Goal: Task Accomplishment & Management: Use online tool/utility

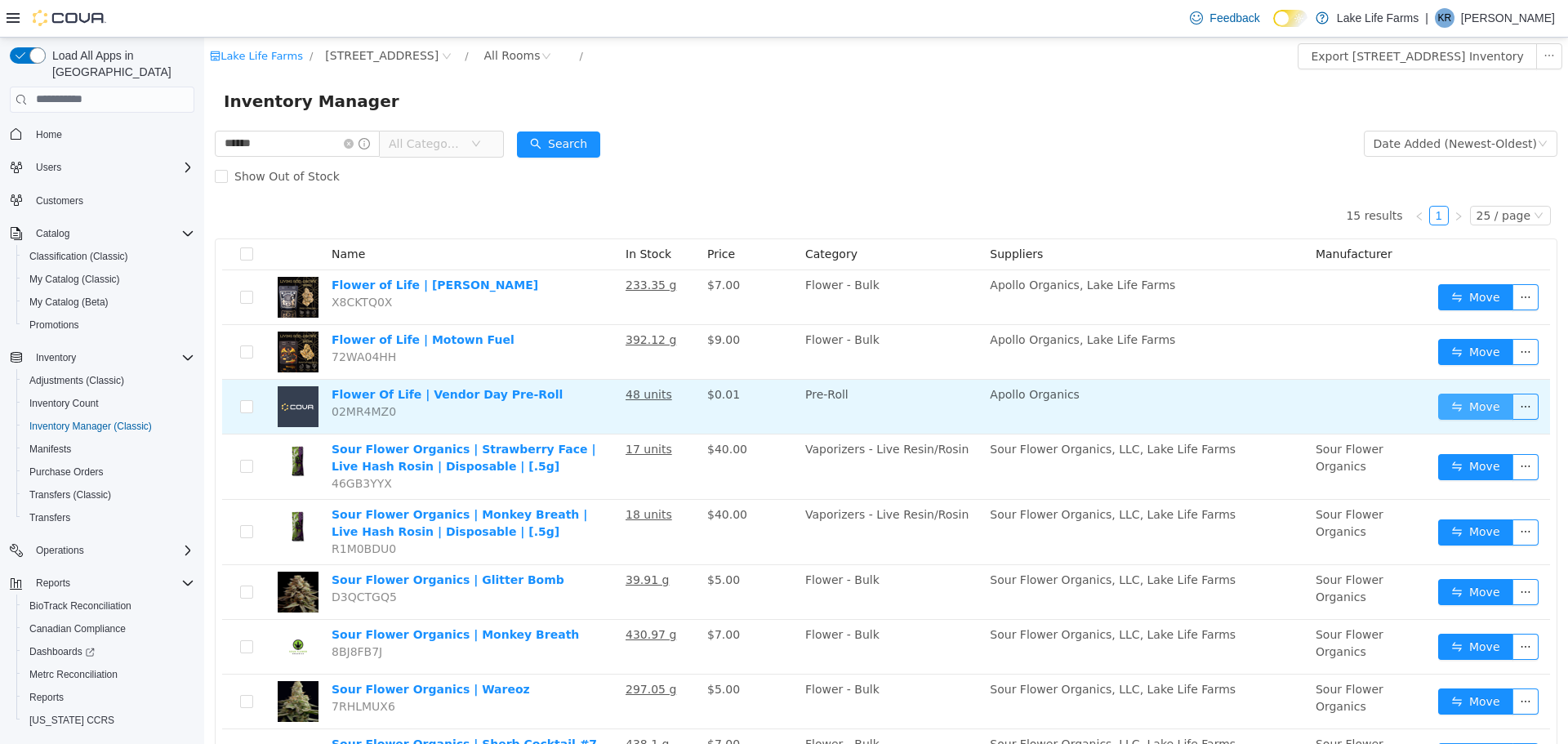
click at [1449, 401] on button "Move" at bounding box center [1476, 406] width 75 height 26
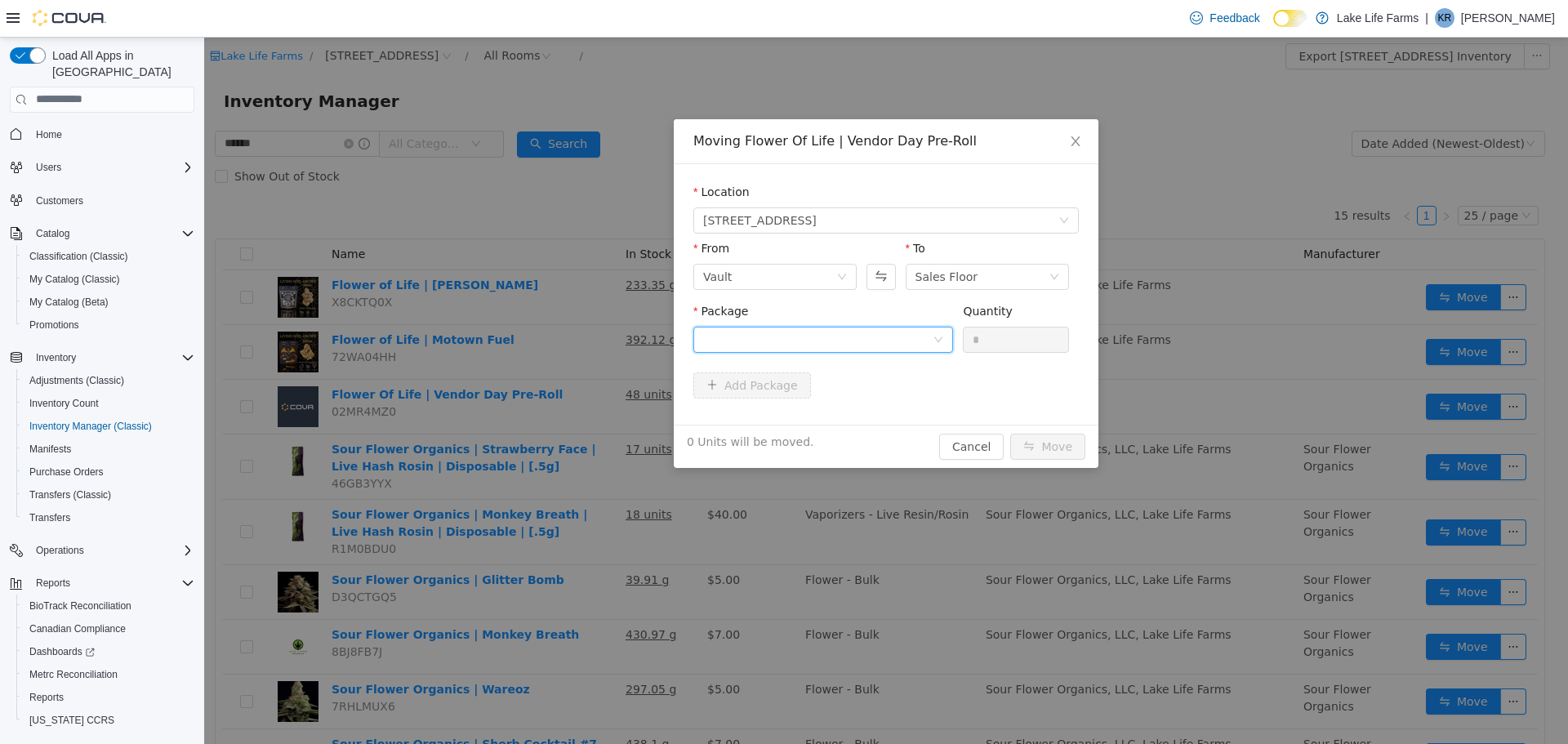
click at [935, 336] on icon "icon: down" at bounding box center [938, 339] width 8 height 6
click at [904, 410] on li "1A405030002867D000039392 Quantity : 47 Units" at bounding box center [823, 407] width 260 height 44
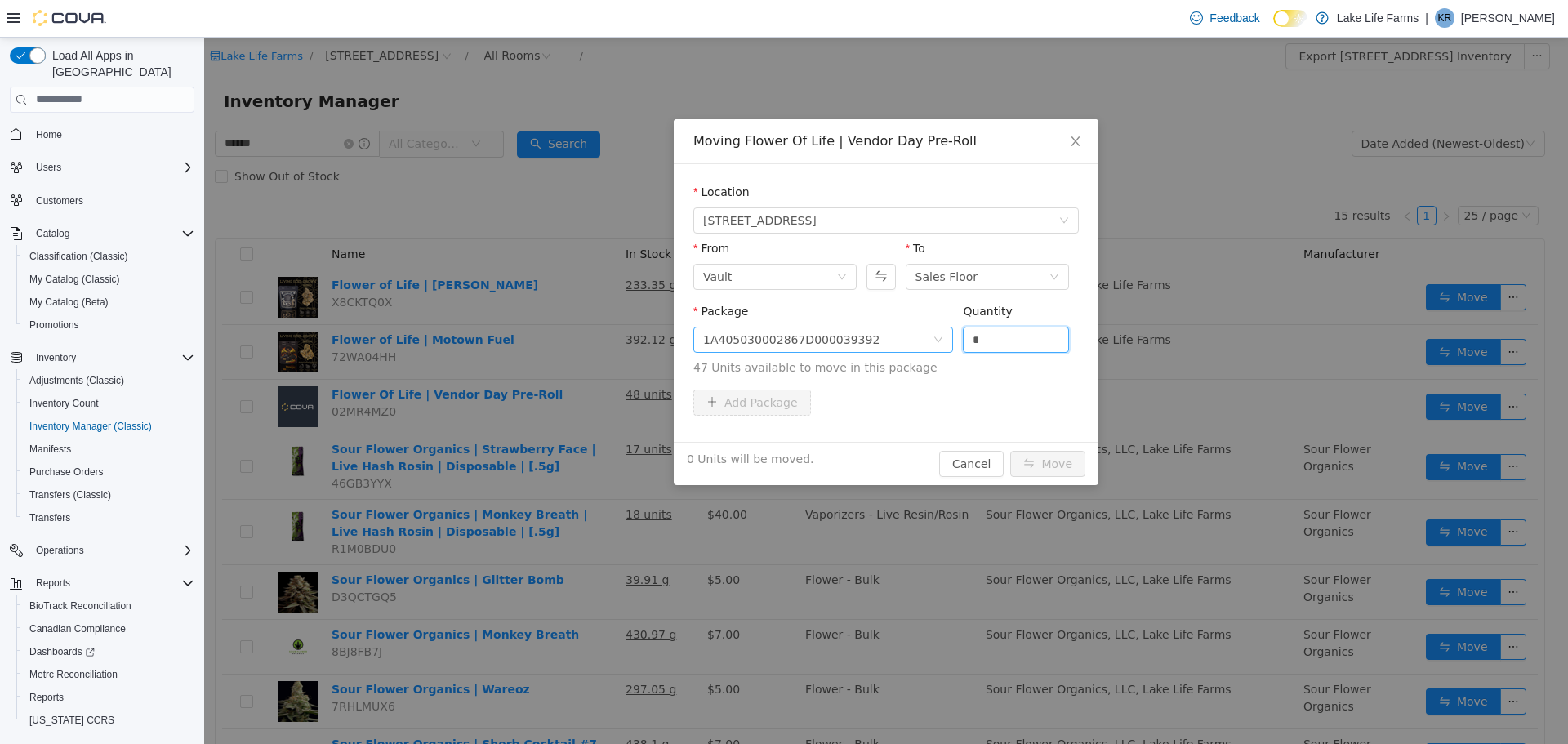
drag, startPoint x: 987, startPoint y: 335, endPoint x: 903, endPoint y: 333, distance: 84.0
click at [903, 333] on span "Package 1A405030002867D000039392 Quantity * 47 Units available to move in this …" at bounding box center [886, 340] width 386 height 72
type input "*"
click at [1059, 457] on button "Move" at bounding box center [1048, 463] width 75 height 26
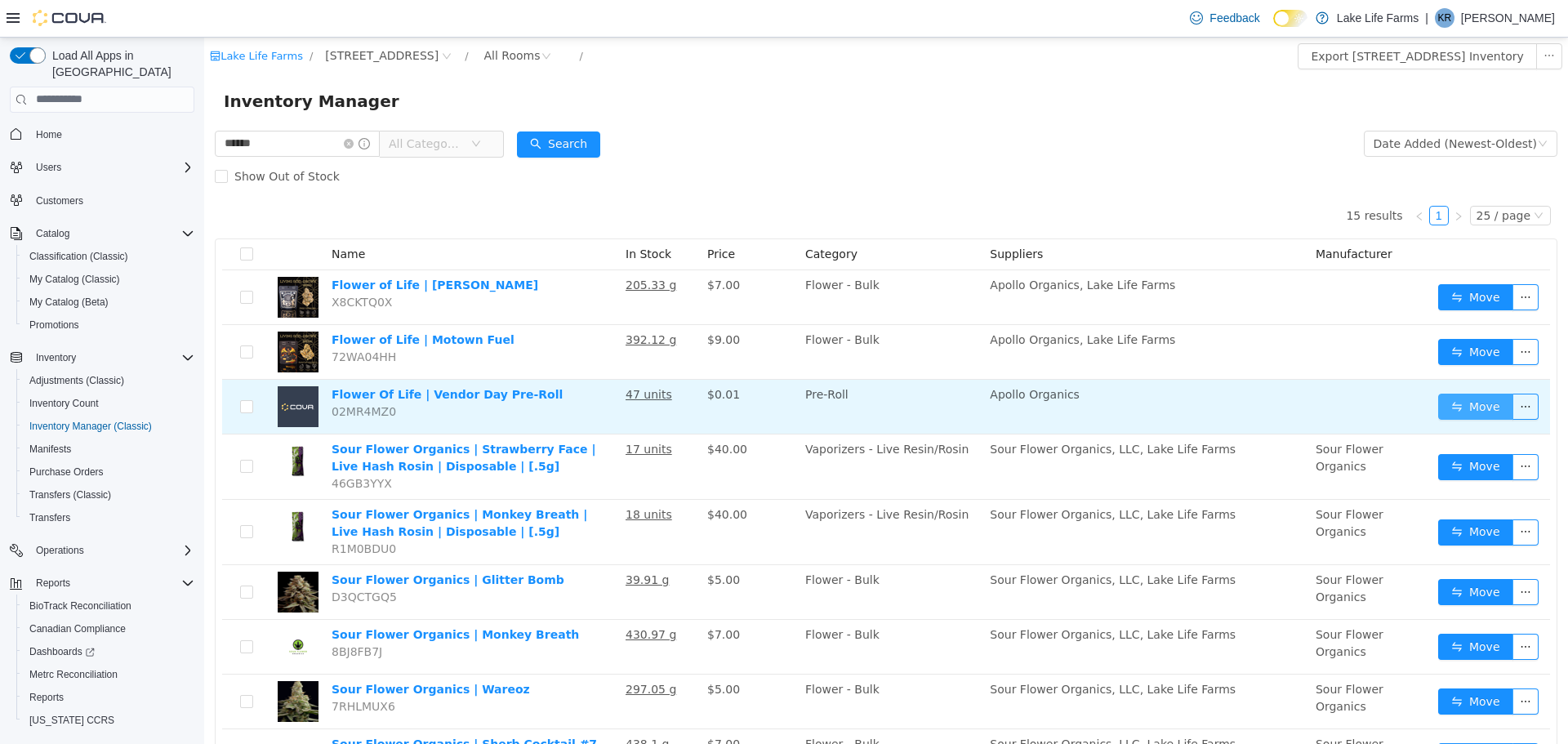
click at [1449, 407] on button "Move" at bounding box center [1476, 406] width 75 height 26
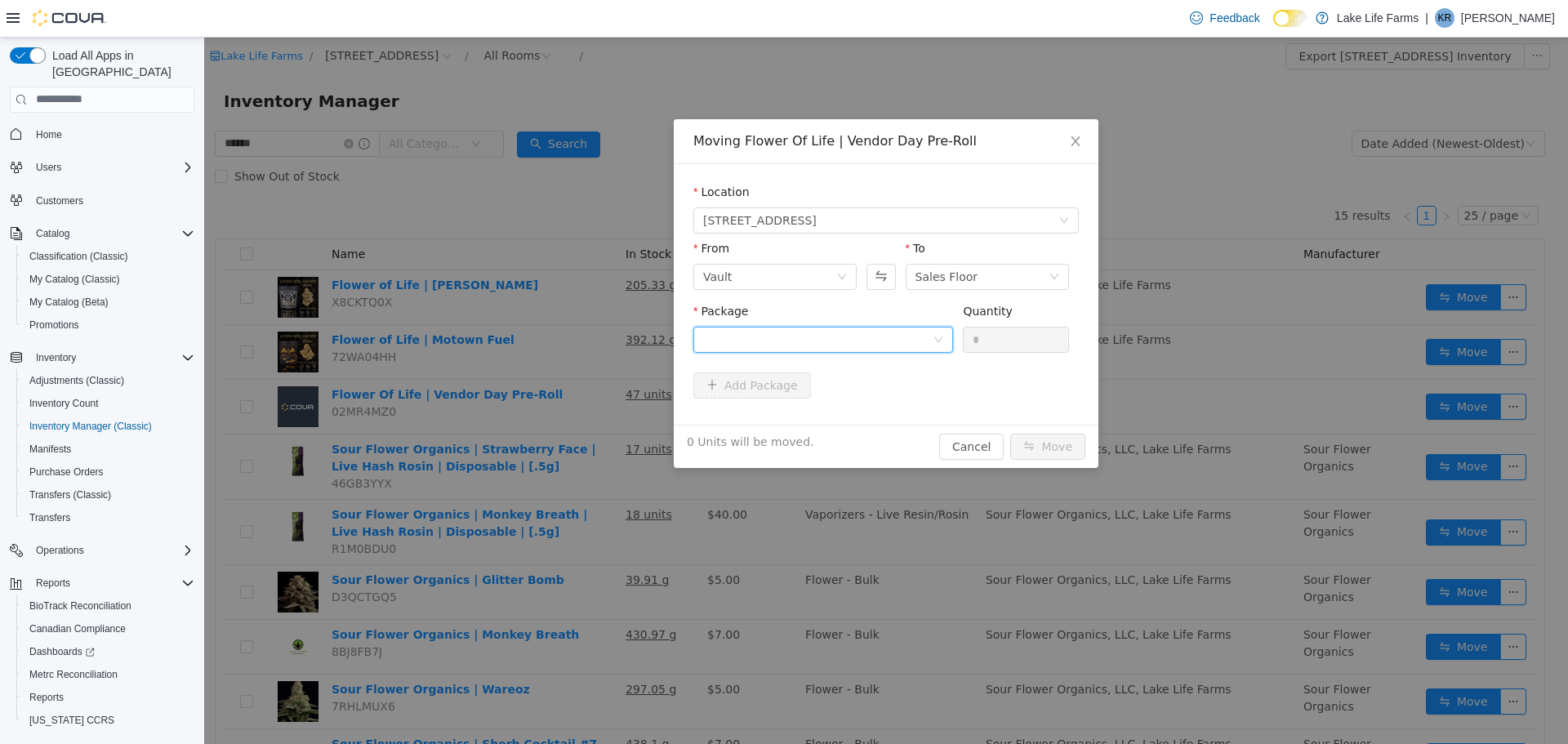
click at [930, 336] on div at bounding box center [818, 339] width 230 height 25
click at [900, 400] on li "1A405030002867D000039392 Quantity : 46 Units" at bounding box center [823, 407] width 260 height 44
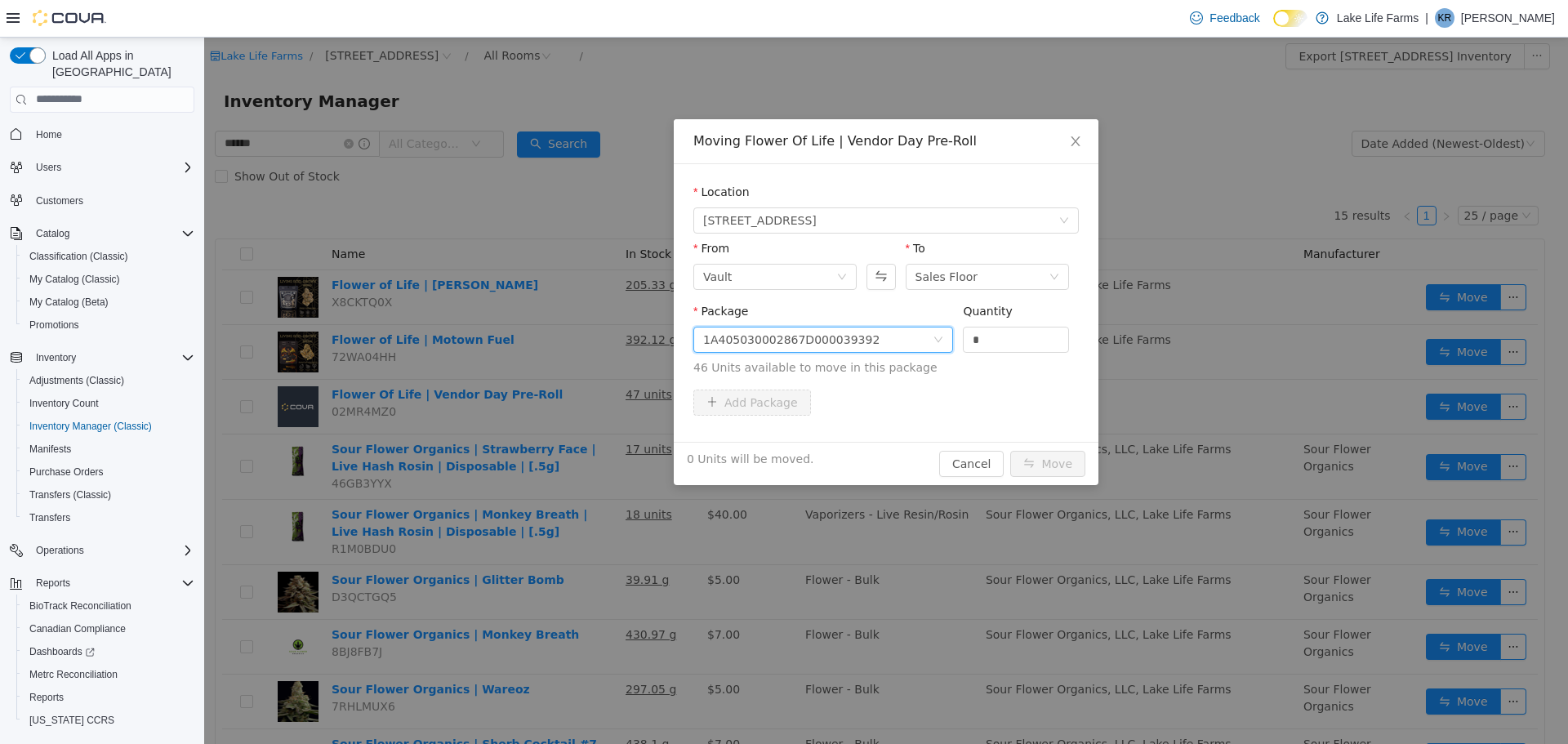
drag, startPoint x: 978, startPoint y: 344, endPoint x: 914, endPoint y: 346, distance: 64.0
click at [914, 346] on span "Package 1A405030002867D000039392 Quantity * 46 Units available to move in this …" at bounding box center [886, 340] width 386 height 72
type input "*"
click at [1042, 457] on button "Move" at bounding box center [1048, 463] width 75 height 26
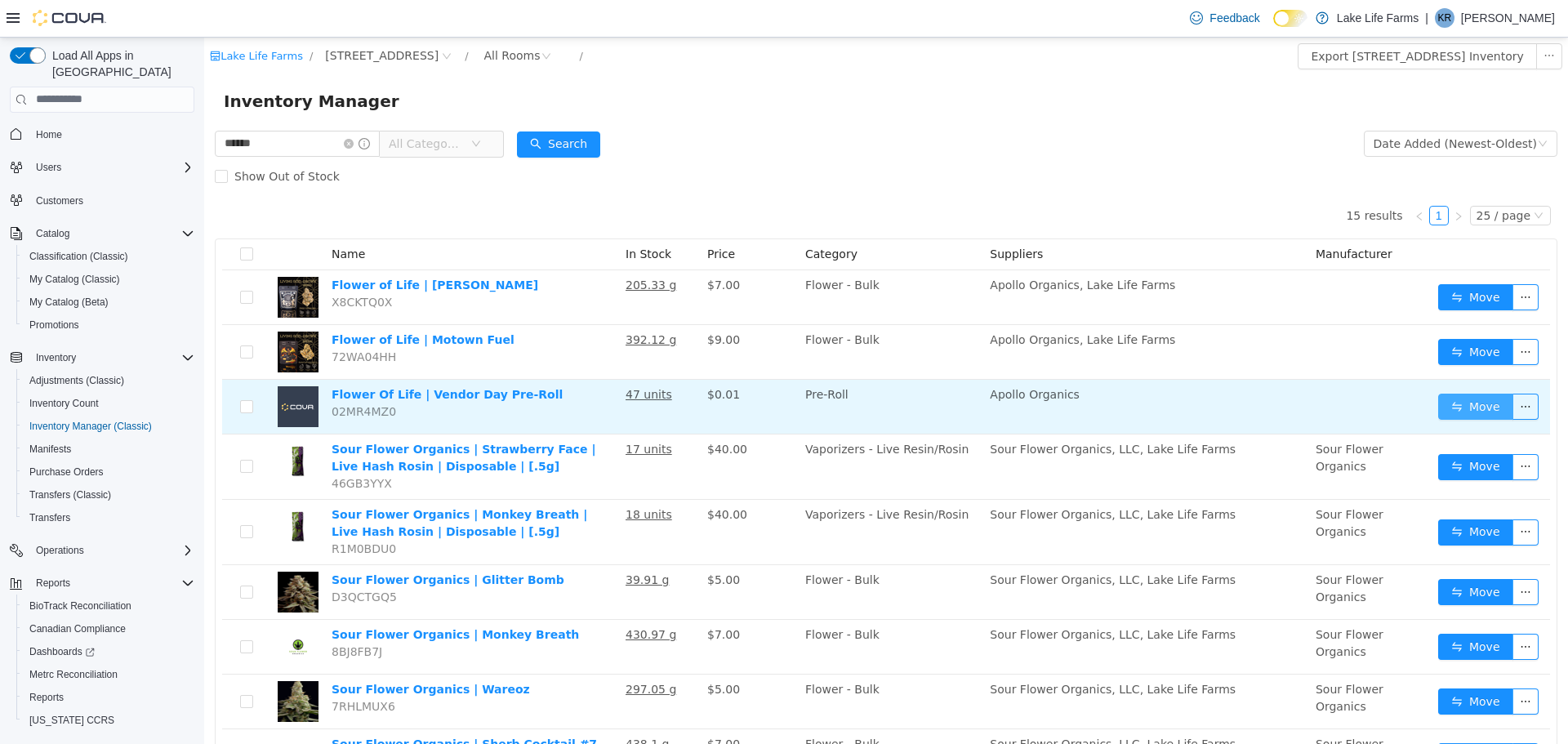
click at [1438, 409] on button "Move" at bounding box center [1476, 406] width 75 height 26
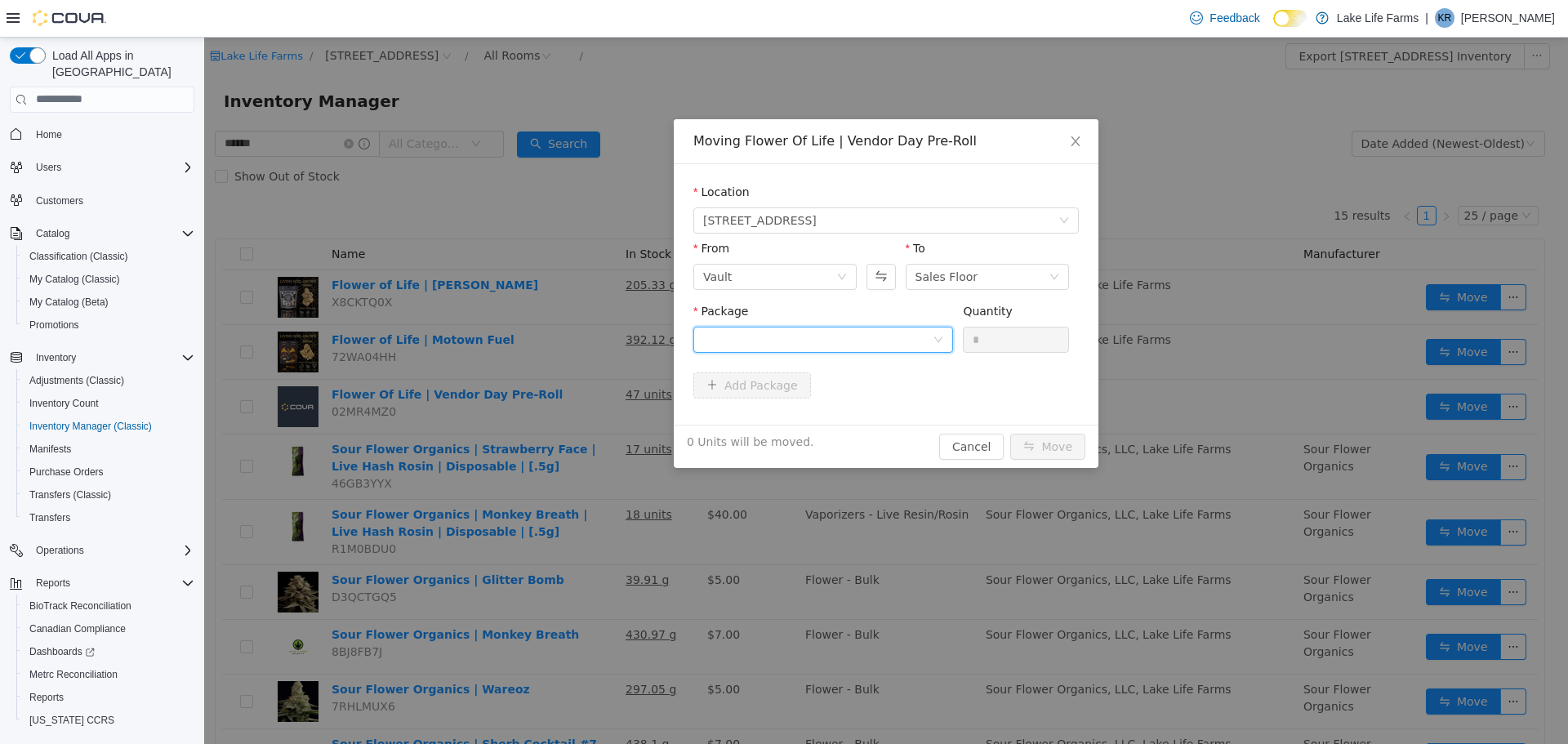
click at [925, 335] on div at bounding box center [818, 339] width 230 height 25
click at [910, 395] on li "1A405030002867D000039392 Quantity : 45 Units" at bounding box center [823, 407] width 260 height 44
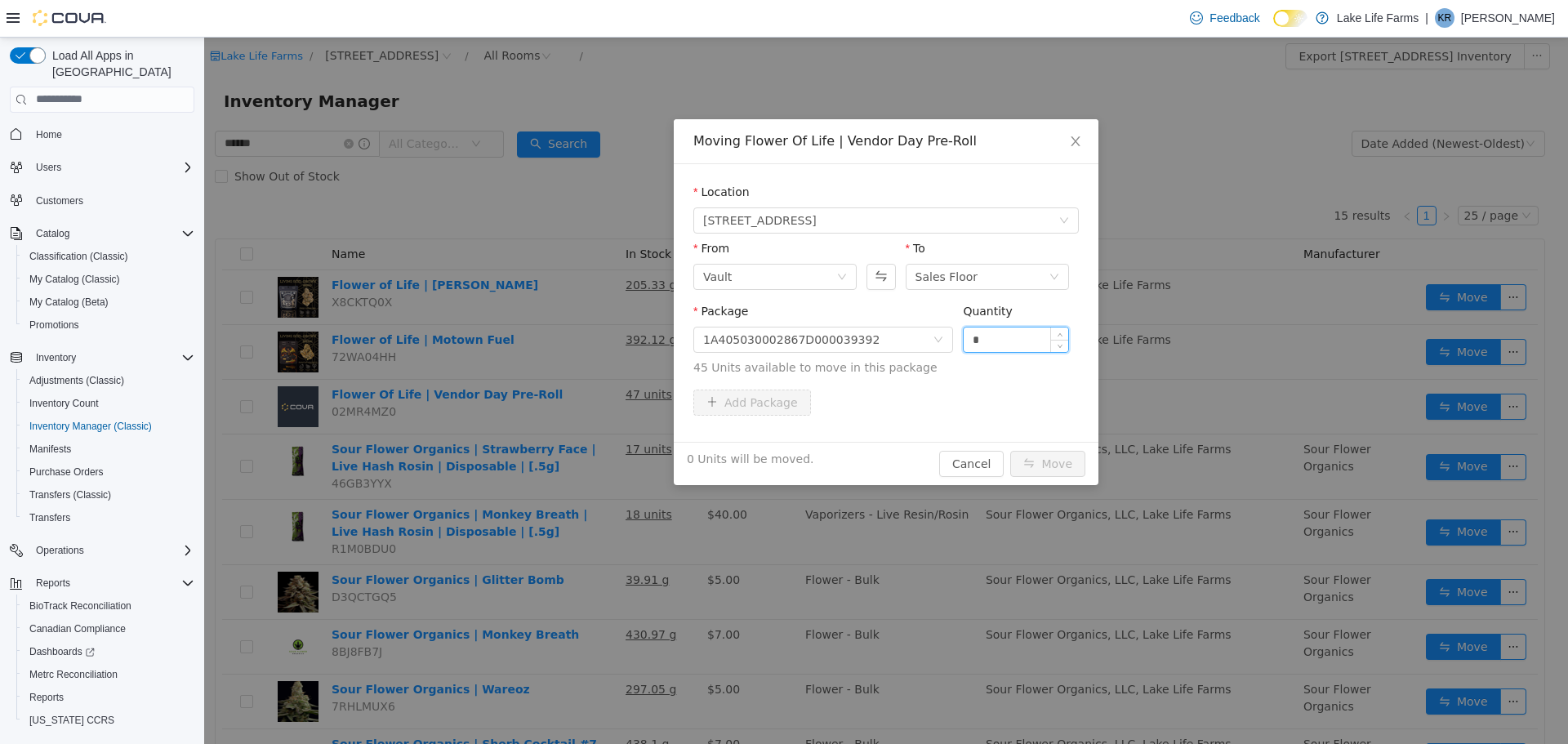
click at [1005, 336] on input "*" at bounding box center [1016, 339] width 105 height 25
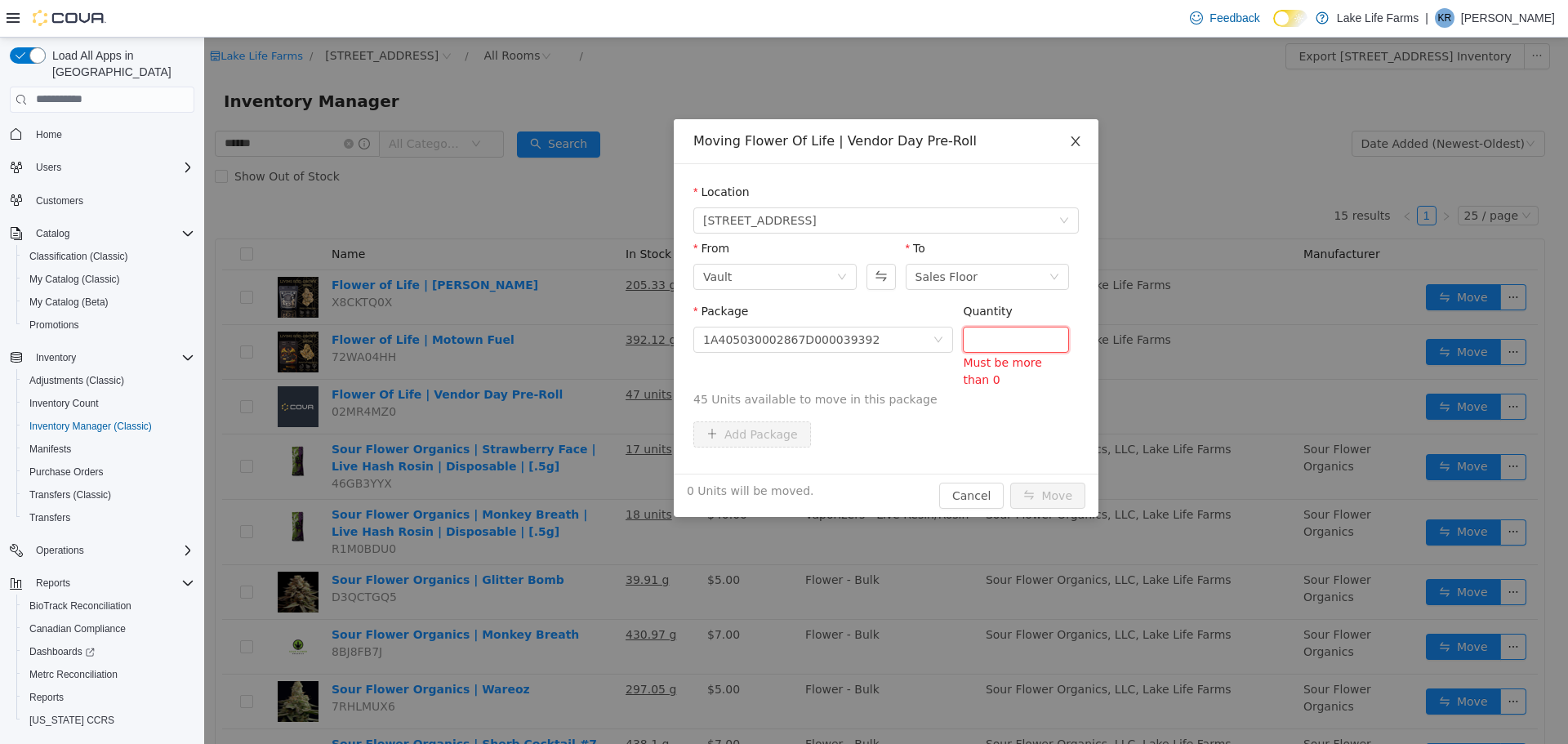
click at [1082, 135] on span "Close" at bounding box center [1076, 141] width 46 height 46
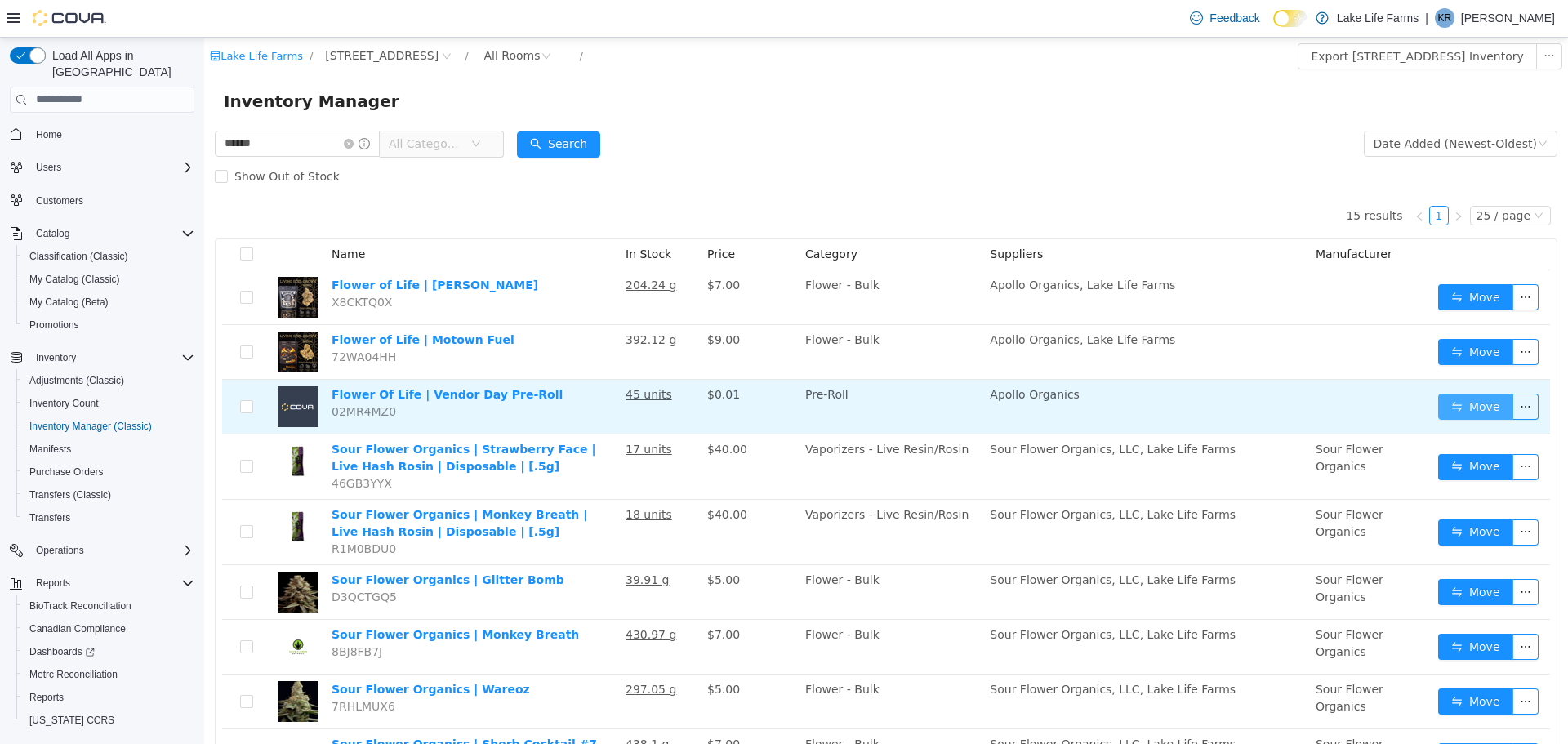
click at [1446, 405] on button "Move" at bounding box center [1476, 406] width 75 height 26
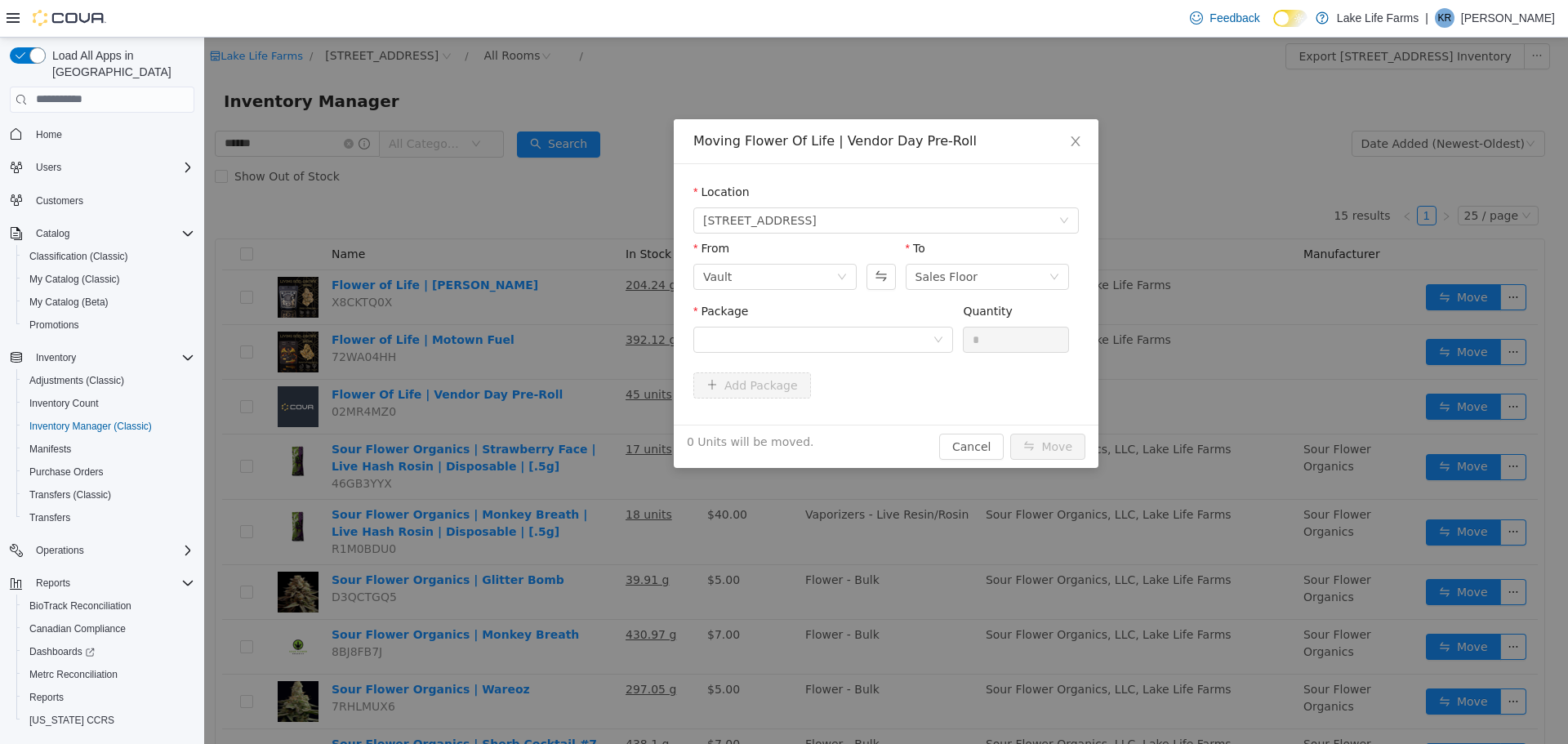
click at [867, 355] on div "Package" at bounding box center [823, 330] width 260 height 56
click at [872, 350] on div at bounding box center [818, 339] width 230 height 25
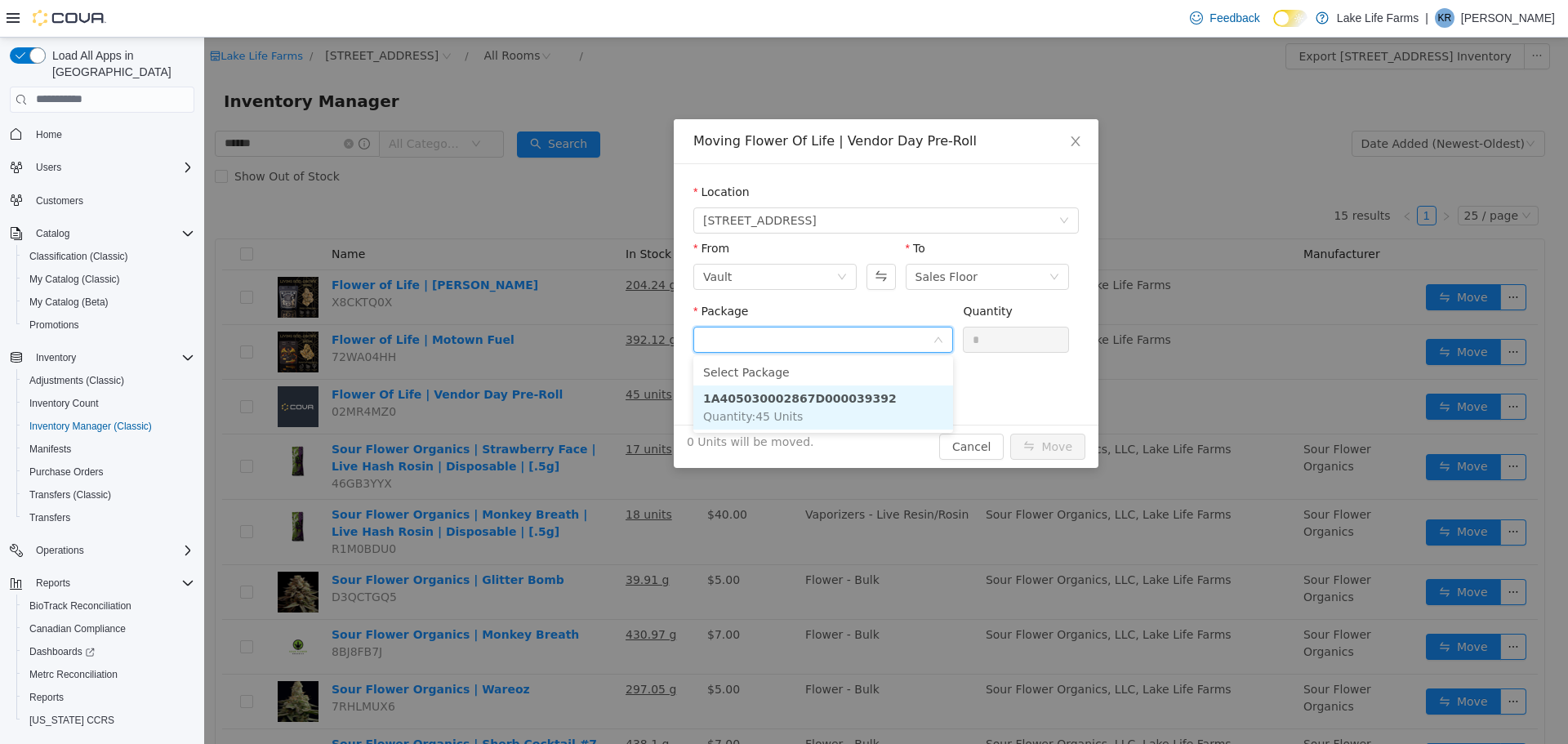
click at [836, 409] on li "1A405030002867D000039392 Quantity : 45 Units" at bounding box center [823, 407] width 260 height 44
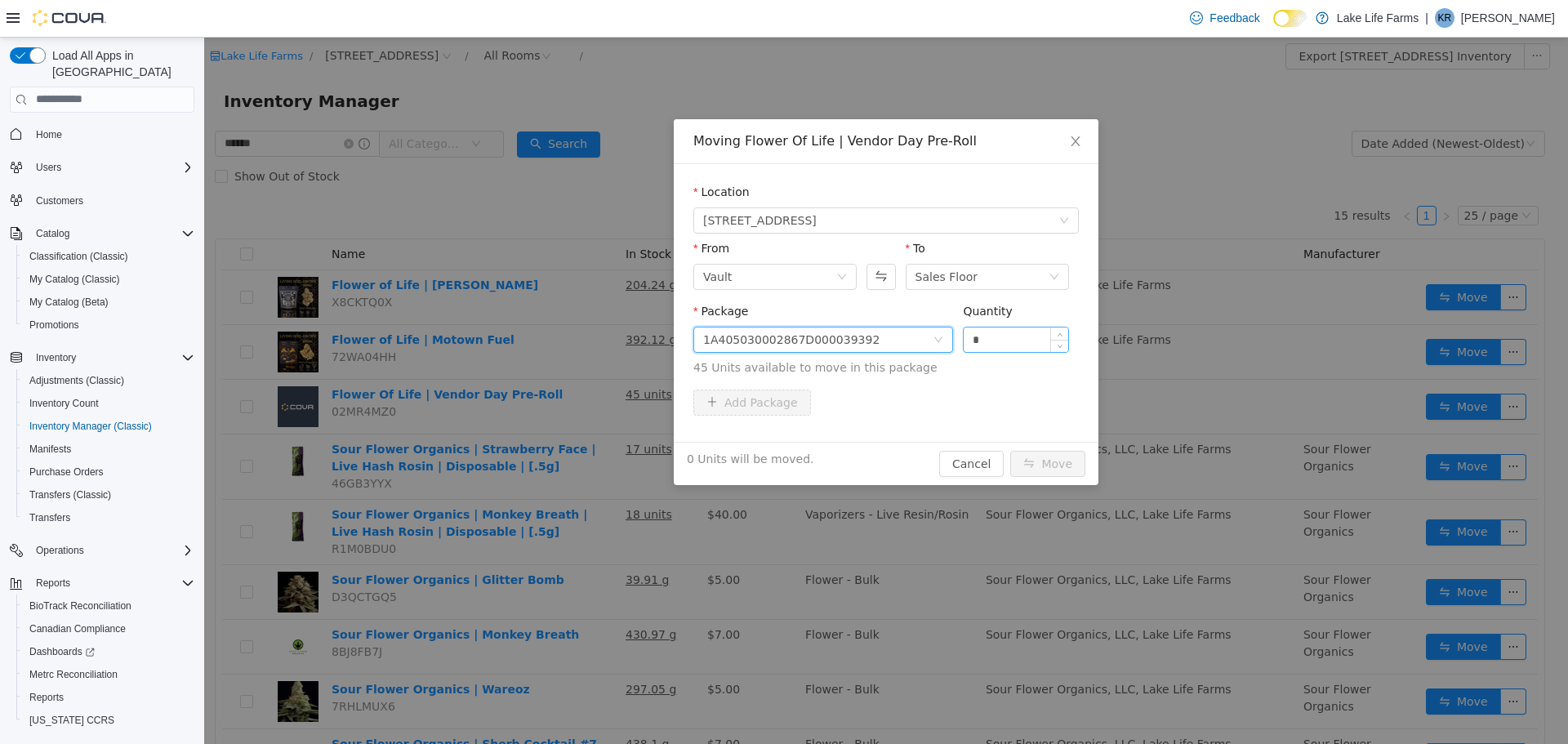
click at [1017, 347] on input "*" at bounding box center [1016, 339] width 105 height 25
type input "*"
click at [1041, 460] on button "Move" at bounding box center [1048, 463] width 75 height 26
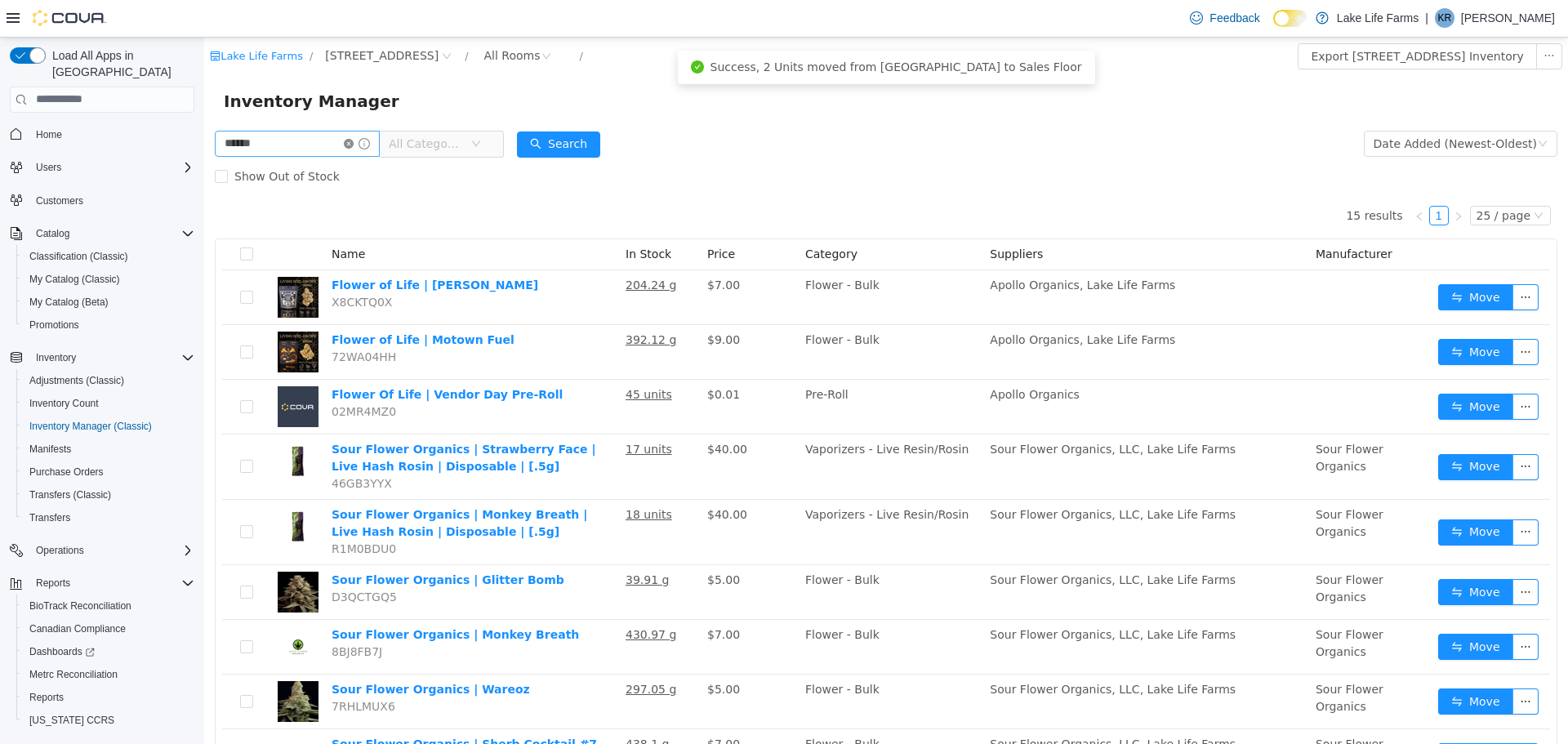
click at [354, 141] on icon "icon: close-circle" at bounding box center [348, 142] width 10 height 10
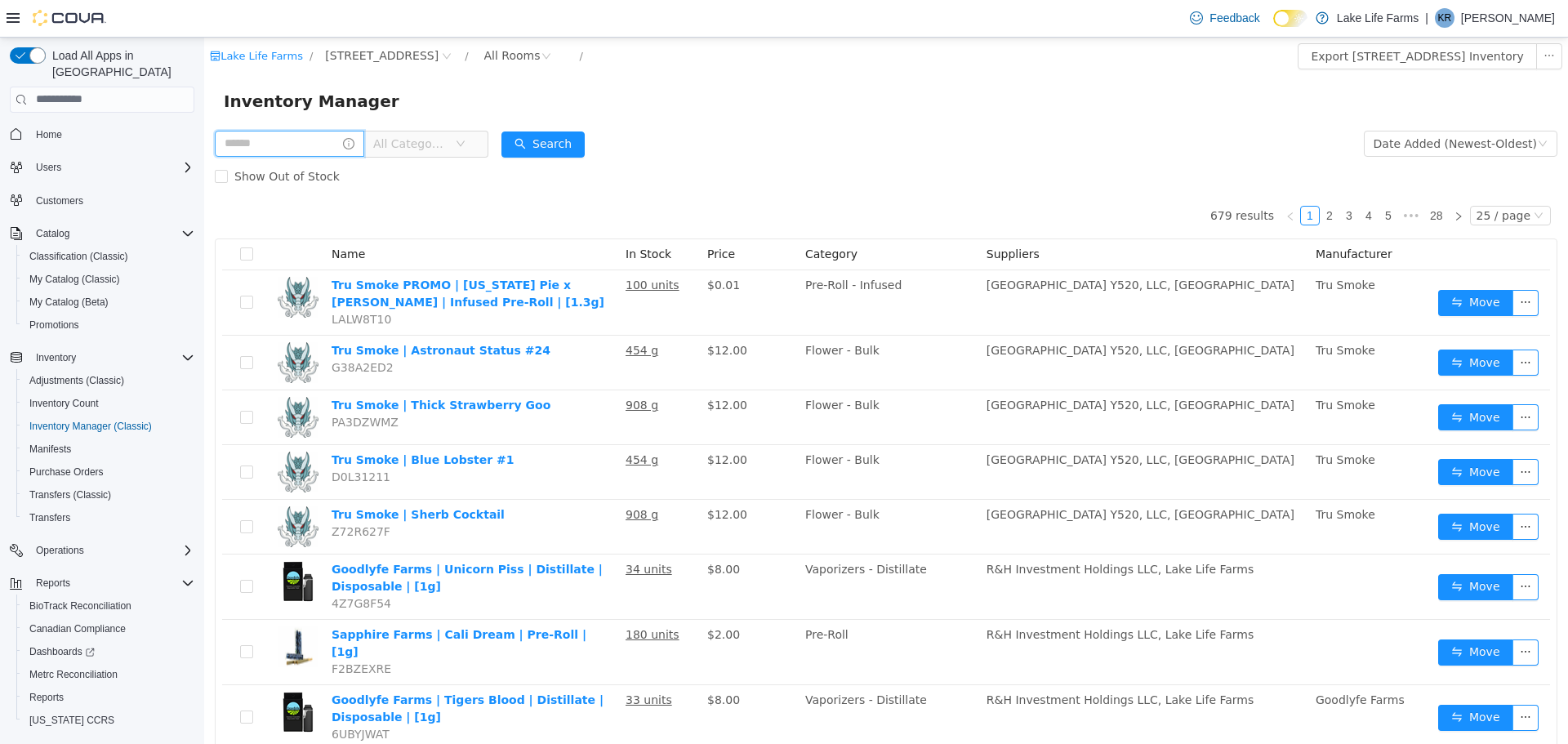
click at [328, 143] on input "text" at bounding box center [289, 142] width 150 height 26
type input "******"
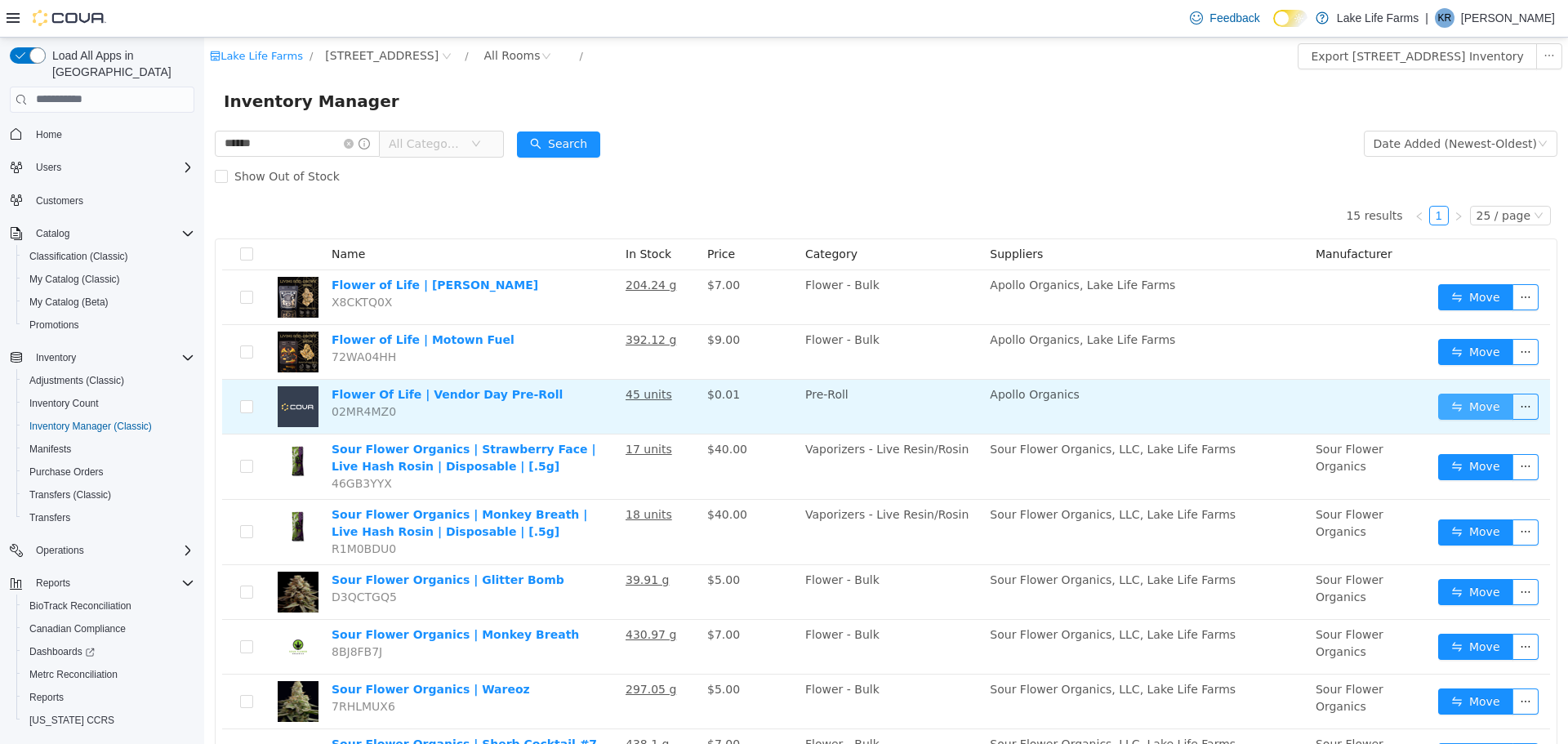
click at [1455, 409] on button "Move" at bounding box center [1476, 406] width 75 height 26
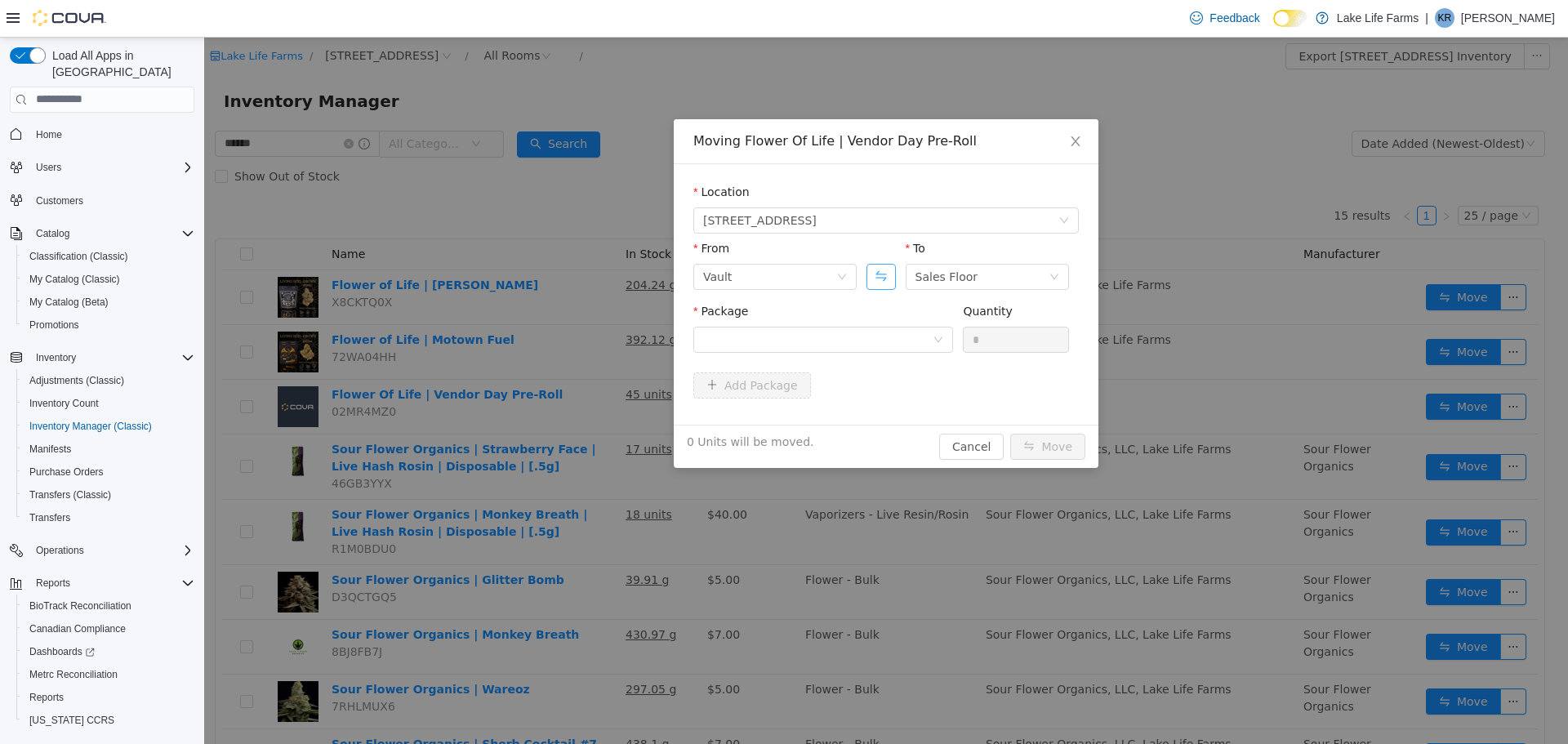
click at [880, 272] on button "Swap" at bounding box center [880, 276] width 28 height 26
click at [857, 346] on div at bounding box center [818, 339] width 230 height 25
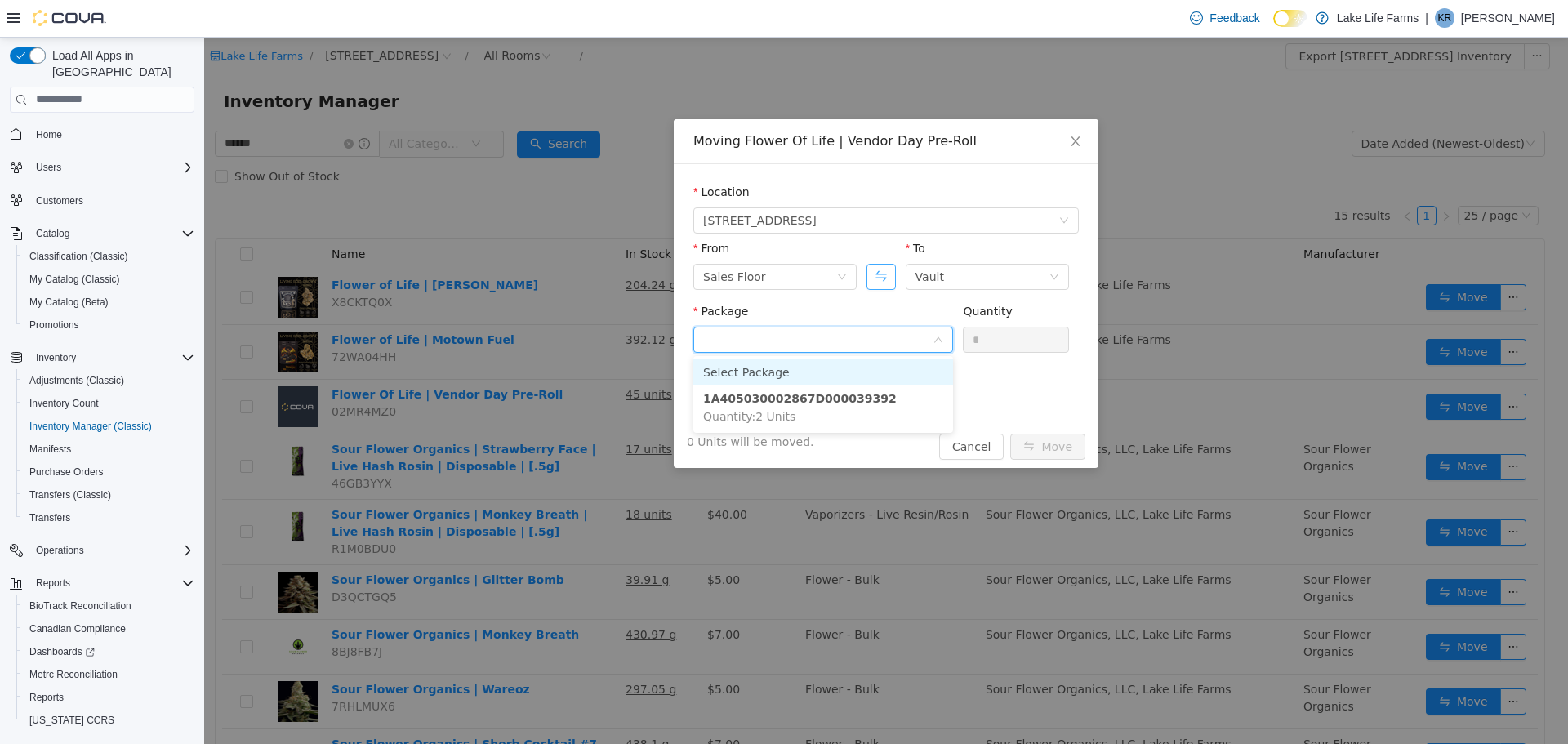
click at [889, 286] on button "Swap" at bounding box center [880, 276] width 28 height 26
click at [873, 341] on div at bounding box center [818, 339] width 230 height 25
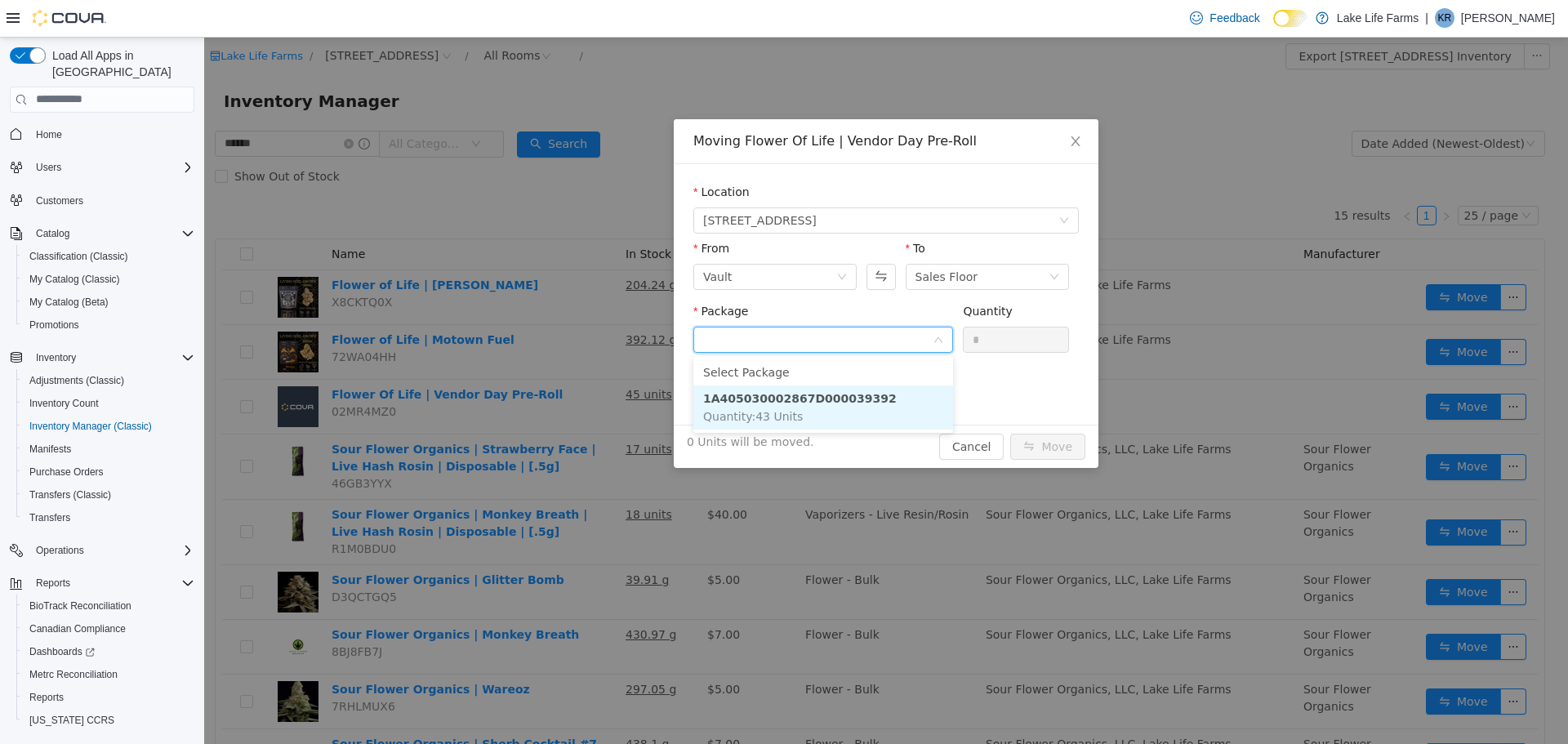
click at [877, 404] on li "1A405030002867D000039392 Quantity : 43 Units" at bounding box center [823, 407] width 260 height 44
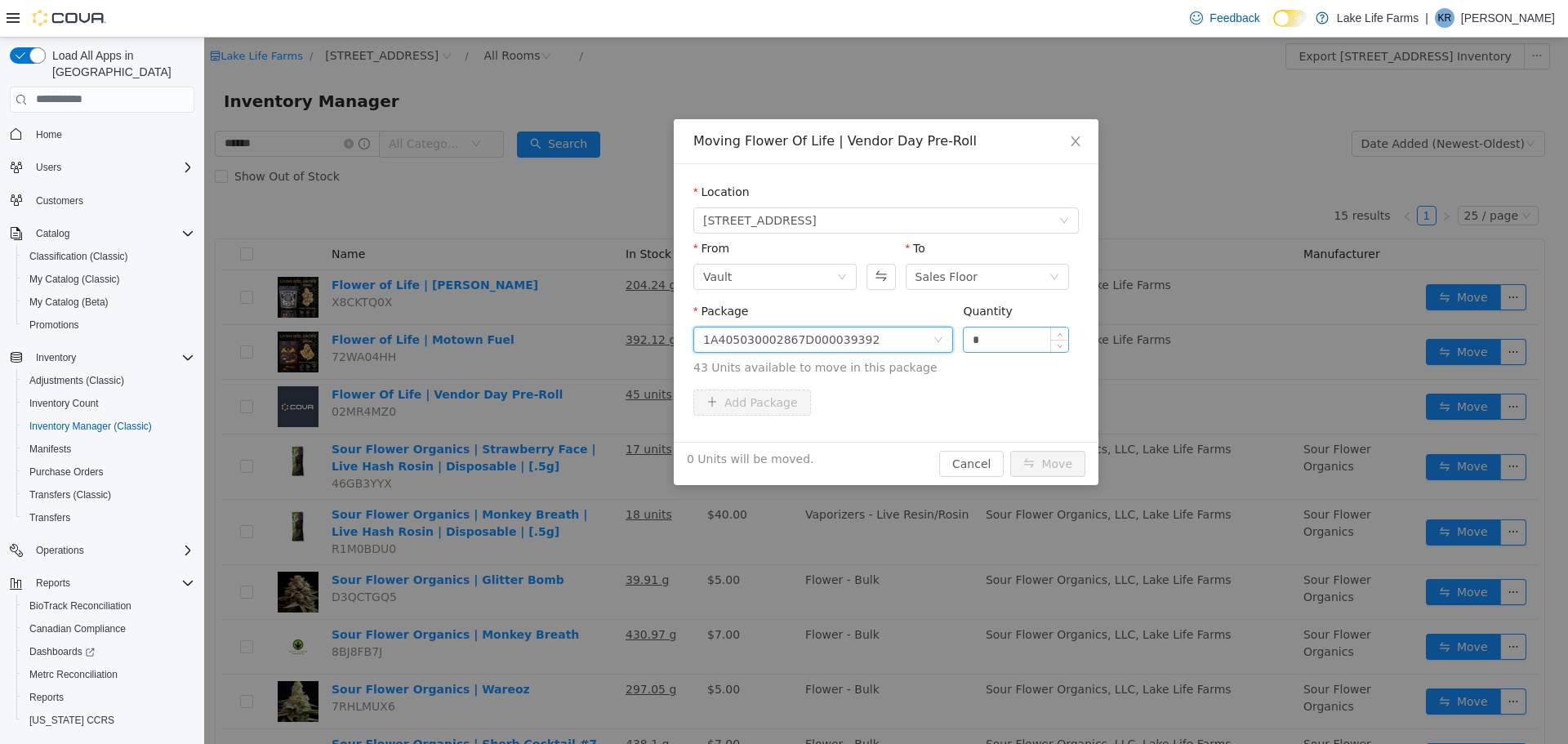
click at [1027, 335] on input "*" at bounding box center [1016, 339] width 105 height 25
type input "*"
click at [1060, 459] on button "Move" at bounding box center [1048, 463] width 75 height 26
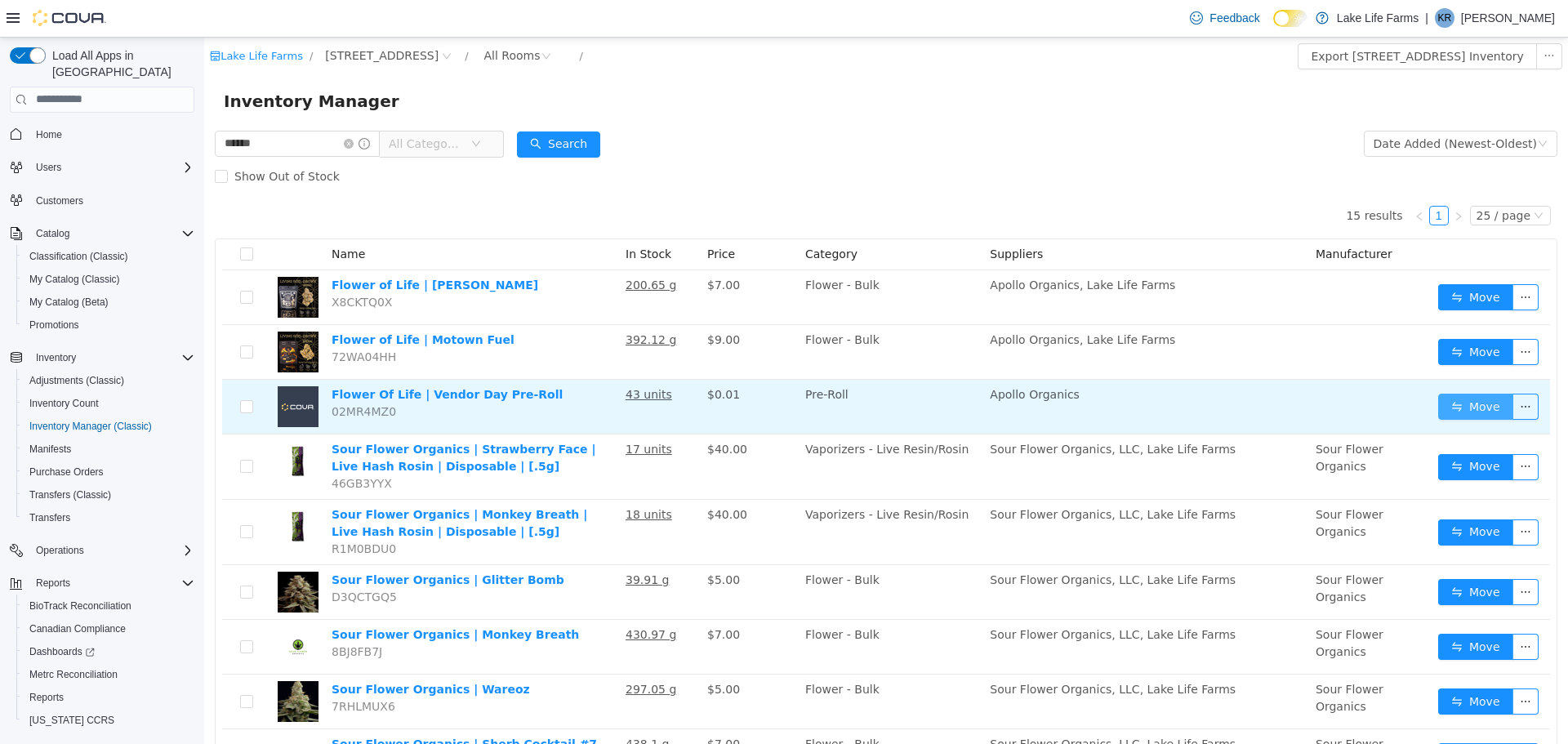
click at [1452, 402] on button "Move" at bounding box center [1476, 406] width 75 height 26
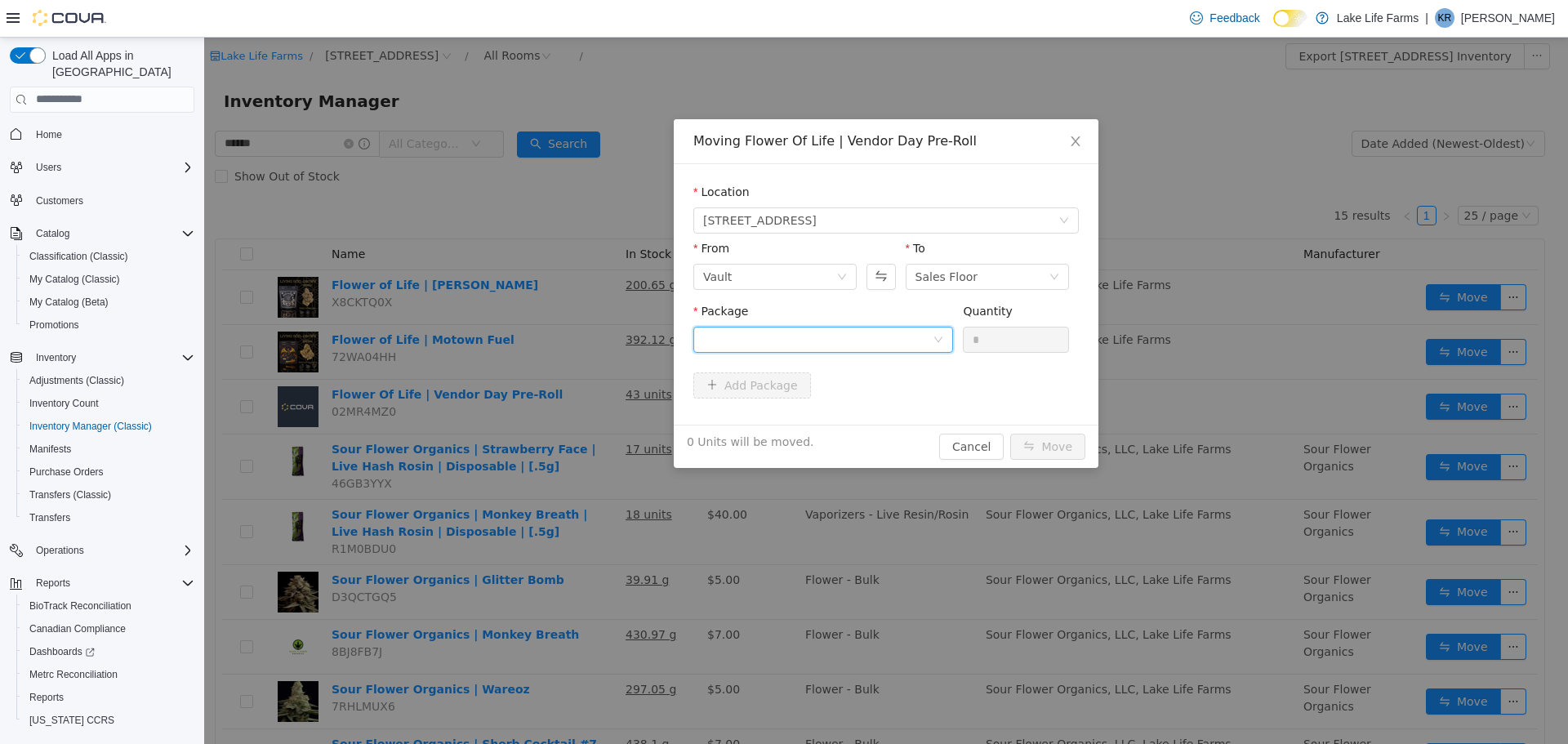
click at [903, 340] on div at bounding box center [818, 339] width 230 height 25
click at [908, 398] on li "1A405030002867D000039392 Quantity : 42 Units" at bounding box center [823, 407] width 260 height 44
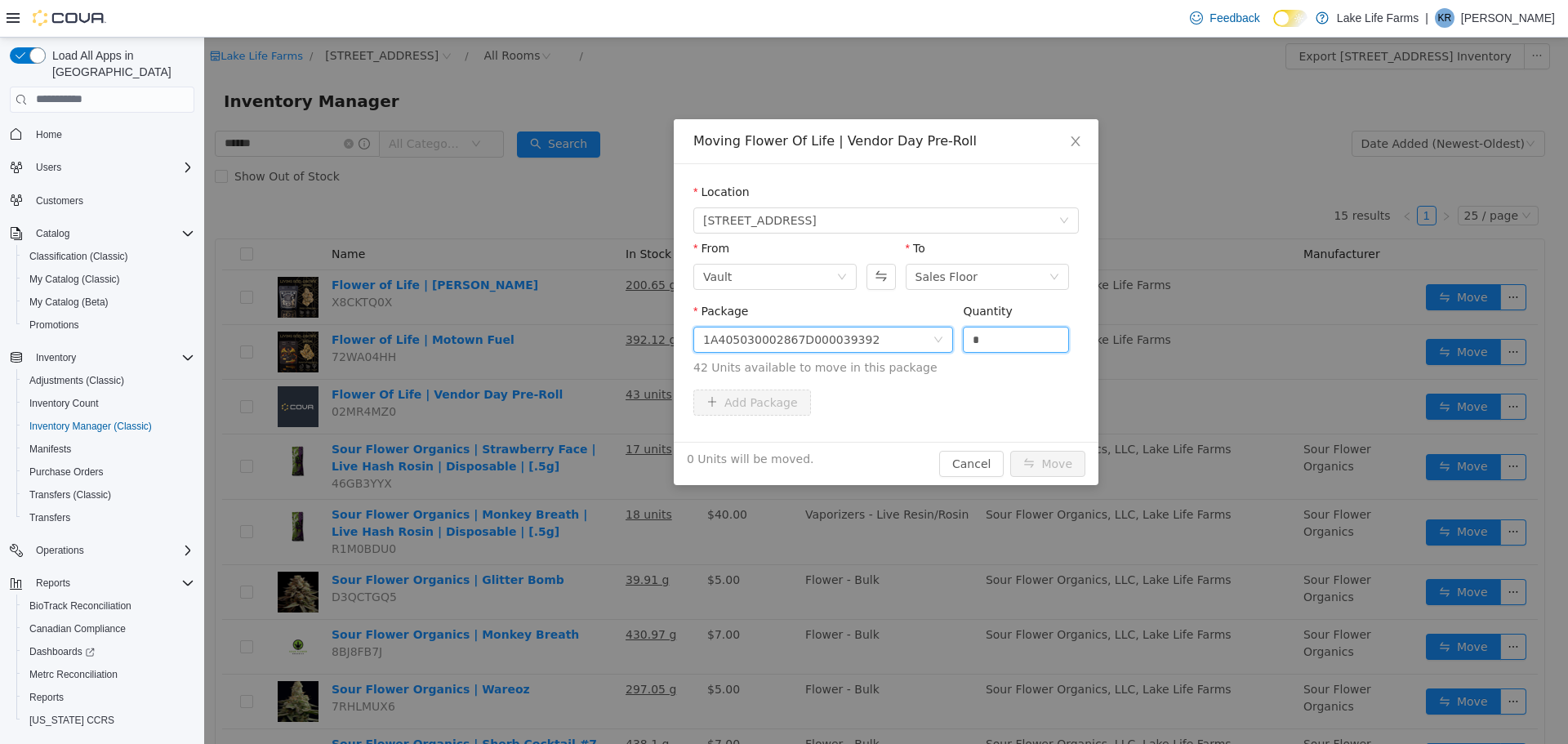
drag, startPoint x: 981, startPoint y: 330, endPoint x: 942, endPoint y: 331, distance: 39.0
click at [942, 331] on span "Package 1A405030002867D000039392 Quantity * 42 Units available to move in this …" at bounding box center [886, 340] width 386 height 72
type input "*"
click at [1064, 455] on button "Move" at bounding box center [1048, 463] width 75 height 26
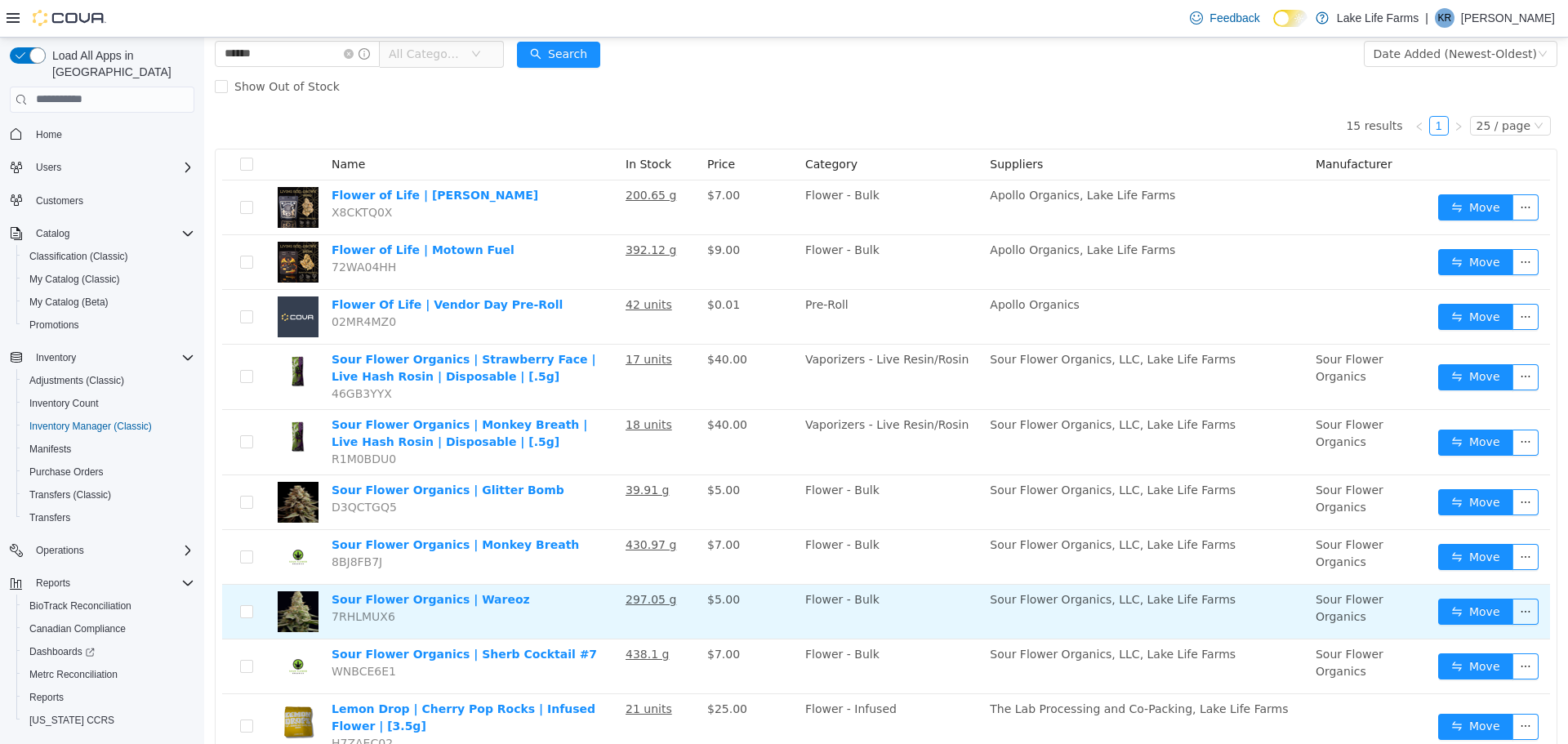
scroll to position [89, 0]
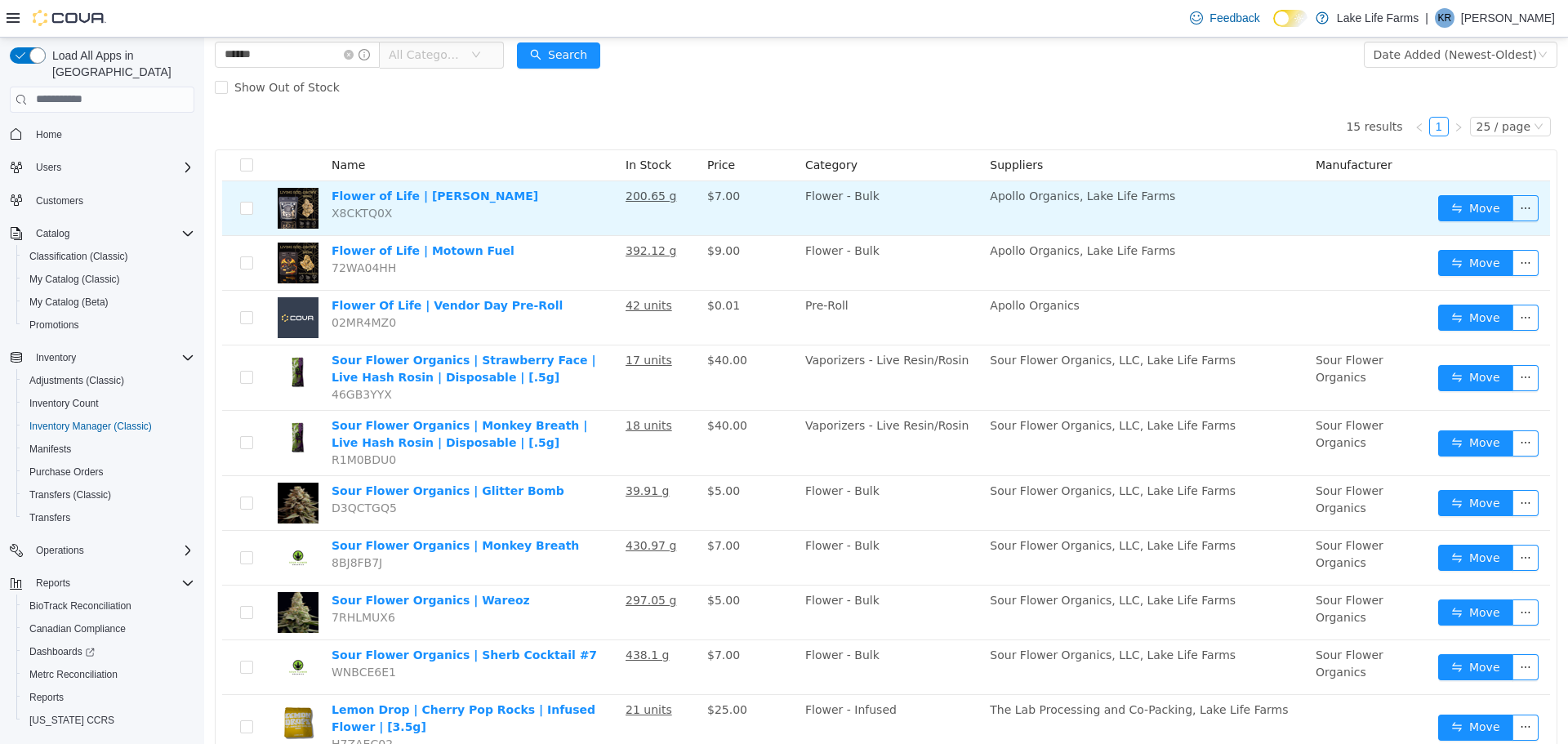
click at [453, 205] on td "Flower of Life | Oreoz Blizzard X8CKTQ0X" at bounding box center [472, 208] width 294 height 55
click at [448, 200] on link "Flower of Life | [PERSON_NAME]" at bounding box center [434, 195] width 207 height 13
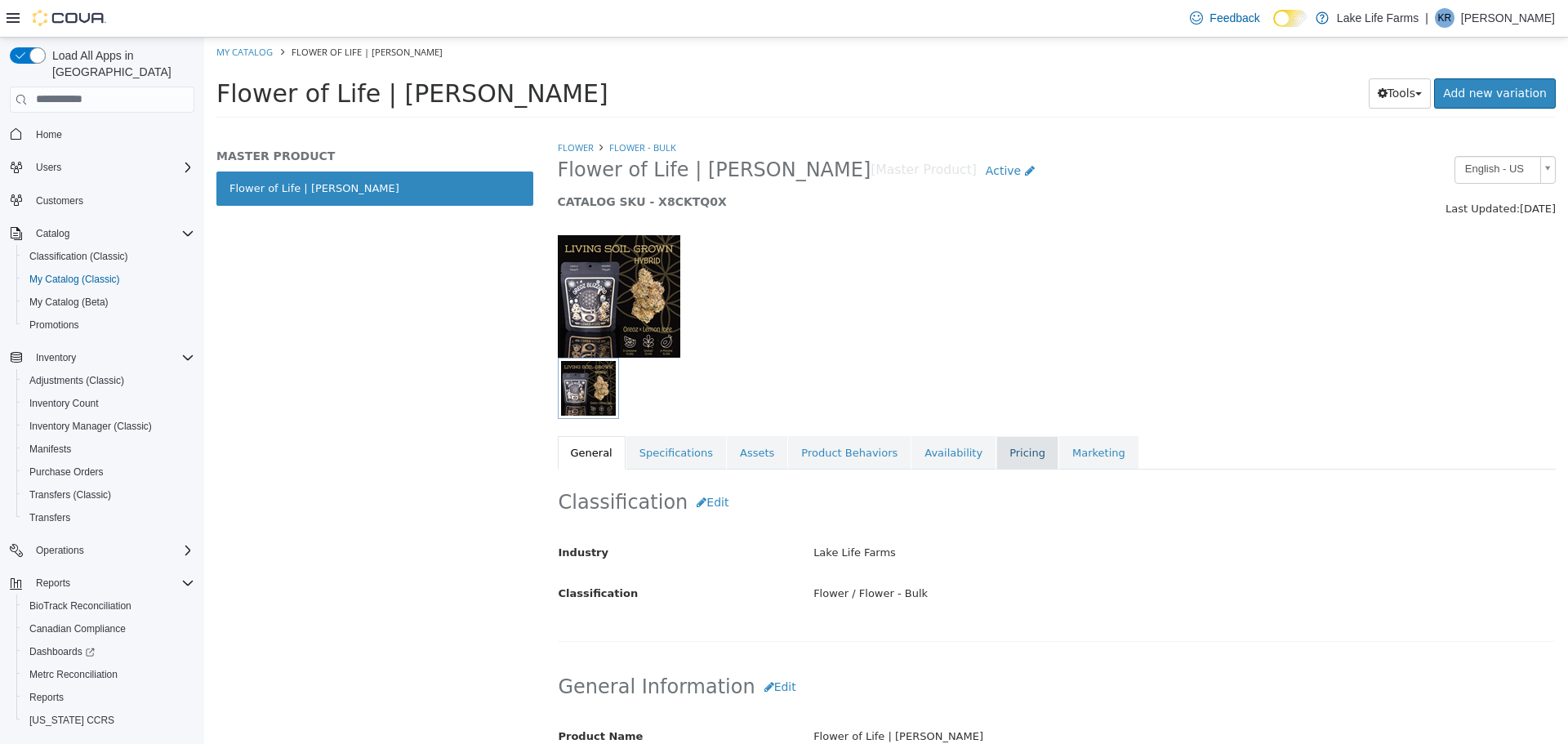
click at [997, 445] on link "Pricing" at bounding box center [1028, 452] width 62 height 34
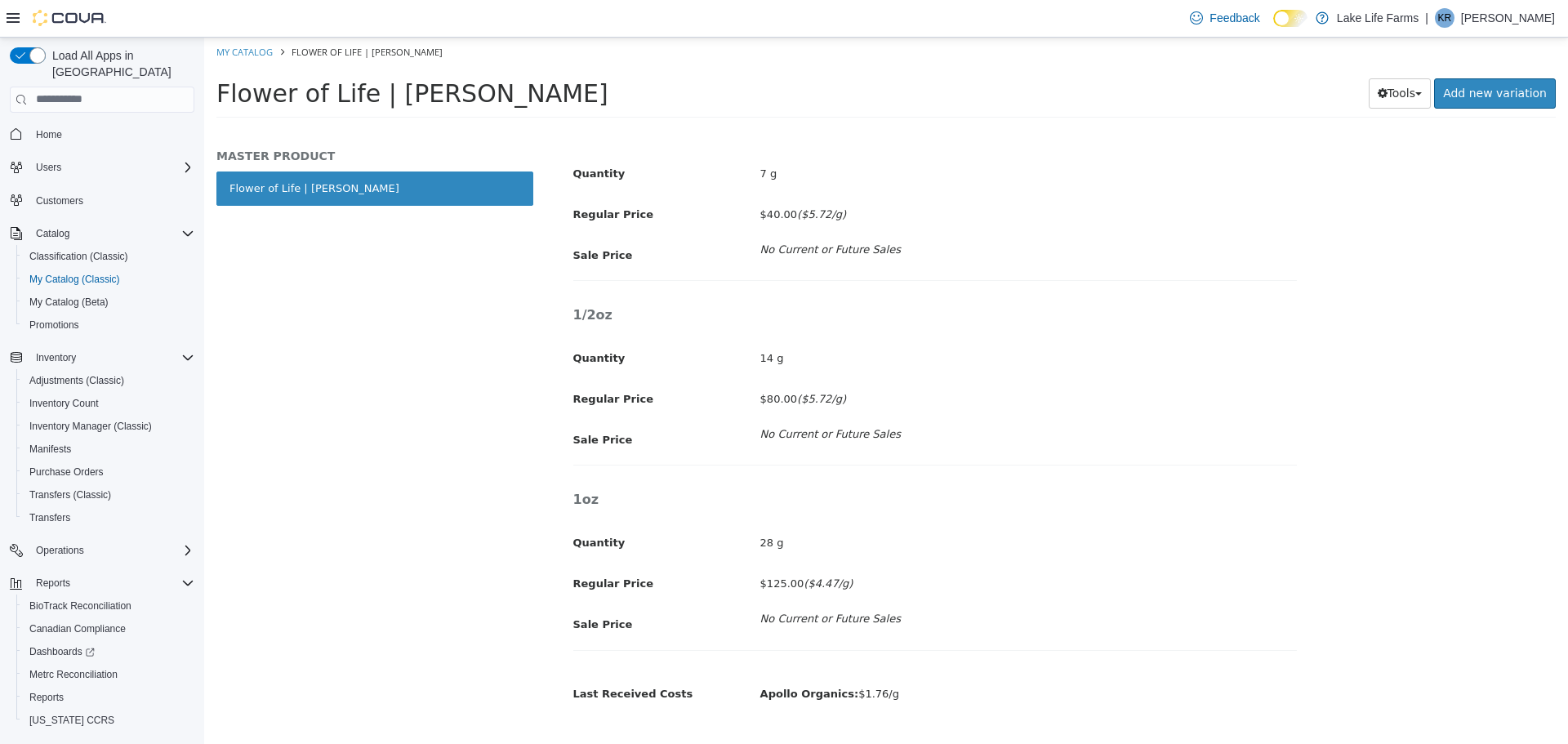
scroll to position [830, 0]
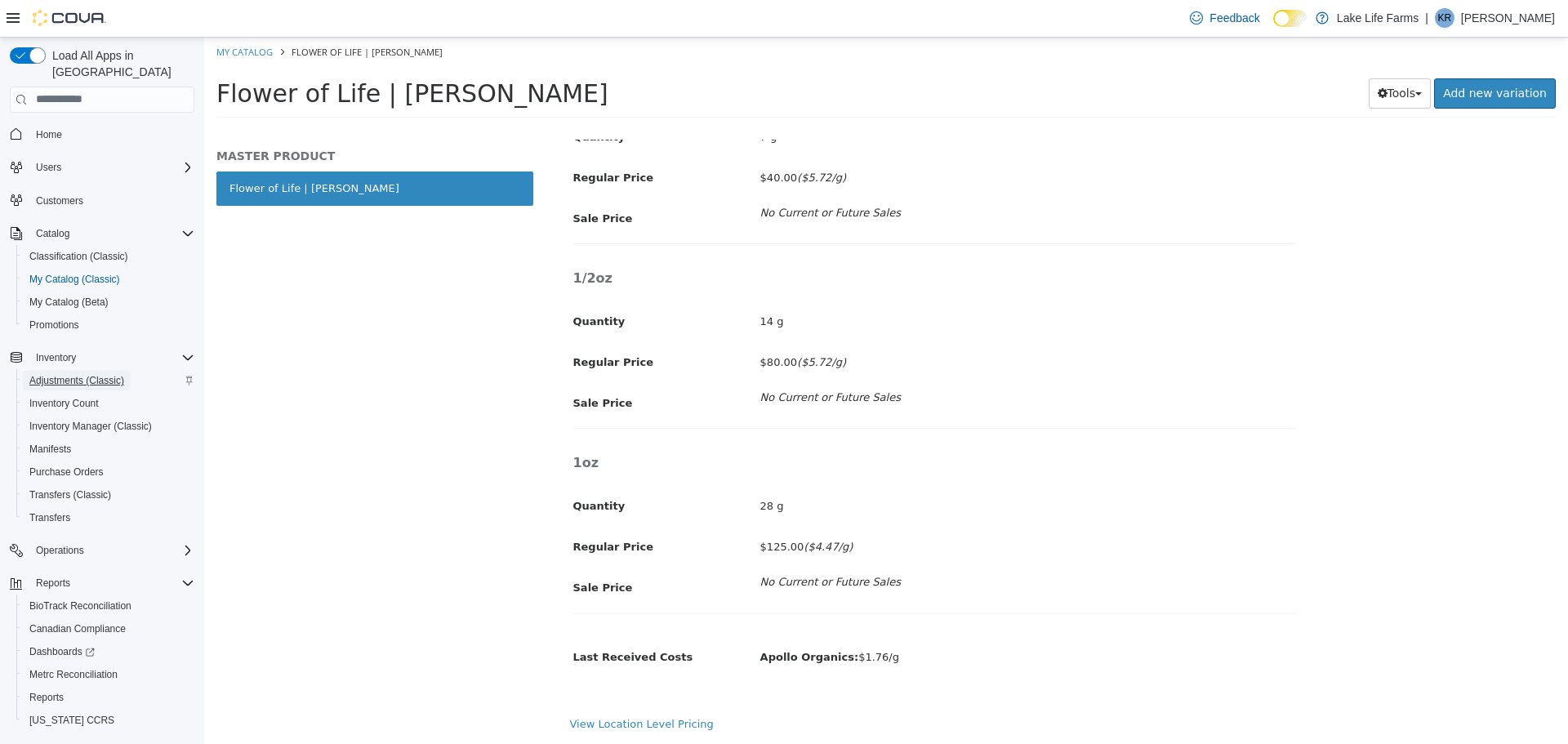
click at [59, 374] on span "Adjustments (Classic)" at bounding box center [76, 380] width 95 height 13
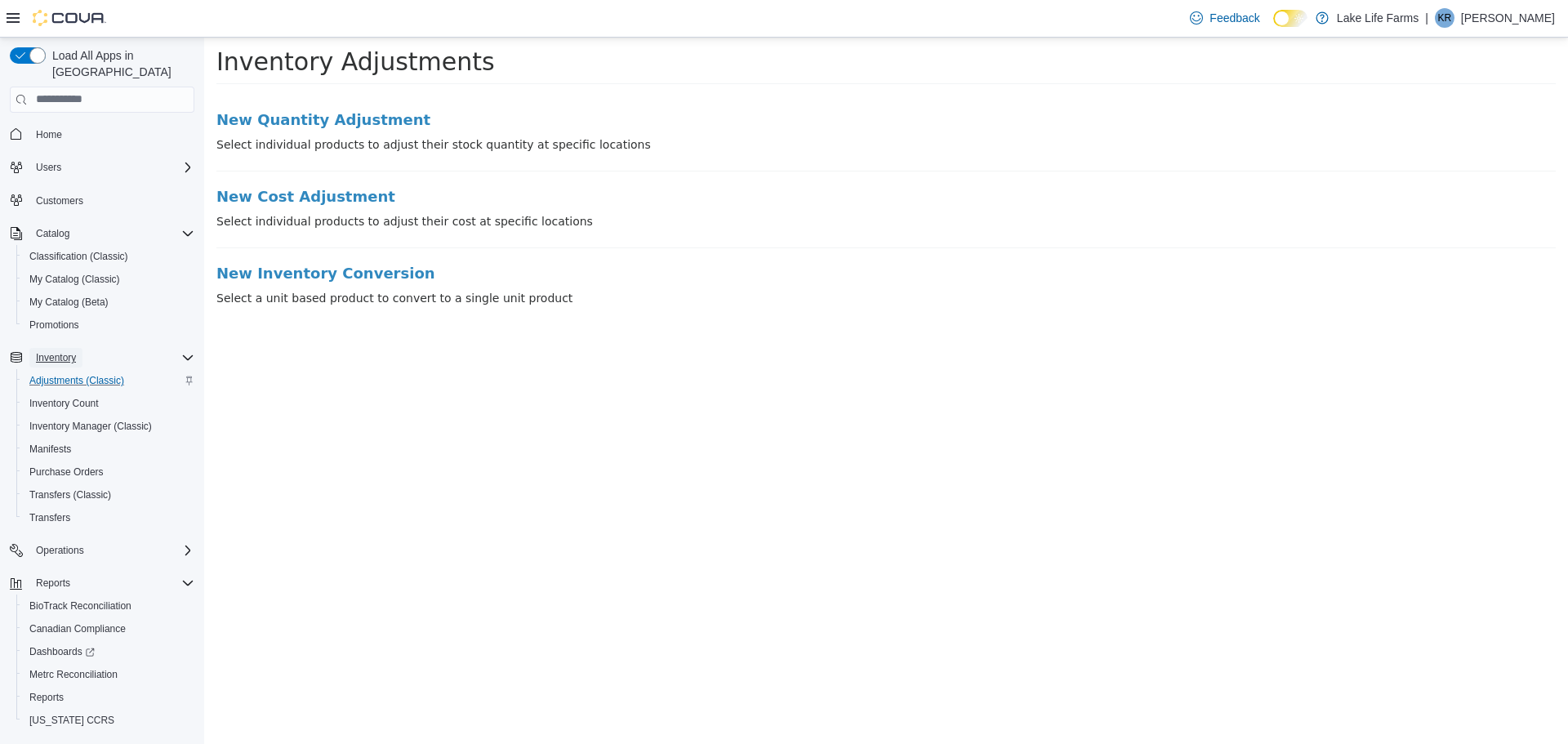
click at [53, 351] on span "Inventory" at bounding box center [56, 357] width 40 height 13
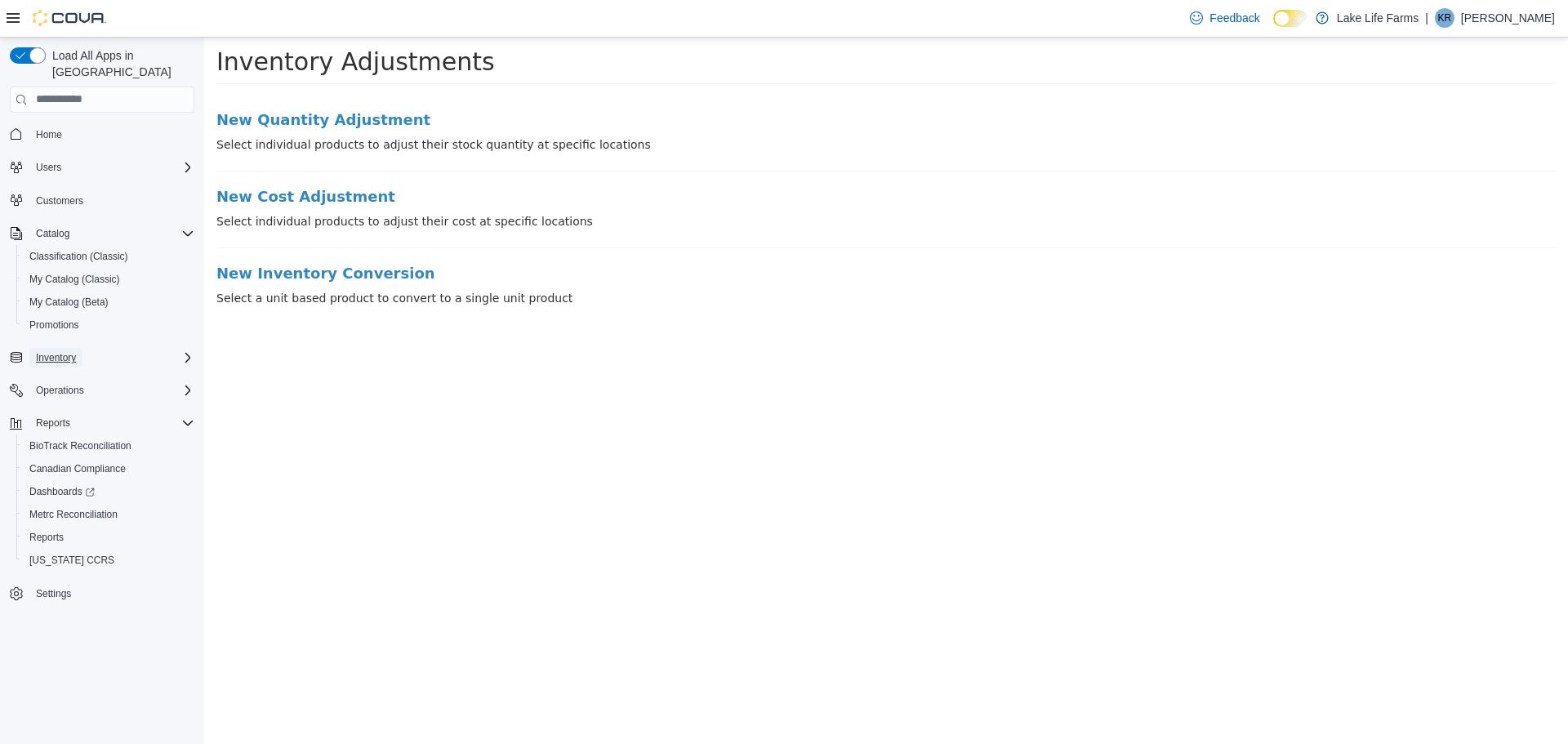
click at [55, 348] on span "Inventory" at bounding box center [56, 357] width 40 height 19
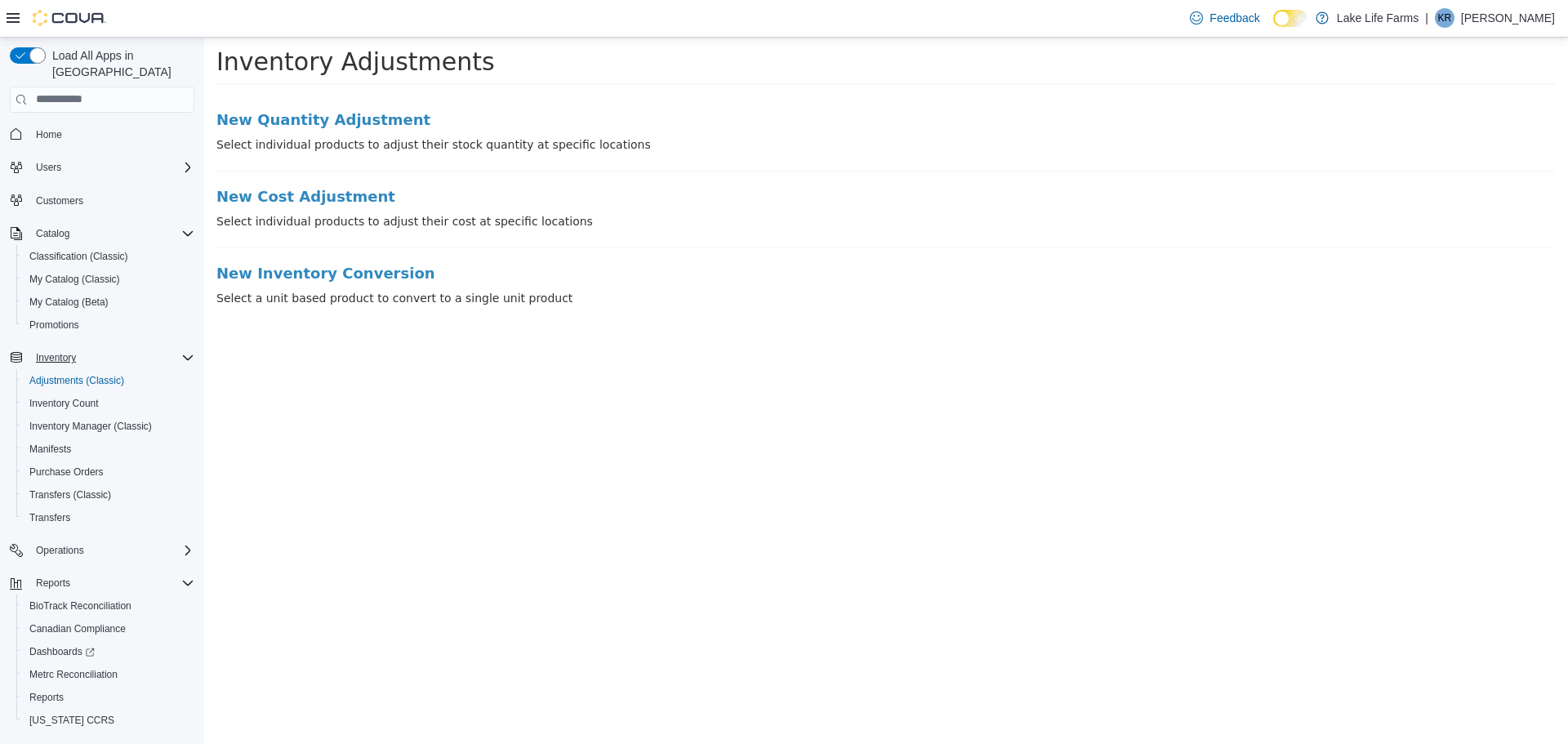
click at [83, 124] on span "Home" at bounding box center [112, 134] width 165 height 20
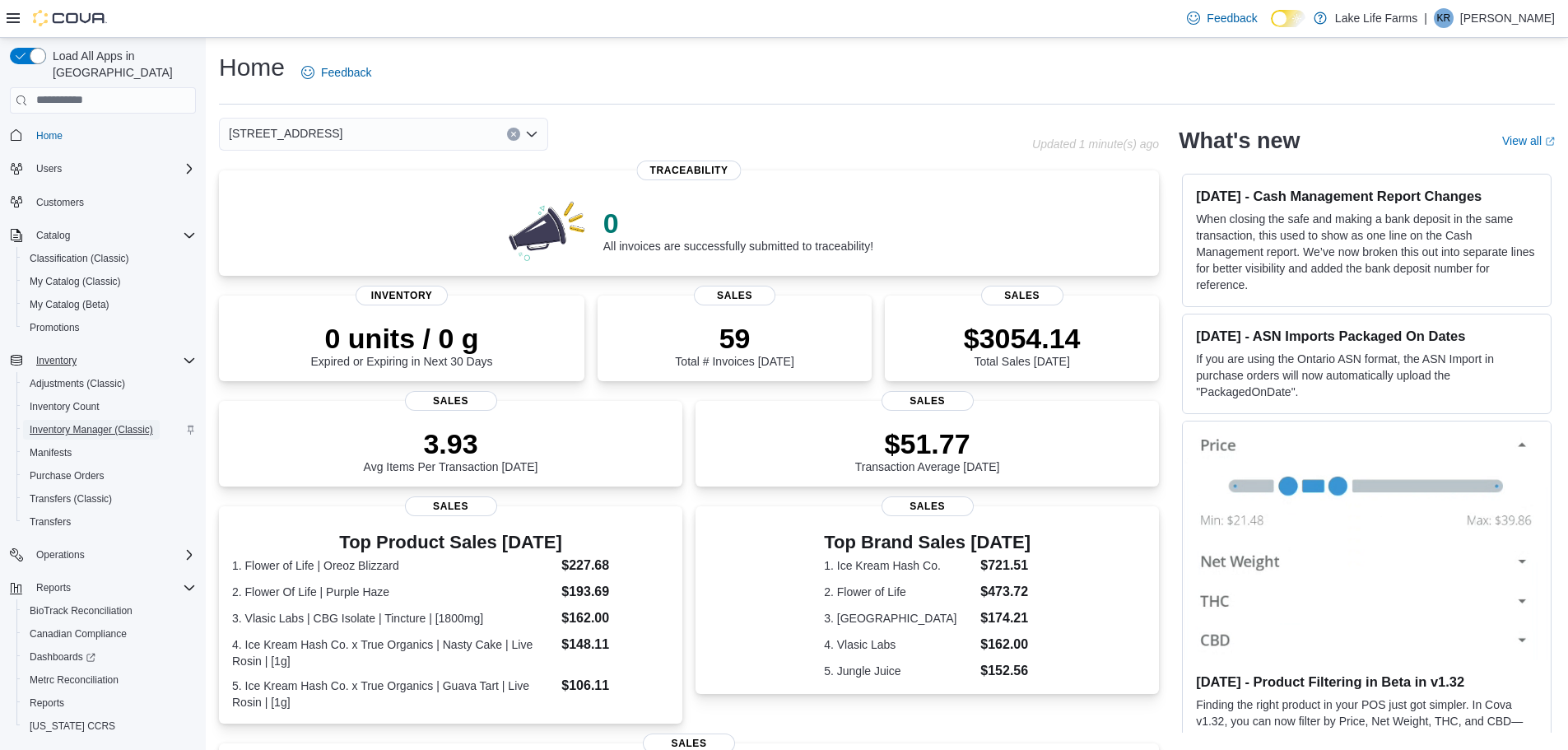
click at [76, 423] on span "Inventory Manager (Classic)" at bounding box center [91, 430] width 123 height 13
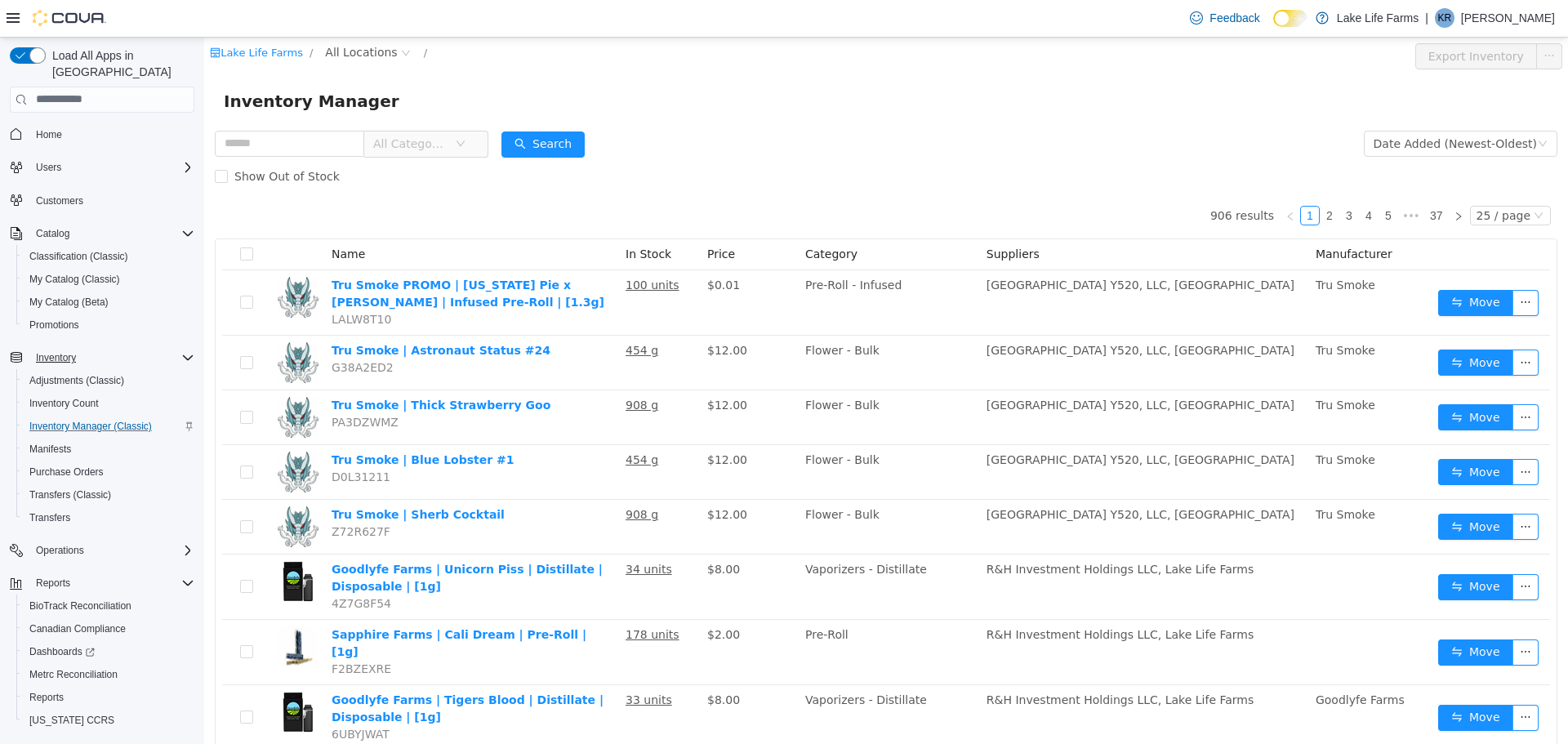
click at [437, 143] on span "All Categories" at bounding box center [410, 143] width 74 height 17
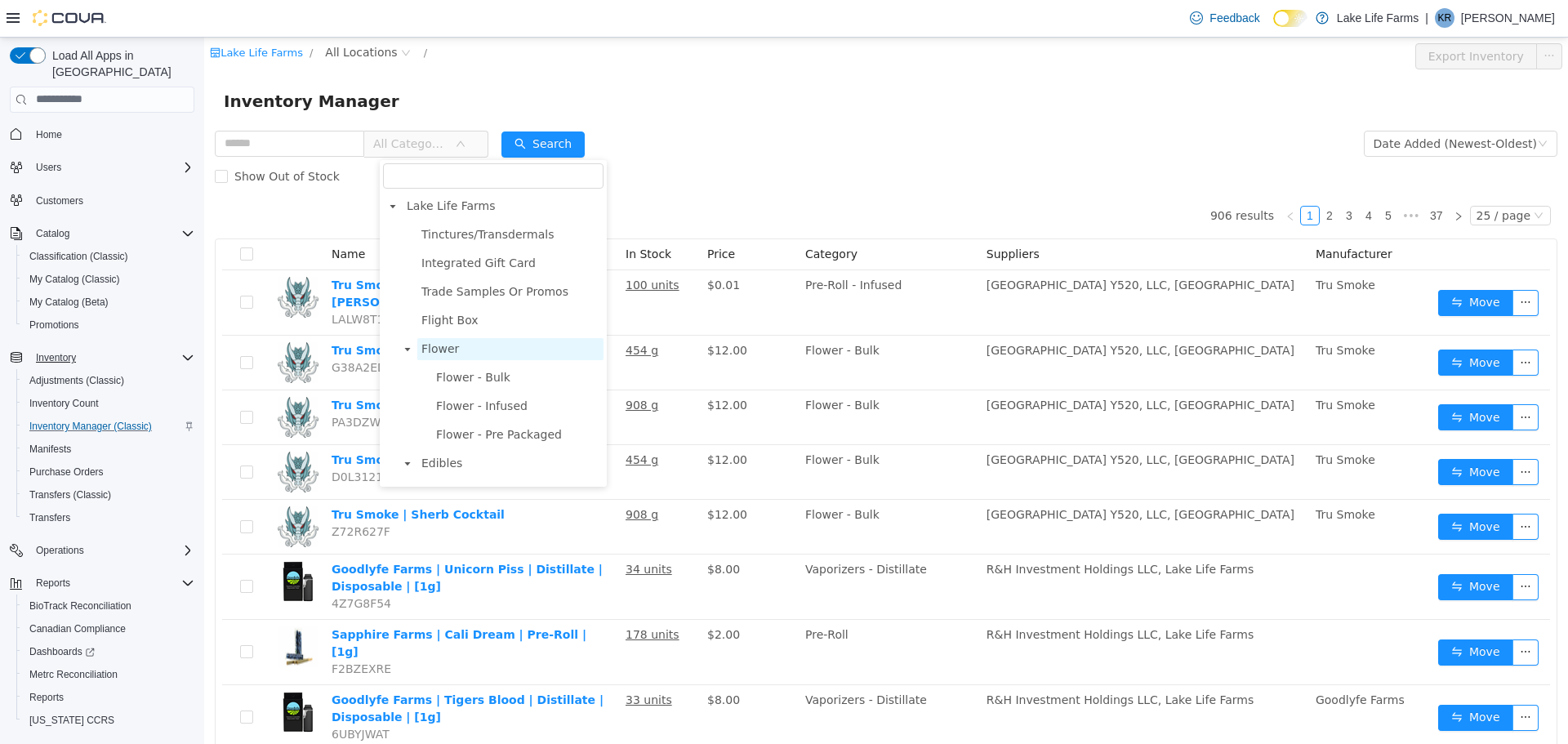
click at [448, 353] on span "Flower" at bounding box center [440, 348] width 38 height 13
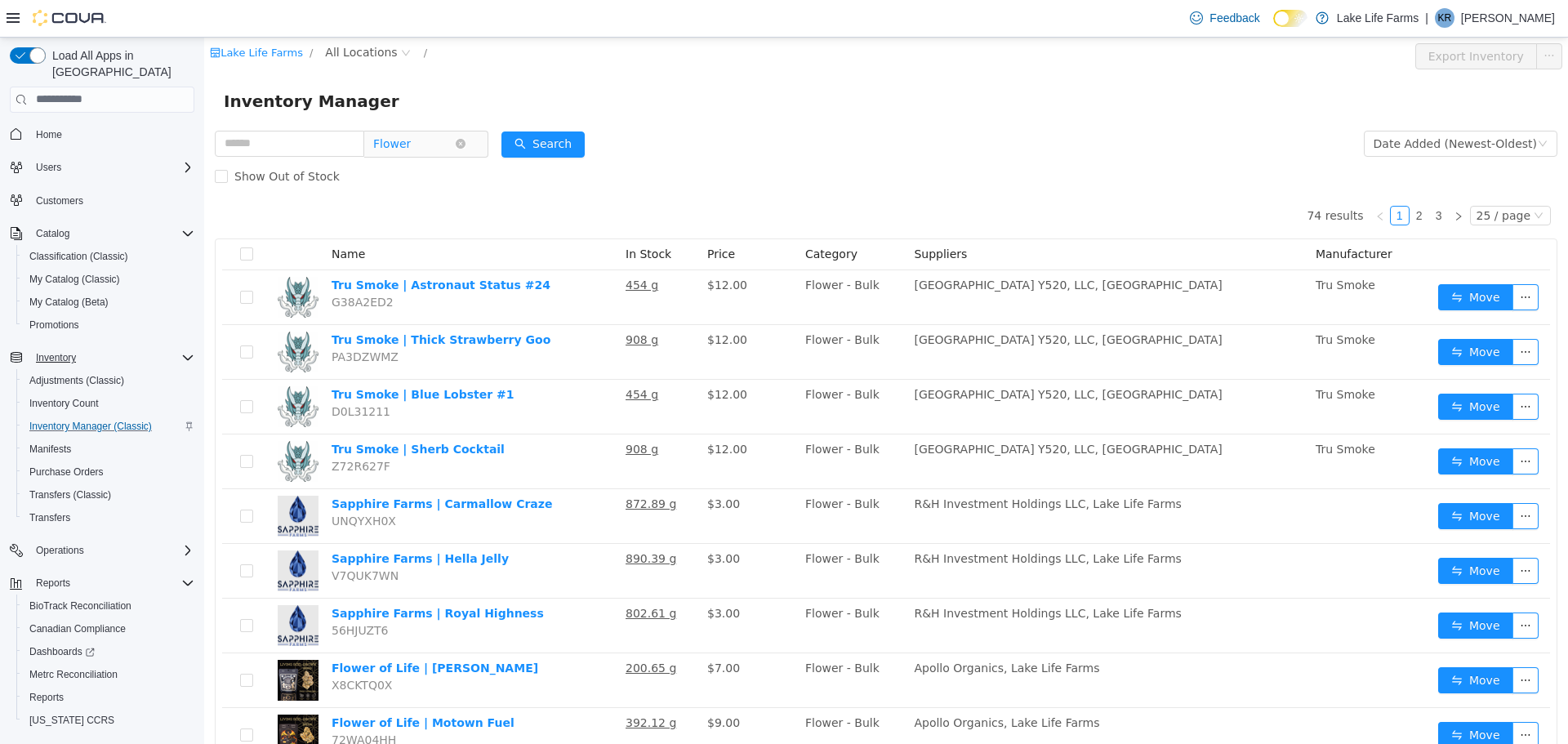
click at [455, 142] on span "Flower" at bounding box center [413, 142] width 82 height 25
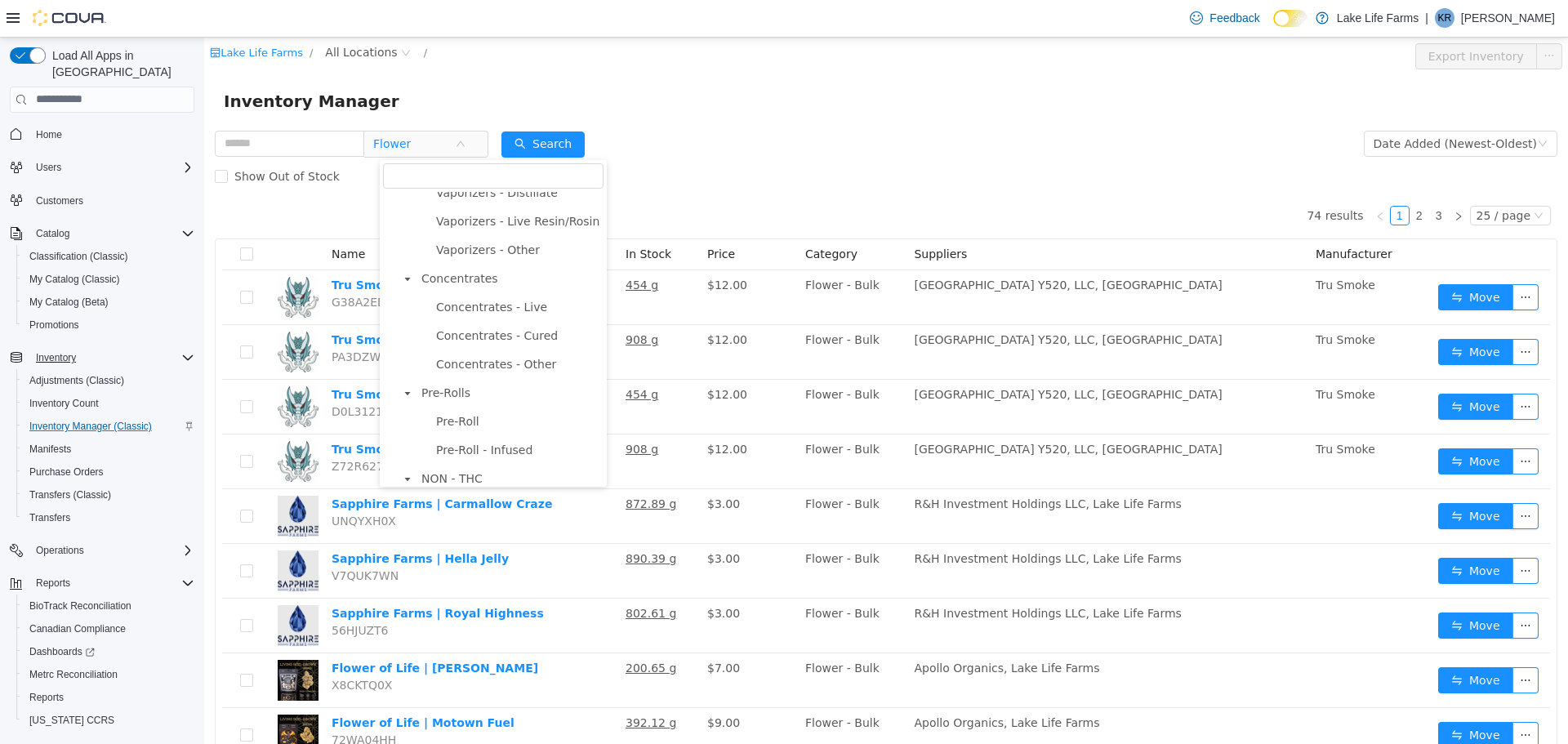
scroll to position [418, 0]
click at [449, 423] on span "Pre-Roll" at bounding box center [457, 415] width 43 height 13
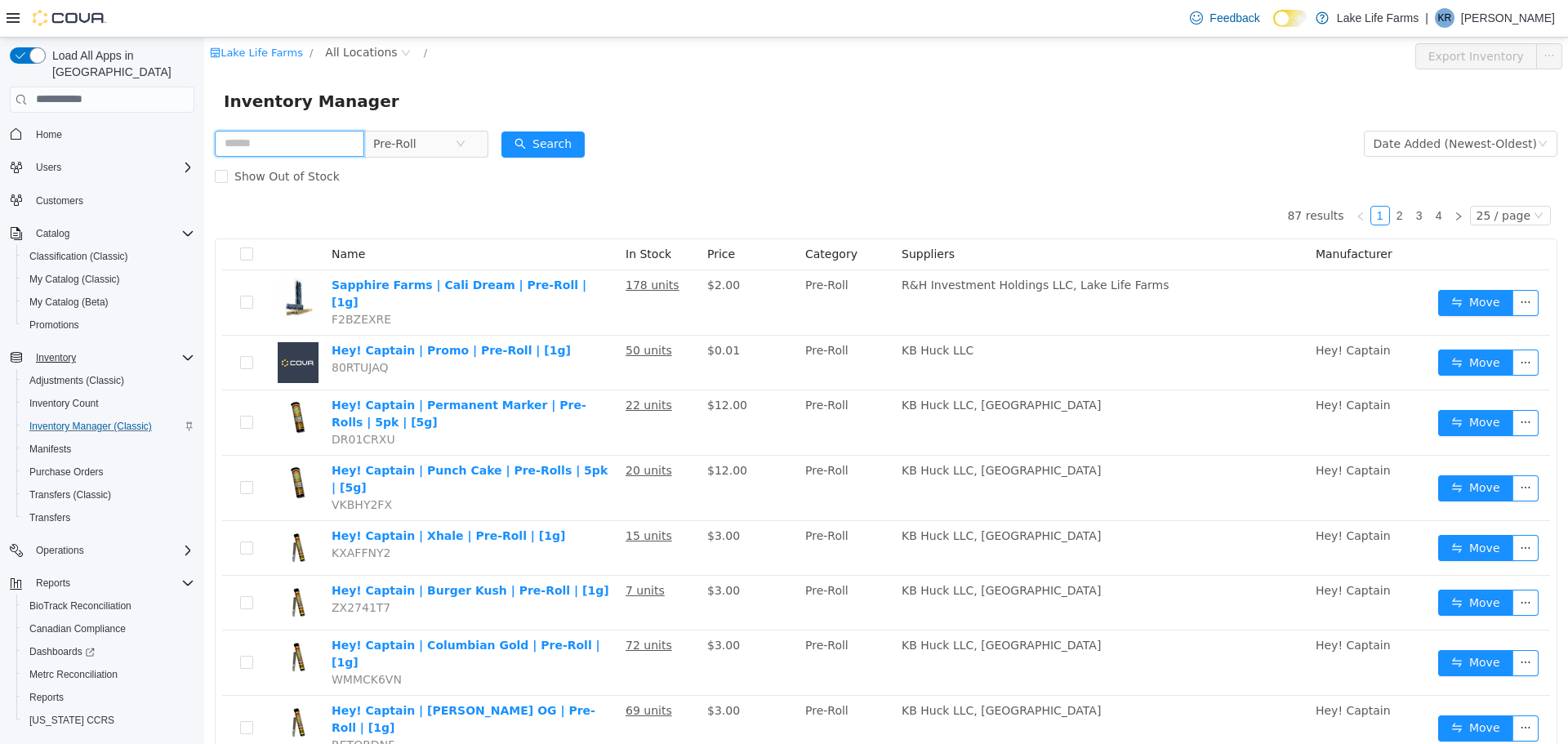
click at [294, 139] on input "text" at bounding box center [289, 142] width 150 height 26
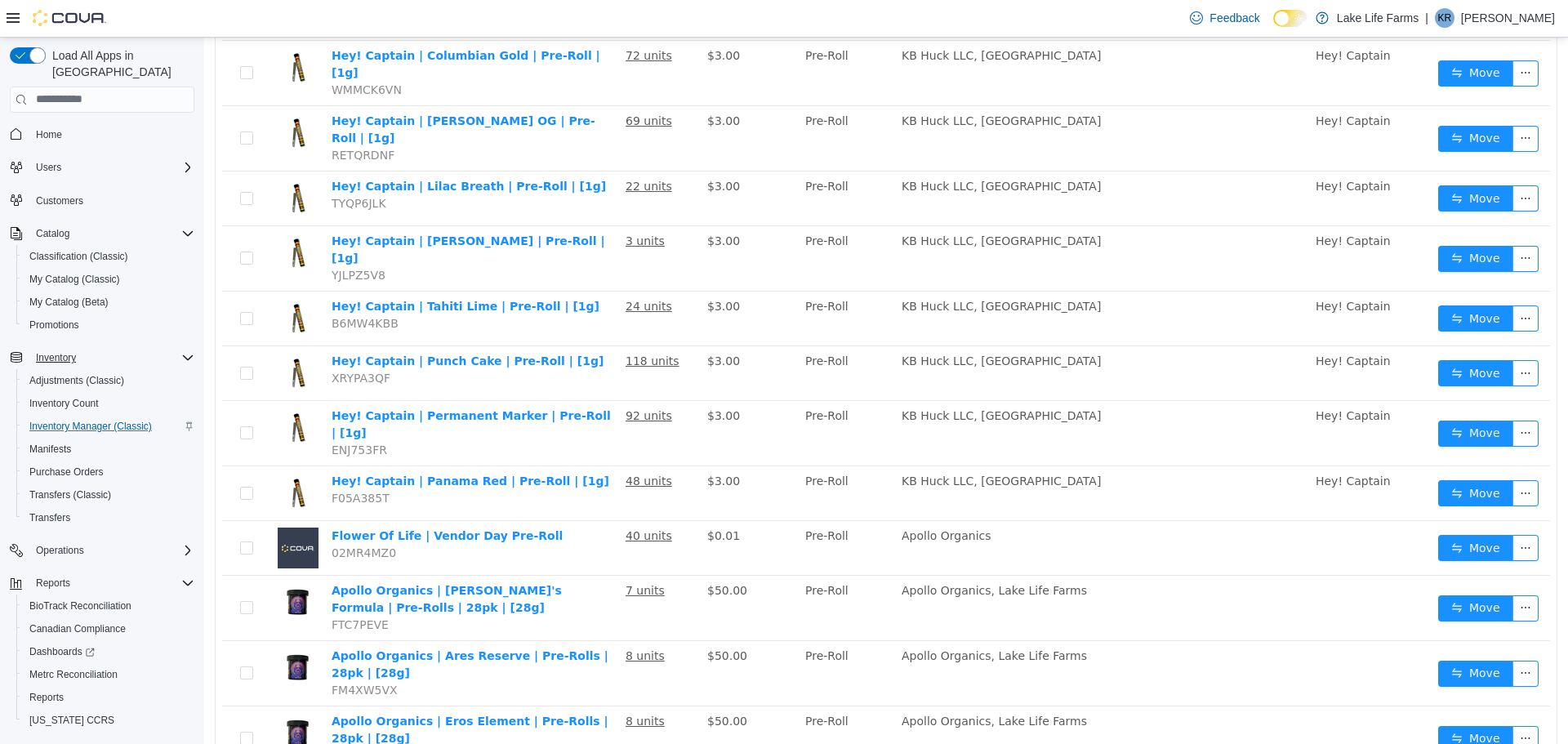
scroll to position [592, 0]
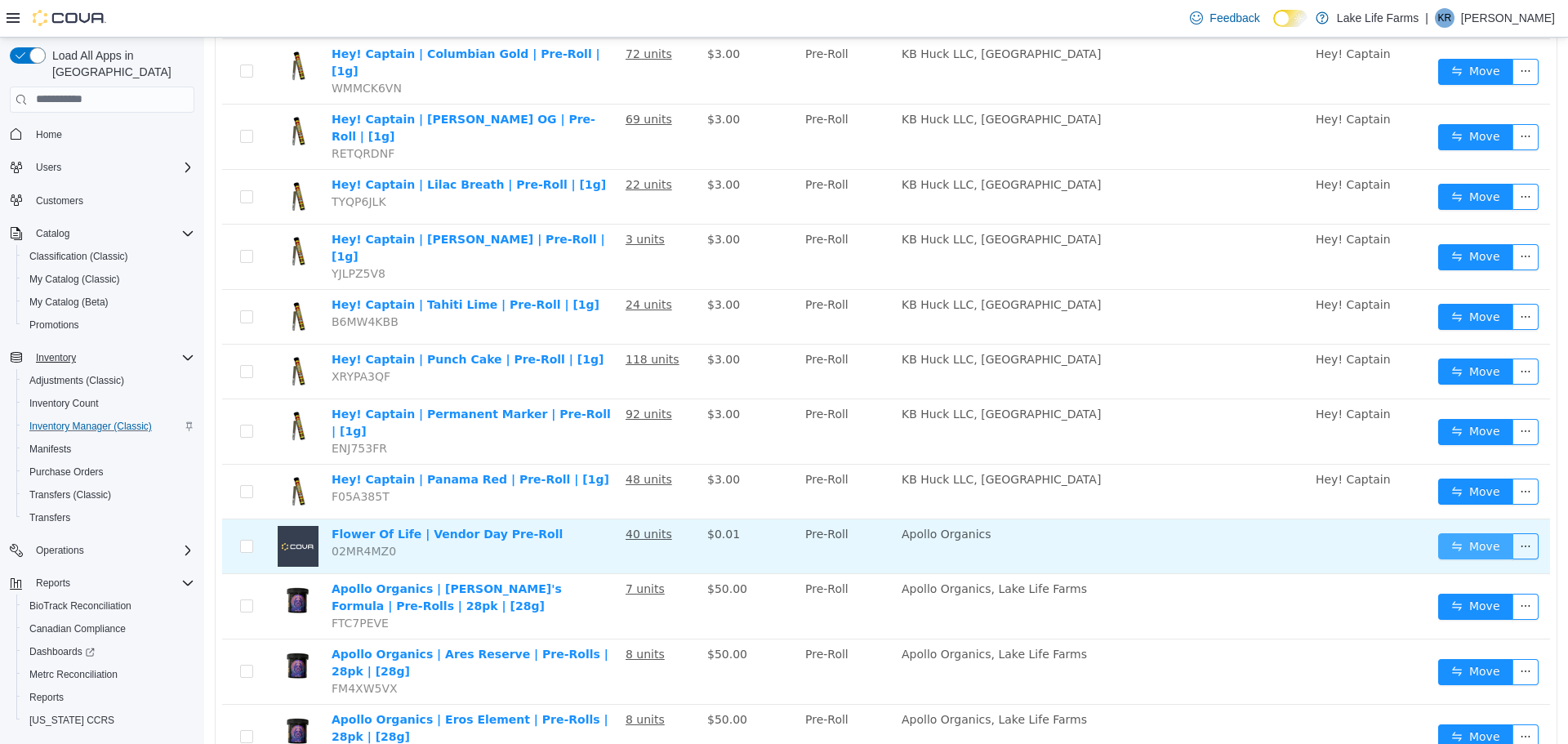
click at [1439, 533] on button "Move" at bounding box center [1476, 546] width 75 height 26
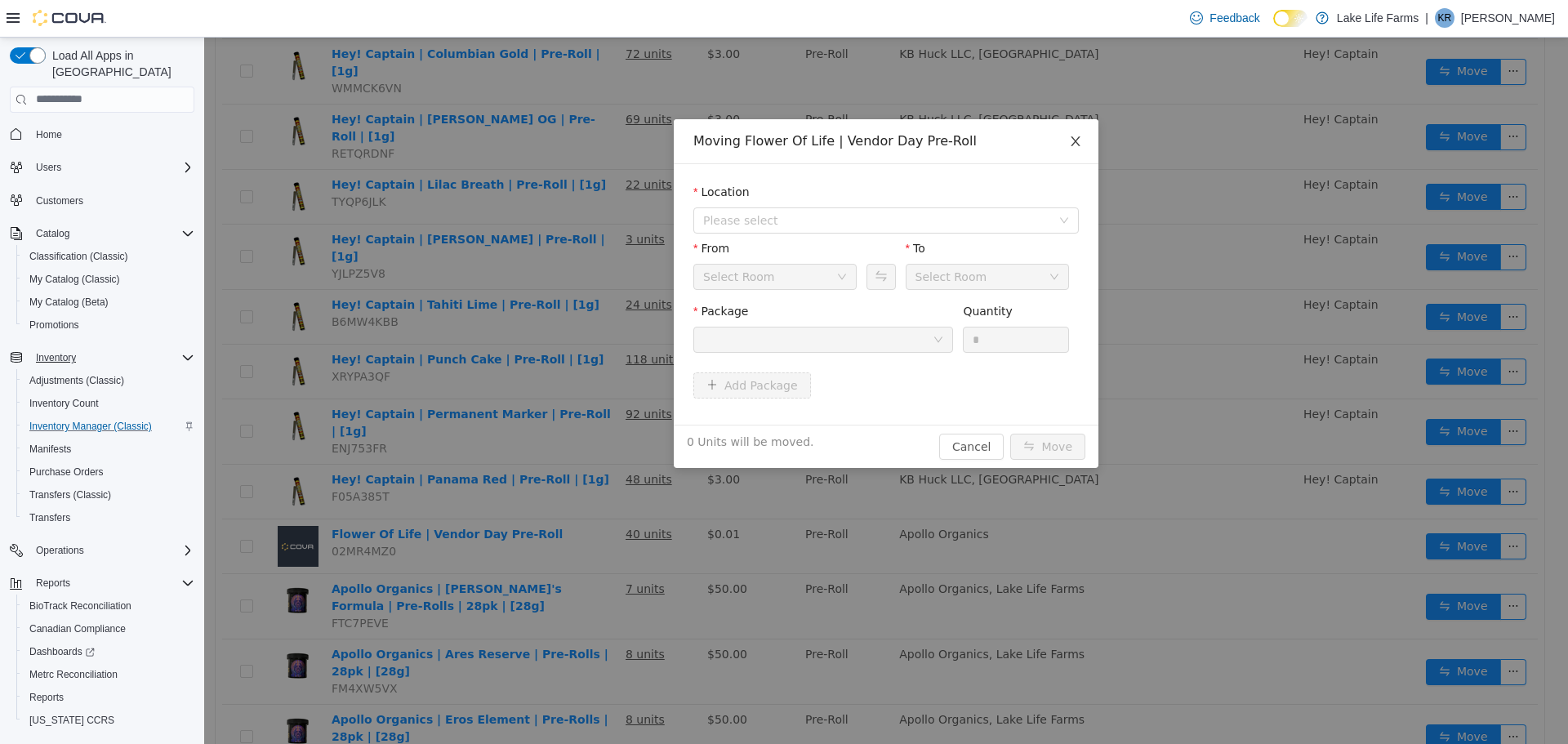
click at [1086, 127] on span "Close" at bounding box center [1076, 141] width 46 height 46
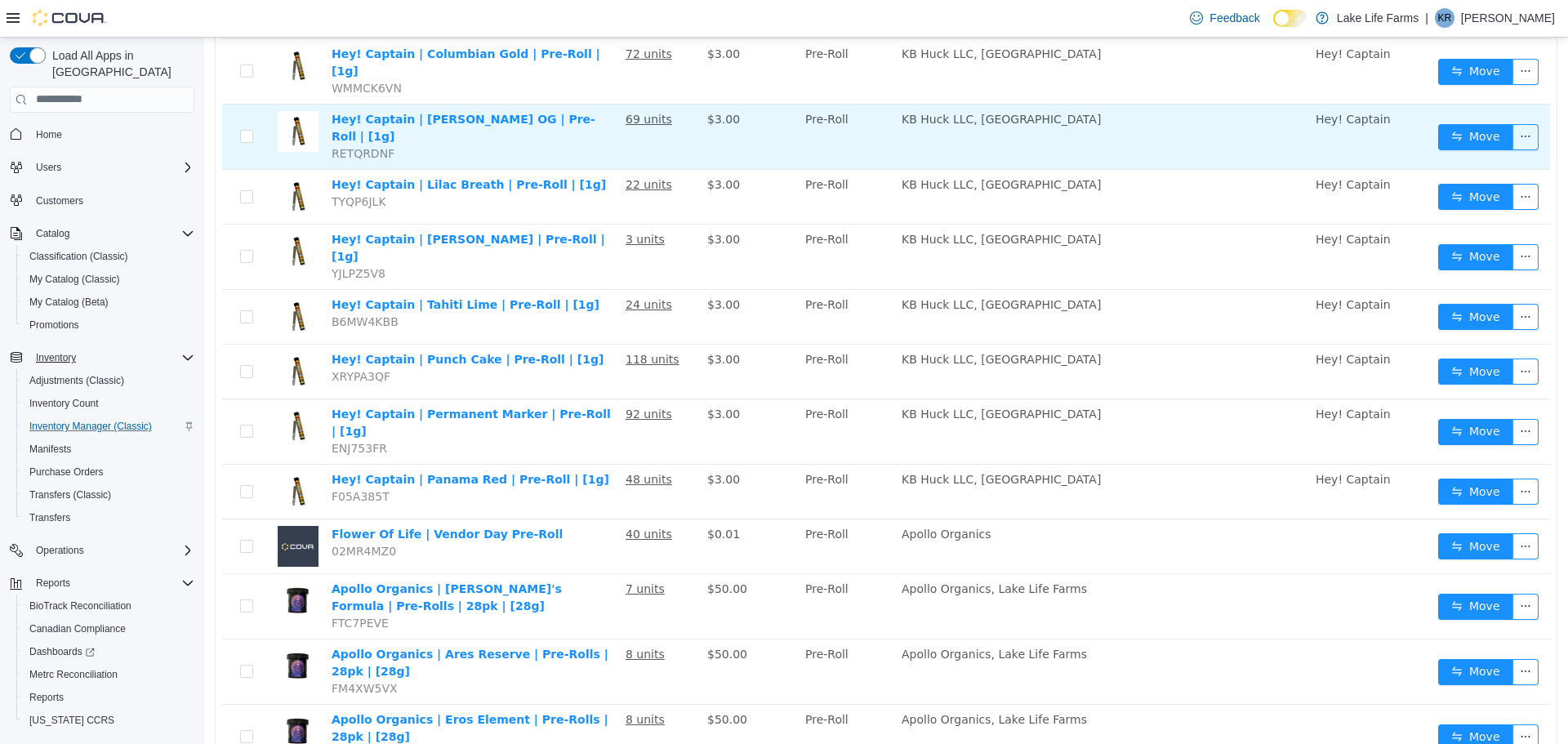
scroll to position [0, 0]
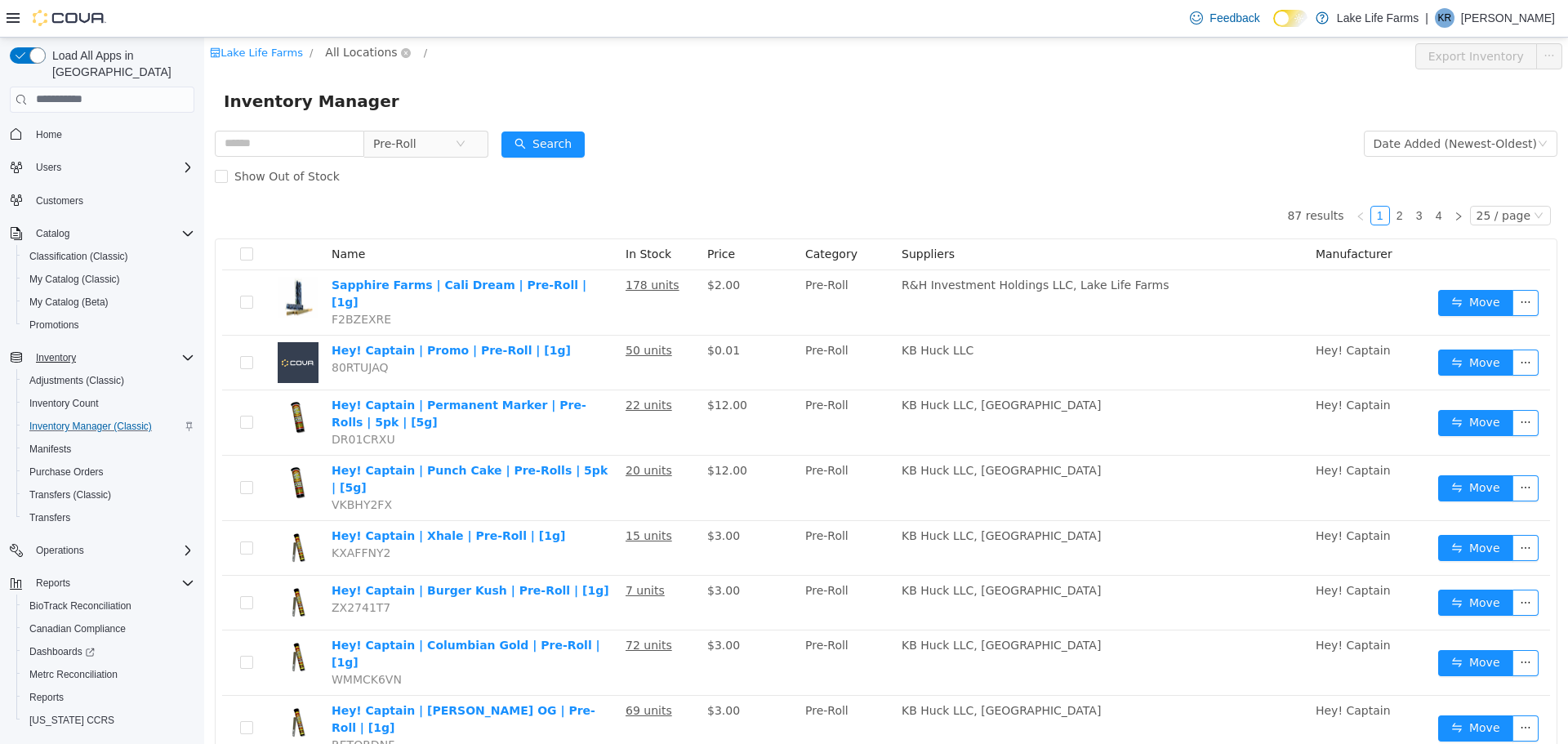
click at [364, 48] on span "All Locations" at bounding box center [361, 51] width 72 height 18
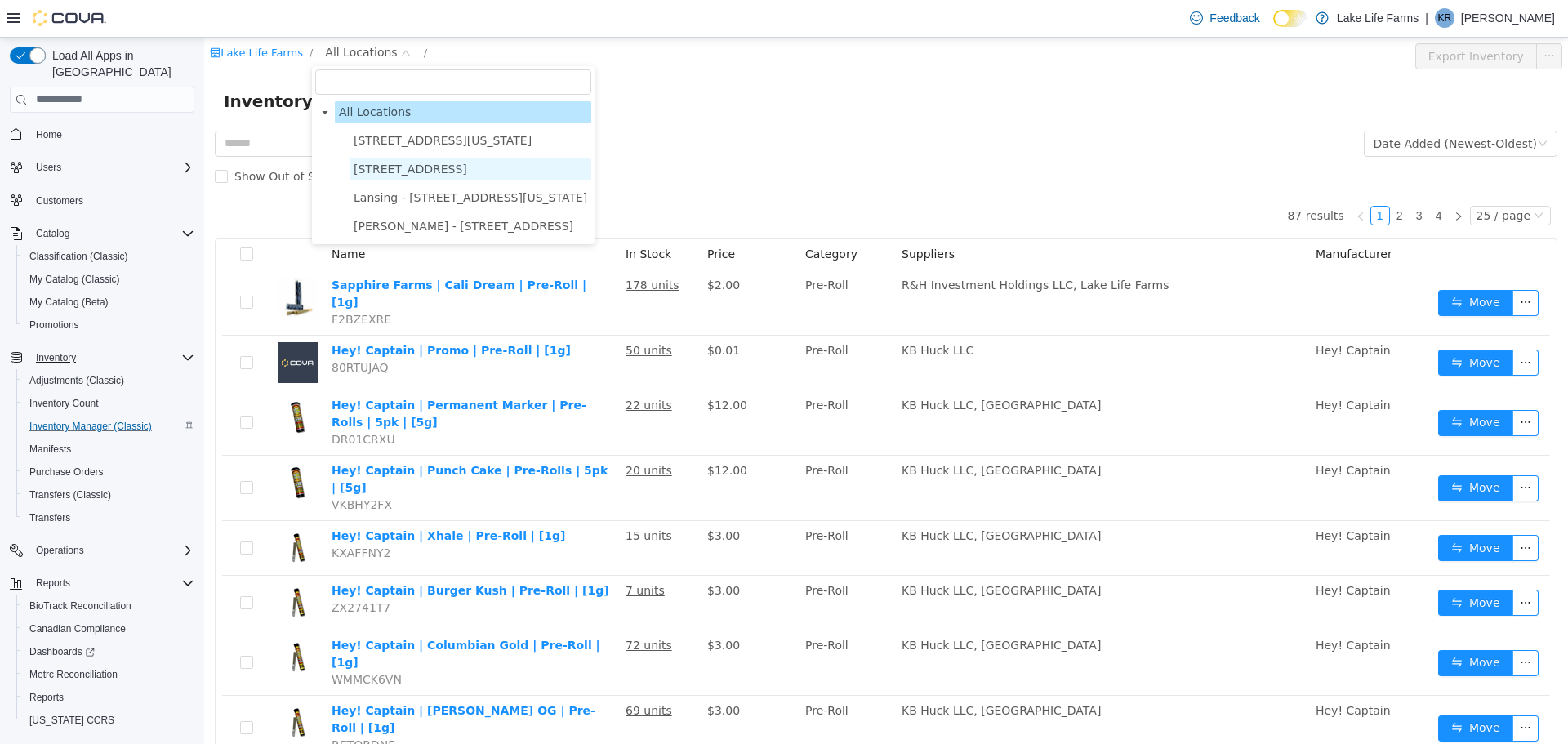
click at [416, 162] on span "[STREET_ADDRESS]" at bounding box center [411, 168] width 114 height 13
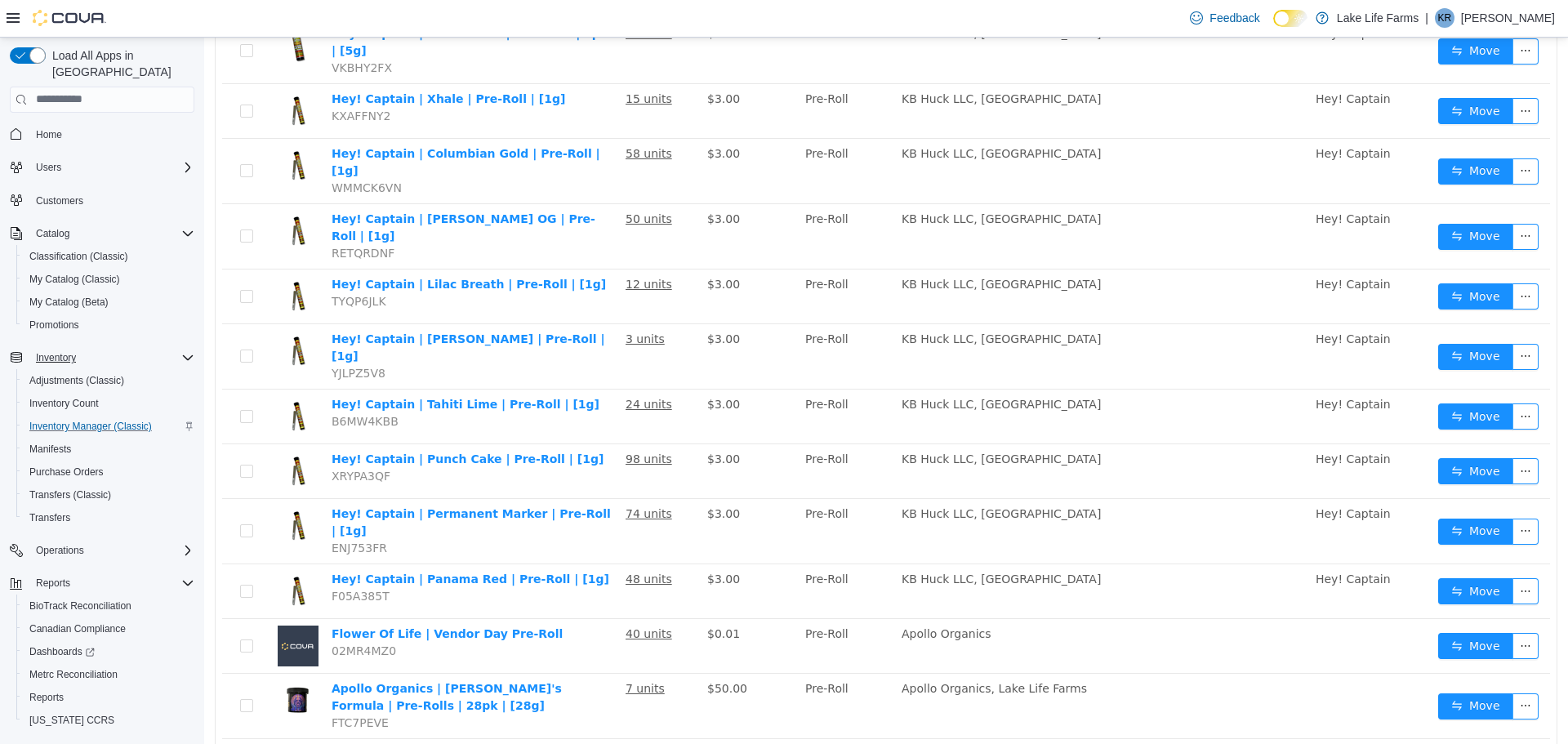
scroll to position [490, 0]
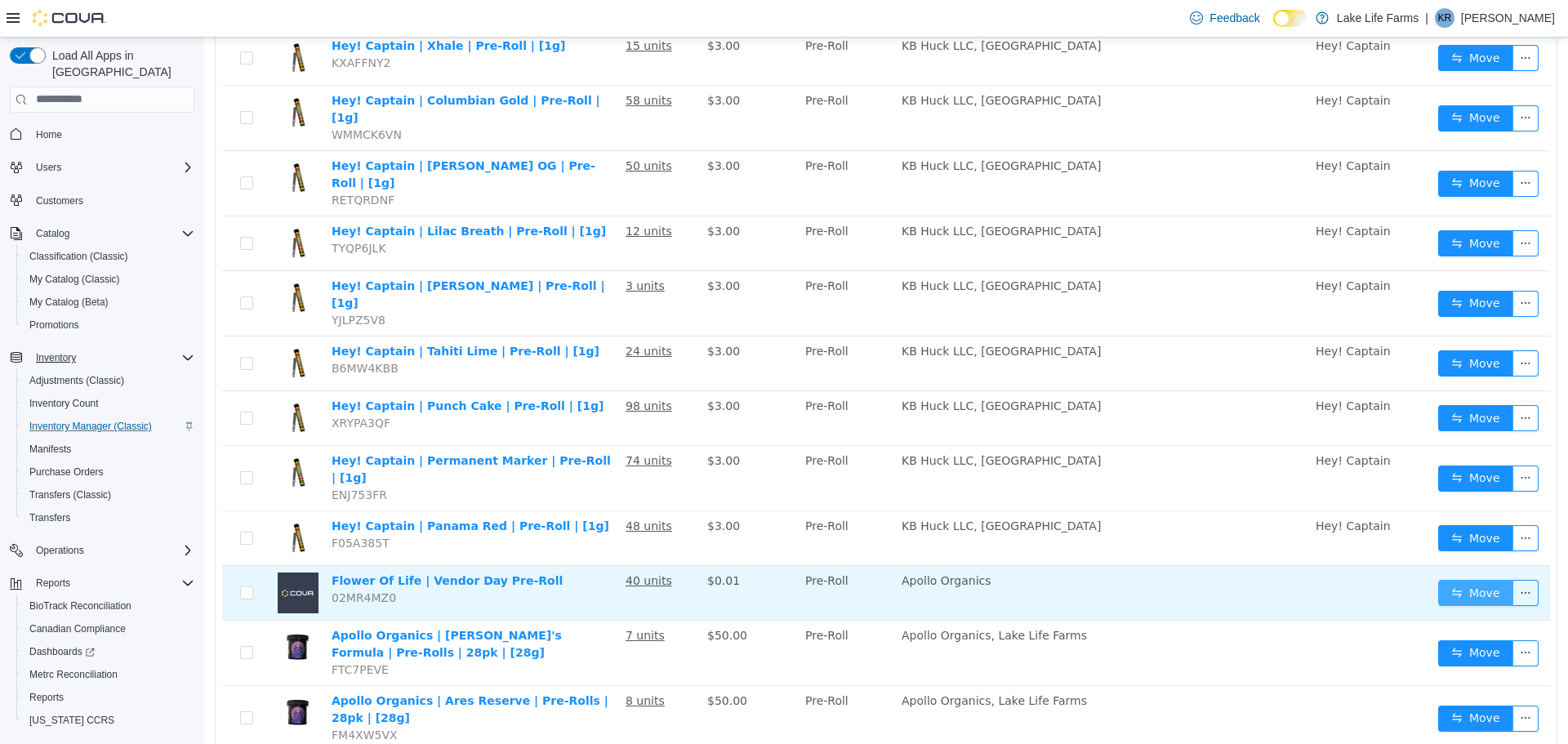
click at [1447, 579] on button "Move" at bounding box center [1476, 592] width 75 height 26
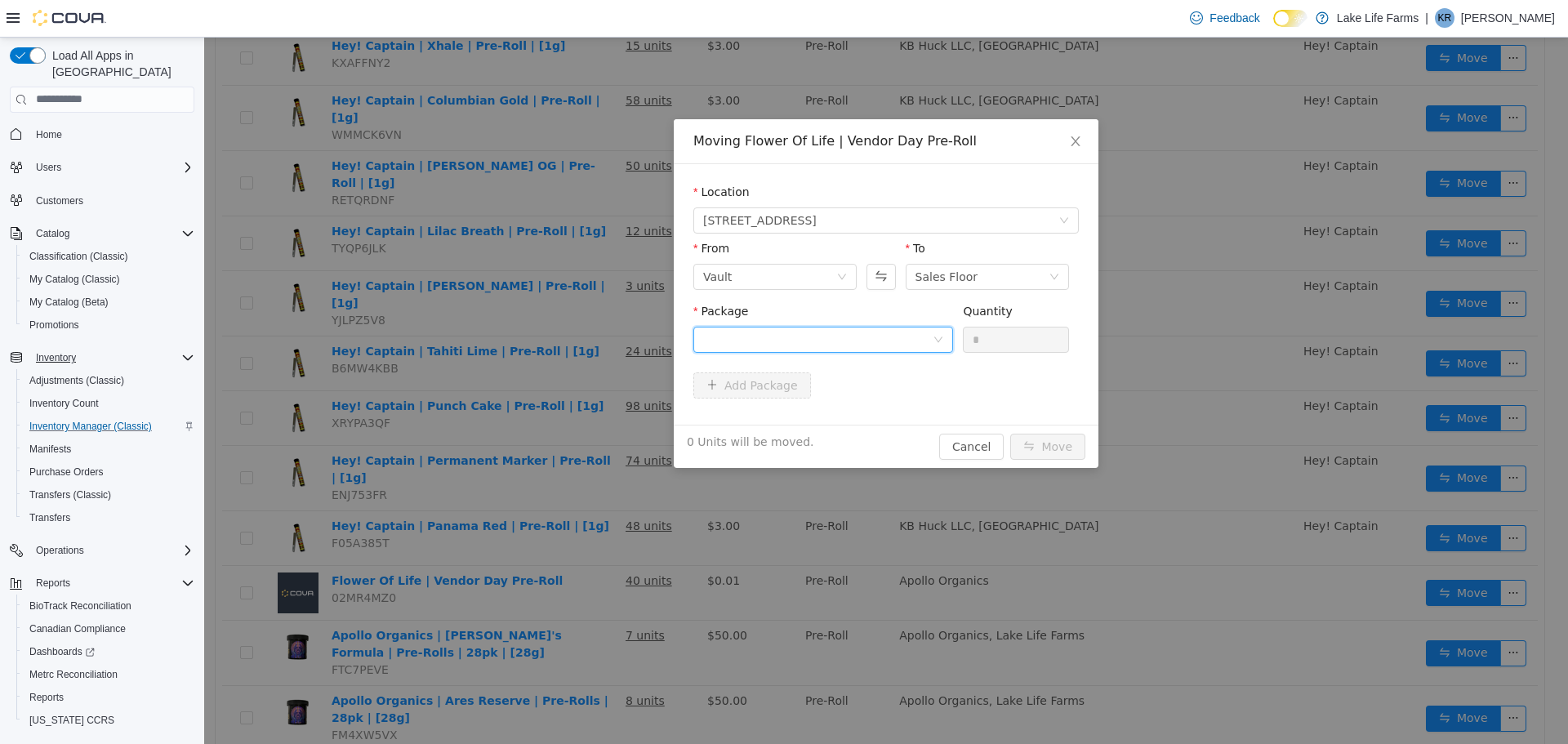
click at [816, 334] on div at bounding box center [818, 339] width 230 height 25
click at [794, 409] on li "1A405030002867D000039392 Quantity : 40 Units" at bounding box center [823, 407] width 260 height 44
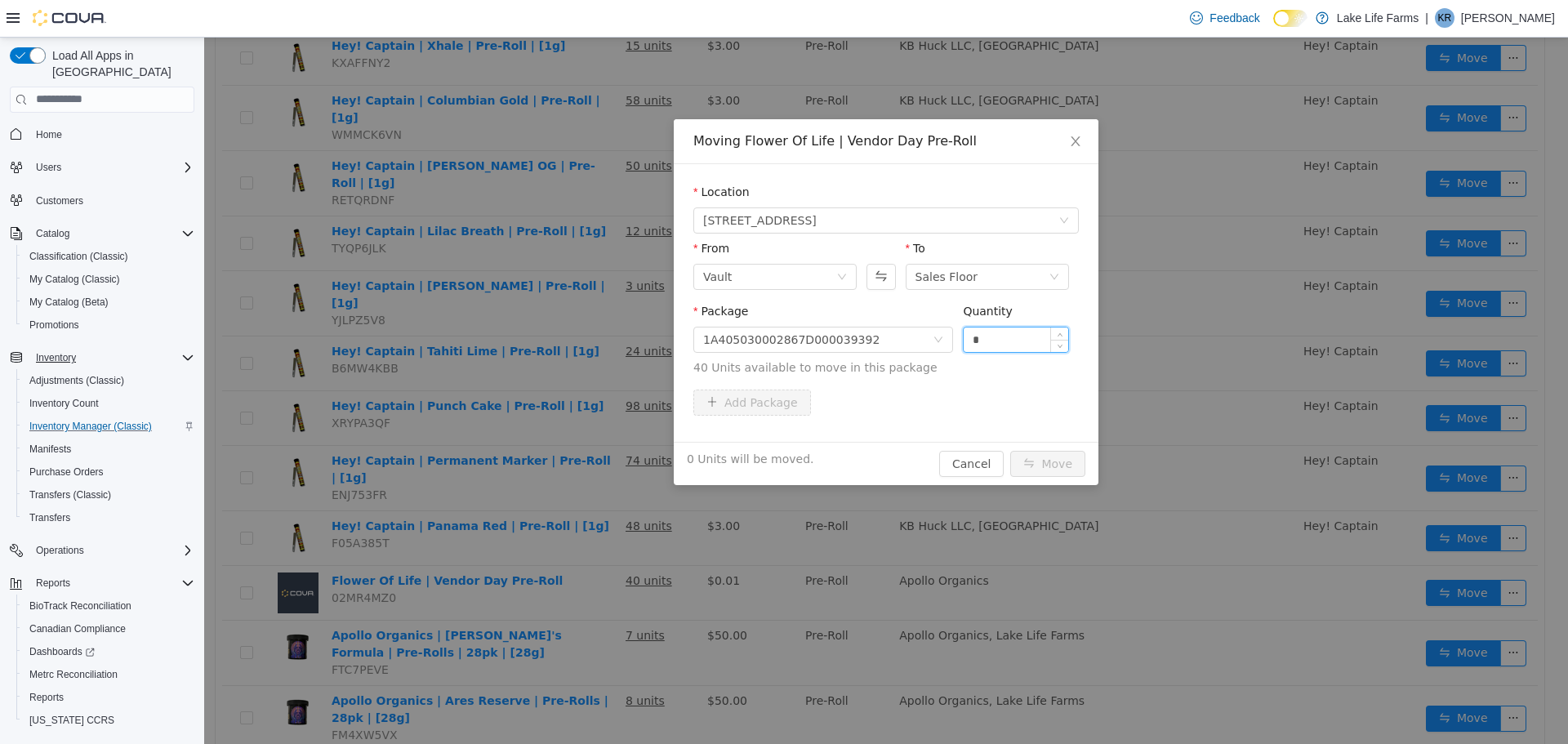
click at [1000, 344] on input "*" at bounding box center [1016, 339] width 105 height 25
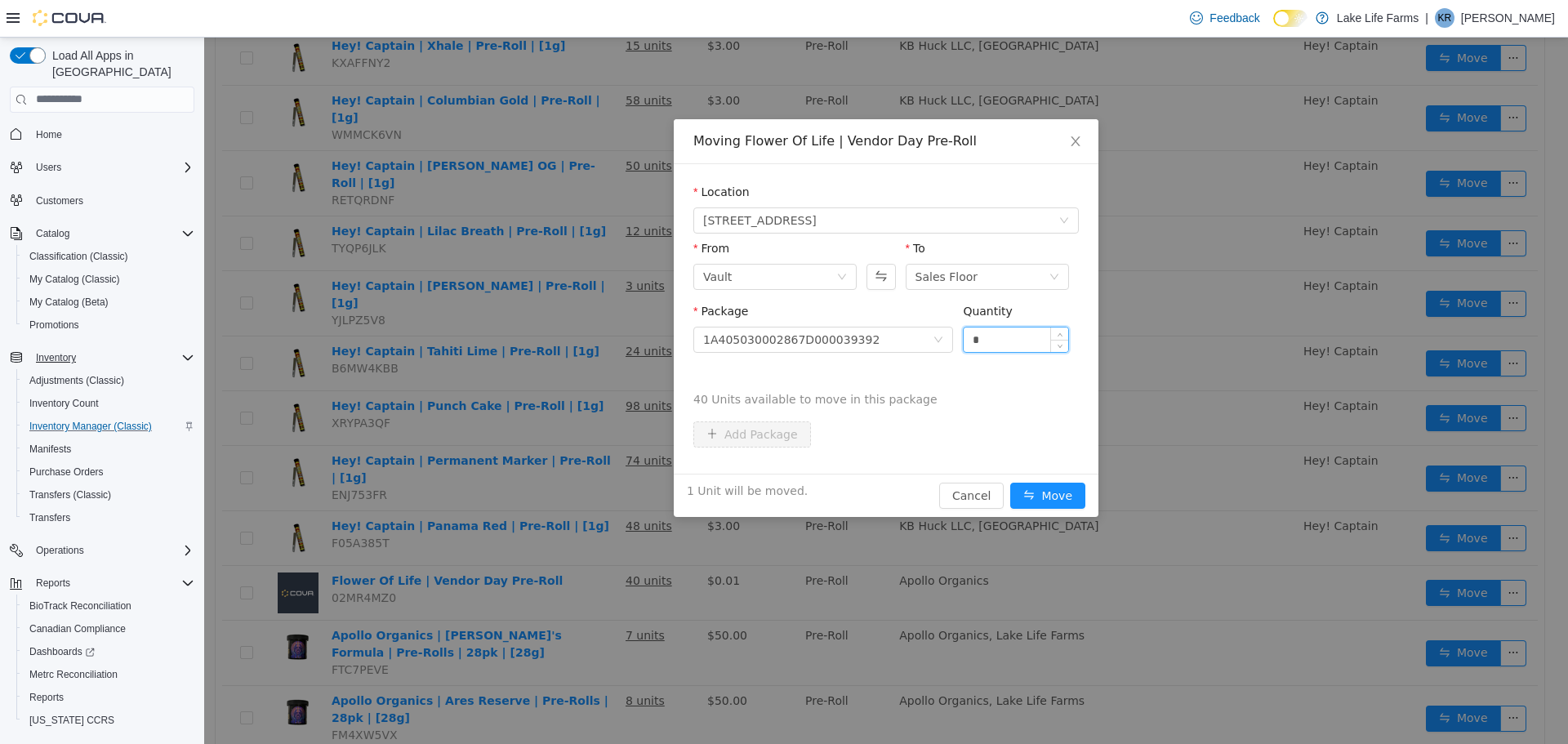
type input "*"
click at [1010, 482] on button "Move" at bounding box center [1048, 495] width 75 height 26
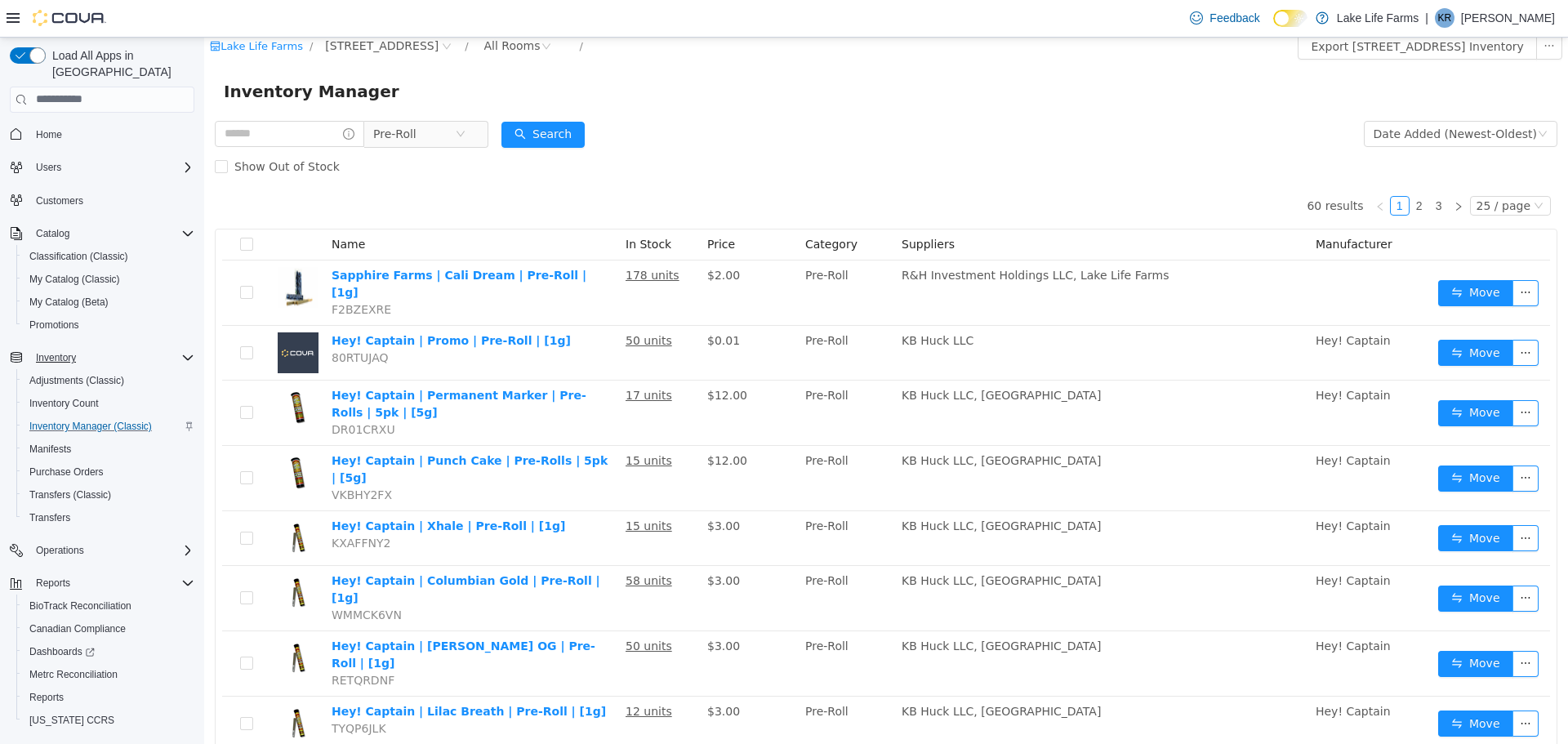
scroll to position [0, 0]
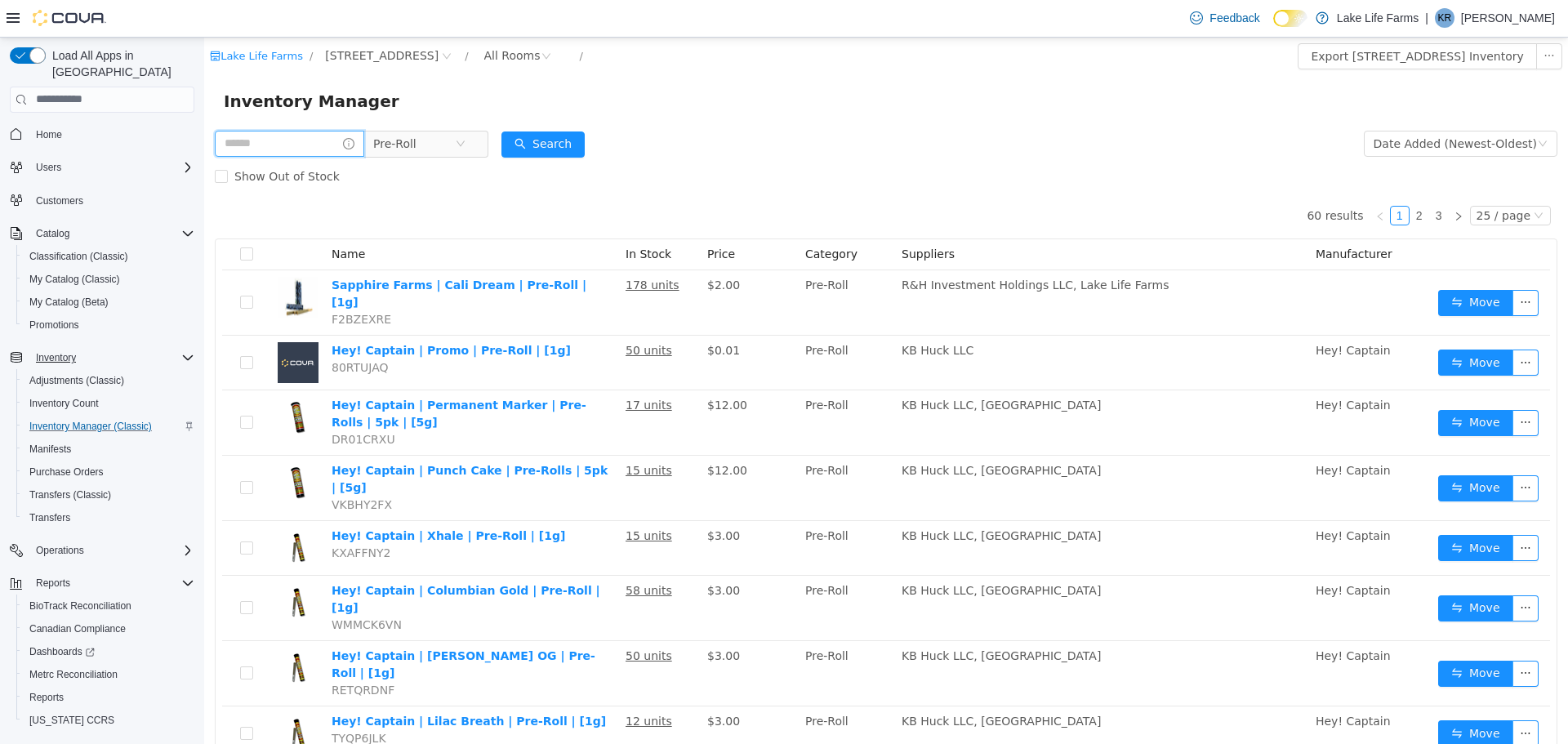
click at [296, 146] on input "text" at bounding box center [289, 142] width 150 height 26
type input "******"
click at [565, 138] on button "Search" at bounding box center [558, 143] width 84 height 26
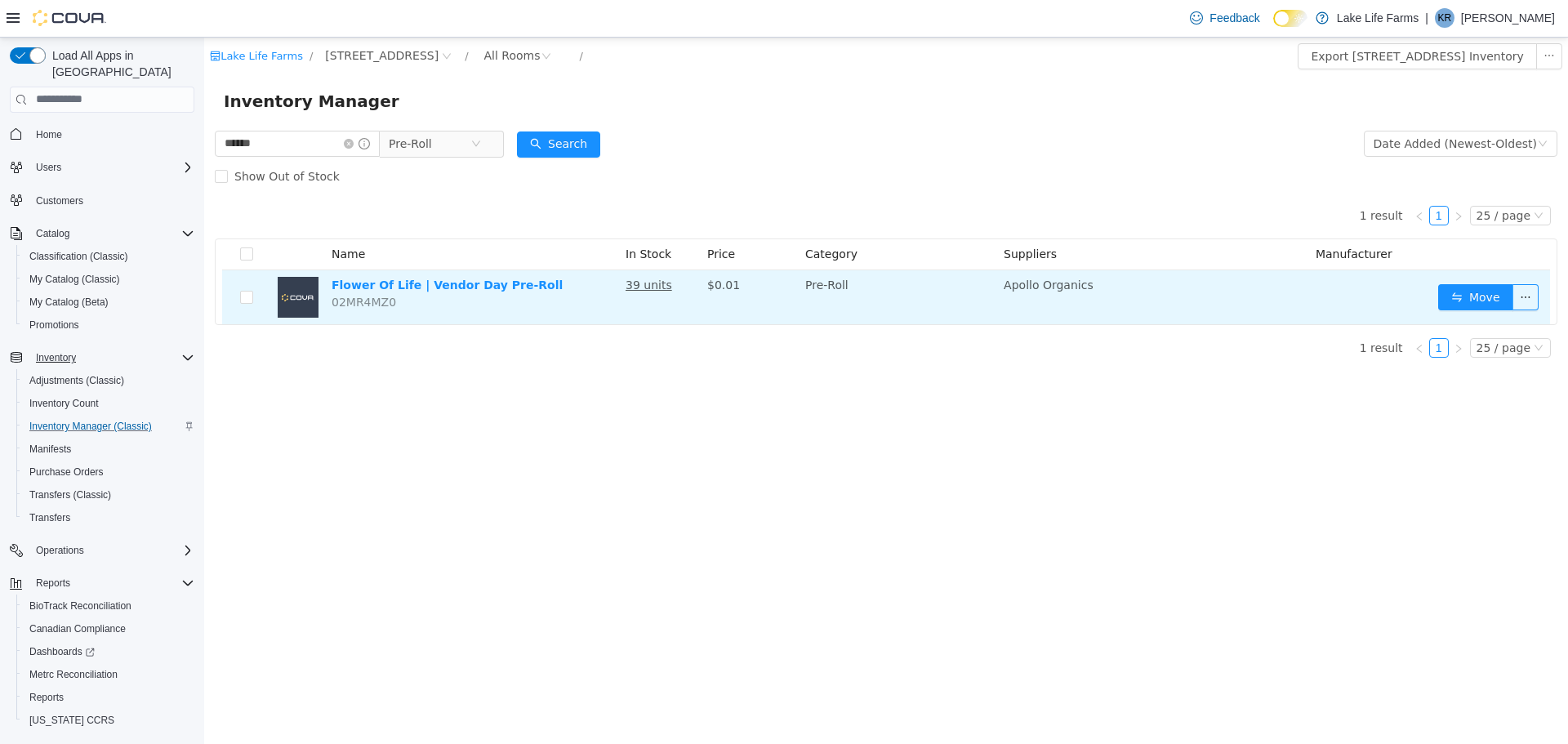
click at [1438, 289] on td "Move" at bounding box center [1491, 296] width 118 height 54
click at [1452, 295] on button "Move" at bounding box center [1476, 297] width 75 height 26
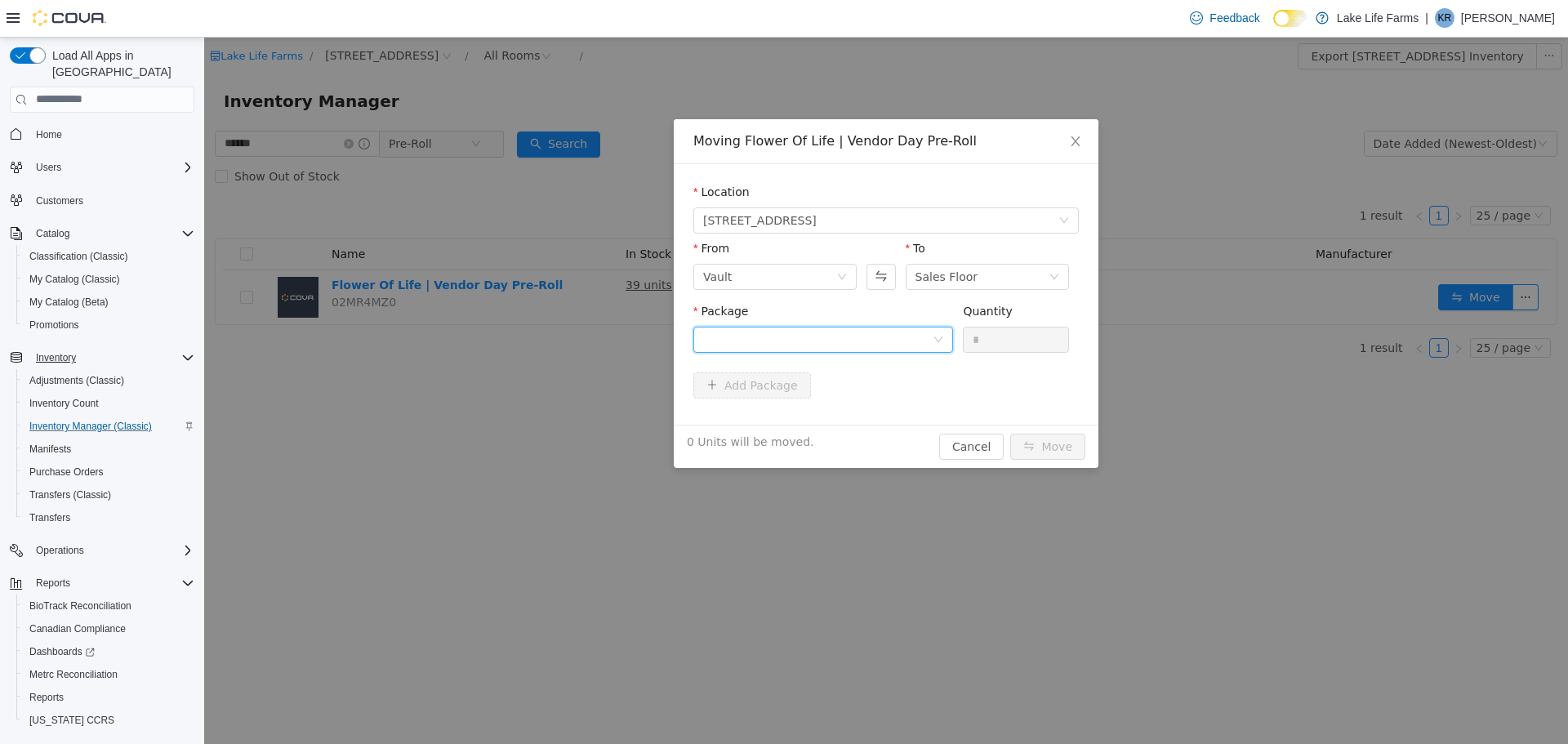
click at [875, 332] on div at bounding box center [818, 339] width 230 height 25
click at [867, 394] on li "1A405030002867D000039392 Quantity : 39 Units" at bounding box center [823, 407] width 260 height 44
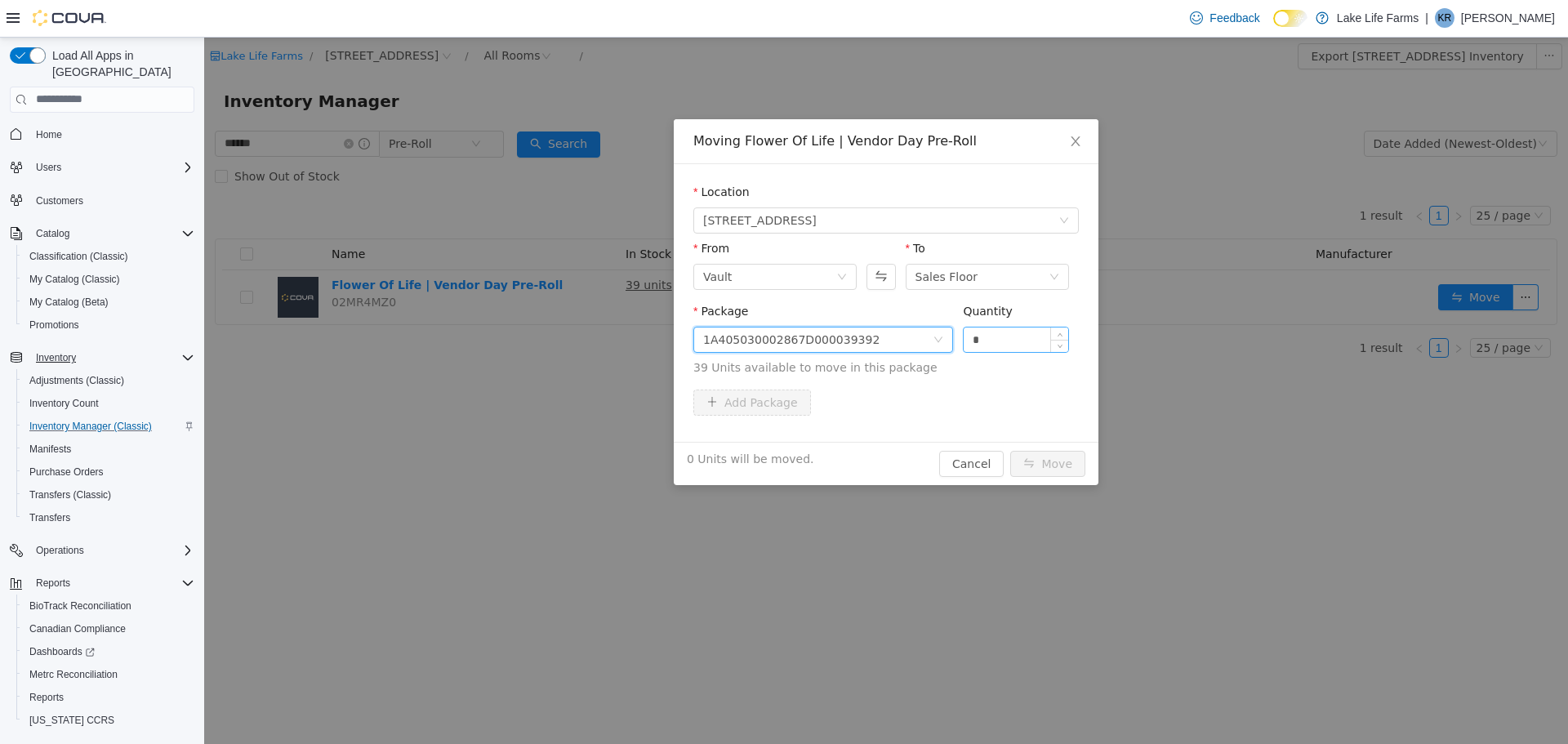
click at [1007, 344] on input "*" at bounding box center [1016, 339] width 105 height 25
type input "*"
click at [1041, 458] on button "Move" at bounding box center [1048, 463] width 75 height 26
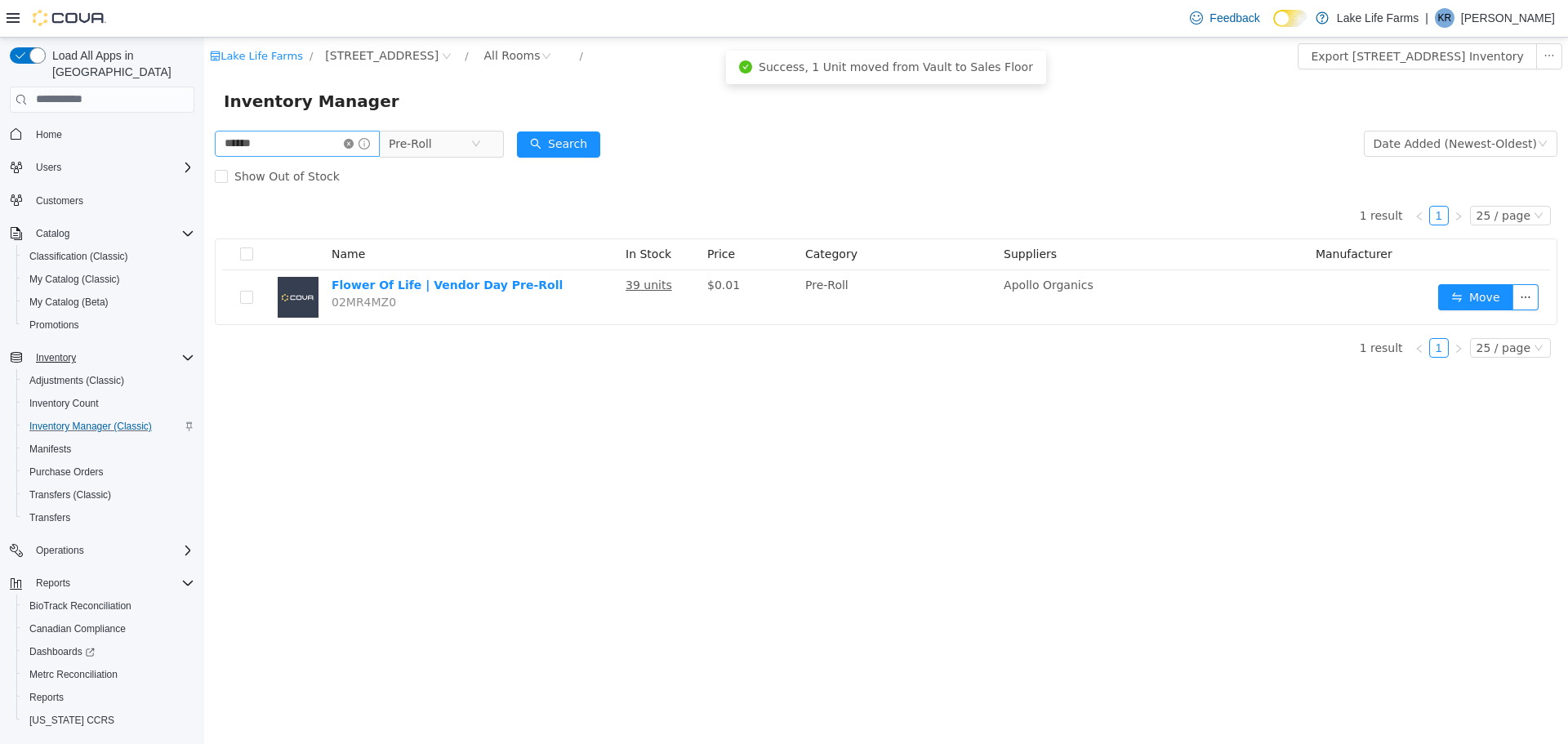
click at [354, 143] on icon "icon: close-circle" at bounding box center [348, 142] width 10 height 10
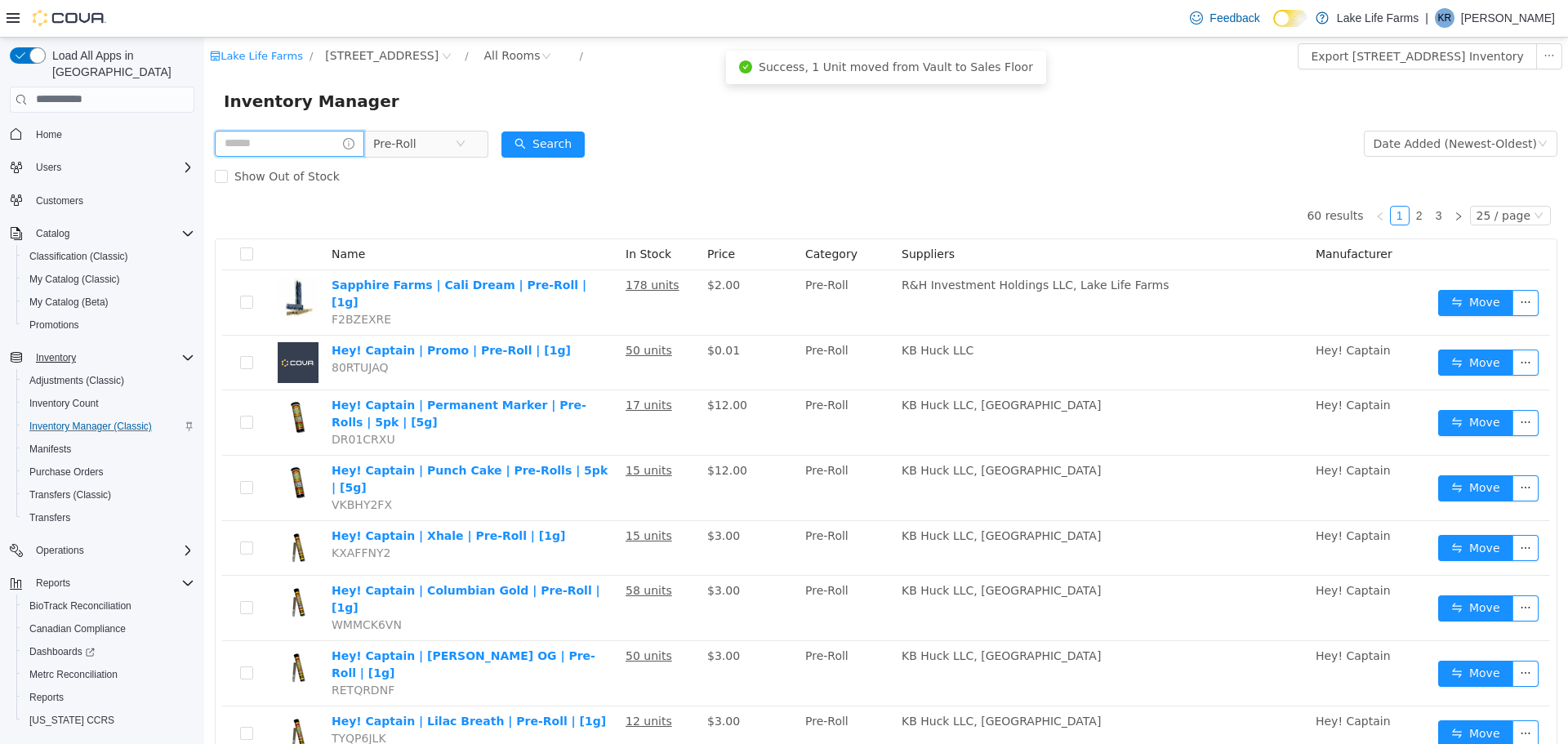
click at [313, 135] on input "text" at bounding box center [289, 142] width 150 height 26
type input "******"
click at [592, 143] on button "Search" at bounding box center [558, 143] width 84 height 26
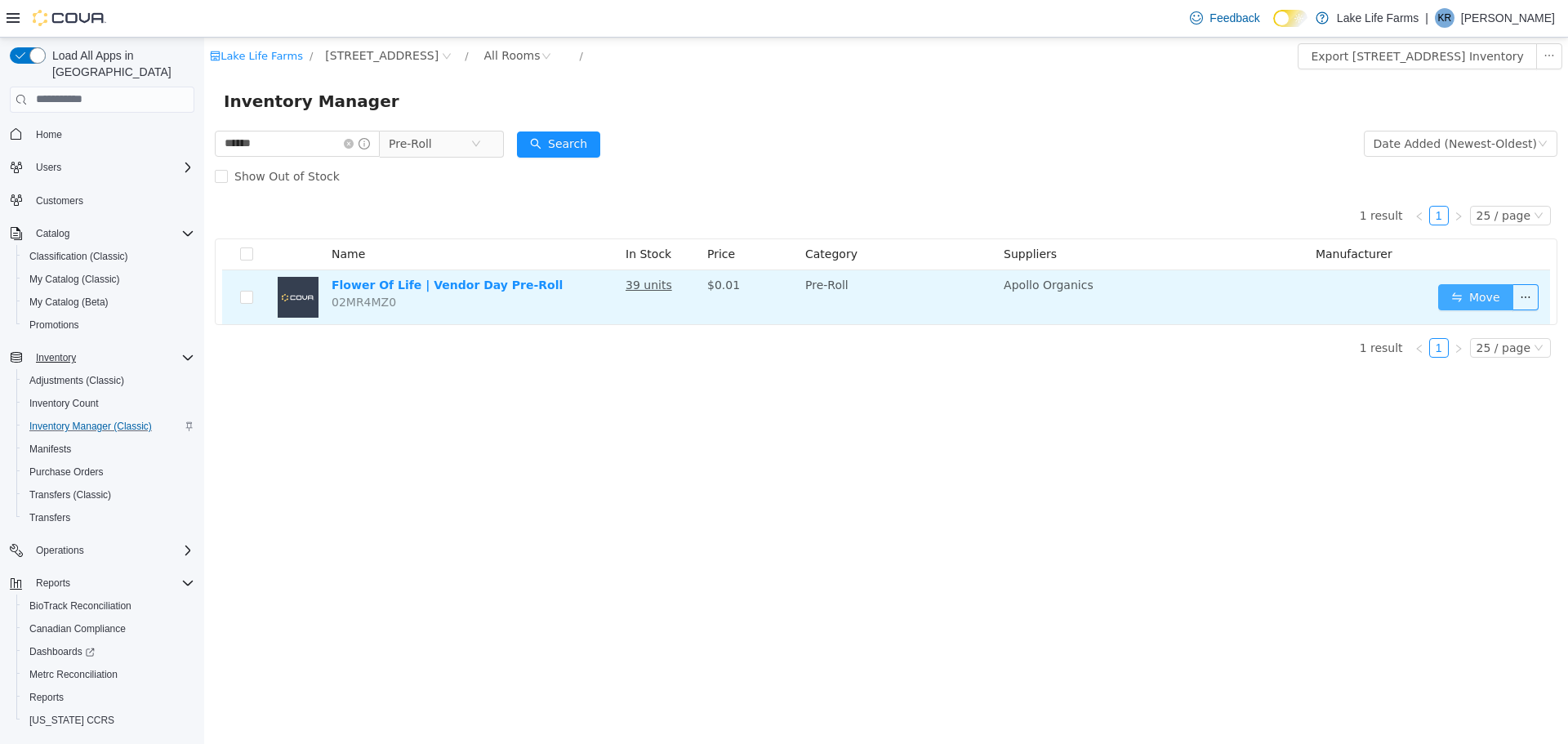
click at [1475, 287] on button "Move" at bounding box center [1476, 297] width 75 height 26
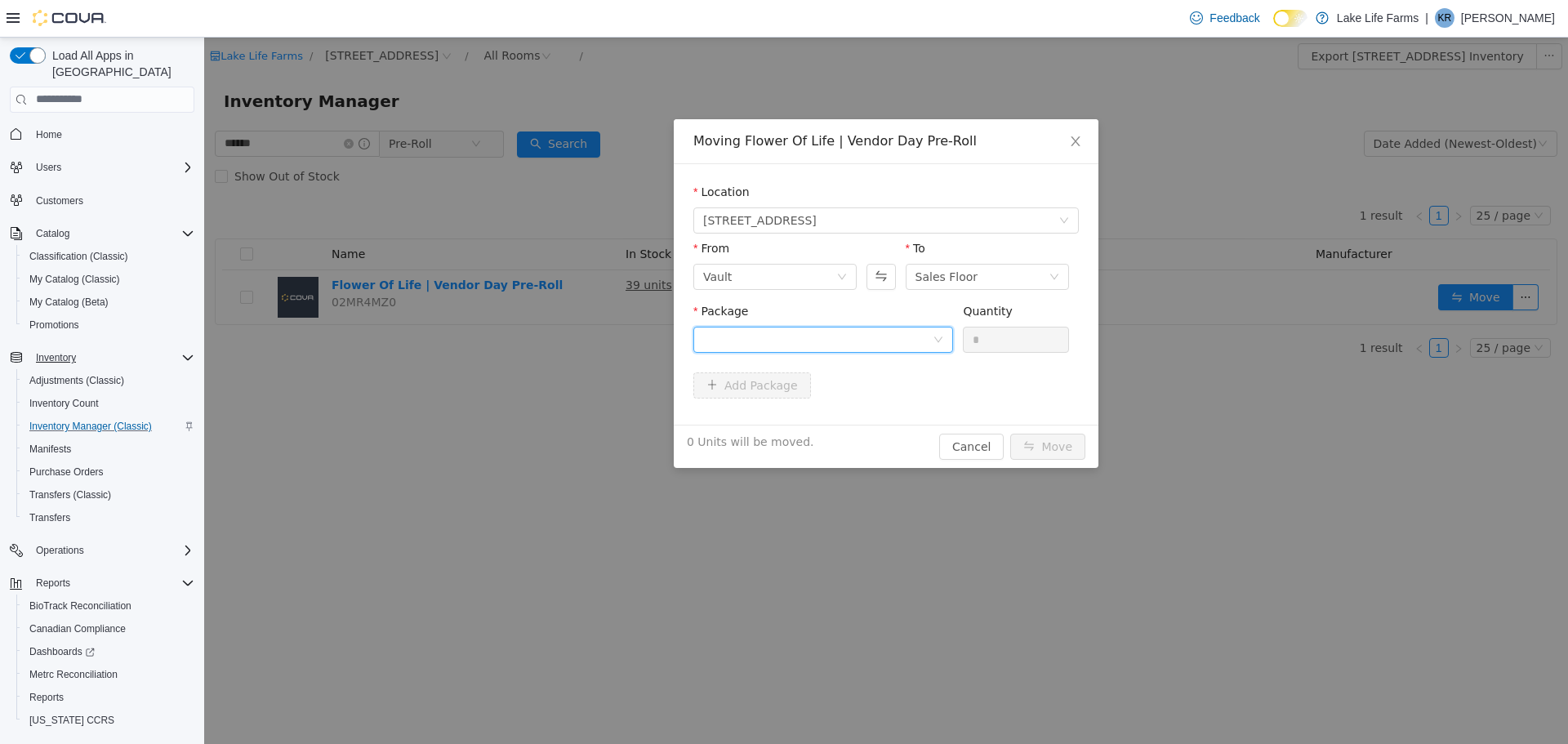
click at [865, 328] on div at bounding box center [818, 339] width 230 height 25
click at [859, 392] on li "1A405030002867D000039392 Quantity : 38 Units" at bounding box center [823, 407] width 260 height 44
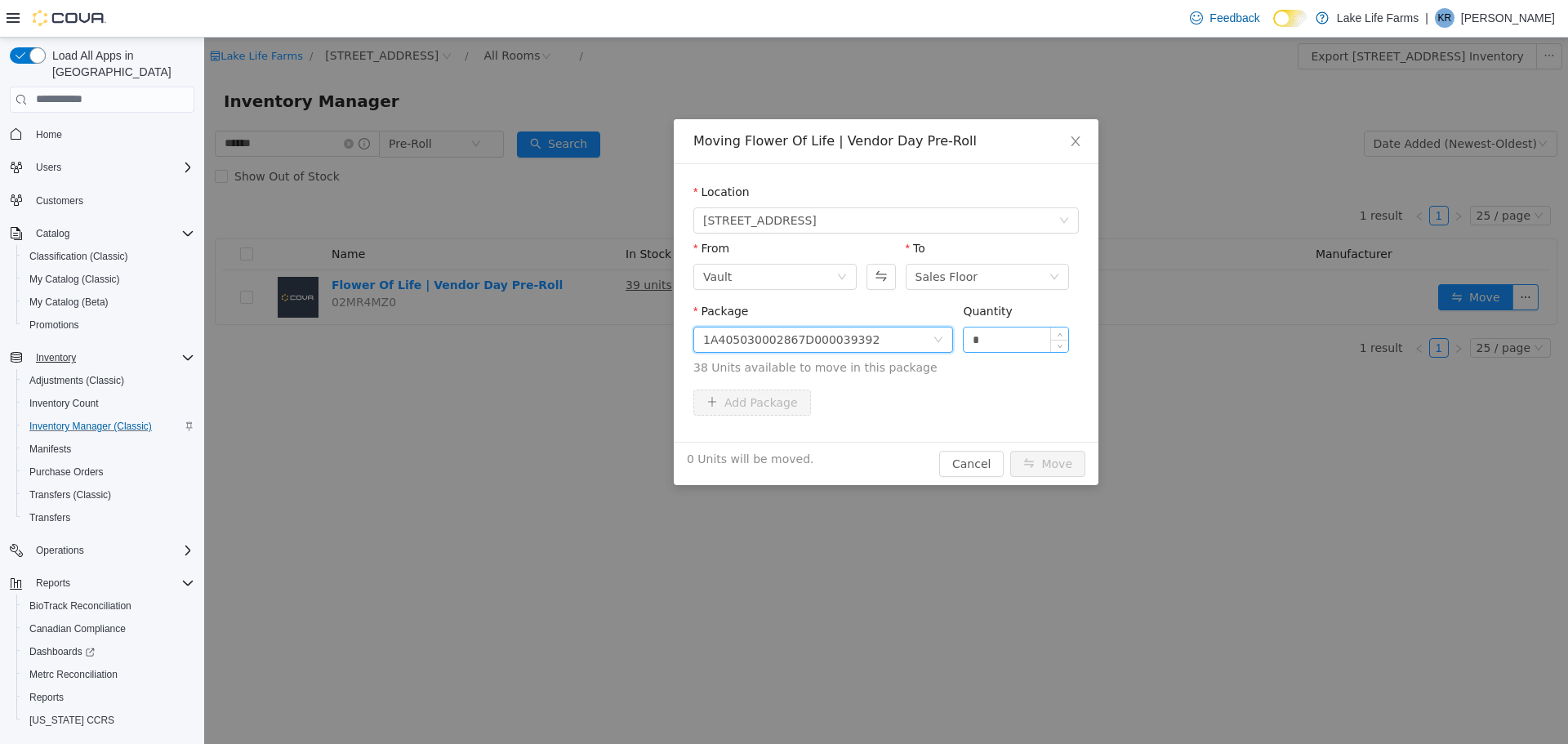
click at [1018, 341] on input "*" at bounding box center [1016, 339] width 105 height 25
type input "*"
click at [1056, 455] on button "Move" at bounding box center [1048, 463] width 75 height 26
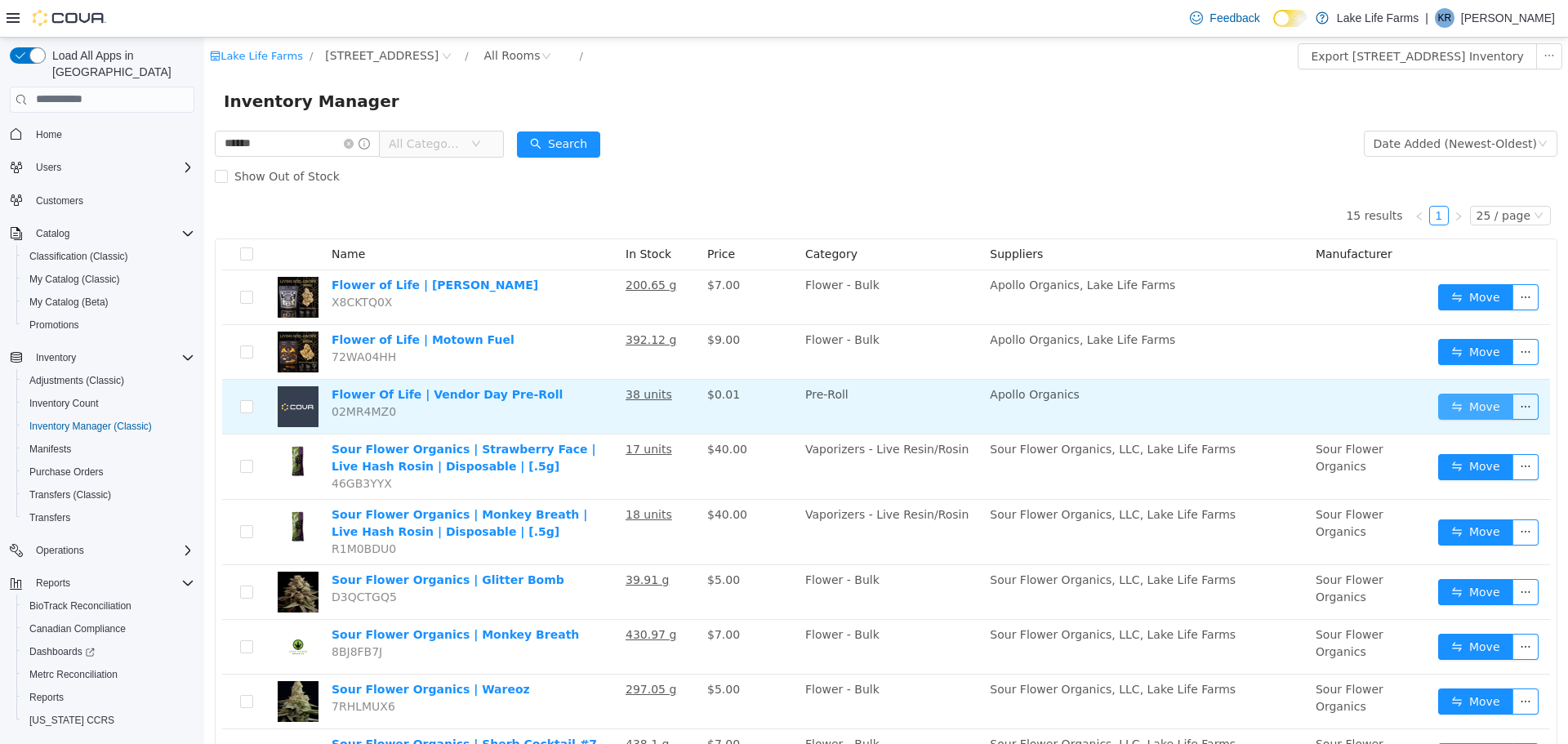
click at [1453, 402] on button "Move" at bounding box center [1476, 406] width 75 height 26
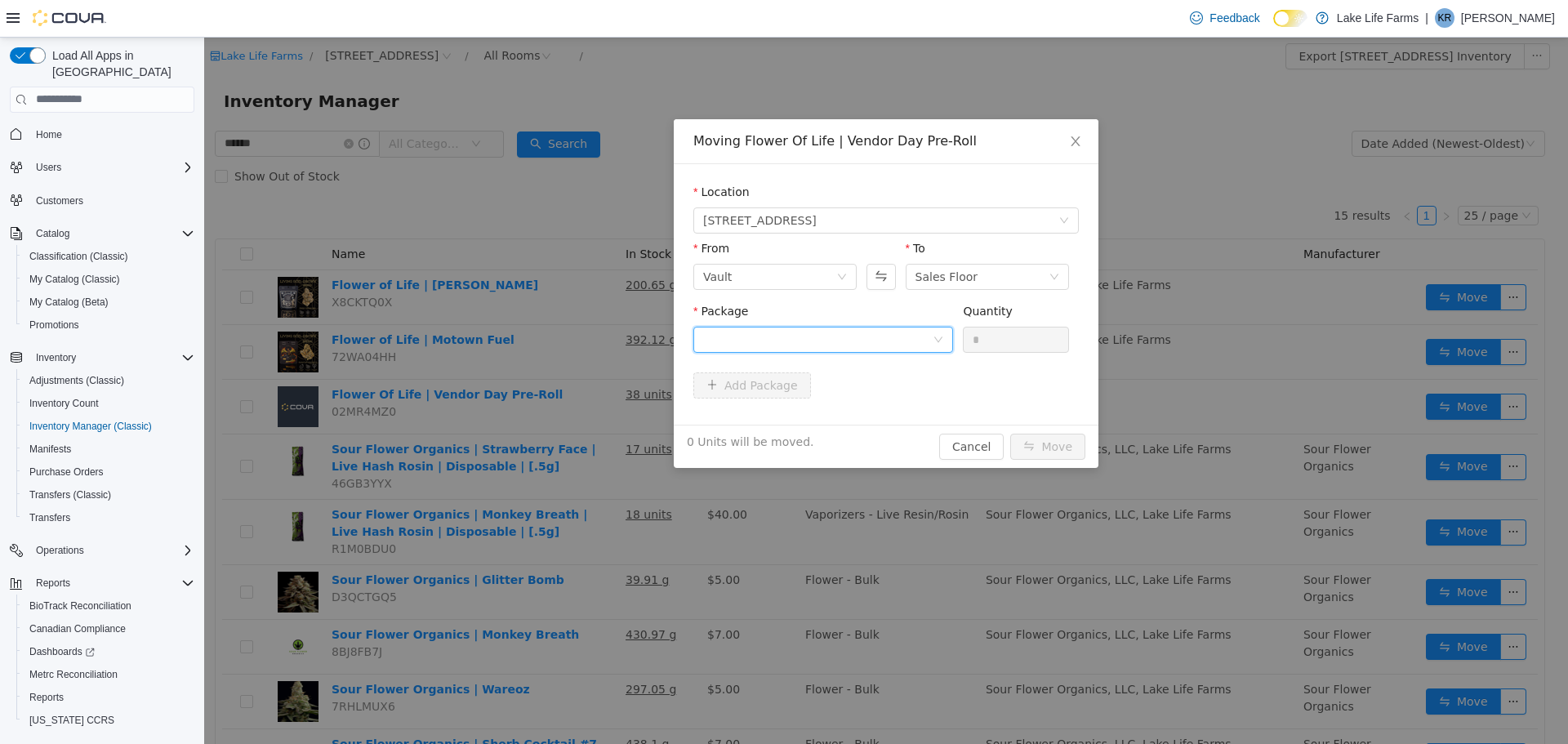
click at [892, 333] on div at bounding box center [818, 339] width 230 height 25
click at [846, 418] on li "1A405030002867D000039392 Quantity : 37 Units" at bounding box center [823, 407] width 260 height 44
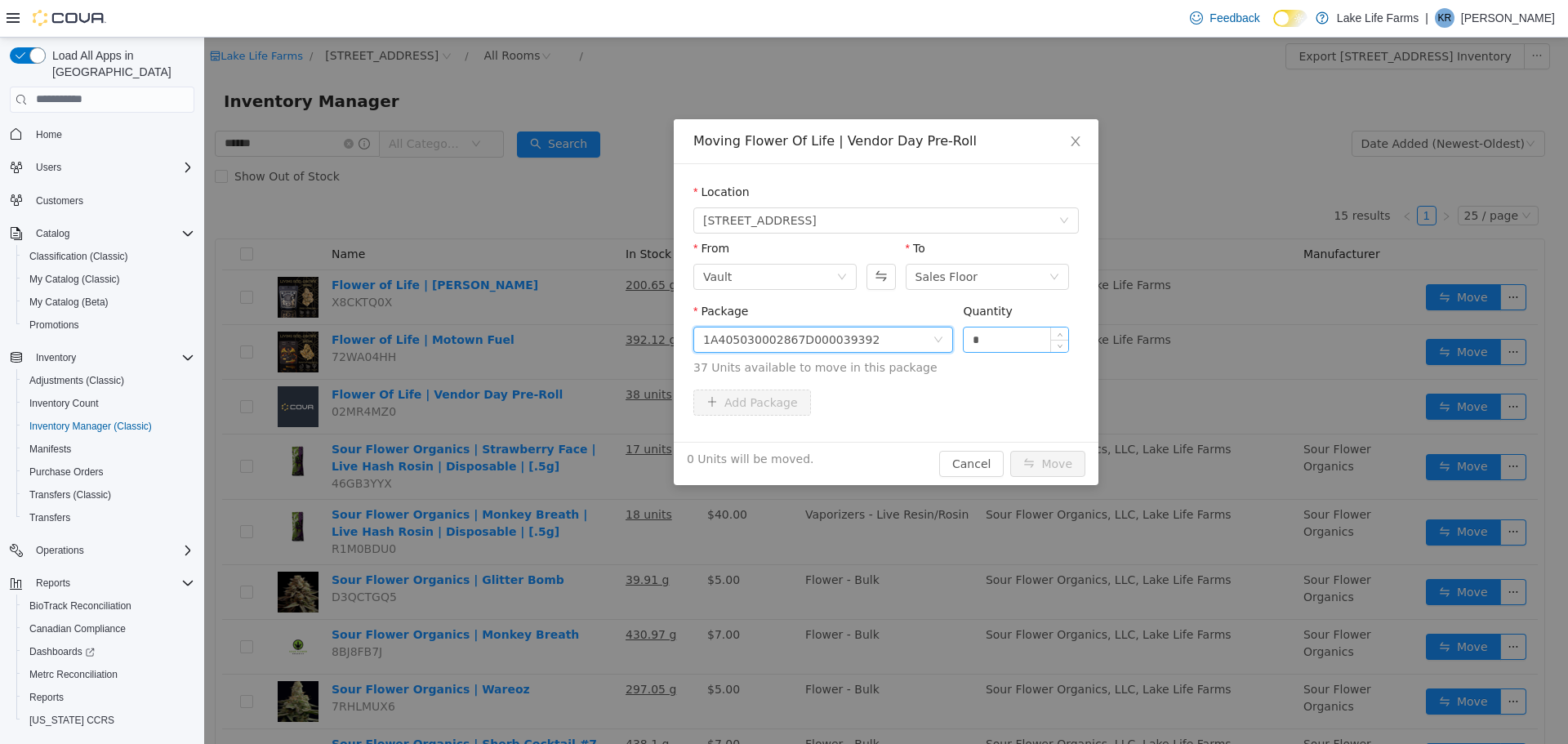
click at [1009, 336] on input "*" at bounding box center [1016, 339] width 105 height 25
type input "**"
click at [1010, 450] on button "Move" at bounding box center [1048, 463] width 75 height 26
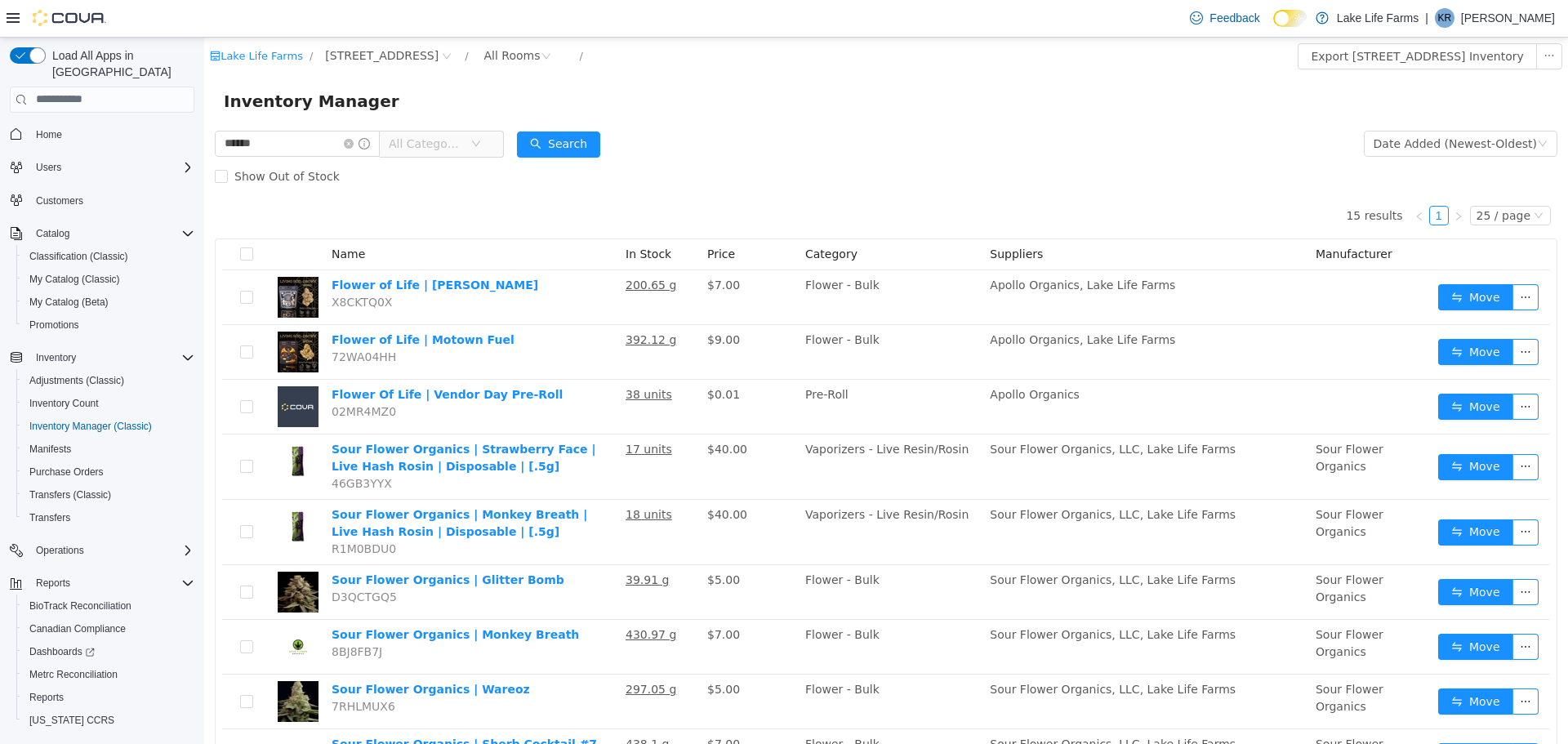
click at [872, 95] on div "Inventory Manager" at bounding box center [886, 100] width 1325 height 26
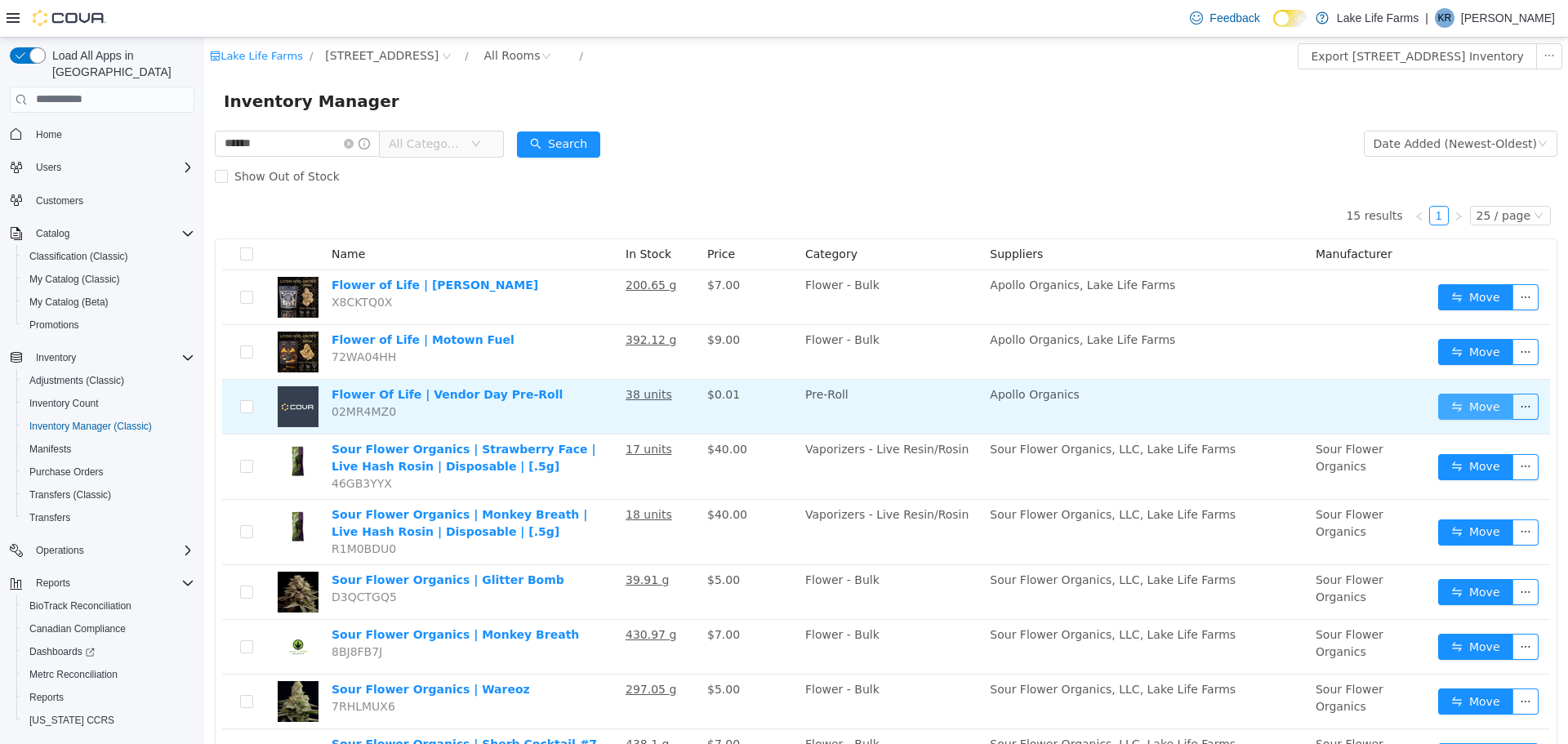
click at [1460, 415] on button "Move" at bounding box center [1476, 406] width 75 height 26
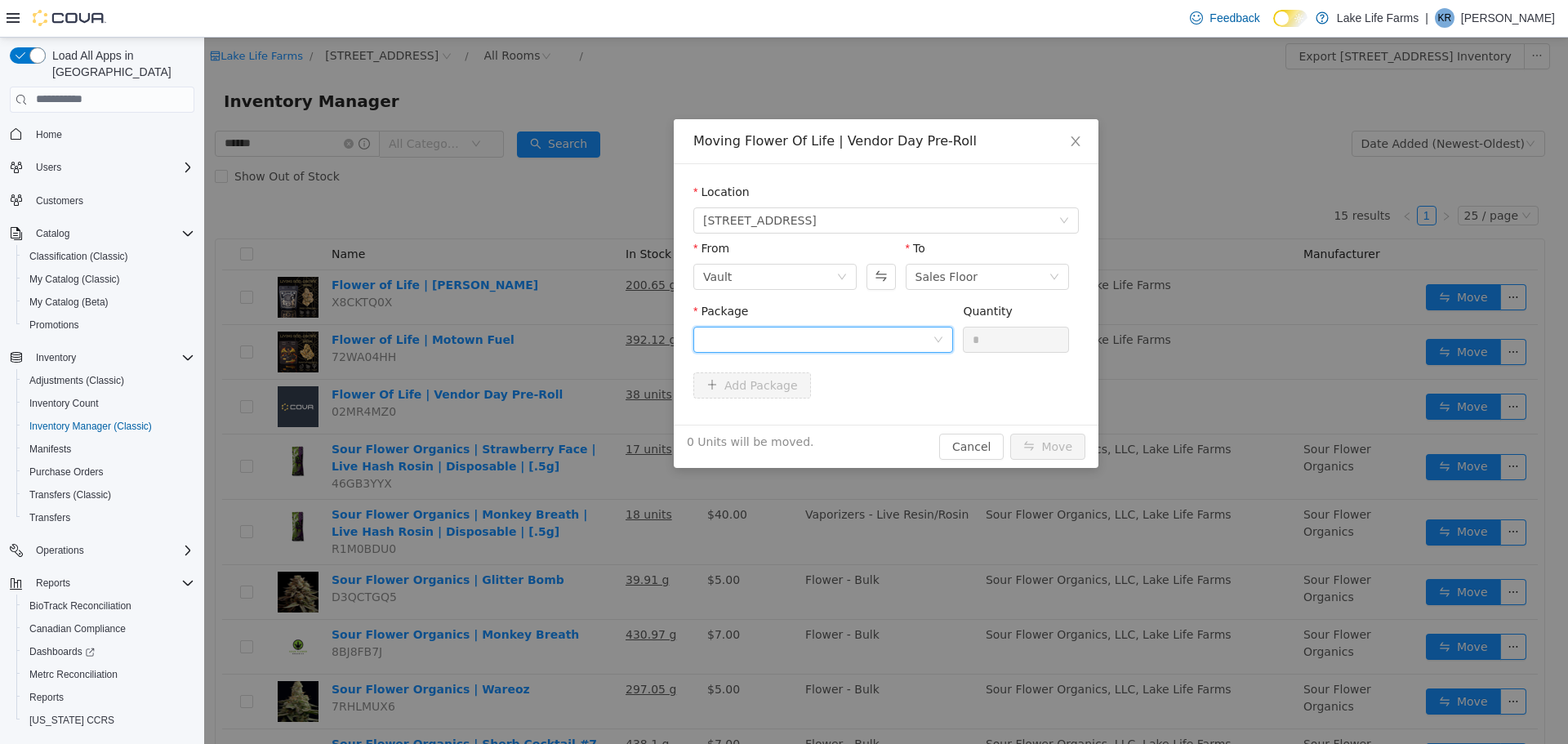
click at [852, 341] on div at bounding box center [818, 339] width 230 height 25
click at [815, 395] on strong "1A405030002867D000039392" at bounding box center [800, 398] width 194 height 13
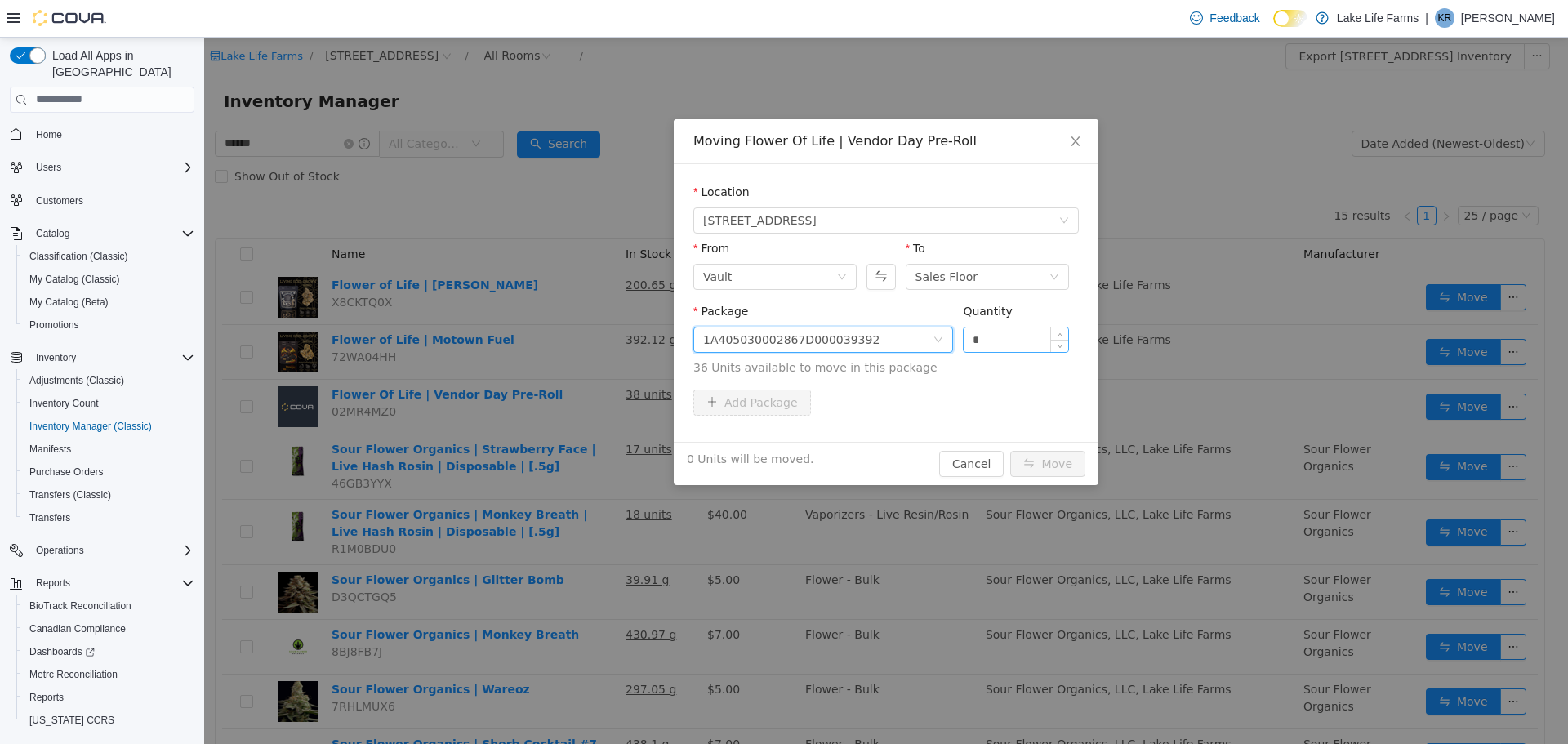
click at [987, 339] on input "*" at bounding box center [1016, 339] width 105 height 25
type input "**"
click at [1010, 450] on button "Move" at bounding box center [1048, 463] width 75 height 26
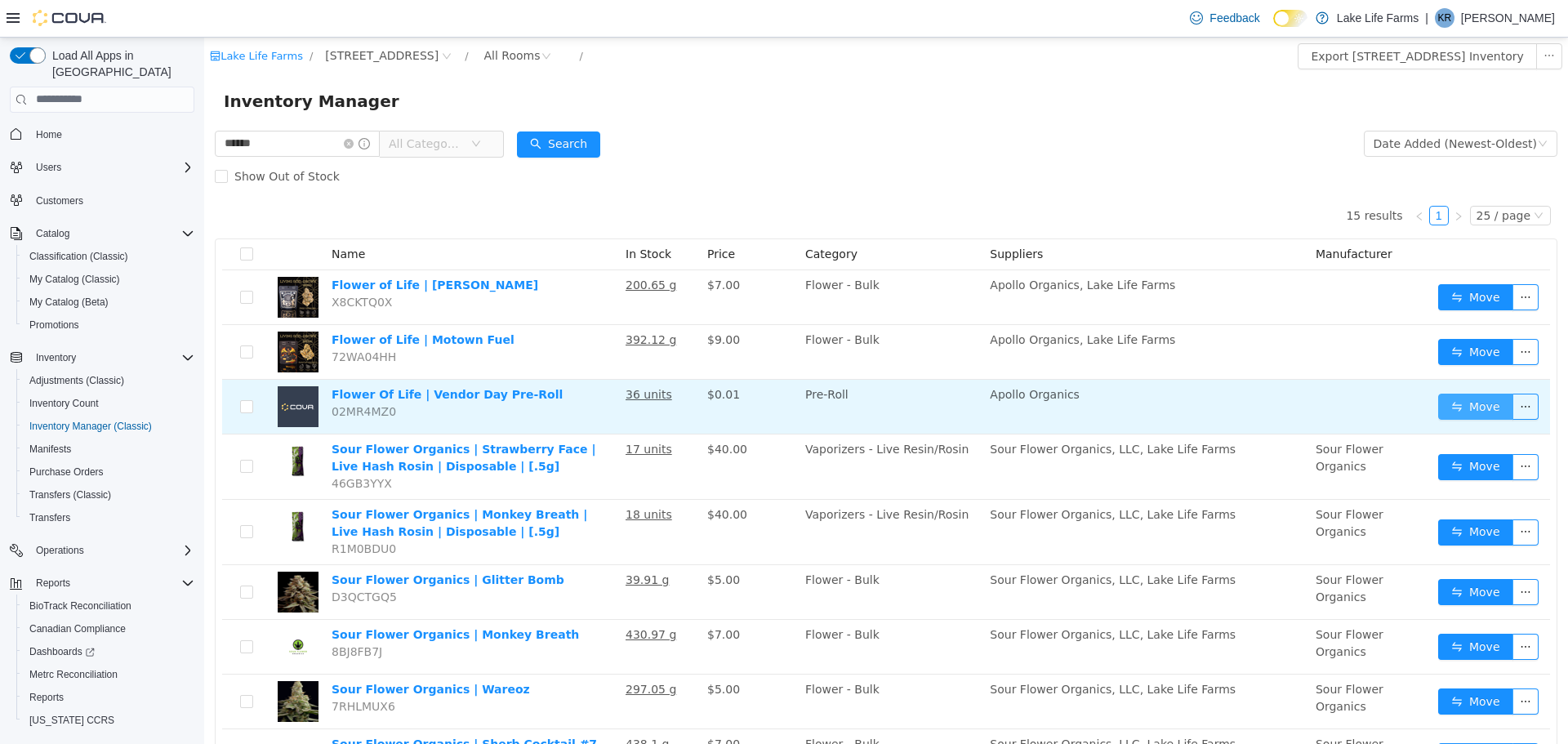
click at [1456, 403] on button "Move" at bounding box center [1476, 406] width 75 height 26
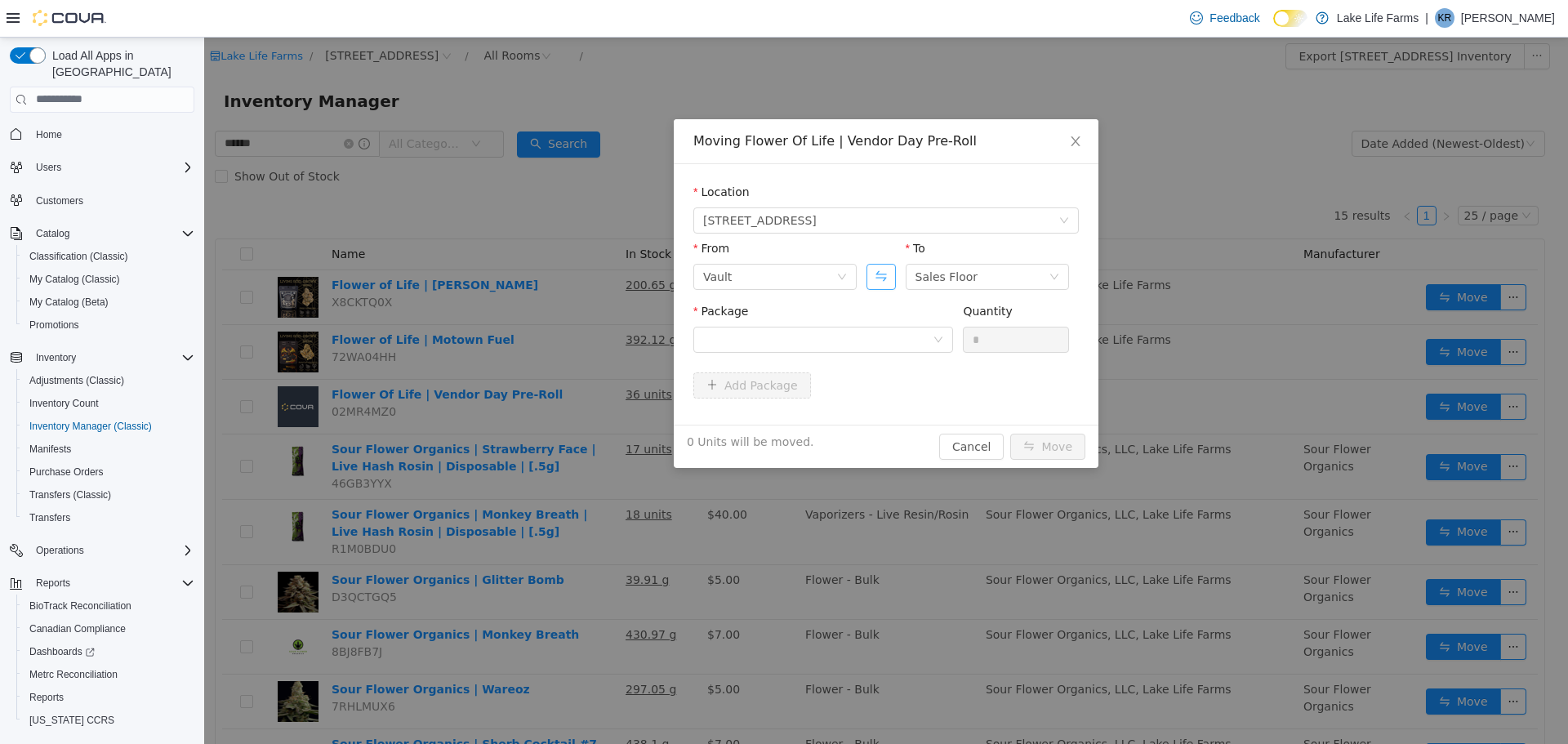
click at [886, 274] on button "Swap" at bounding box center [880, 276] width 28 height 26
click at [852, 338] on div at bounding box center [818, 339] width 230 height 25
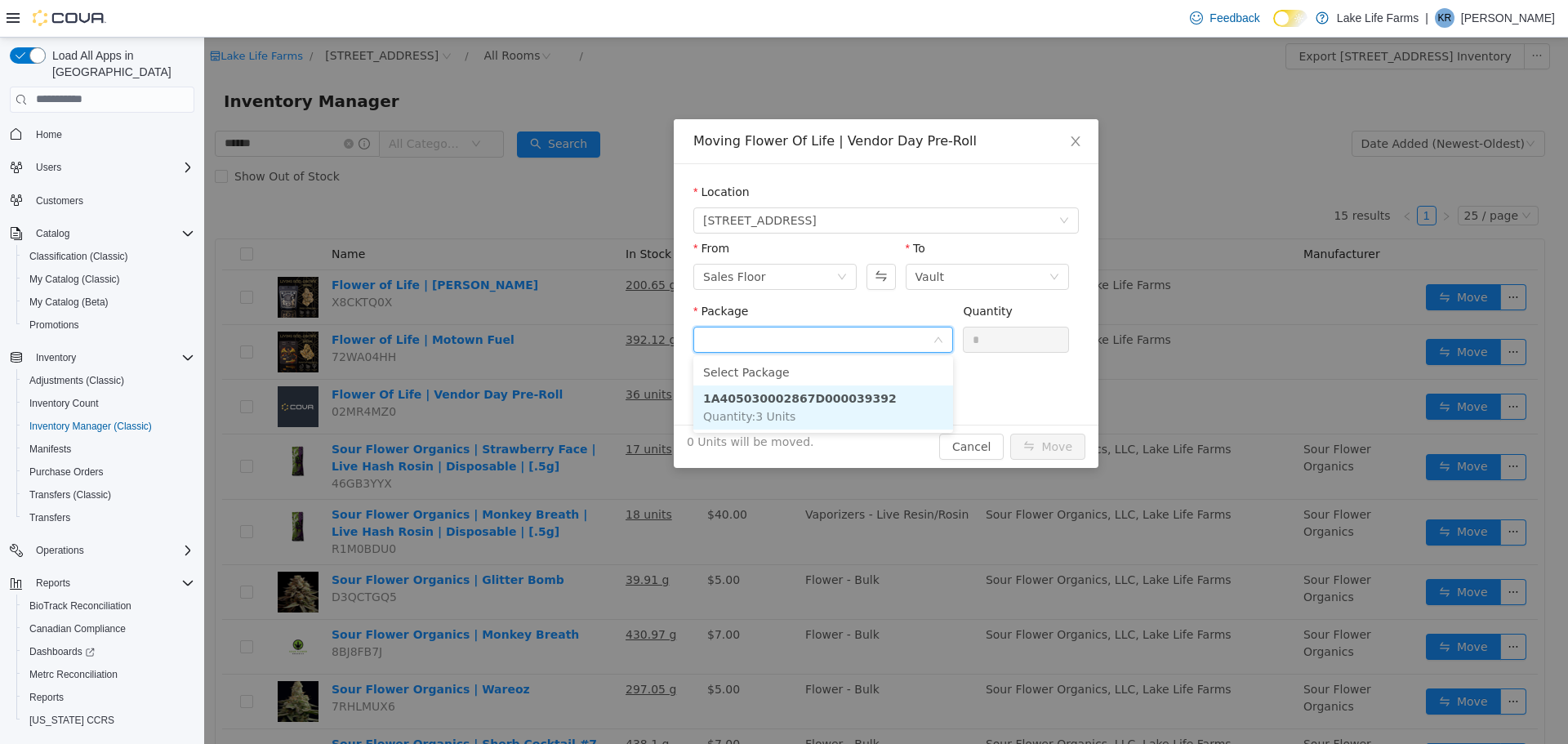
click at [855, 411] on li "1A405030002867D000039392 Quantity : 3 Units" at bounding box center [823, 407] width 260 height 44
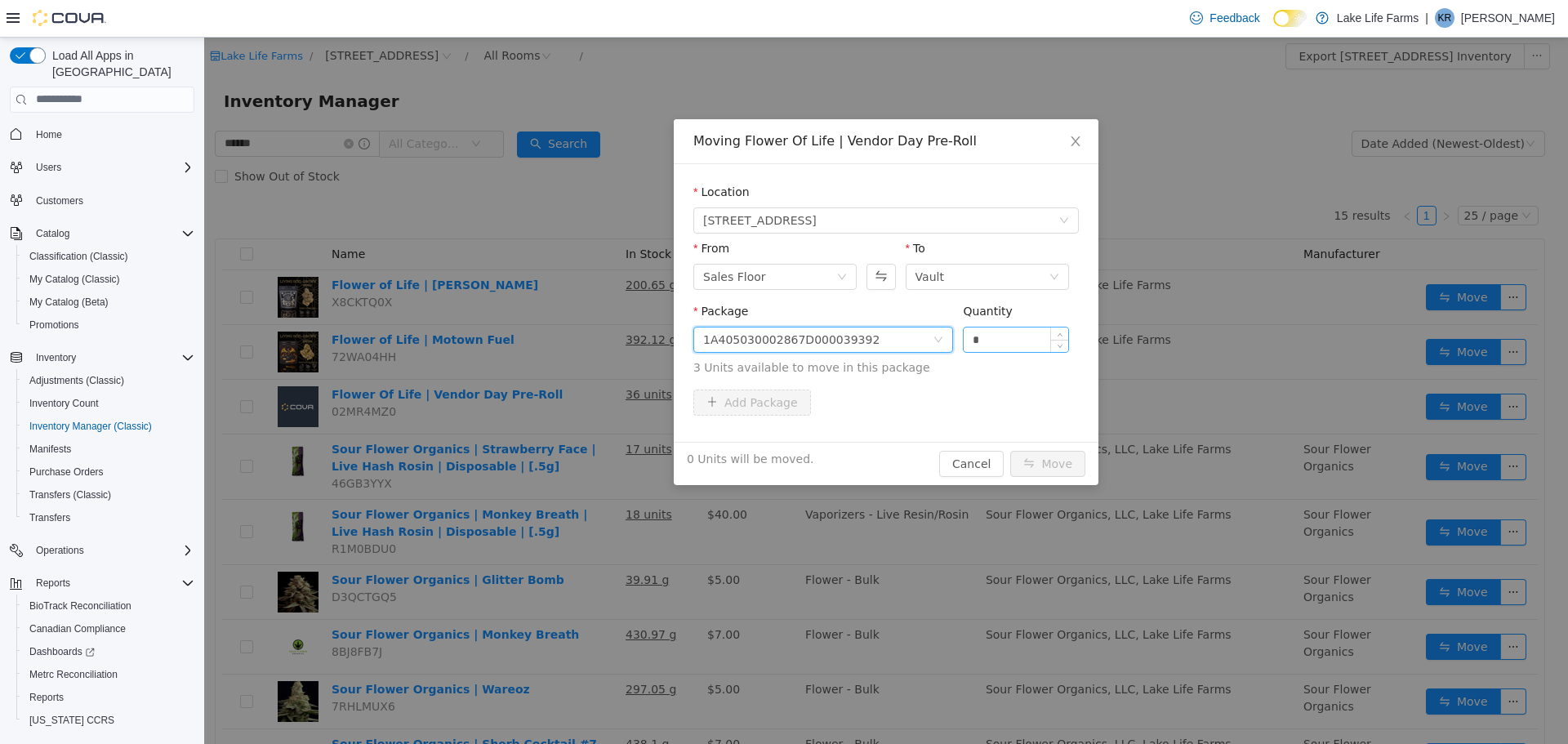
click at [1021, 335] on input "*" at bounding box center [1016, 339] width 105 height 25
type input "*"
click at [1052, 457] on button "Move" at bounding box center [1048, 463] width 75 height 26
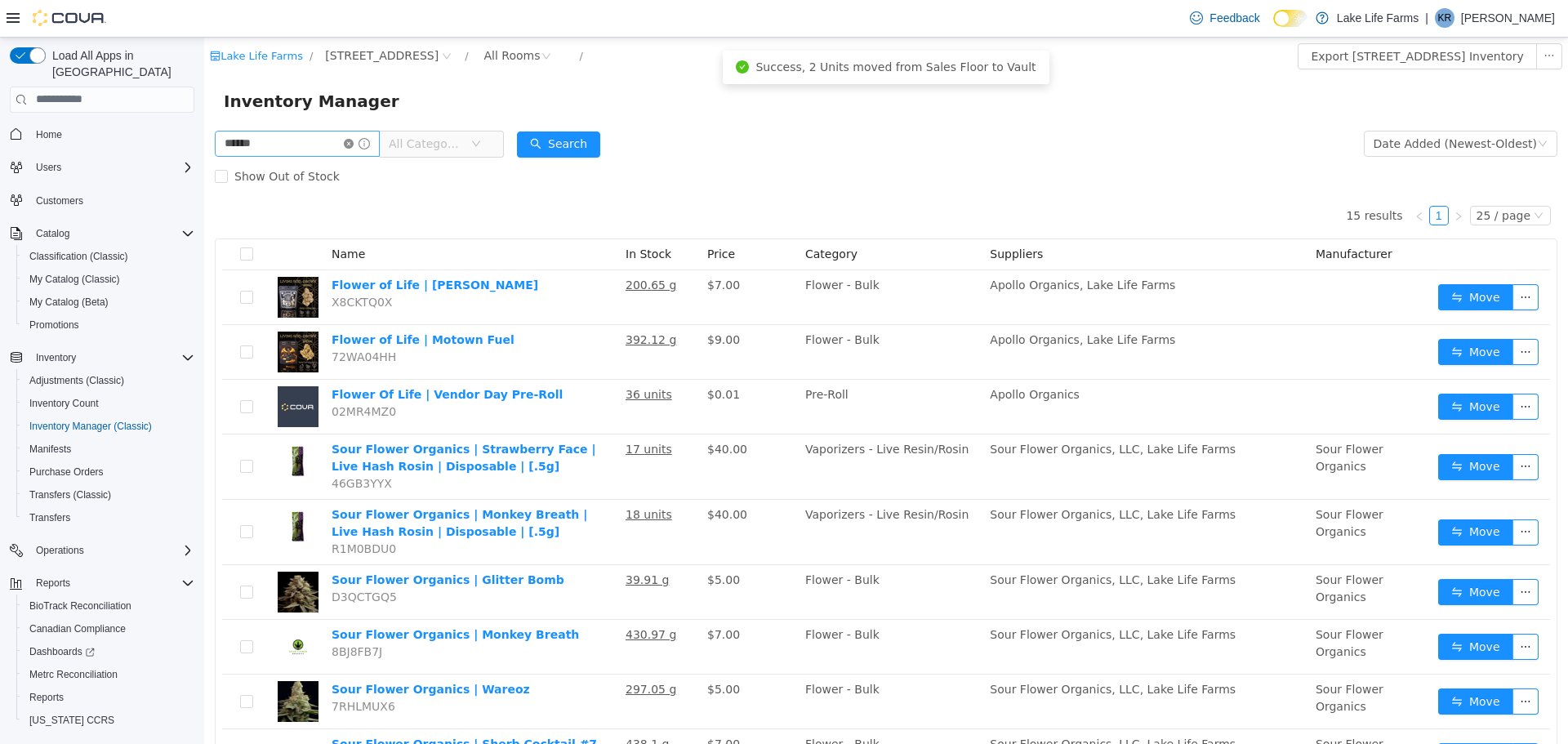
click at [354, 144] on icon "icon: close-circle" at bounding box center [348, 142] width 10 height 10
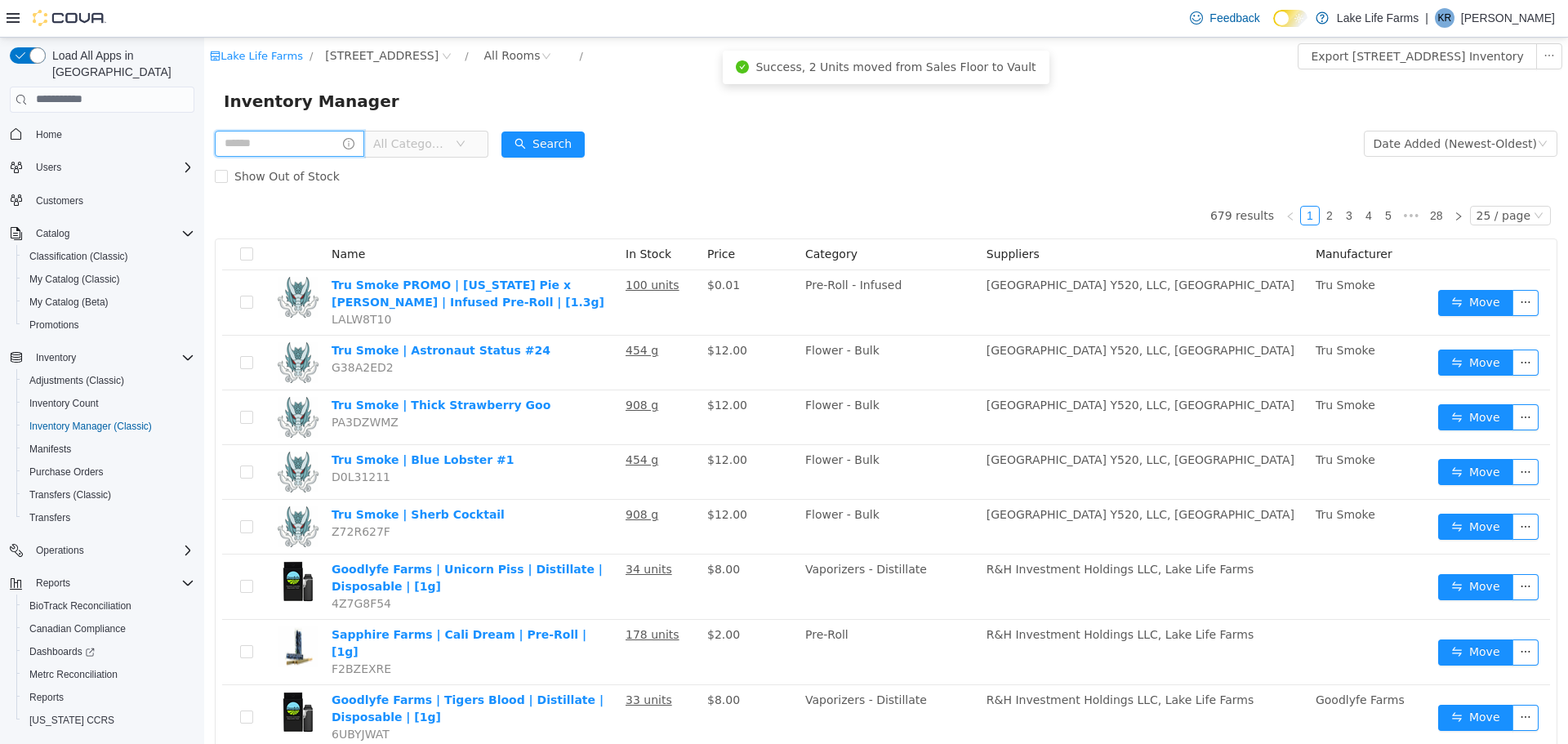
click at [333, 139] on input "text" at bounding box center [289, 142] width 150 height 26
click at [684, 163] on div "Show Out of Stock" at bounding box center [886, 175] width 1343 height 33
click at [335, 143] on input "text" at bounding box center [289, 142] width 150 height 26
type input "******"
click at [565, 139] on button "Search" at bounding box center [558, 143] width 84 height 26
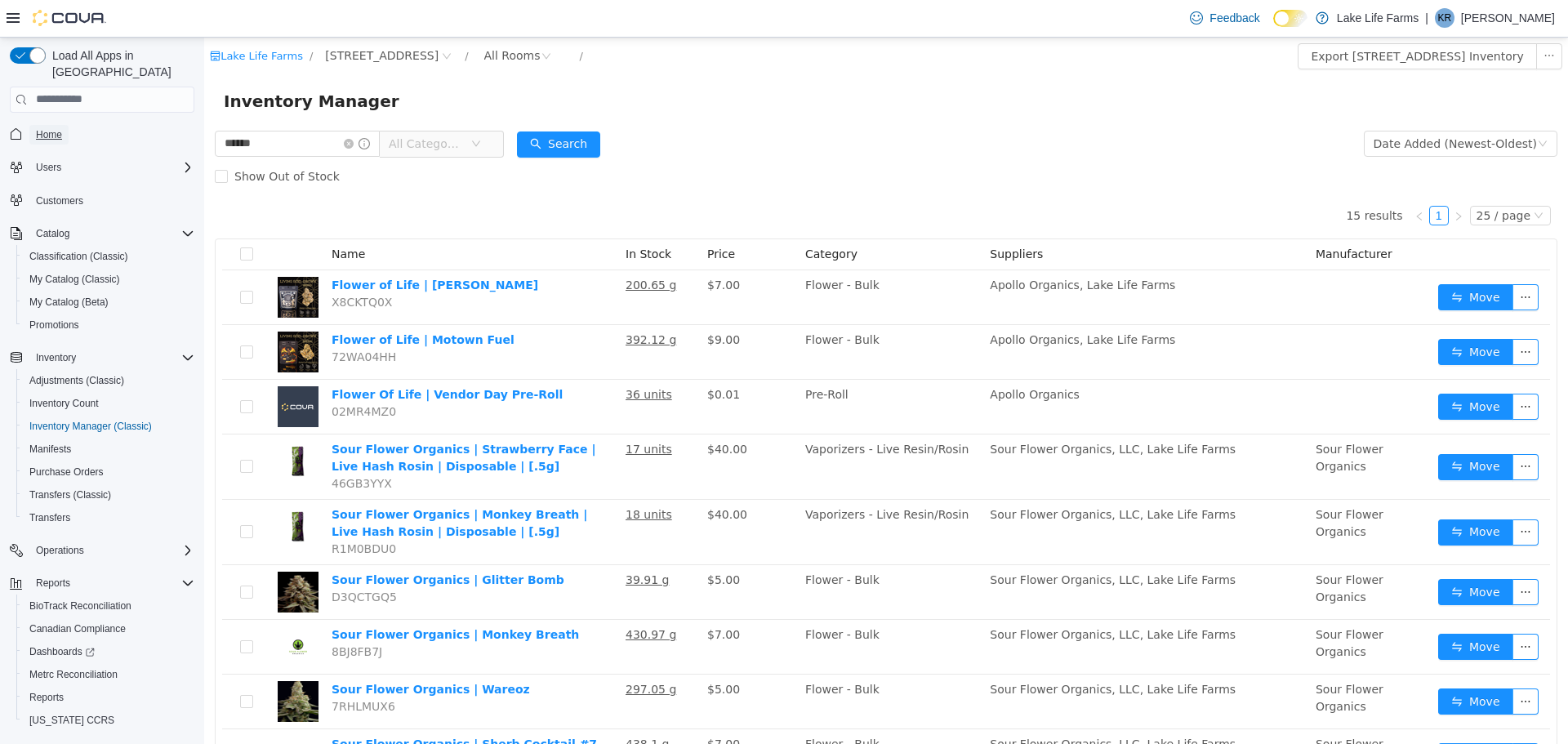
click at [62, 125] on link "Home" at bounding box center [49, 134] width 39 height 19
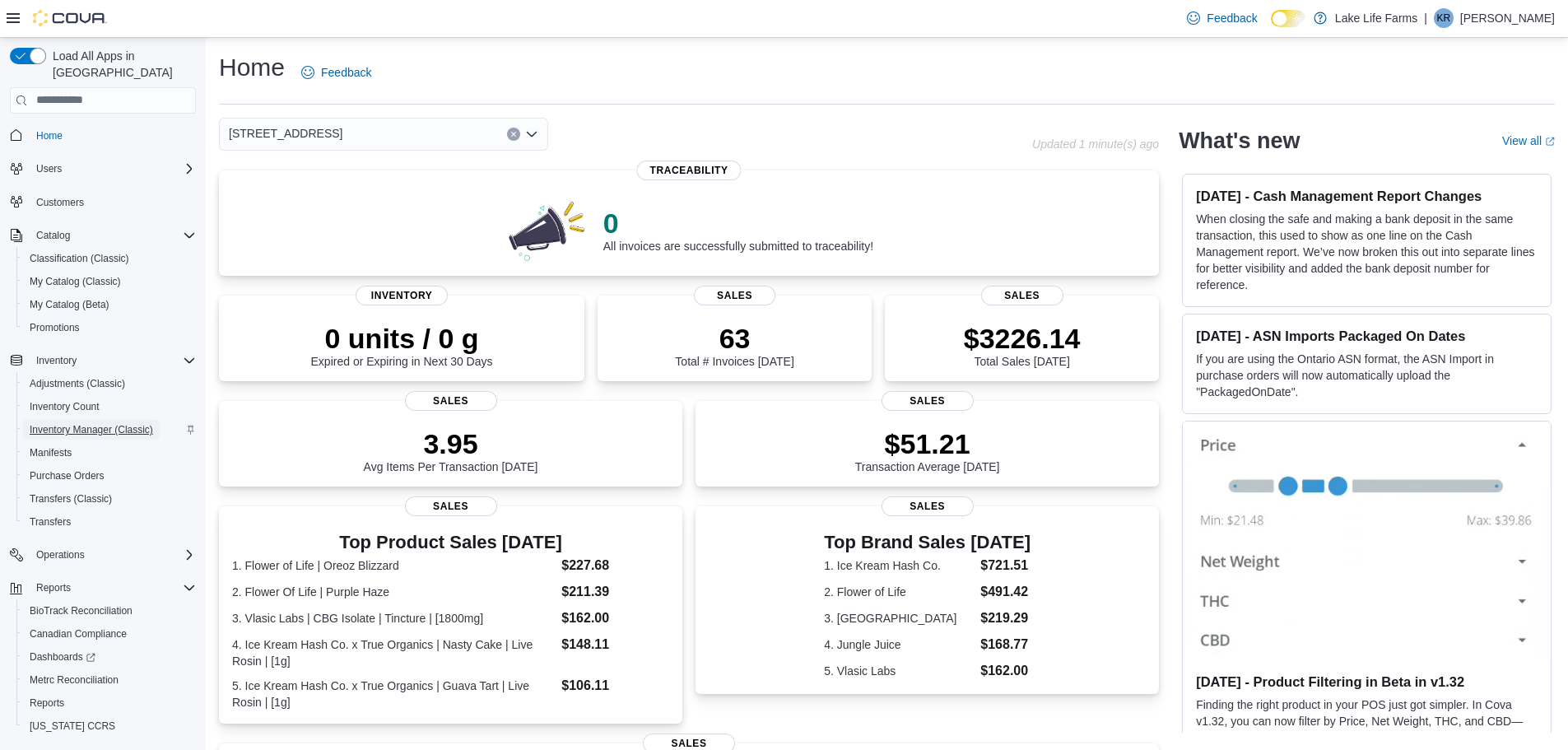
click at [129, 423] on span "Inventory Manager (Classic)" at bounding box center [91, 430] width 123 height 13
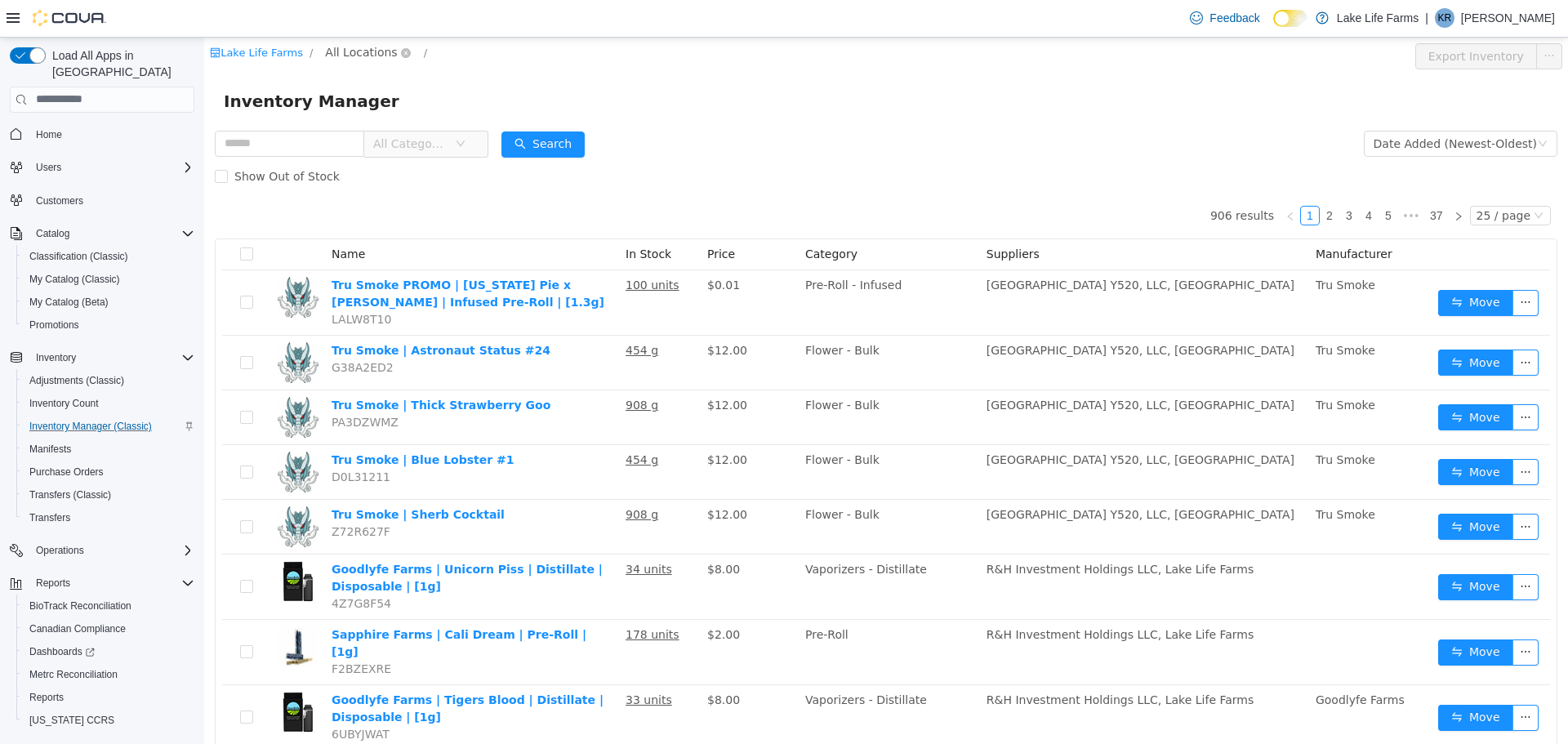
click at [362, 50] on span "All Locations" at bounding box center [361, 51] width 72 height 18
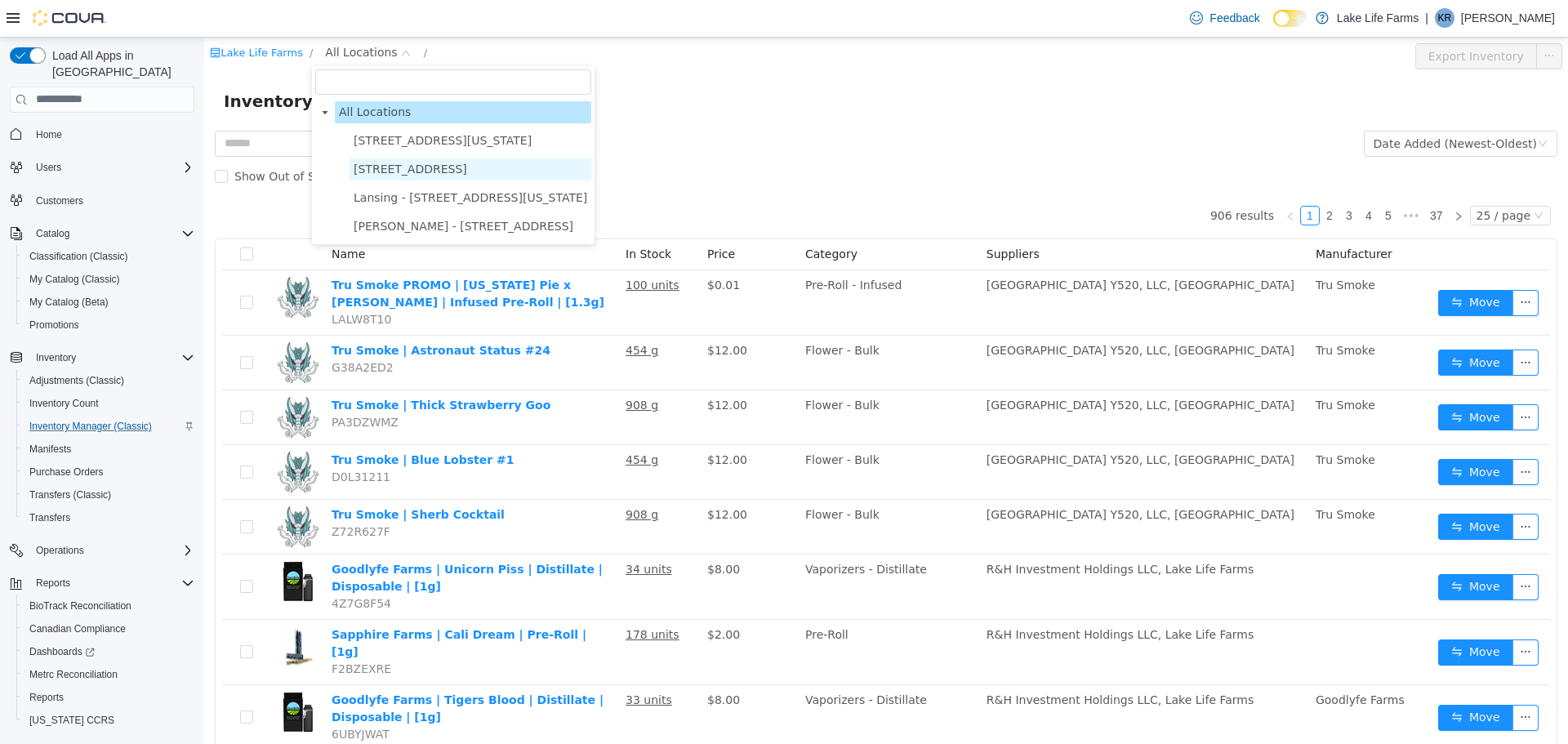
click at [403, 158] on span "[STREET_ADDRESS]" at bounding box center [470, 169] width 242 height 22
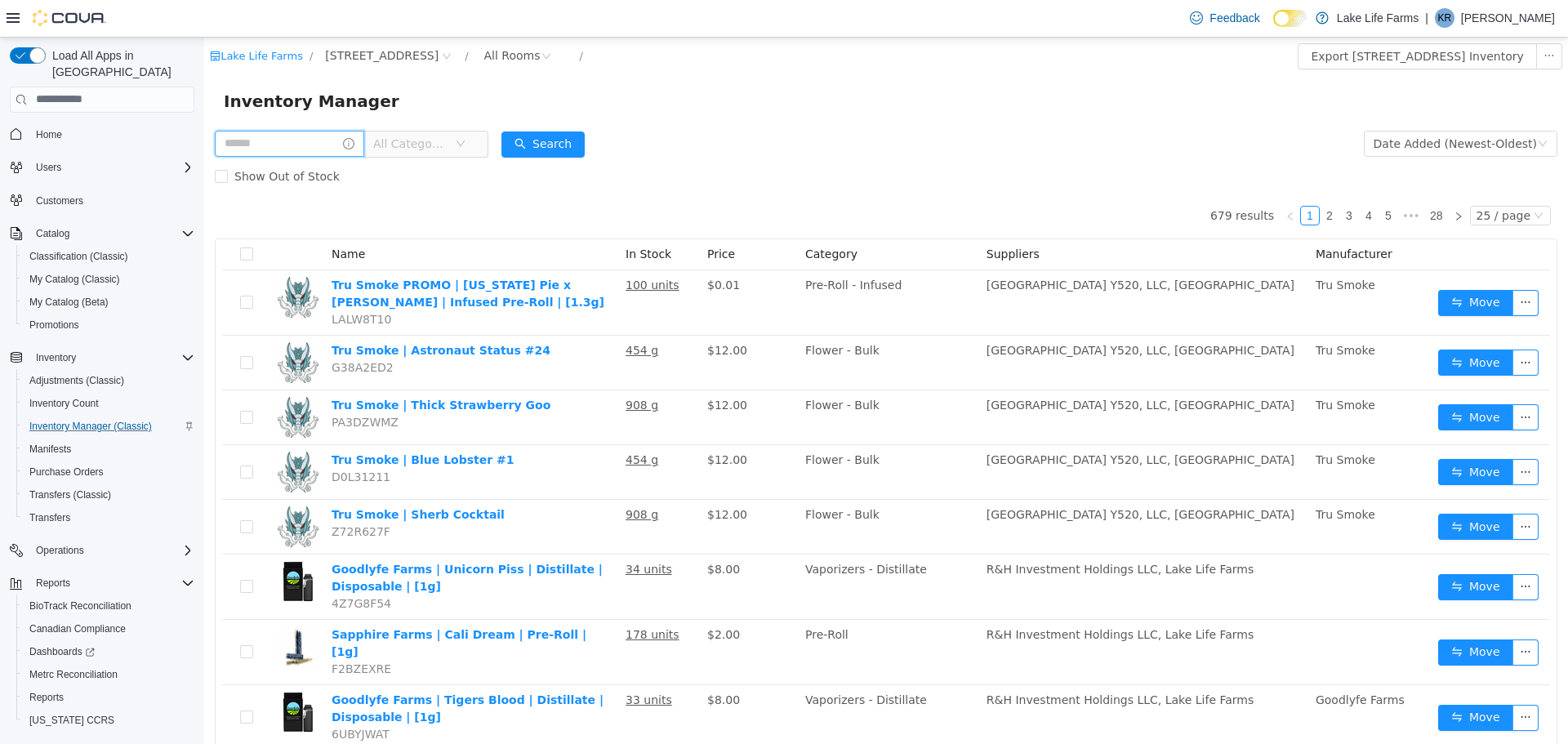
click at [321, 155] on input "text" at bounding box center [289, 142] width 150 height 26
type input "******"
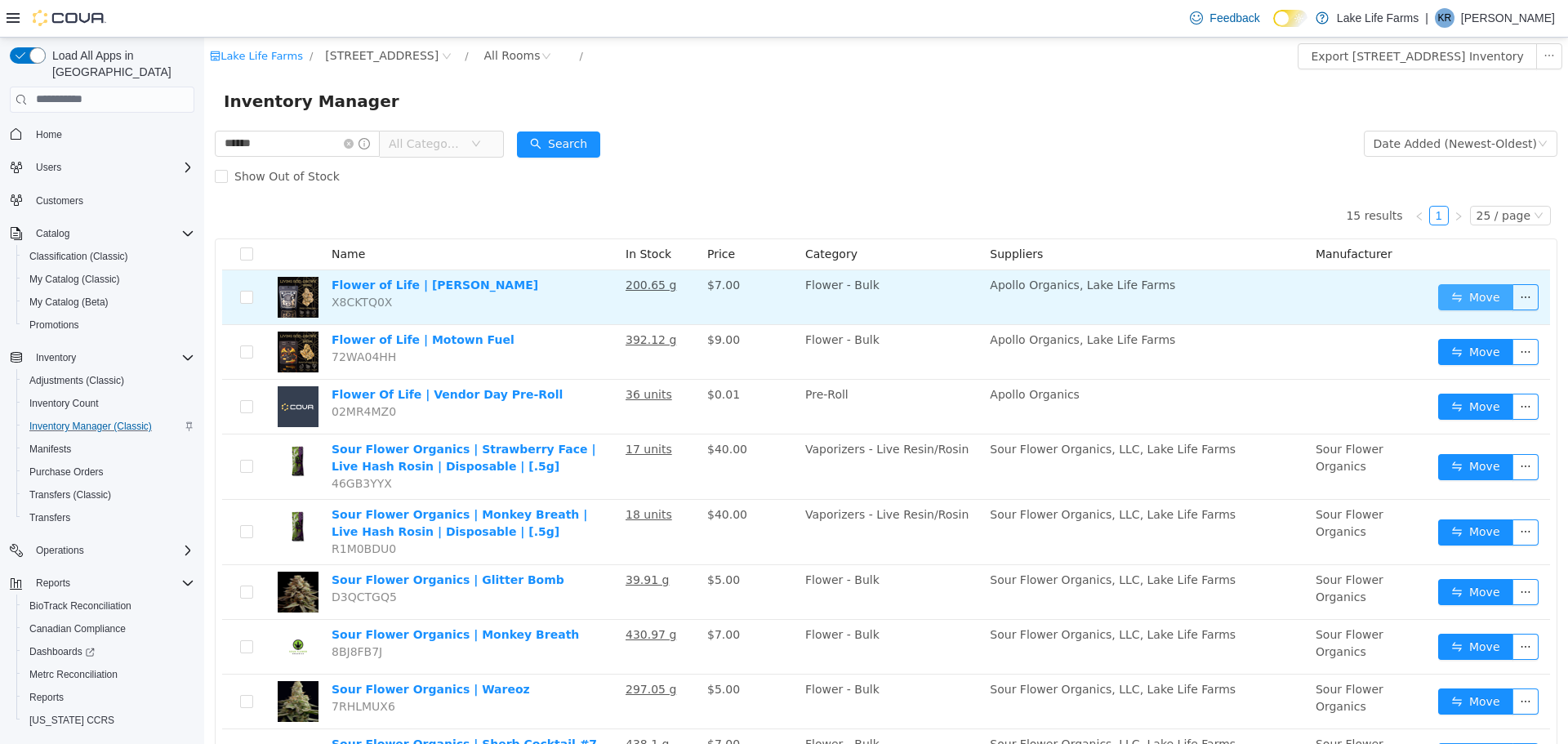
click at [1473, 295] on button "Move" at bounding box center [1476, 297] width 75 height 26
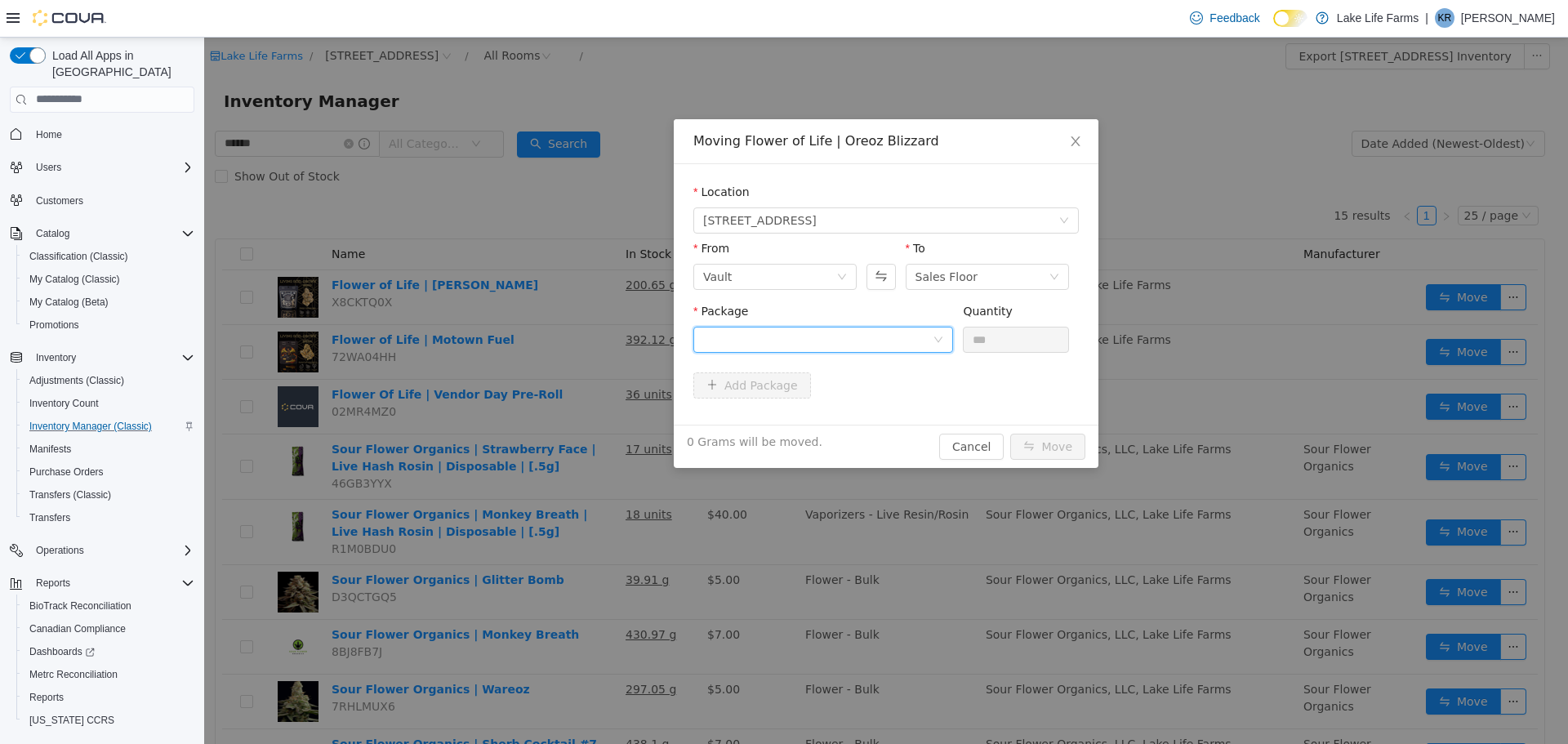
click at [913, 333] on div at bounding box center [818, 339] width 230 height 25
click at [889, 394] on li "1A405030002867D000039352 Quantity : 151.35 Grams" at bounding box center [823, 407] width 260 height 44
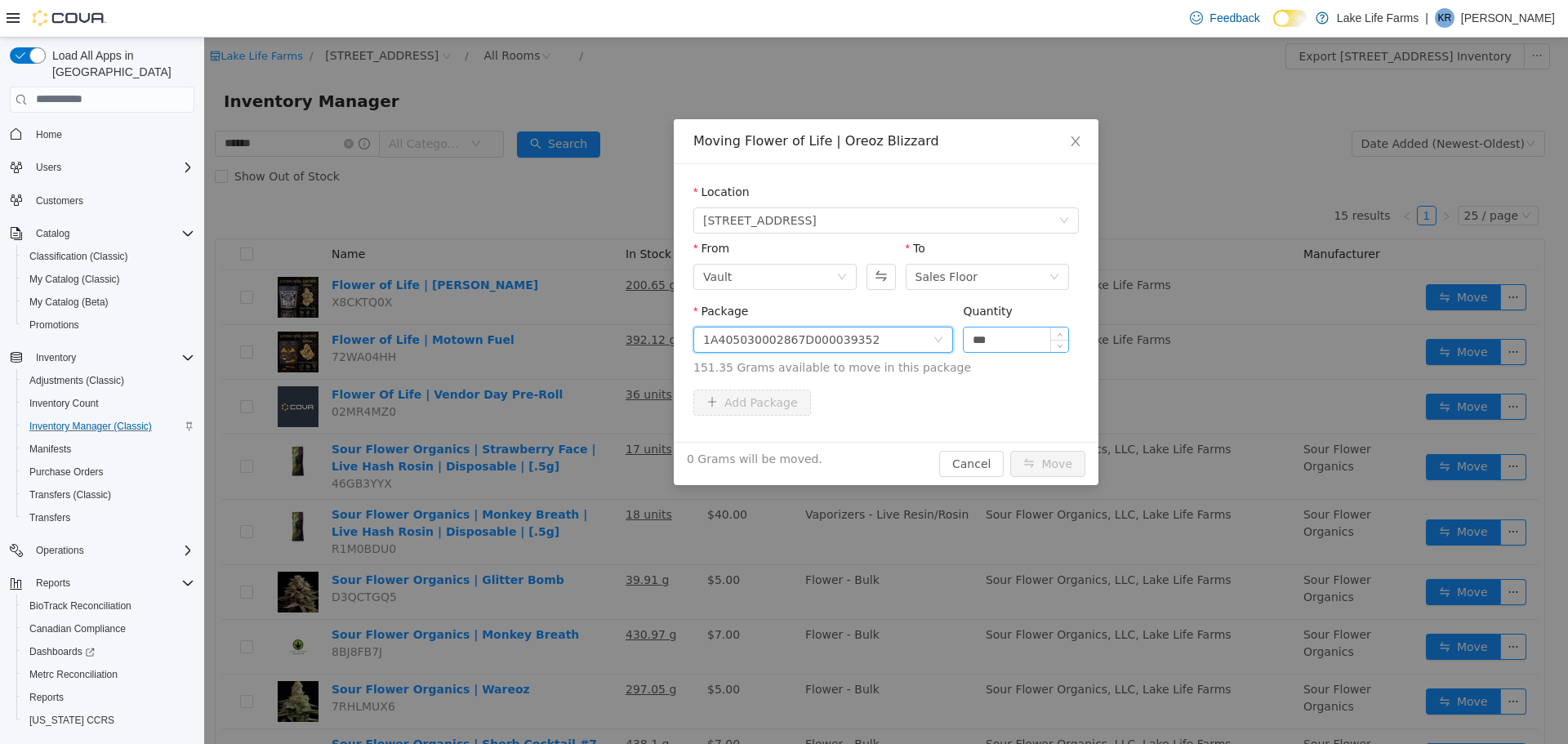
click at [1040, 334] on input "***" at bounding box center [1016, 339] width 105 height 25
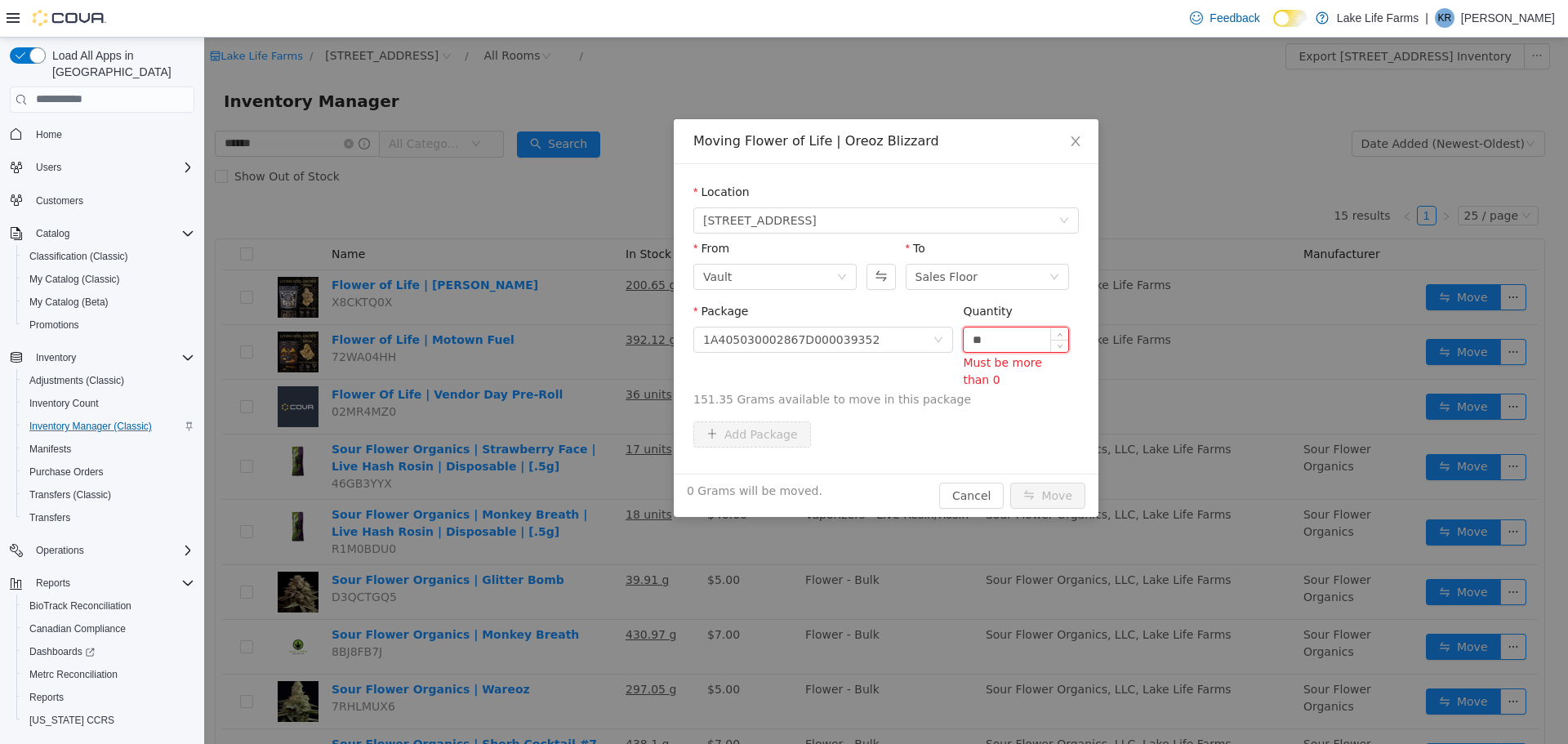
type input "*"
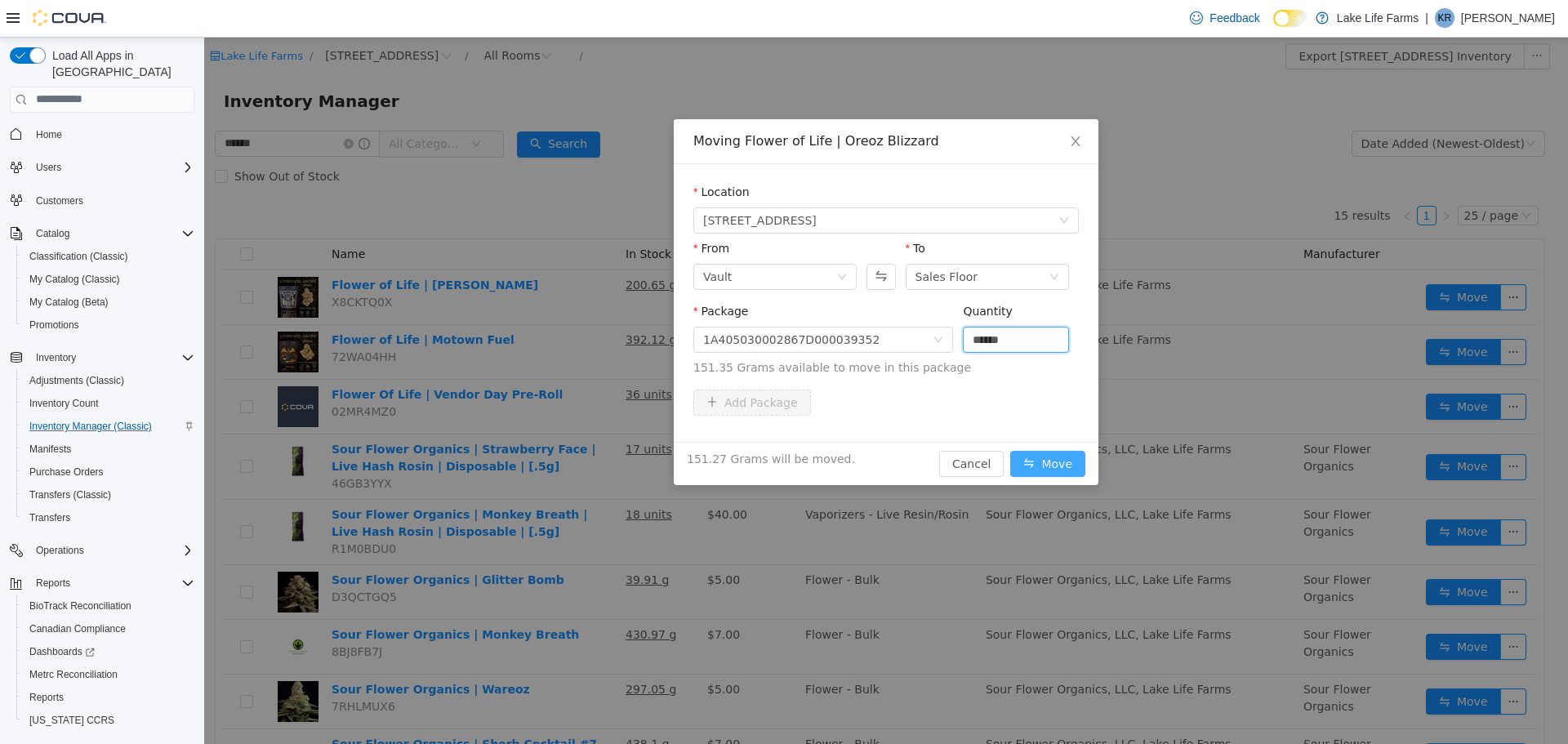
type input "******"
click at [1042, 473] on button "Move" at bounding box center [1048, 463] width 75 height 26
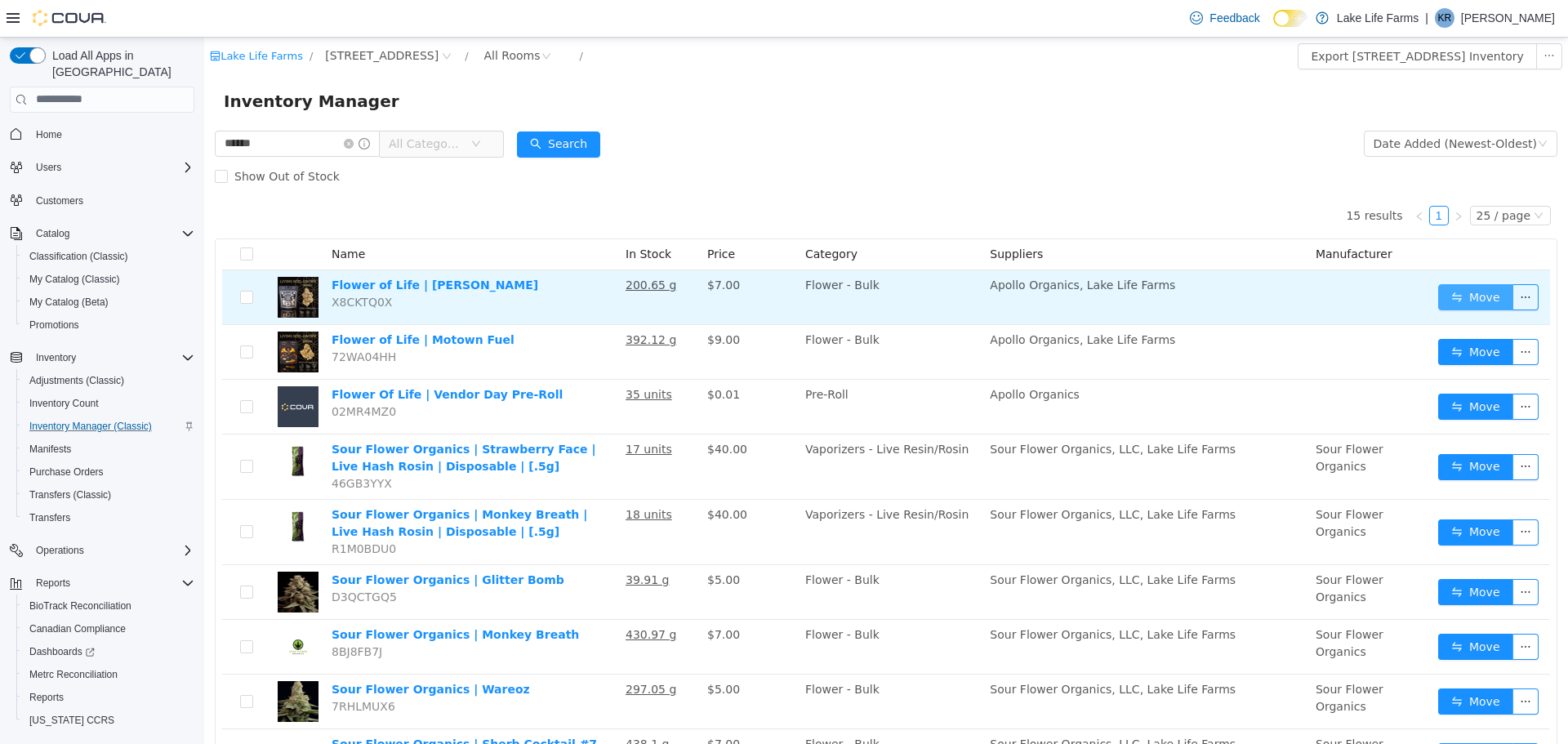
click at [1438, 287] on button "Move" at bounding box center [1476, 297] width 75 height 26
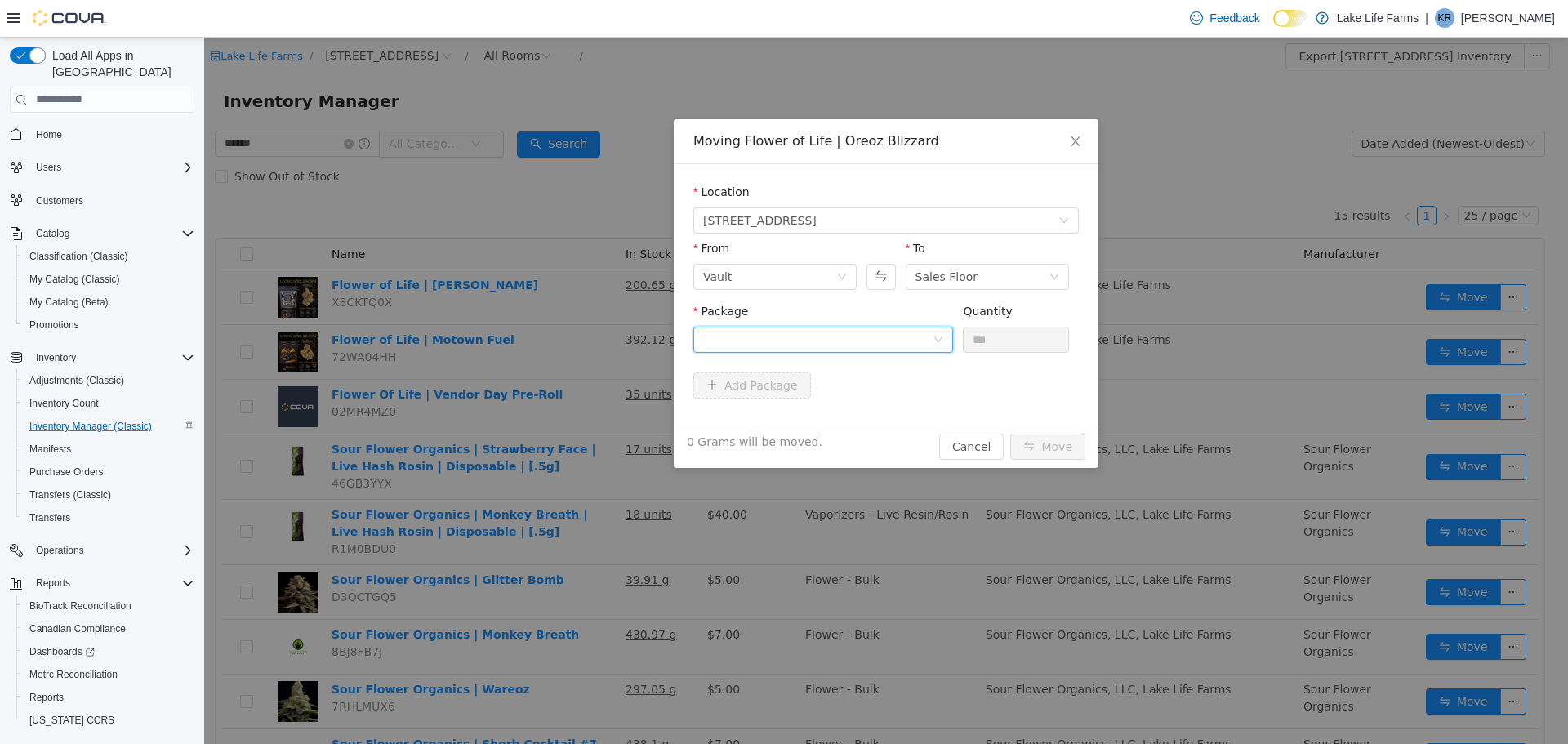
click at [873, 333] on div at bounding box center [818, 339] width 230 height 25
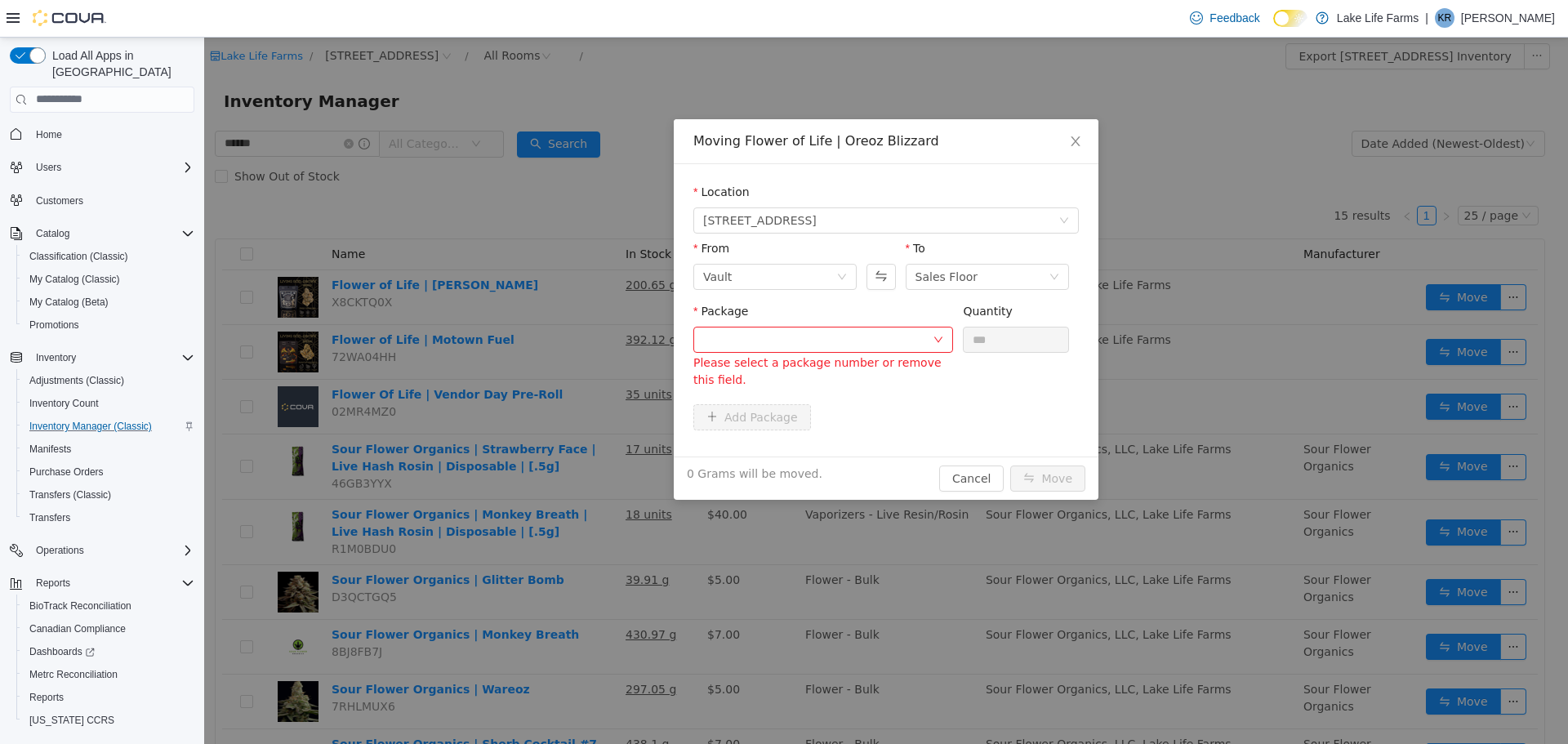
click at [588, 197] on div "Moving Flower of Life | Oreoz Blizzard Location 4116 17 Mile Road From Vault To…" at bounding box center [886, 389] width 1364 height 706
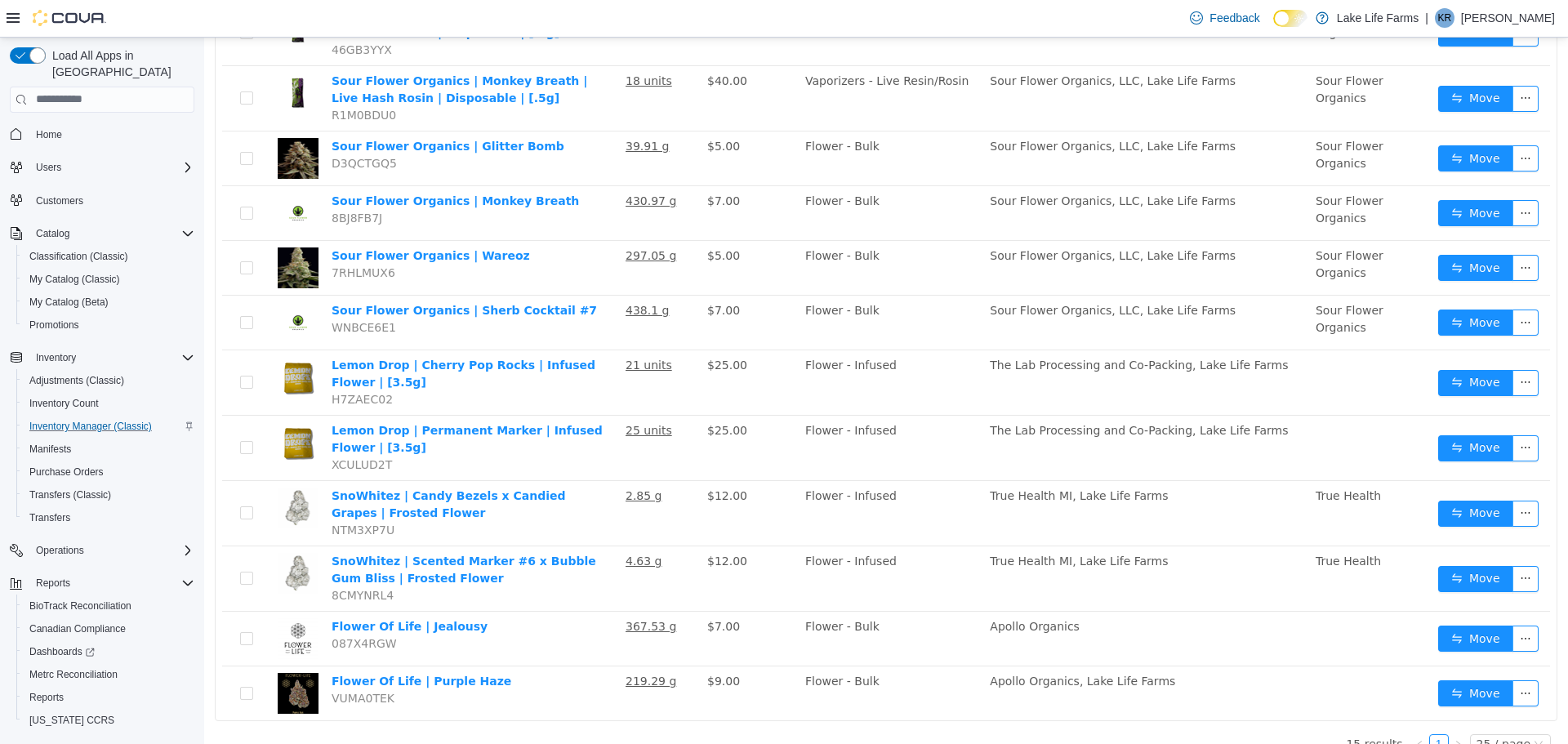
scroll to position [457, 0]
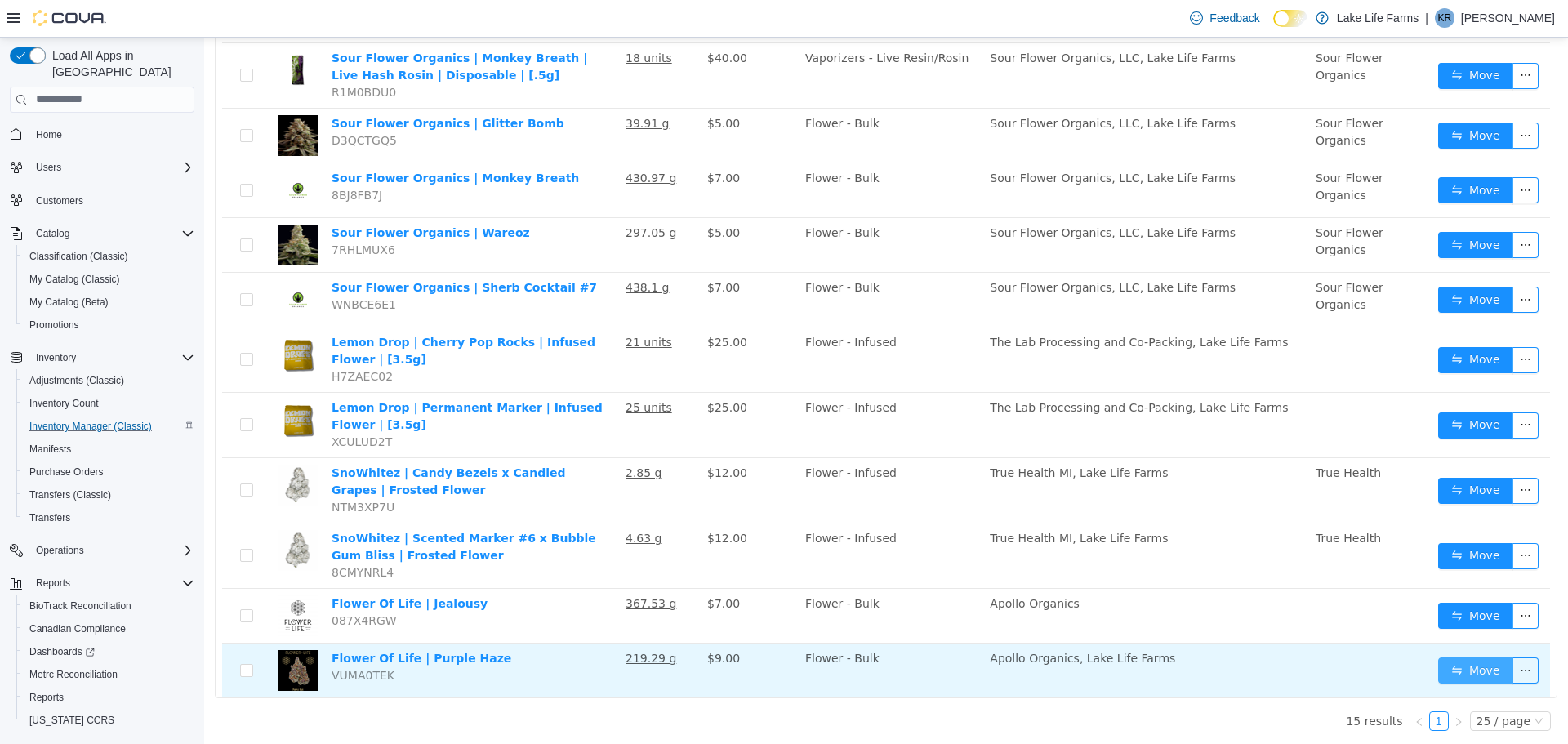
click at [1459, 680] on button "Move" at bounding box center [1476, 670] width 75 height 26
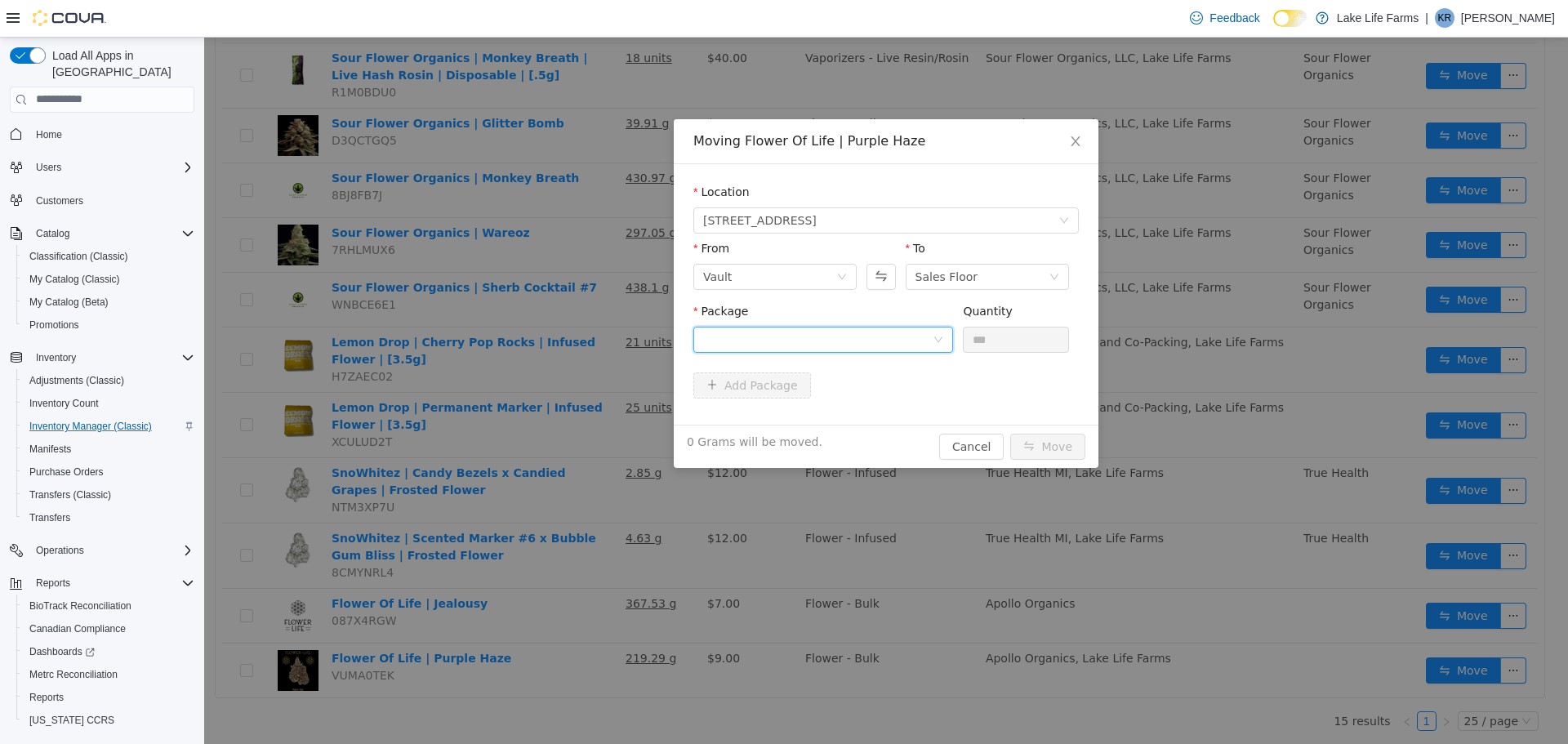
click at [809, 342] on div at bounding box center [818, 339] width 230 height 25
click at [795, 399] on strong "1A405030002867D000039354" at bounding box center [800, 399] width 194 height 13
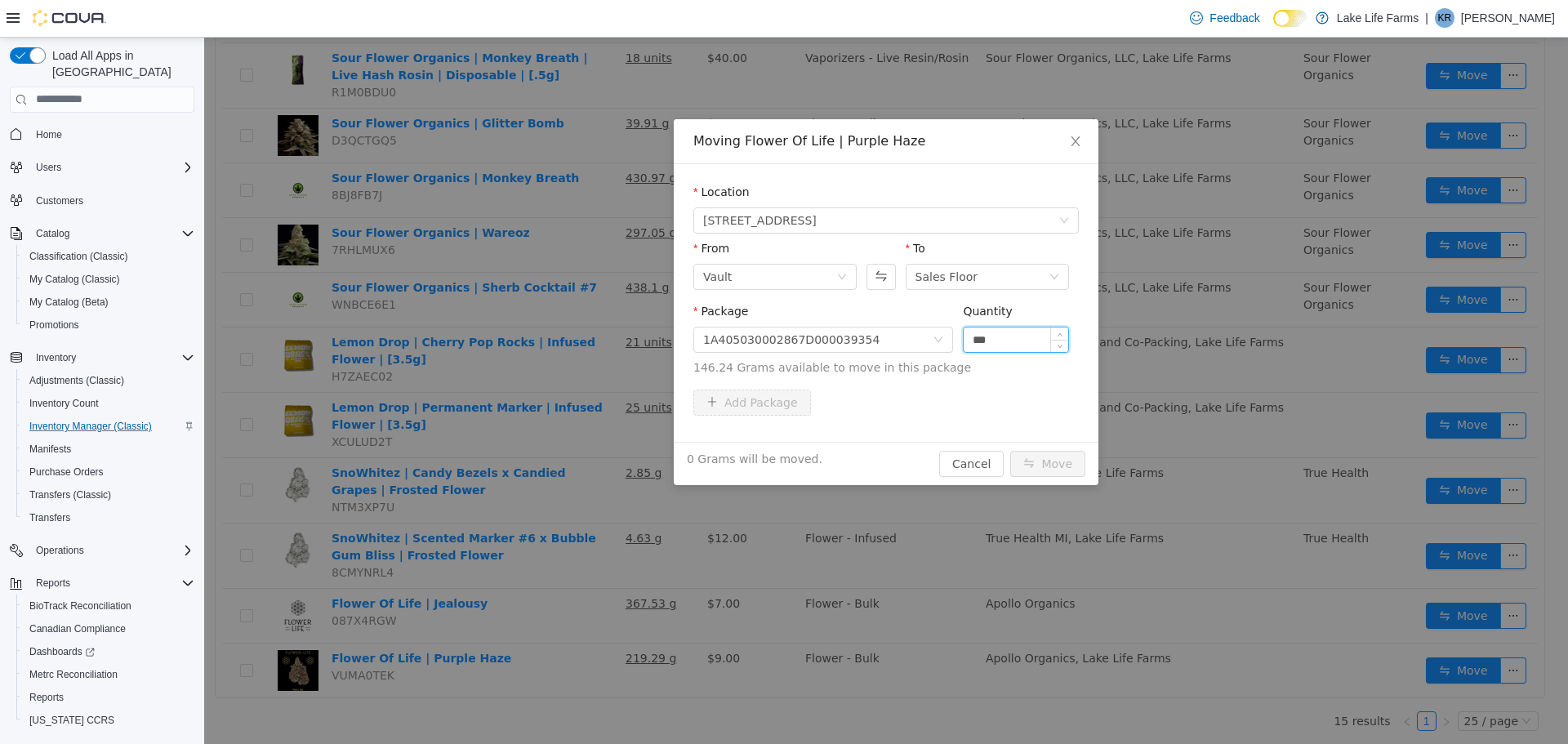
click at [1002, 335] on input "***" at bounding box center [1016, 339] width 105 height 25
type input "*"
type input "*****"
click at [1010, 450] on button "Move" at bounding box center [1048, 463] width 75 height 26
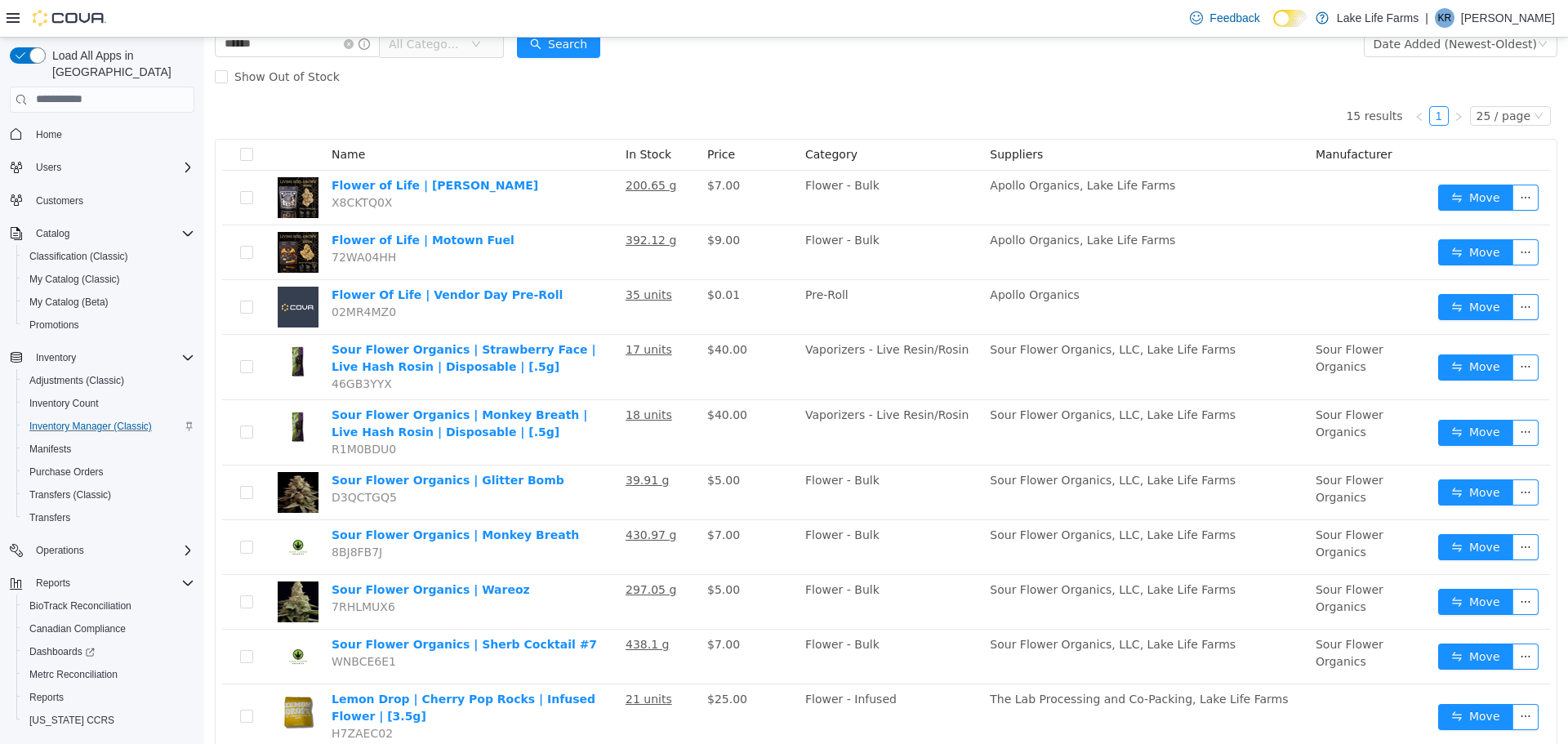
scroll to position [0, 0]
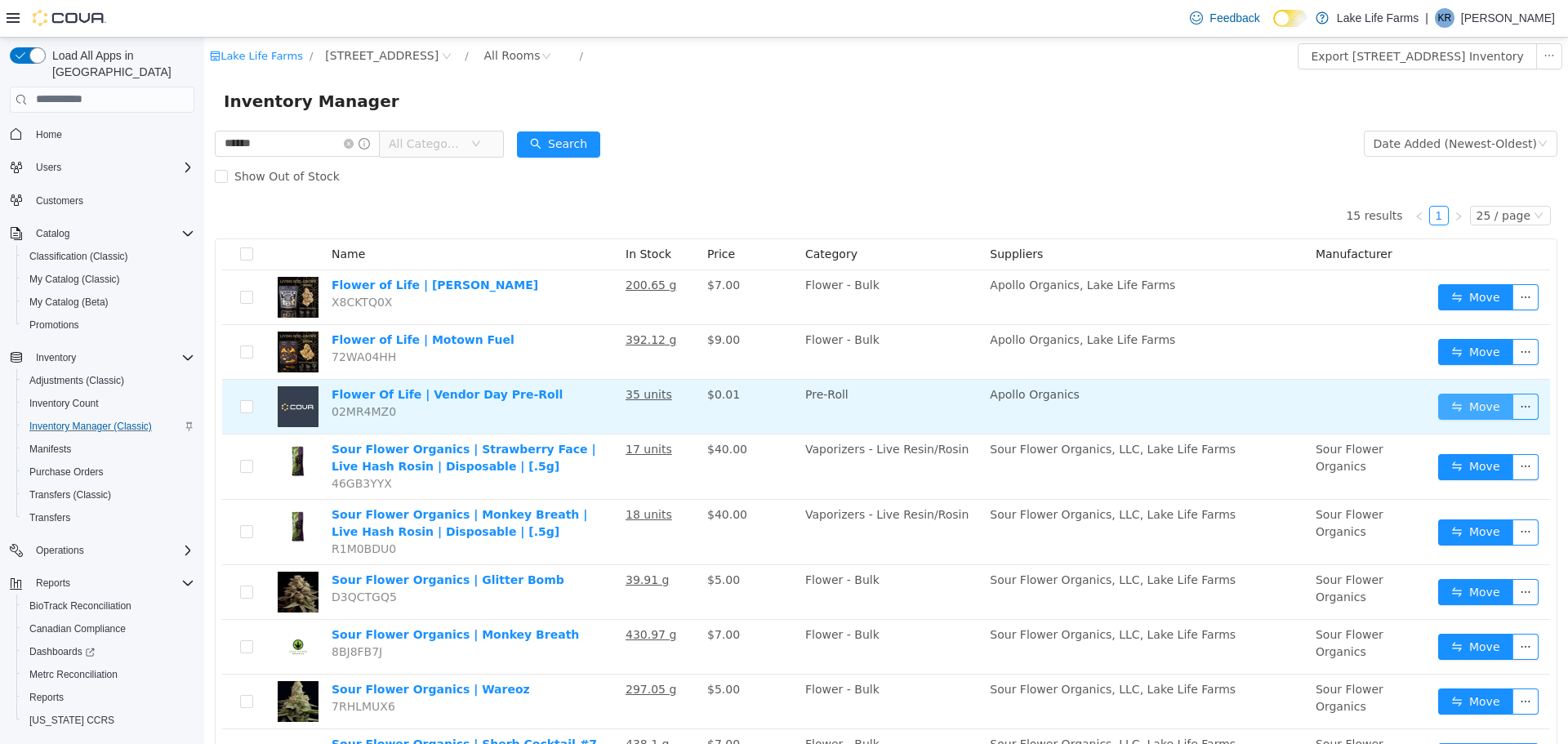
click at [1438, 399] on button "Move" at bounding box center [1476, 406] width 75 height 26
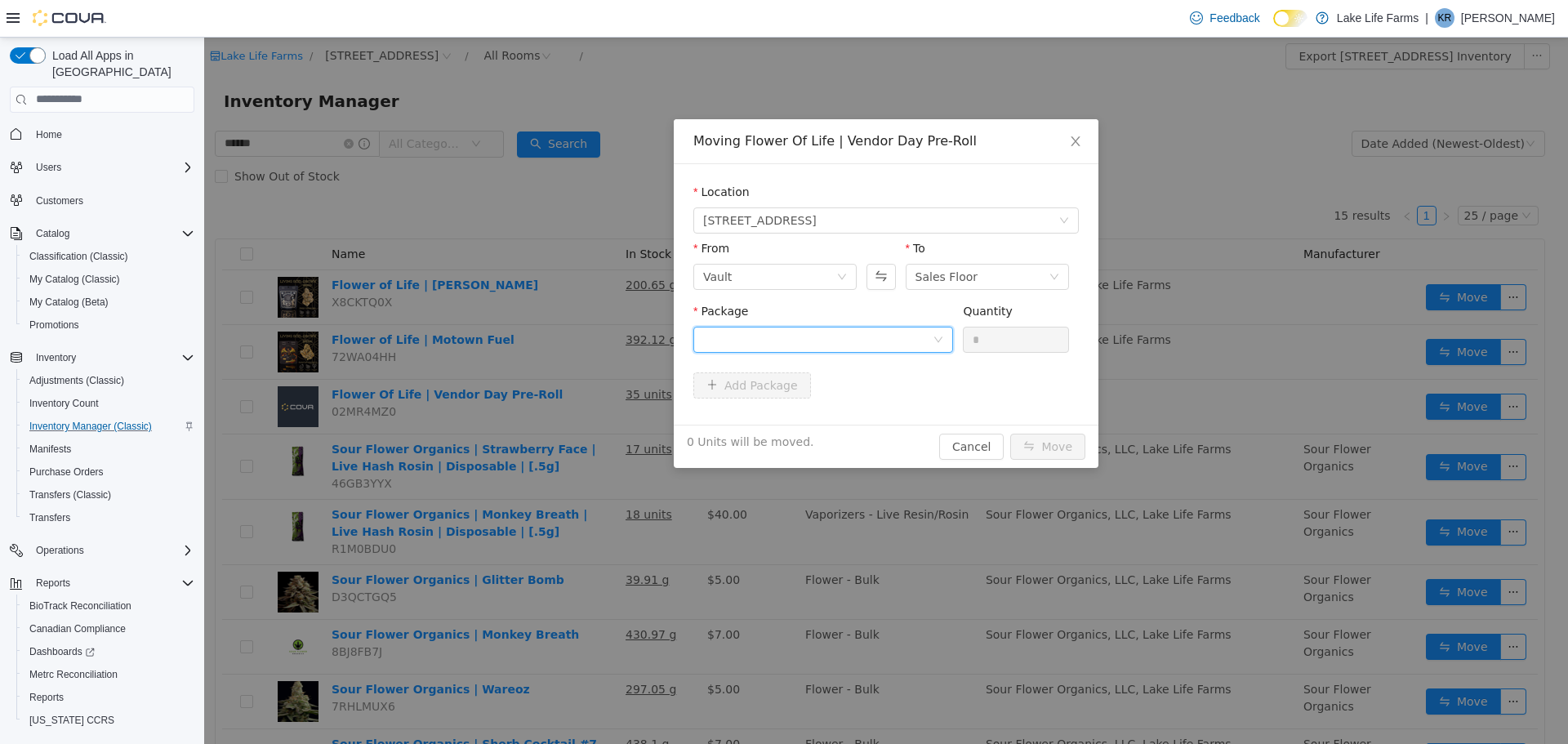
click at [783, 336] on div at bounding box center [818, 339] width 230 height 25
click at [809, 423] on li "1A405030002867D000039392 Quantity : 35 Units" at bounding box center [823, 407] width 260 height 44
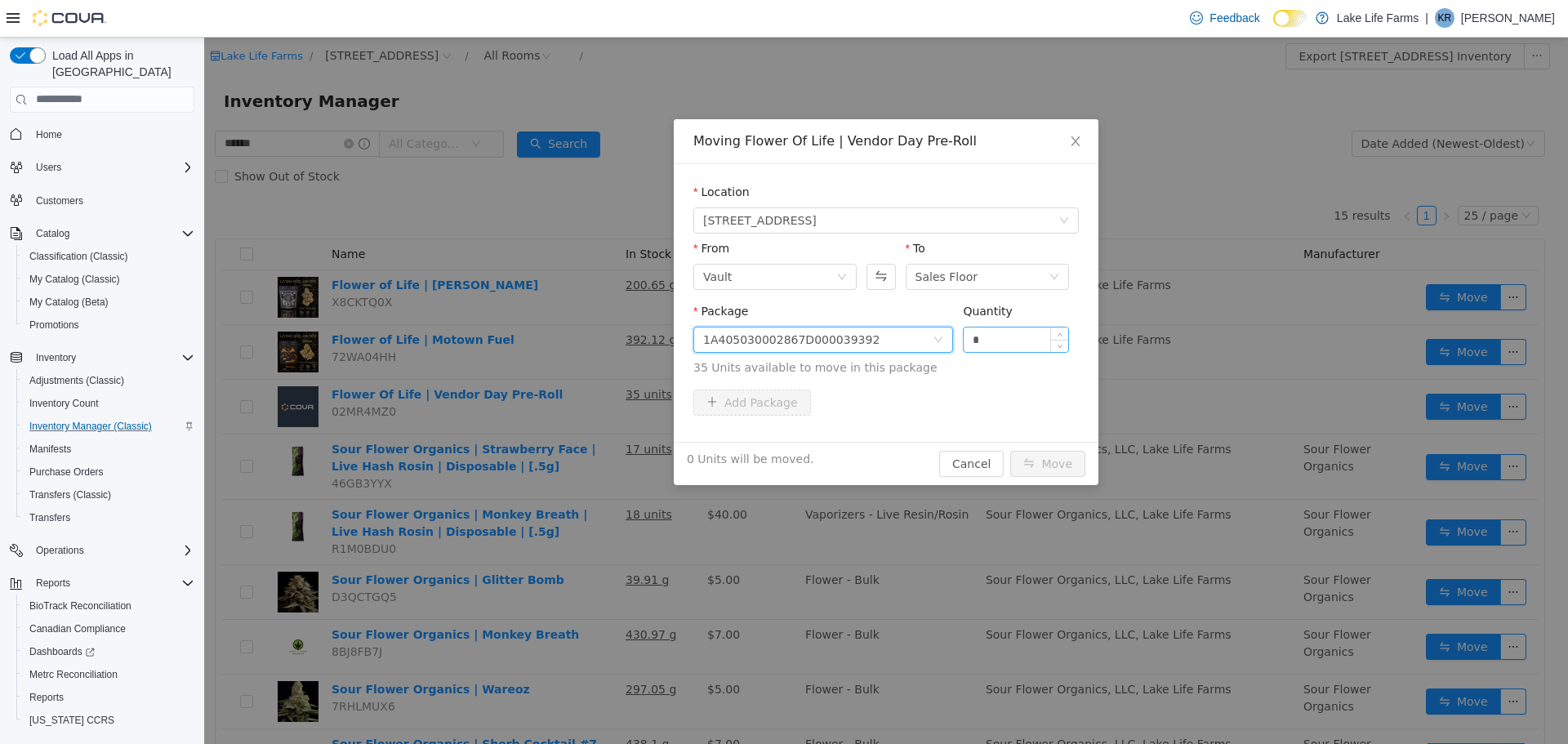
click at [989, 347] on input "*" at bounding box center [1016, 339] width 105 height 25
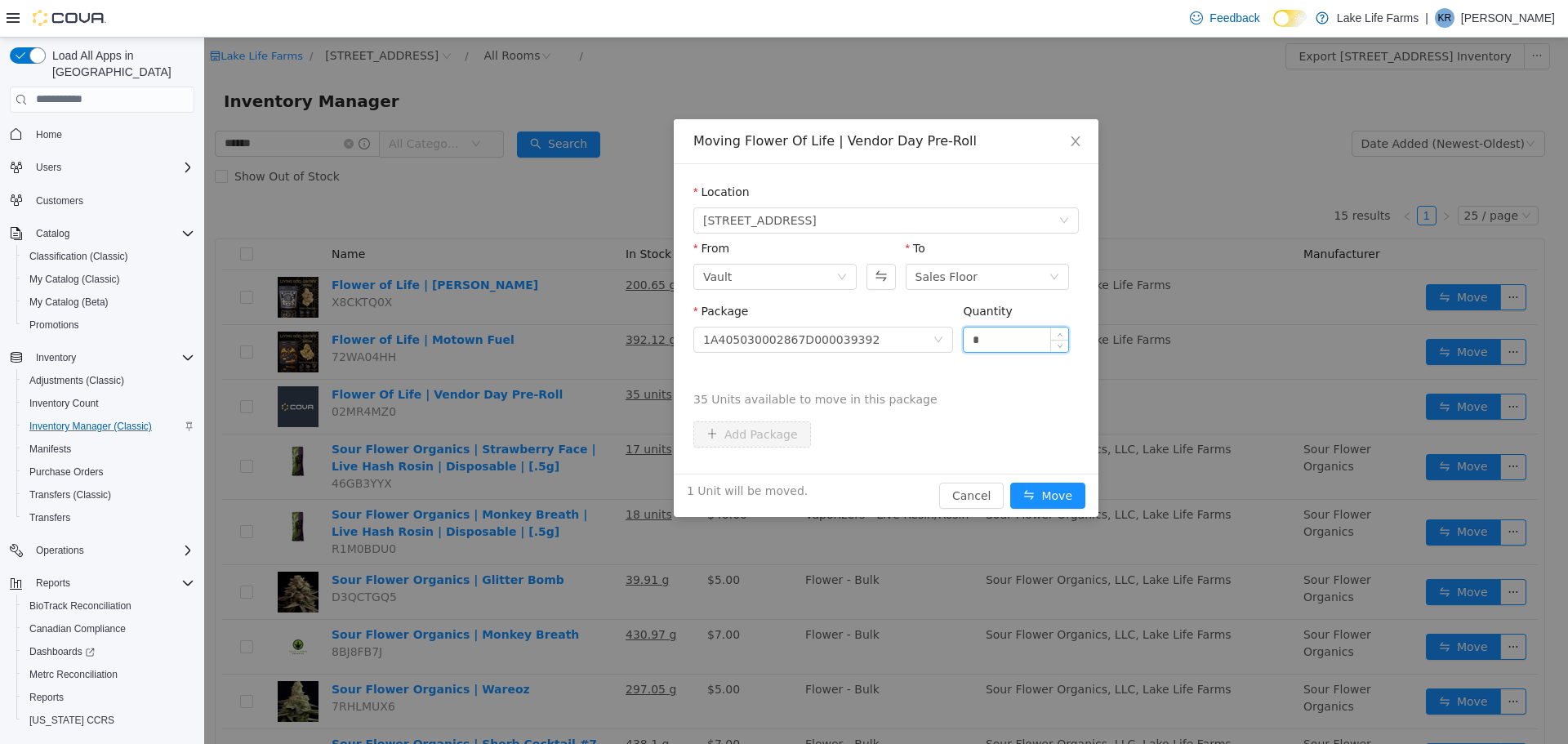
type input "*"
click at [1010, 482] on button "Move" at bounding box center [1048, 495] width 75 height 26
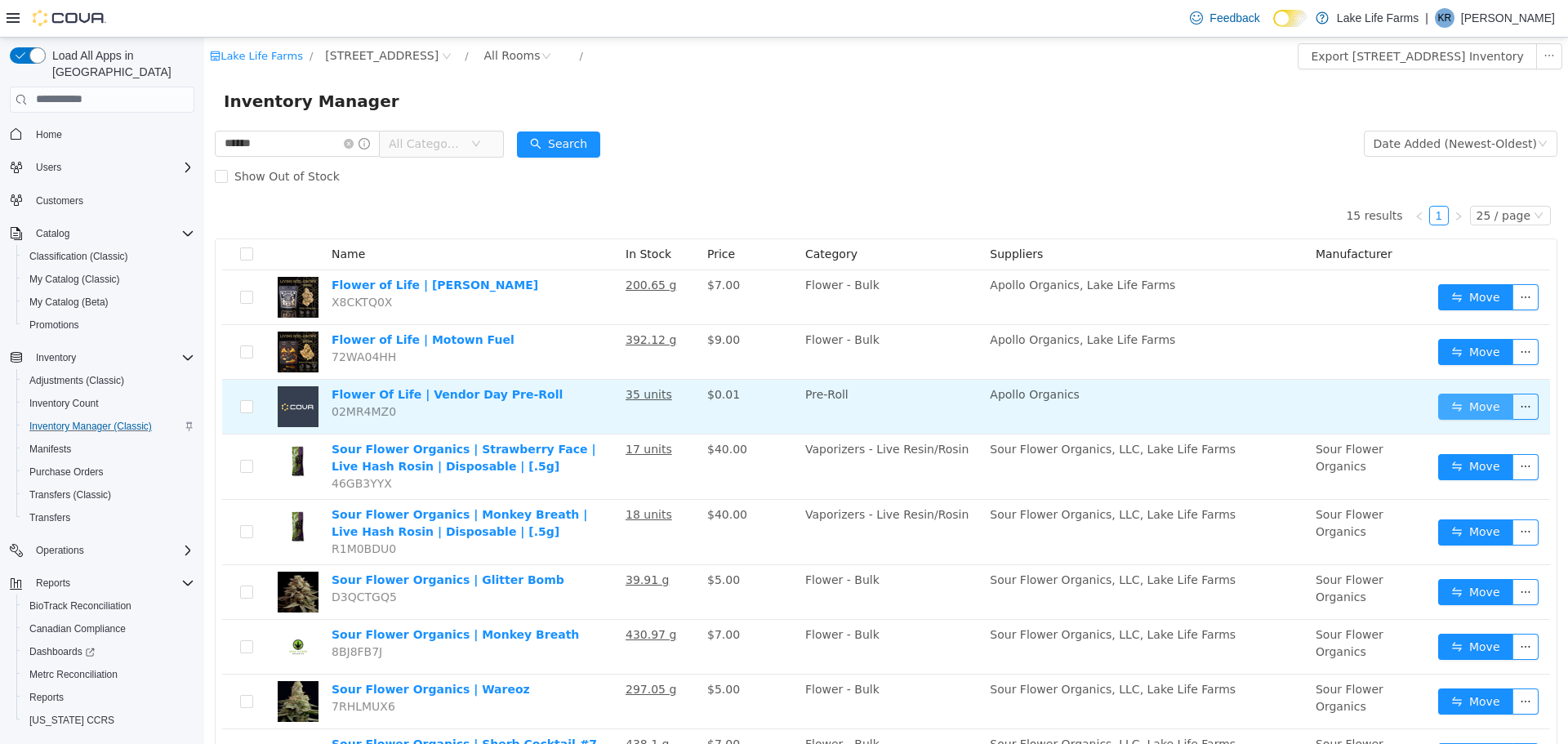
click at [1469, 415] on button "Move" at bounding box center [1476, 406] width 75 height 26
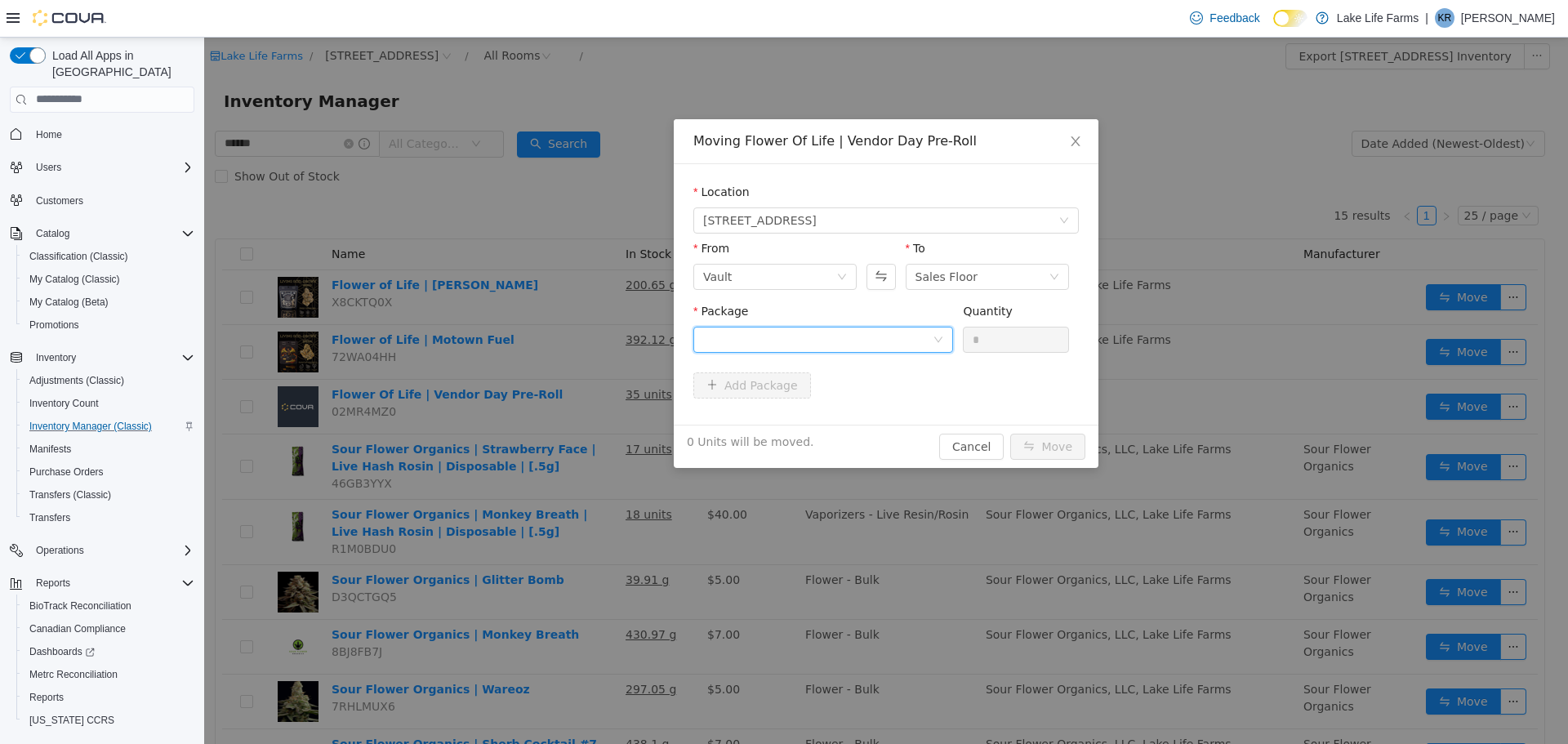
click at [914, 329] on div at bounding box center [818, 339] width 230 height 25
click at [882, 389] on li "1A405030002867D000039392 Quantity : 34 Units" at bounding box center [823, 407] width 260 height 44
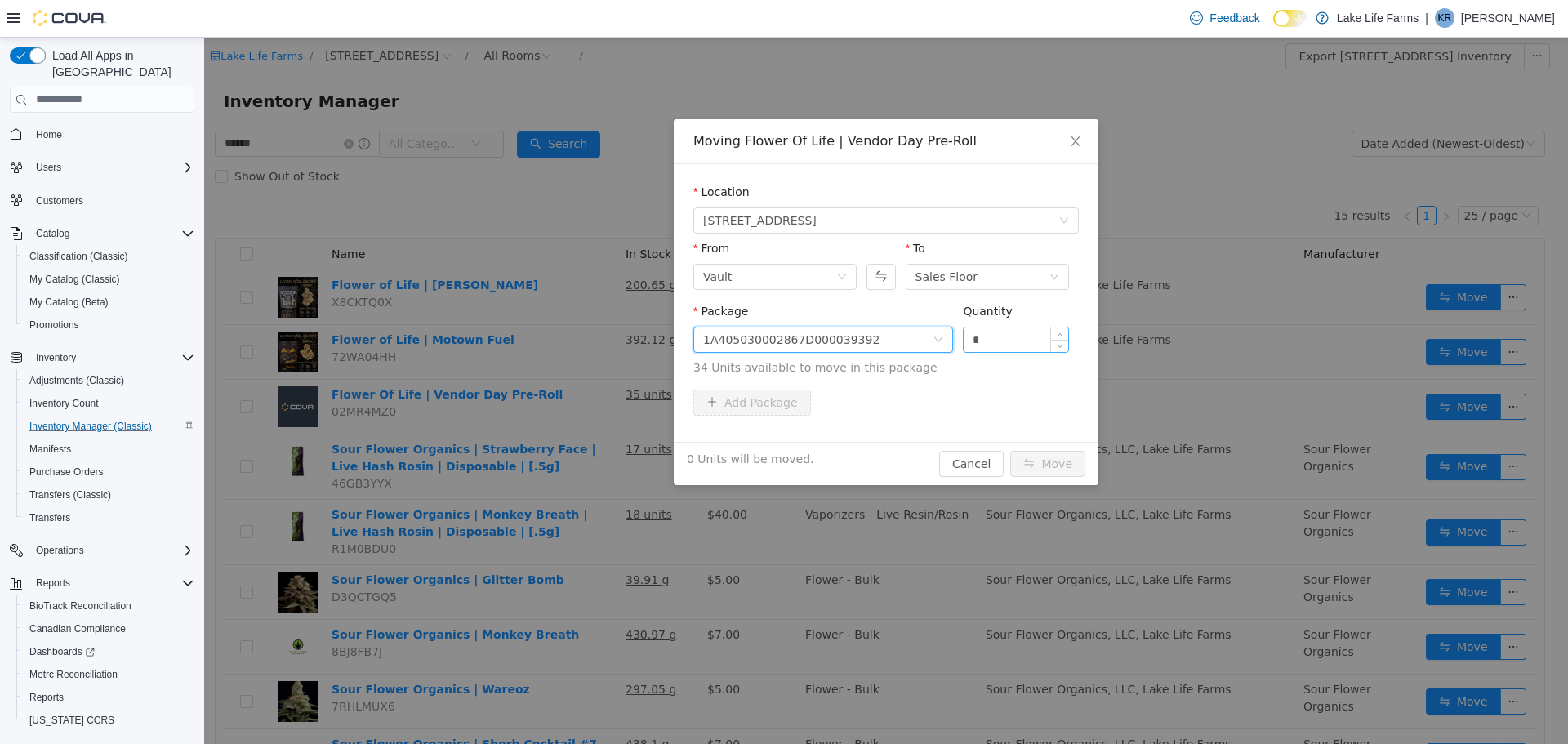
click at [1007, 329] on input "*" at bounding box center [1016, 339] width 105 height 25
type input "*"
click at [1043, 453] on button "Move" at bounding box center [1048, 463] width 75 height 26
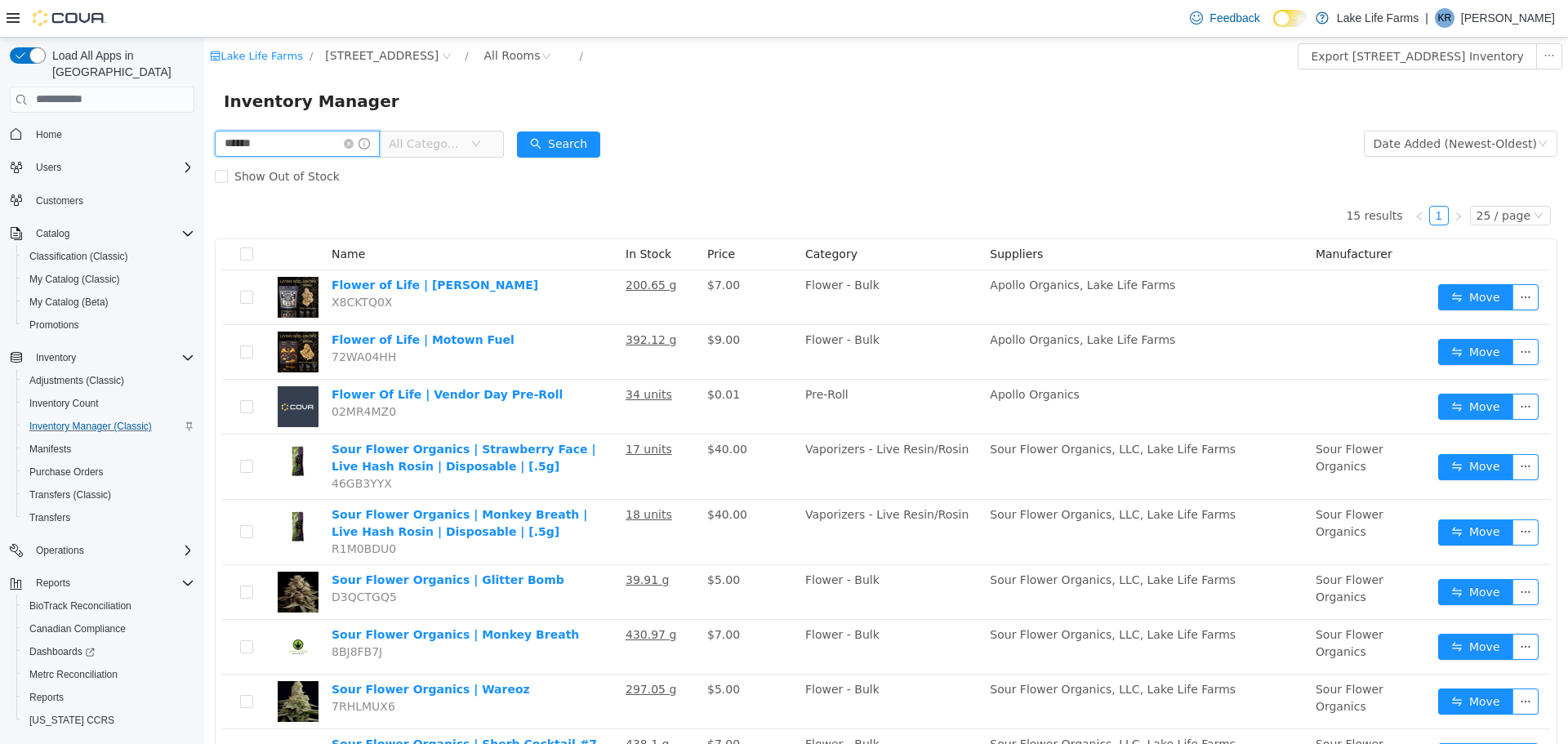
click at [362, 135] on input "******" at bounding box center [298, 142] width 165 height 26
click at [354, 138] on icon "icon: close-circle" at bounding box center [348, 142] width 10 height 10
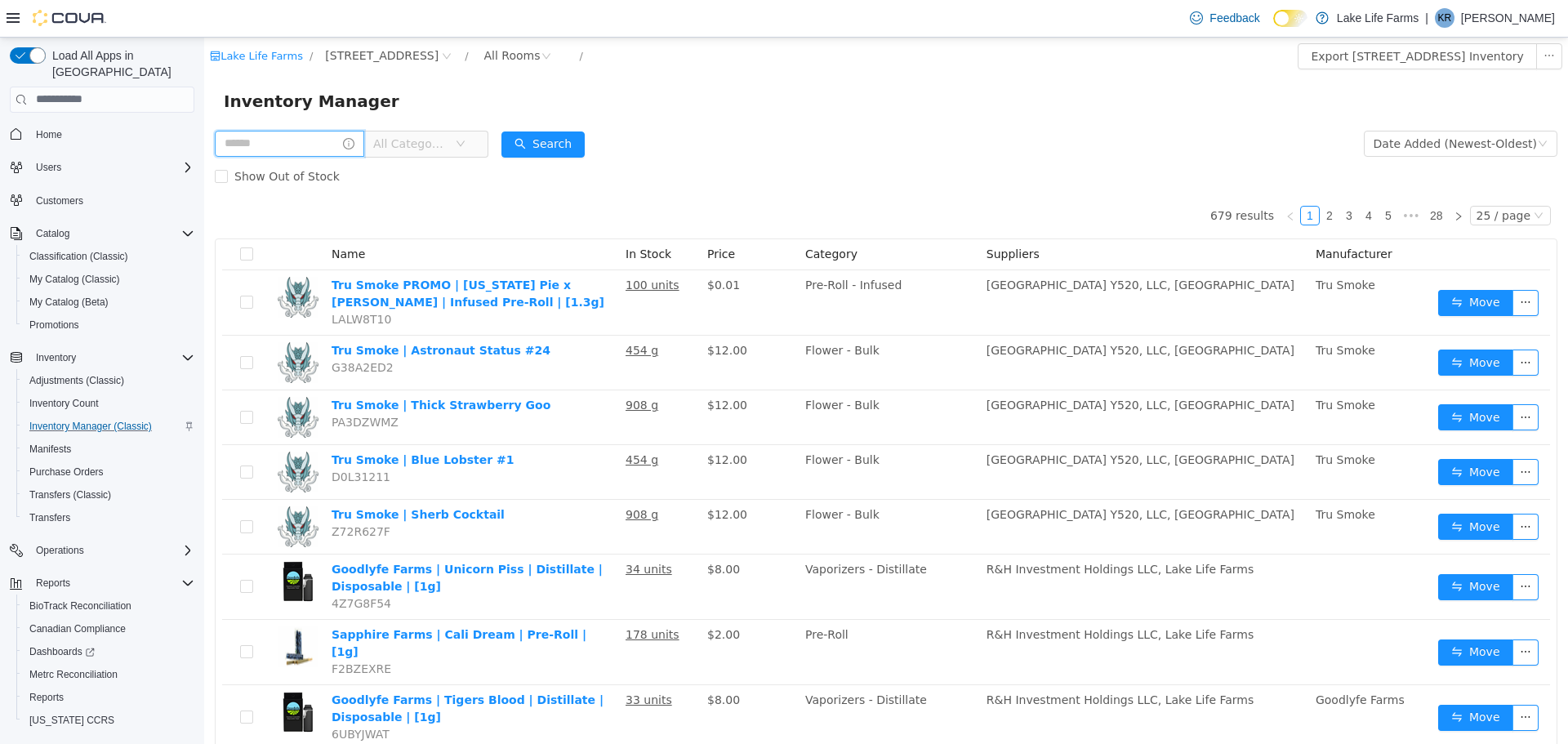
click at [256, 147] on input "text" at bounding box center [289, 142] width 150 height 26
type input "***"
click at [579, 150] on button "Search" at bounding box center [558, 143] width 84 height 26
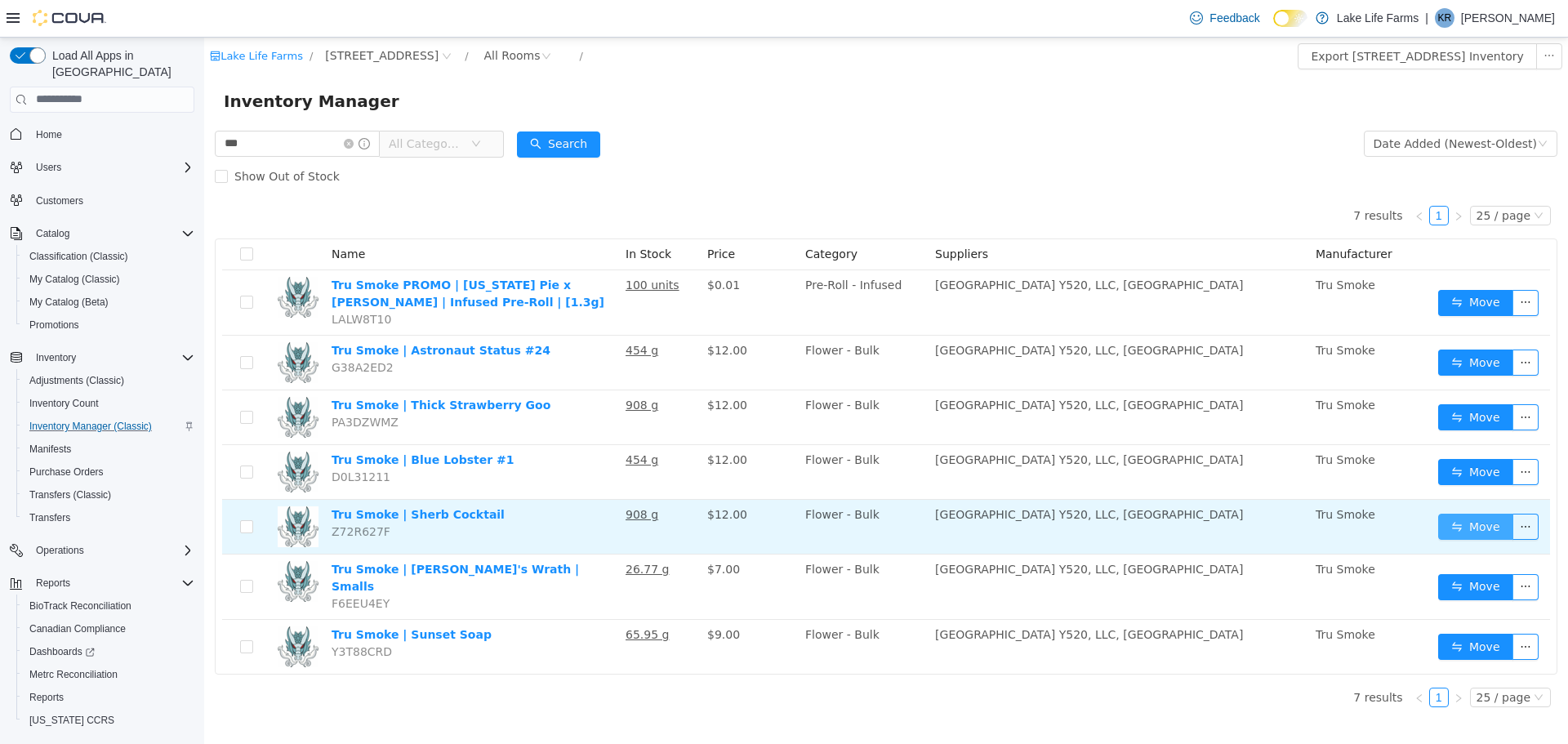
click at [1454, 526] on button "Move" at bounding box center [1476, 525] width 75 height 26
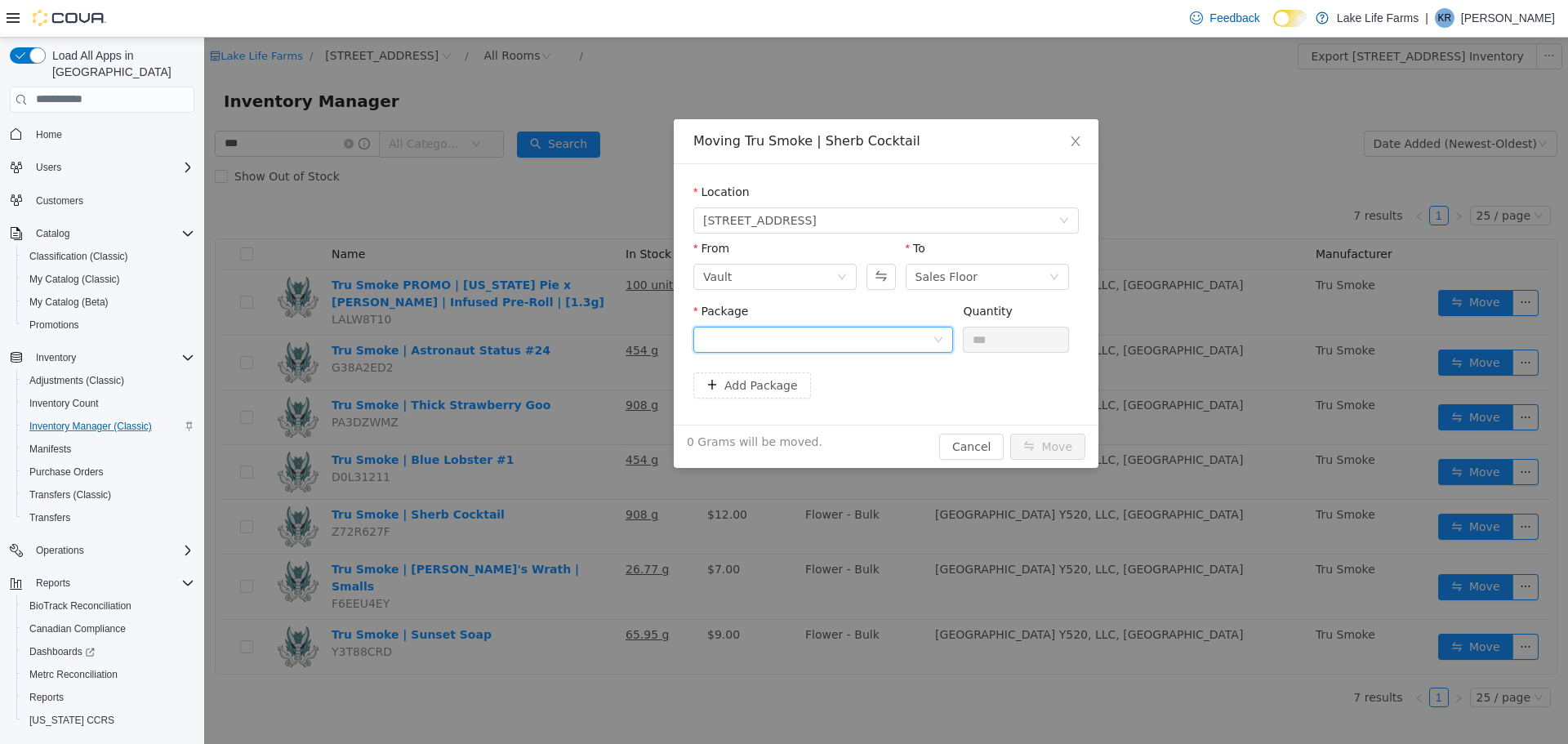
click at [748, 336] on div at bounding box center [818, 339] width 230 height 25
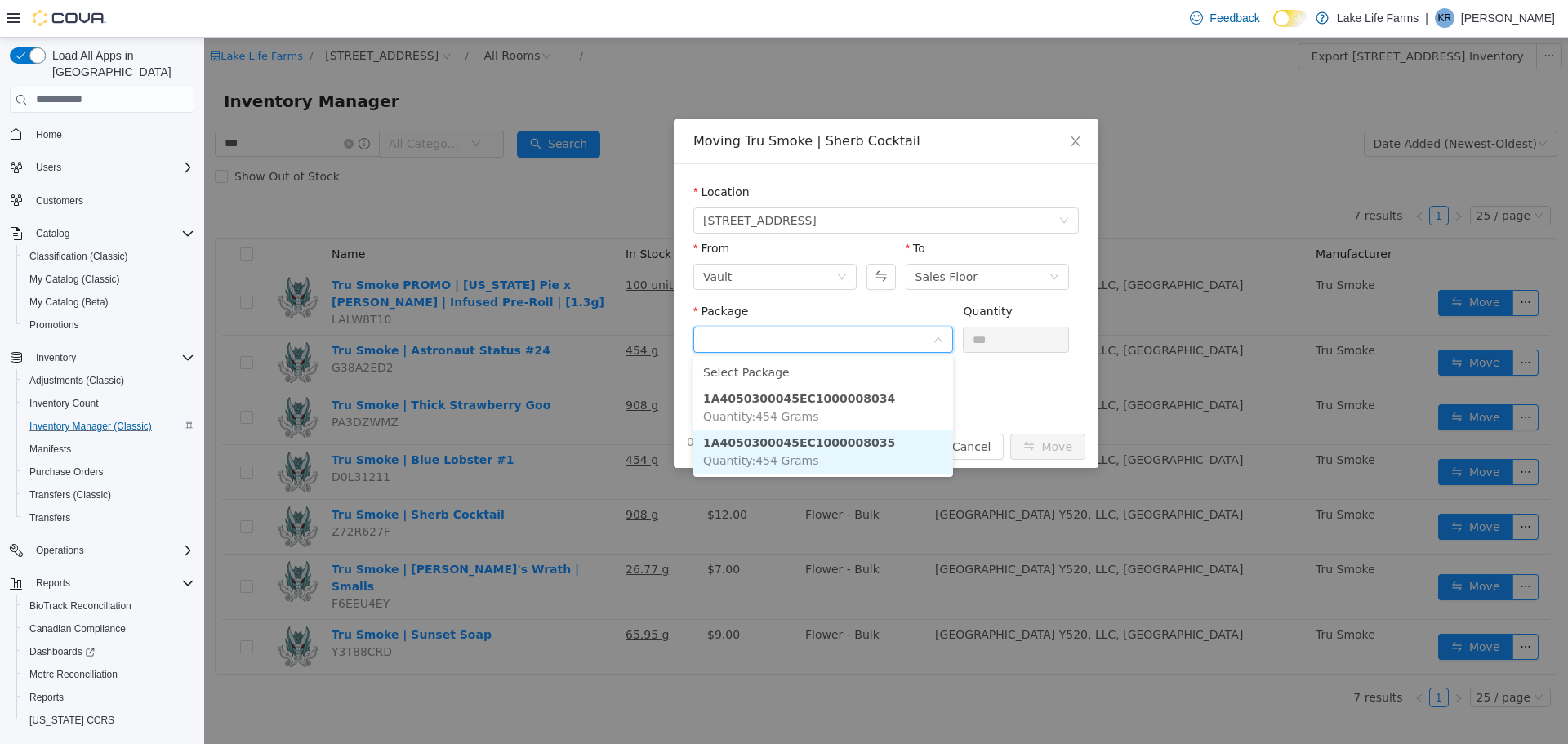
click at [818, 442] on strong "1A4050300045EC1000008035" at bounding box center [799, 442] width 192 height 13
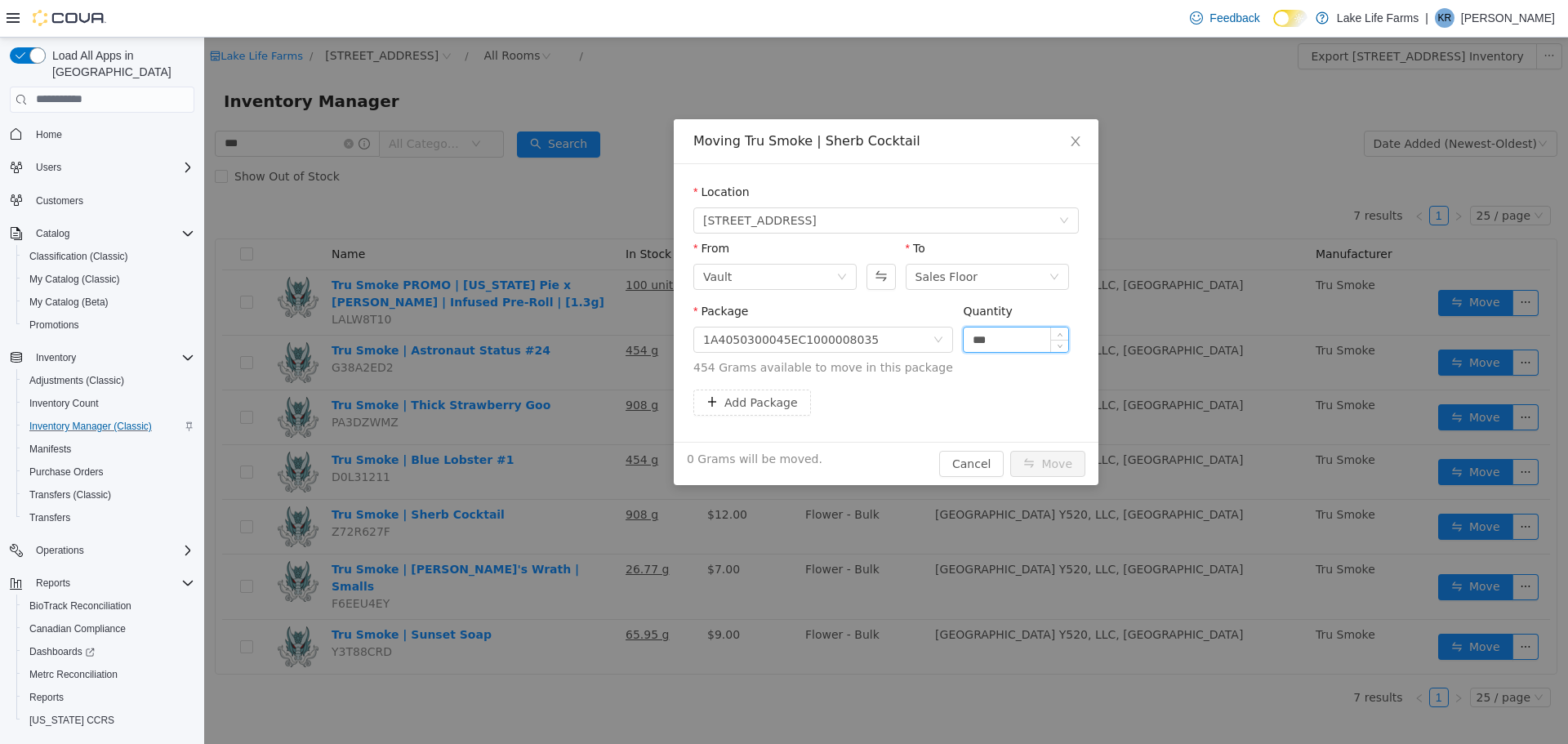
click at [991, 335] on input "***" at bounding box center [1016, 339] width 105 height 25
type input "*"
type input "******"
click at [1010, 450] on button "Move" at bounding box center [1048, 463] width 75 height 26
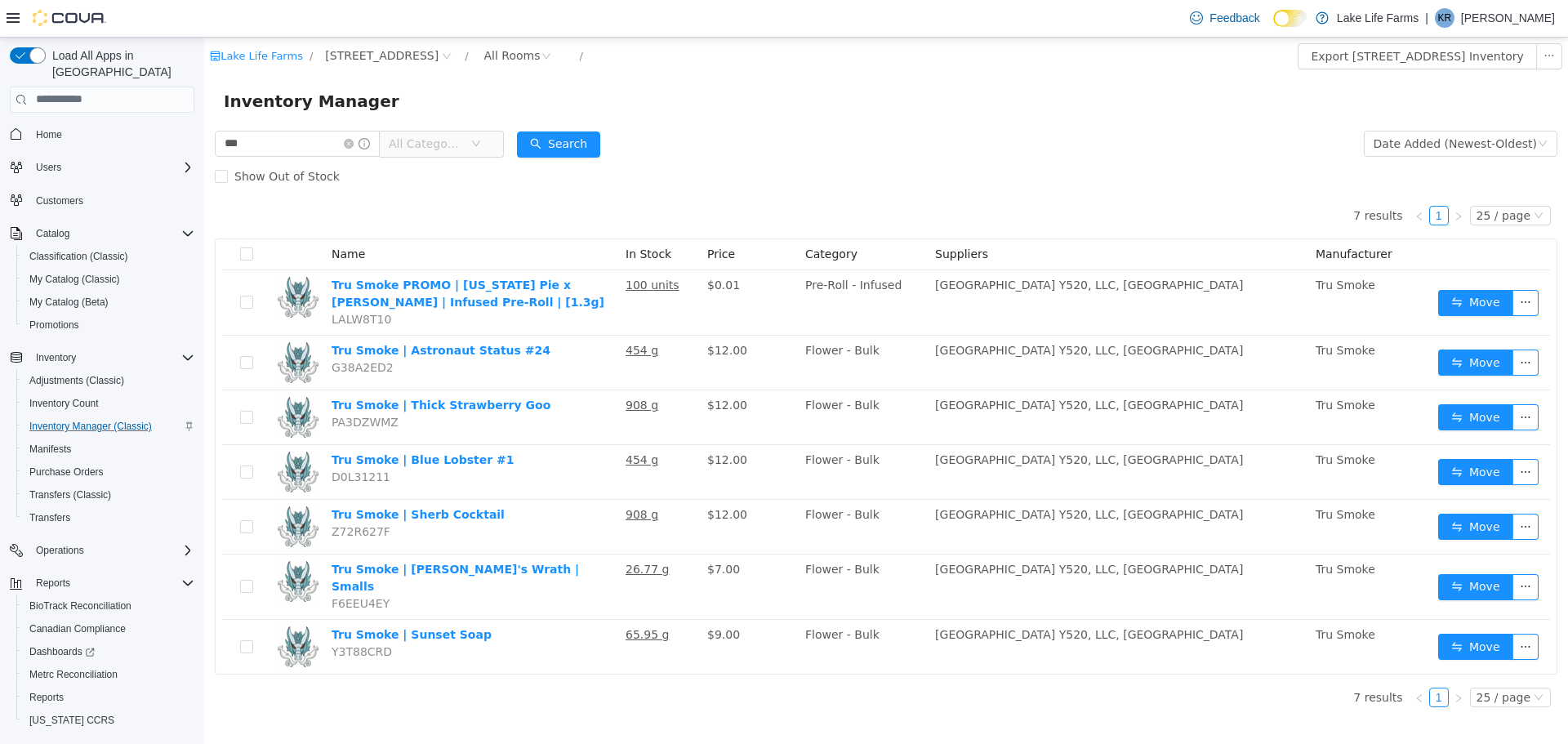
click at [1133, 321] on td "[GEOGRAPHIC_DATA] Y520, LLC, [GEOGRAPHIC_DATA]" at bounding box center [1119, 301] width 380 height 65
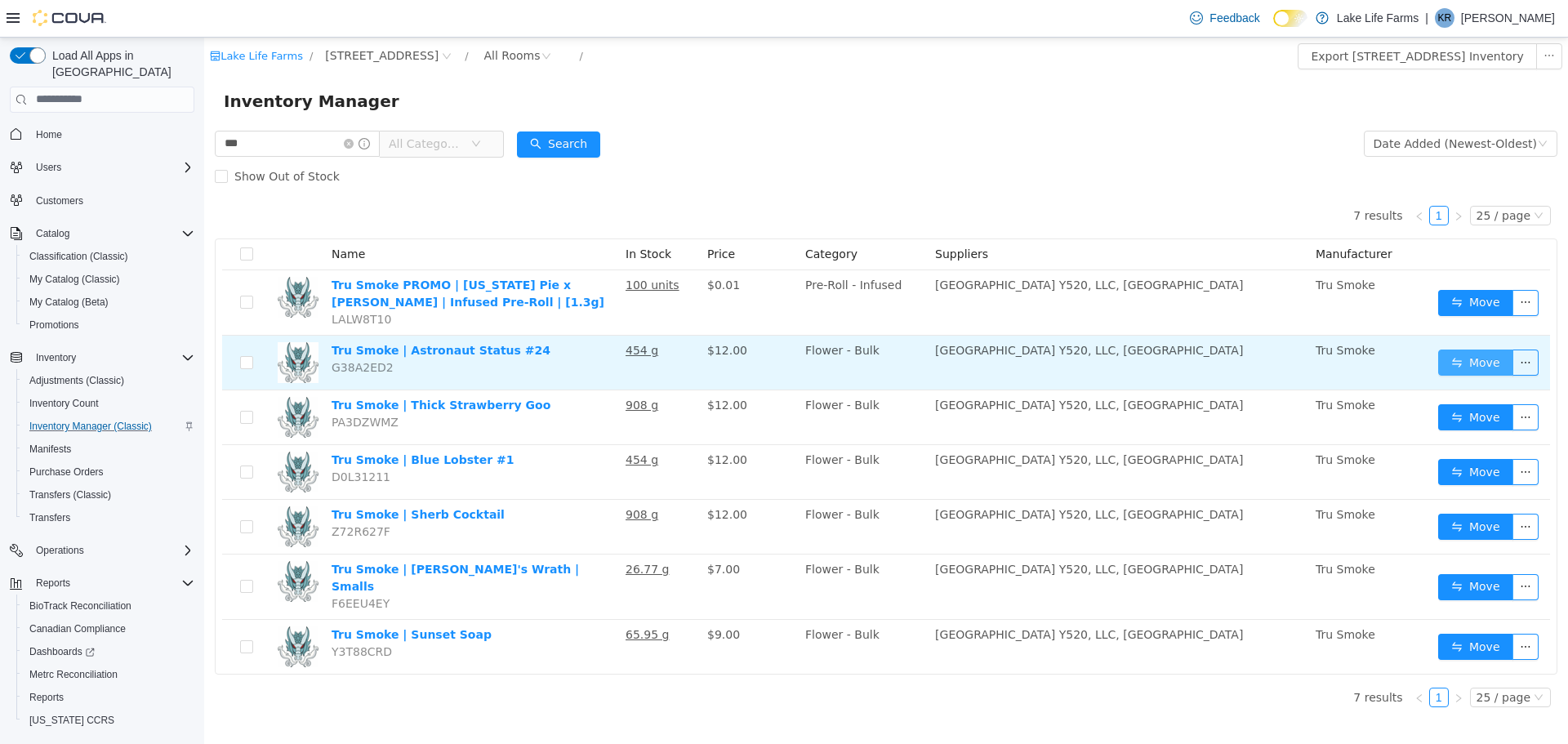
click at [1454, 372] on button "Move" at bounding box center [1476, 362] width 75 height 26
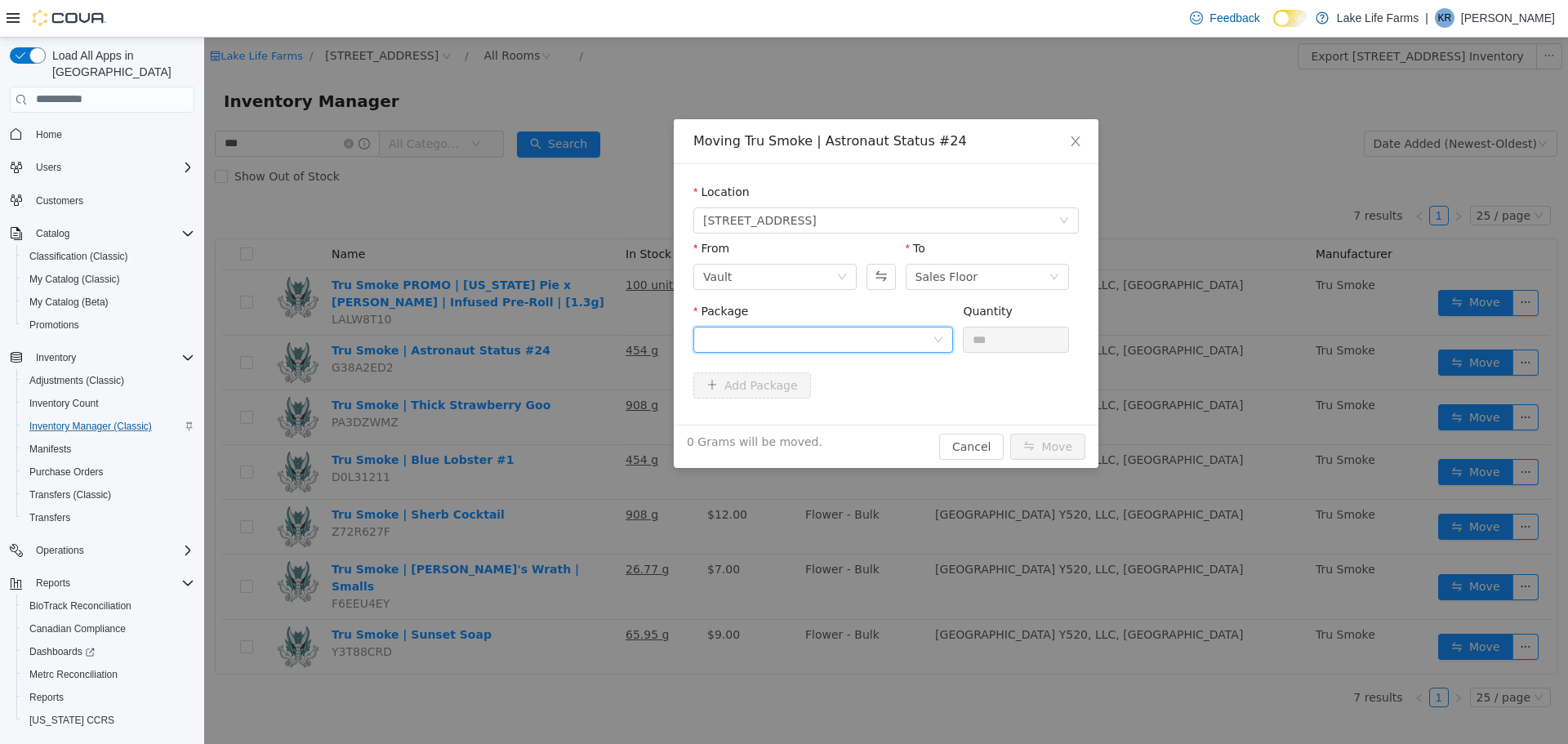
click at [839, 330] on div at bounding box center [818, 339] width 230 height 25
click at [792, 403] on strong "1A4050300045EC1000007394" at bounding box center [799, 398] width 192 height 13
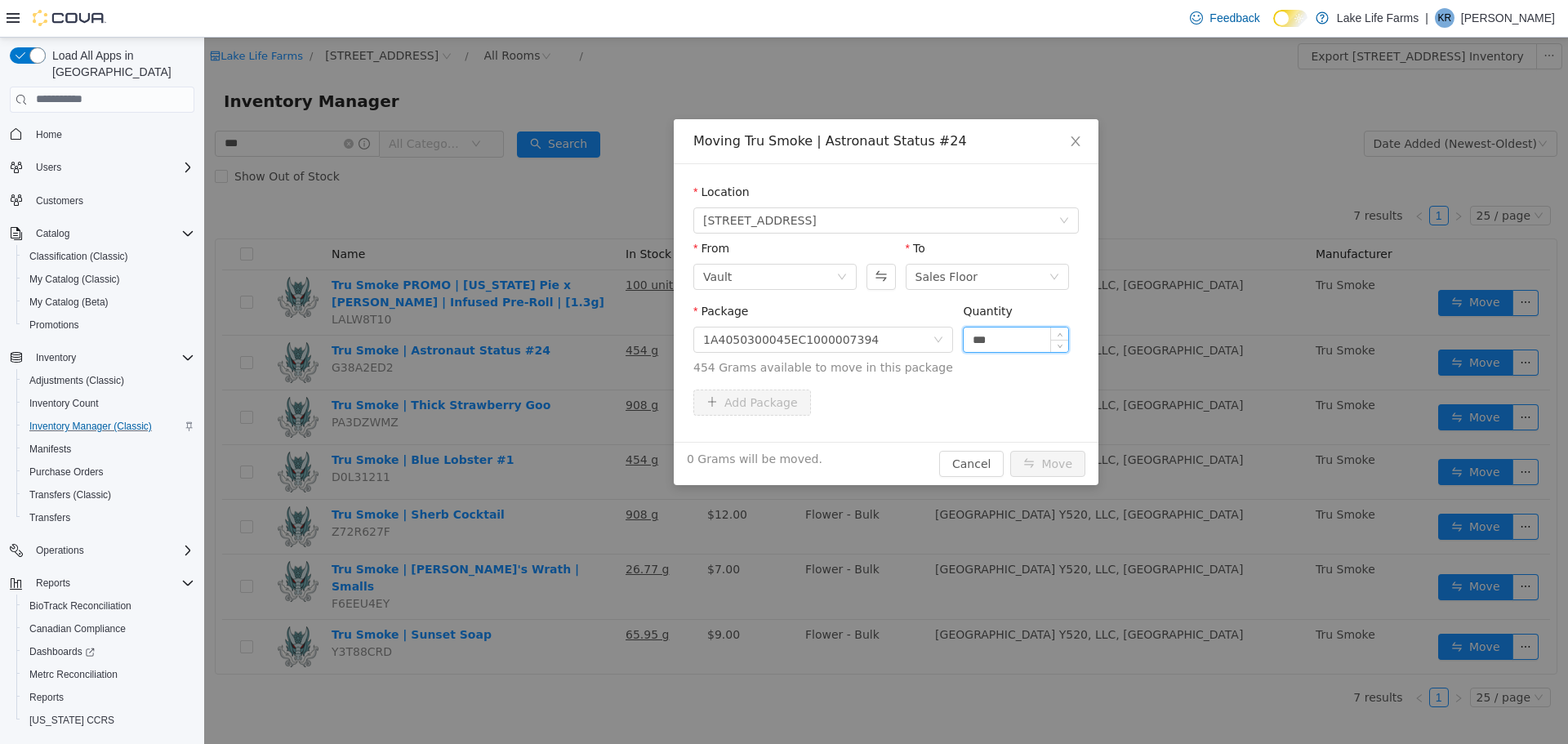
click at [999, 349] on input "***" at bounding box center [1016, 339] width 105 height 25
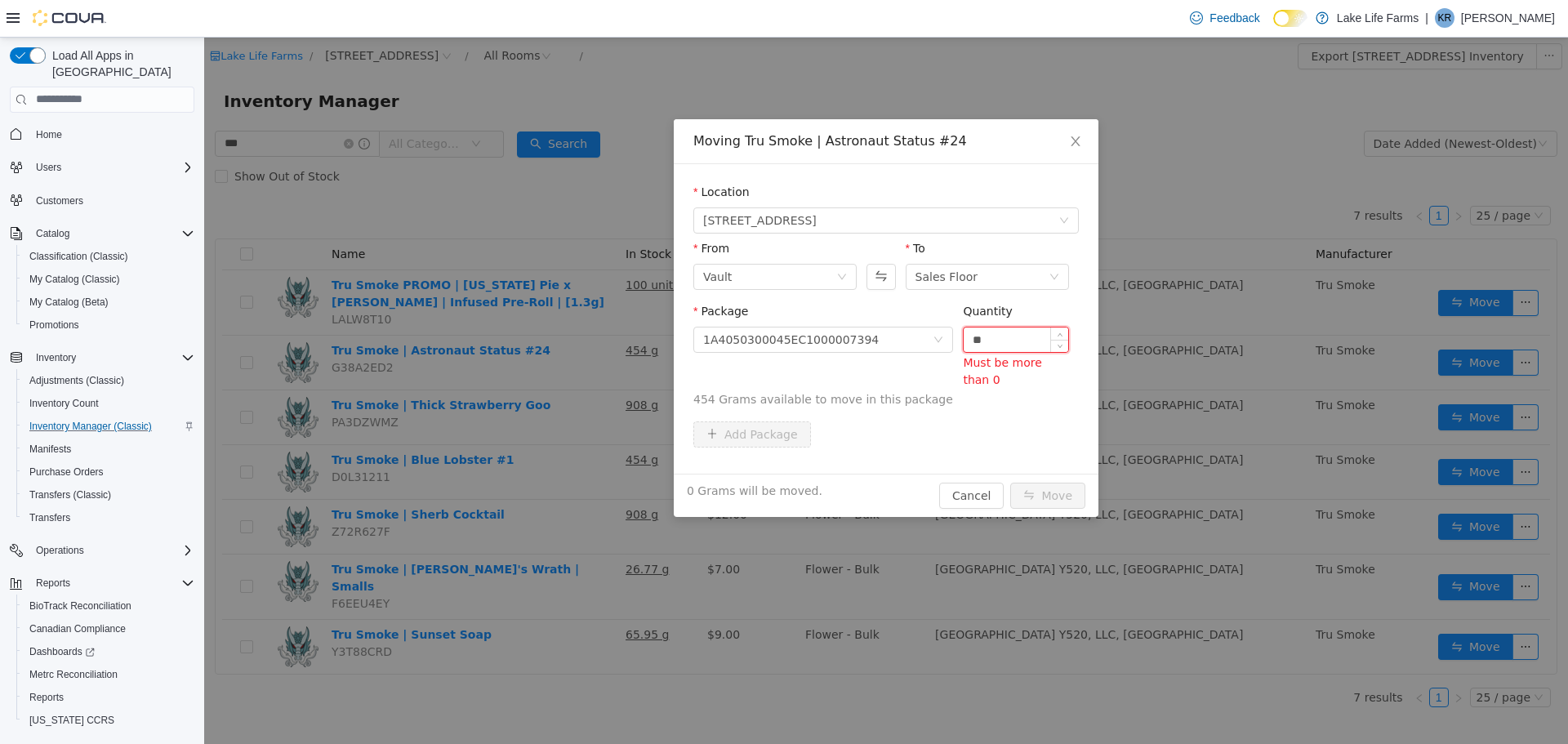
type input "*"
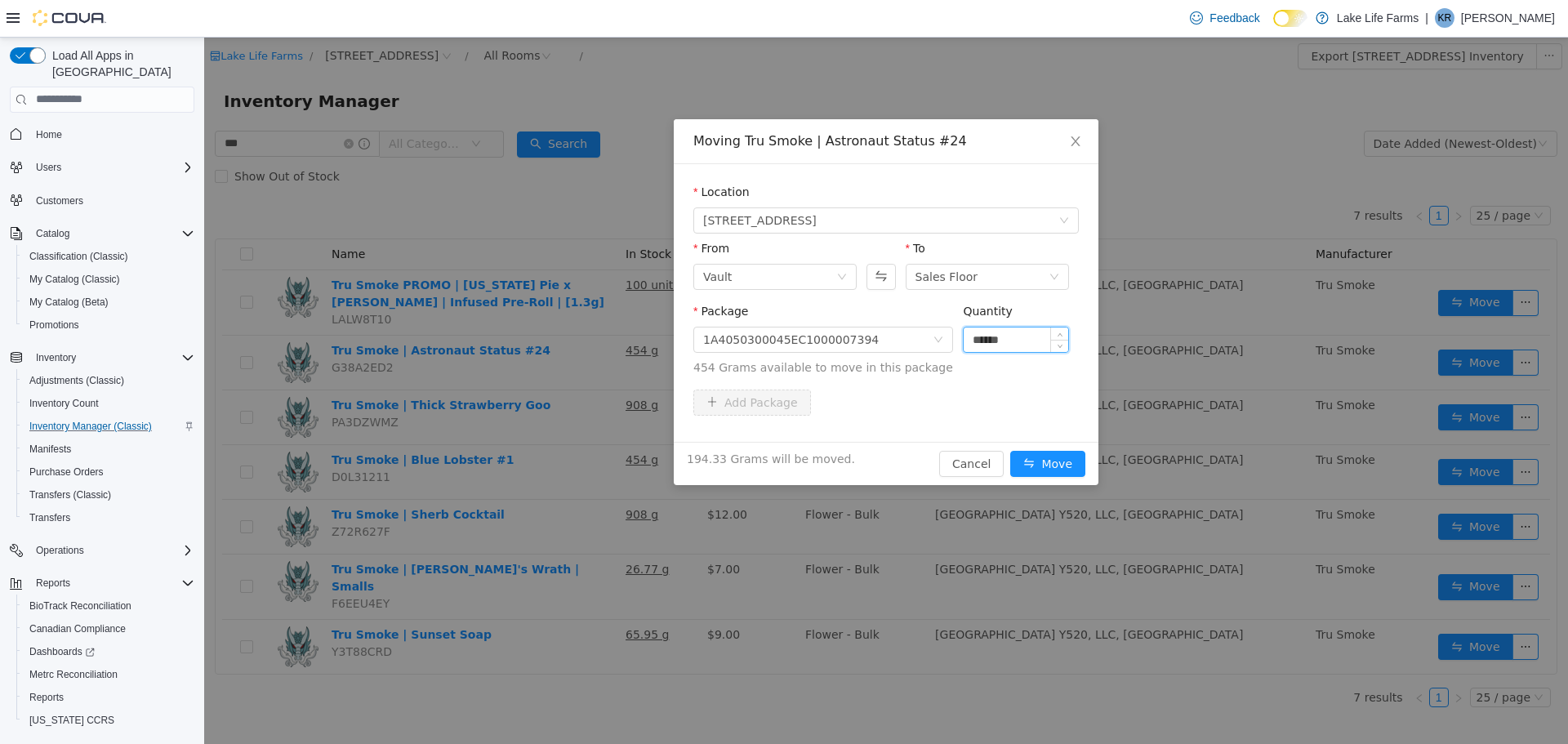
type input "******"
click at [1010, 450] on button "Move" at bounding box center [1048, 463] width 75 height 26
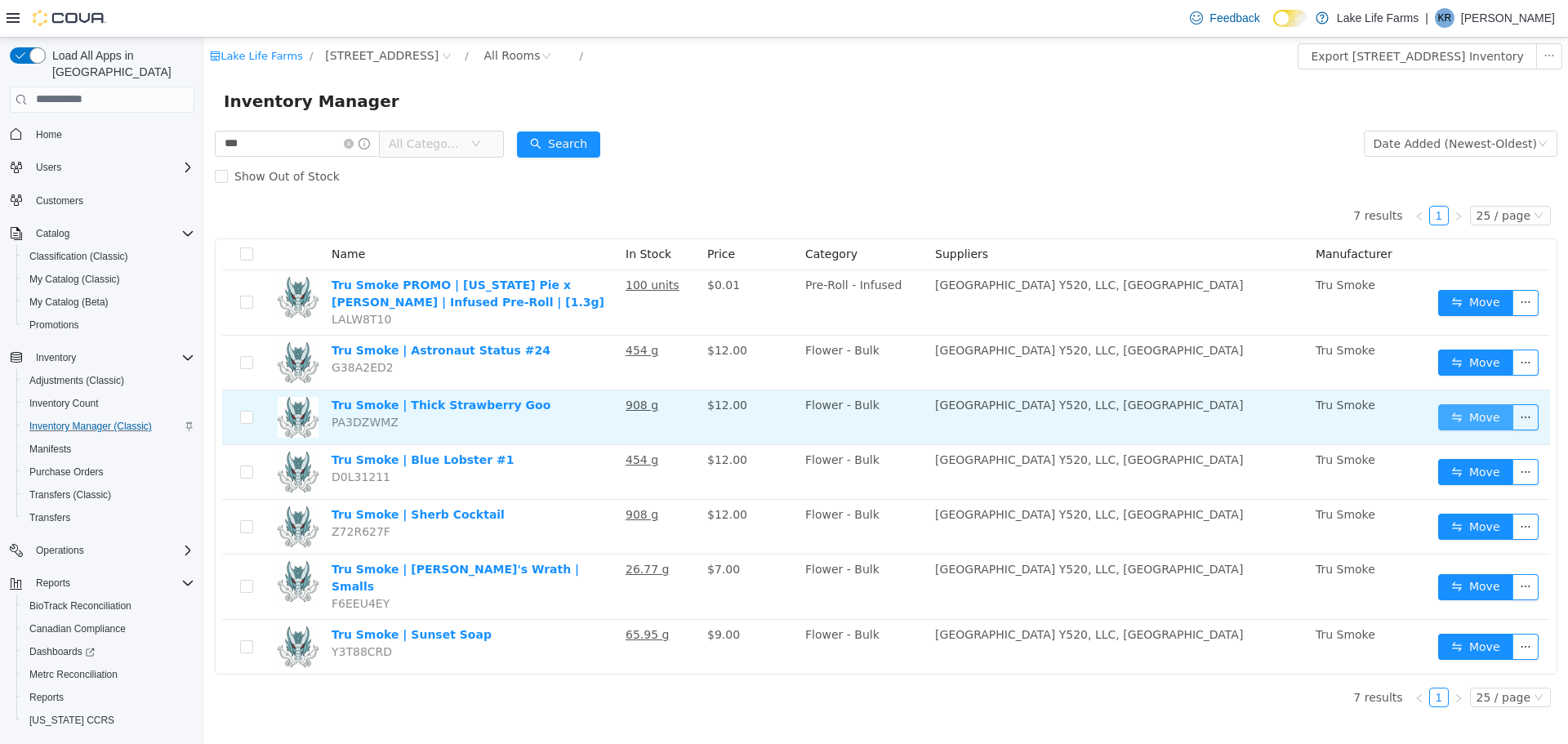
click at [1486, 417] on button "Move" at bounding box center [1476, 416] width 75 height 26
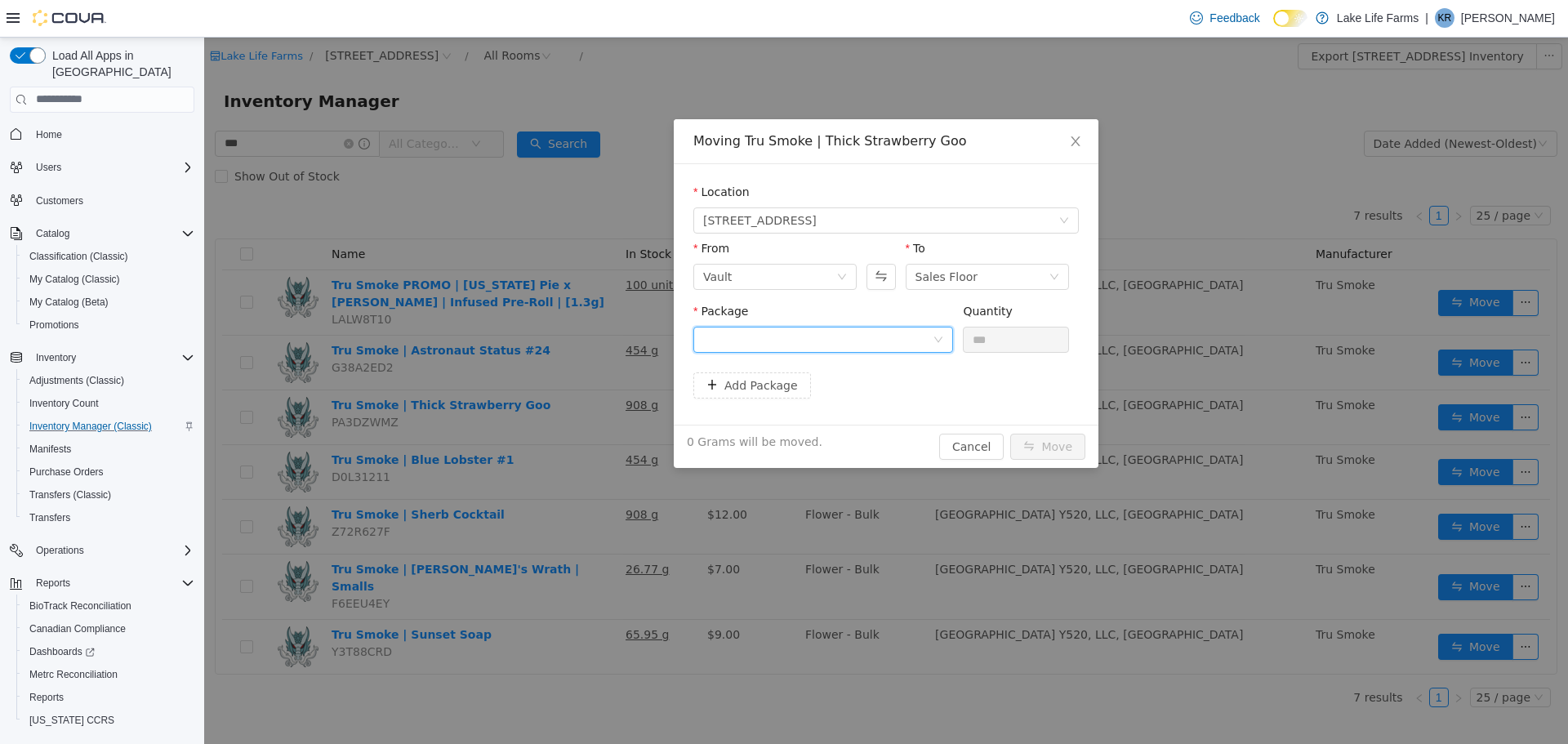
click at [942, 335] on icon "icon: down" at bounding box center [938, 339] width 10 height 10
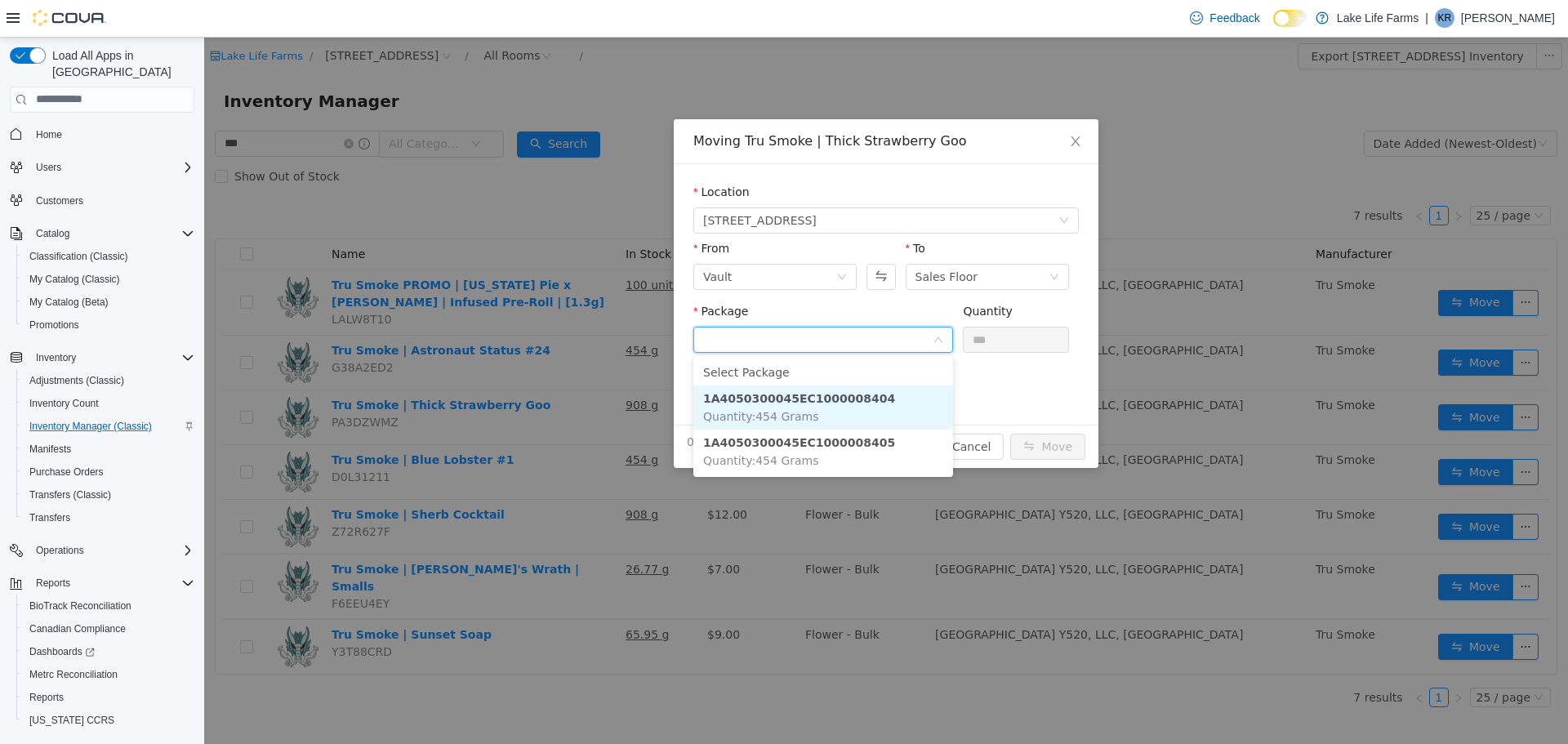
click at [880, 407] on li "1A4050300045EC1000008404 Quantity : 454 Grams" at bounding box center [823, 407] width 260 height 44
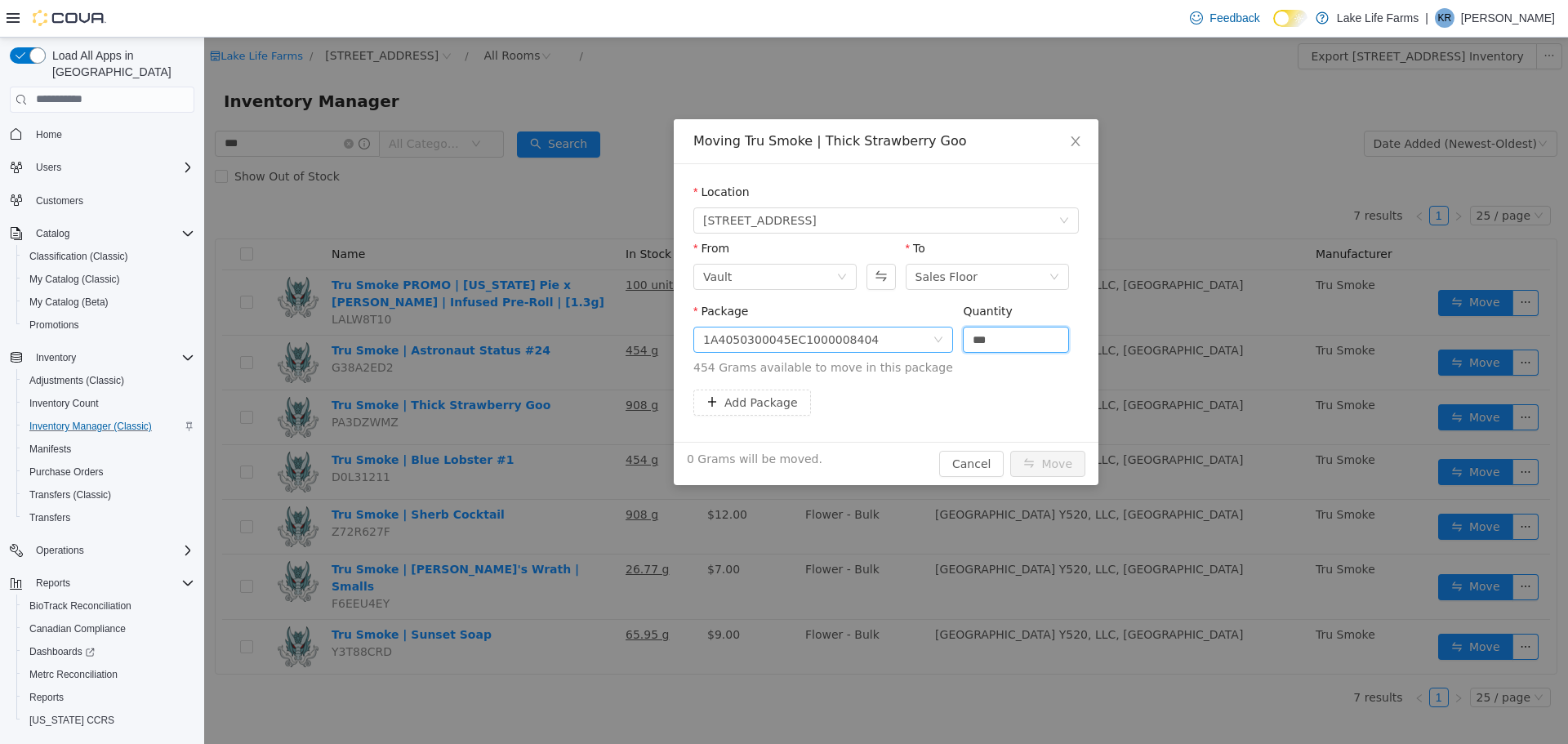
drag, startPoint x: 990, startPoint y: 334, endPoint x: 941, endPoint y: 345, distance: 50.2
click at [941, 345] on span "Package 1A4050300045EC1000008404 Quantity *** 454 Grams available to move in th…" at bounding box center [886, 340] width 386 height 72
type input "******"
click at [1035, 456] on button "Move" at bounding box center [1048, 463] width 75 height 26
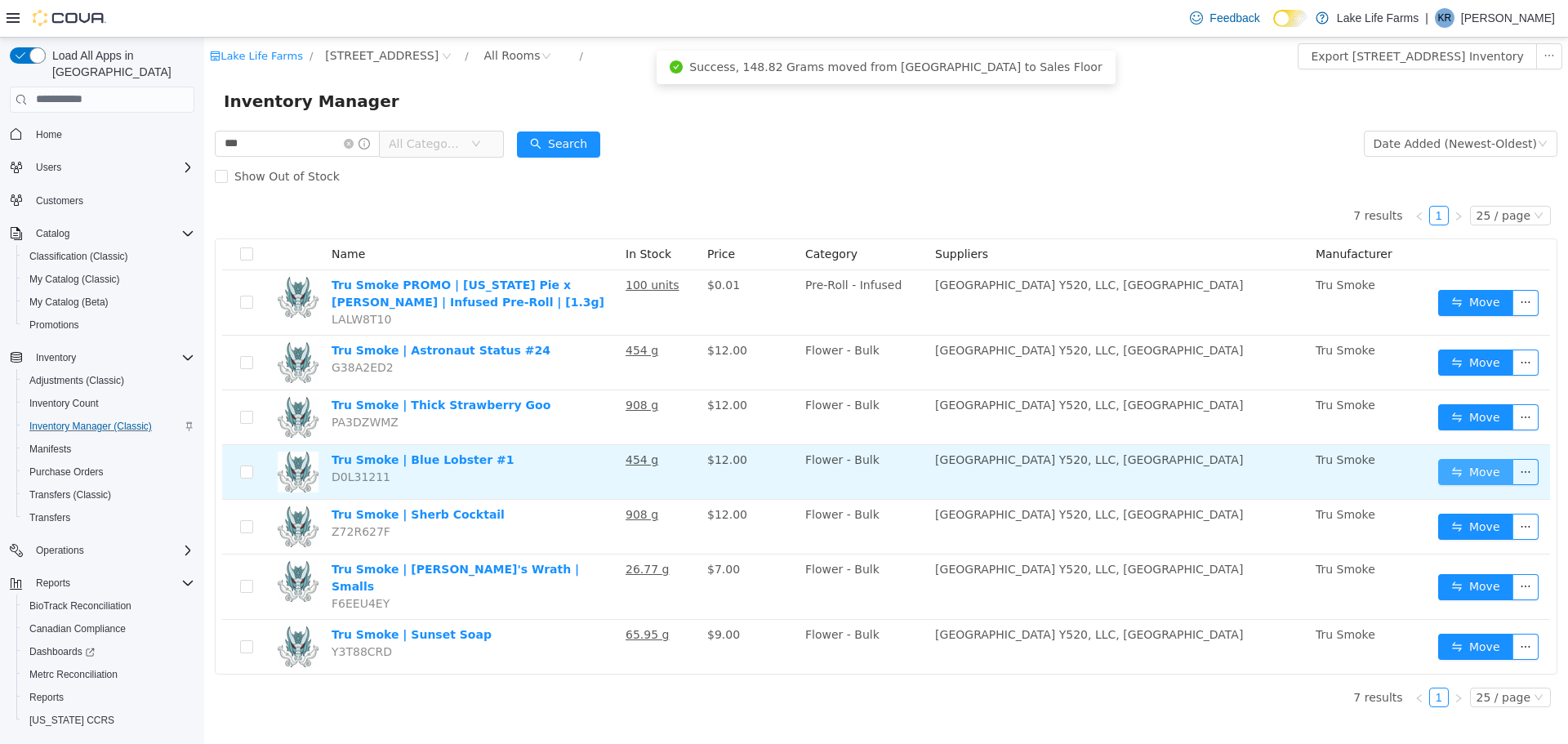
click at [1484, 468] on button "Move" at bounding box center [1476, 471] width 75 height 26
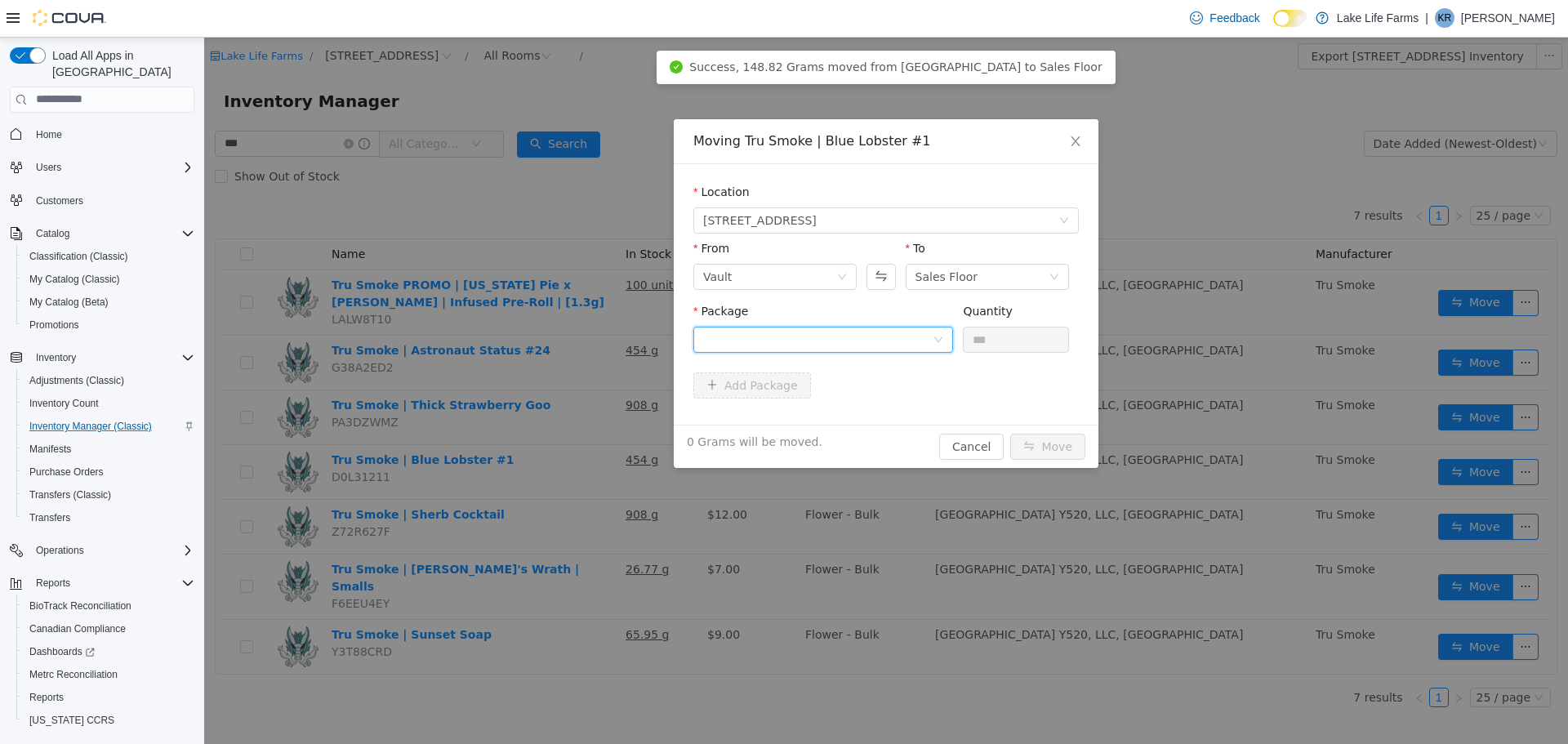
click at [878, 334] on div at bounding box center [818, 339] width 230 height 25
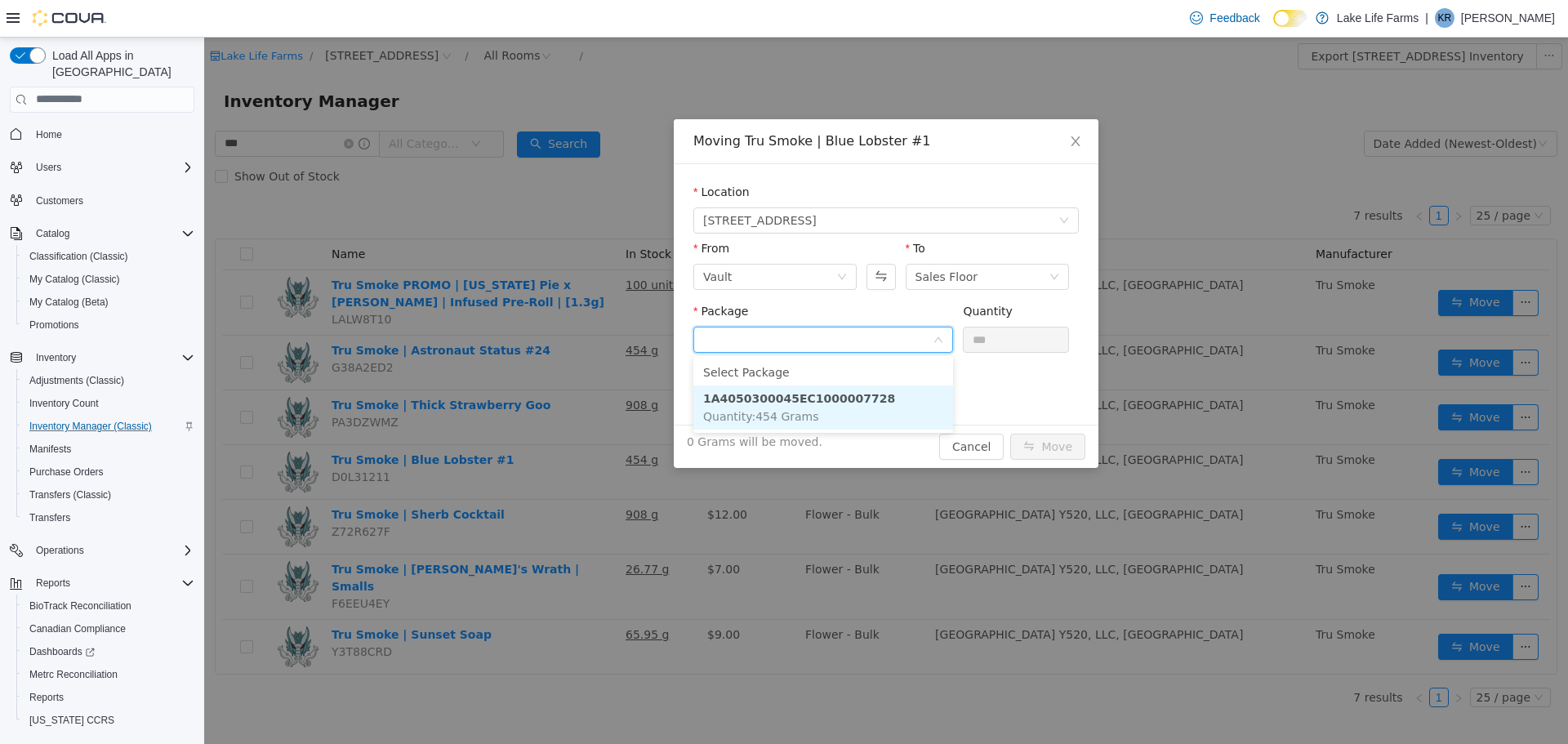
click at [889, 404] on li "1A4050300045EC1000007728 Quantity : 454 Grams" at bounding box center [823, 407] width 260 height 44
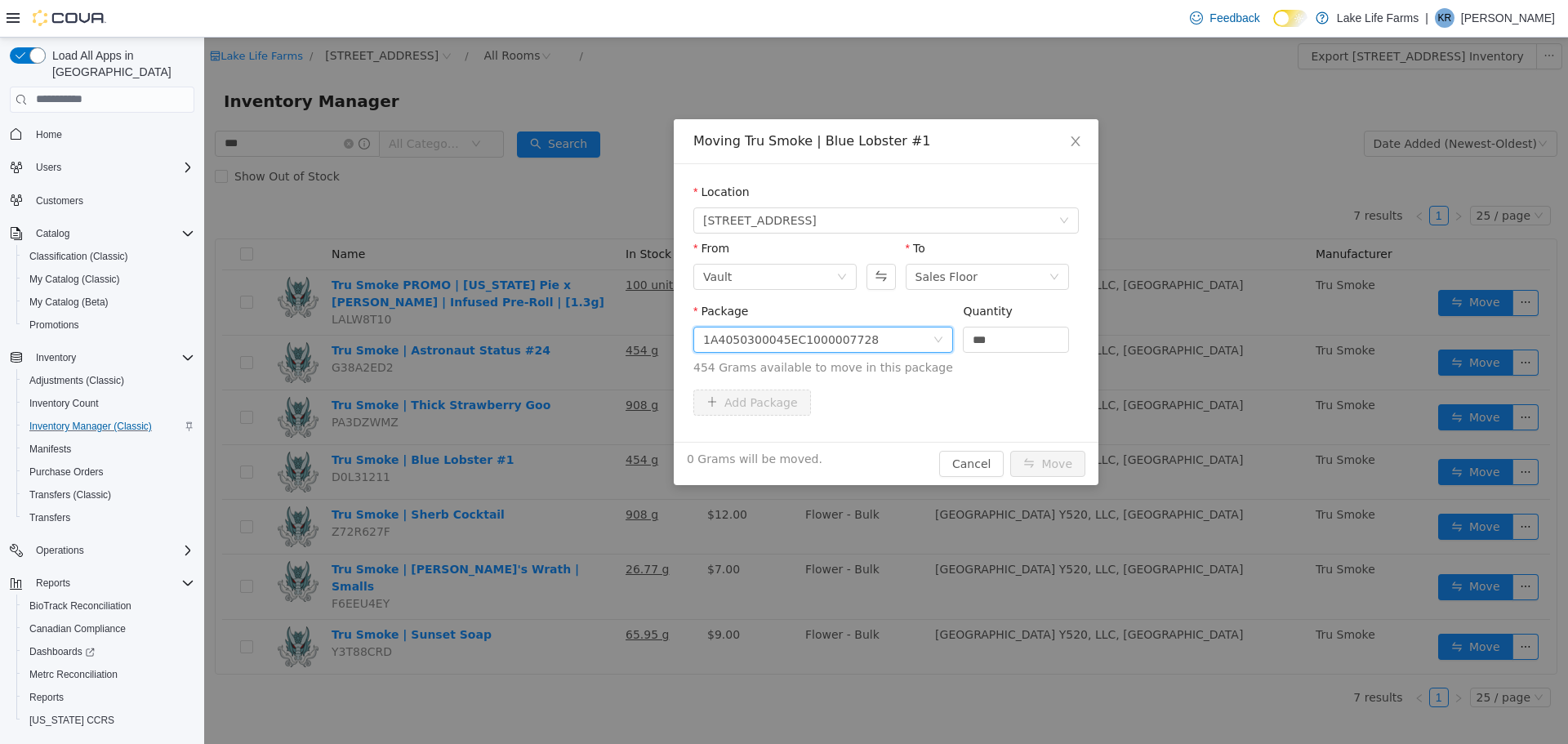
drag, startPoint x: 998, startPoint y: 344, endPoint x: 896, endPoint y: 362, distance: 103.6
click at [896, 362] on span "Package 1A4050300045EC1000007728 Quantity *** 454 Grams available to move in th…" at bounding box center [886, 340] width 386 height 72
type input "******"
click at [1037, 460] on button "Move" at bounding box center [1048, 463] width 75 height 26
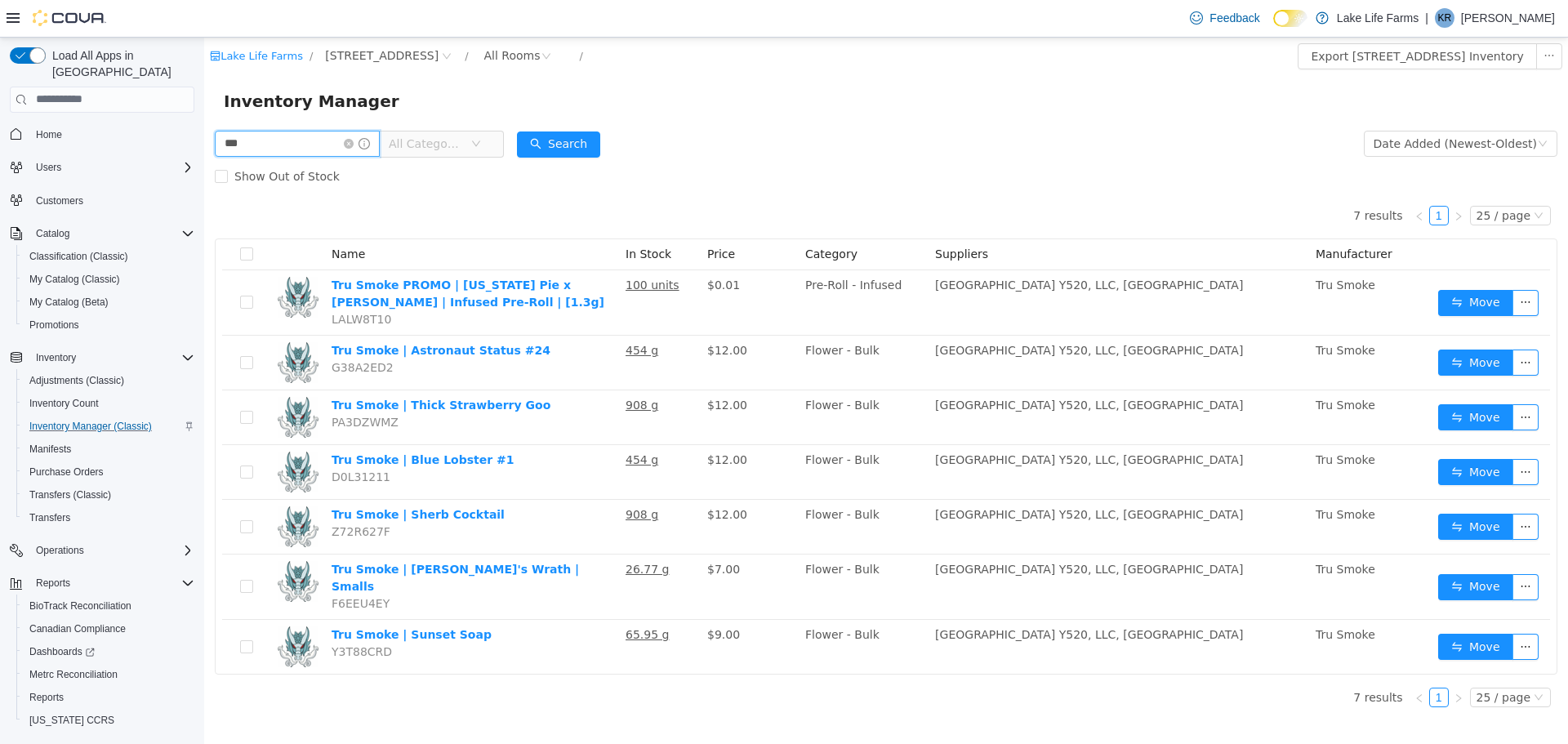
click at [350, 152] on input "***" at bounding box center [298, 142] width 165 height 26
type input "*********"
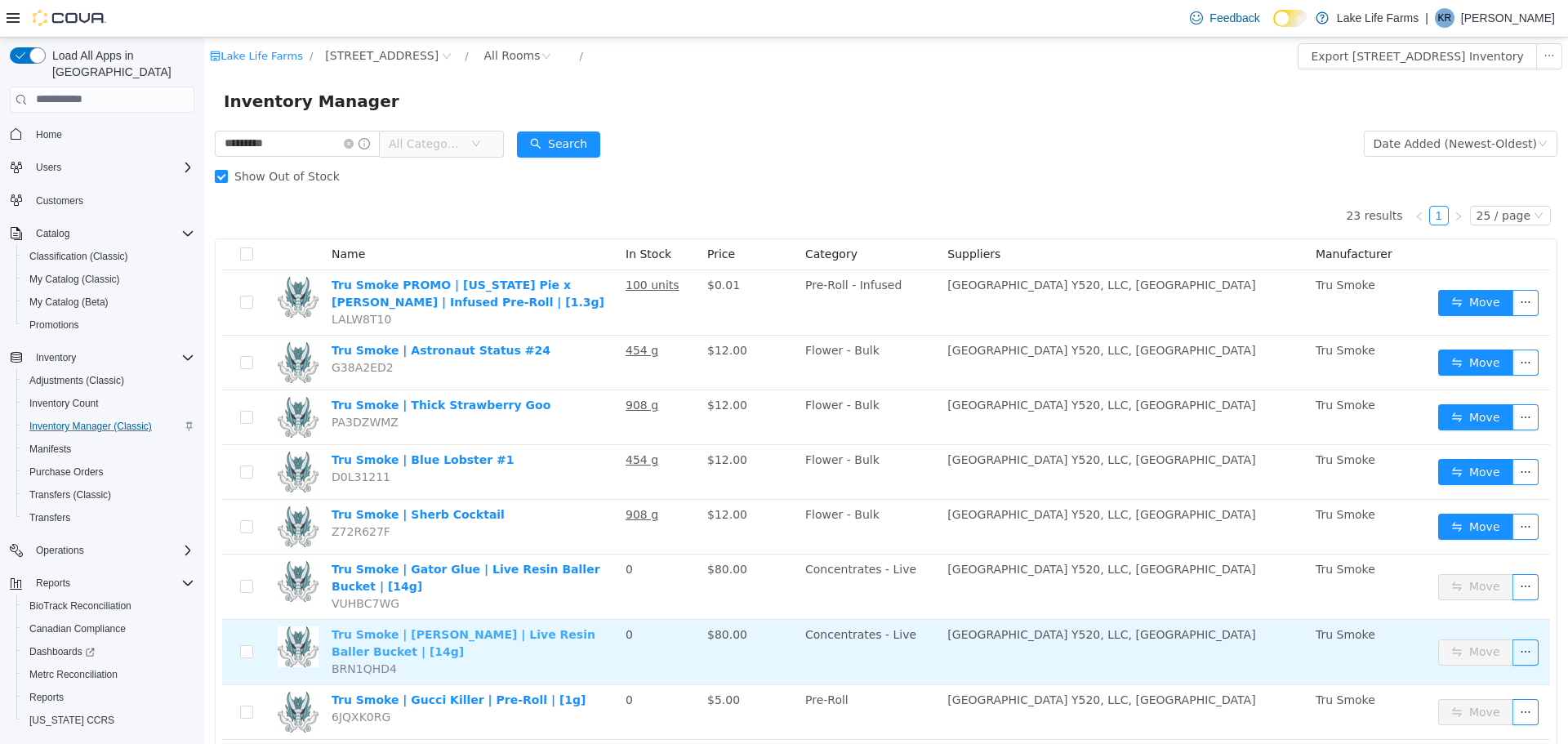
click at [417, 637] on link "Tru Smoke | Halle Berry | Live Resin Baller Bucket | [14g]" at bounding box center [463, 642] width 264 height 30
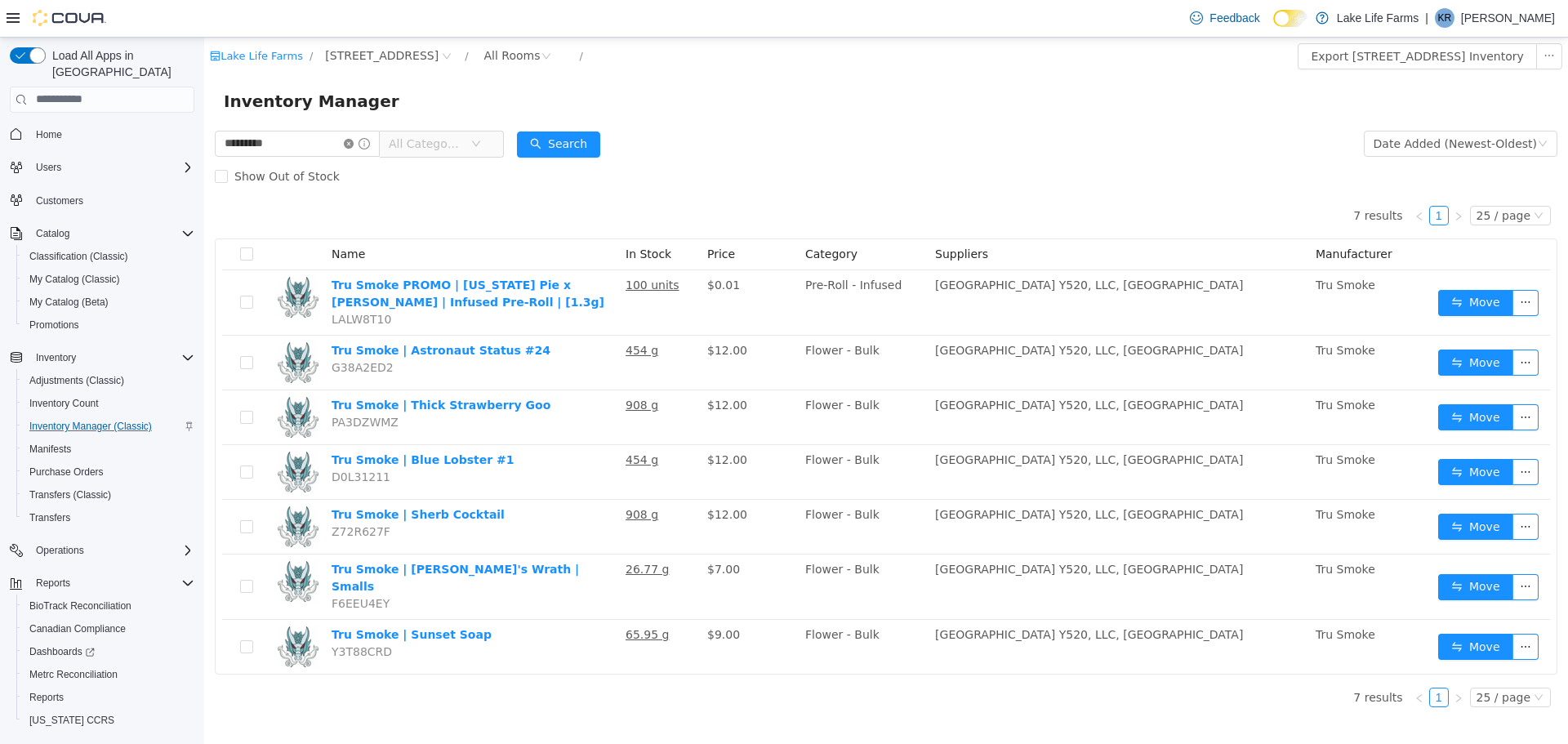
click at [354, 141] on icon "icon: close-circle" at bounding box center [348, 142] width 10 height 10
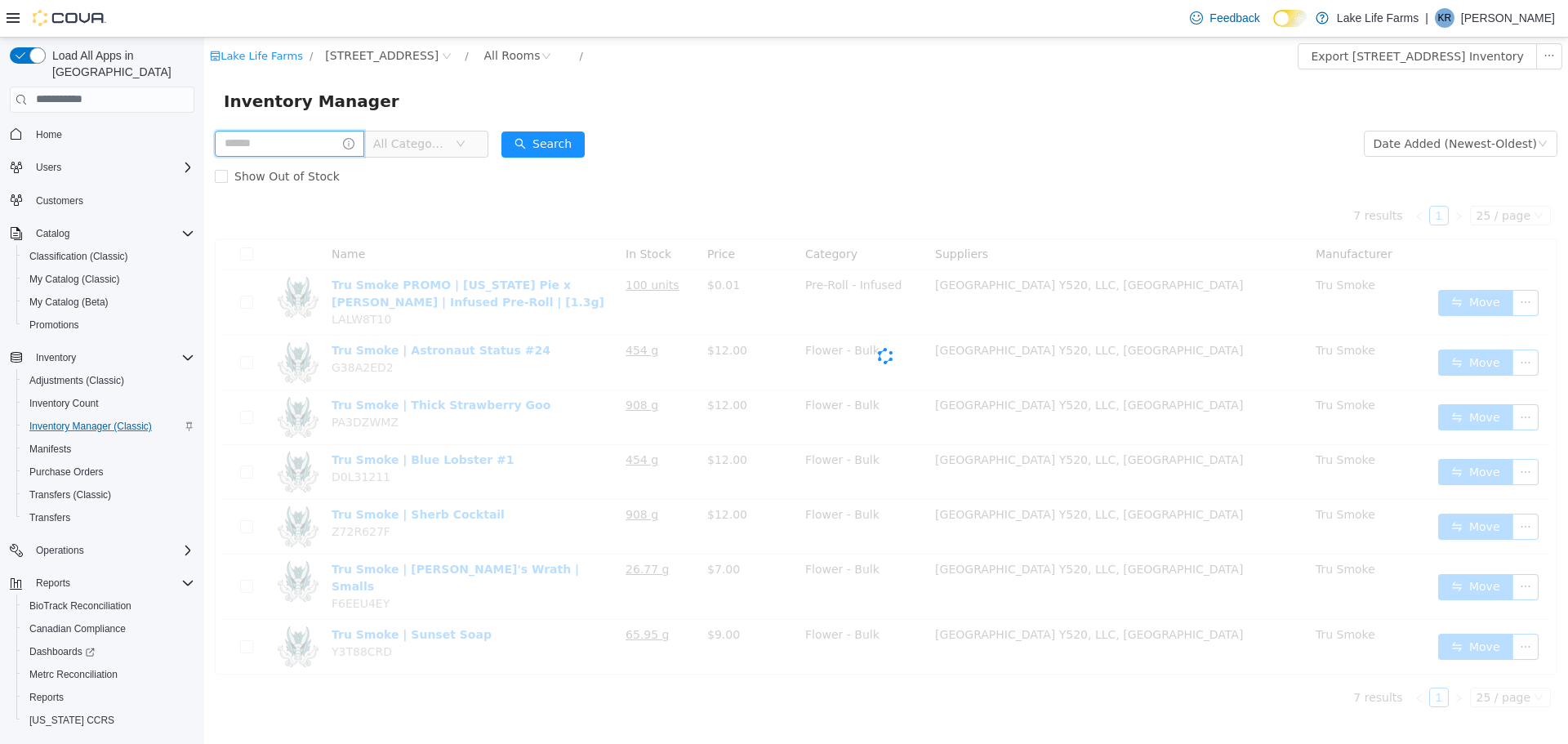
click at [276, 142] on input "text" at bounding box center [289, 142] width 150 height 26
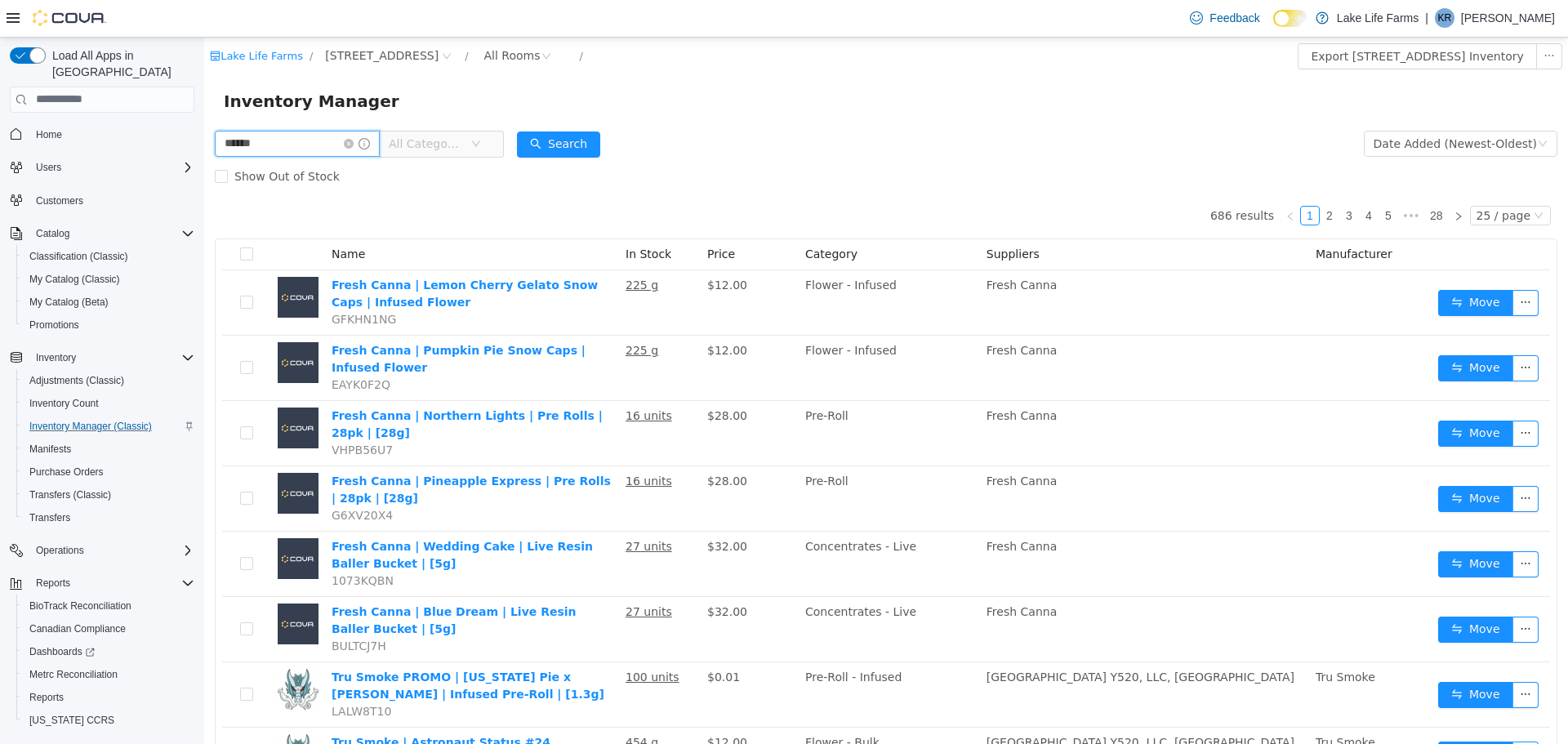
type input "******"
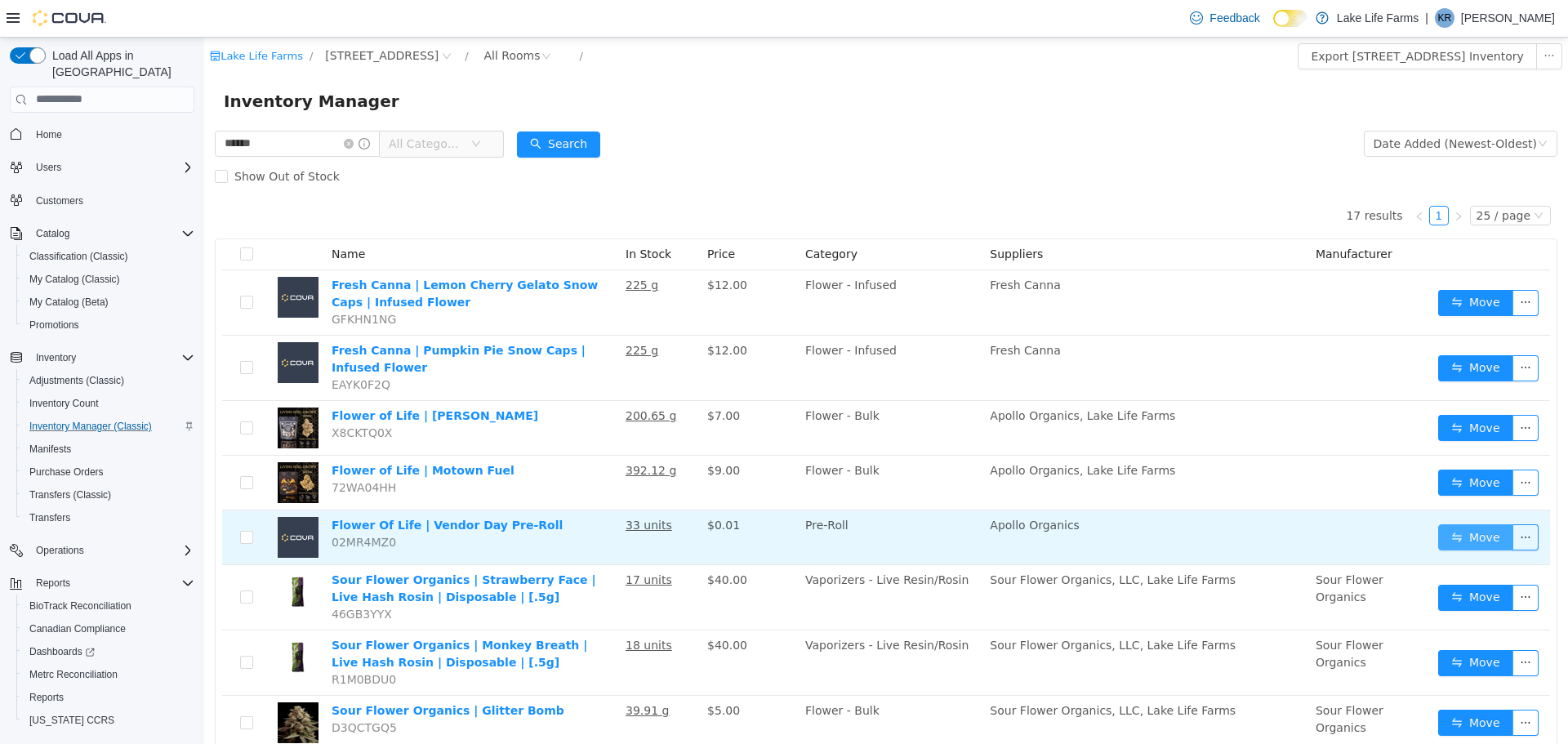
click at [1462, 543] on button "Move" at bounding box center [1476, 536] width 75 height 26
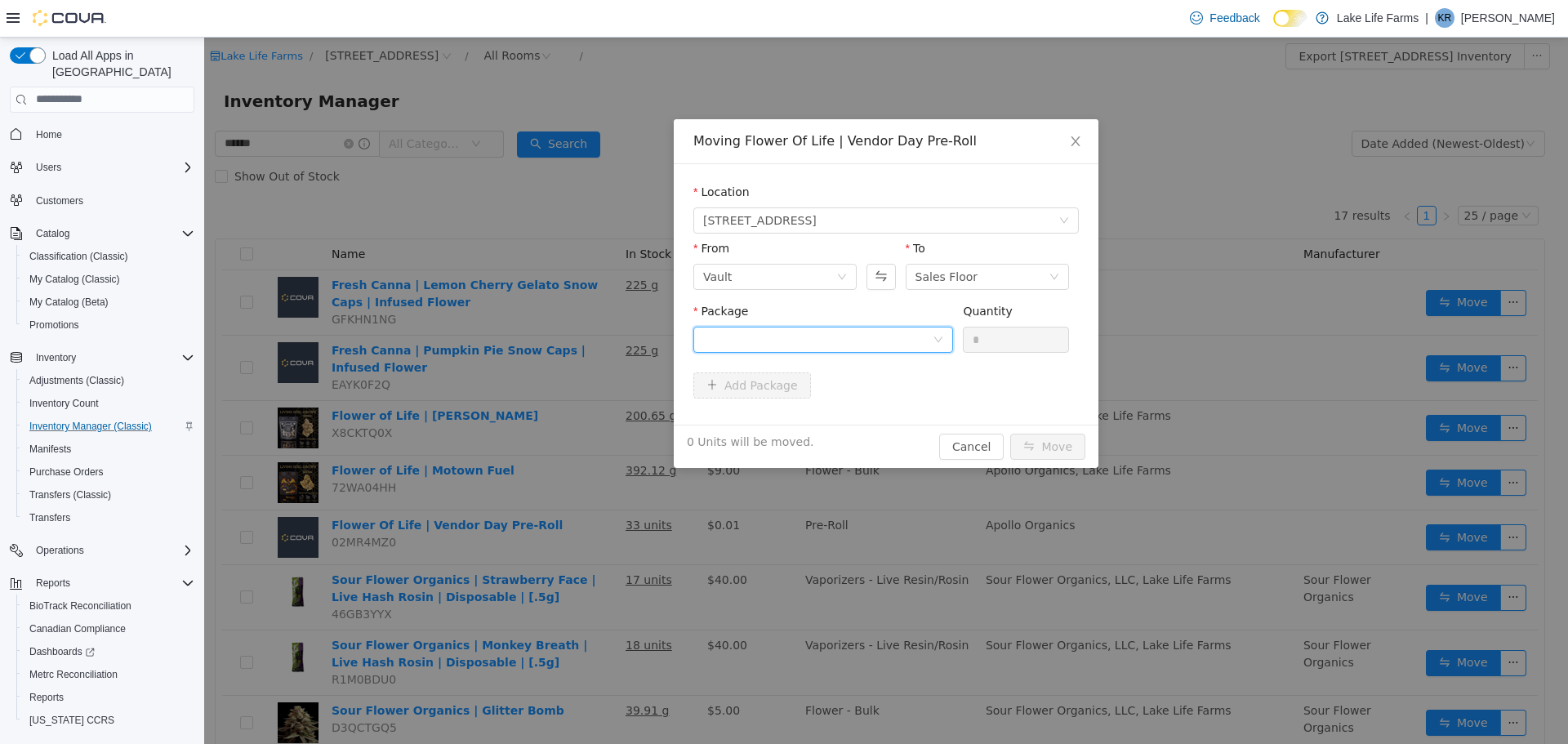
click at [895, 344] on div at bounding box center [818, 339] width 230 height 25
click at [814, 419] on li "1A405030002867D000039392 Quantity : 33 Units" at bounding box center [823, 407] width 260 height 44
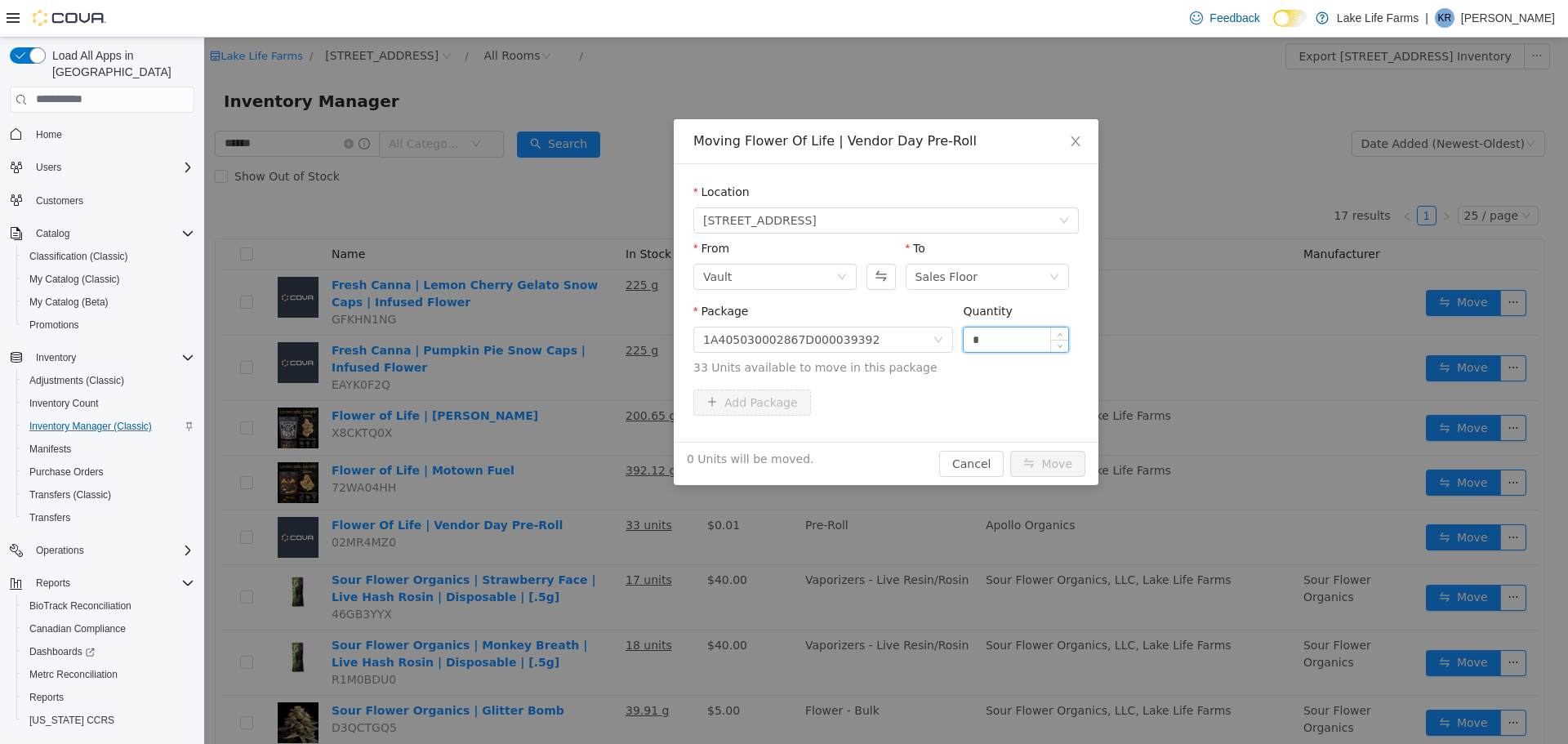
click at [1012, 342] on input "*" at bounding box center [1016, 339] width 105 height 25
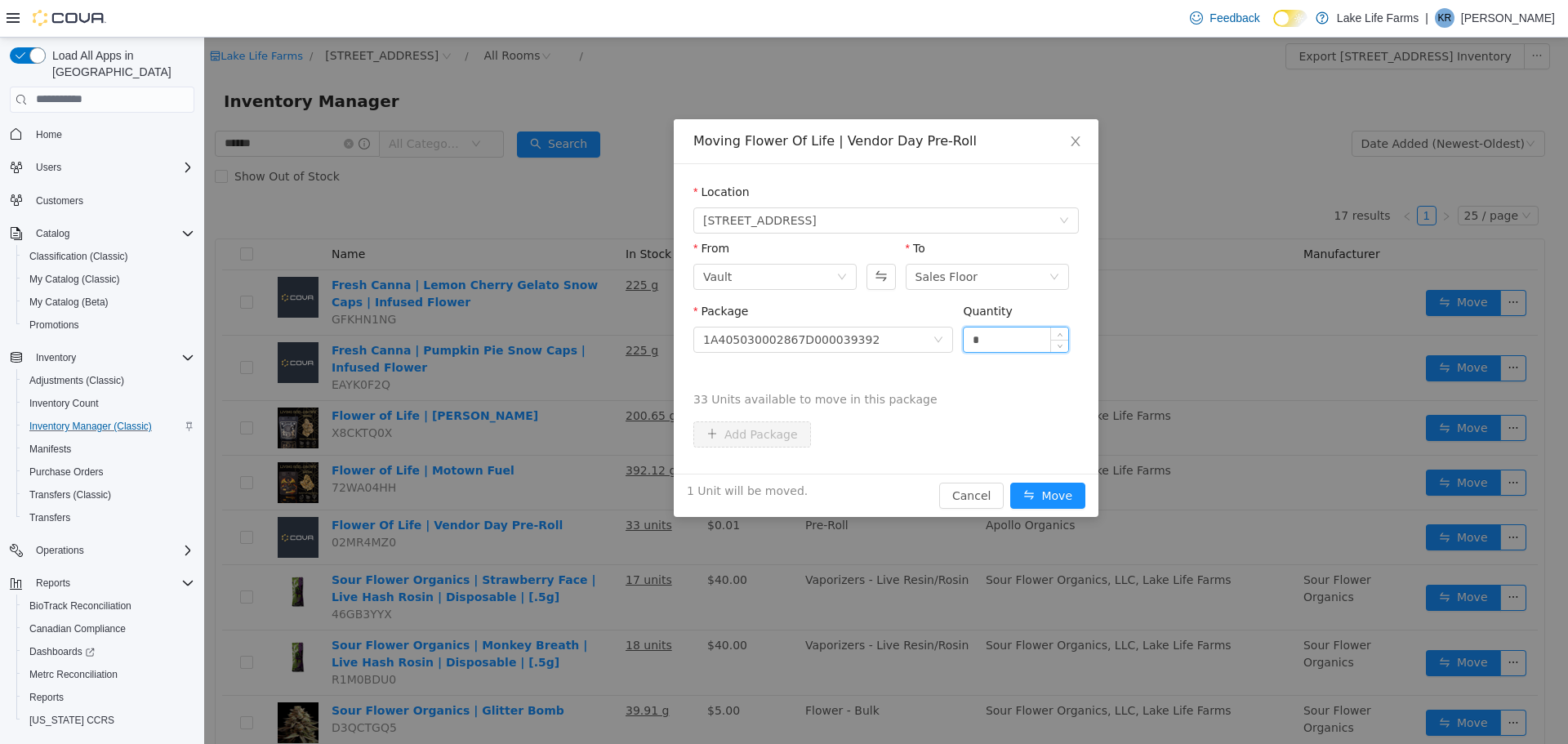
type input "*"
click at [1010, 482] on button "Move" at bounding box center [1048, 495] width 75 height 26
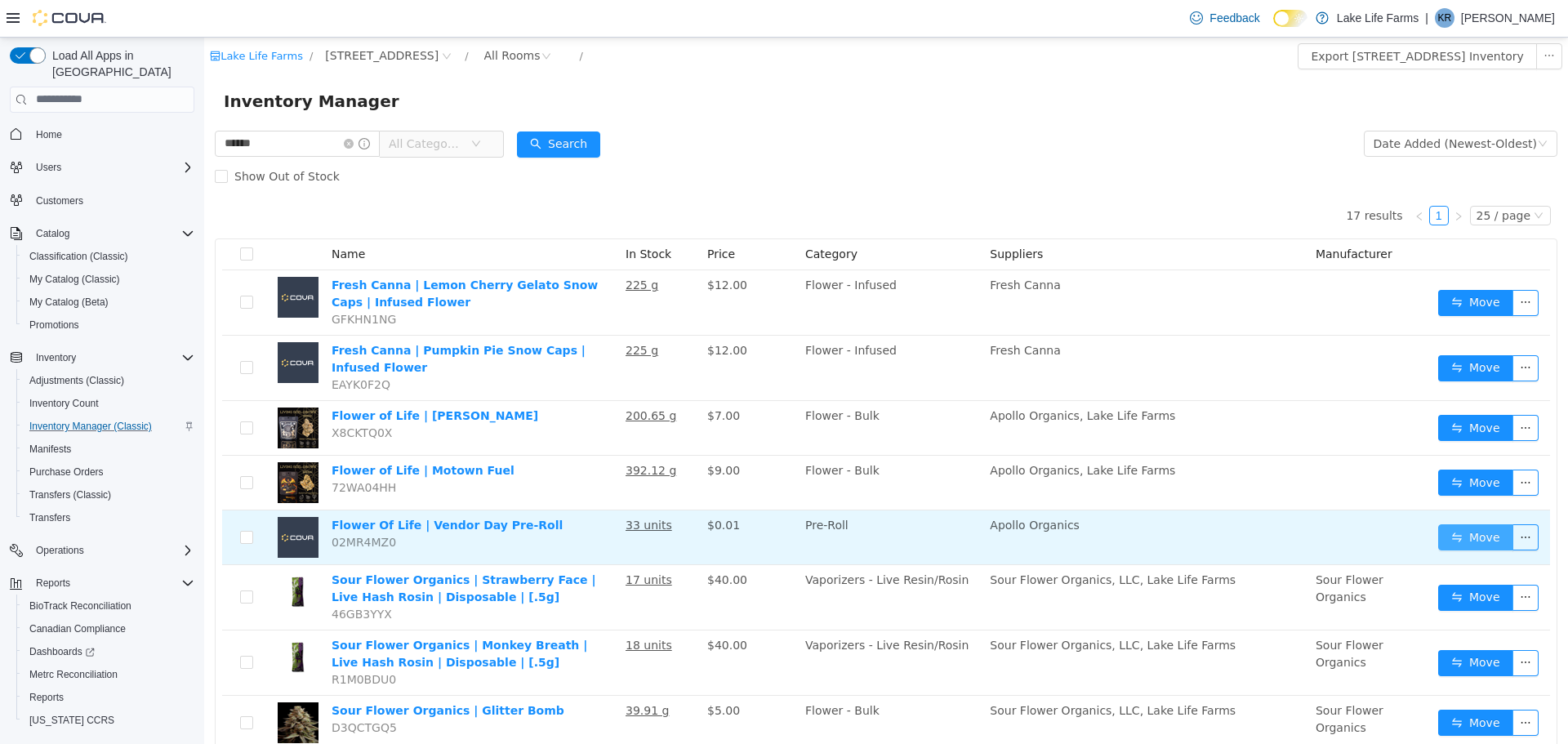
click at [1446, 548] on button "Move" at bounding box center [1476, 536] width 75 height 26
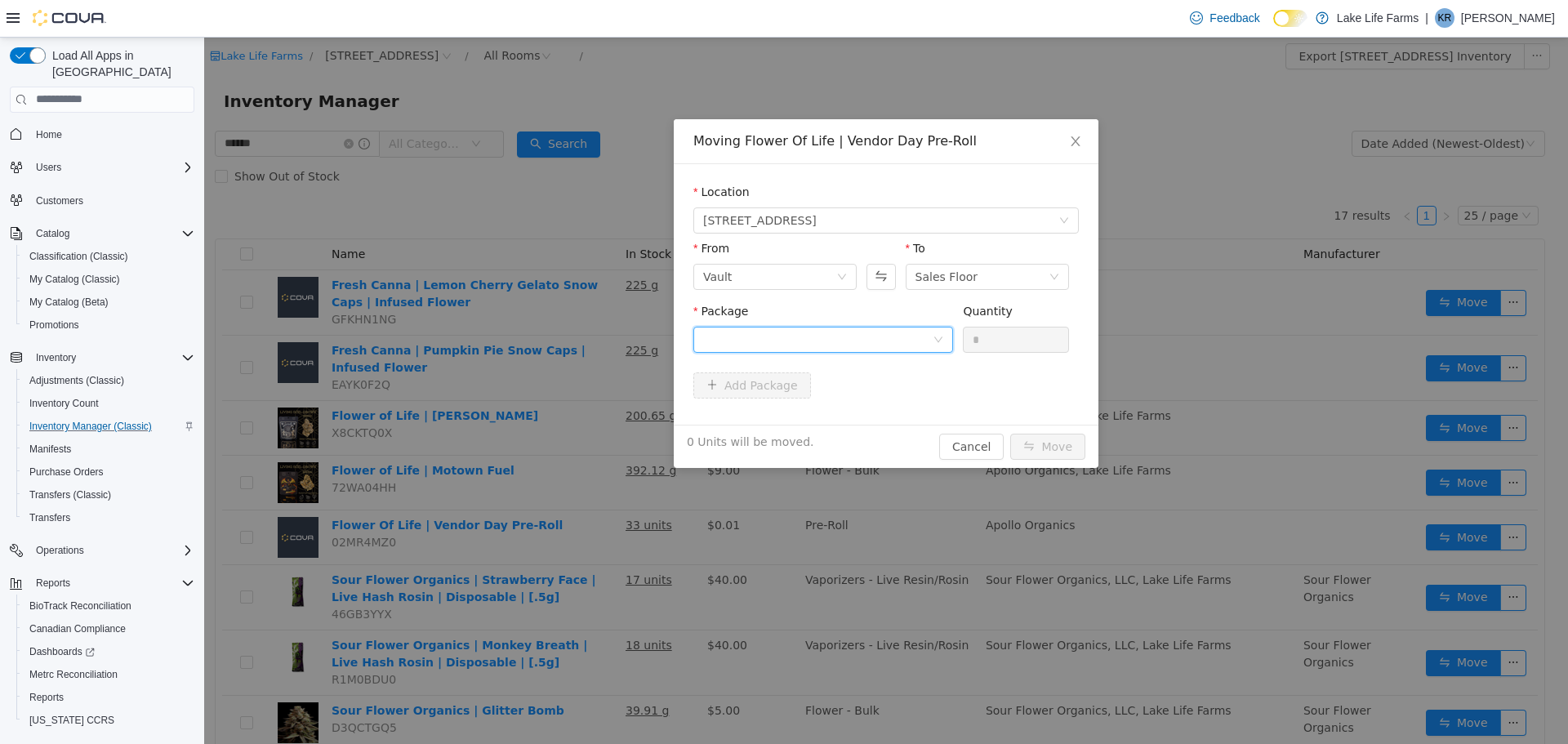
click at [935, 334] on icon "icon: down" at bounding box center [938, 339] width 10 height 10
click at [879, 428] on li "1A405030002867D000039392 Quantity : 32 Units" at bounding box center [823, 407] width 260 height 44
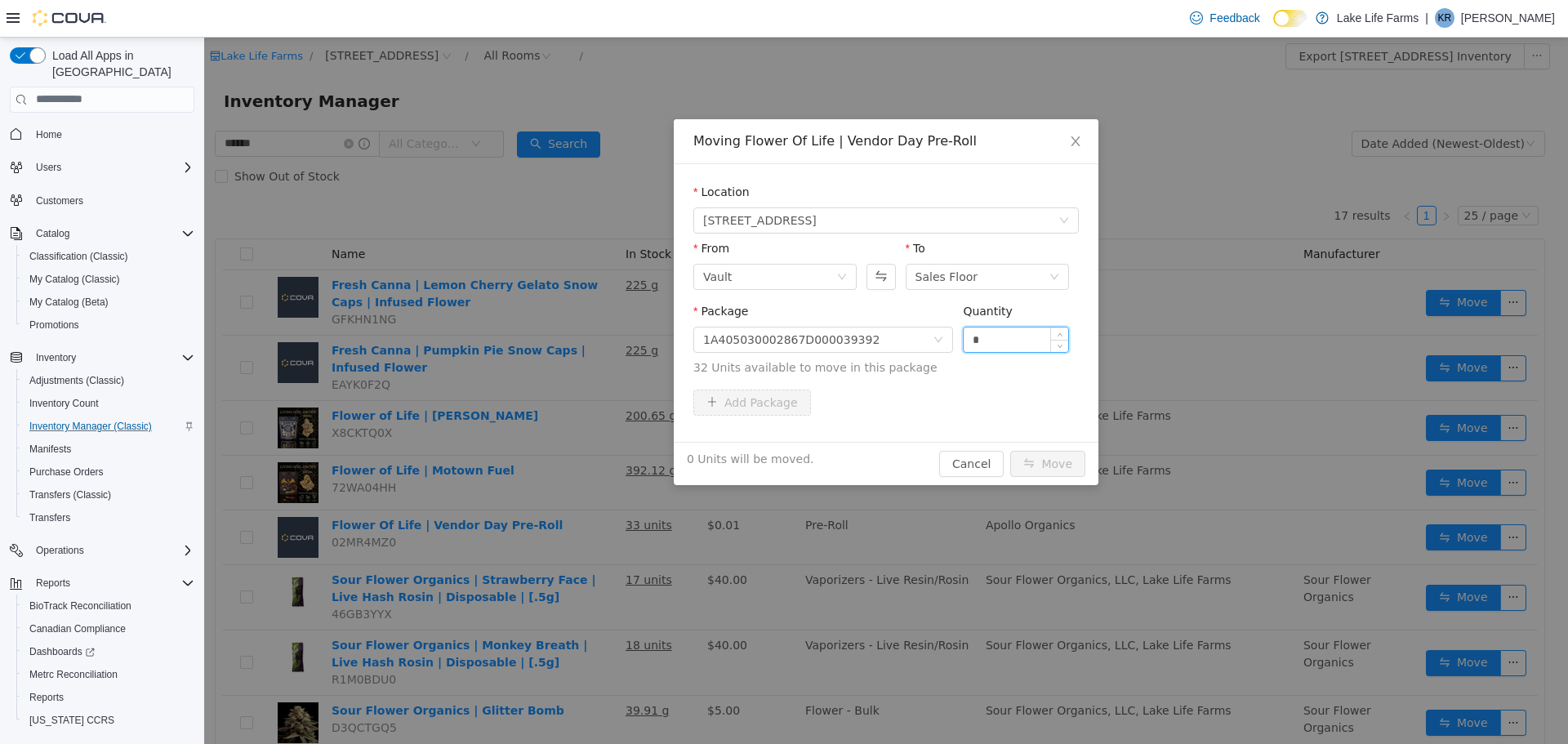
click at [1014, 348] on input "*" at bounding box center [1016, 339] width 105 height 25
type input "*"
click at [1060, 455] on button "Move" at bounding box center [1048, 463] width 75 height 26
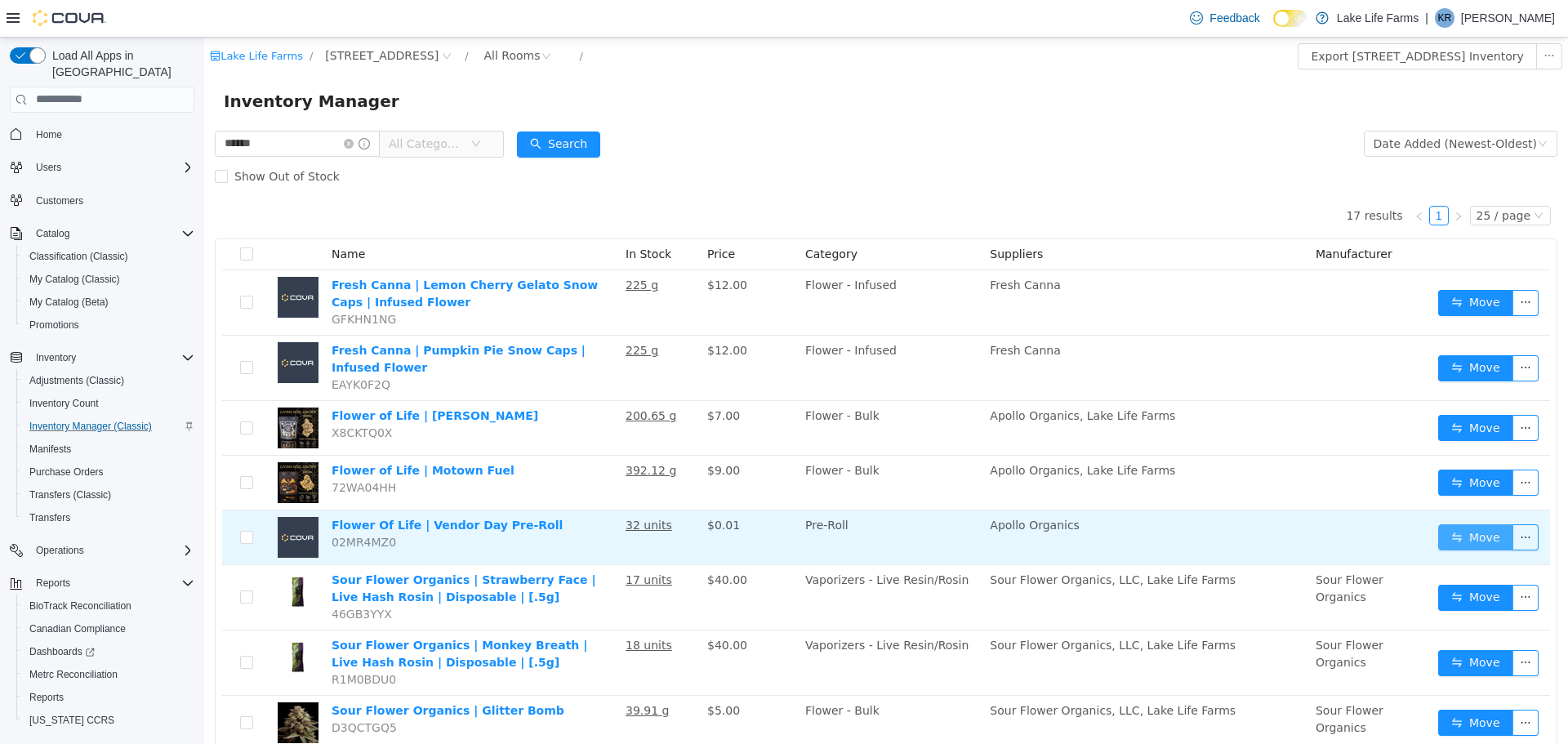
click at [1440, 526] on button "Move" at bounding box center [1476, 536] width 75 height 26
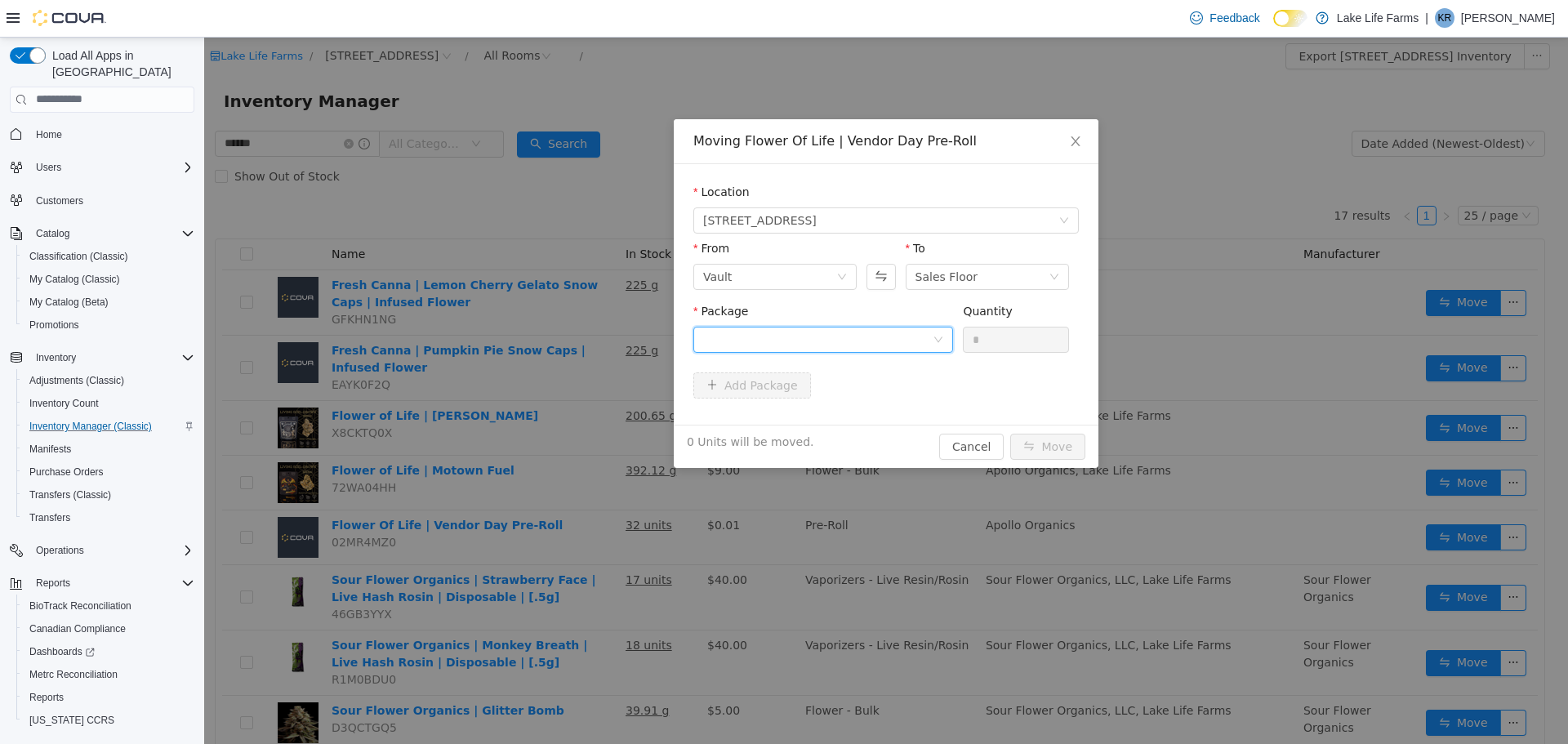
click at [934, 342] on icon "icon: down" at bounding box center [938, 339] width 10 height 10
click at [914, 401] on li "1A405030002867D000039392 Quantity : 31 Units" at bounding box center [823, 407] width 260 height 44
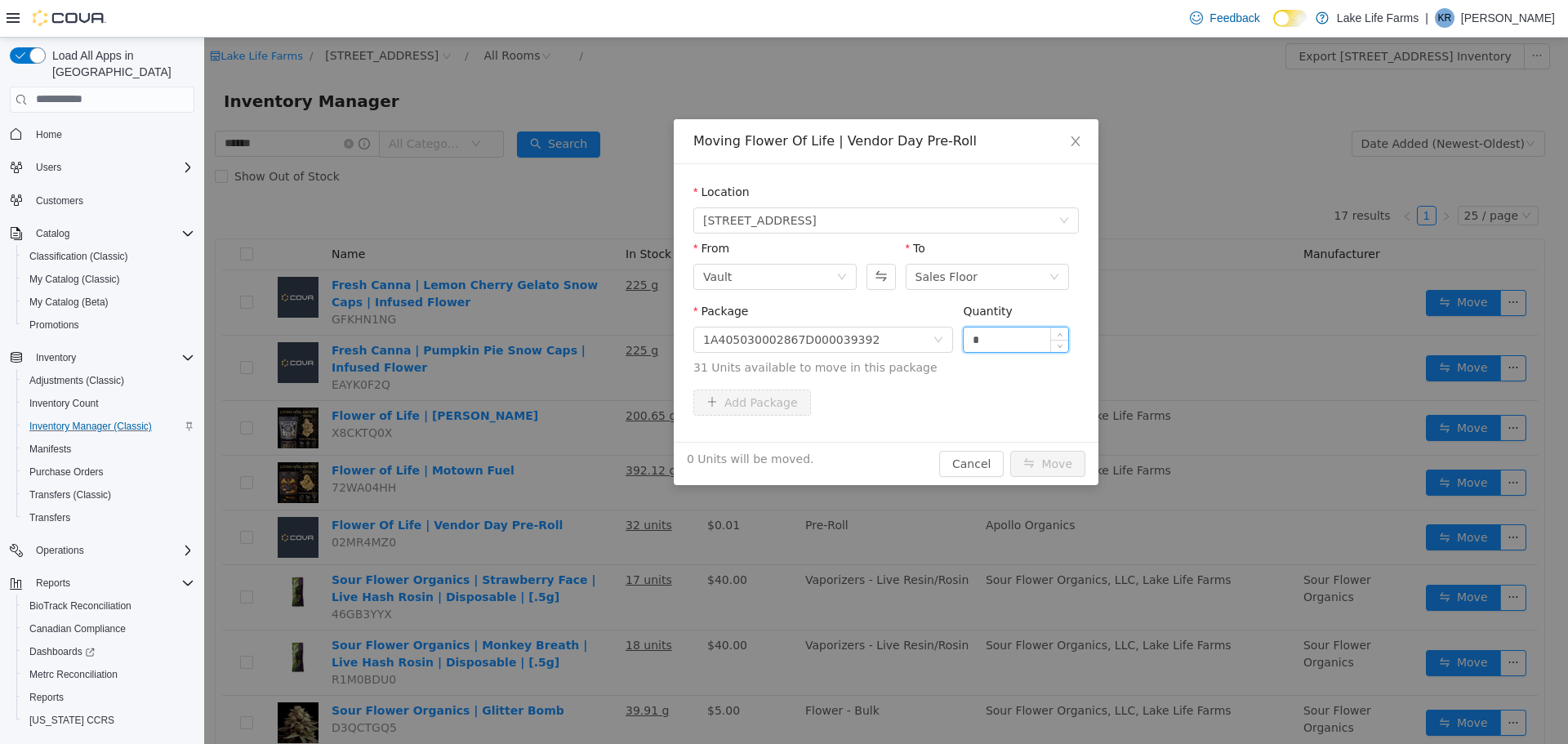
click at [1037, 337] on input "*" at bounding box center [1016, 339] width 105 height 25
type input "*"
click at [1066, 468] on button "Move" at bounding box center [1048, 463] width 75 height 26
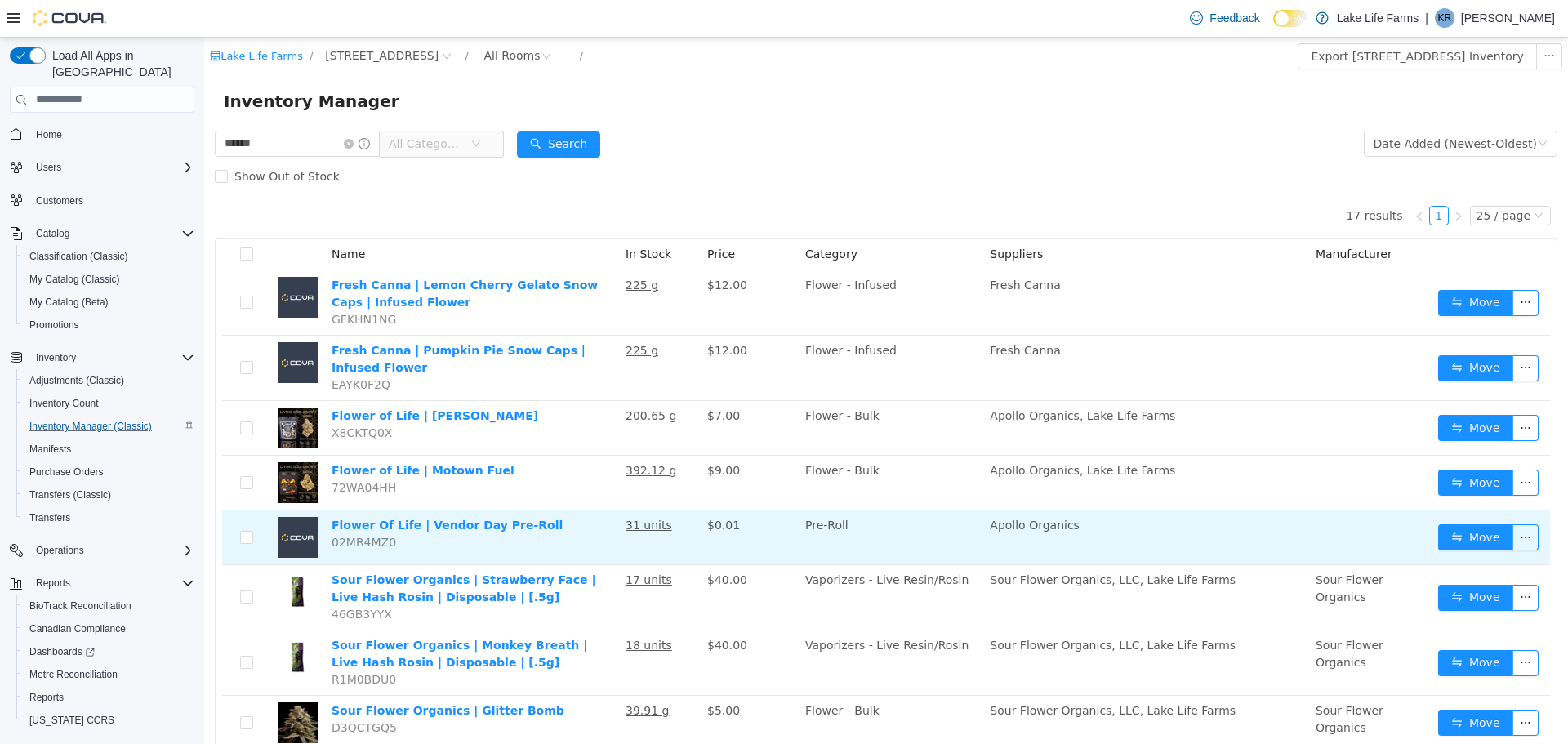
click at [1447, 522] on td "Move" at bounding box center [1491, 537] width 118 height 55
click at [1450, 534] on button "Move" at bounding box center [1476, 536] width 75 height 26
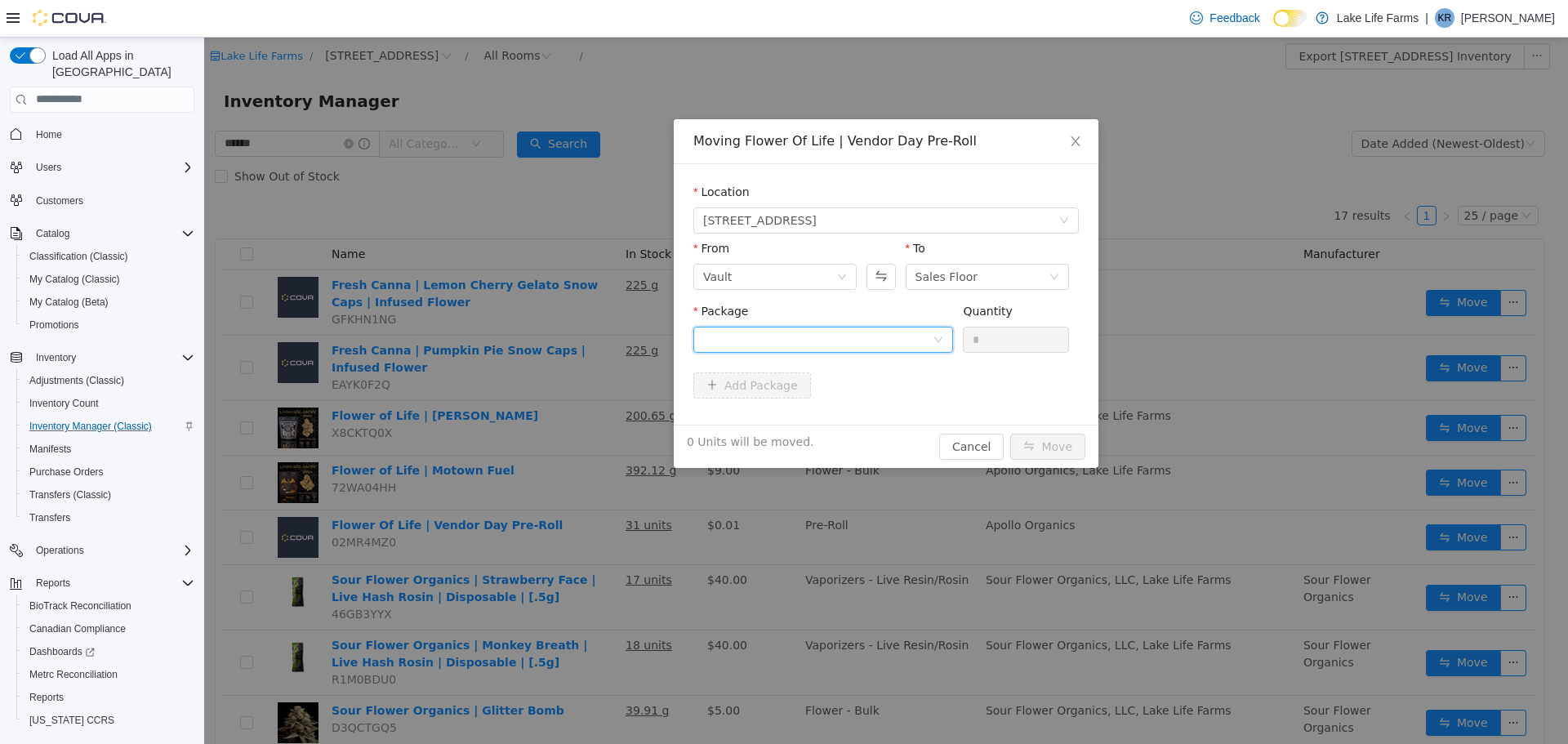
click at [931, 348] on div at bounding box center [818, 339] width 230 height 25
click at [906, 393] on li "1A405030002867D000039392 Quantity : 29 Units" at bounding box center [823, 407] width 260 height 44
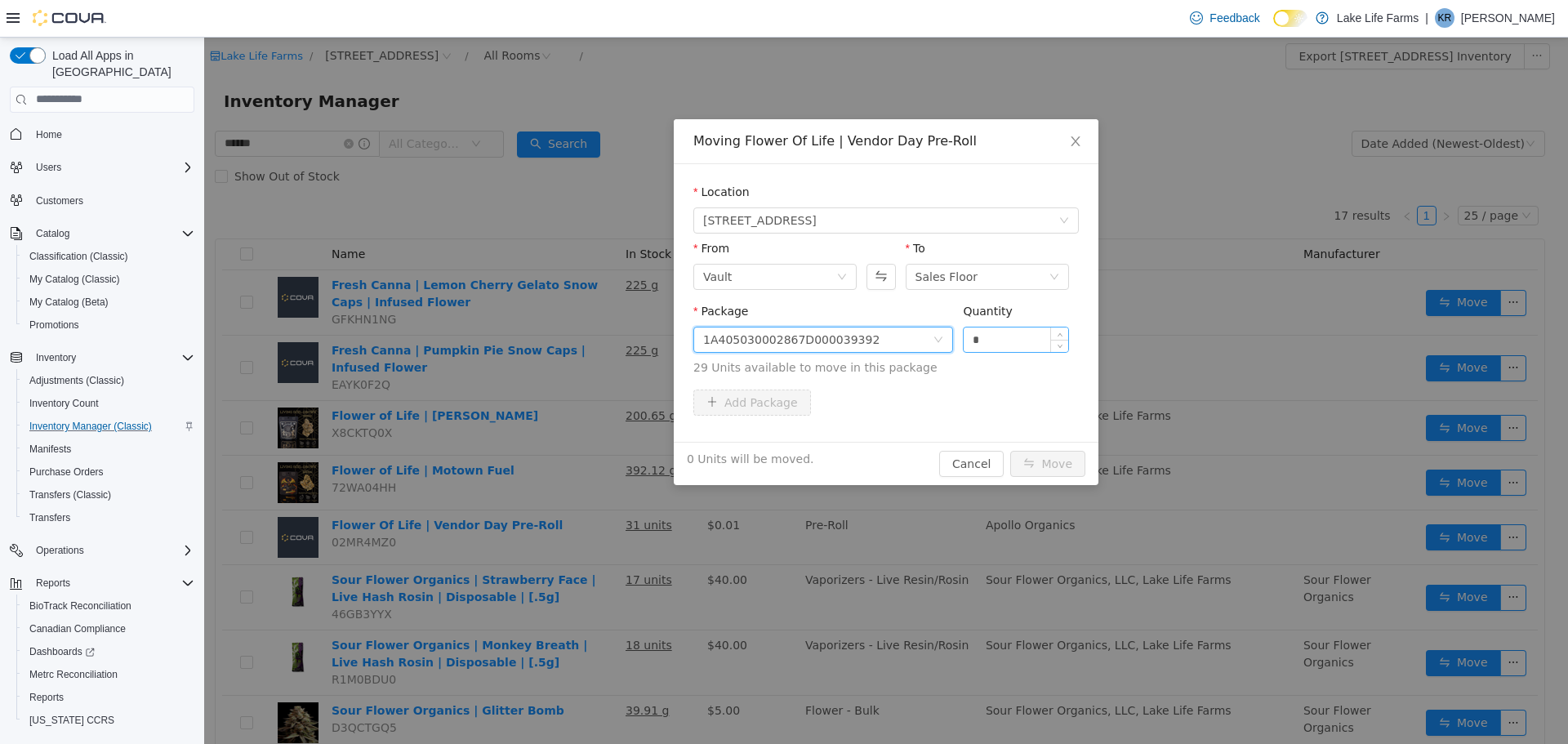
click at [1012, 332] on input "*" at bounding box center [1016, 339] width 105 height 25
type input "*"
click at [1029, 456] on button "Move" at bounding box center [1048, 463] width 75 height 26
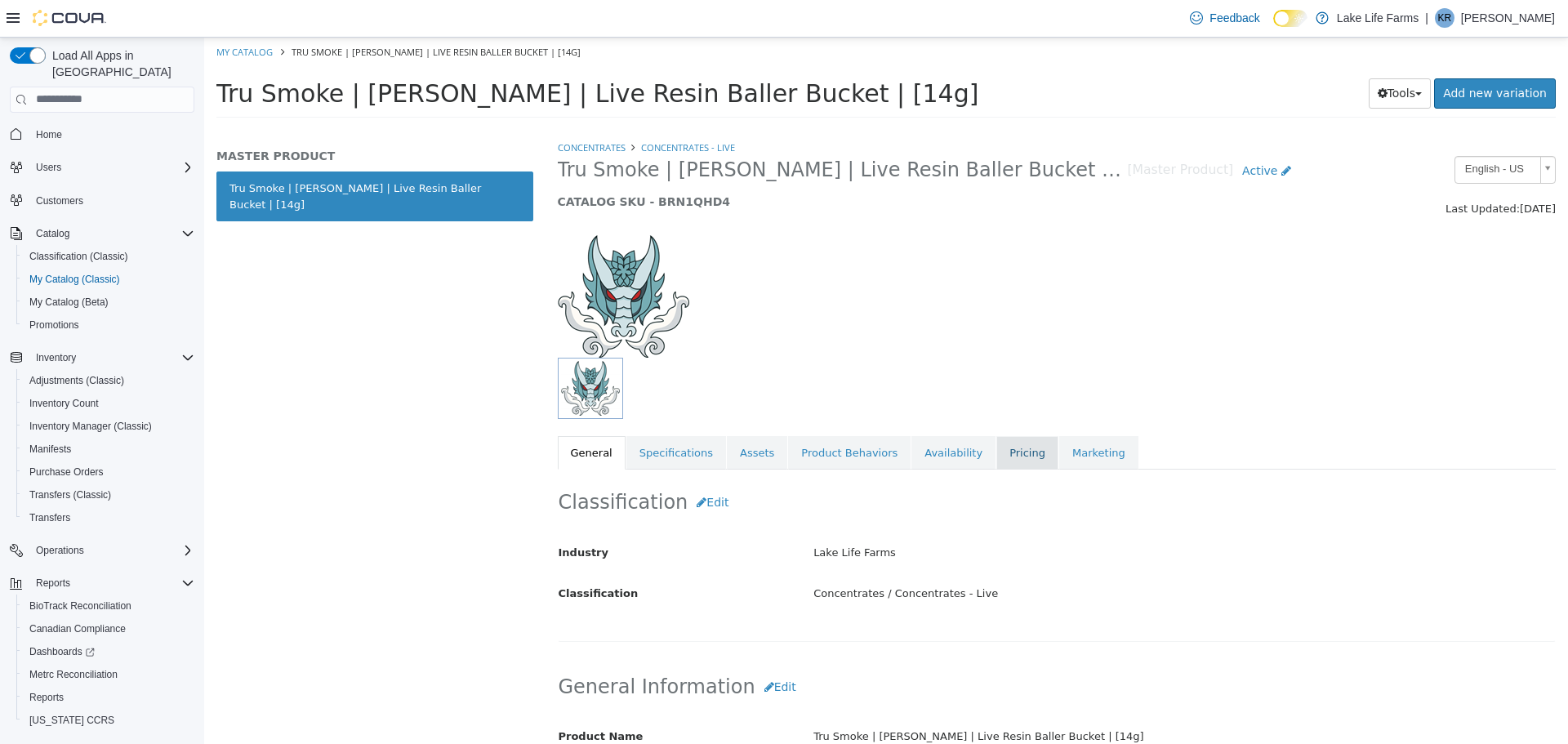
click at [997, 448] on link "Pricing" at bounding box center [1028, 452] width 62 height 34
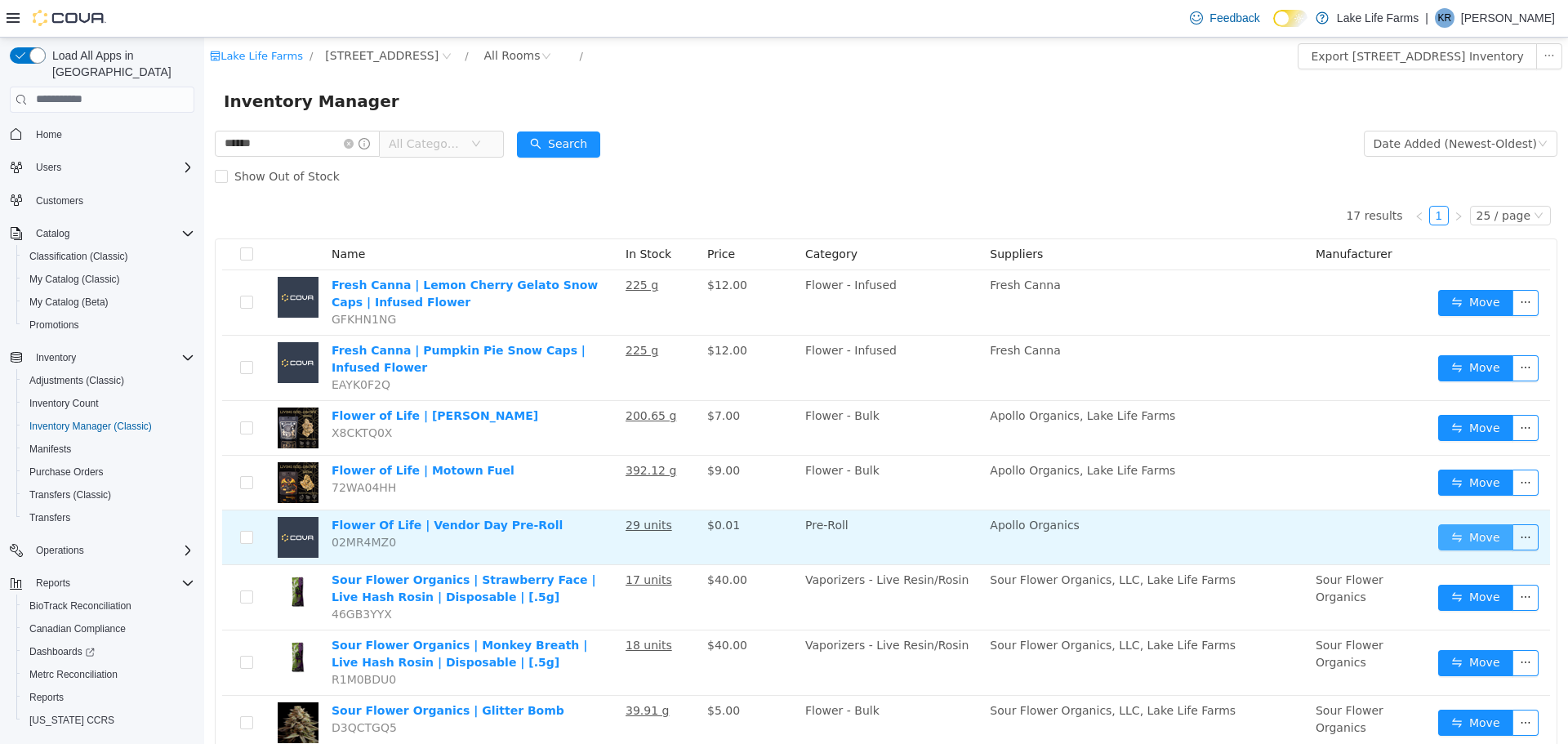
click at [1446, 534] on button "Move" at bounding box center [1476, 536] width 75 height 26
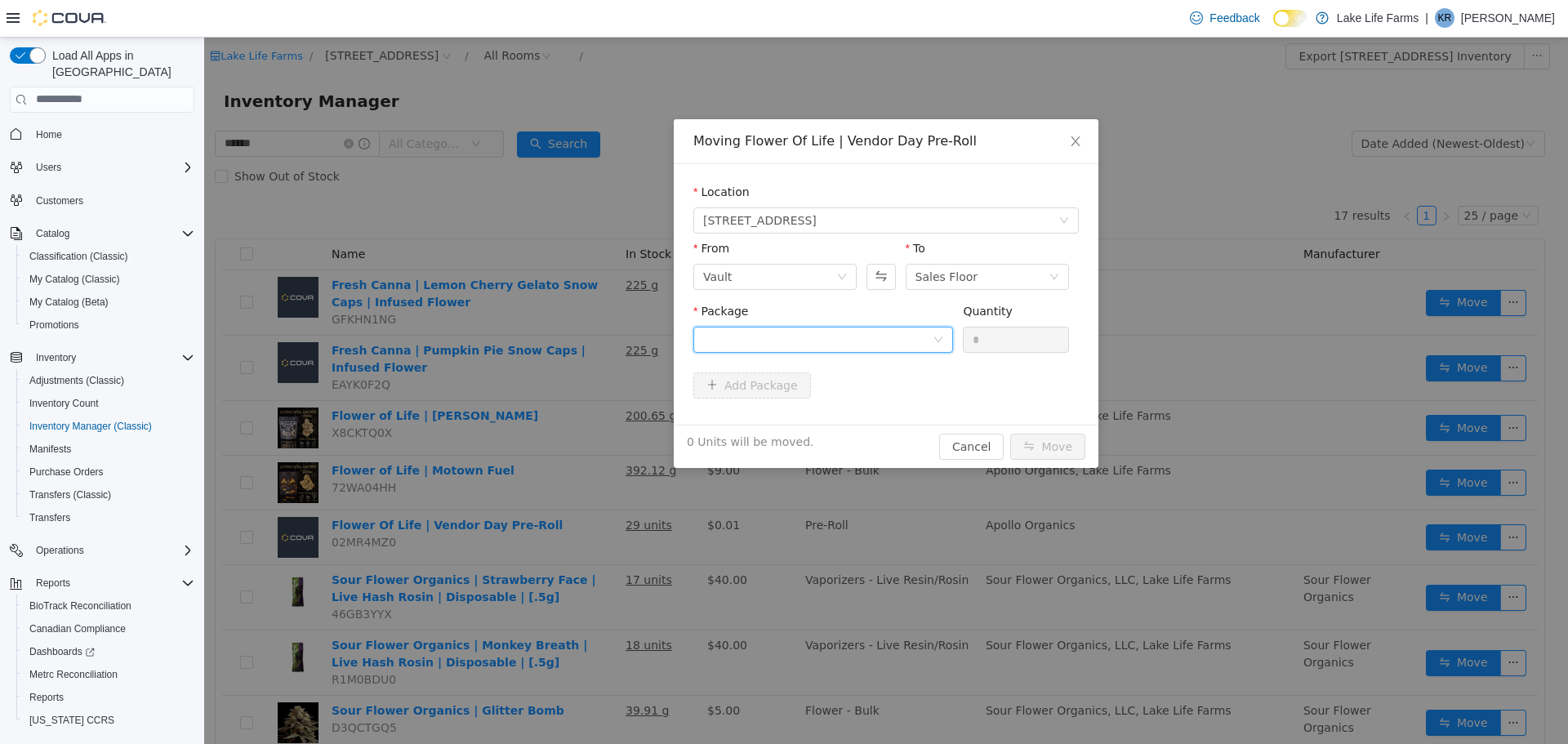
click at [895, 330] on div at bounding box center [818, 339] width 230 height 25
click at [844, 402] on strong "1A405030002867D000039392" at bounding box center [800, 398] width 194 height 13
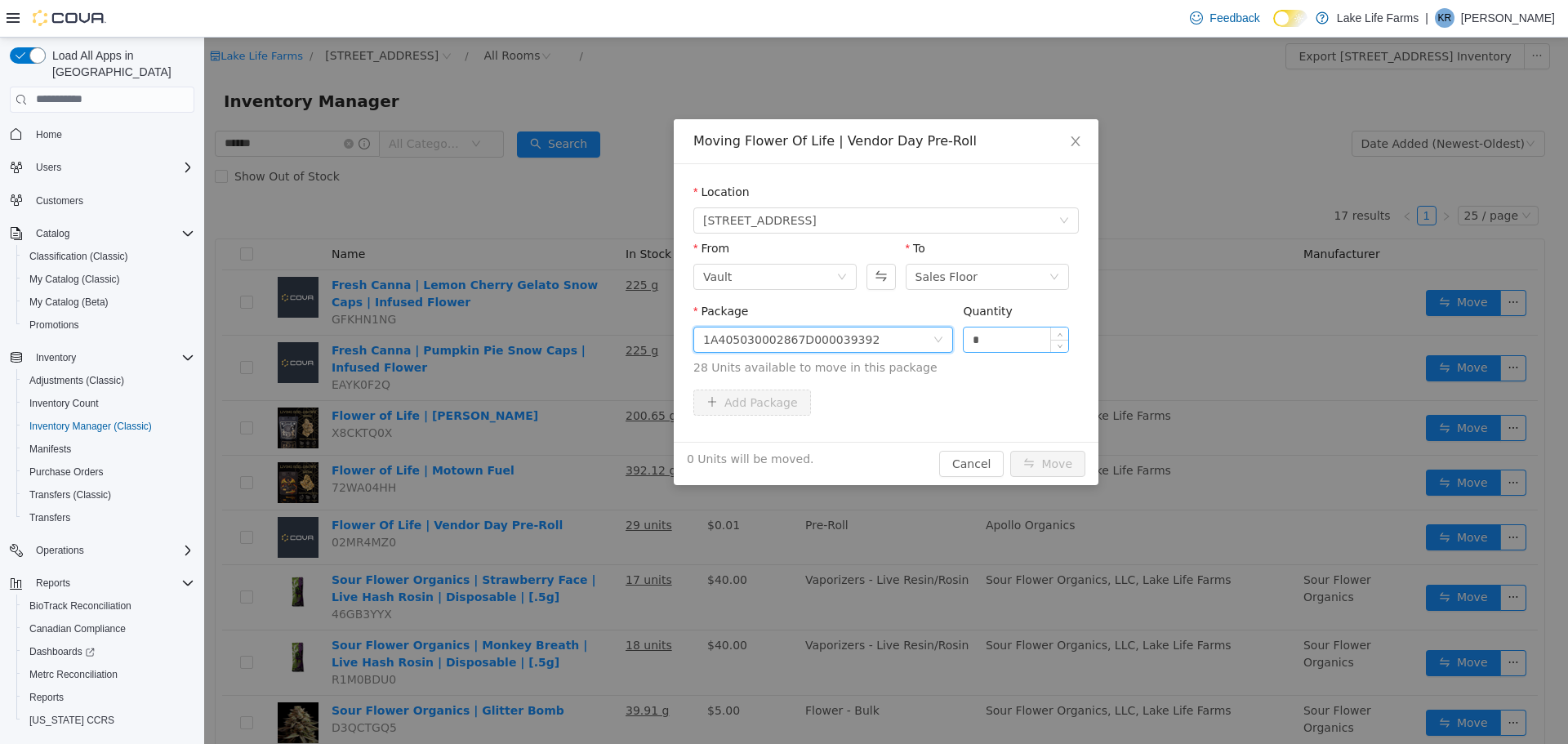
click at [994, 341] on input "*" at bounding box center [1016, 339] width 105 height 25
type input "**"
click at [1010, 450] on button "Move" at bounding box center [1048, 463] width 75 height 26
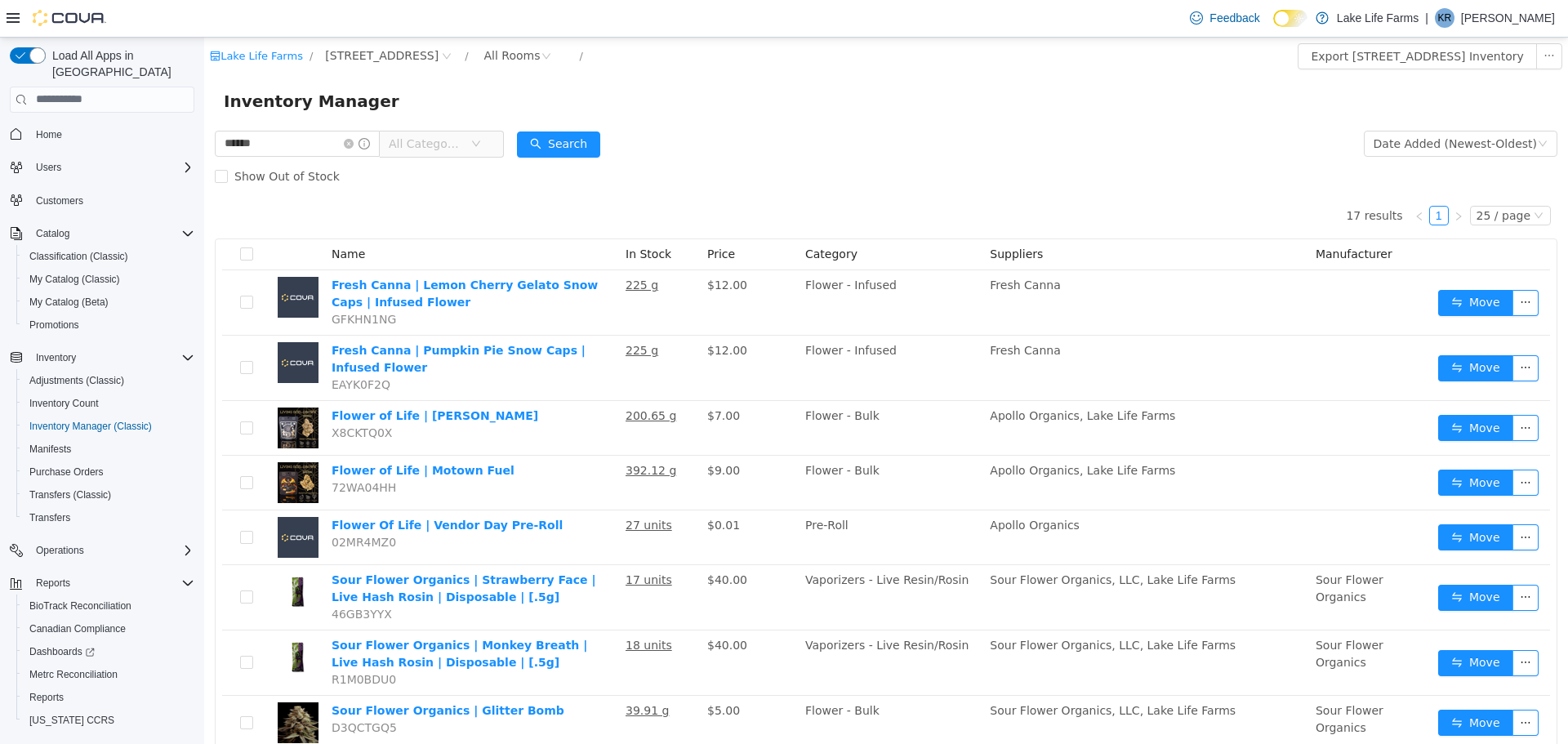
drag, startPoint x: 290, startPoint y: 141, endPoint x: 56, endPoint y: 161, distance: 234.9
click at [204, 161] on html "Lake Life Farms / [STREET_ADDRESS] / All Rooms / Export [STREET_ADDRESS] Invent…" at bounding box center [886, 389] width 1364 height 706
type input "*********"
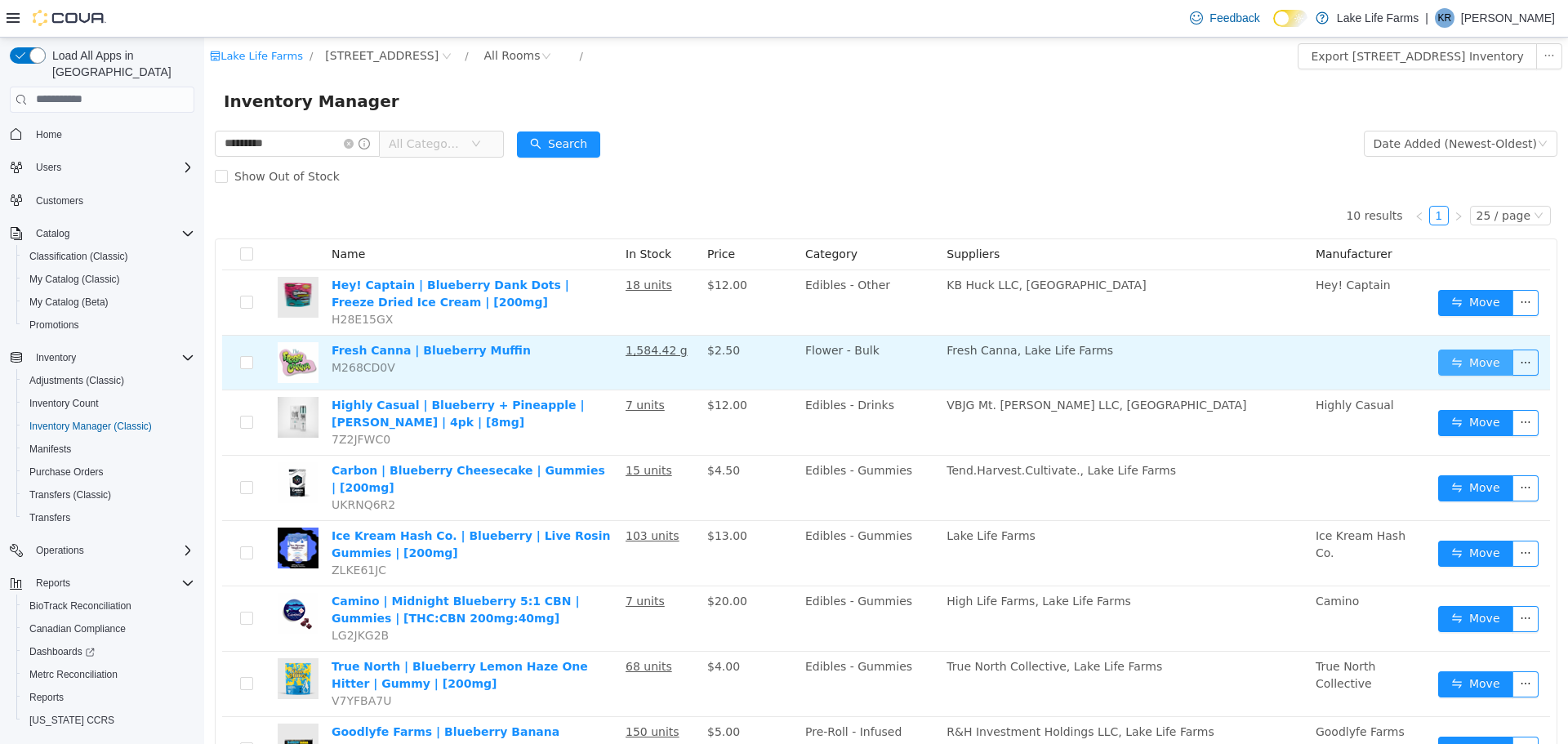
click at [1464, 358] on button "Move" at bounding box center [1476, 362] width 75 height 26
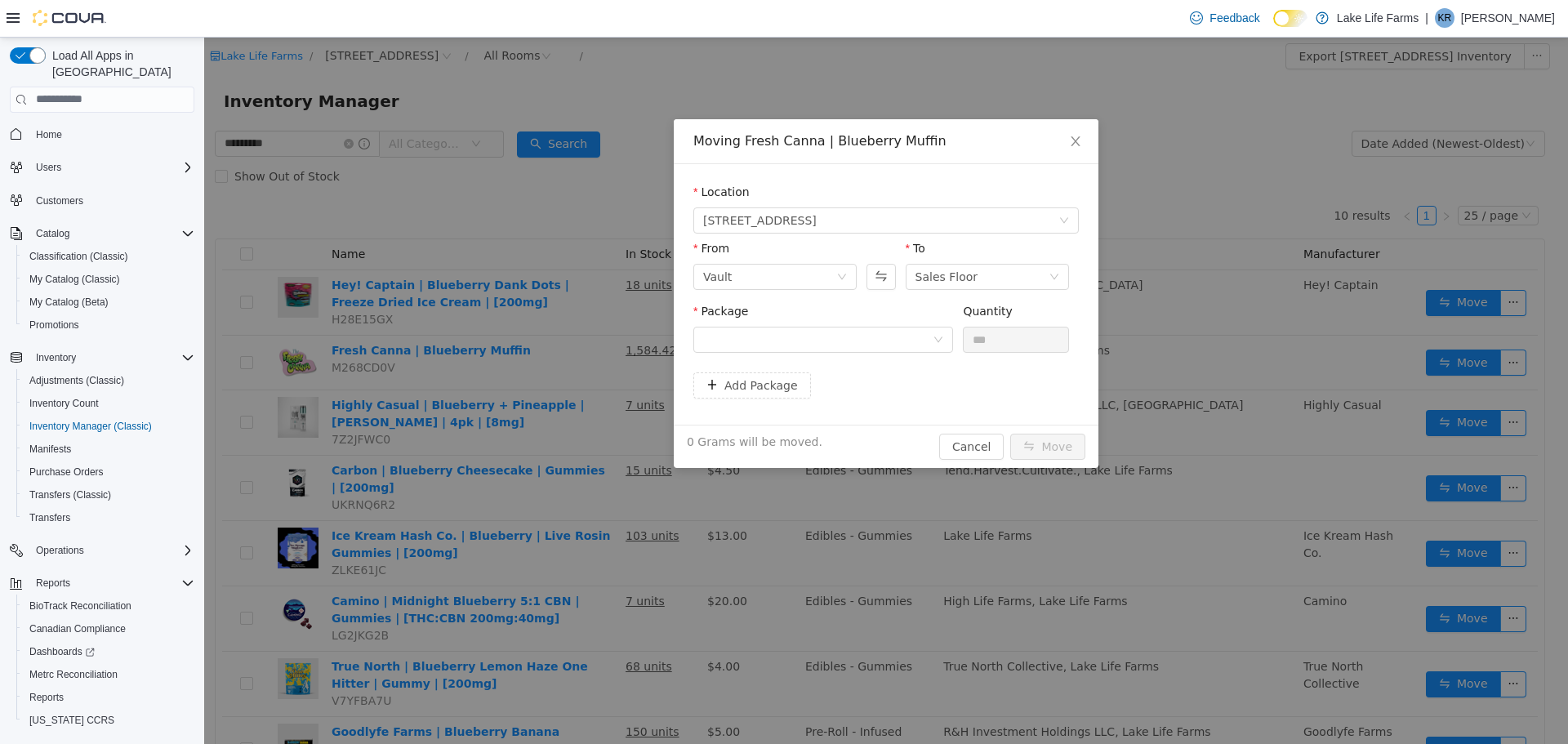
click at [899, 353] on div "Package" at bounding box center [823, 330] width 260 height 56
click at [929, 341] on div at bounding box center [818, 339] width 230 height 25
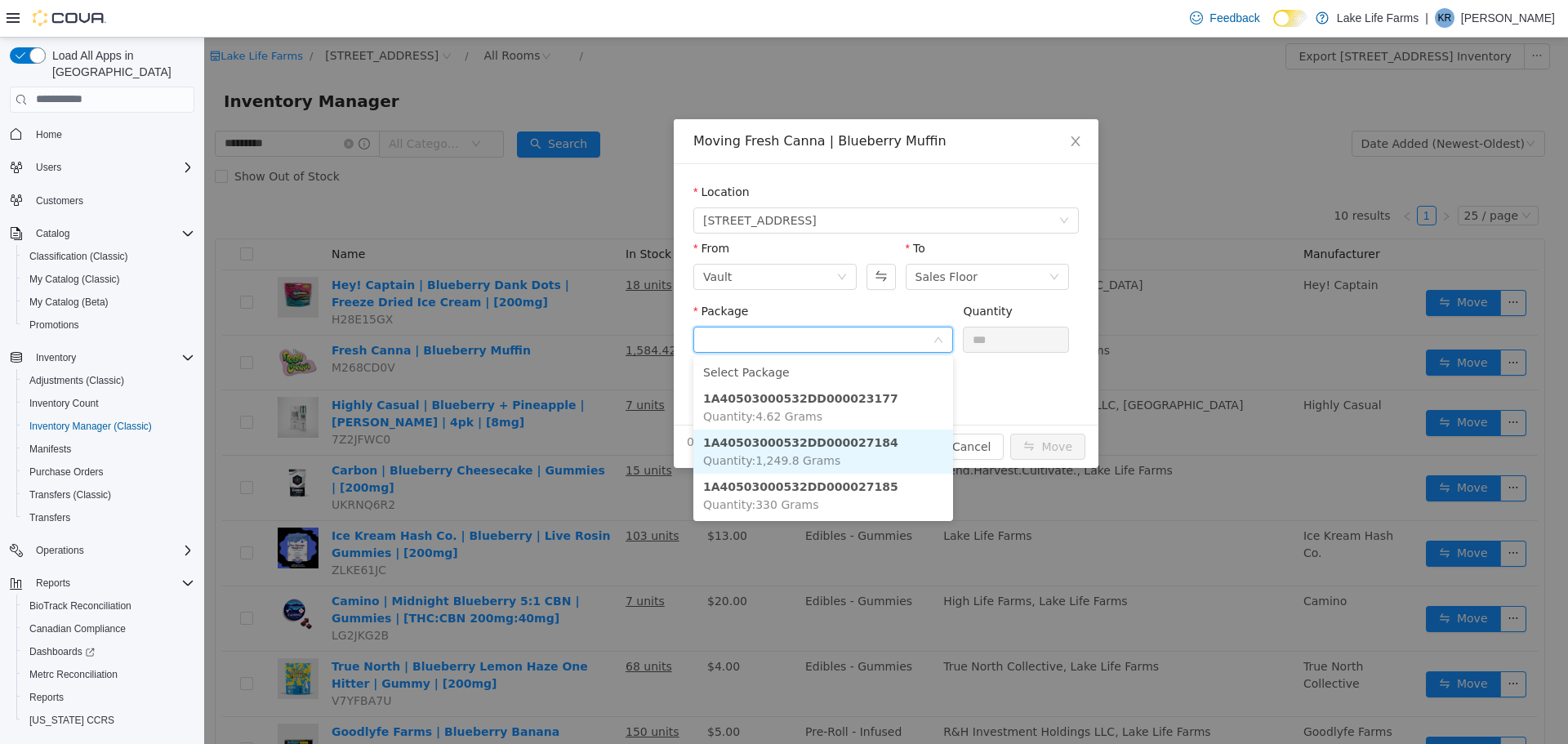
click at [917, 434] on li "1A40503000532DD000027184 Quantity : 1,249.8 Grams" at bounding box center [823, 451] width 260 height 44
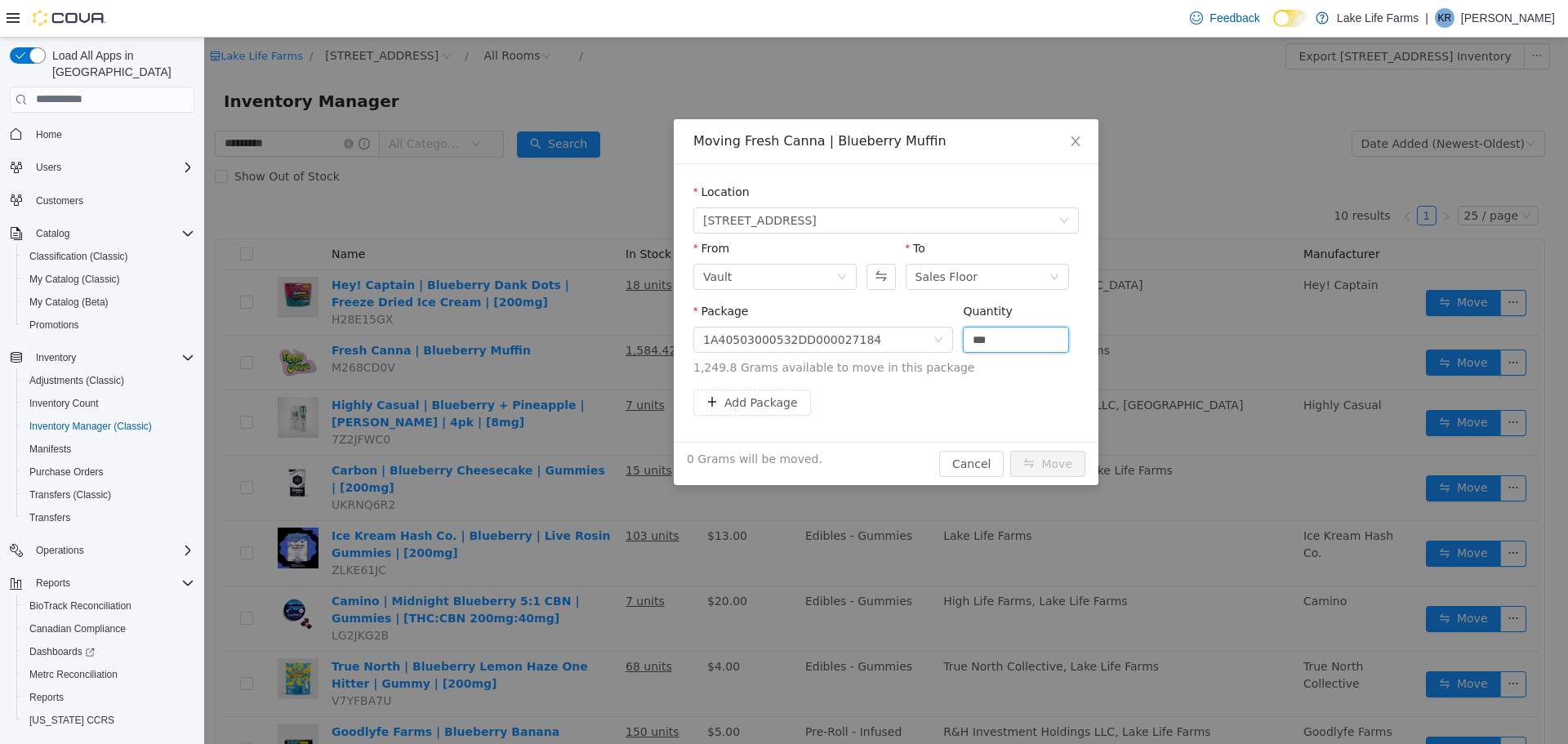
drag, startPoint x: 997, startPoint y: 333, endPoint x: 909, endPoint y: 354, distance: 90.5
click at [909, 354] on span "Package 1A40503000532DD000027184 Quantity *** 1,249.8 Grams available to move i…" at bounding box center [886, 340] width 386 height 72
type input "*****"
click at [1049, 458] on button "Move" at bounding box center [1048, 463] width 75 height 26
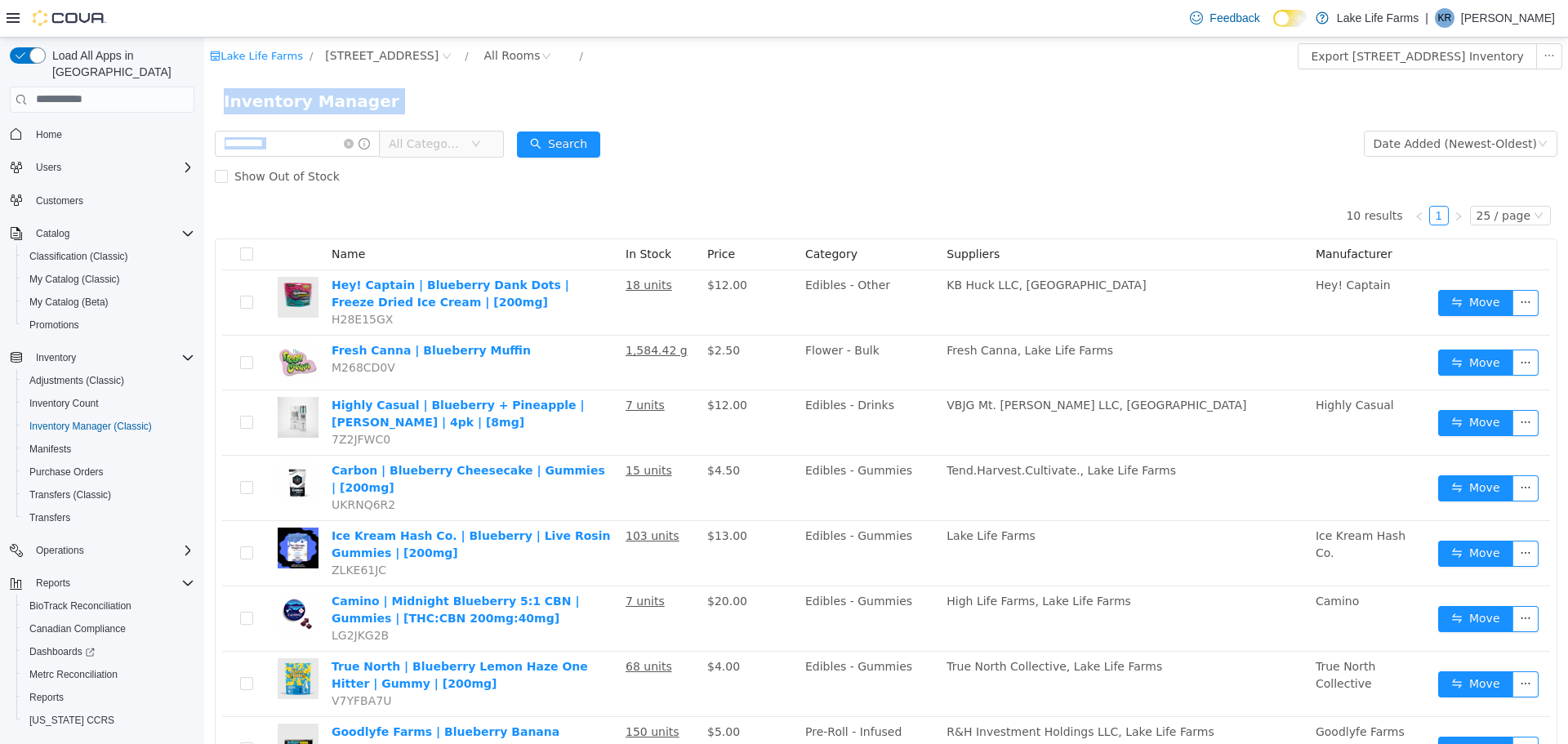
drag, startPoint x: 300, startPoint y: 125, endPoint x: 92, endPoint y: 179, distance: 214.9
click at [204, 179] on html "Lake Life Farms / [STREET_ADDRESS] / All Rooms / Export [STREET_ADDRESS] Invent…" at bounding box center [886, 389] width 1364 height 706
click at [286, 146] on input "*********" at bounding box center [298, 142] width 165 height 26
drag, startPoint x: 286, startPoint y: 146, endPoint x: 184, endPoint y: 155, distance: 102.4
click at [204, 155] on html "Lake Life Farms / [STREET_ADDRESS] / All Rooms / Export [STREET_ADDRESS] Invent…" at bounding box center [886, 389] width 1364 height 706
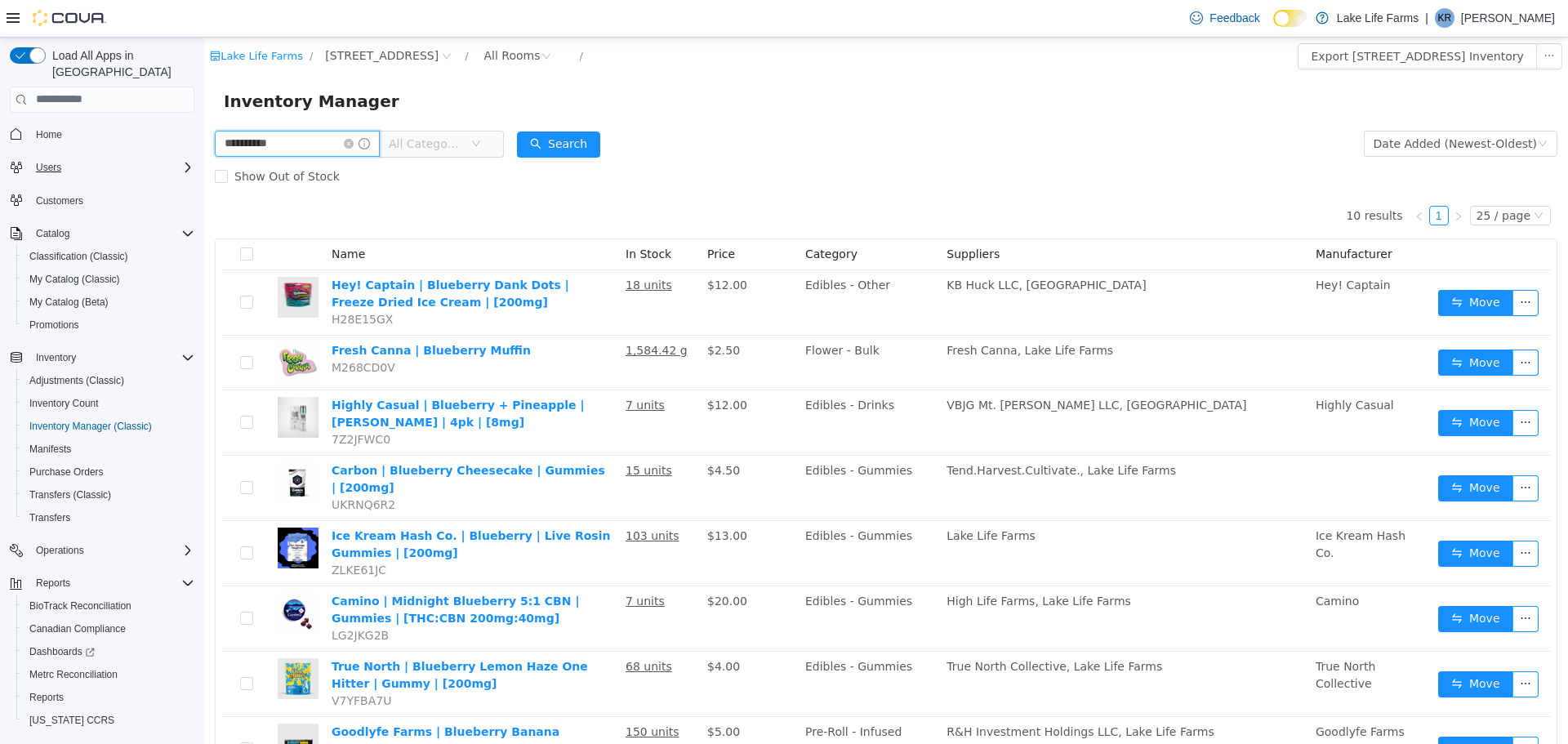
type input "**********"
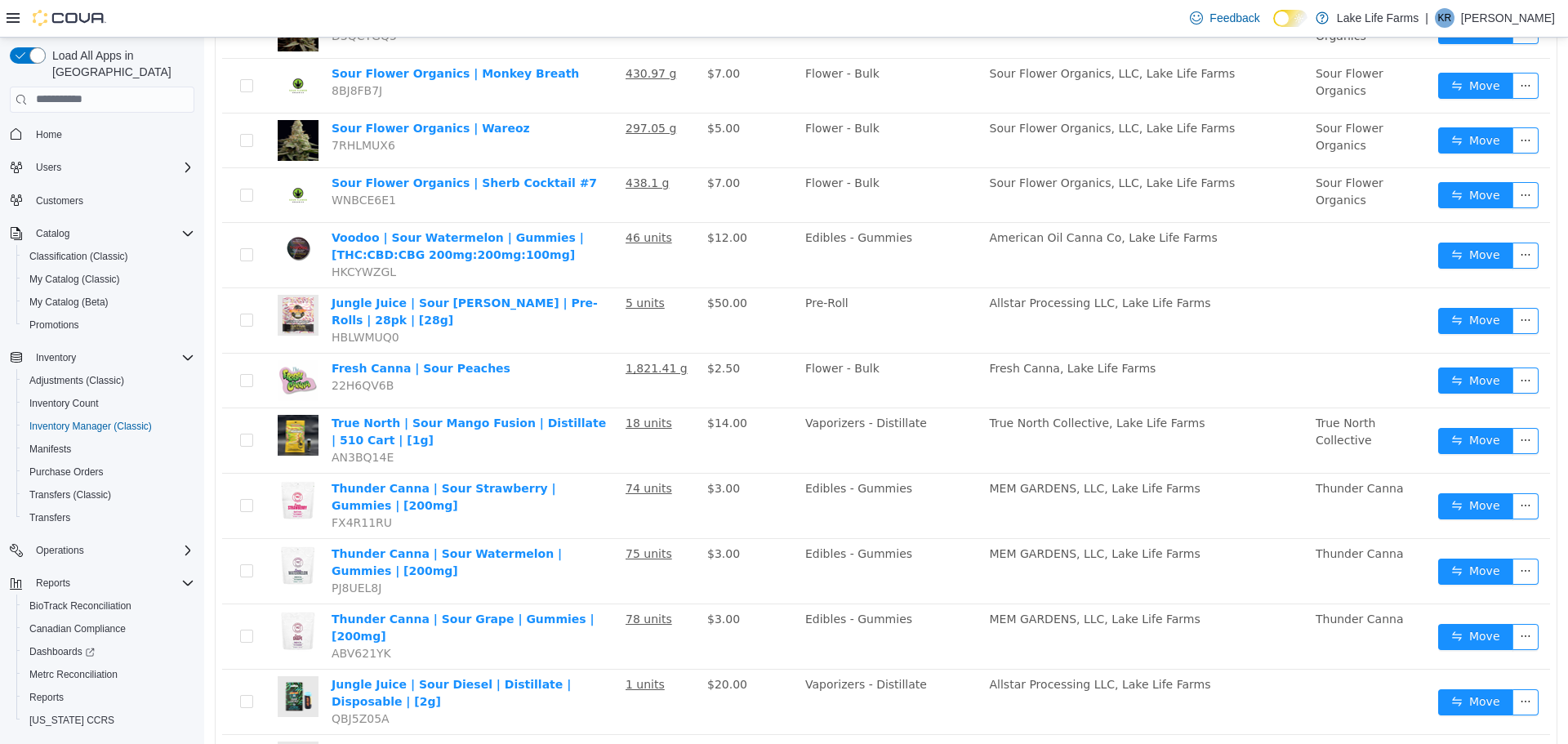
scroll to position [659, 0]
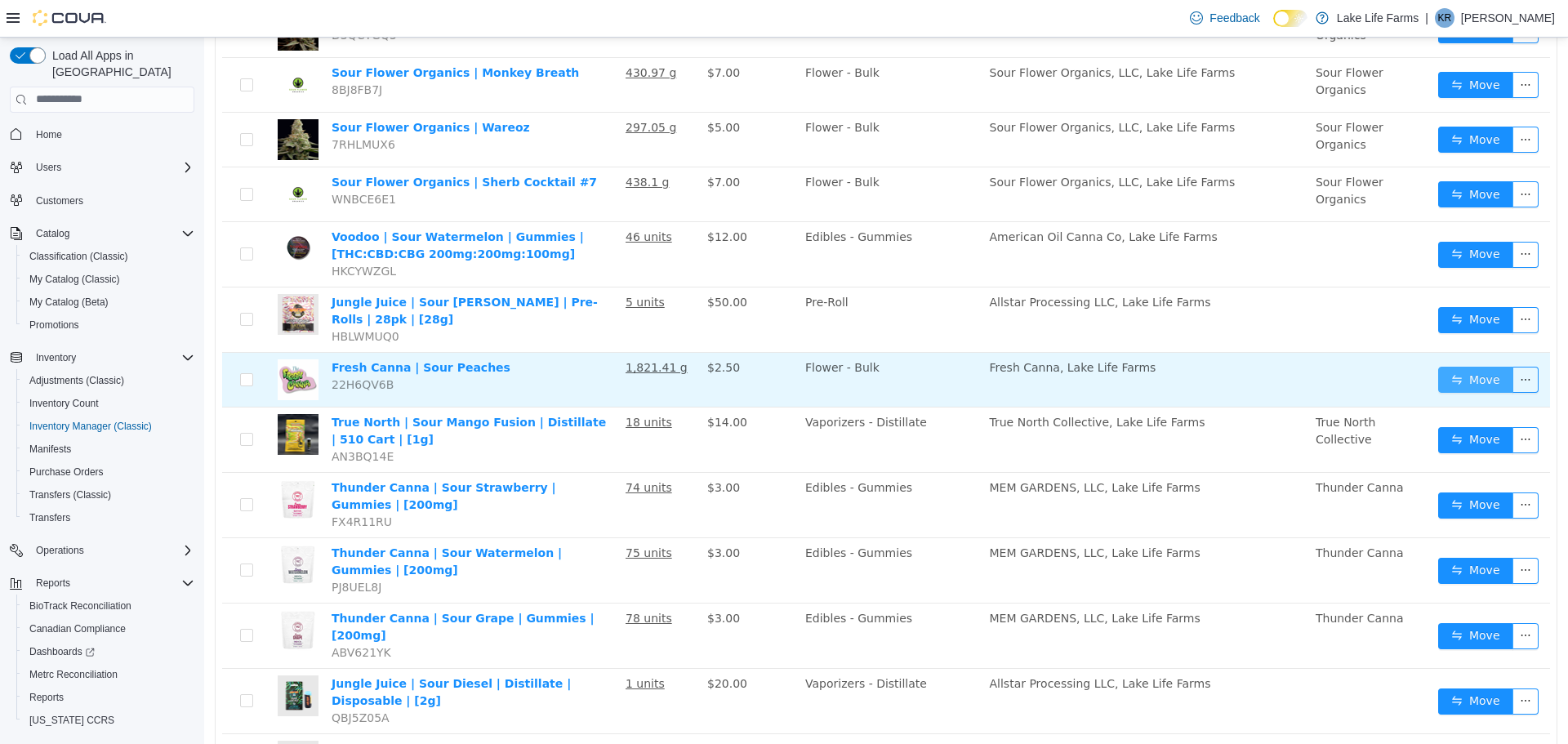
click at [1447, 378] on button "Move" at bounding box center [1476, 378] width 75 height 26
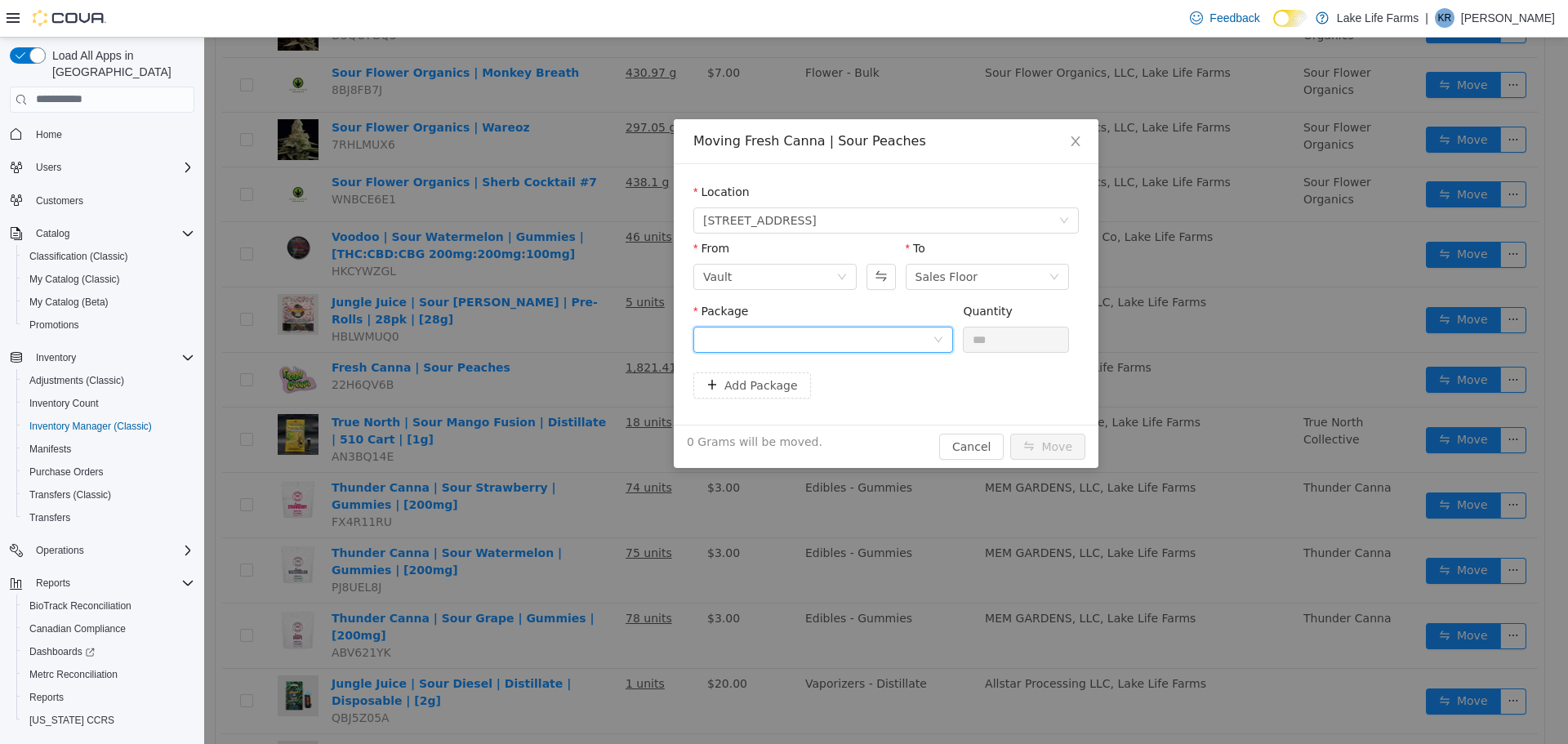
click at [904, 341] on div at bounding box center [818, 339] width 230 height 25
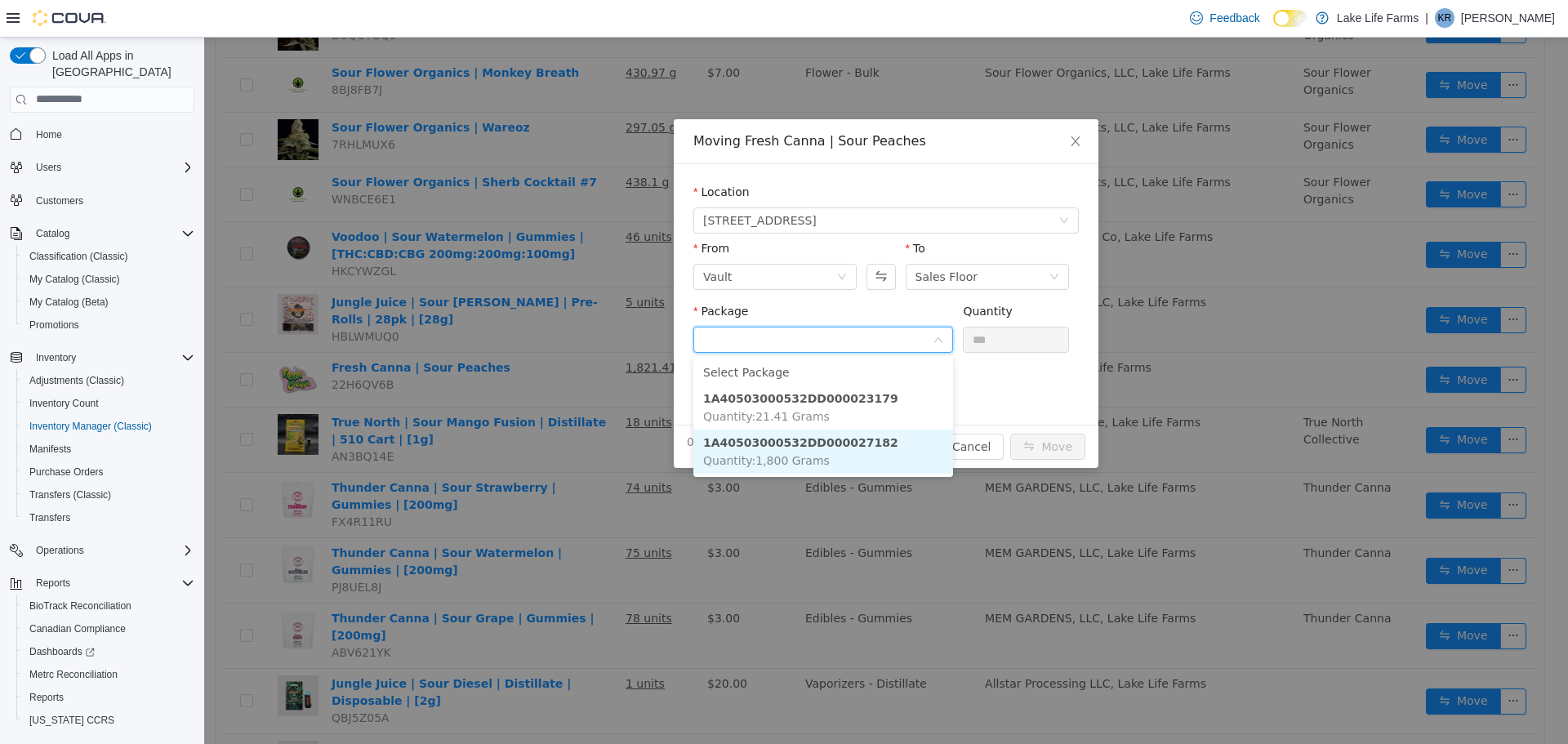
click at [896, 445] on li "1A40503000532DD000027182 Quantity : 1,800 Grams" at bounding box center [823, 451] width 260 height 44
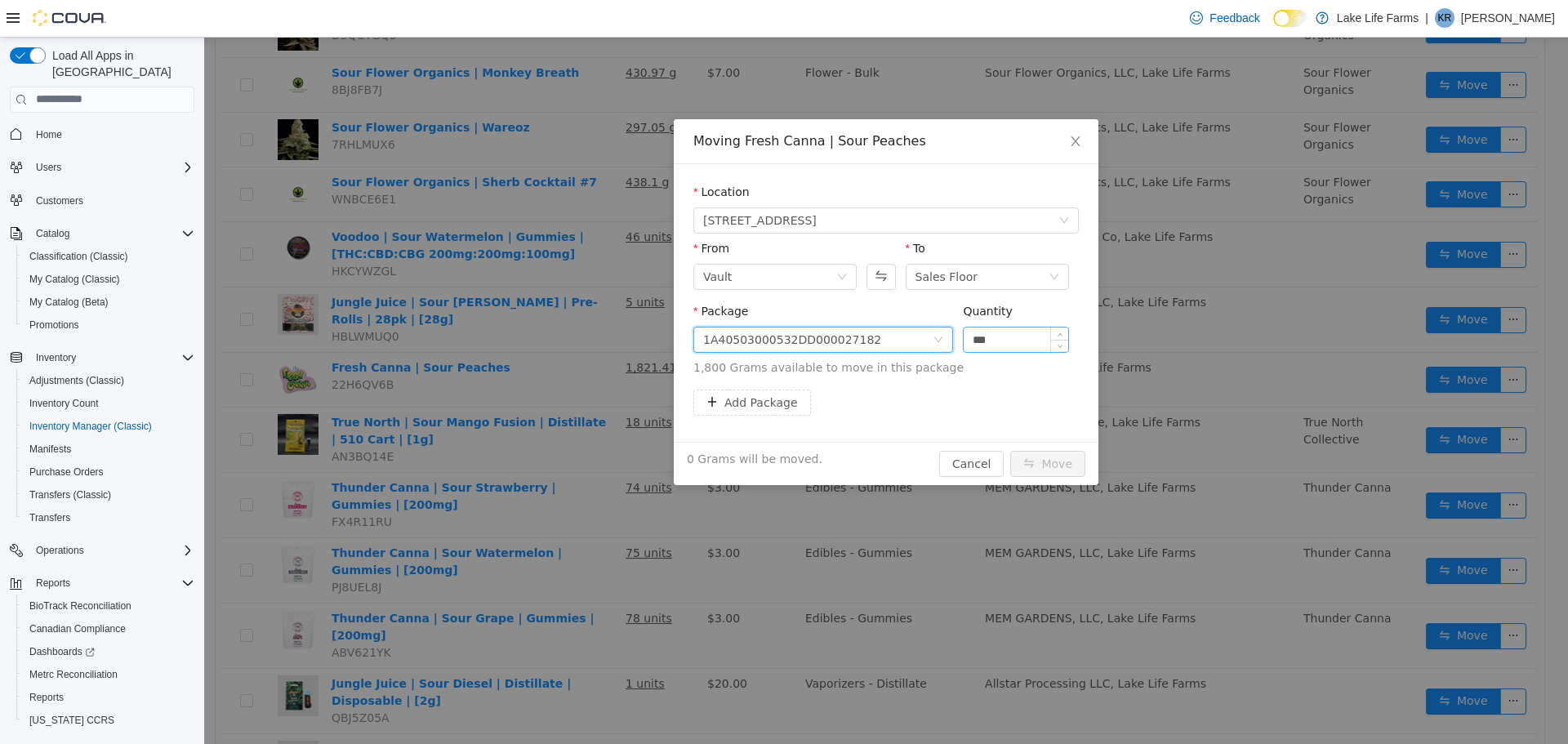
drag, startPoint x: 995, startPoint y: 334, endPoint x: 971, endPoint y: 340, distance: 24.7
click at [971, 340] on input "***" at bounding box center [1016, 339] width 105 height 25
type input "******"
click at [1043, 467] on button "Move" at bounding box center [1048, 463] width 75 height 26
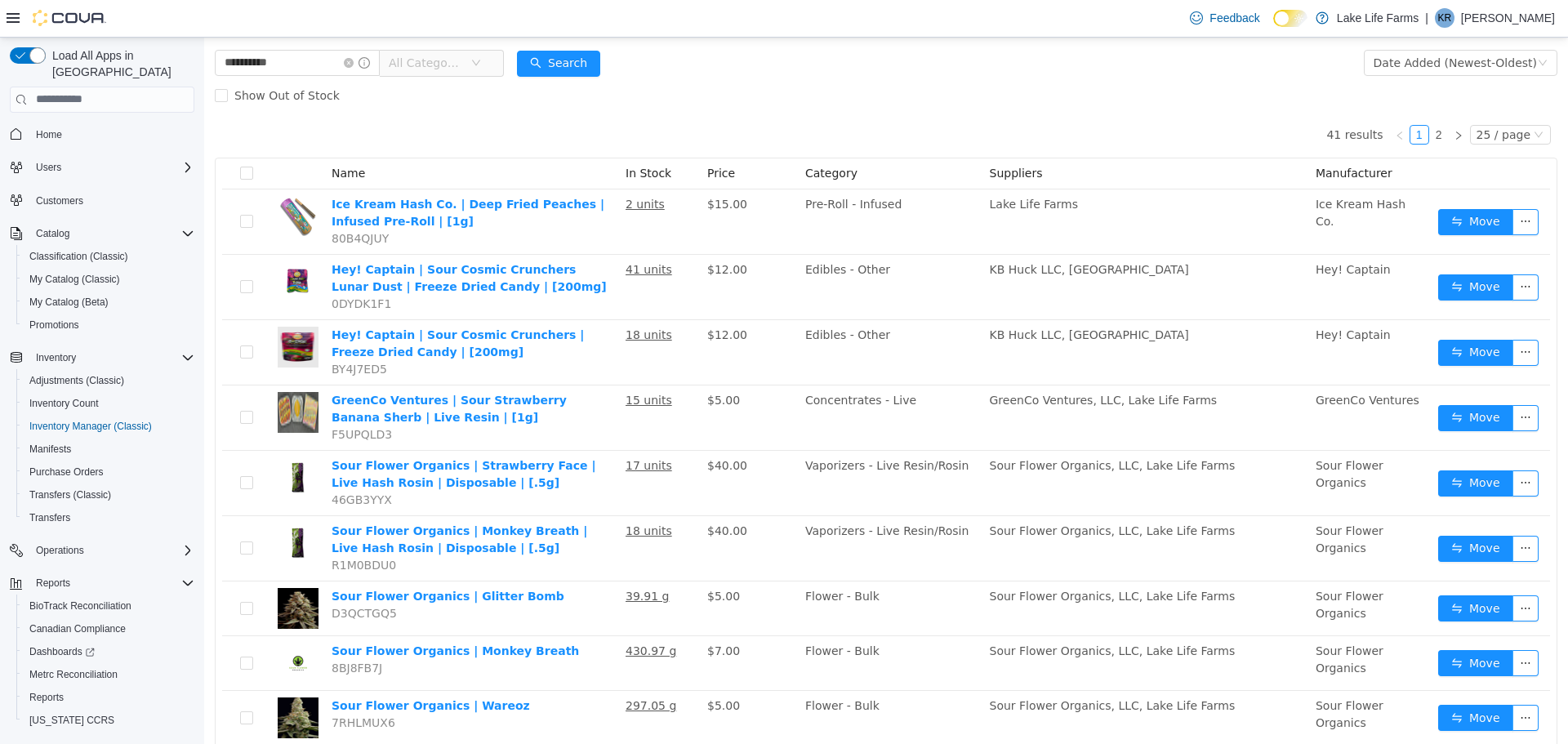
scroll to position [0, 0]
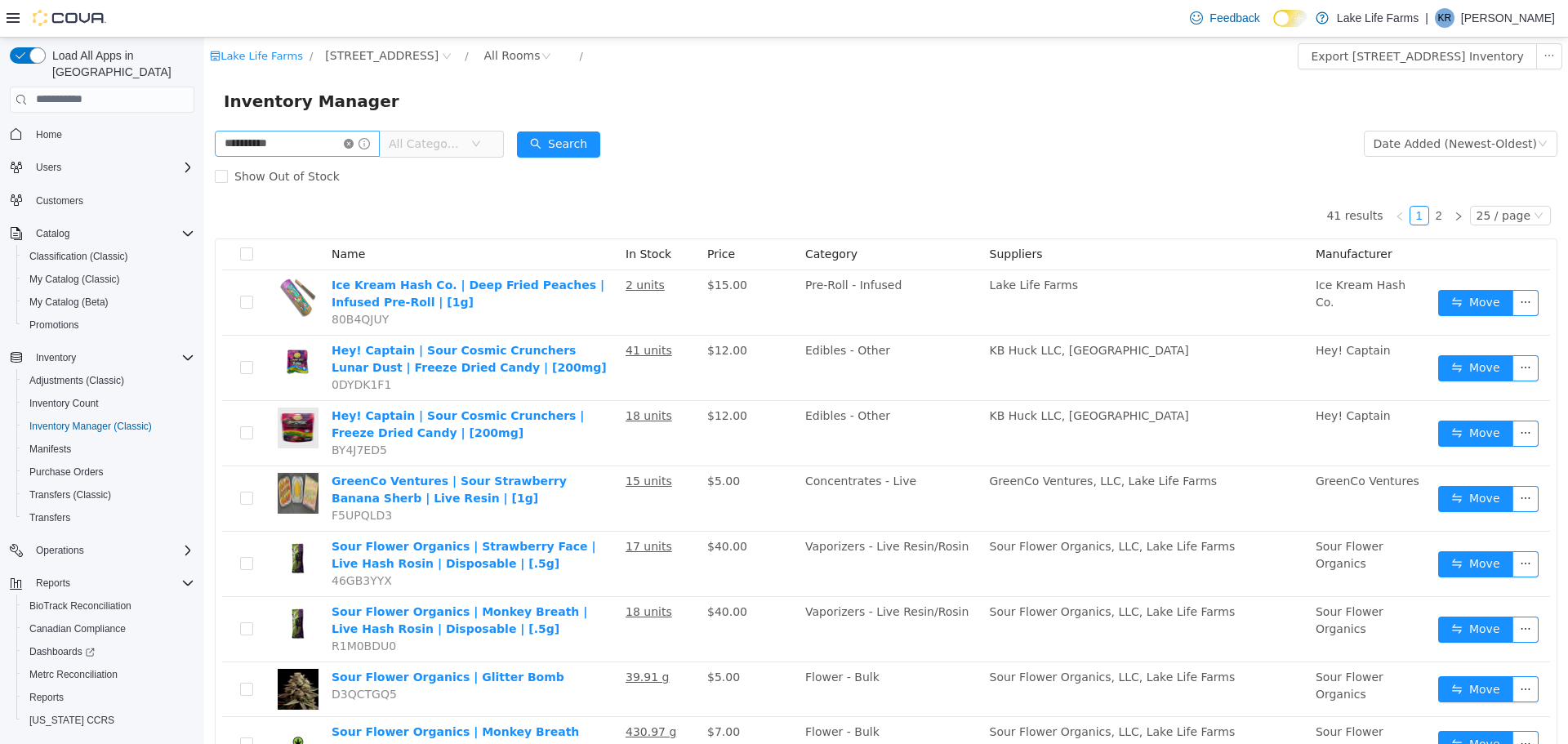
click at [354, 140] on icon "icon: close-circle" at bounding box center [348, 142] width 10 height 10
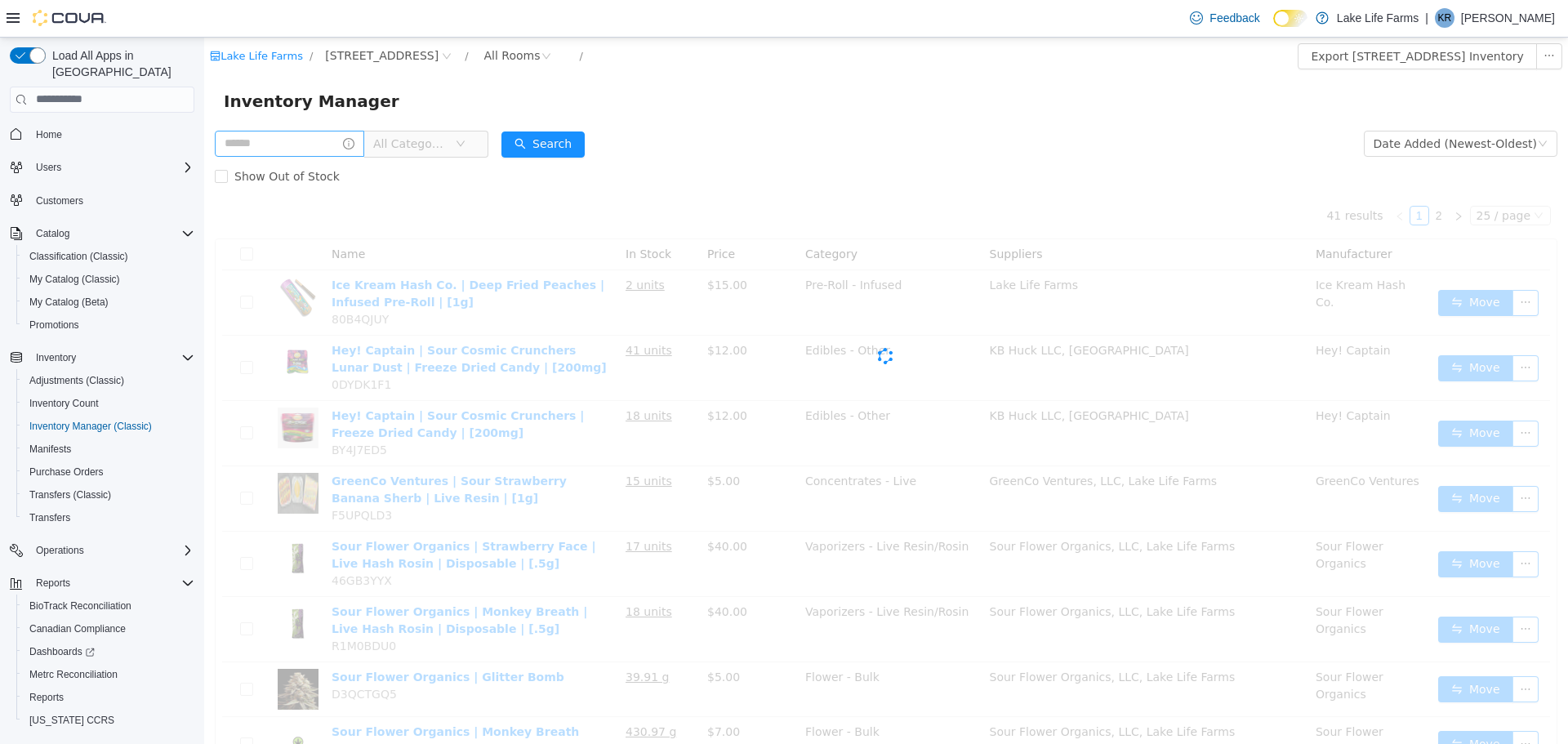
click at [355, 140] on icon "icon: info-circle" at bounding box center [348, 142] width 11 height 11
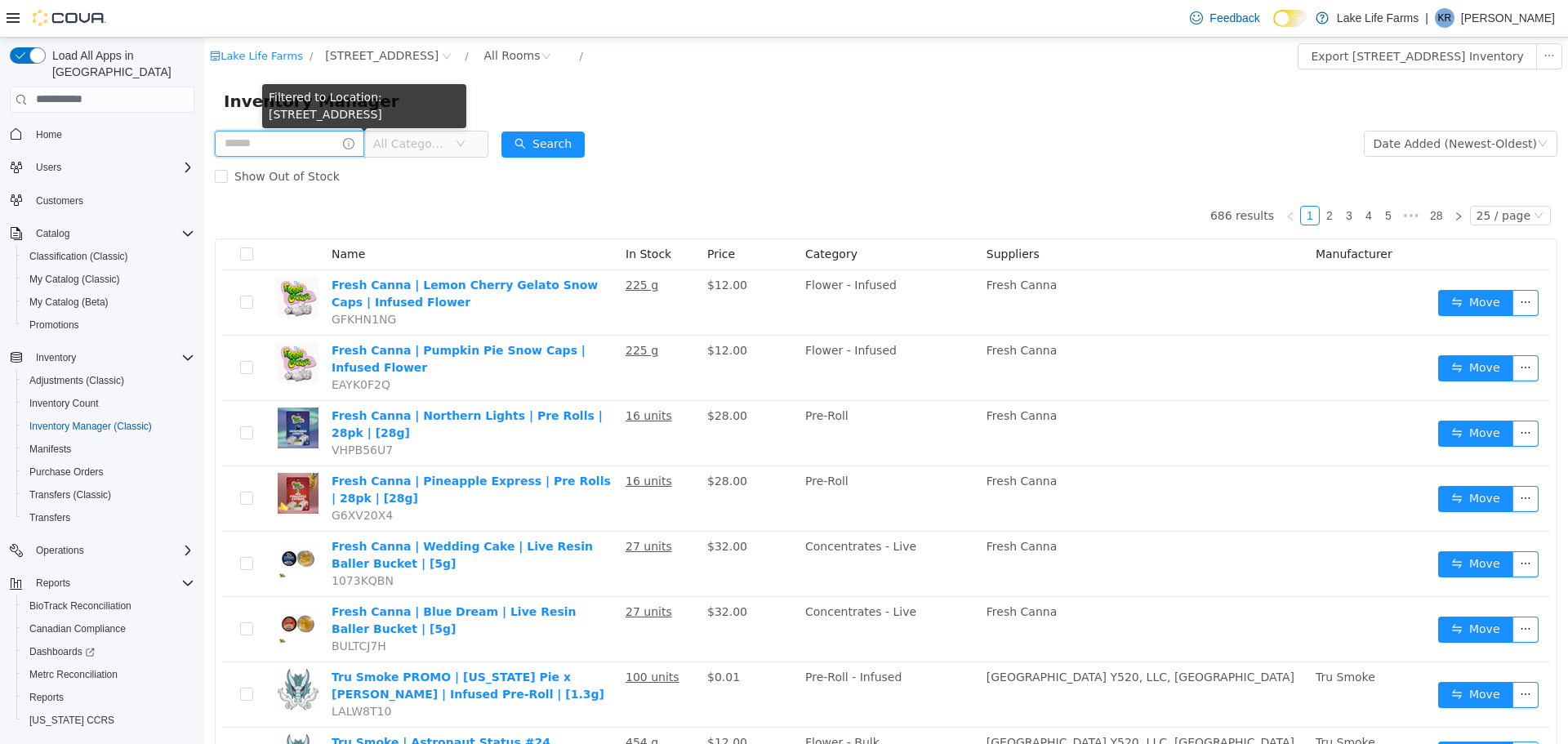
click at [318, 139] on input "text" at bounding box center [289, 142] width 150 height 26
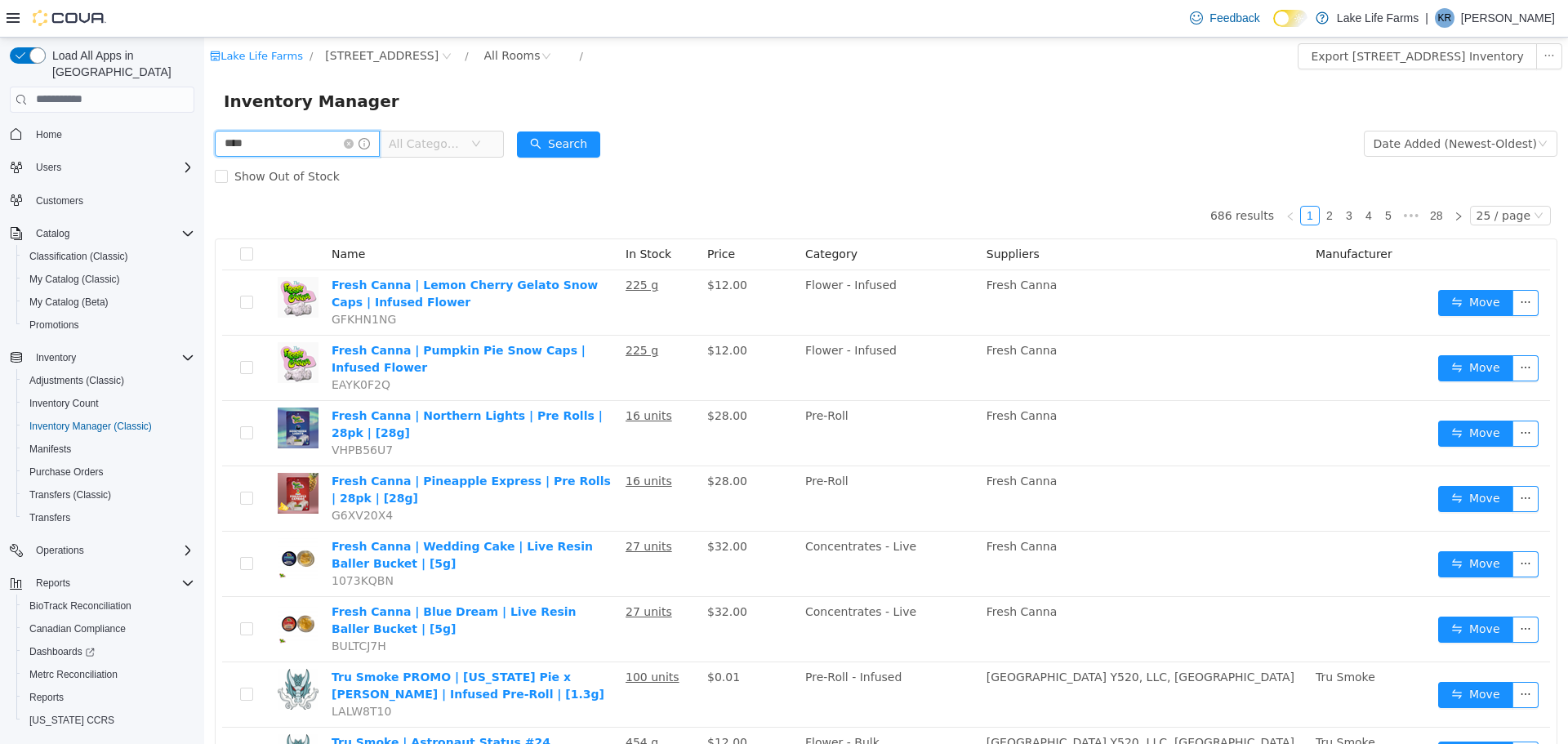
type input "****"
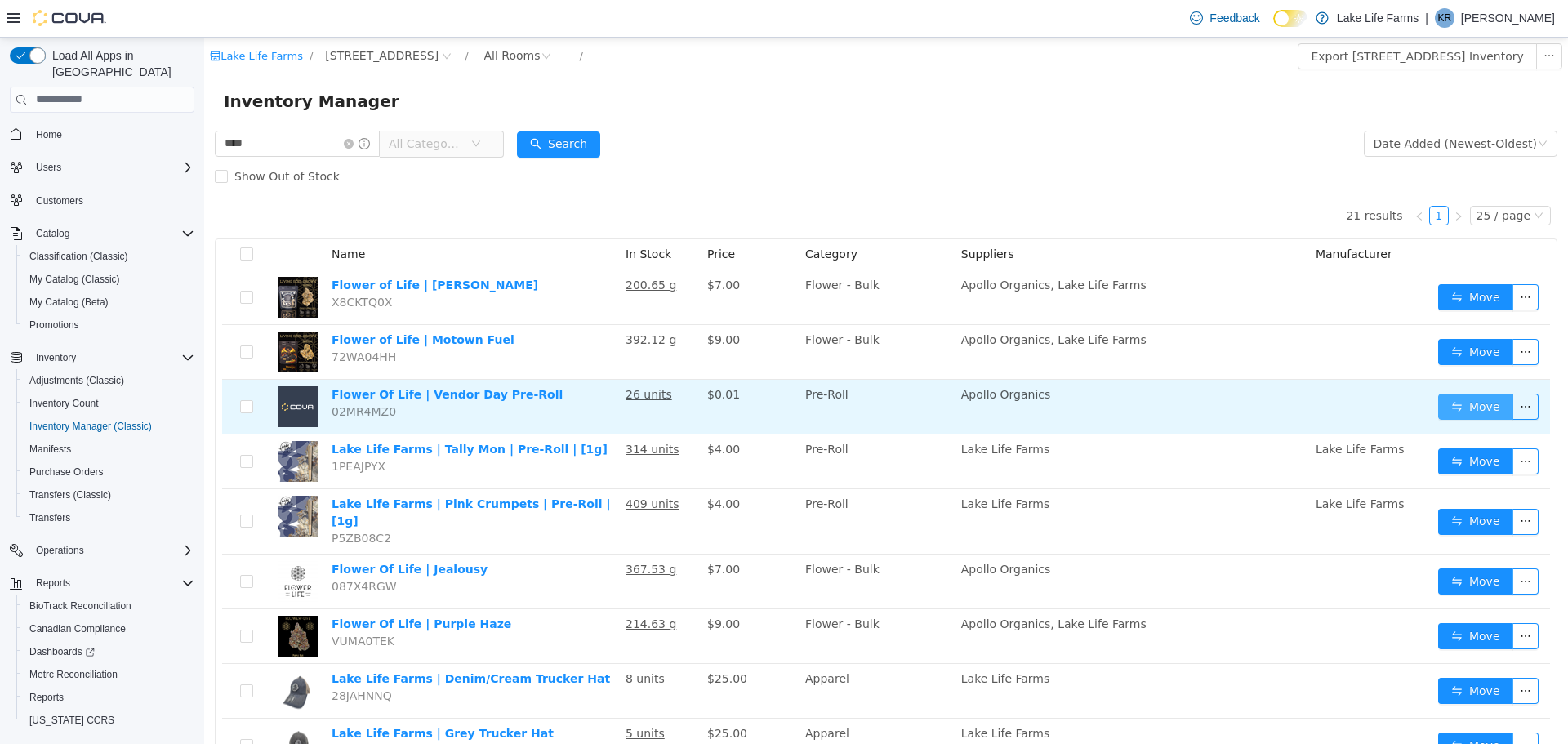
click at [1476, 407] on button "Move" at bounding box center [1476, 406] width 75 height 26
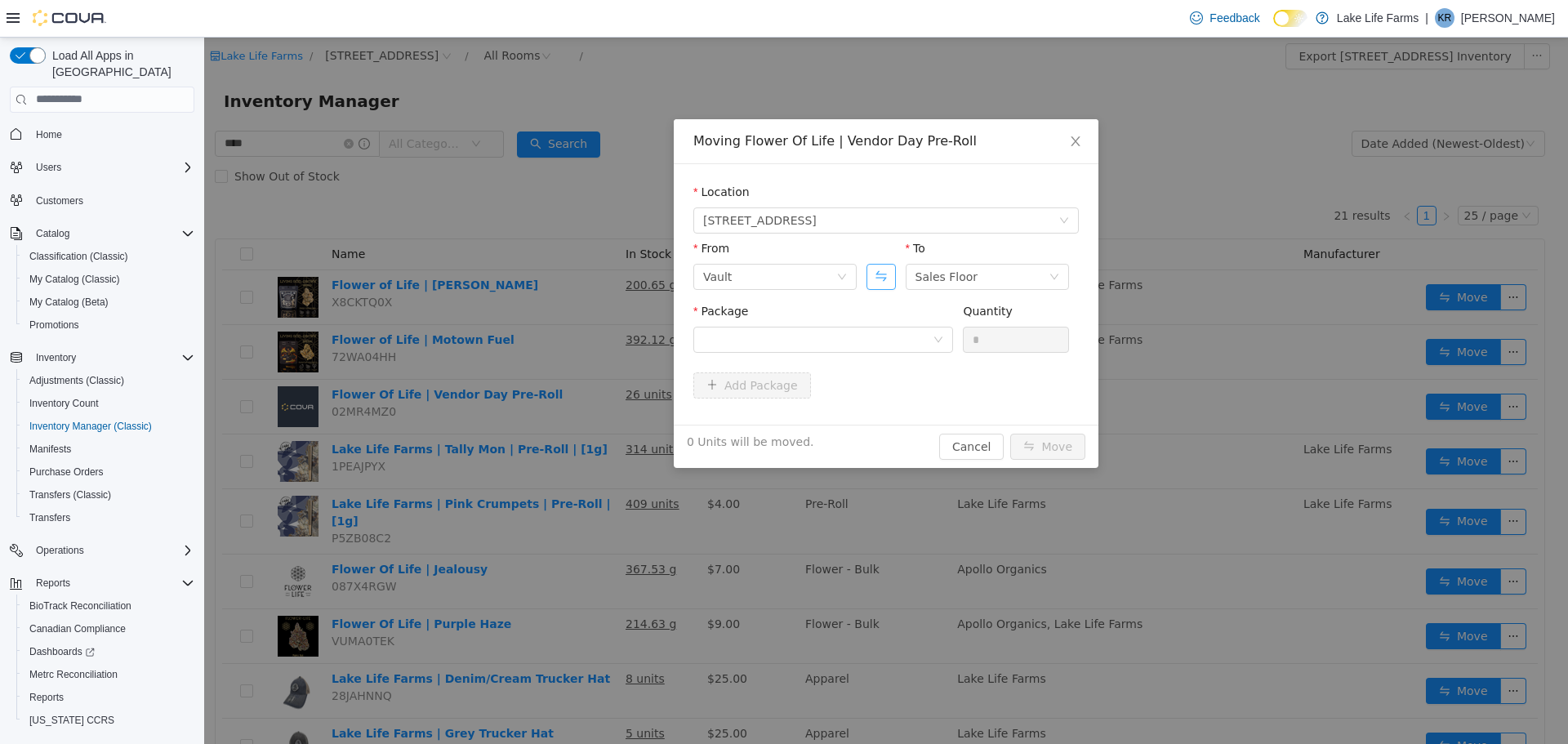
click at [884, 269] on button "Swap" at bounding box center [880, 276] width 28 height 26
click at [834, 333] on div at bounding box center [818, 339] width 230 height 25
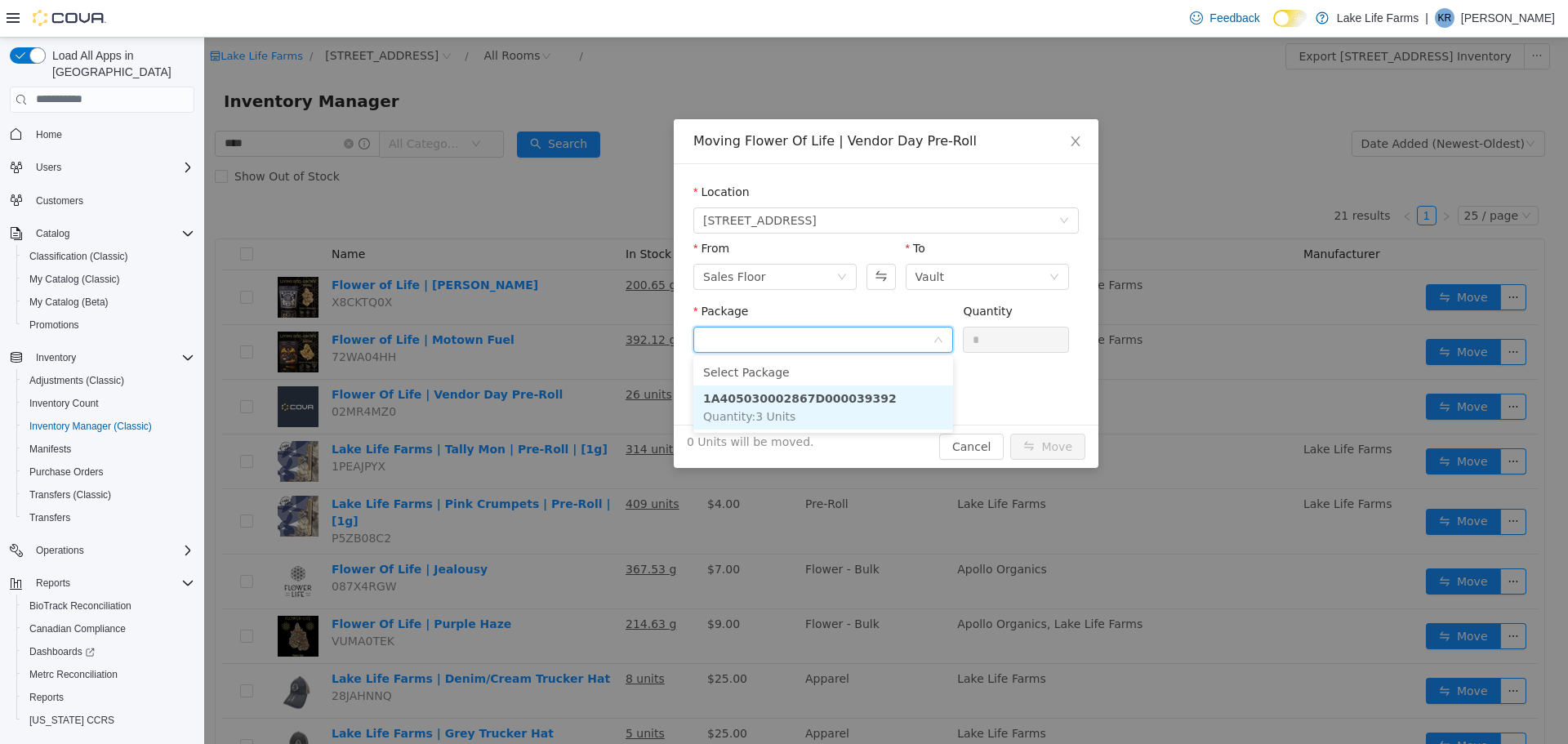
click at [827, 400] on strong "1A405030002867D000039392" at bounding box center [800, 398] width 194 height 13
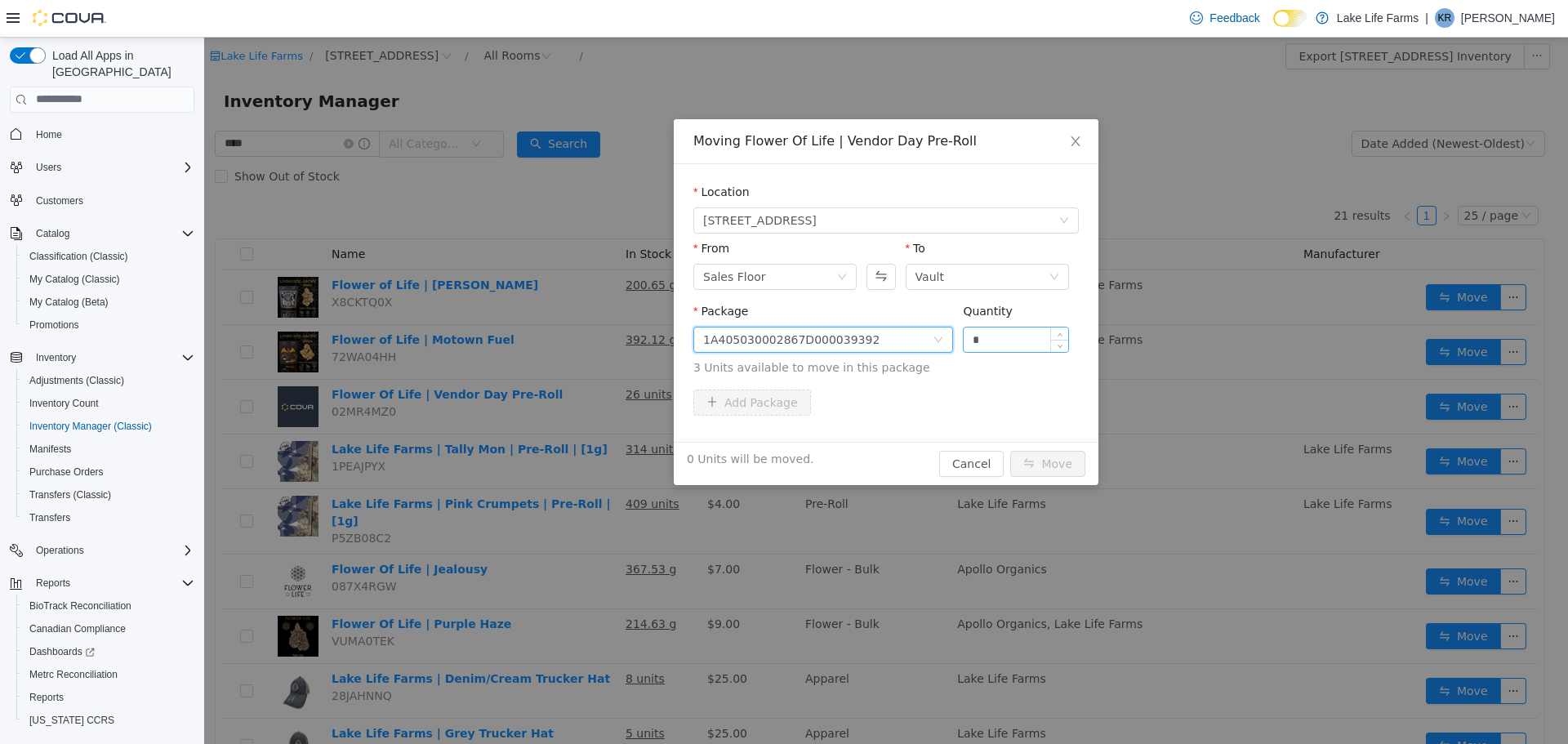
click at [993, 343] on input "*" at bounding box center [1016, 339] width 105 height 25
type input "**"
click at [1010, 450] on button "Move" at bounding box center [1048, 463] width 75 height 26
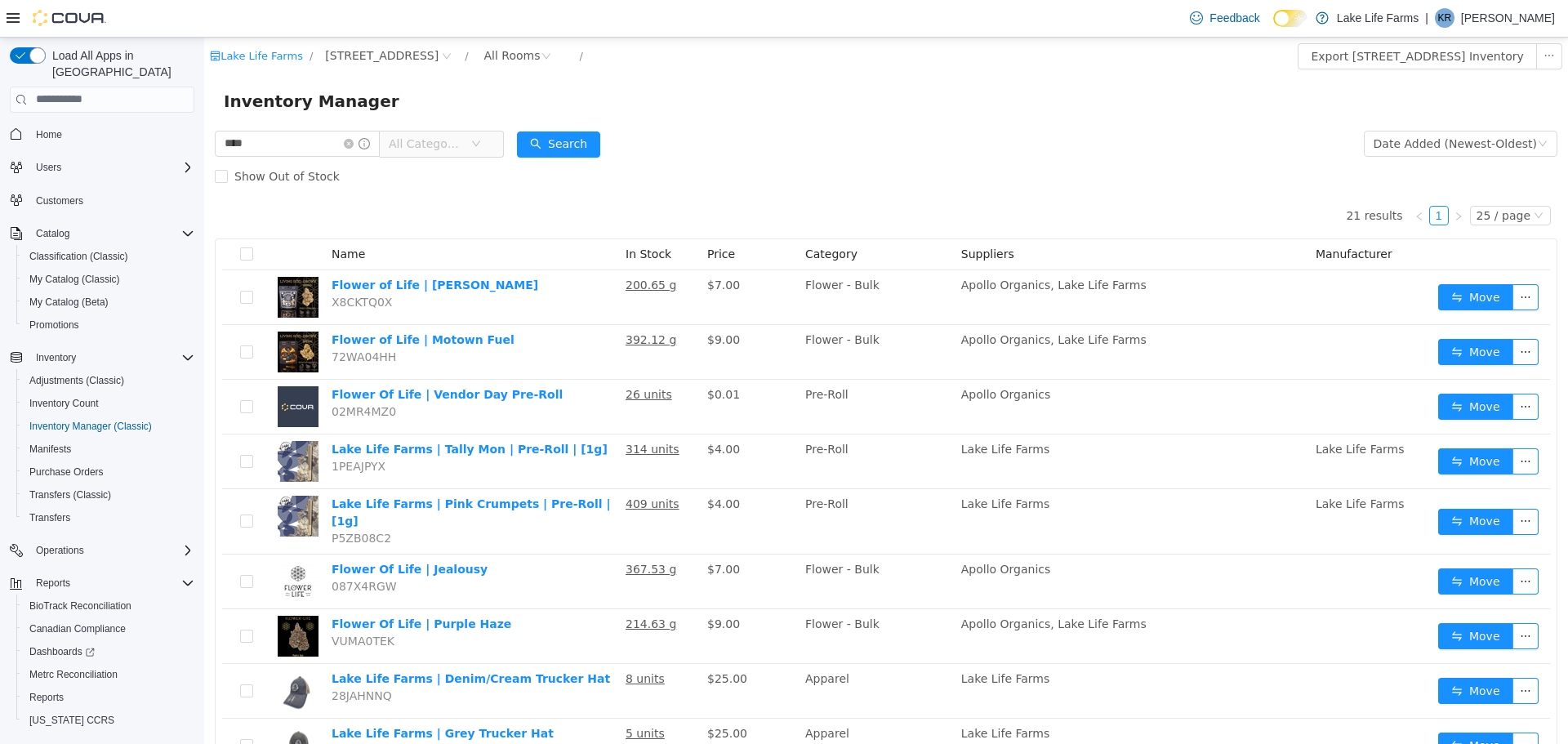
click at [1501, 89] on div "Inventory Manager" at bounding box center [886, 100] width 1325 height 26
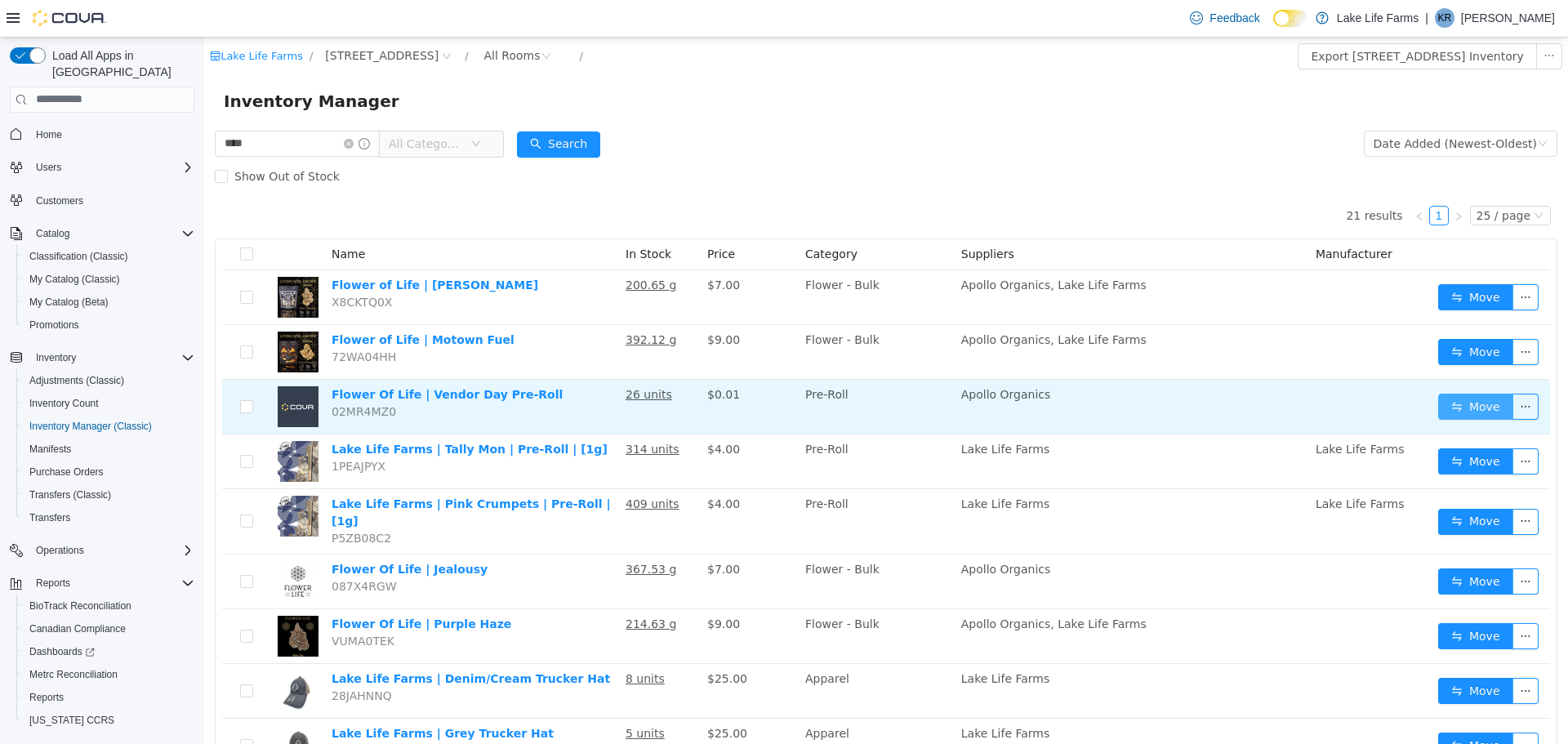
click at [1438, 414] on button "Move" at bounding box center [1476, 406] width 75 height 26
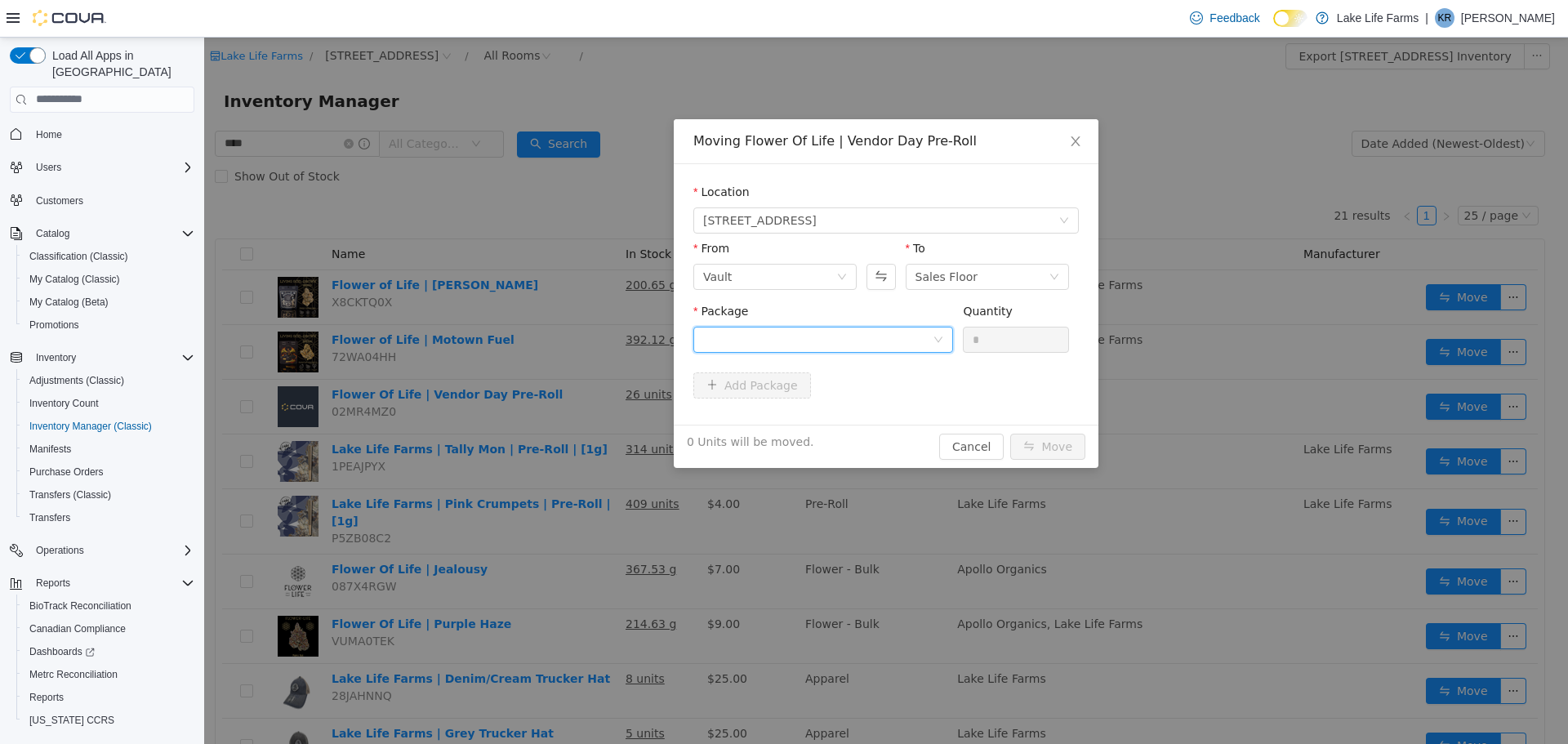
click at [863, 342] on div at bounding box center [818, 339] width 230 height 25
click at [785, 411] on span "Quantity : 26 Units" at bounding box center [753, 415] width 99 height 13
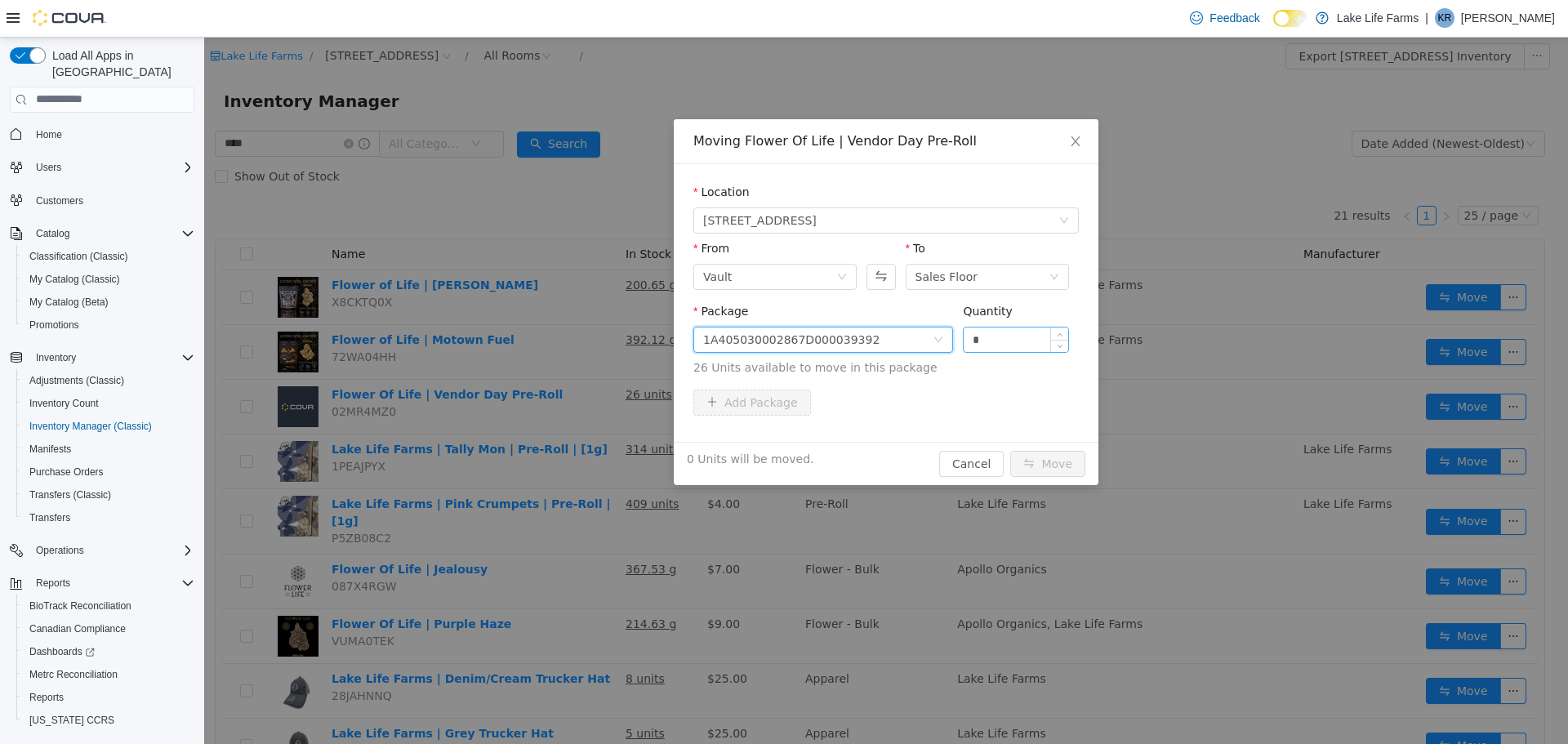
click at [1003, 343] on input "*" at bounding box center [1016, 339] width 105 height 25
type input "**"
click at [1010, 450] on button "Move" at bounding box center [1048, 463] width 75 height 26
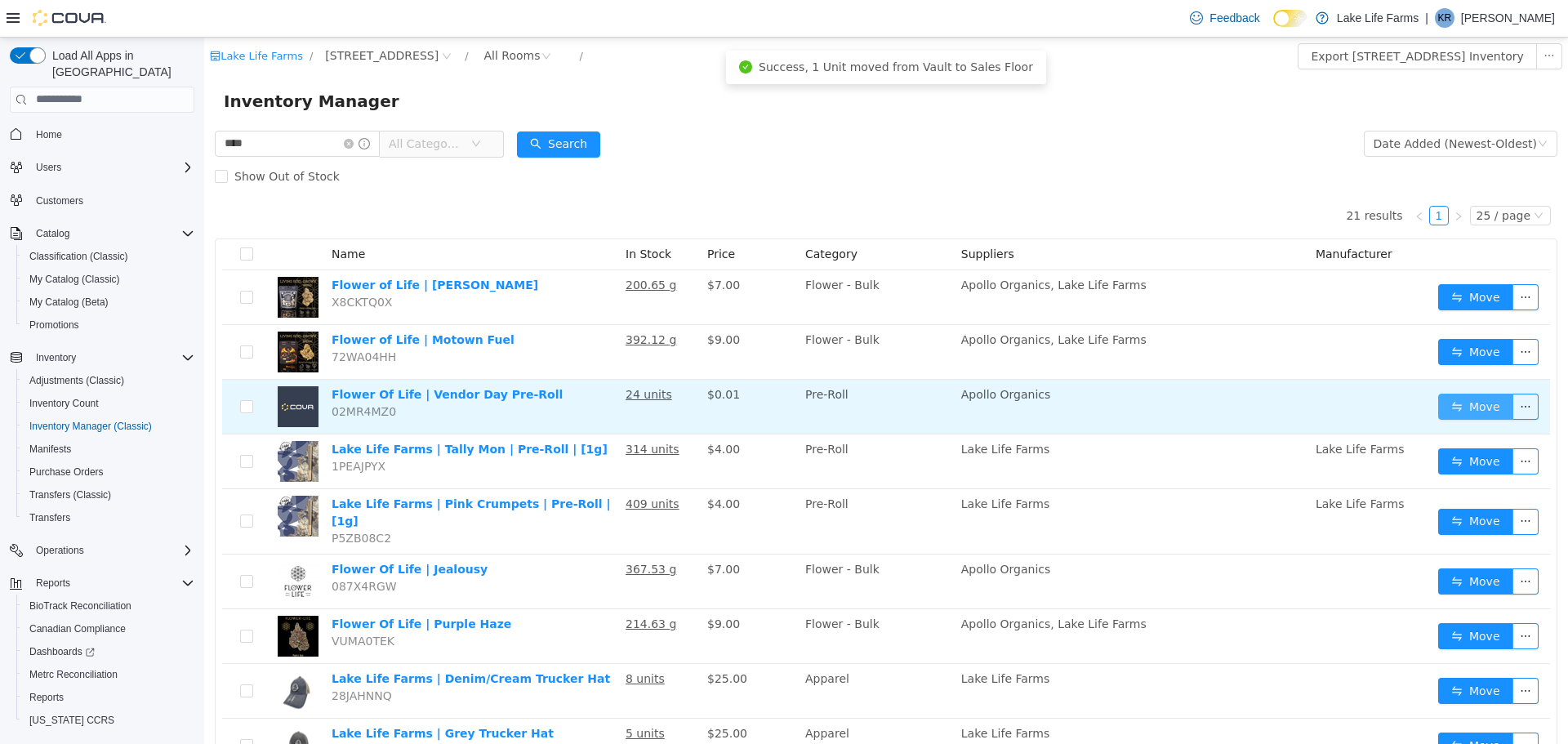
click at [1448, 402] on button "Move" at bounding box center [1476, 406] width 75 height 26
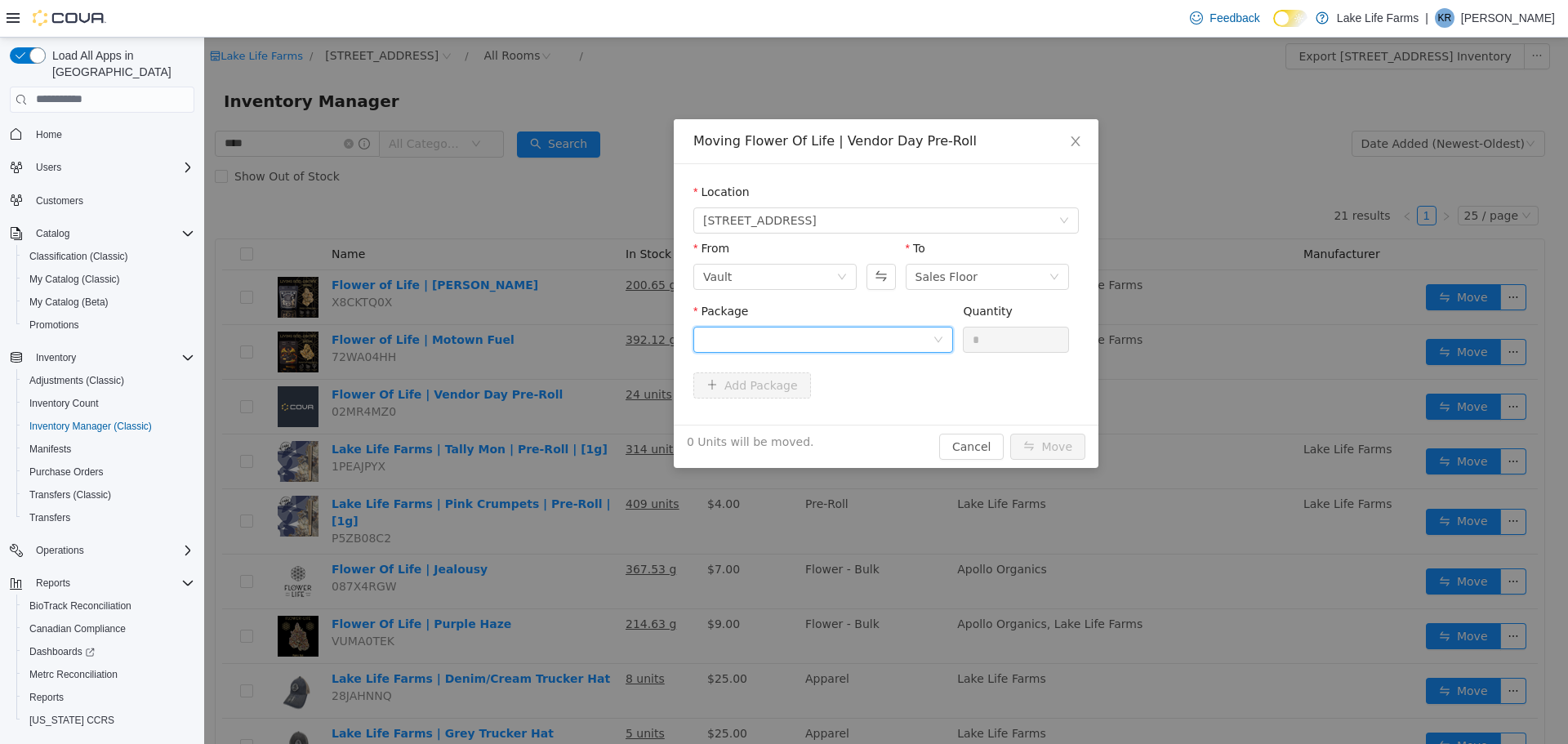
click at [914, 344] on div at bounding box center [818, 339] width 230 height 25
click at [886, 391] on li "1A405030002867D000039392 Quantity : 23 Units" at bounding box center [823, 407] width 260 height 44
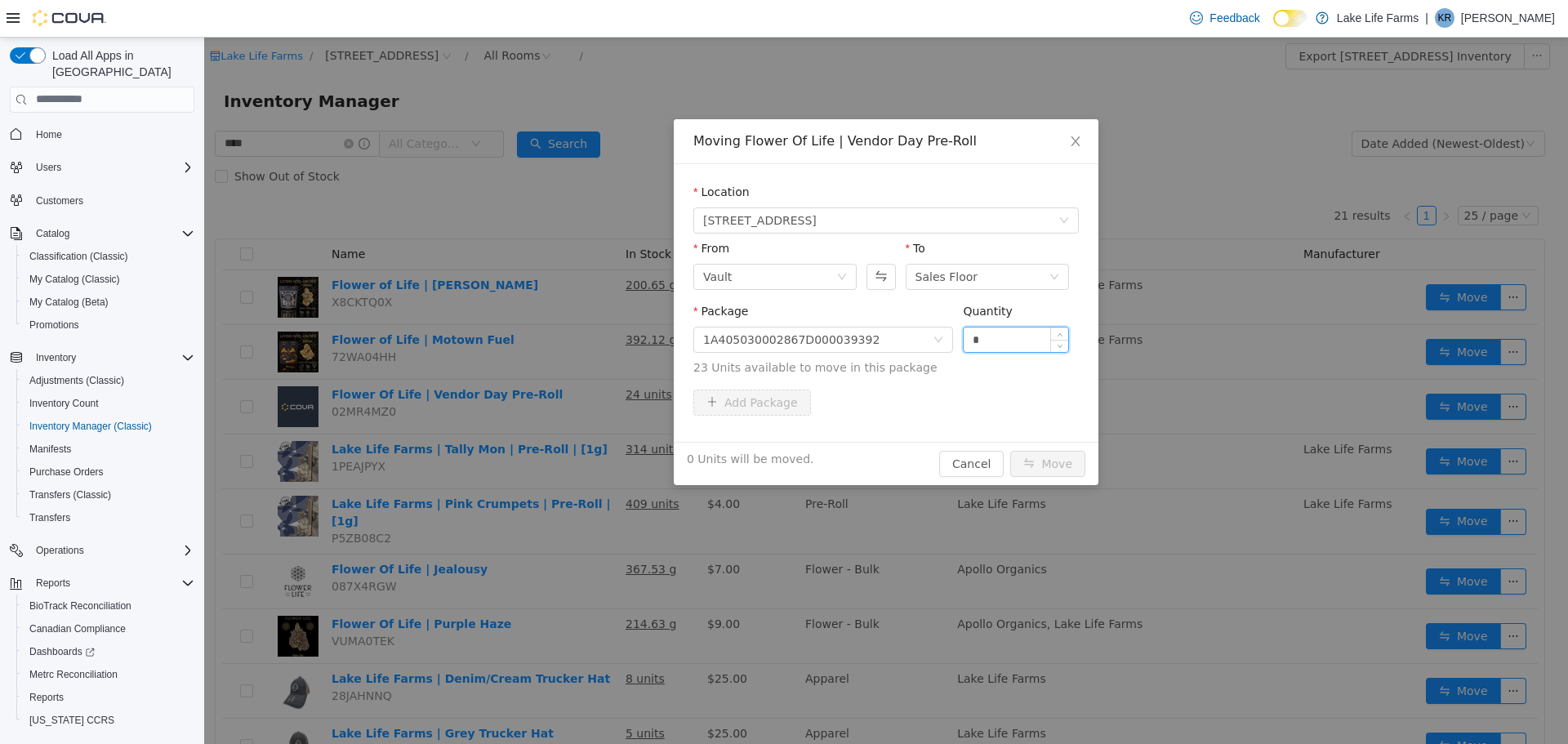
click at [1004, 336] on input "*" at bounding box center [1016, 339] width 105 height 25
type input "**"
click at [1010, 450] on button "Move" at bounding box center [1048, 463] width 75 height 26
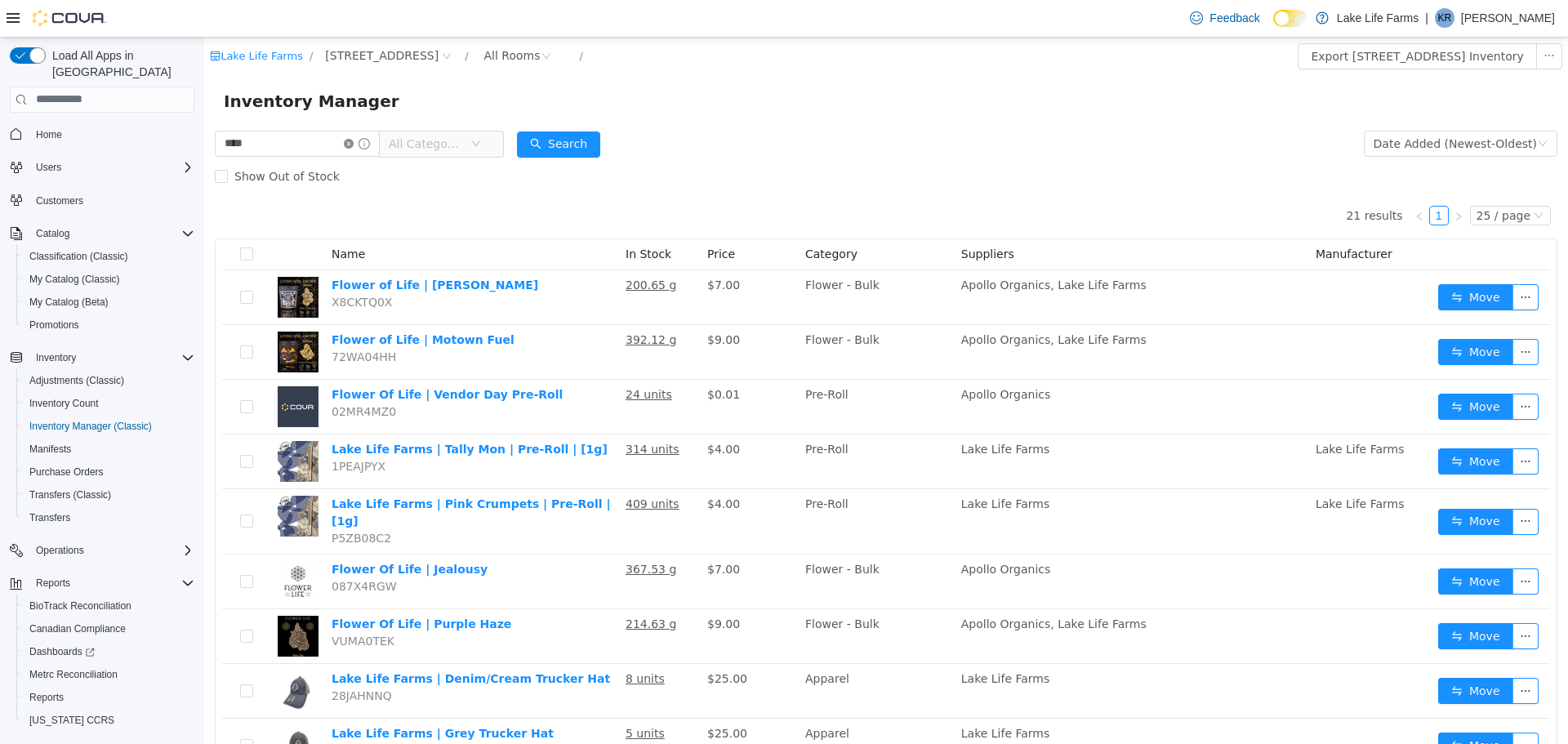
click at [354, 142] on icon "icon: close-circle" at bounding box center [348, 142] width 10 height 10
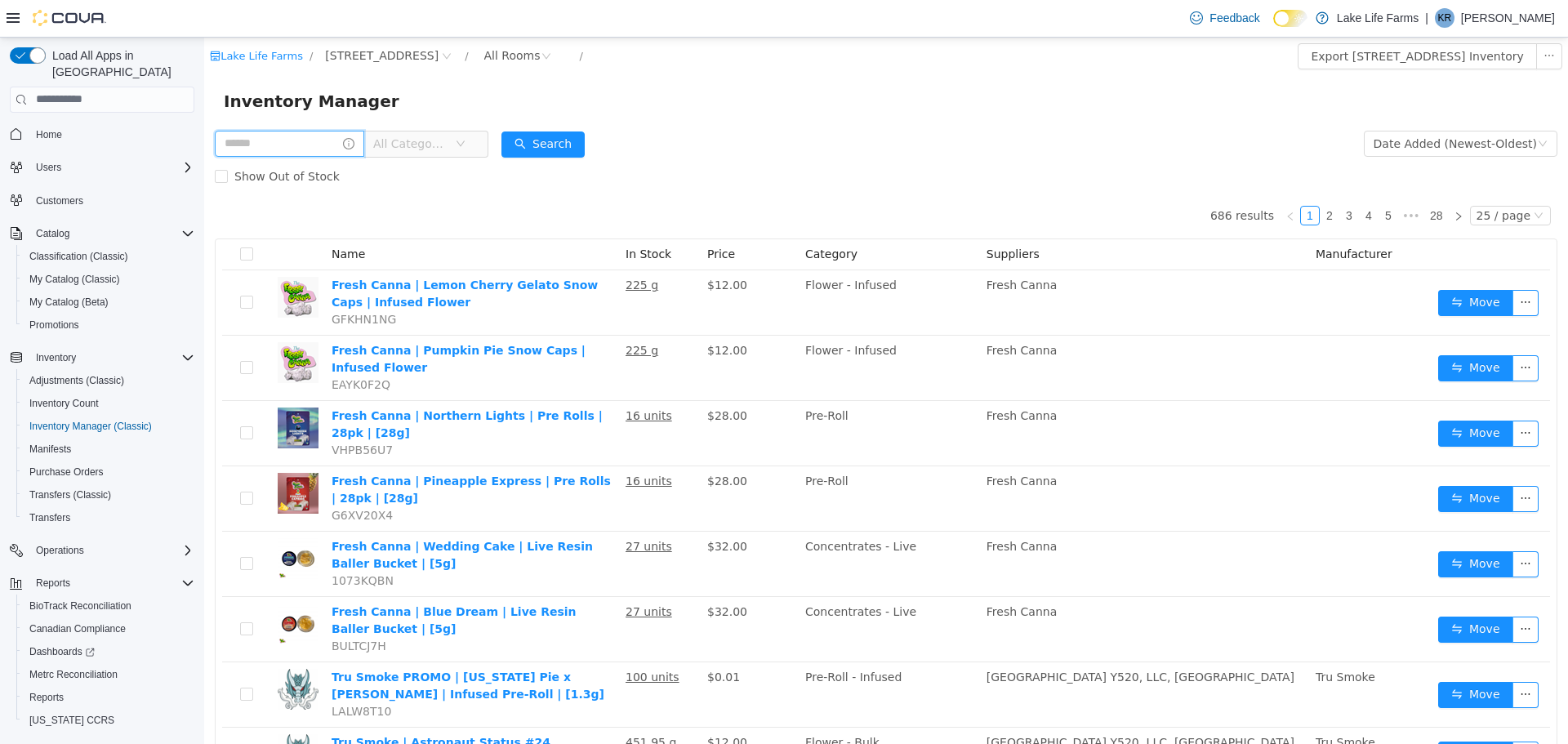
click at [295, 145] on input "text" at bounding box center [289, 142] width 150 height 26
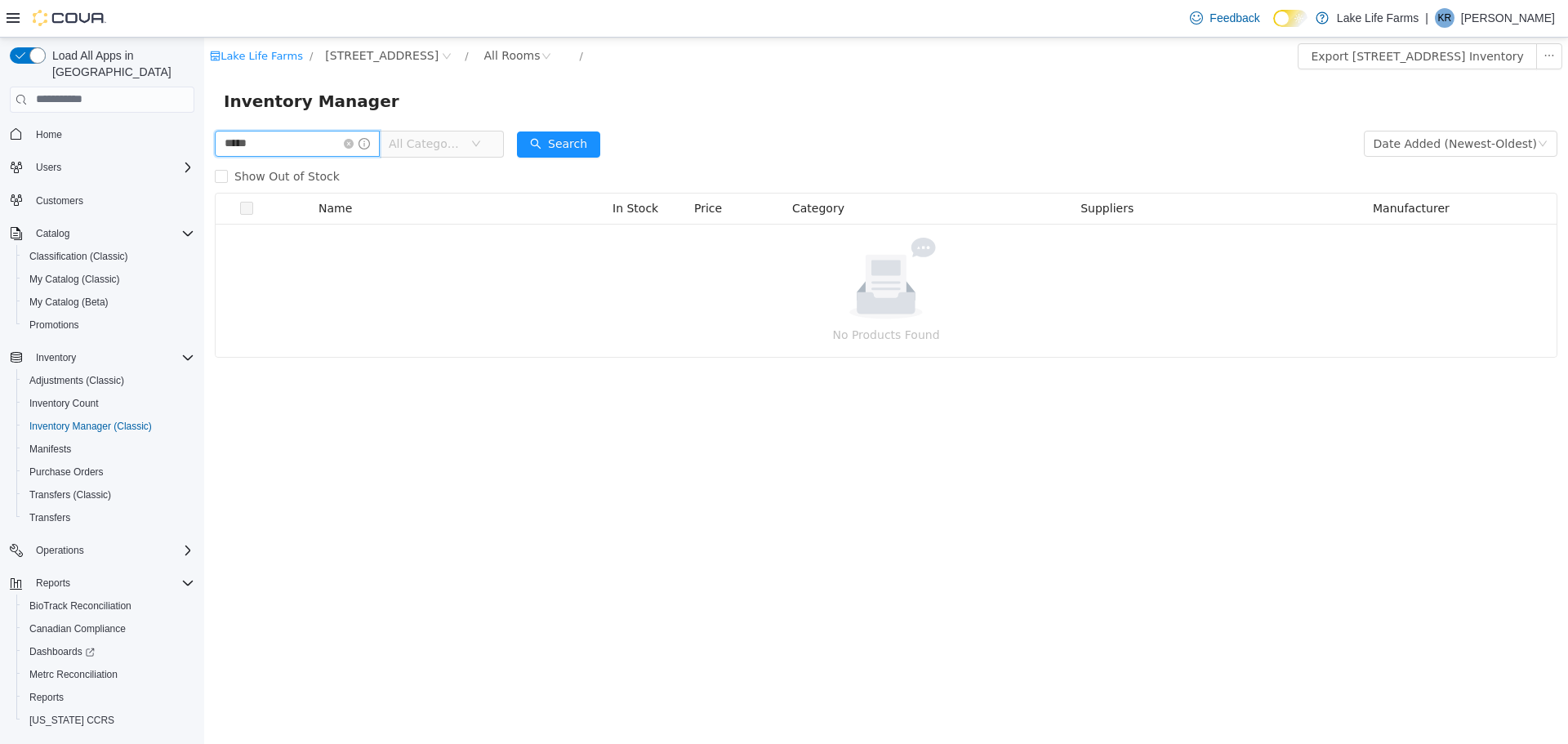
click at [295, 145] on input "*****" at bounding box center [298, 142] width 165 height 26
type input "******"
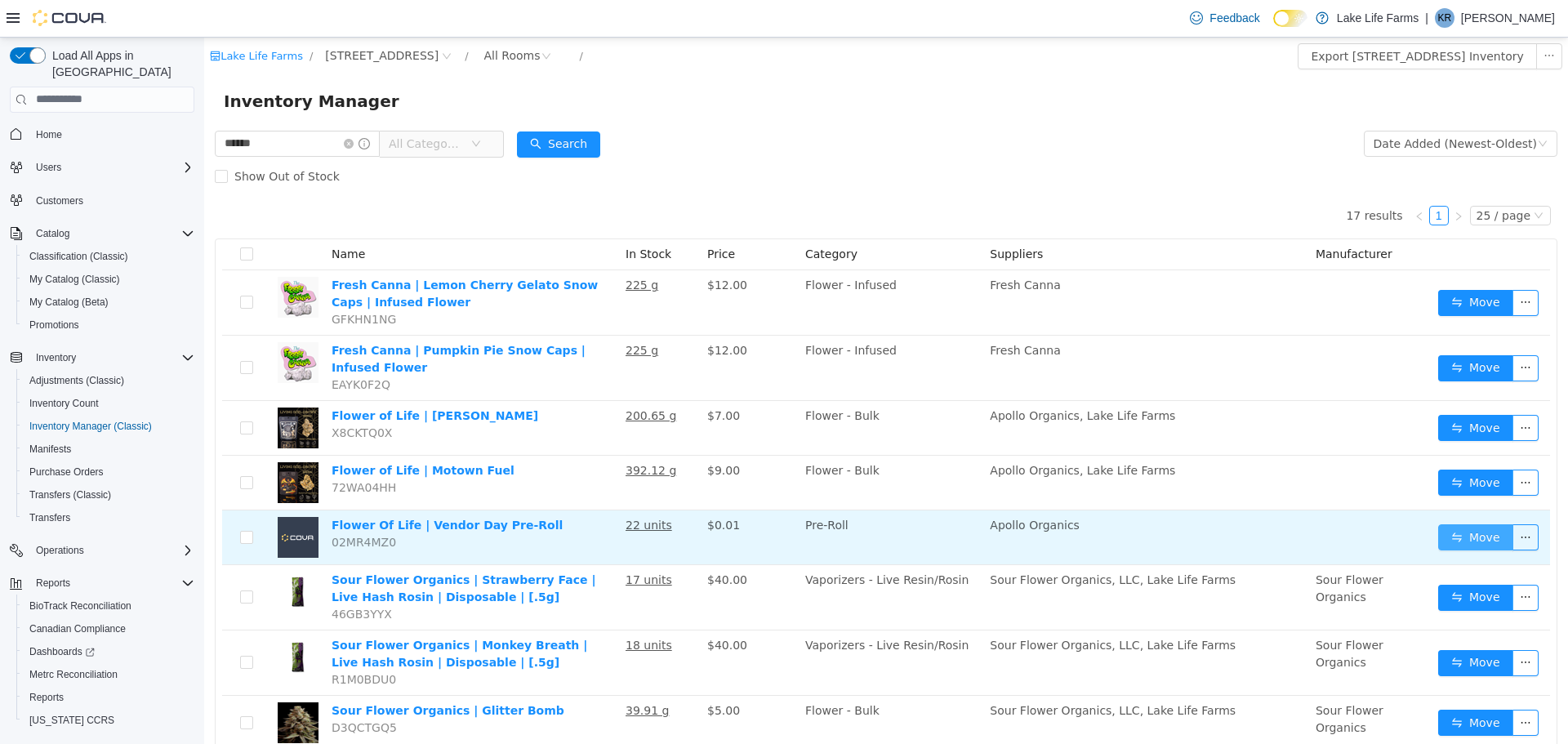
click at [1467, 524] on button "Move" at bounding box center [1476, 536] width 75 height 26
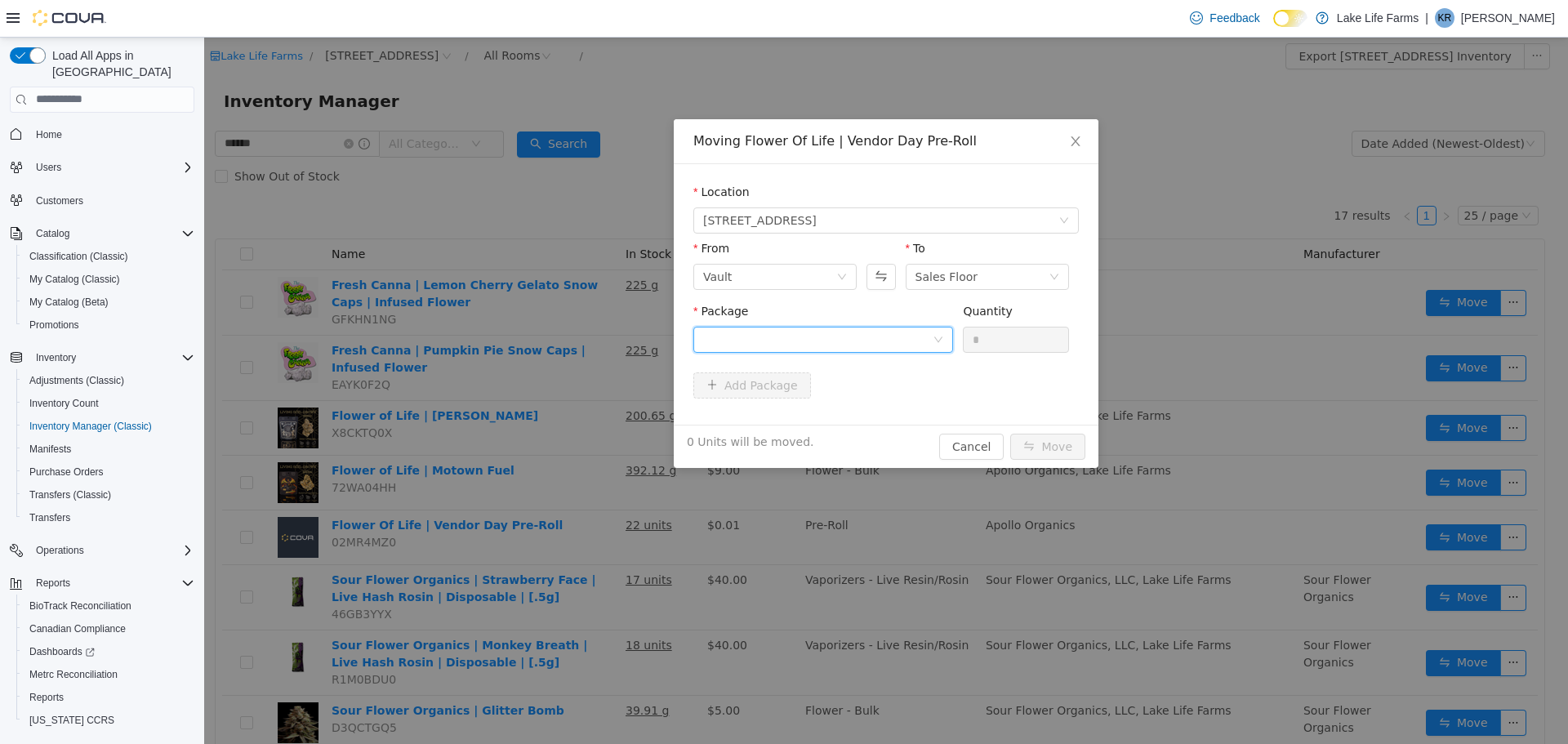
click at [740, 346] on div at bounding box center [818, 339] width 230 height 25
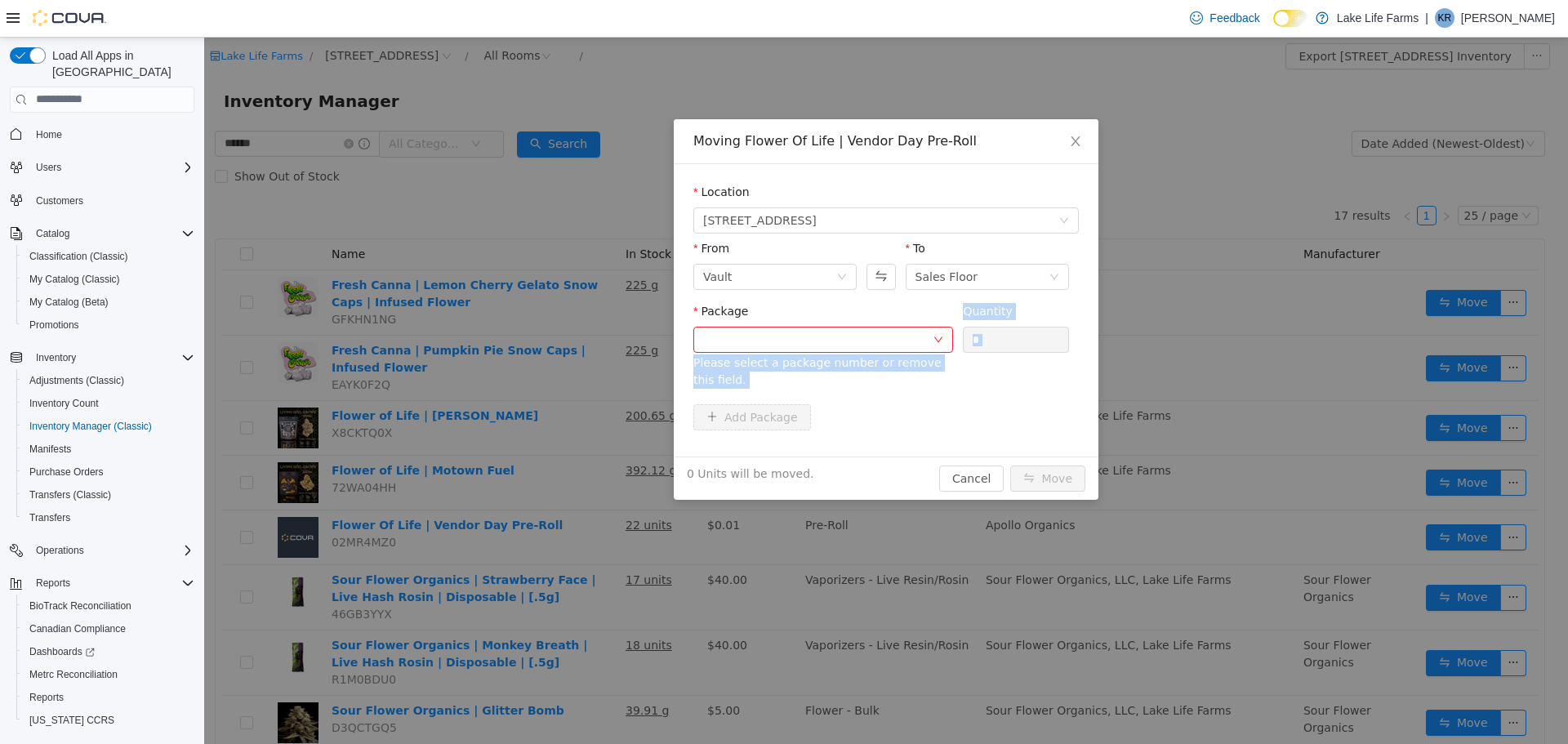
drag, startPoint x: 770, startPoint y: 434, endPoint x: 839, endPoint y: 344, distance: 113.4
click at [839, 344] on div "Moving Flower Of Life | Vendor Day Pre-Roll Location [STREET_ADDRESS] From Vaul…" at bounding box center [886, 309] width 424 height 380
click at [839, 344] on div at bounding box center [818, 339] width 230 height 25
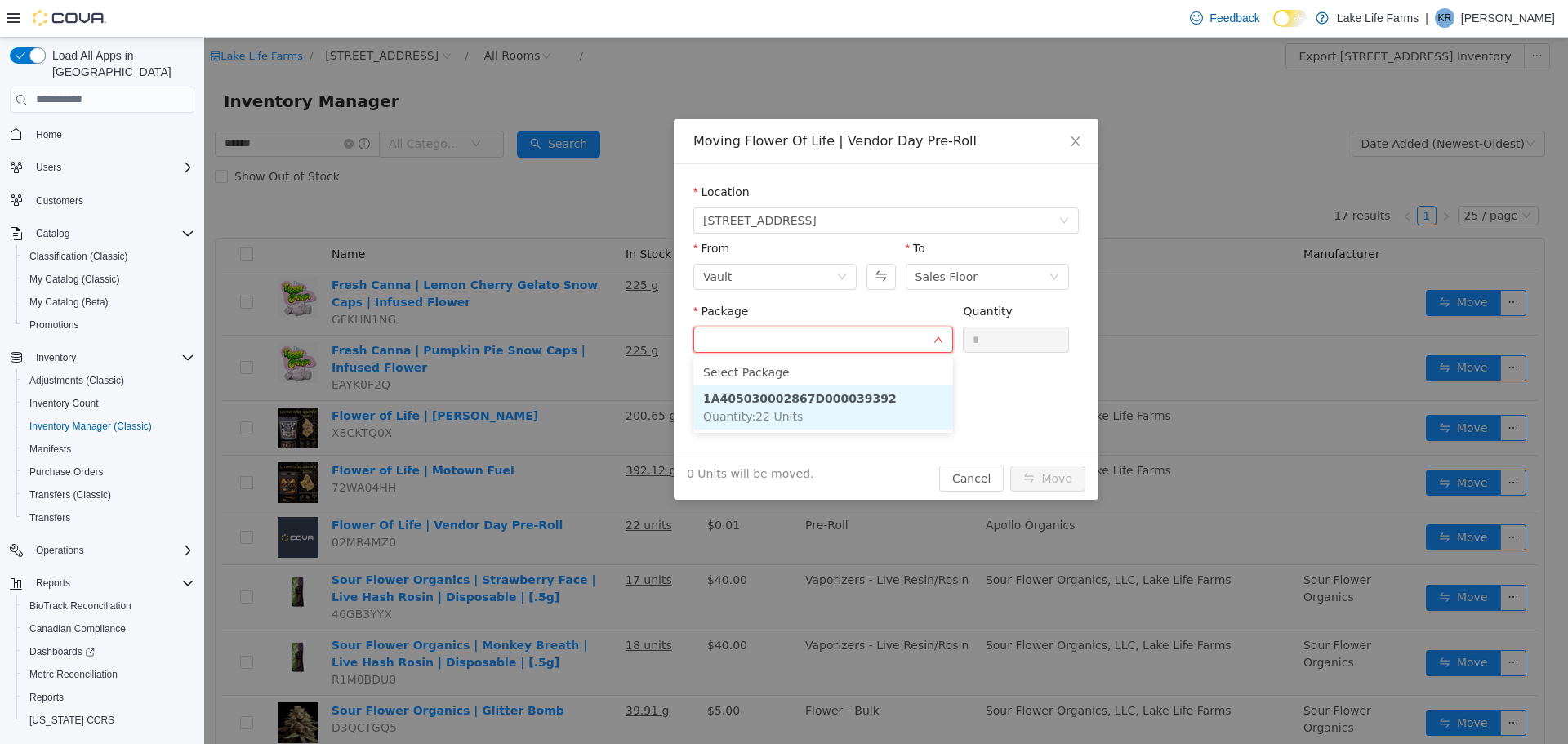
click at [787, 422] on span "Quantity : 22 Units" at bounding box center [753, 415] width 99 height 13
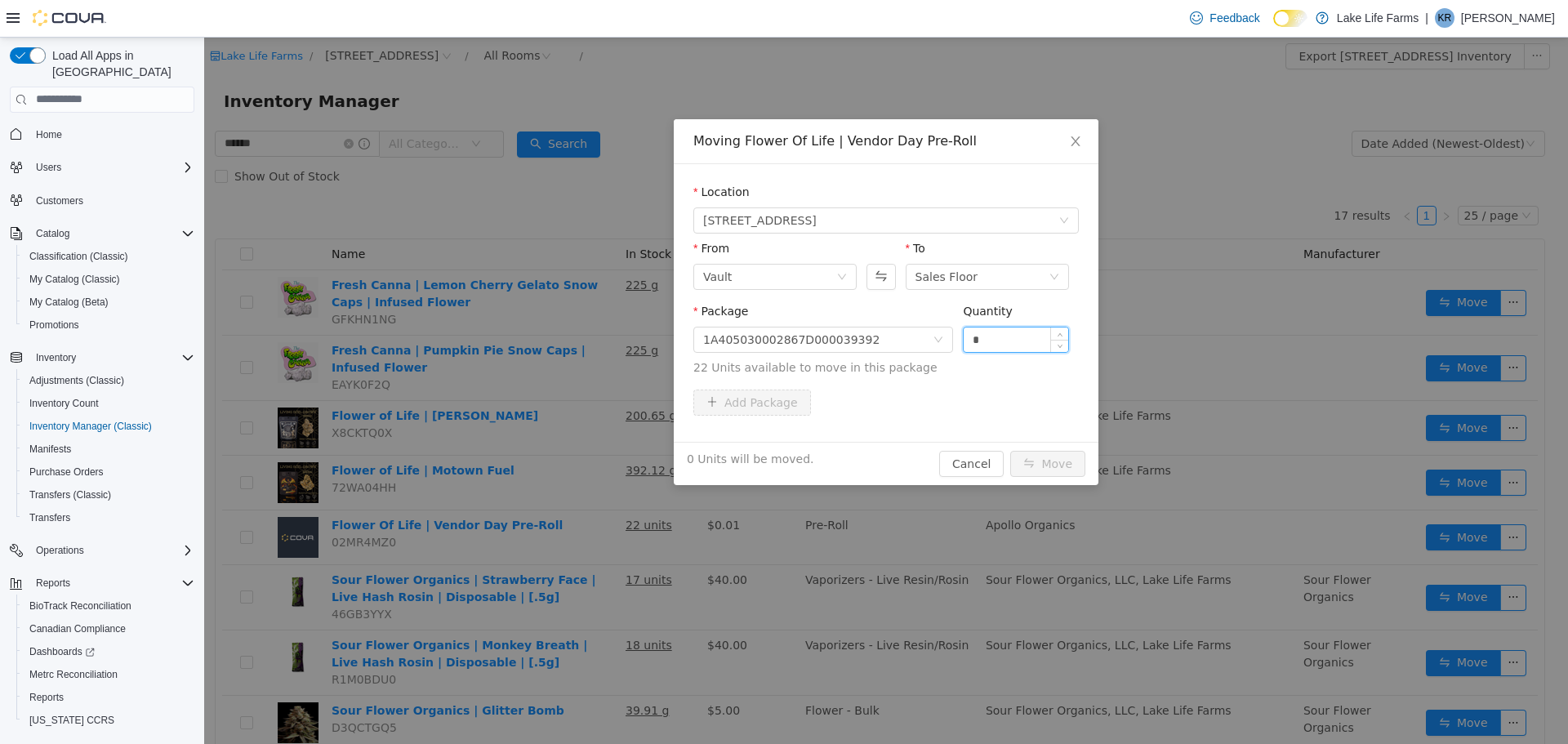
click at [1013, 344] on input "*" at bounding box center [1016, 339] width 105 height 25
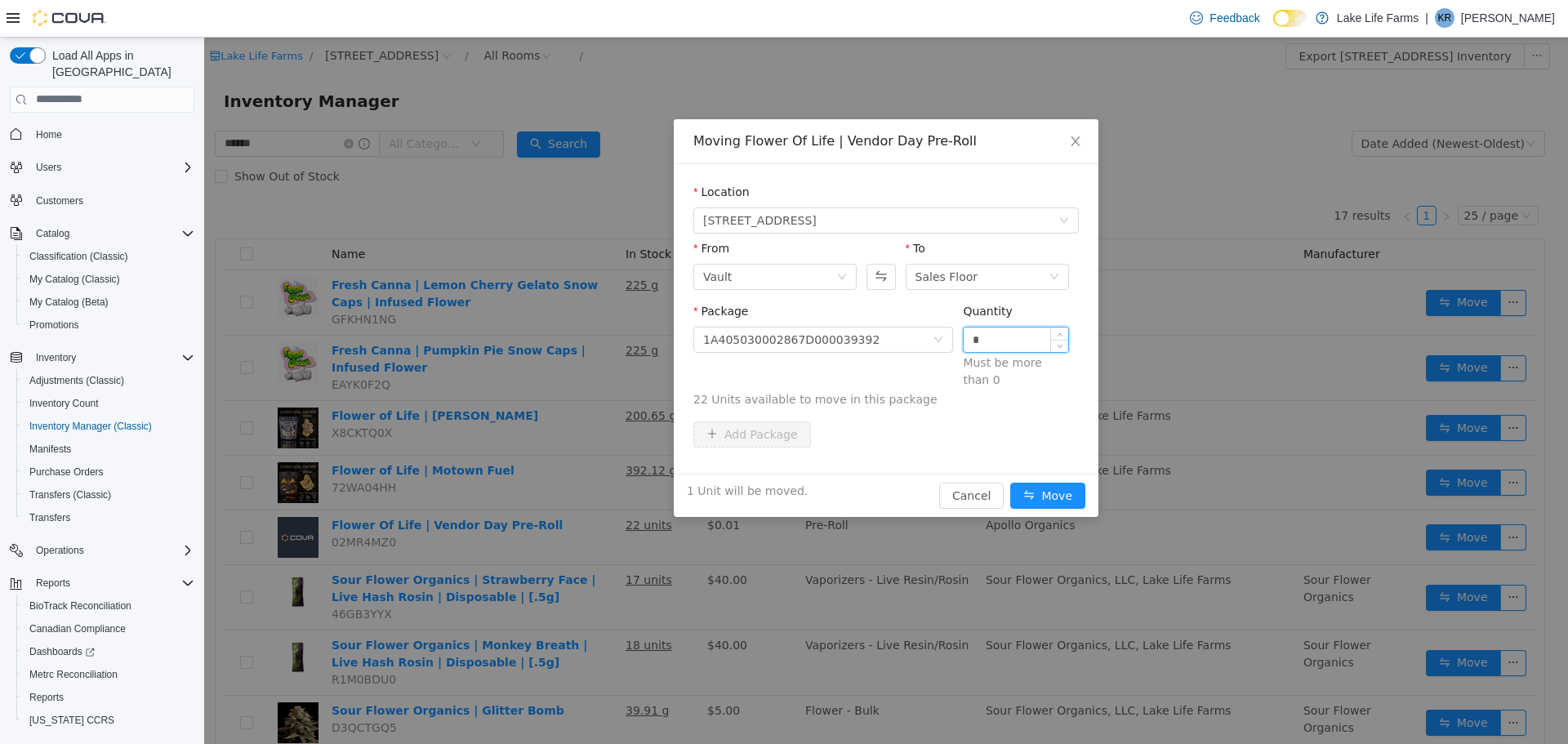
type input "*"
click at [1010, 482] on button "Move" at bounding box center [1048, 495] width 75 height 26
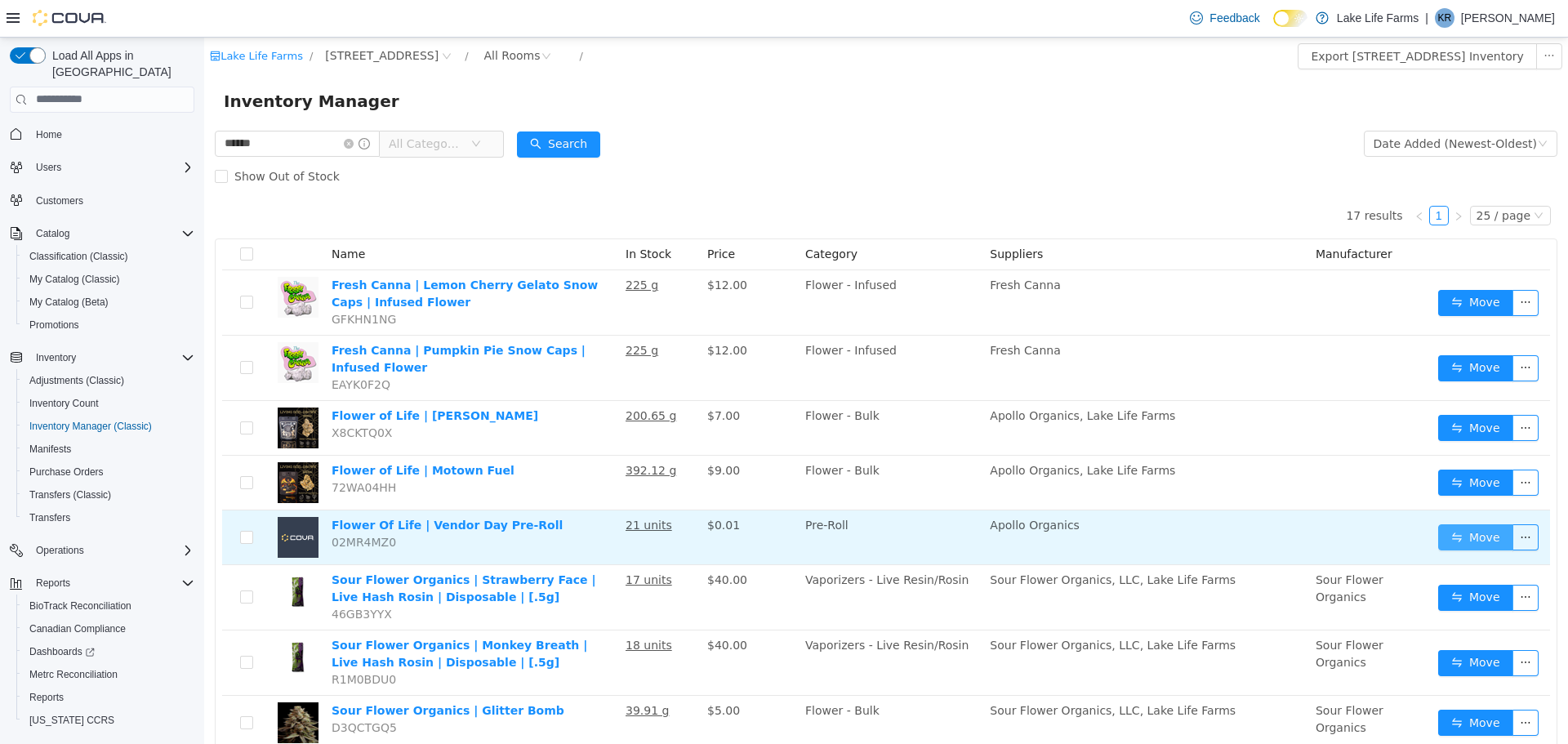
click at [1453, 538] on button "Move" at bounding box center [1476, 536] width 75 height 26
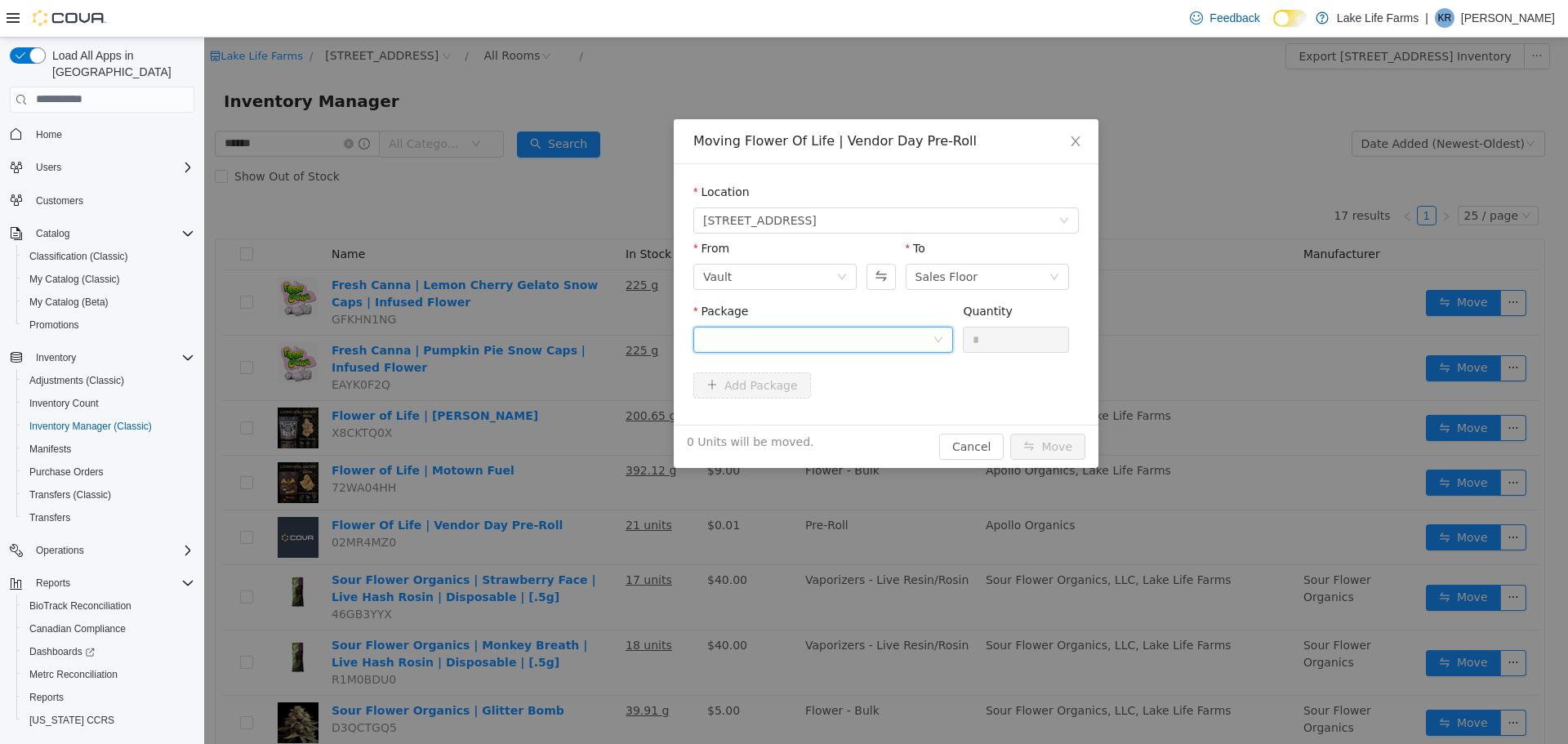
click at [913, 335] on div at bounding box center [818, 339] width 230 height 25
click at [886, 388] on li "1A405030002867D000039392 Quantity : 21 Units" at bounding box center [823, 407] width 260 height 44
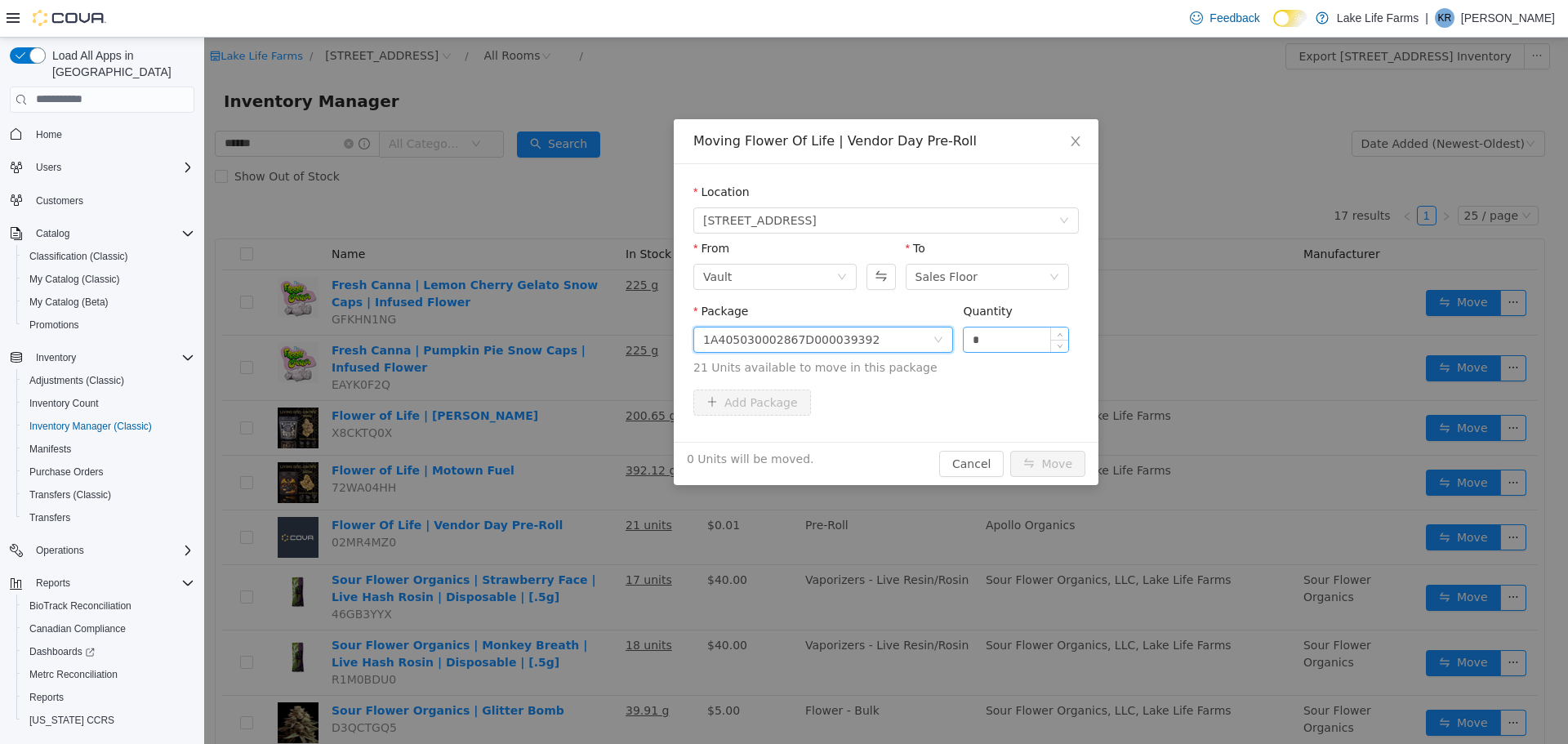
click at [1021, 348] on input "*" at bounding box center [1016, 339] width 105 height 25
type input "*"
click at [1043, 460] on button "Move" at bounding box center [1048, 463] width 75 height 26
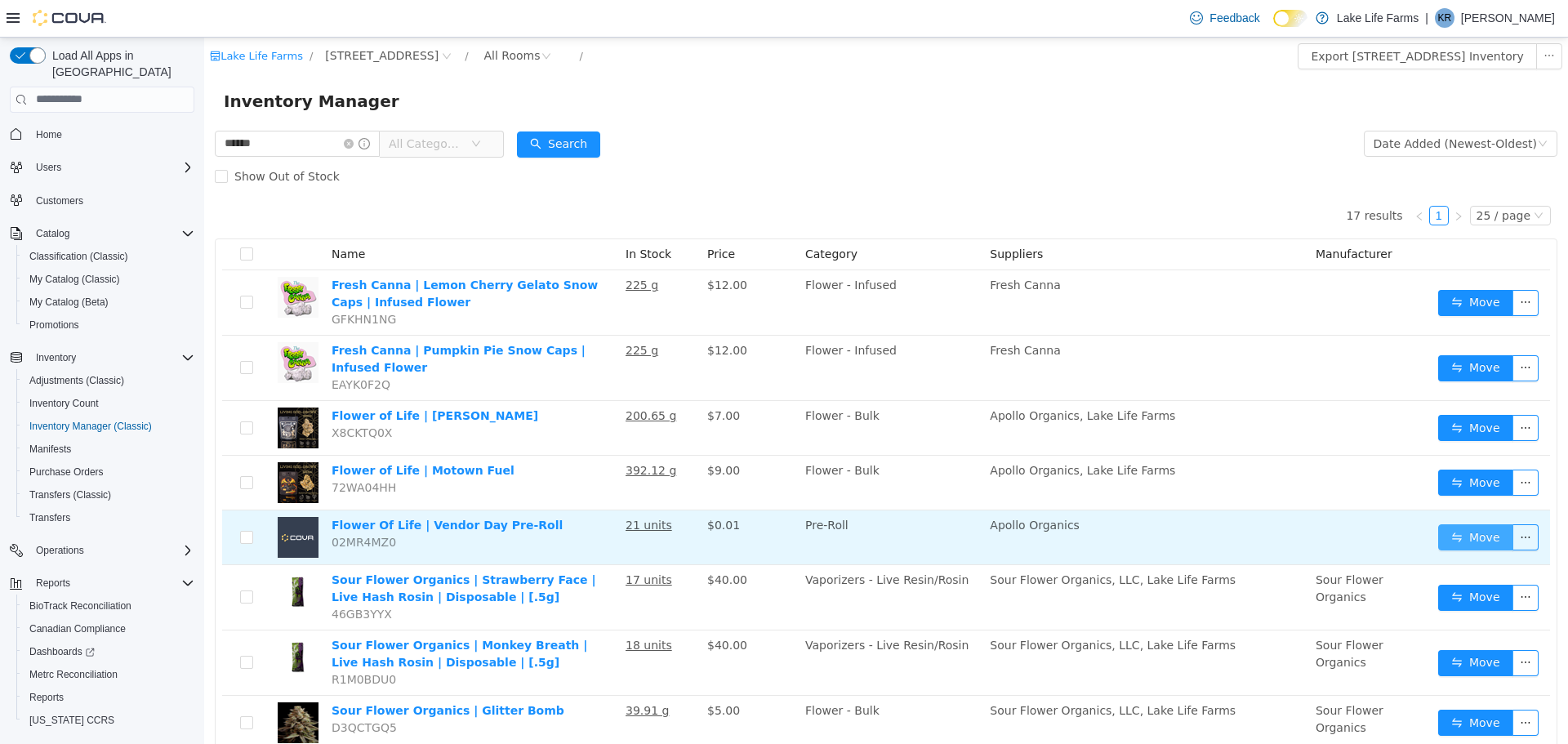
click at [1449, 544] on button "Move" at bounding box center [1476, 536] width 75 height 26
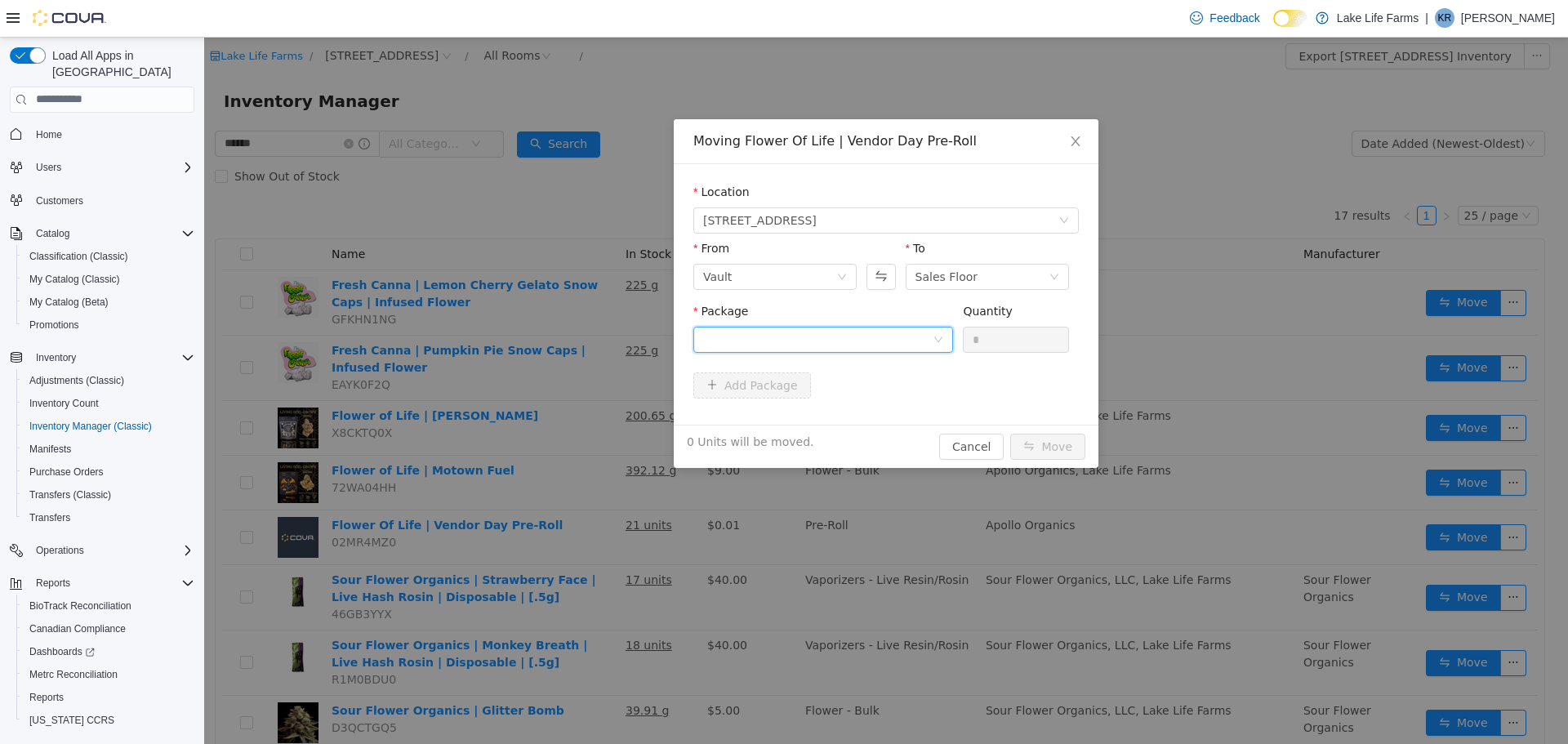
click at [904, 337] on div at bounding box center [818, 339] width 230 height 25
click at [807, 410] on li "1A405030002867D000039392 Quantity : 20 Units" at bounding box center [823, 407] width 260 height 44
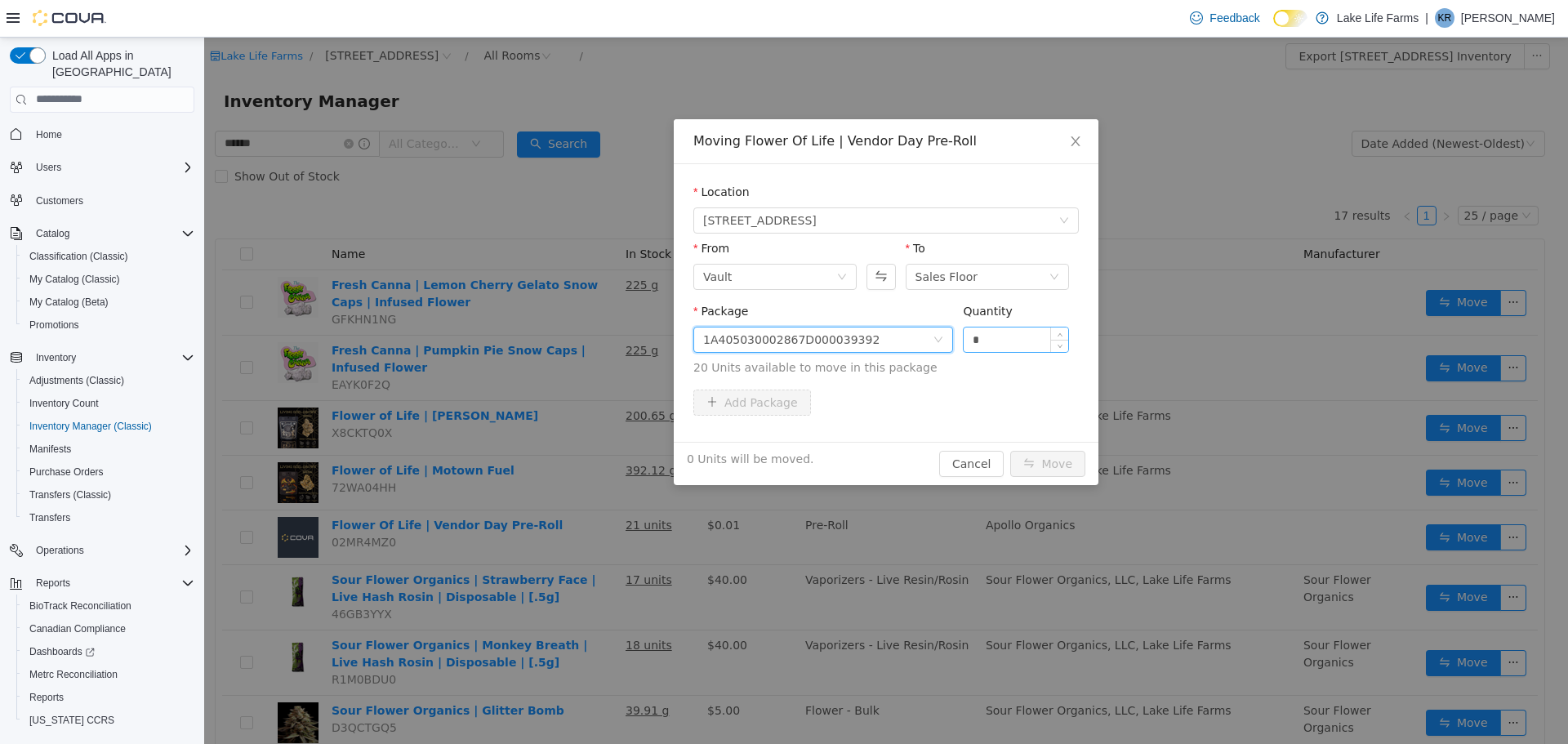
click at [990, 342] on input "*" at bounding box center [1016, 339] width 105 height 25
click at [888, 267] on button "Swap" at bounding box center [880, 276] width 28 height 26
type input "*"
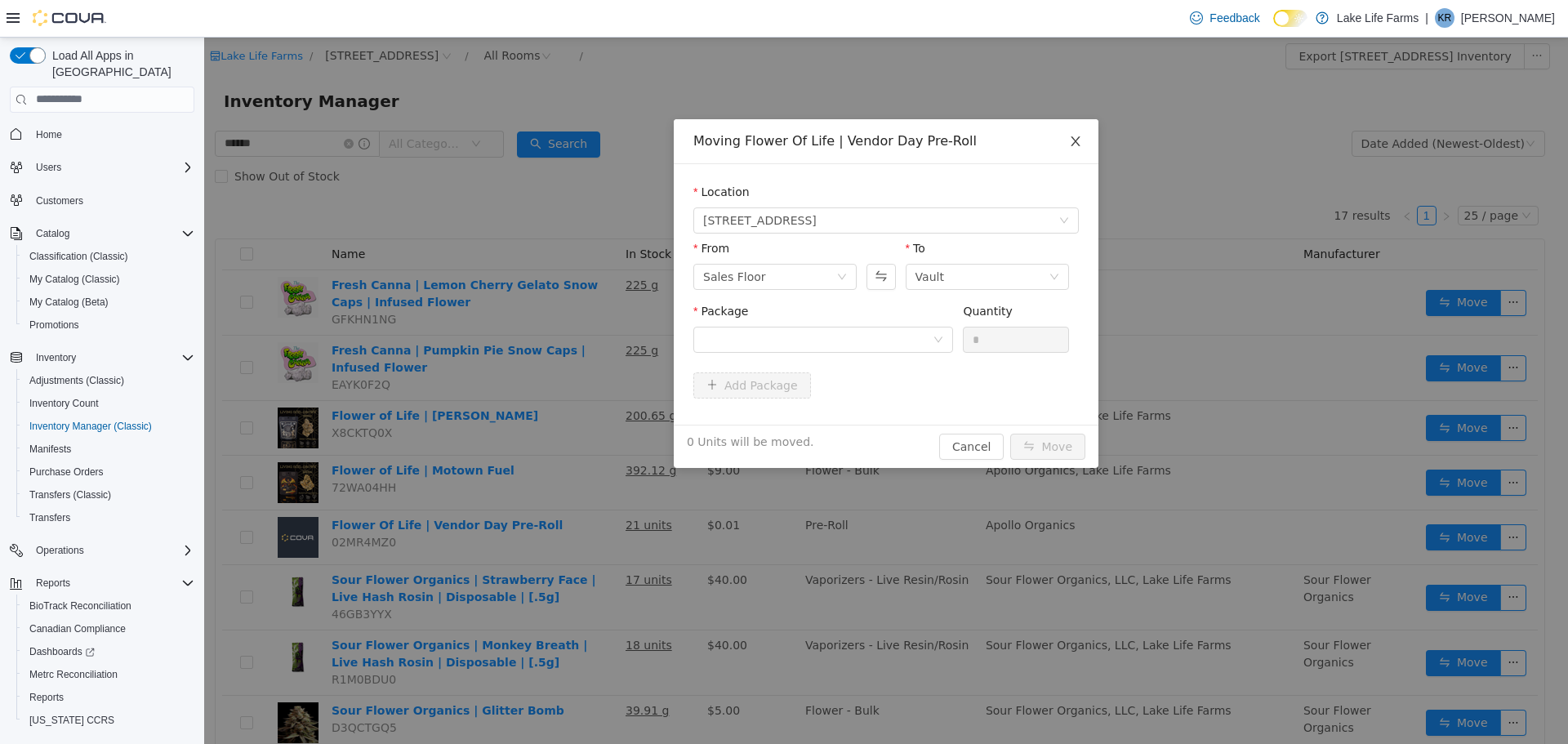
click at [1080, 136] on icon "icon: close" at bounding box center [1076, 141] width 13 height 13
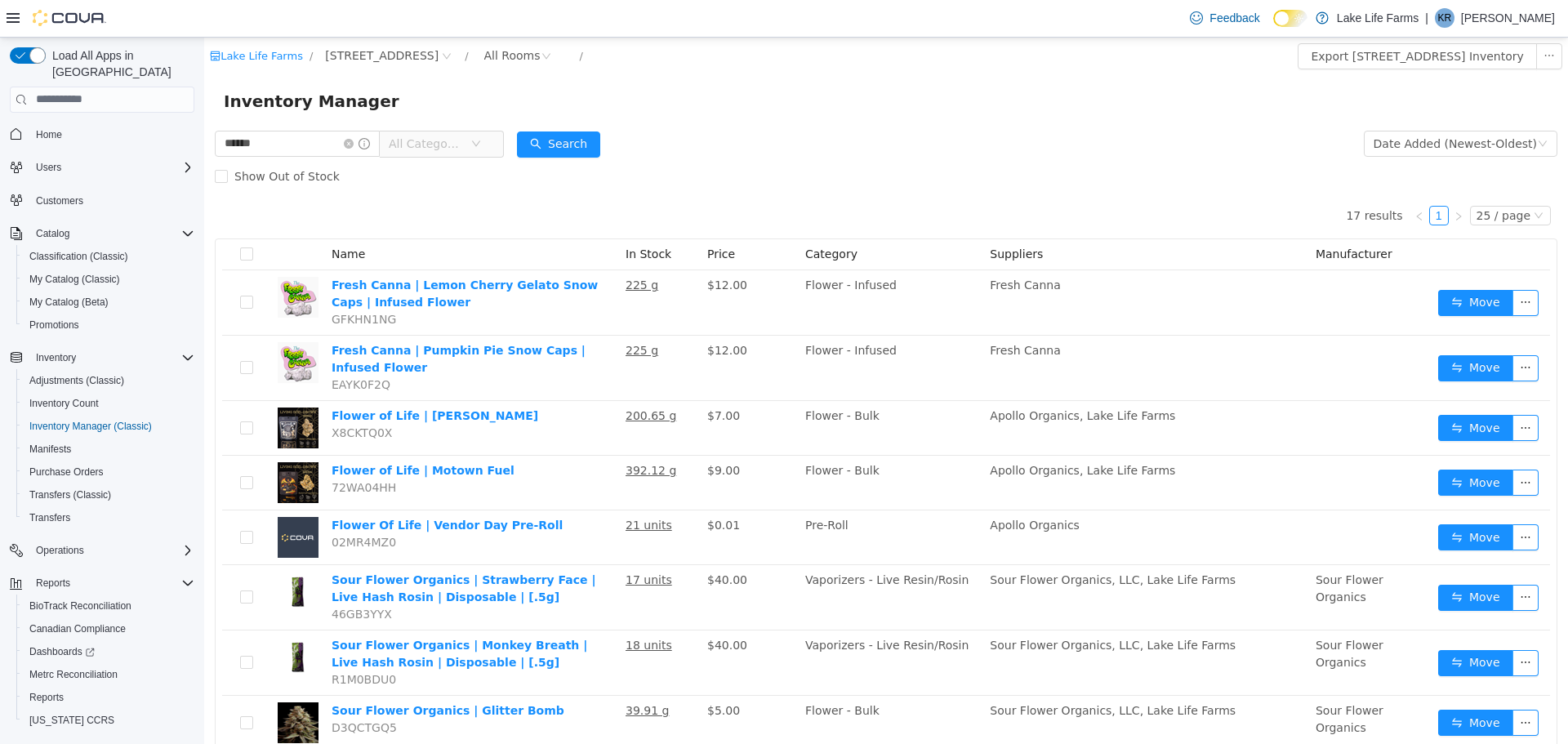
click at [899, 137] on form "****** All Categories Date Added (Newest-Oldest) Search Show Out of Stock" at bounding box center [886, 159] width 1343 height 65
click at [358, 141] on input "******" at bounding box center [298, 142] width 165 height 26
click at [354, 141] on icon "icon: close-circle" at bounding box center [348, 142] width 10 height 10
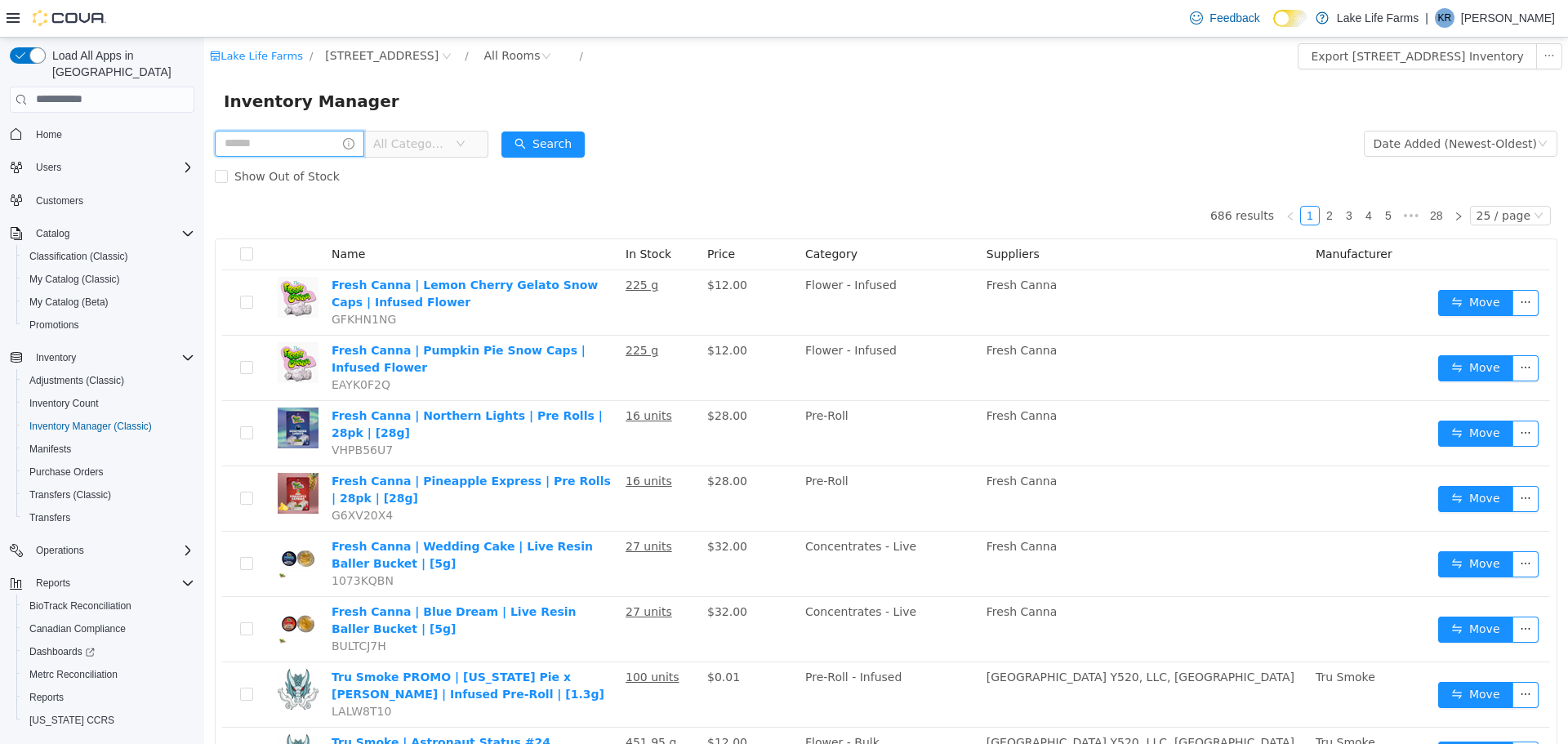
click at [296, 148] on input "text" at bounding box center [289, 142] width 150 height 26
type input "*********"
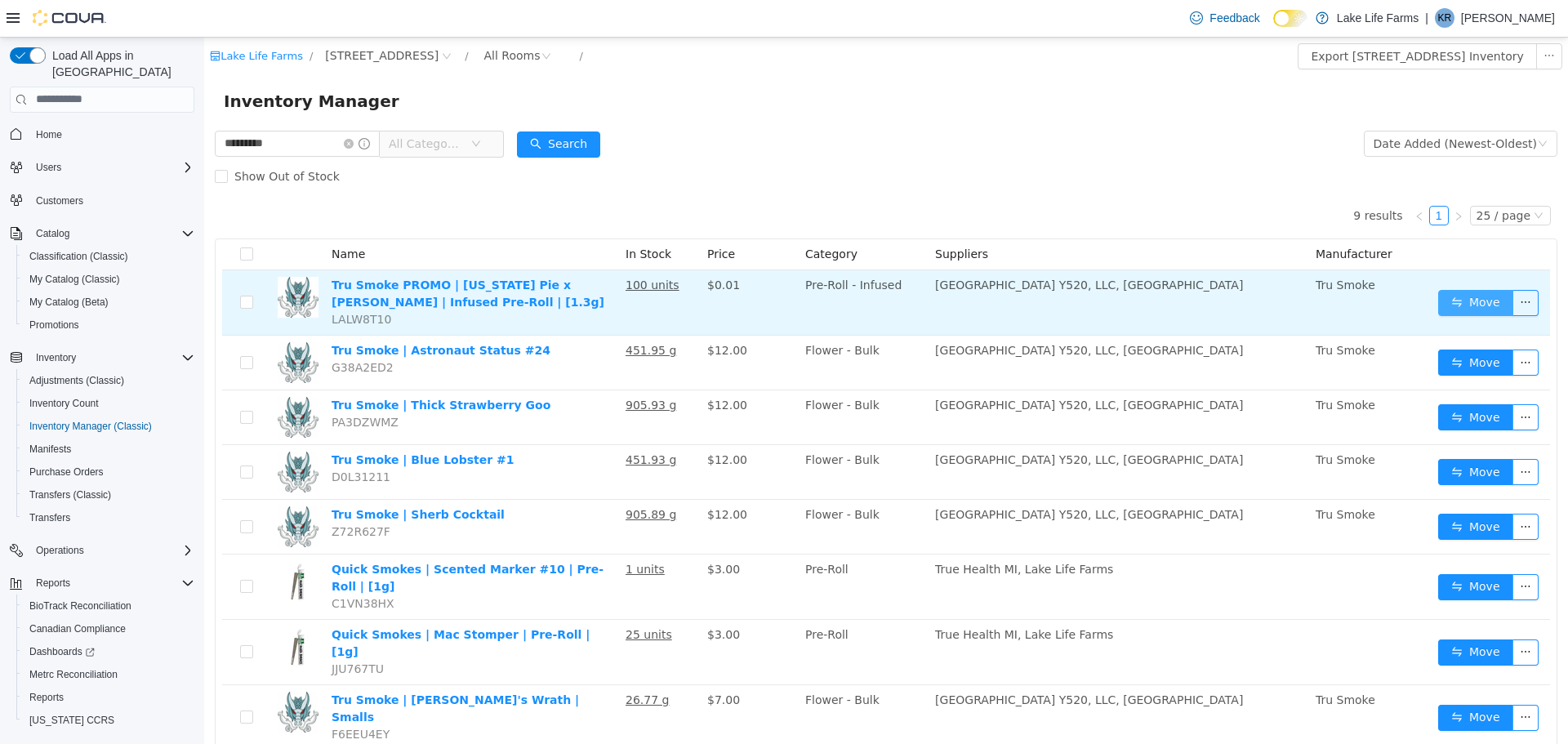
click at [1456, 299] on button "Move" at bounding box center [1476, 302] width 75 height 26
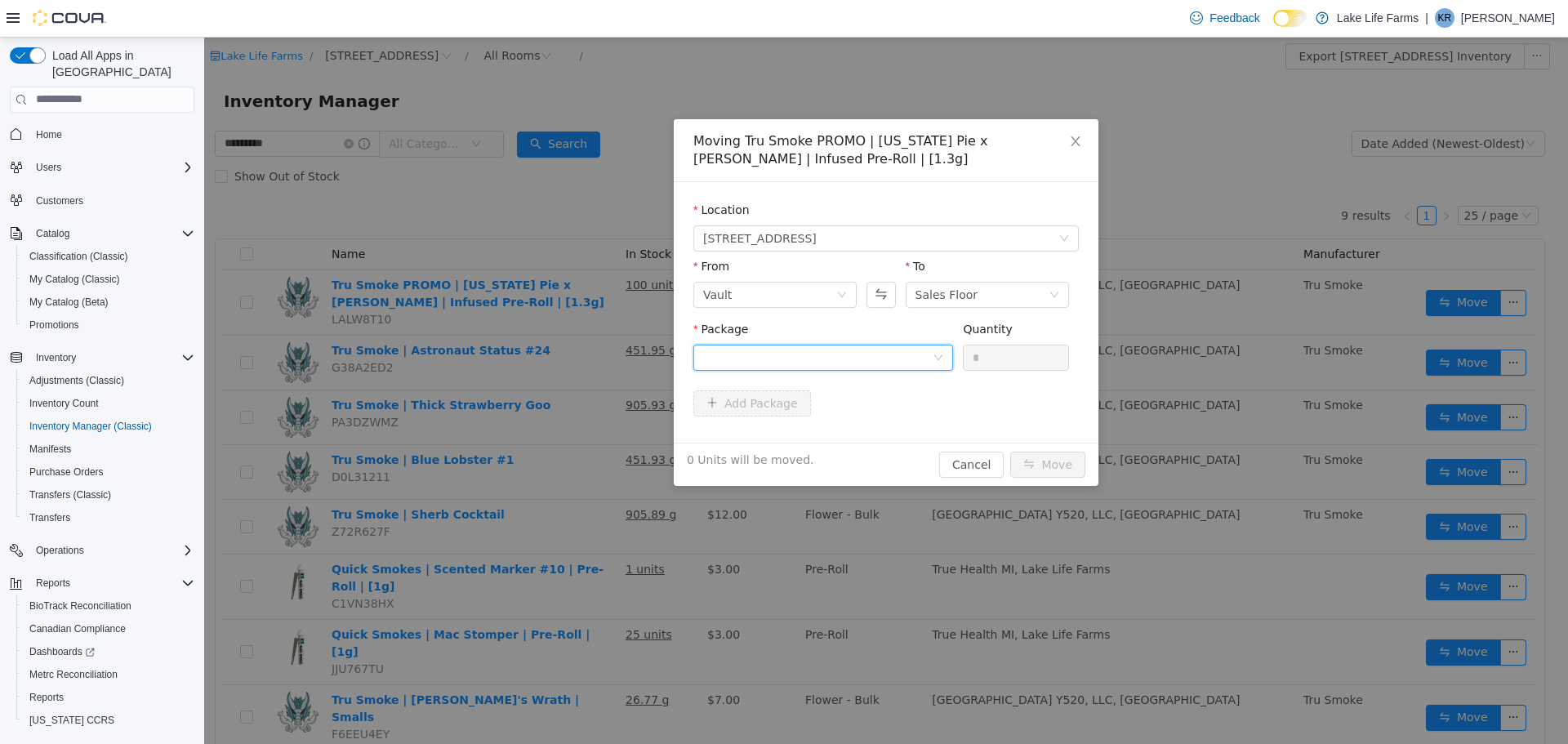
click at [754, 366] on div at bounding box center [818, 356] width 230 height 25
click at [734, 423] on li "1A40503000291D1000018291 Quantity : 100 Units" at bounding box center [823, 424] width 260 height 44
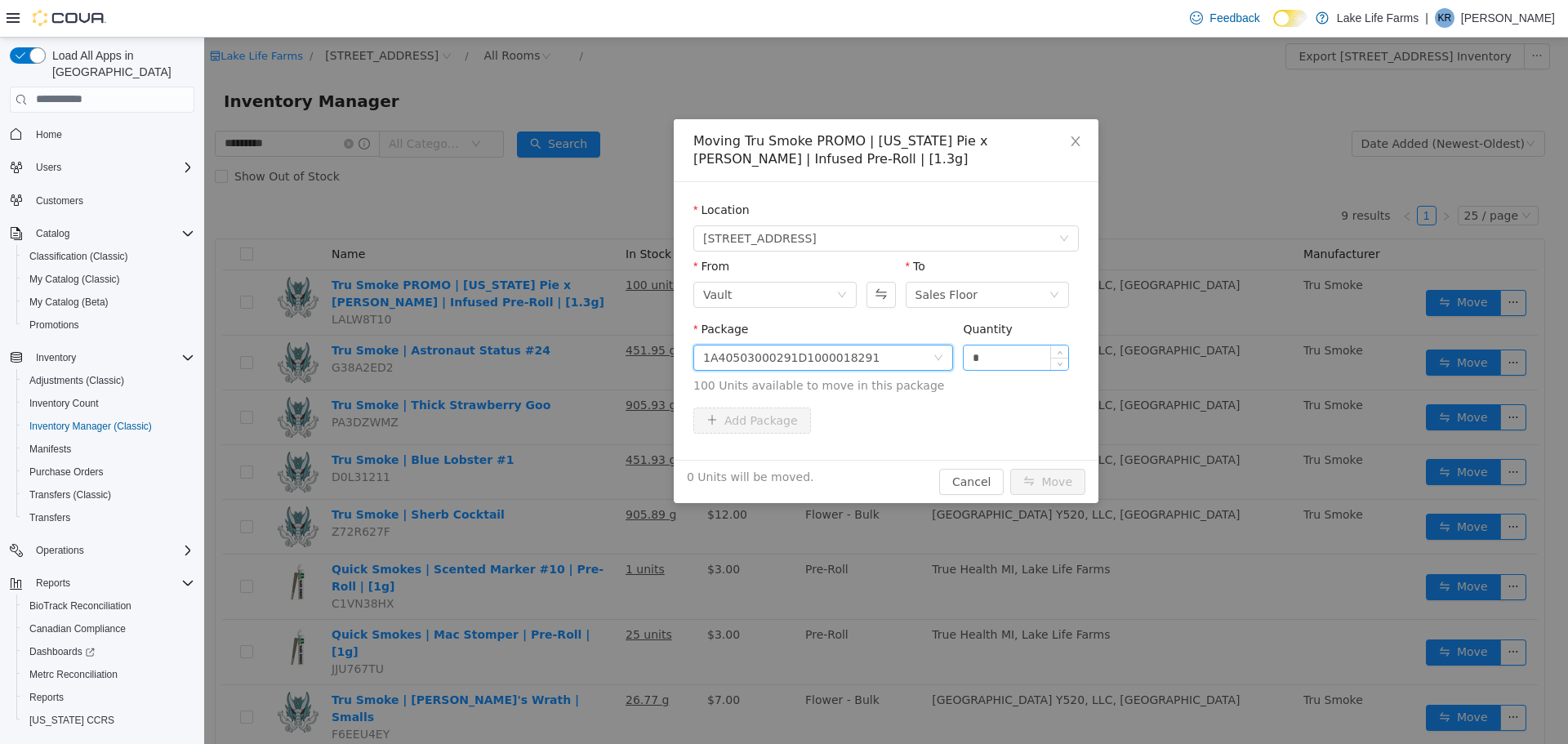
click at [996, 351] on input "*" at bounding box center [1016, 356] width 105 height 25
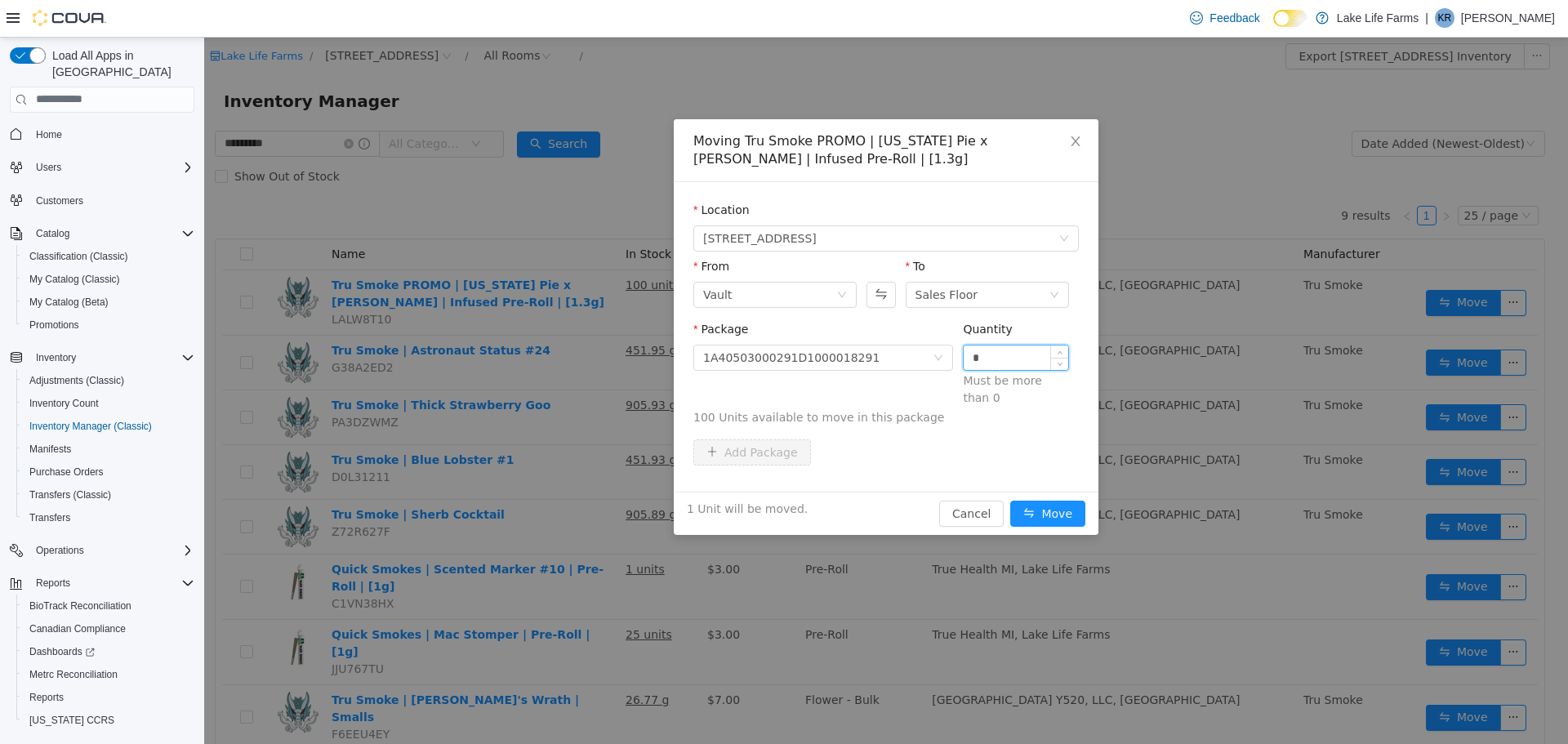
type input "*"
click at [1010, 500] on button "Move" at bounding box center [1048, 513] width 75 height 26
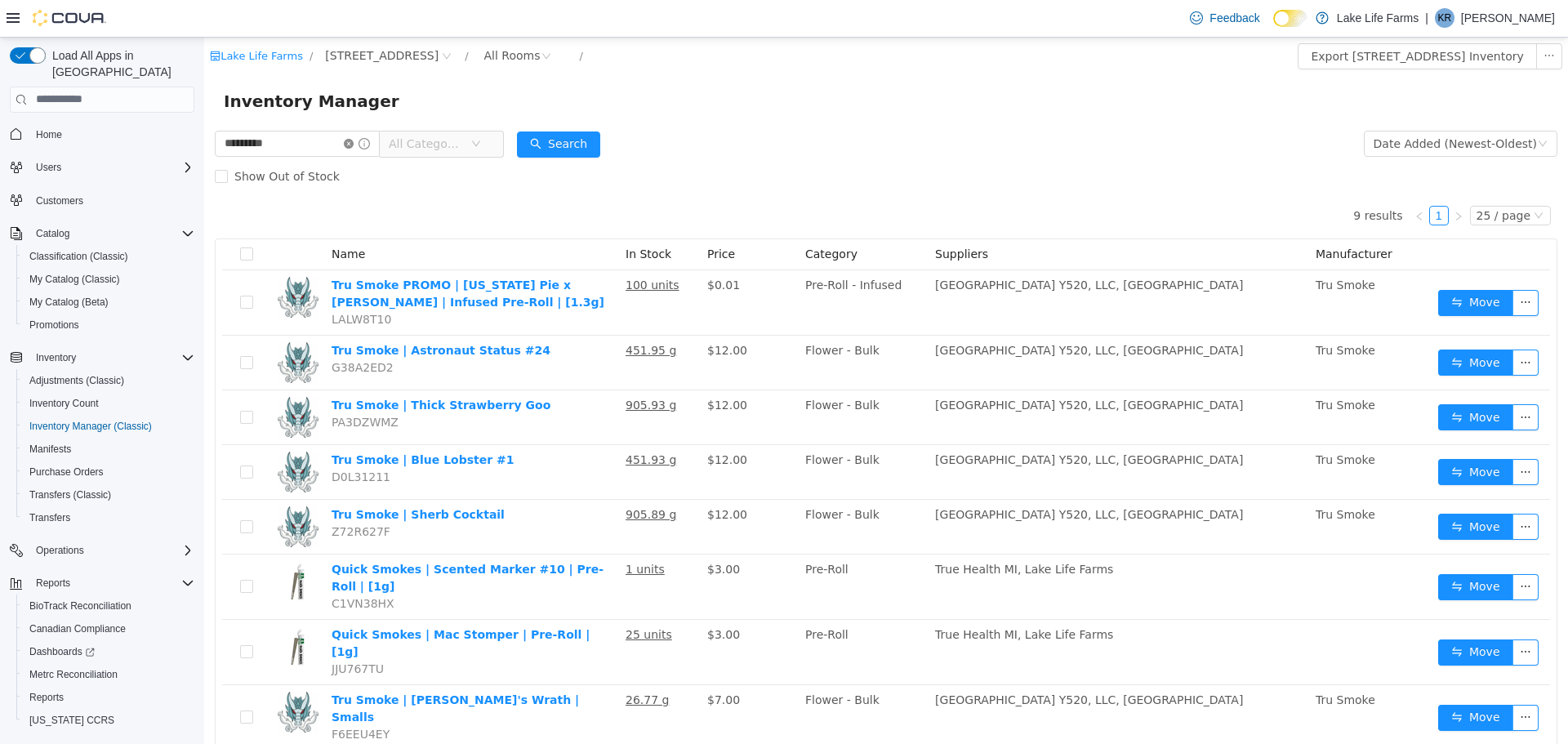
click at [354, 145] on icon "icon: close-circle" at bounding box center [348, 142] width 10 height 10
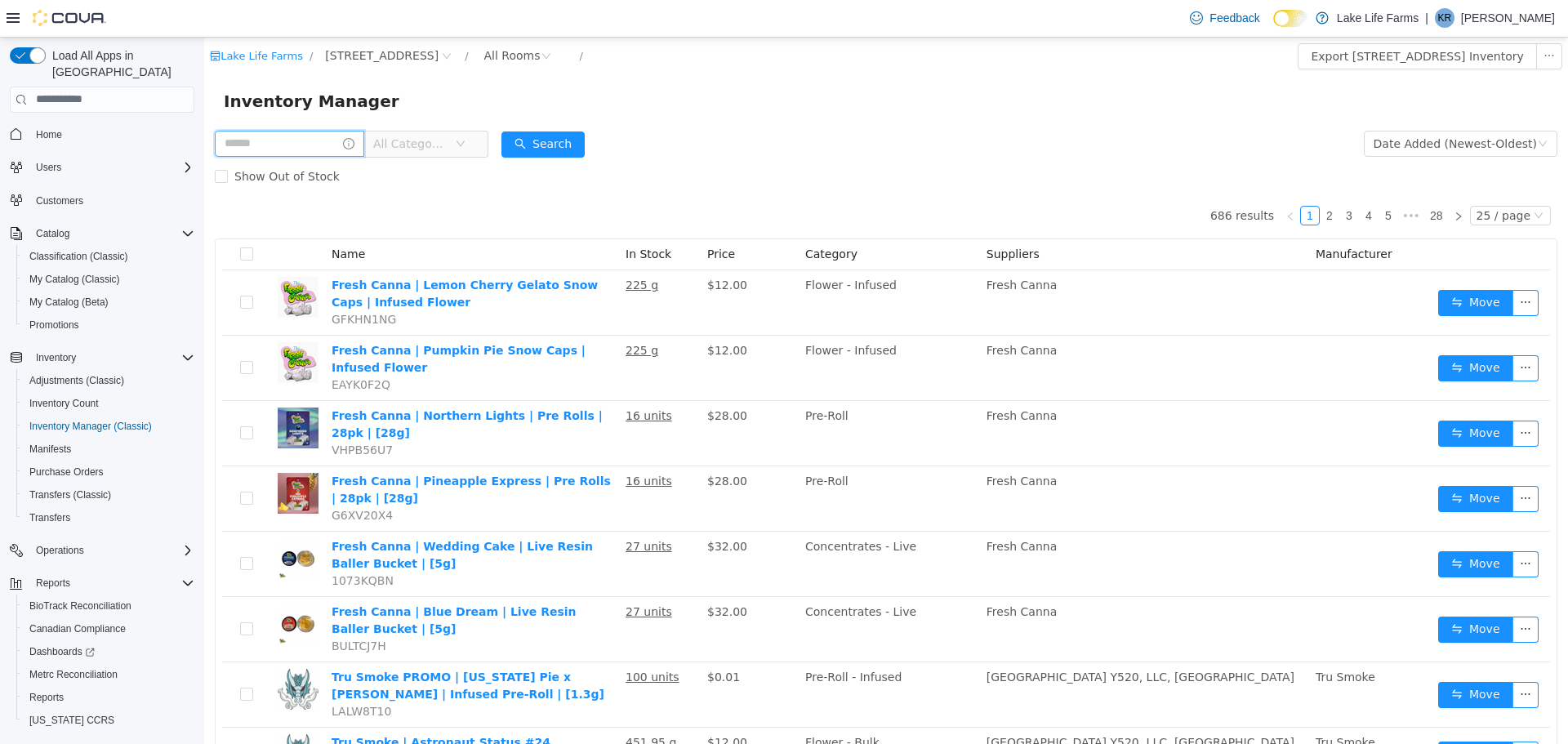
click at [282, 149] on input "text" at bounding box center [289, 142] width 150 height 26
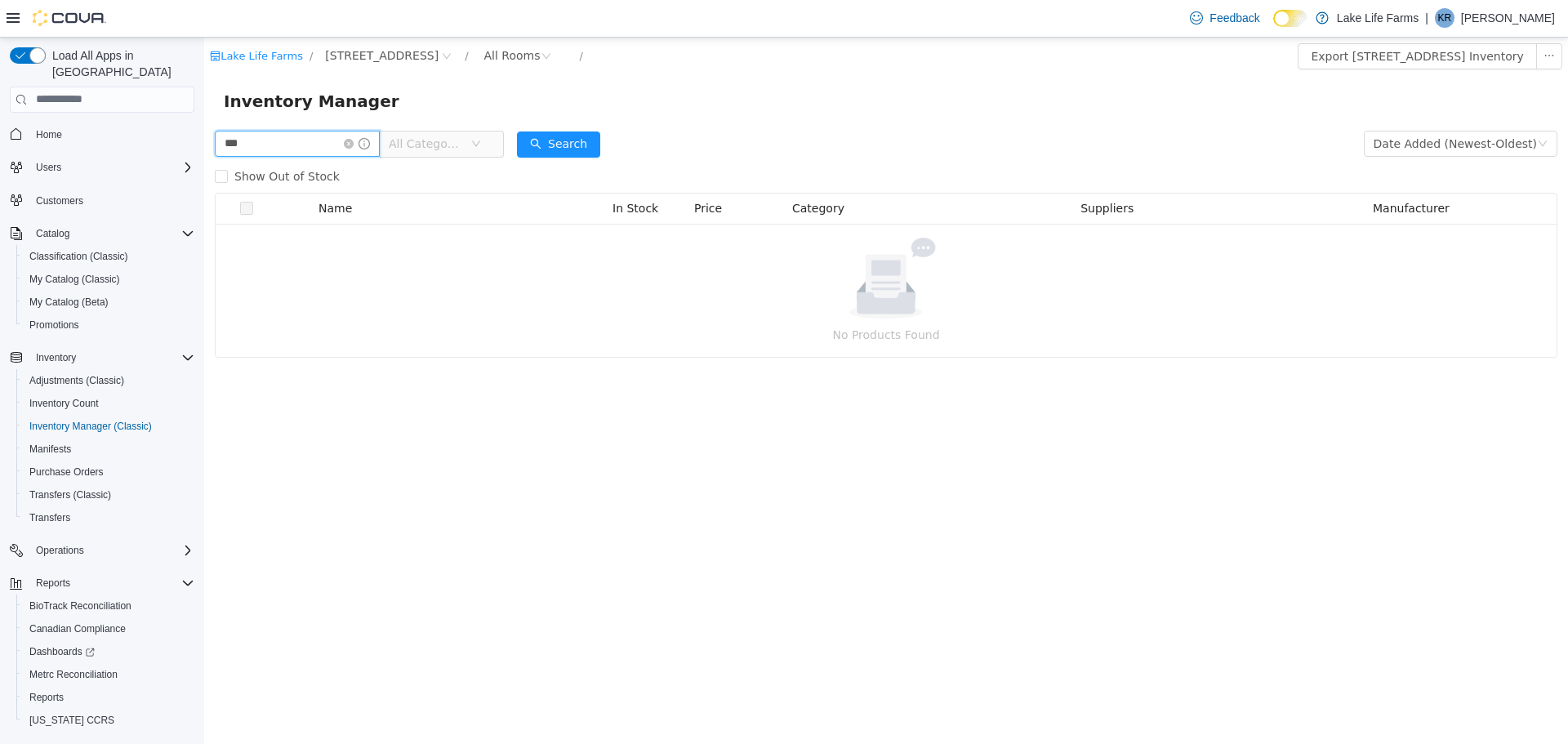
type input "******"
click at [595, 146] on button "Search" at bounding box center [558, 143] width 84 height 26
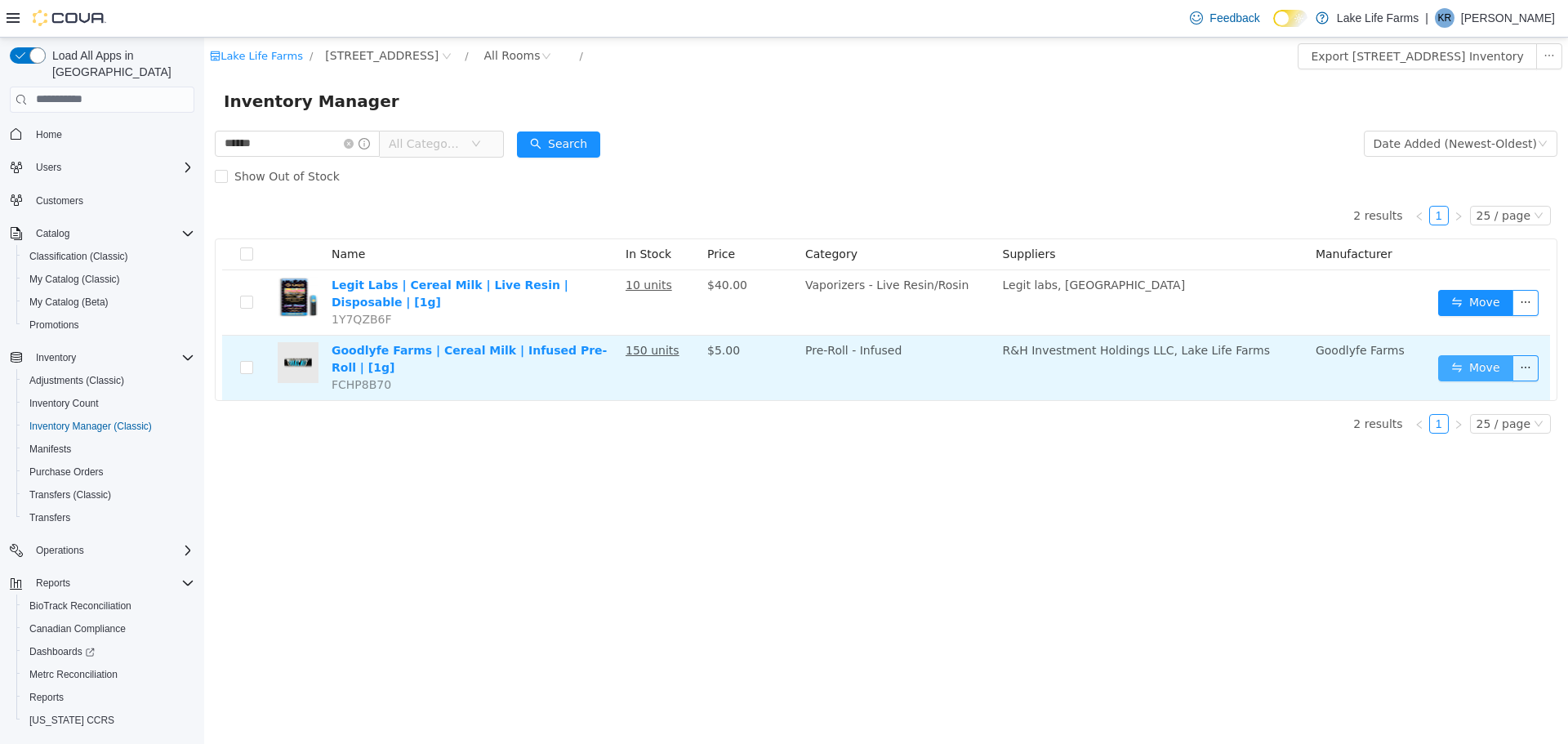
click at [1466, 358] on button "Move" at bounding box center [1476, 367] width 75 height 26
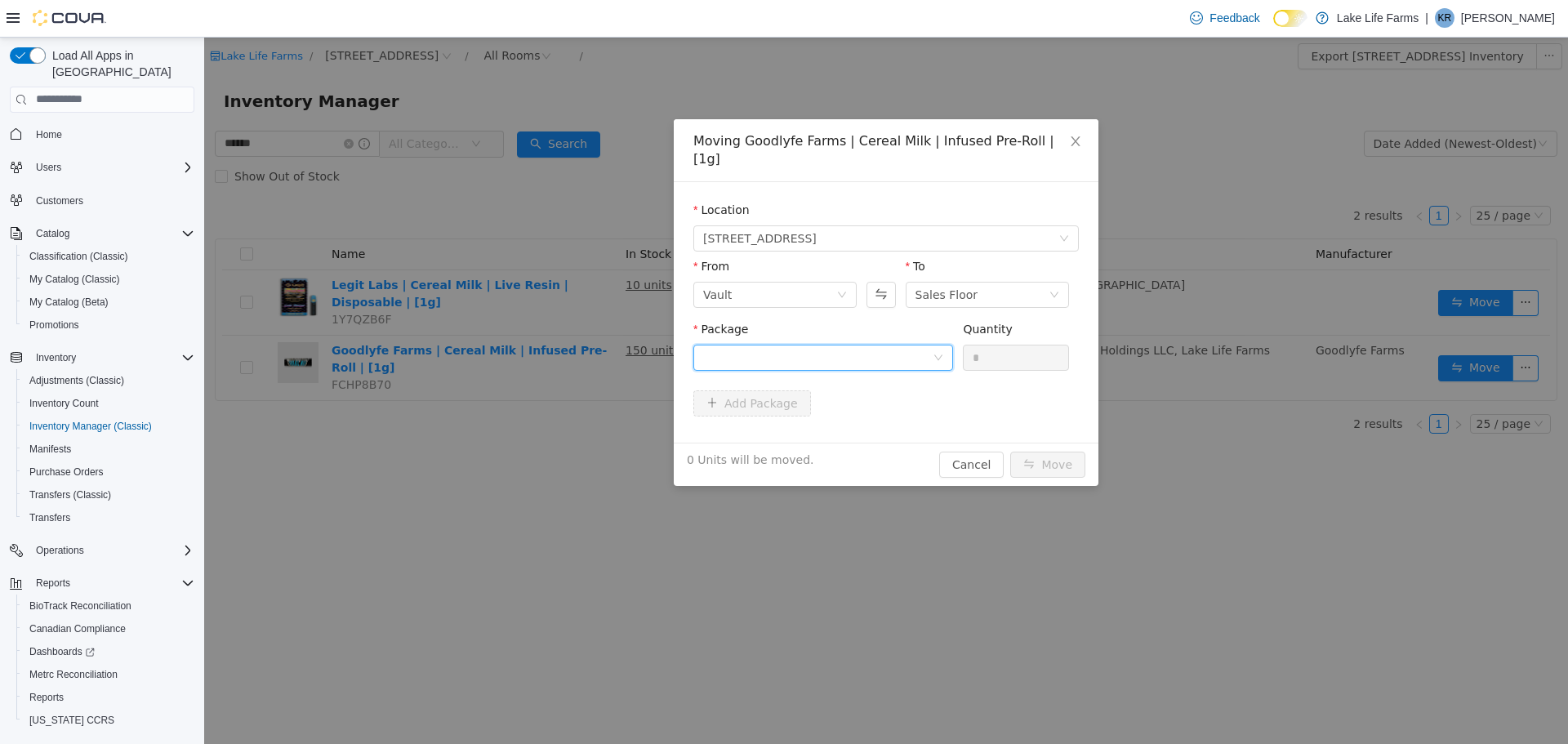
click at [858, 344] on div at bounding box center [818, 356] width 230 height 25
click at [755, 393] on strong "1A405030002CA11000130878" at bounding box center [800, 398] width 194 height 13
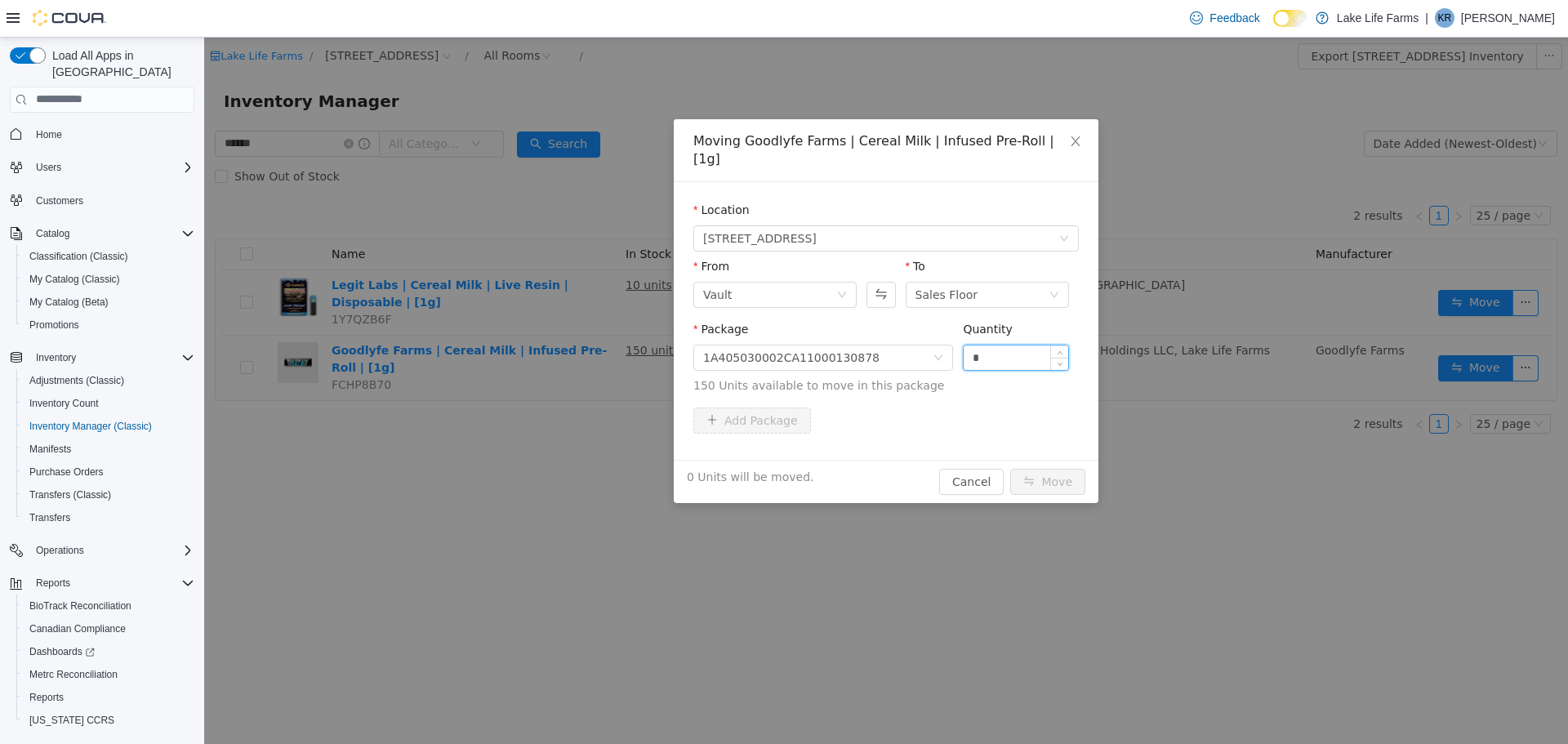
click at [997, 344] on input "*" at bounding box center [1016, 356] width 105 height 25
type input "**"
click at [1010, 468] on button "Move" at bounding box center [1048, 480] width 75 height 26
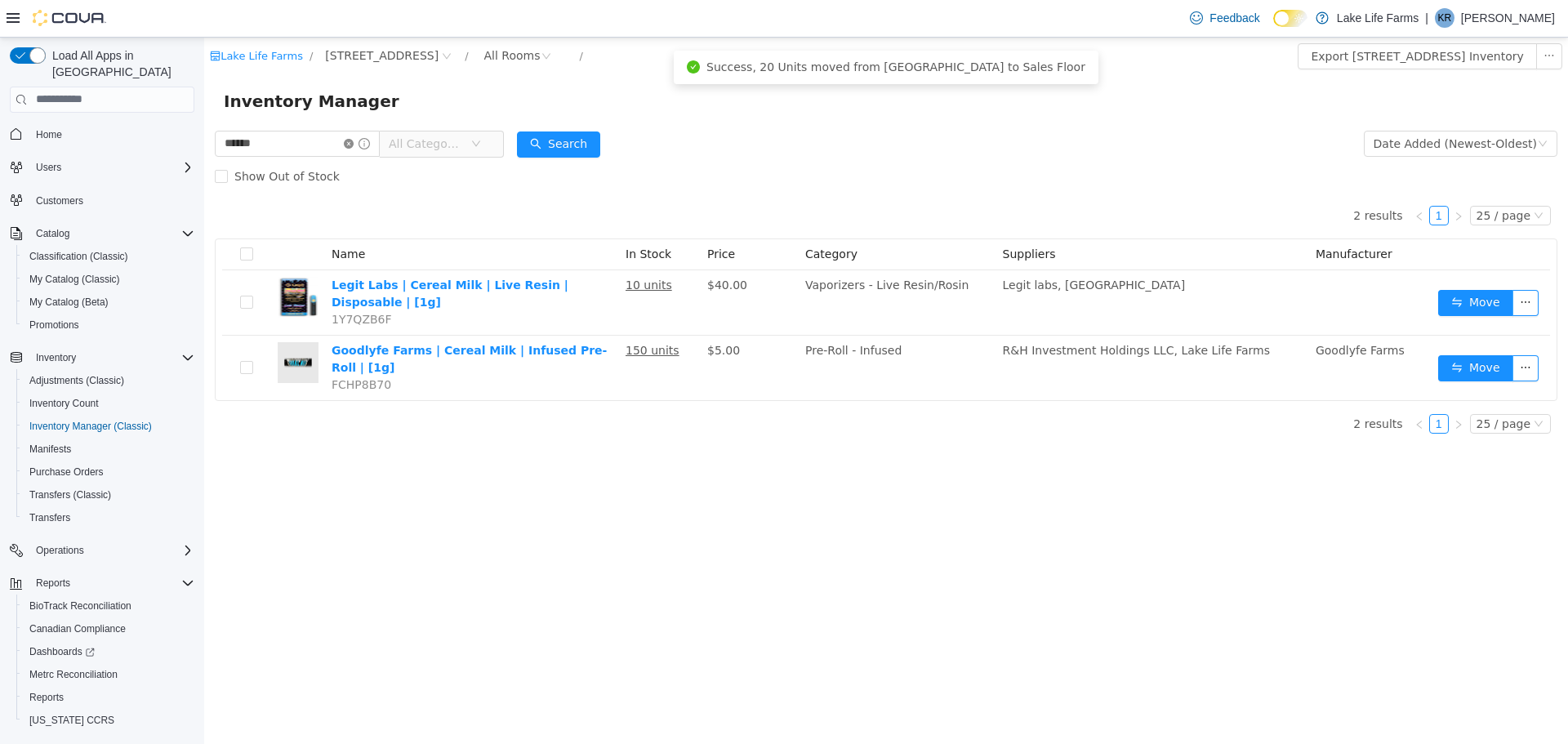
click at [354, 138] on icon "icon: close-circle" at bounding box center [348, 142] width 10 height 10
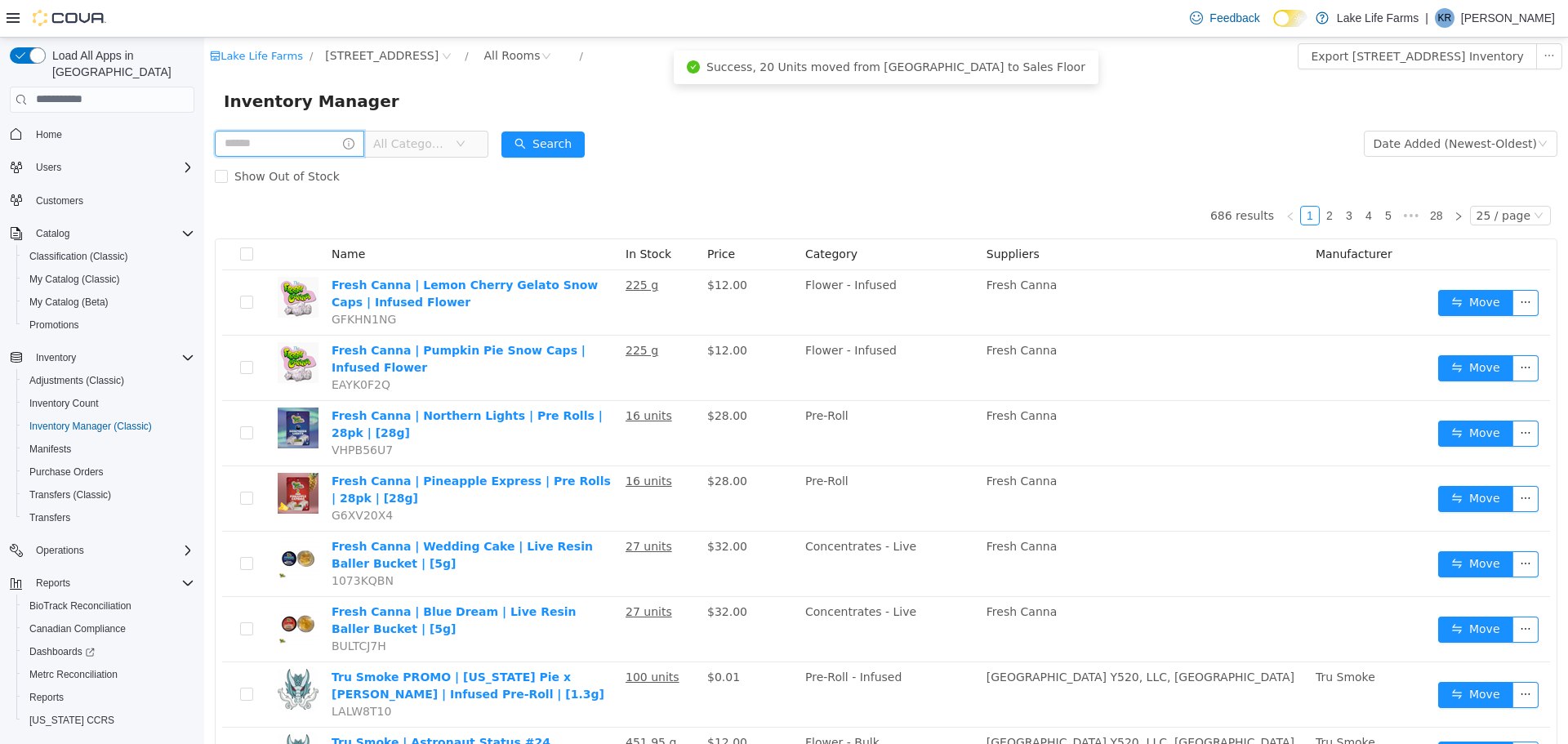
click at [302, 139] on input "text" at bounding box center [289, 142] width 150 height 26
type input "******"
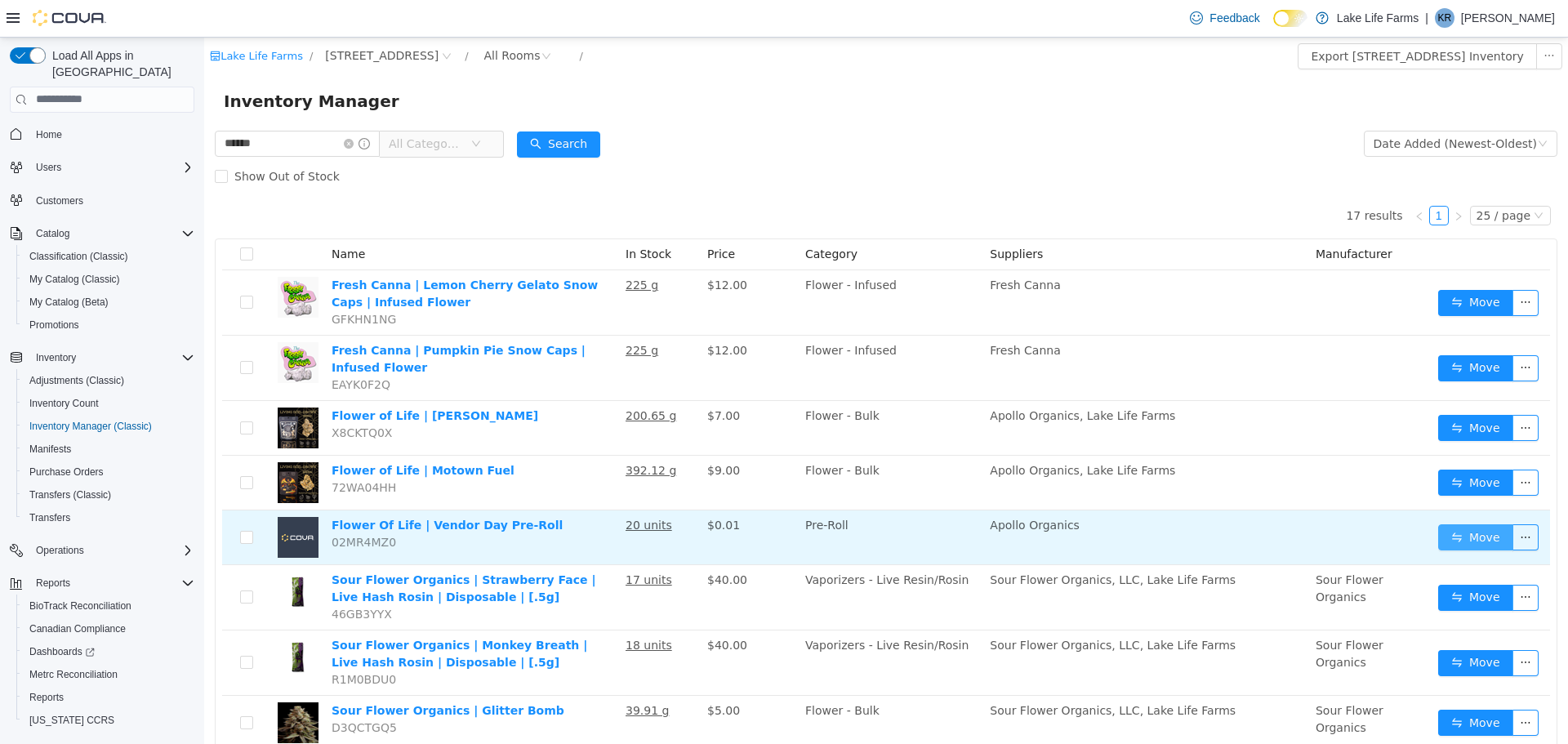
click at [1461, 535] on button "Move" at bounding box center [1476, 536] width 75 height 26
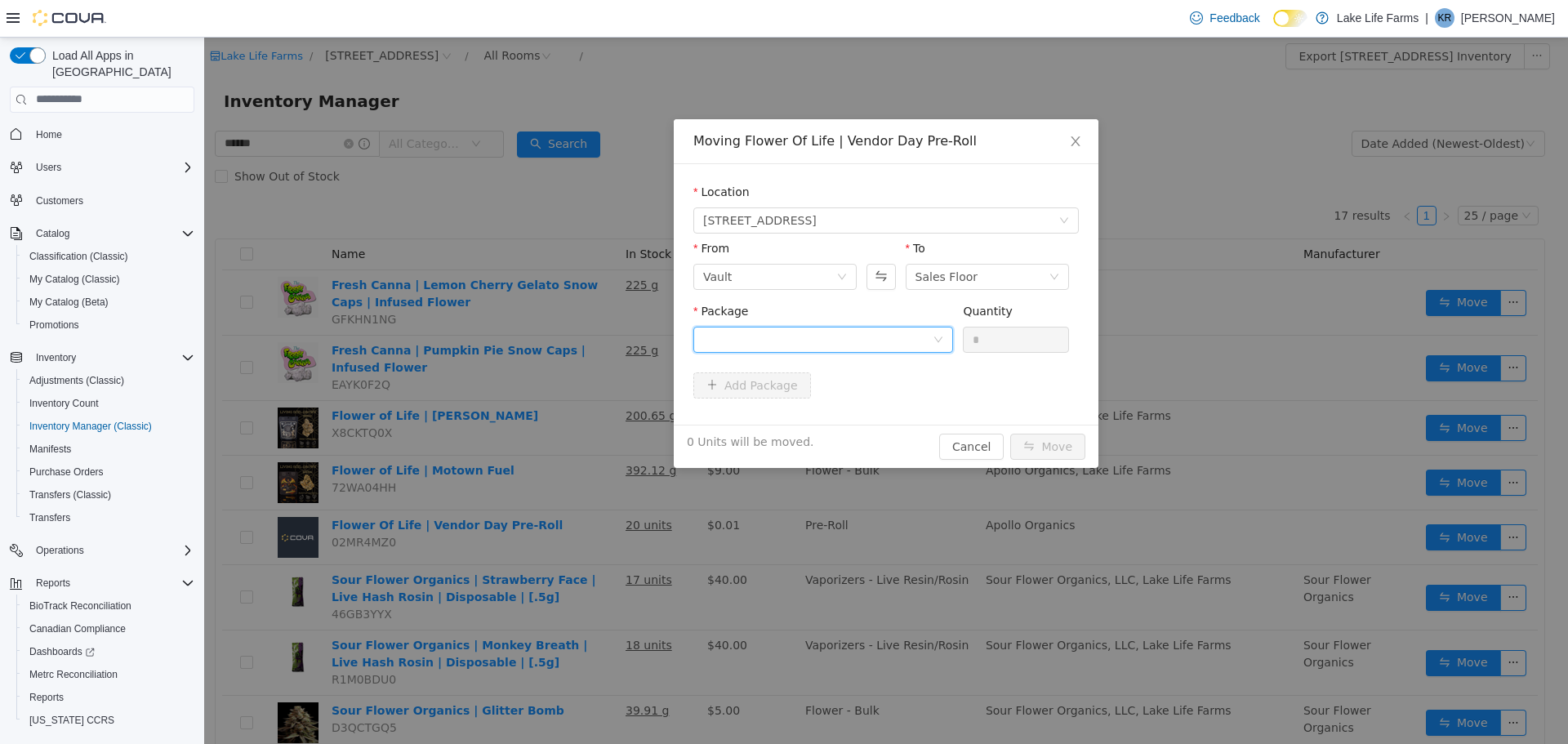
click at [872, 341] on div at bounding box center [818, 339] width 230 height 25
click at [827, 401] on strong "1A405030002867D000039392" at bounding box center [800, 398] width 194 height 13
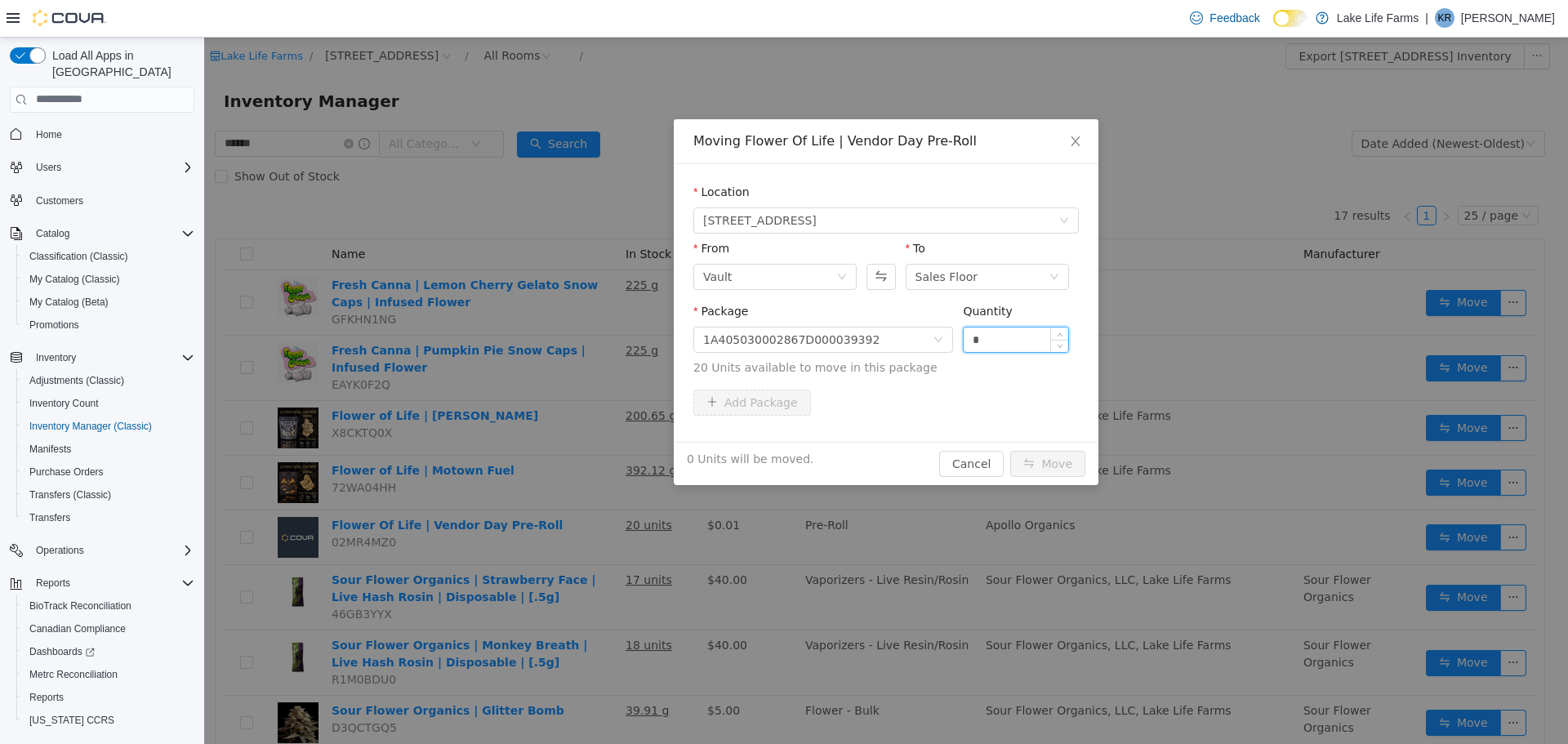
click at [998, 333] on input "*" at bounding box center [1016, 339] width 105 height 25
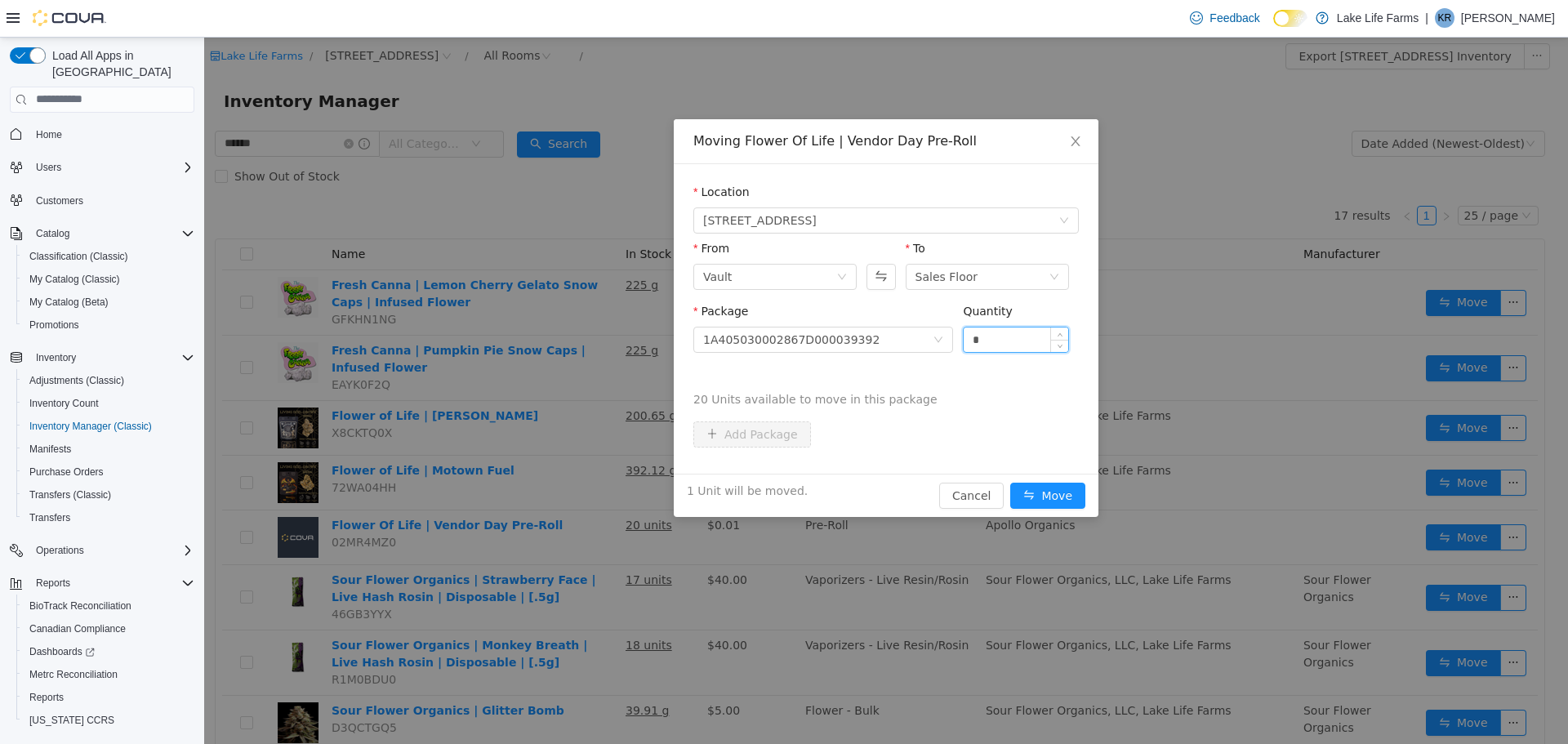
type input "*"
click at [1010, 482] on button "Move" at bounding box center [1048, 495] width 75 height 26
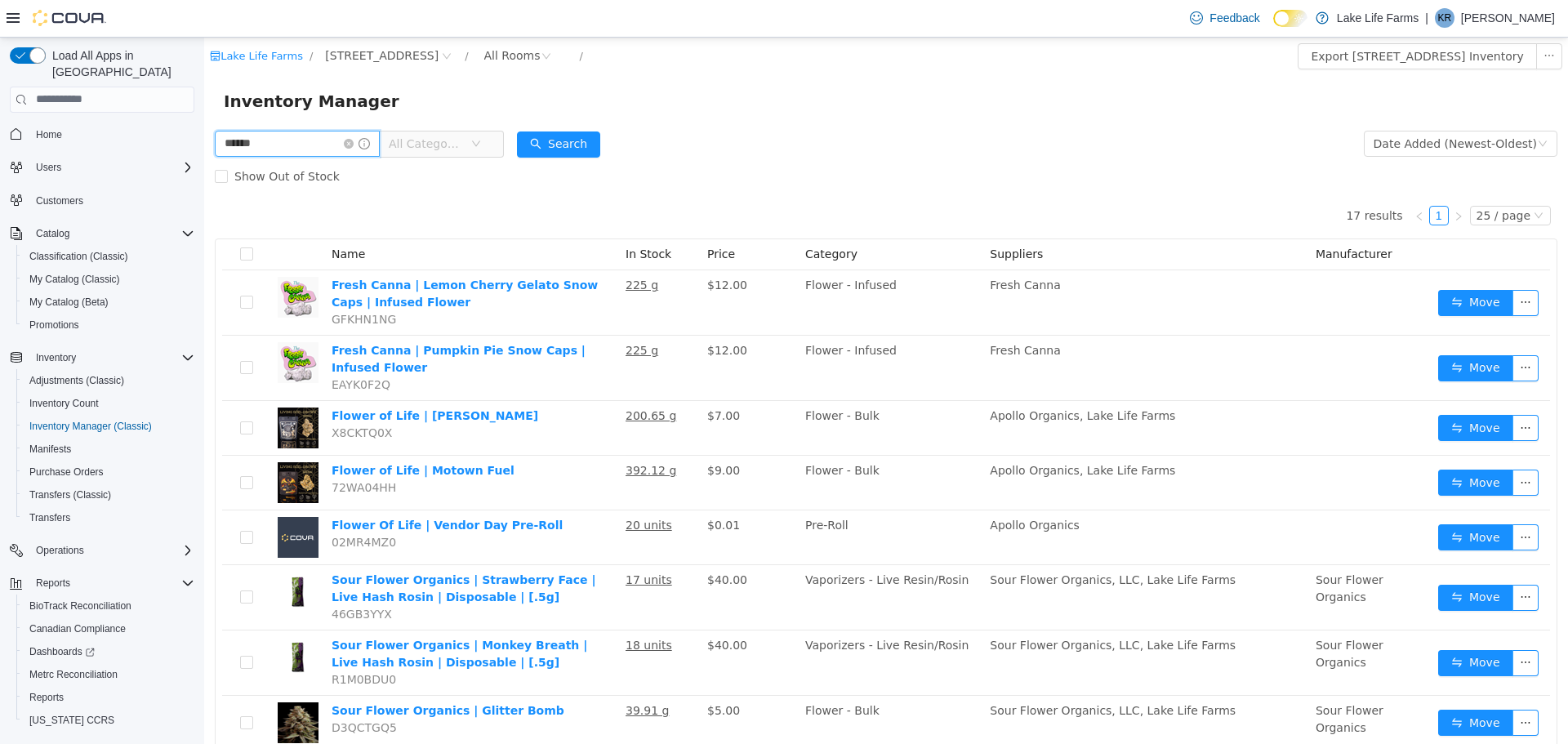
drag, startPoint x: 309, startPoint y: 143, endPoint x: 143, endPoint y: 174, distance: 168.9
click at [204, 174] on html "Lake Life Farms / [STREET_ADDRESS] / All Rooms / Export [STREET_ADDRESS] Invent…" at bounding box center [886, 389] width 1364 height 706
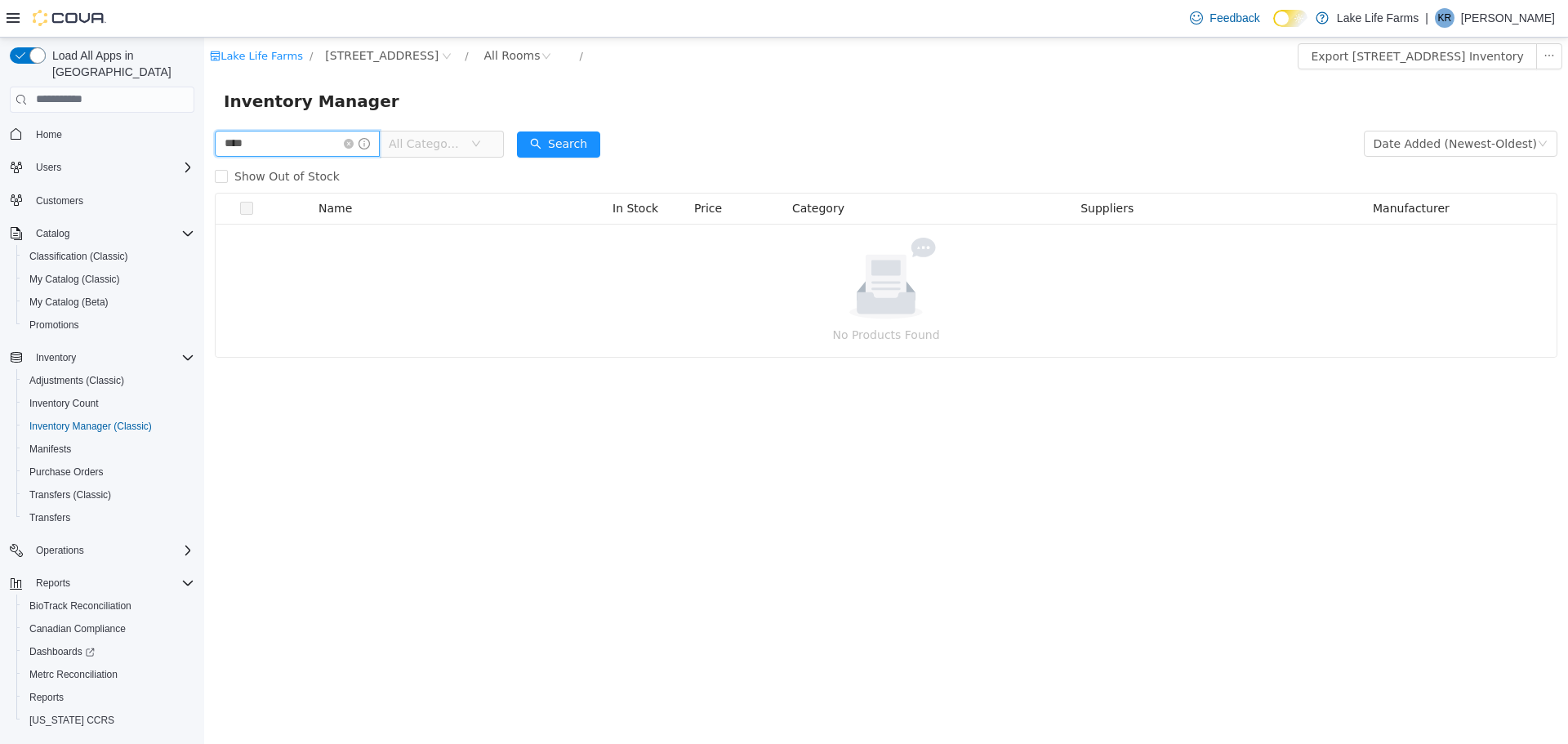
click at [262, 139] on input "****" at bounding box center [298, 142] width 165 height 26
type input "*******"
click at [576, 143] on button "Search" at bounding box center [558, 143] width 84 height 26
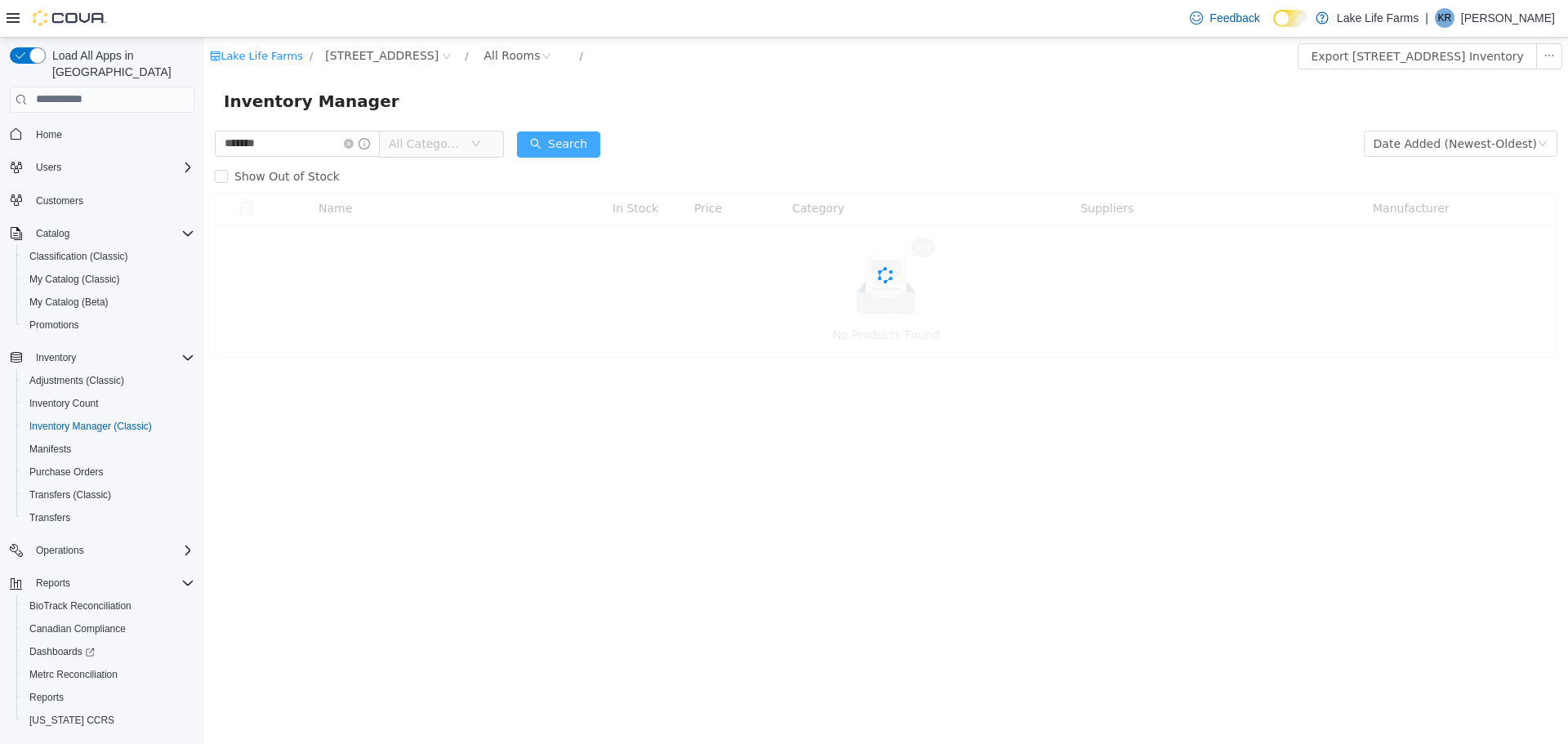
click at [576, 143] on button "Search" at bounding box center [558, 143] width 84 height 26
click at [354, 145] on icon "icon: close-circle" at bounding box center [348, 142] width 10 height 10
click at [355, 145] on icon "icon: info-circle" at bounding box center [348, 142] width 11 height 11
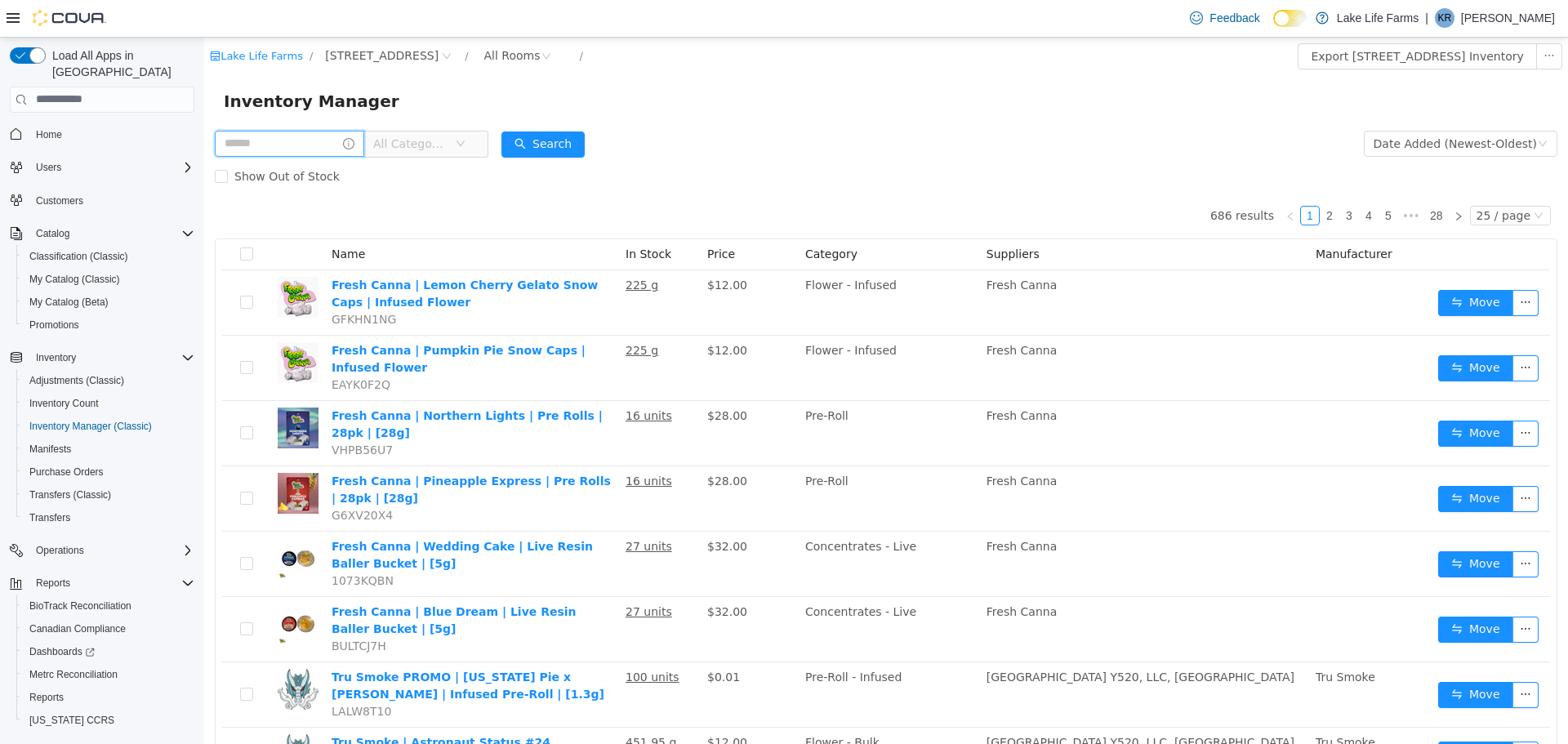
click at [323, 146] on input "text" at bounding box center [289, 142] width 150 height 26
type input "**********"
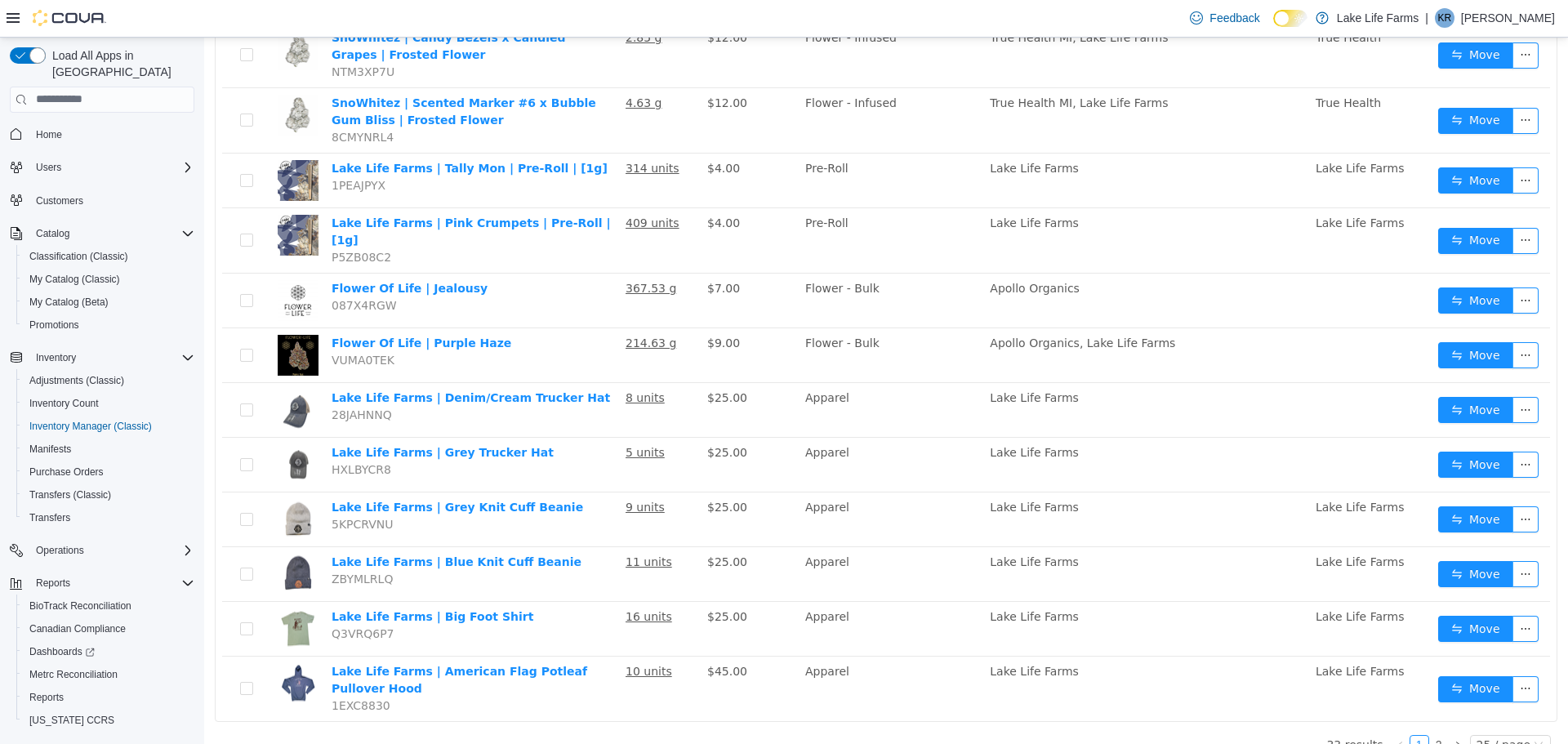
scroll to position [1026, 0]
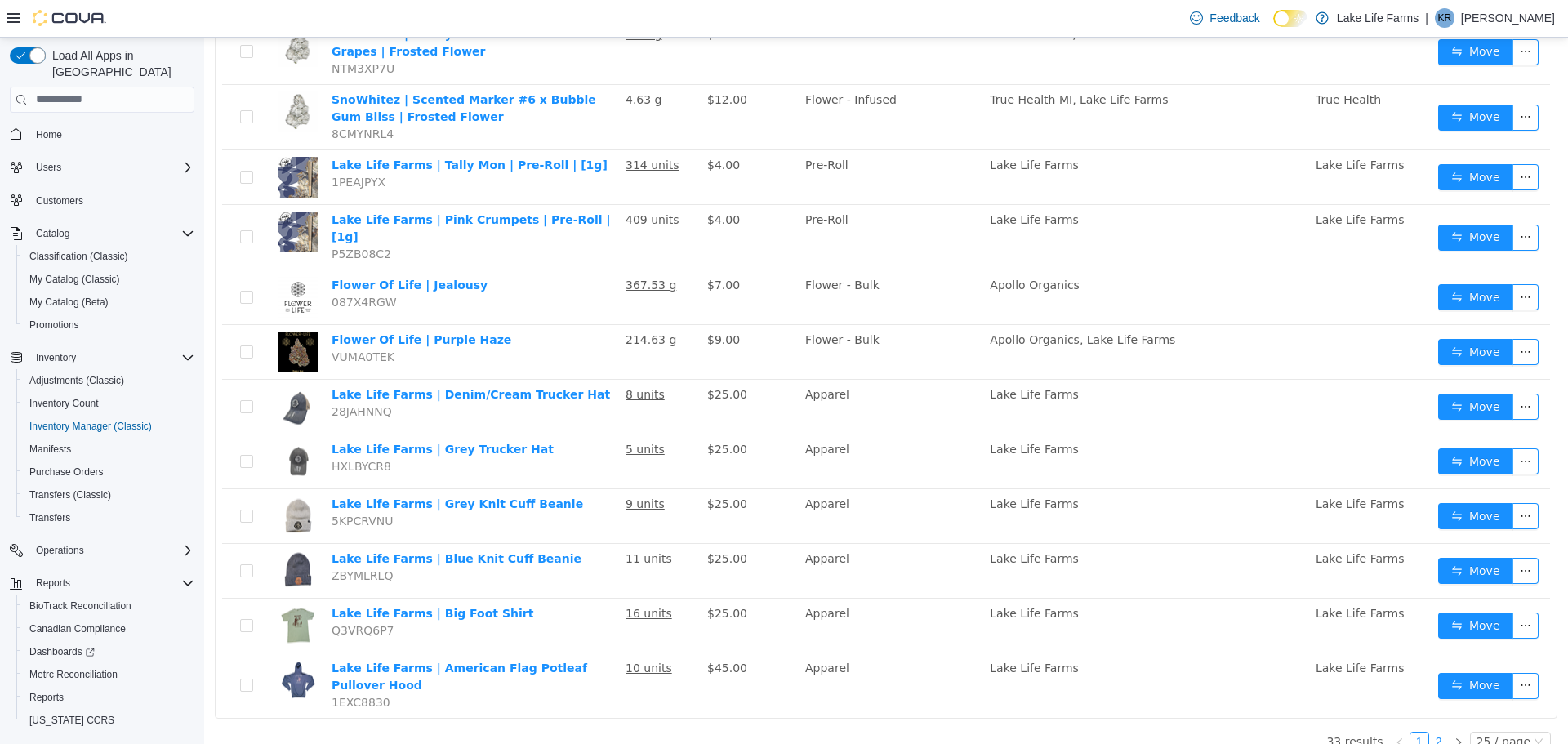
click at [1435, 732] on link "2" at bounding box center [1439, 741] width 18 height 18
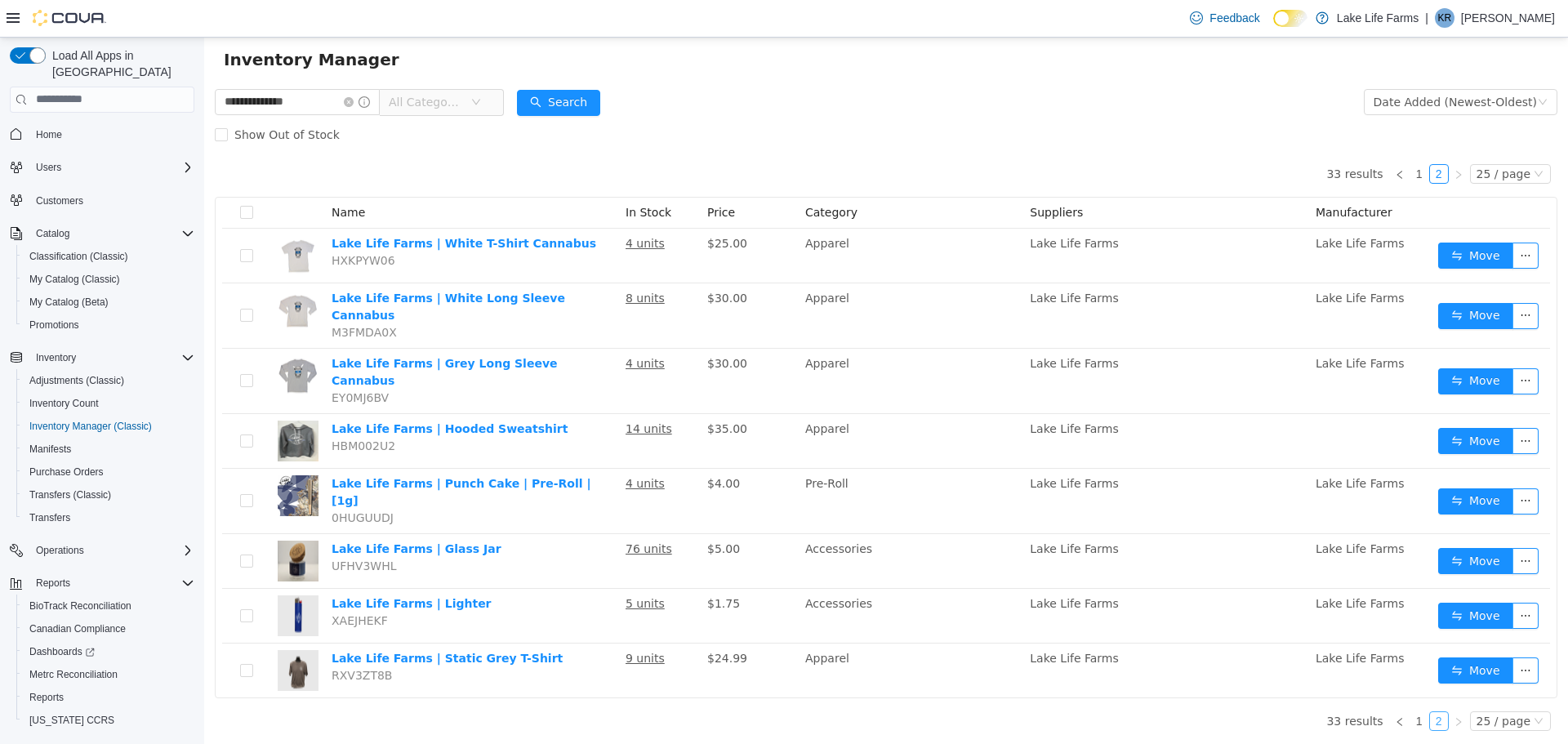
scroll to position [11, 0]
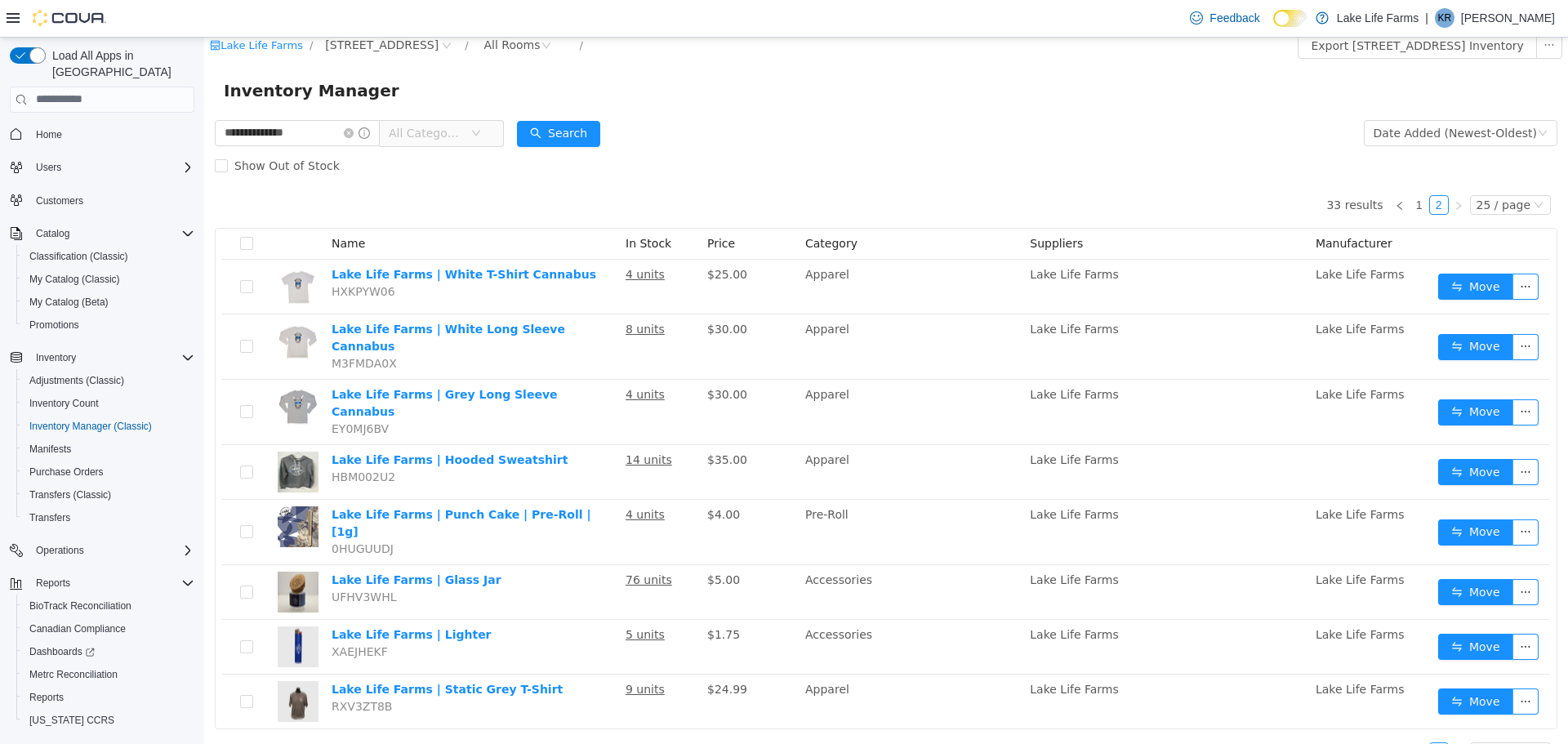
click at [491, 135] on span "All Categories" at bounding box center [435, 132] width 112 height 26
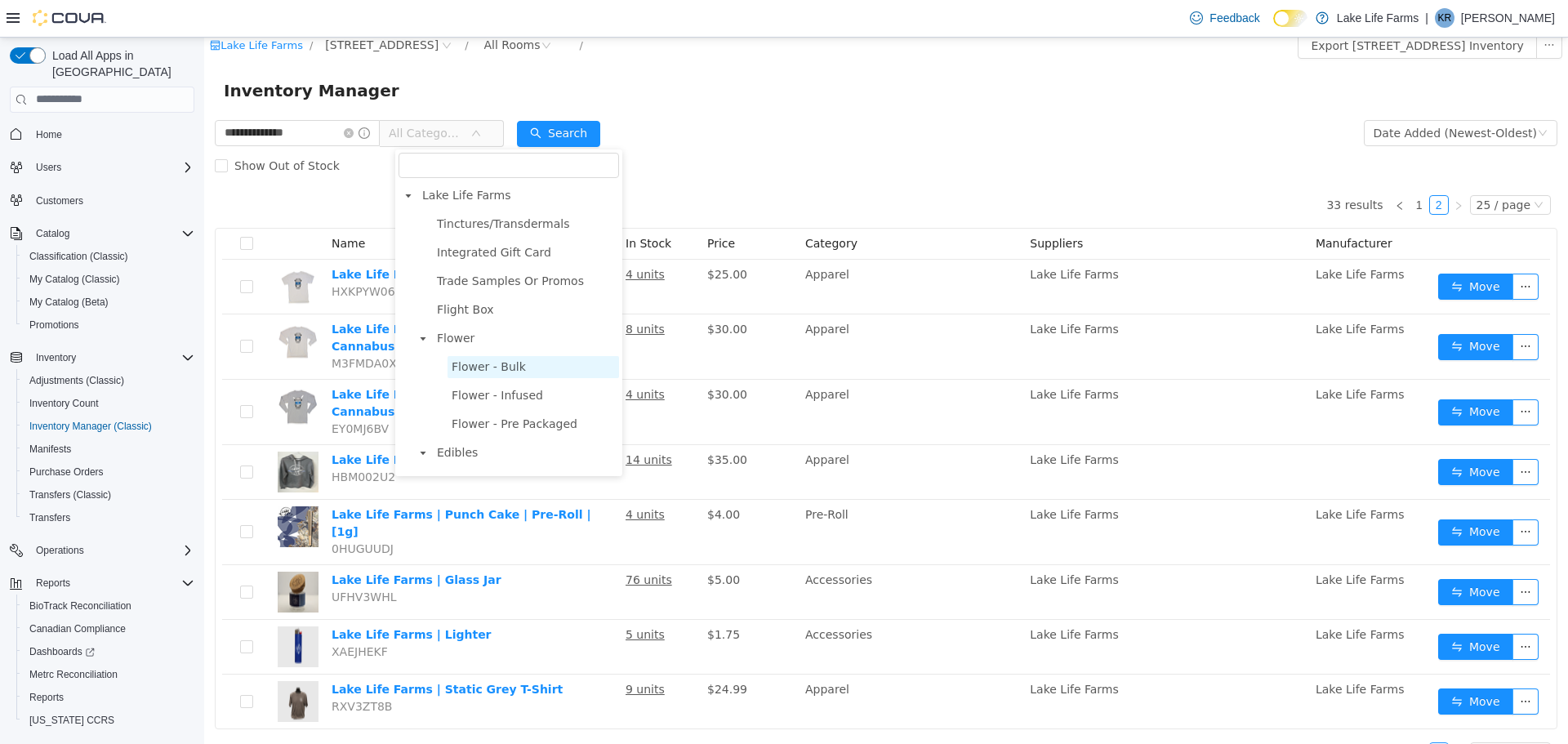
click at [475, 370] on span "Flower - Bulk" at bounding box center [489, 366] width 74 height 13
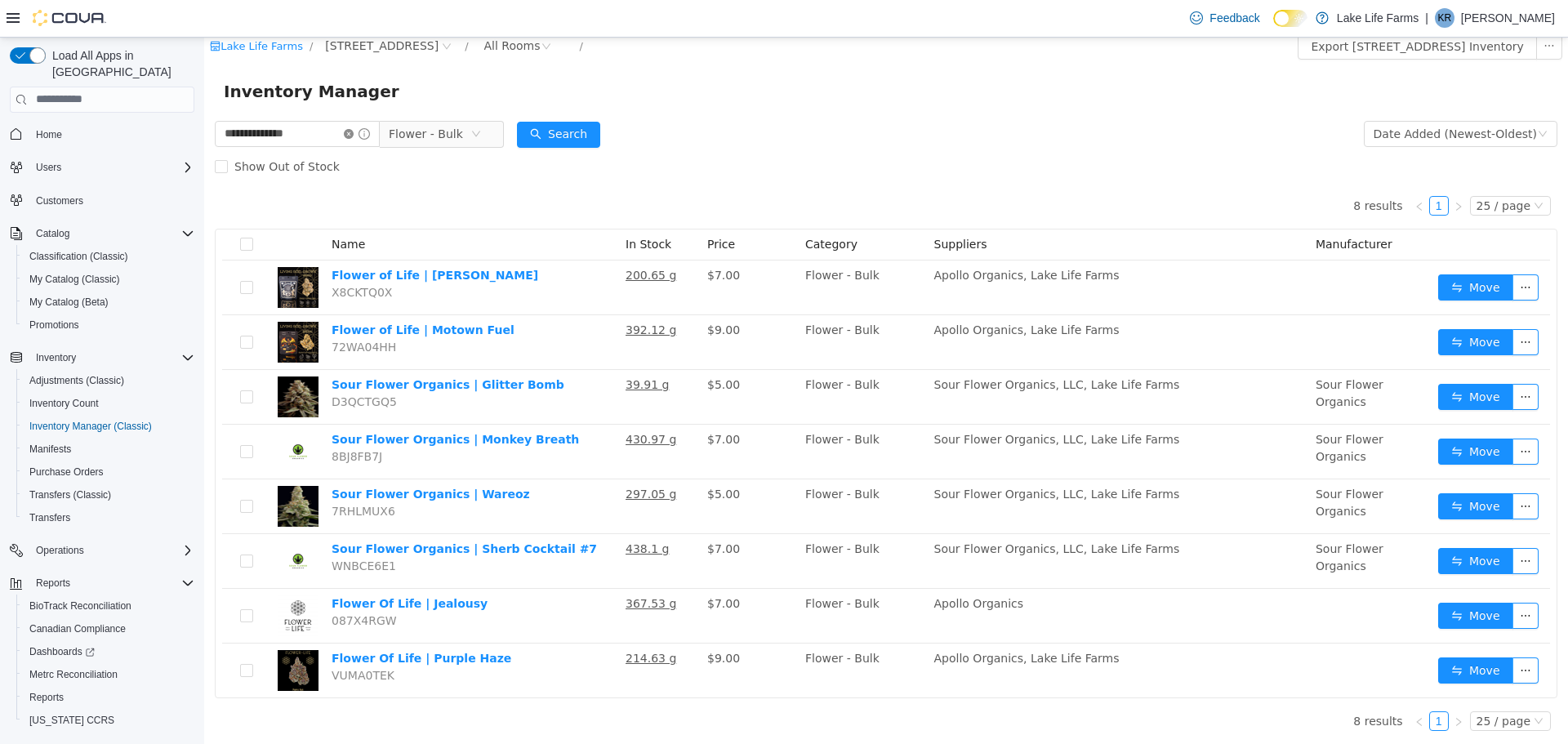
click at [354, 132] on icon "icon: close-circle" at bounding box center [348, 133] width 10 height 10
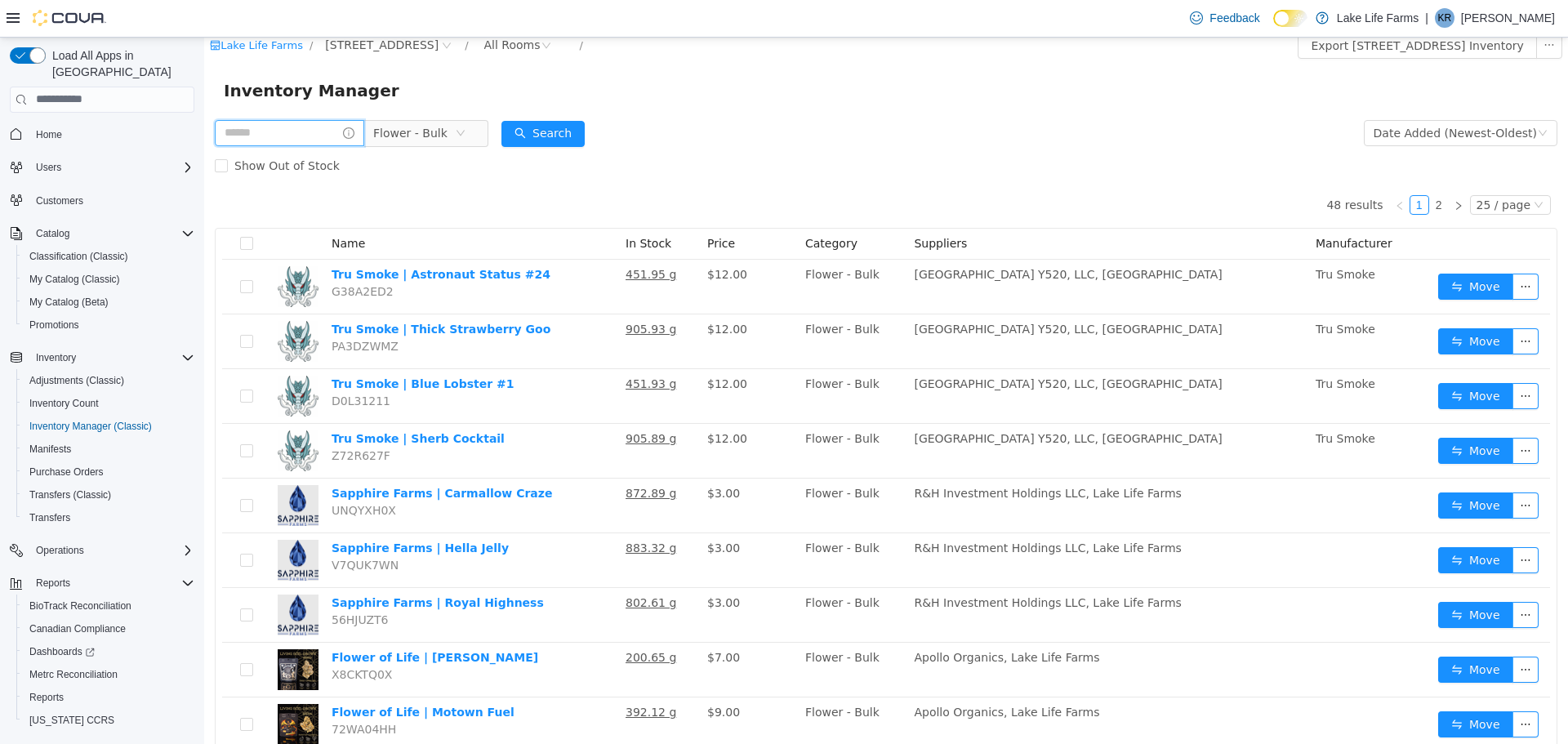
click at [302, 127] on input "text" at bounding box center [289, 132] width 150 height 26
click at [466, 136] on icon "icon: close-circle" at bounding box center [460, 132] width 10 height 10
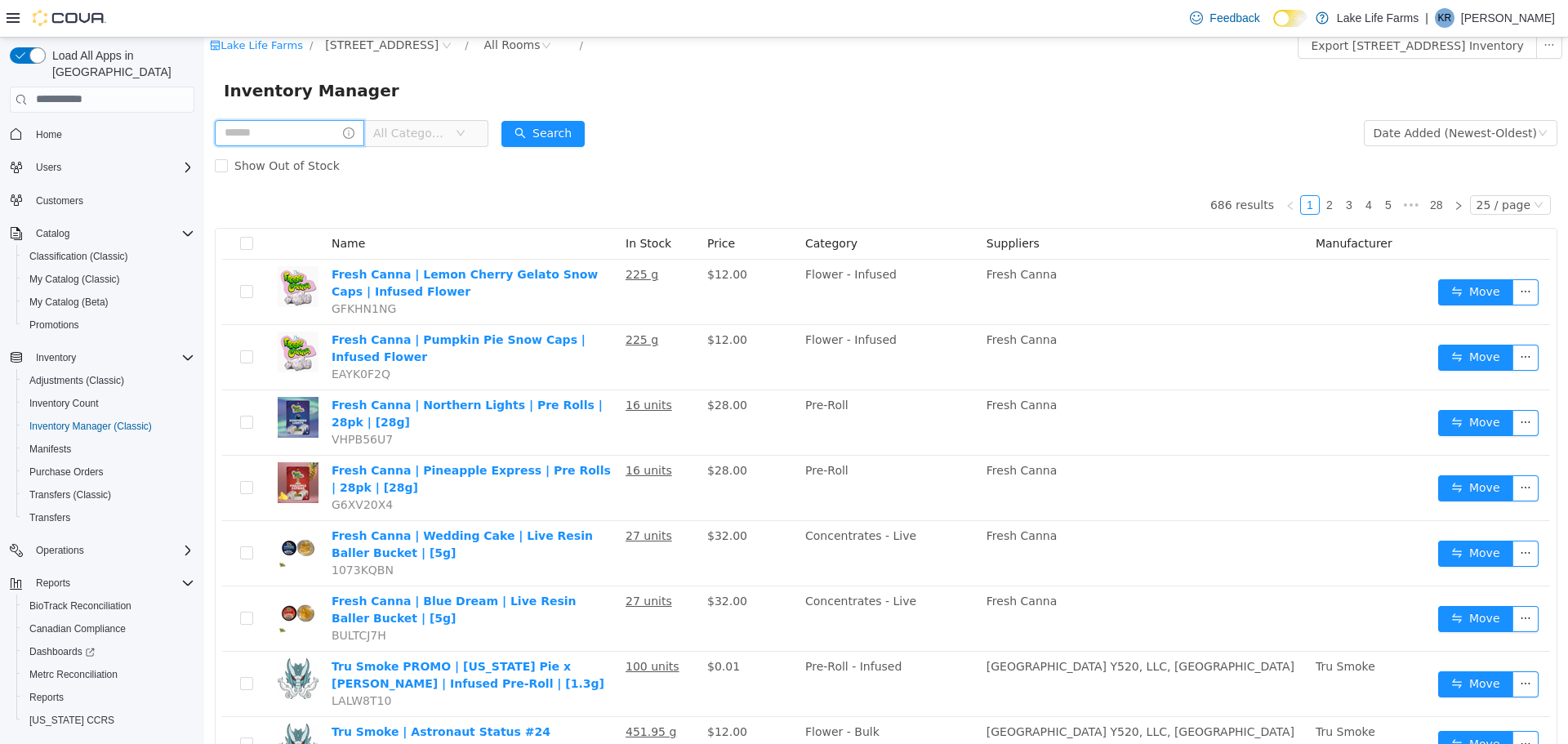
click at [288, 129] on input "text" at bounding box center [289, 132] width 150 height 26
type input "******"
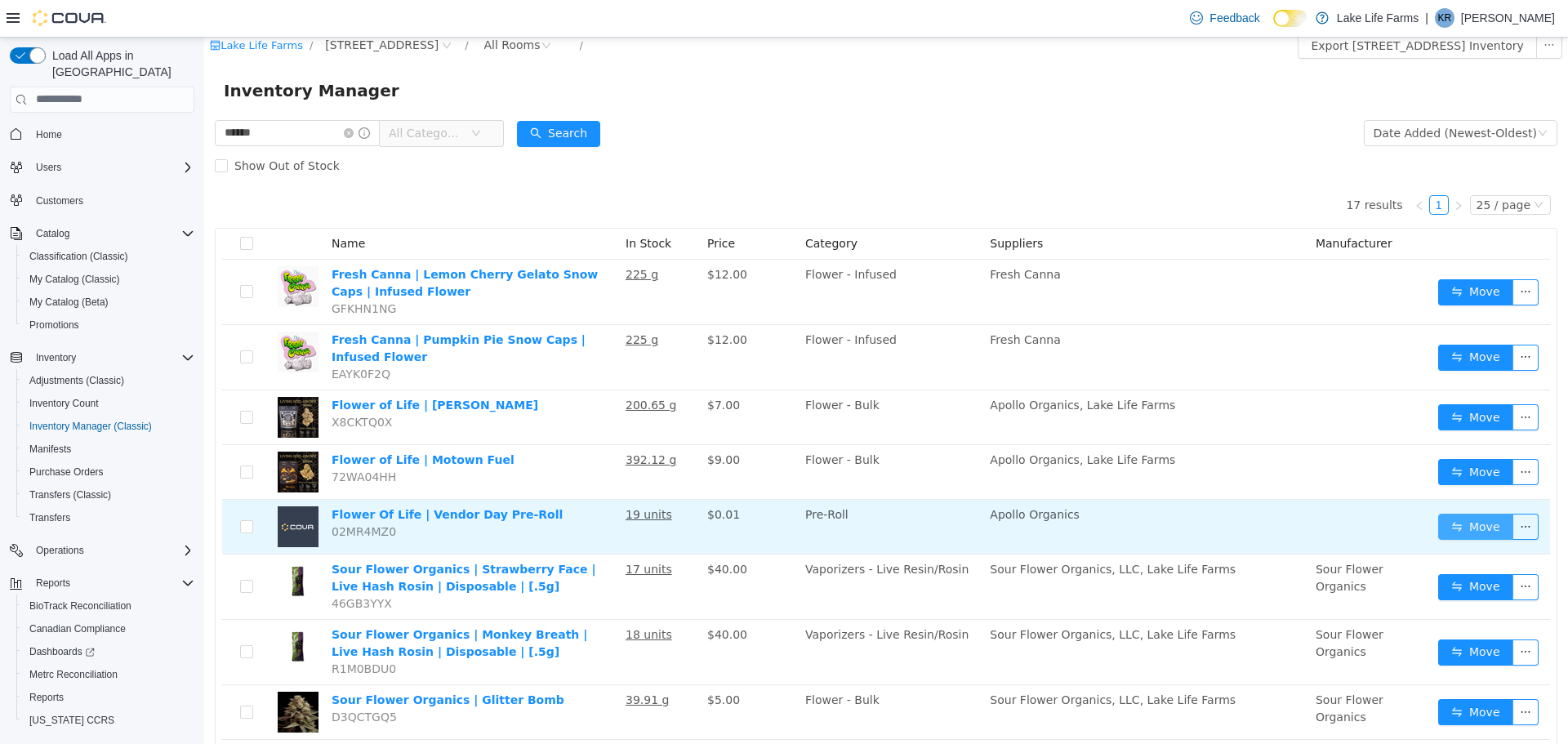
click at [1439, 532] on button "Move" at bounding box center [1476, 525] width 75 height 26
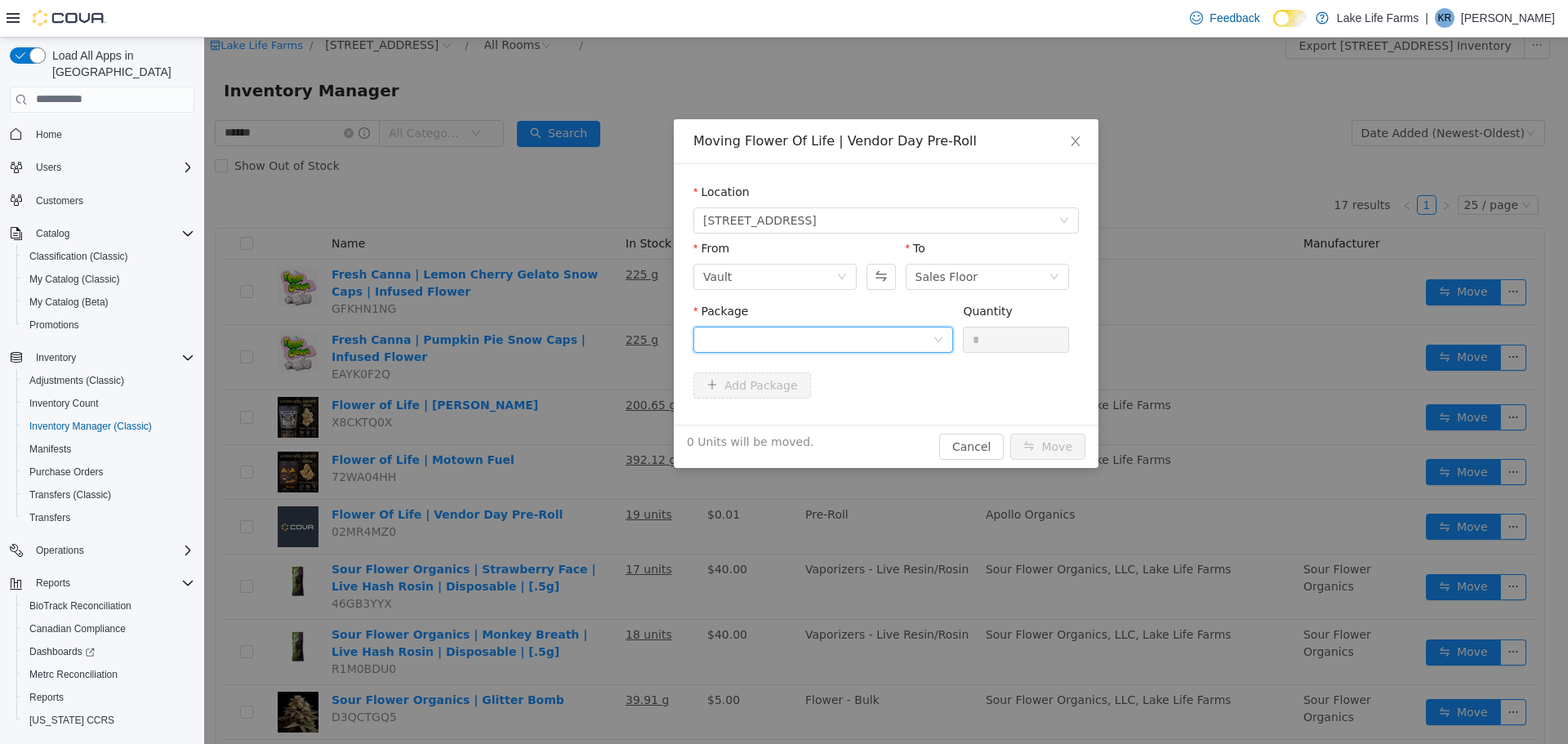
click at [922, 333] on div at bounding box center [818, 339] width 230 height 25
click at [886, 386] on li "1A405030002867D000039392 Quantity : 19 Units" at bounding box center [823, 407] width 260 height 44
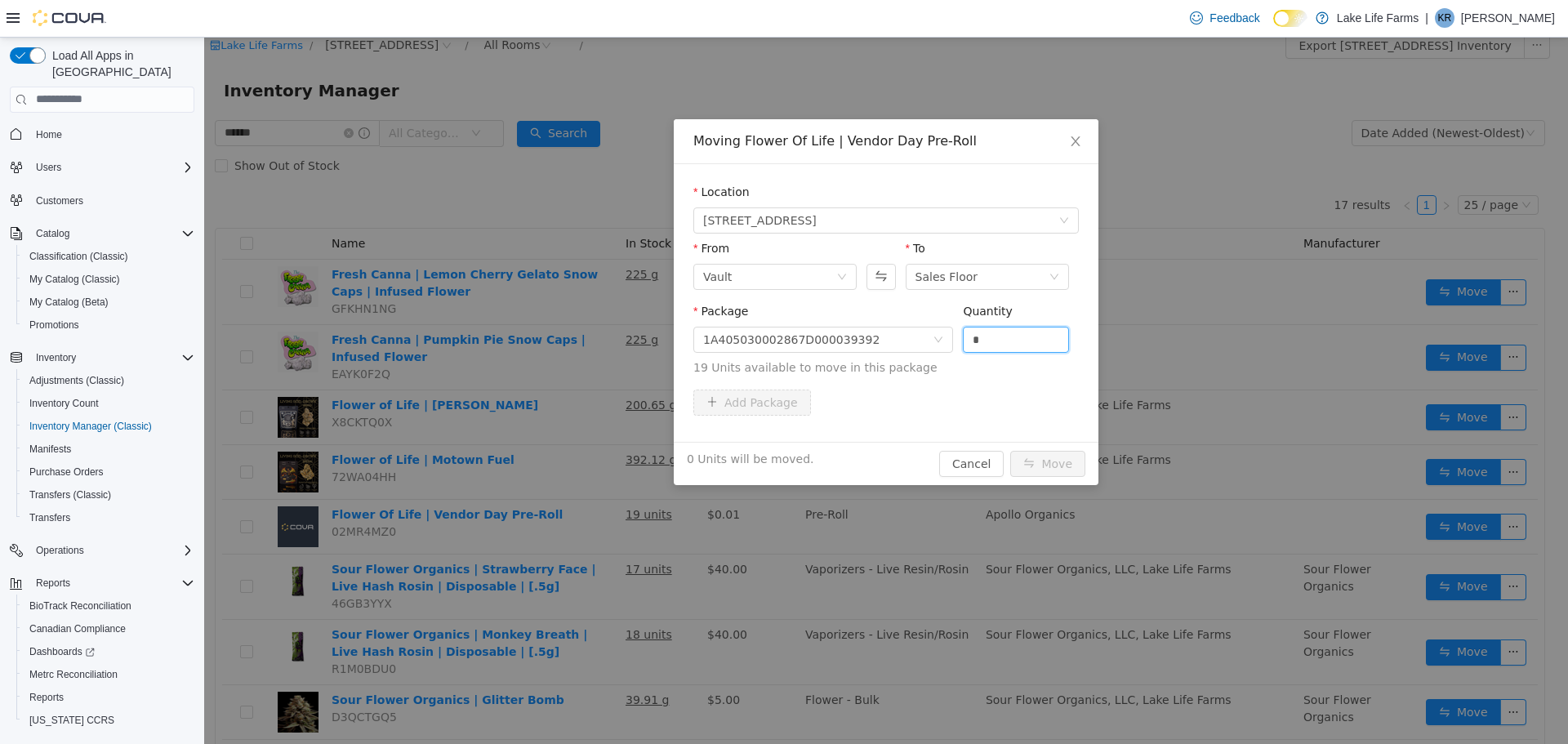
drag, startPoint x: 982, startPoint y: 337, endPoint x: 935, endPoint y: 362, distance: 53.2
click at [935, 362] on span "Package 1A405030002867D000039392 Quantity * 19 Units available to move in this …" at bounding box center [886, 340] width 386 height 72
type input "*"
click at [1056, 462] on button "Move" at bounding box center [1048, 463] width 75 height 26
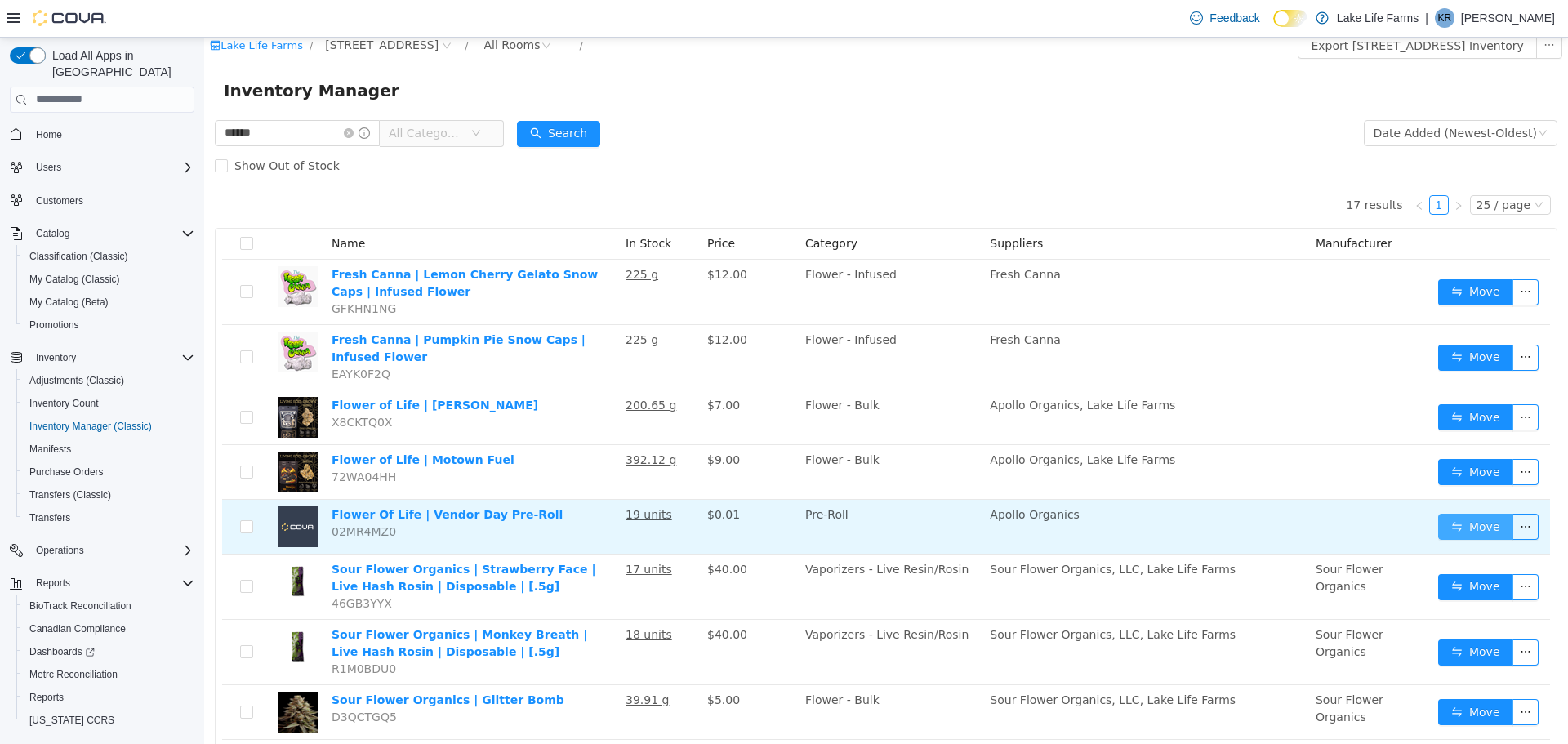
click at [1454, 520] on button "Move" at bounding box center [1476, 525] width 75 height 26
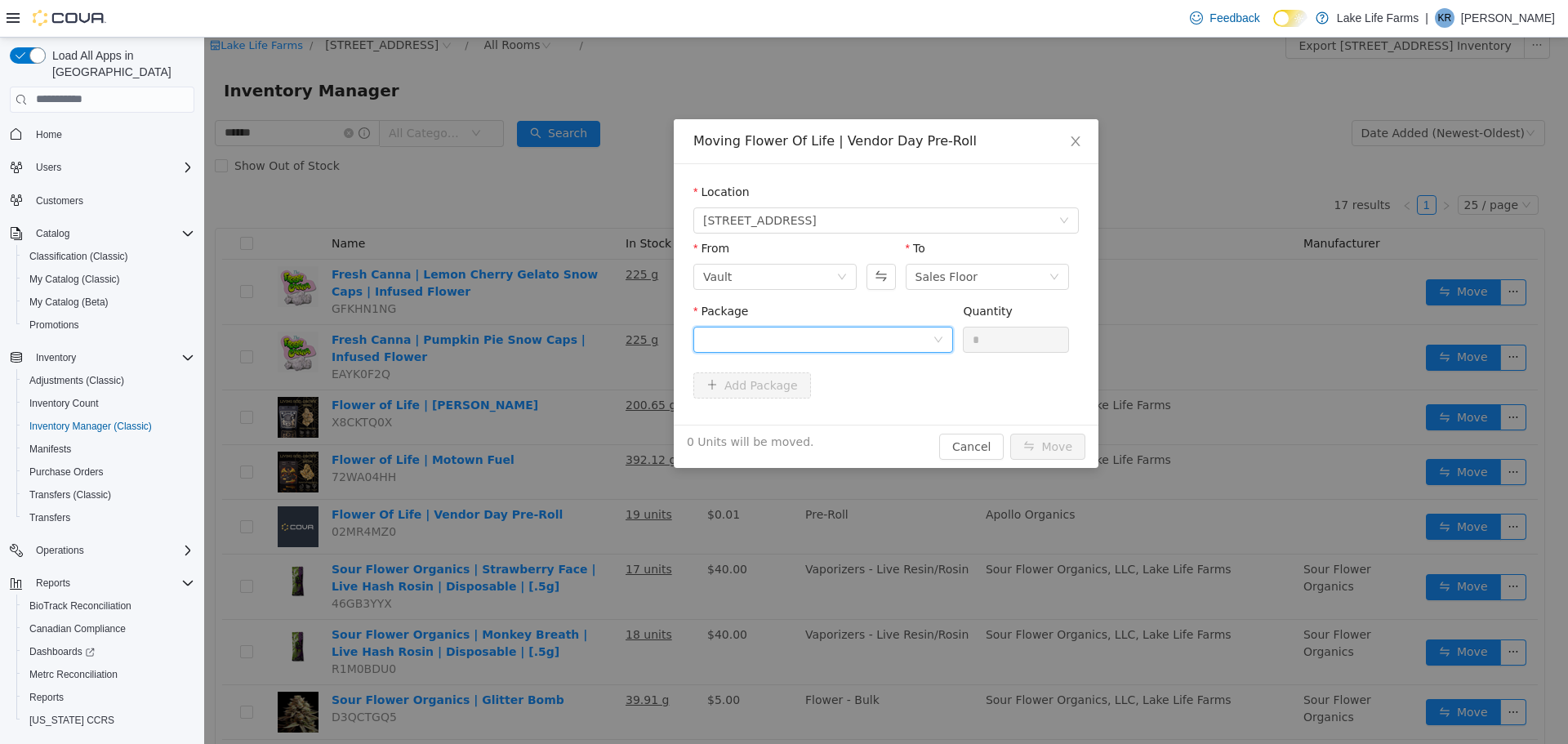
click at [742, 343] on div at bounding box center [818, 339] width 230 height 25
click at [751, 397] on strong "1A405030002867D000039392" at bounding box center [800, 398] width 194 height 13
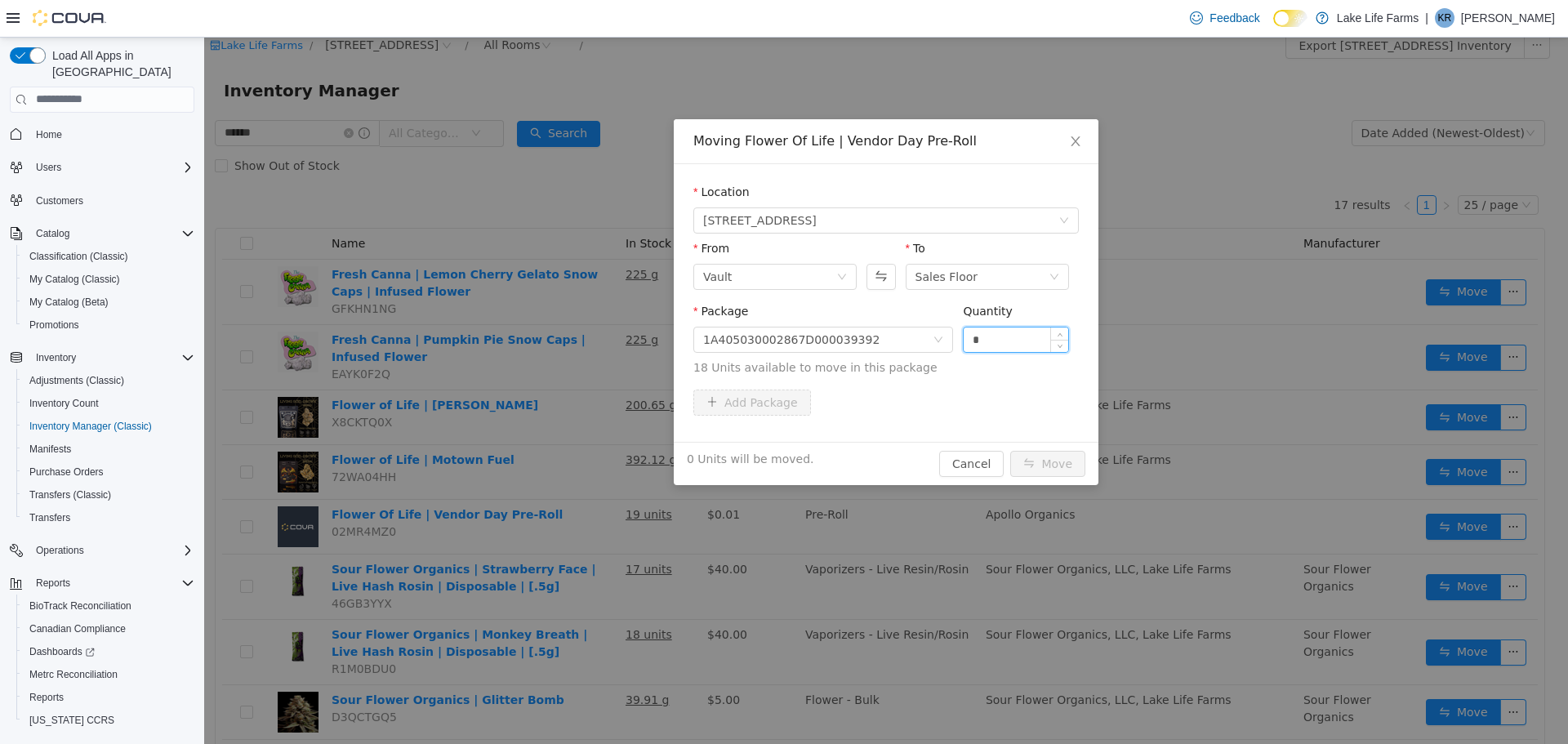
click at [998, 335] on input "*" at bounding box center [1016, 339] width 105 height 25
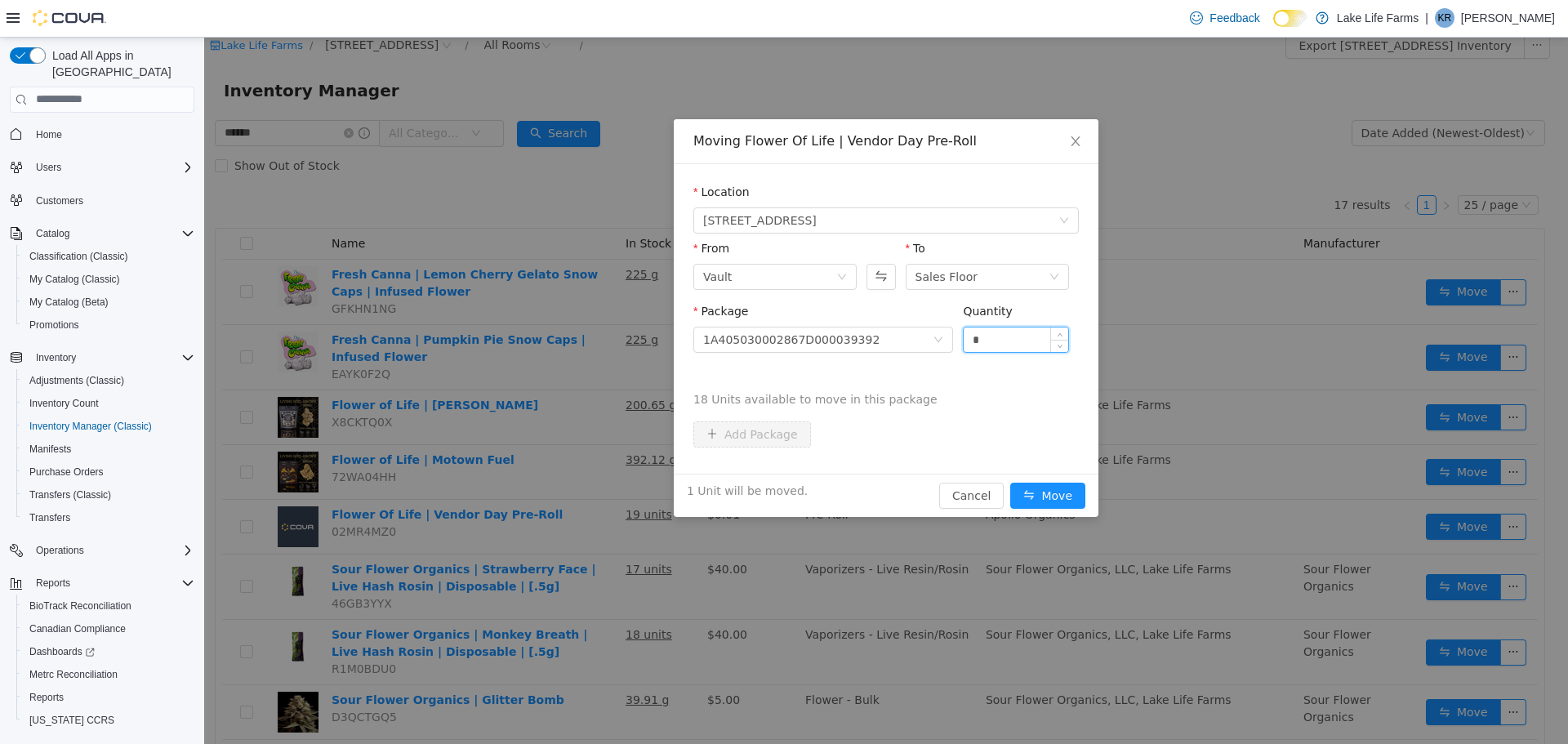
type input "*"
click at [1010, 482] on button "Move" at bounding box center [1048, 495] width 75 height 26
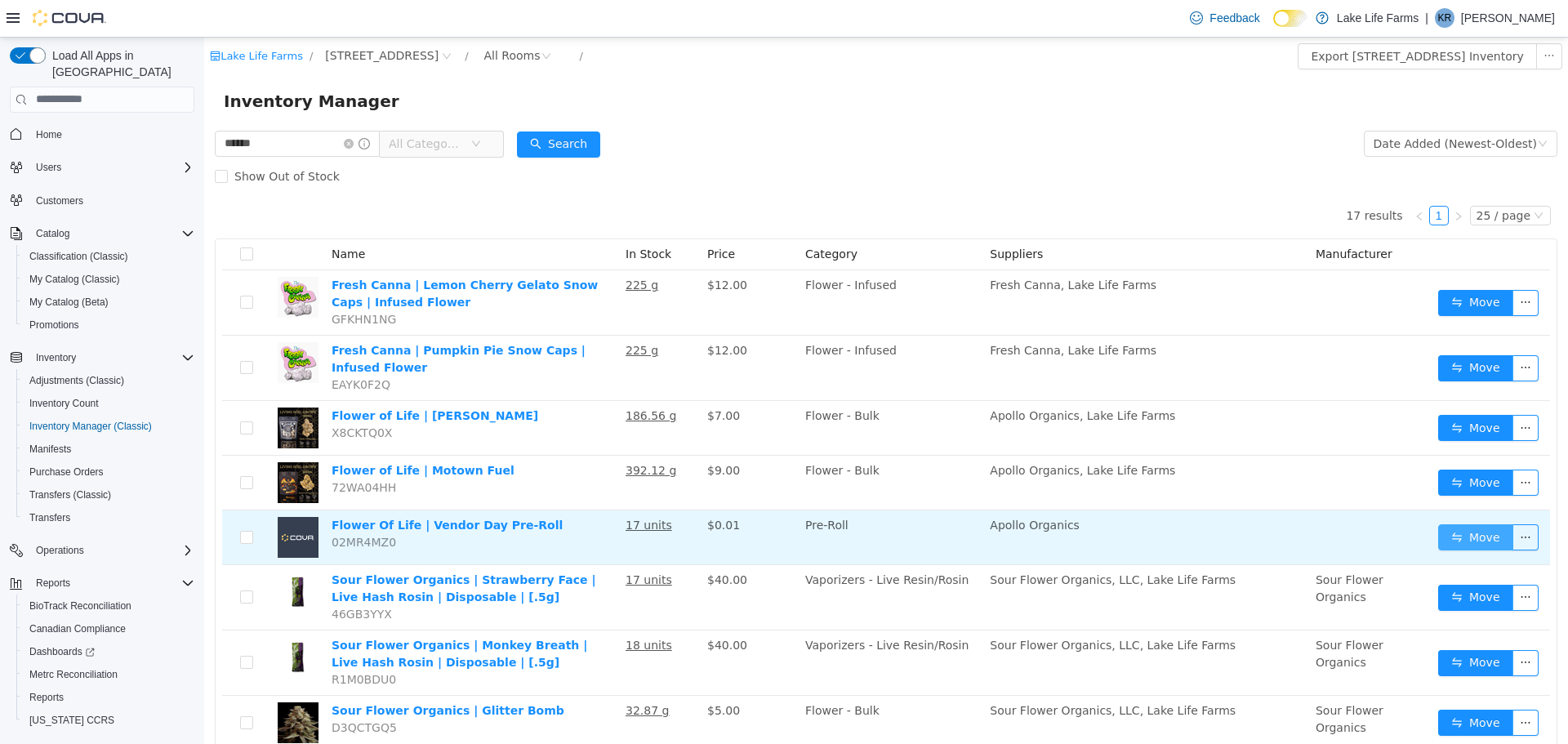
click at [1452, 537] on button "Move" at bounding box center [1476, 536] width 75 height 26
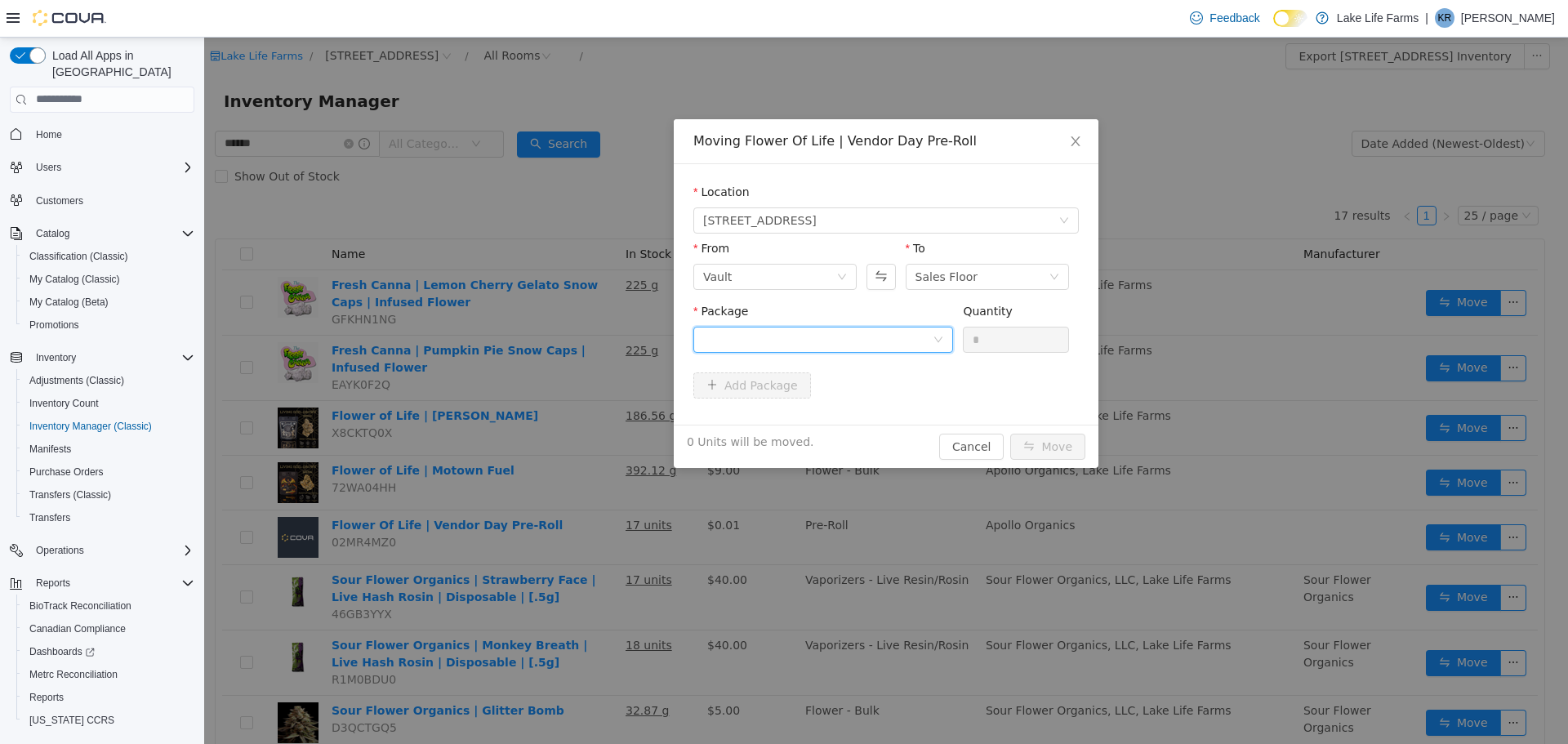
click at [928, 327] on div at bounding box center [818, 339] width 230 height 25
click at [895, 408] on li "1A405030002867D000039392 Quantity : 17 Units" at bounding box center [823, 407] width 260 height 44
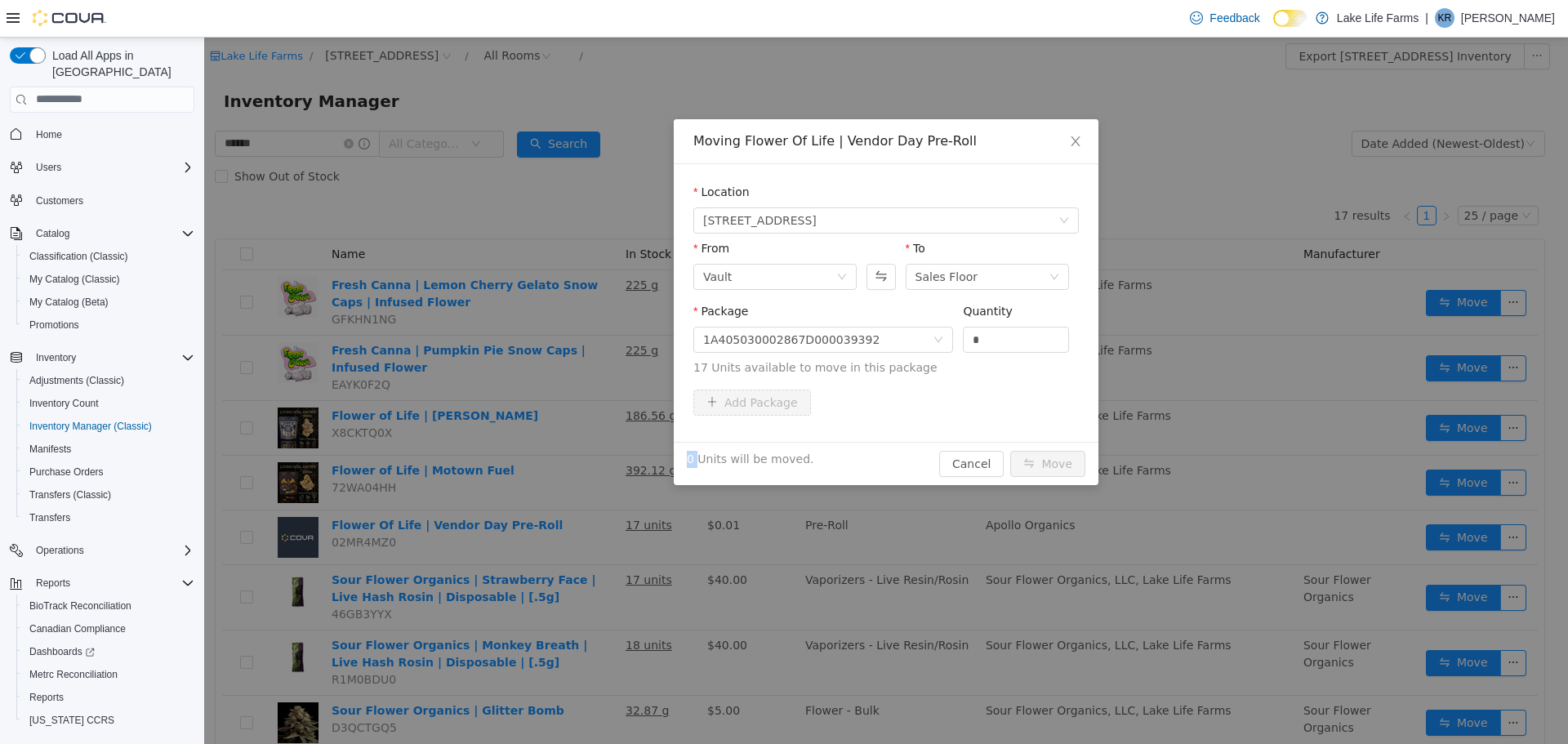
click at [895, 408] on div "Add Package" at bounding box center [886, 401] width 386 height 26
click at [995, 329] on input "*" at bounding box center [1016, 339] width 105 height 25
type input "*"
click at [1030, 457] on button "Move" at bounding box center [1048, 463] width 75 height 26
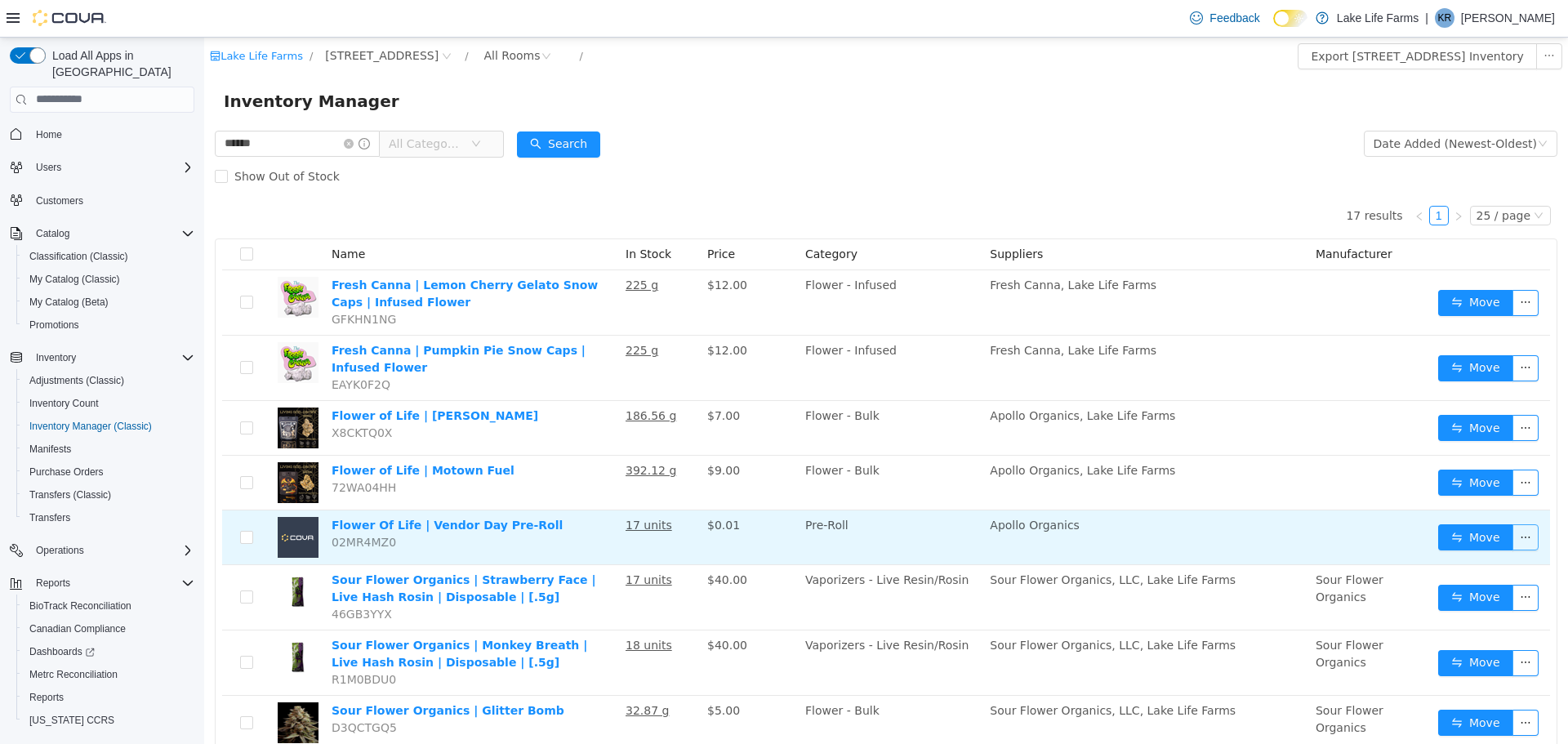
click at [1513, 535] on button "button" at bounding box center [1526, 536] width 26 height 26
click at [1483, 537] on button "Move" at bounding box center [1476, 536] width 75 height 26
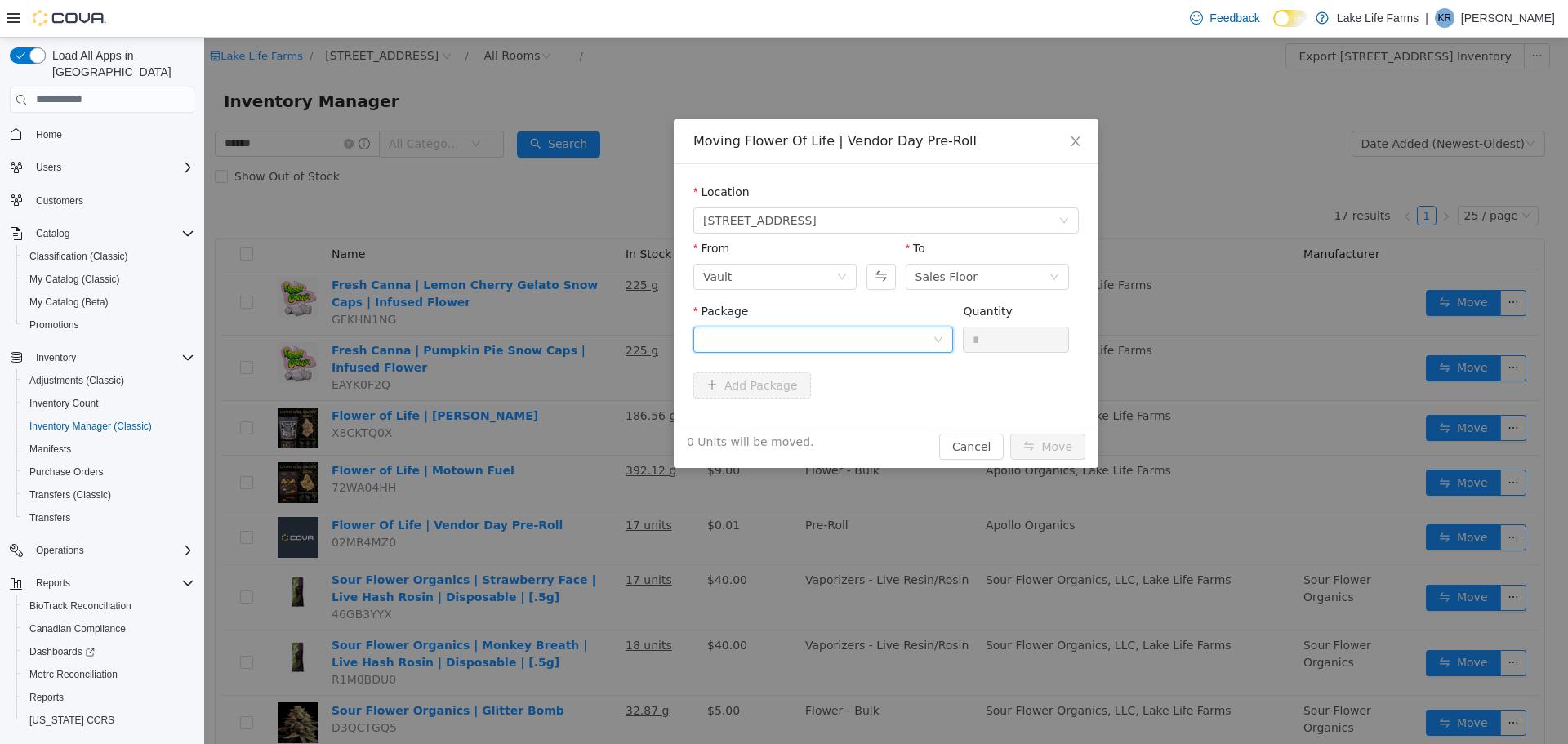
click at [844, 344] on div at bounding box center [818, 339] width 230 height 25
click at [811, 408] on li "1A405030002867D000039392 Quantity : 16 Units" at bounding box center [823, 407] width 260 height 44
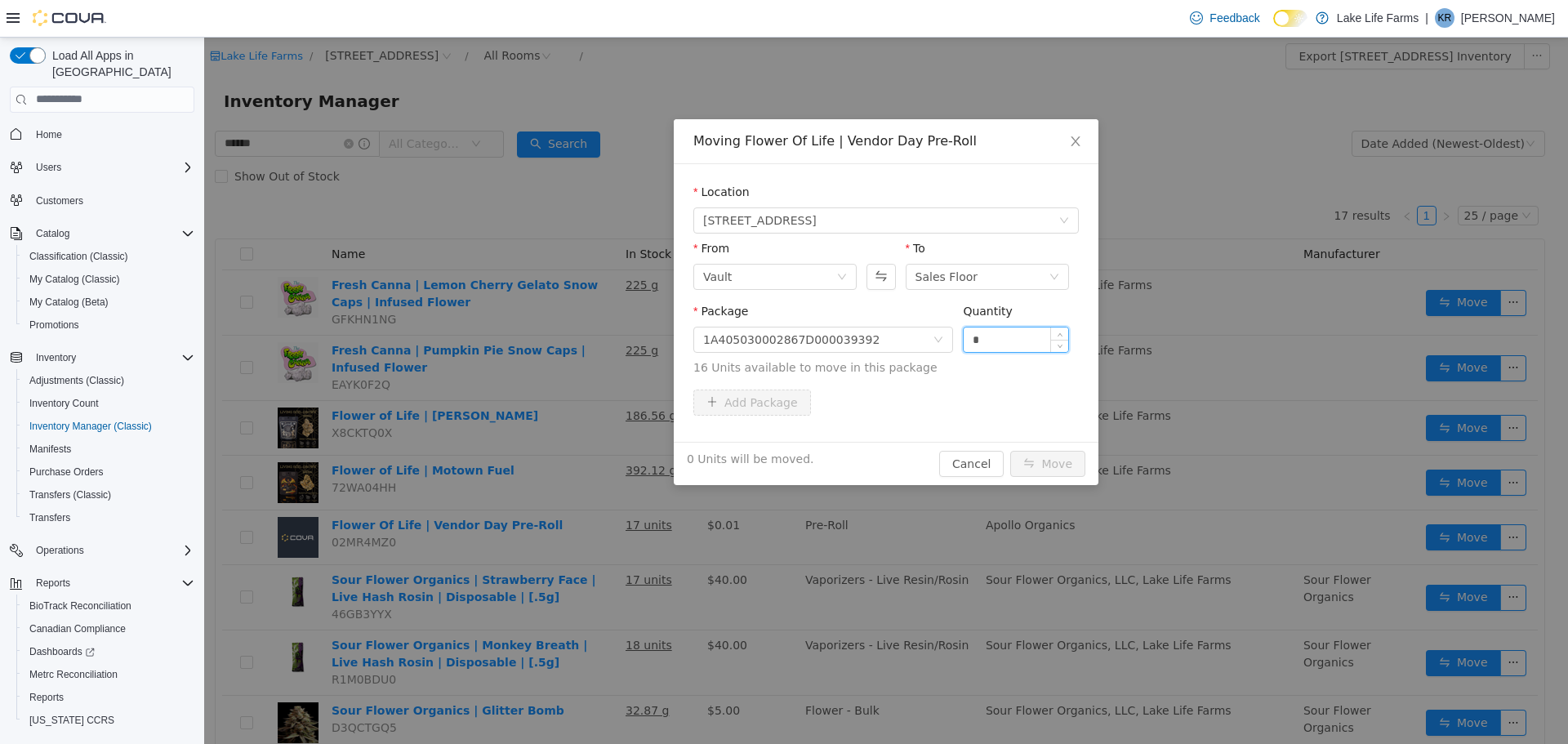
click at [990, 329] on input "*" at bounding box center [1016, 339] width 105 height 25
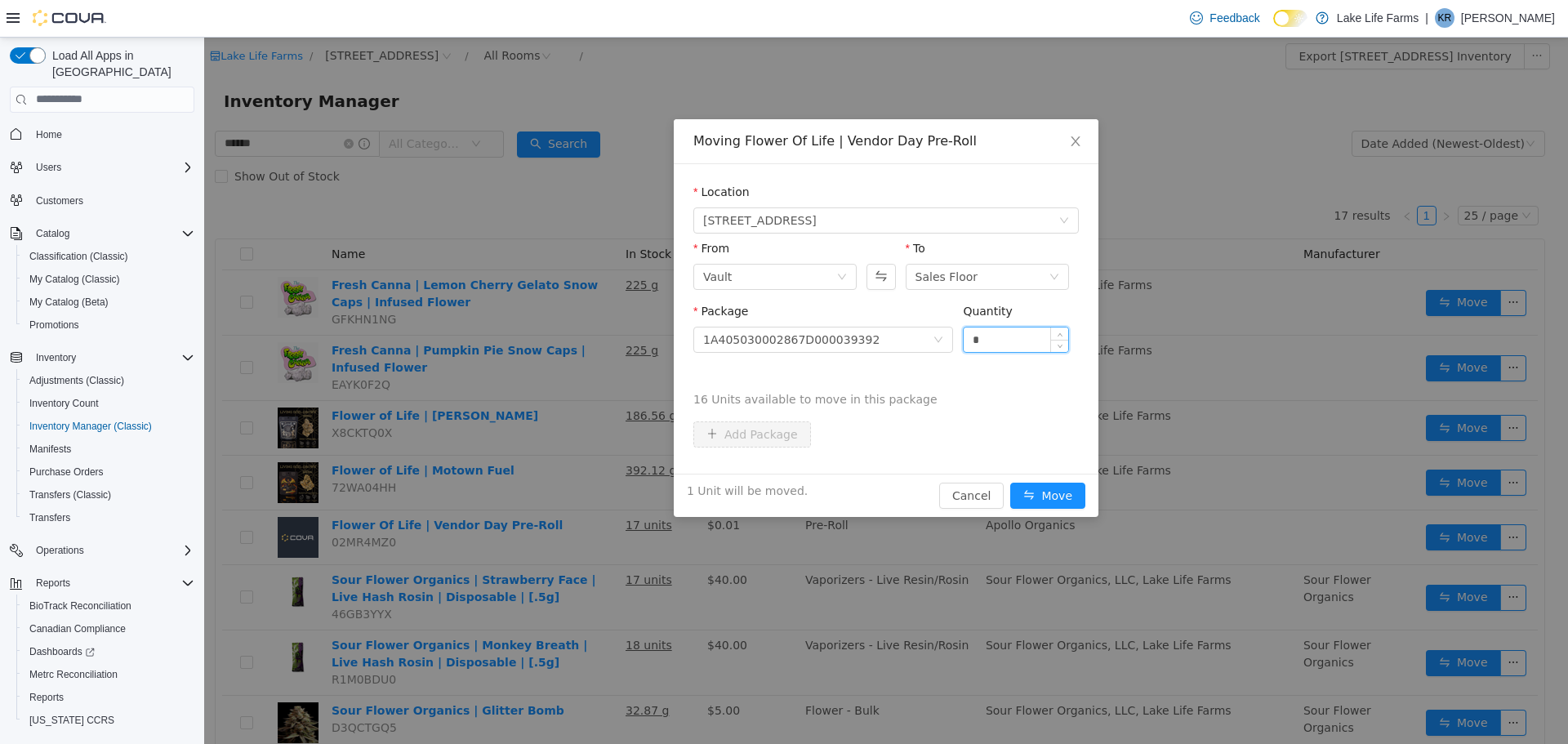
type input "*"
click at [1010, 482] on button "Move" at bounding box center [1048, 495] width 75 height 26
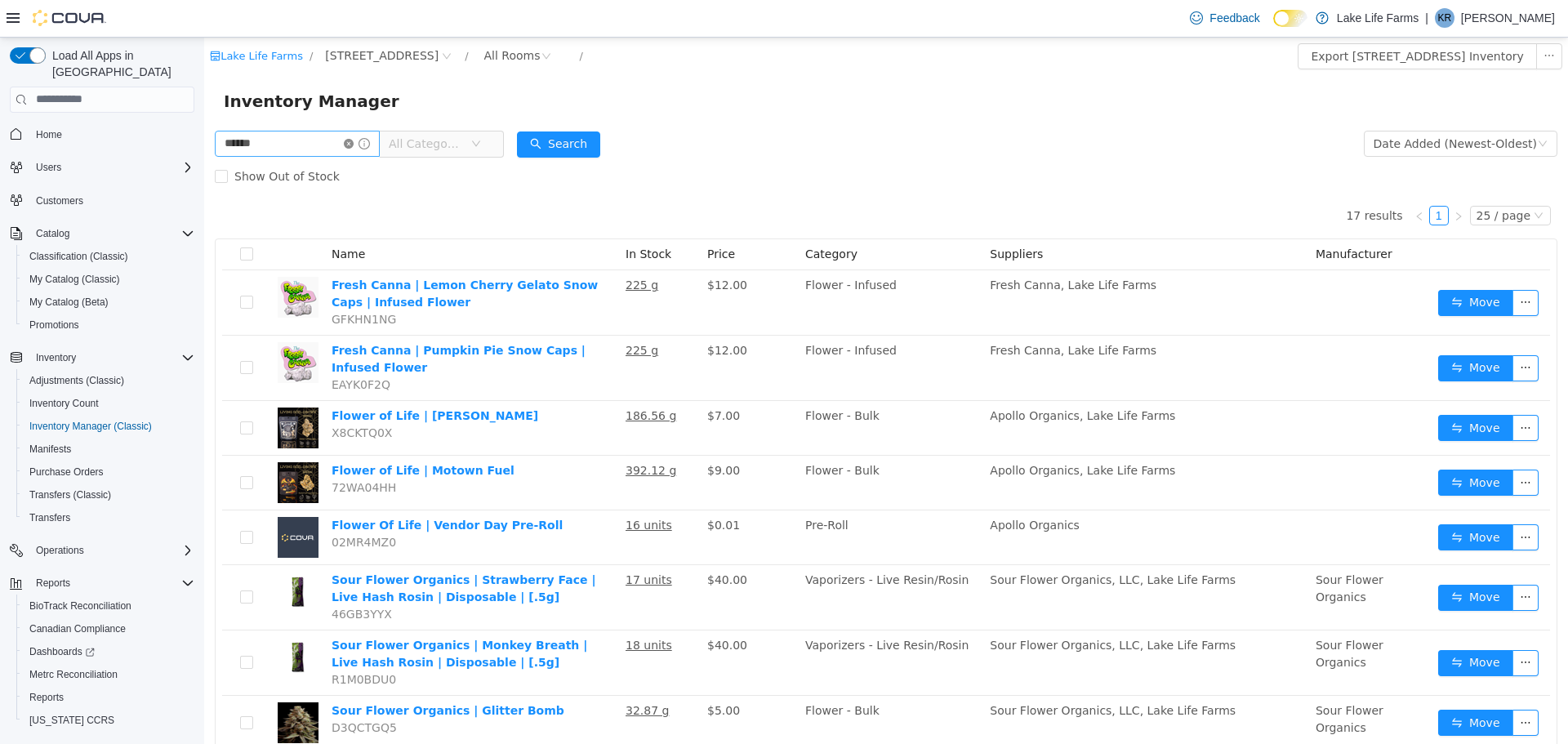
click at [354, 146] on icon "icon: close-circle" at bounding box center [348, 142] width 10 height 10
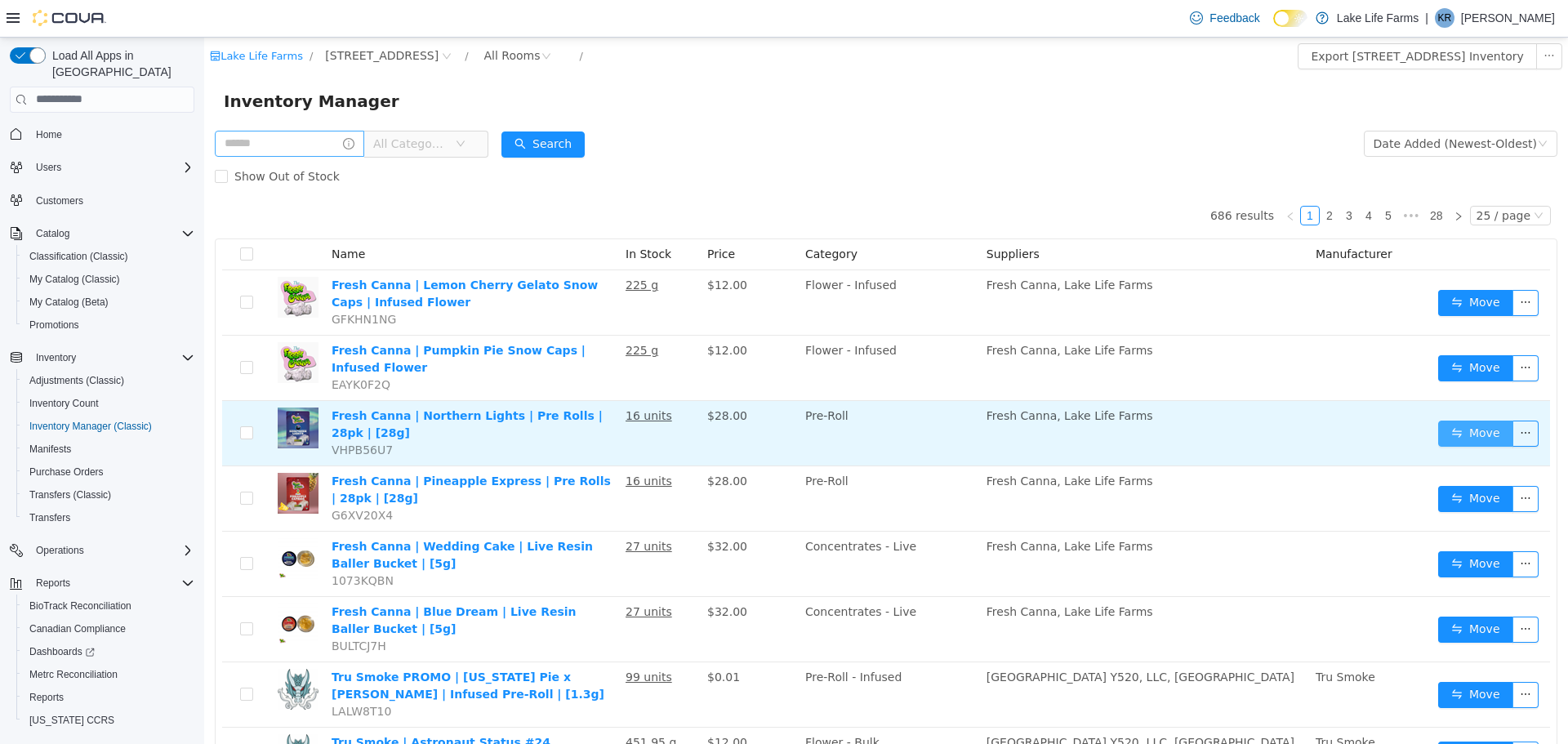
click at [1452, 426] on button "Move" at bounding box center [1476, 433] width 75 height 26
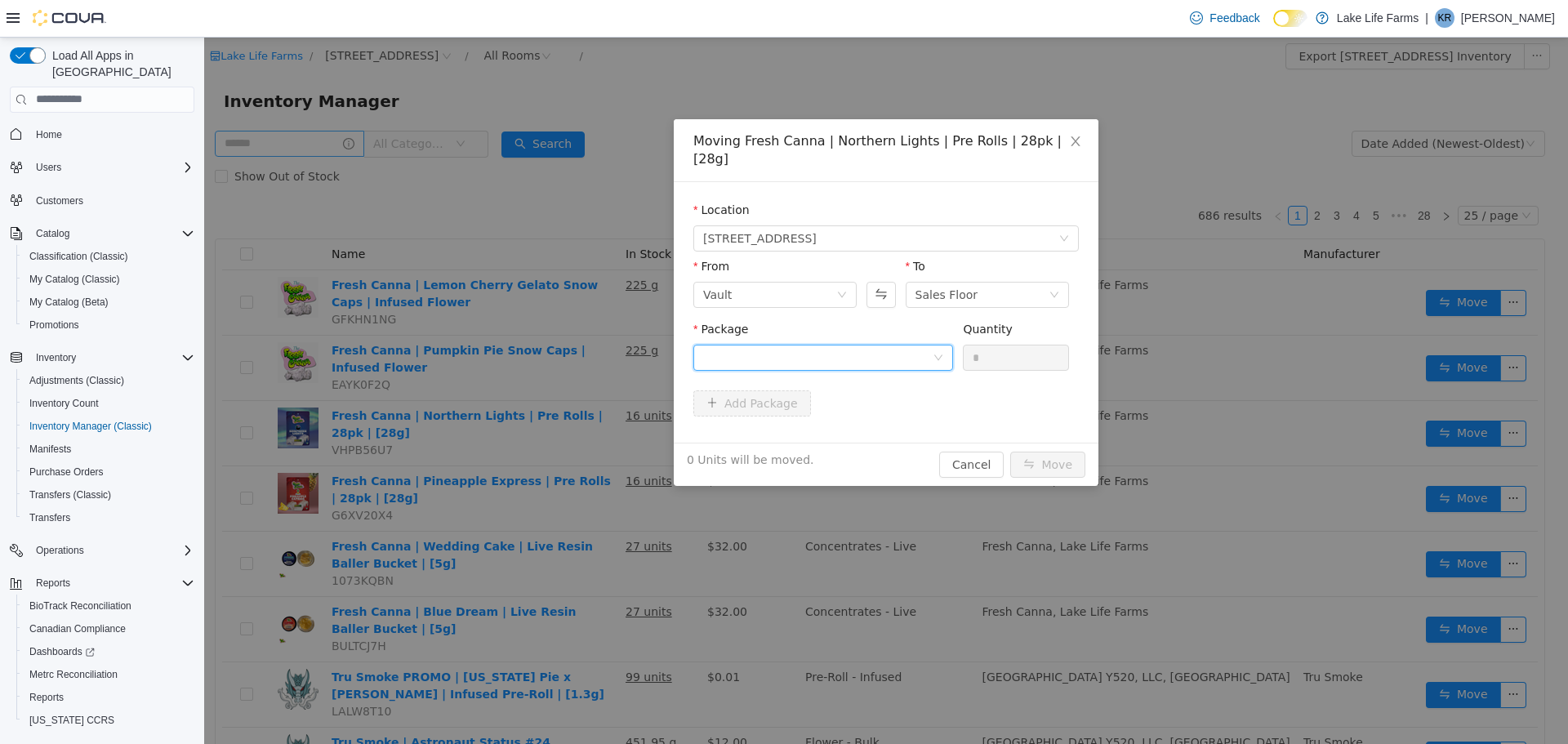
click at [863, 344] on div at bounding box center [818, 356] width 230 height 25
click at [804, 411] on li "1A405030003AB75000007312 Quantity : 16 Units" at bounding box center [823, 407] width 260 height 44
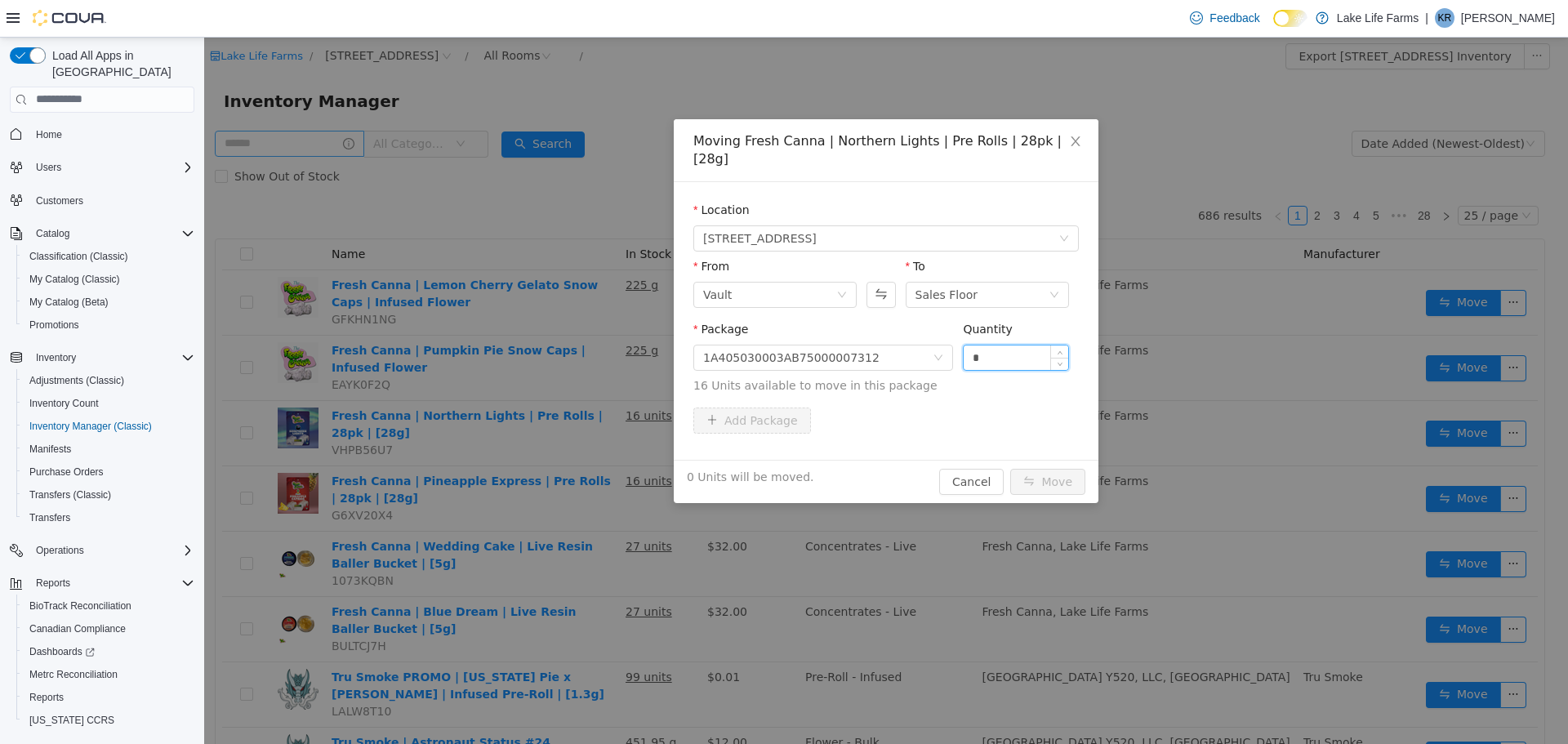
click at [991, 344] on input "*" at bounding box center [1016, 356] width 105 height 25
type input "**"
click at [1010, 468] on button "Move" at bounding box center [1048, 480] width 75 height 26
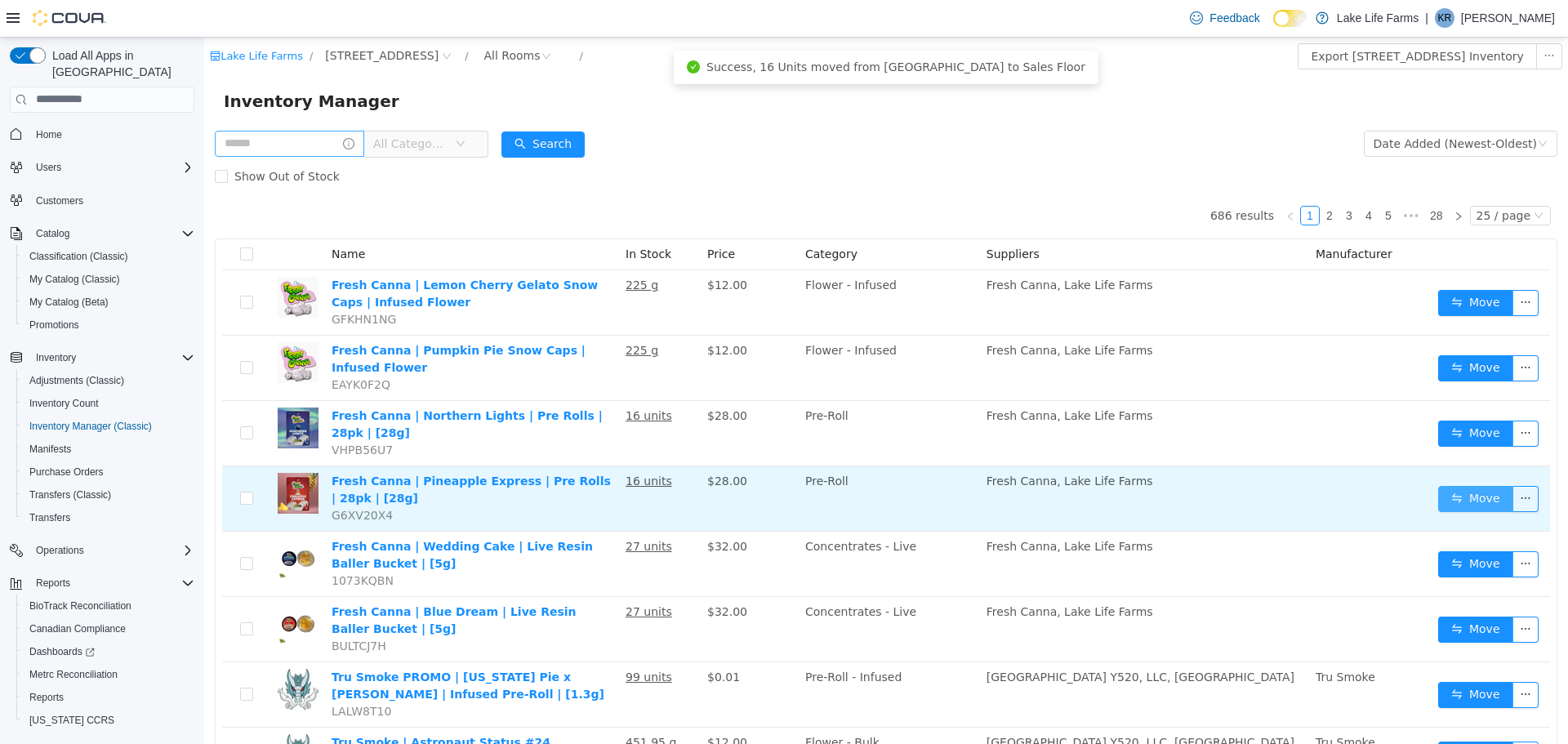
click at [1444, 485] on button "Move" at bounding box center [1476, 498] width 75 height 26
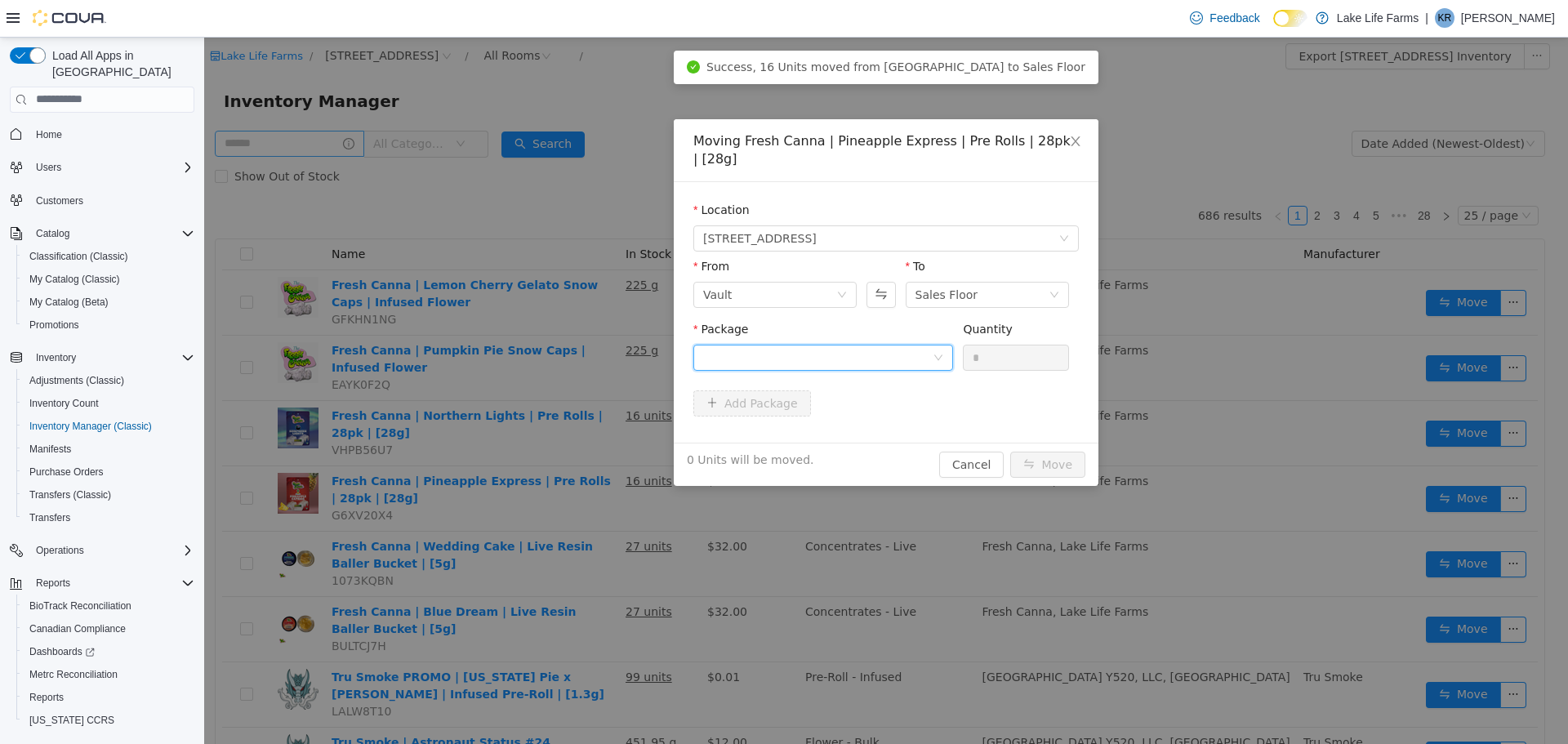
click at [850, 344] on div at bounding box center [818, 356] width 230 height 25
click at [803, 416] on li "1A405030003AB75000007215 Quantity : 16 Units" at bounding box center [823, 407] width 260 height 44
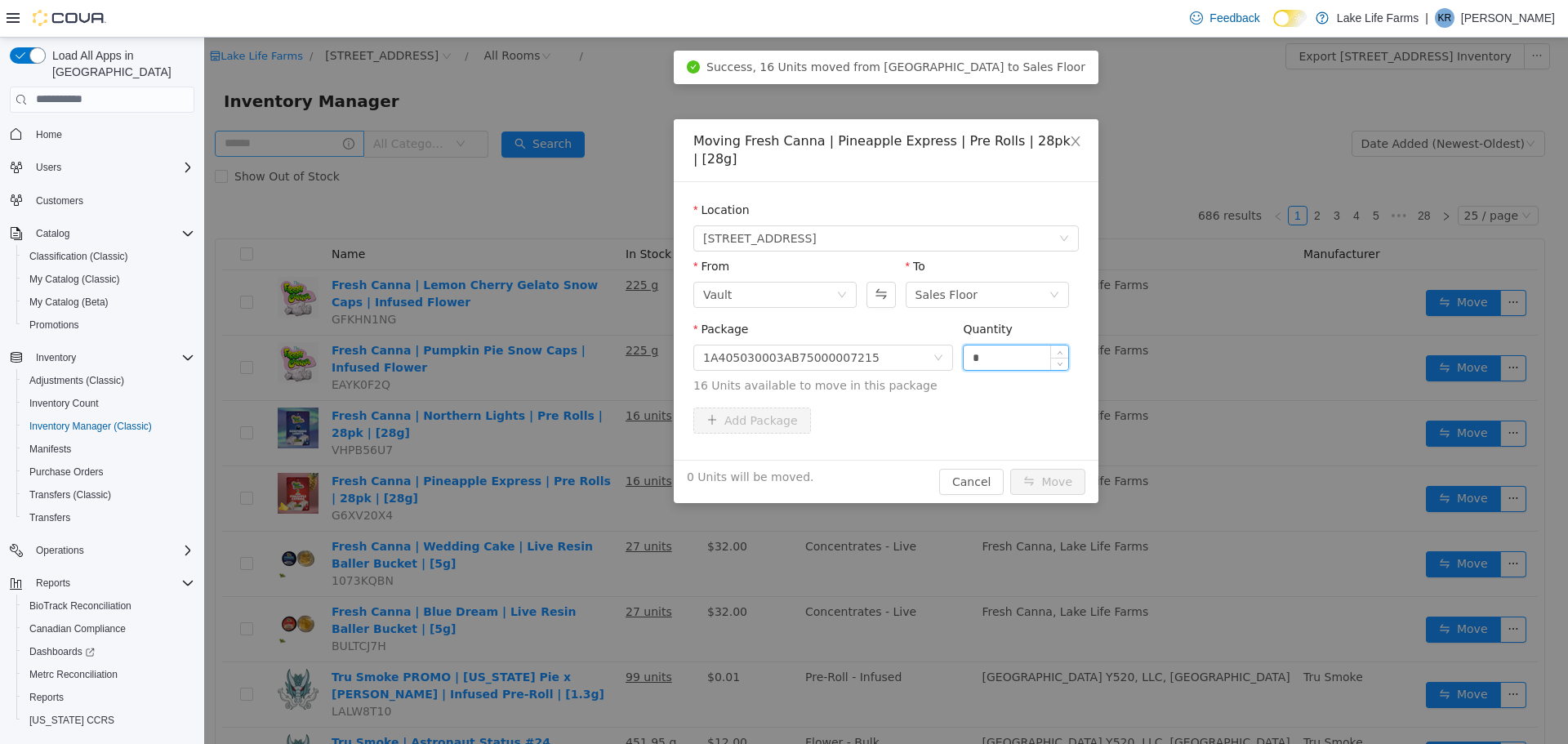
click at [1004, 344] on input "*" at bounding box center [1016, 356] width 105 height 25
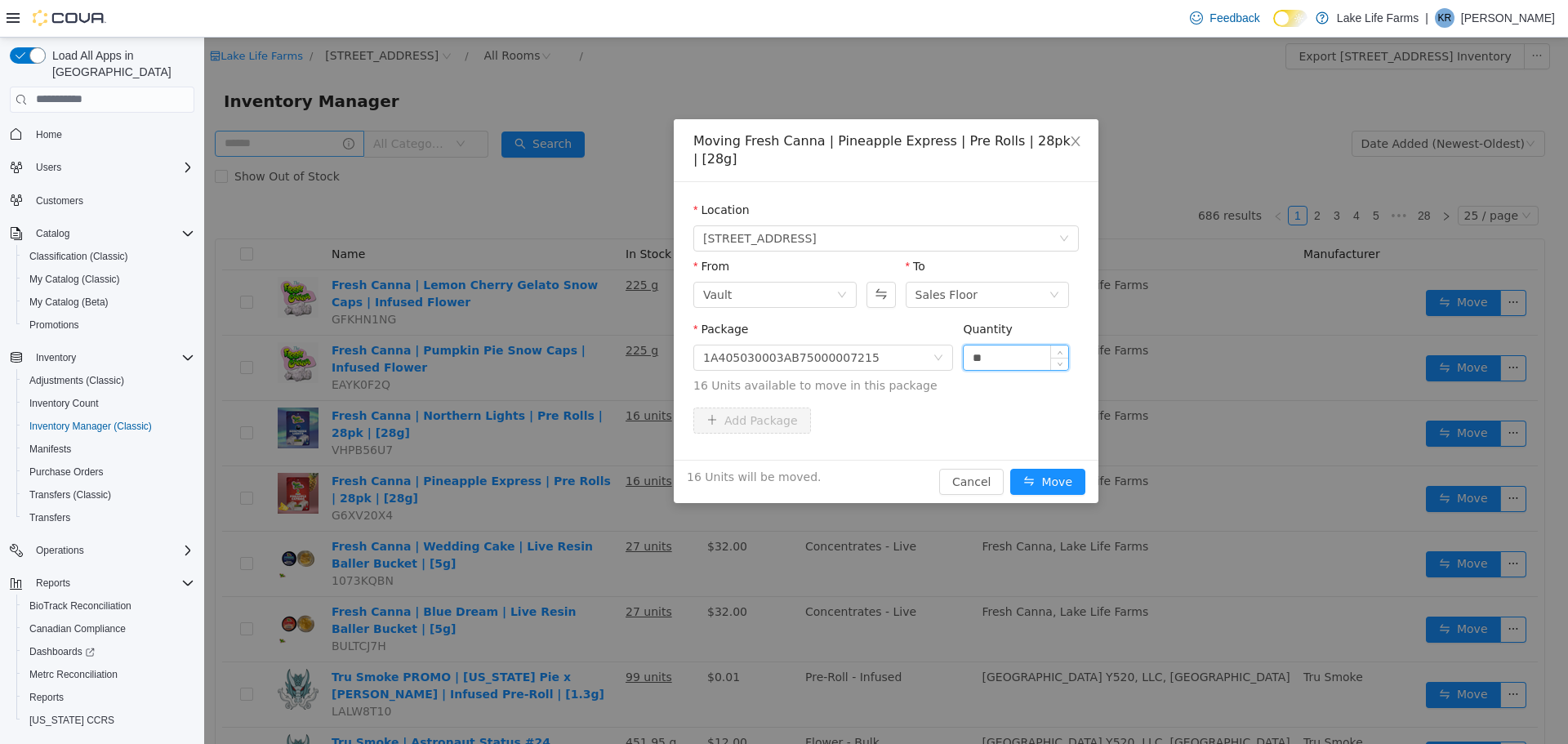
type input "**"
click at [1010, 468] on button "Move" at bounding box center [1048, 480] width 75 height 26
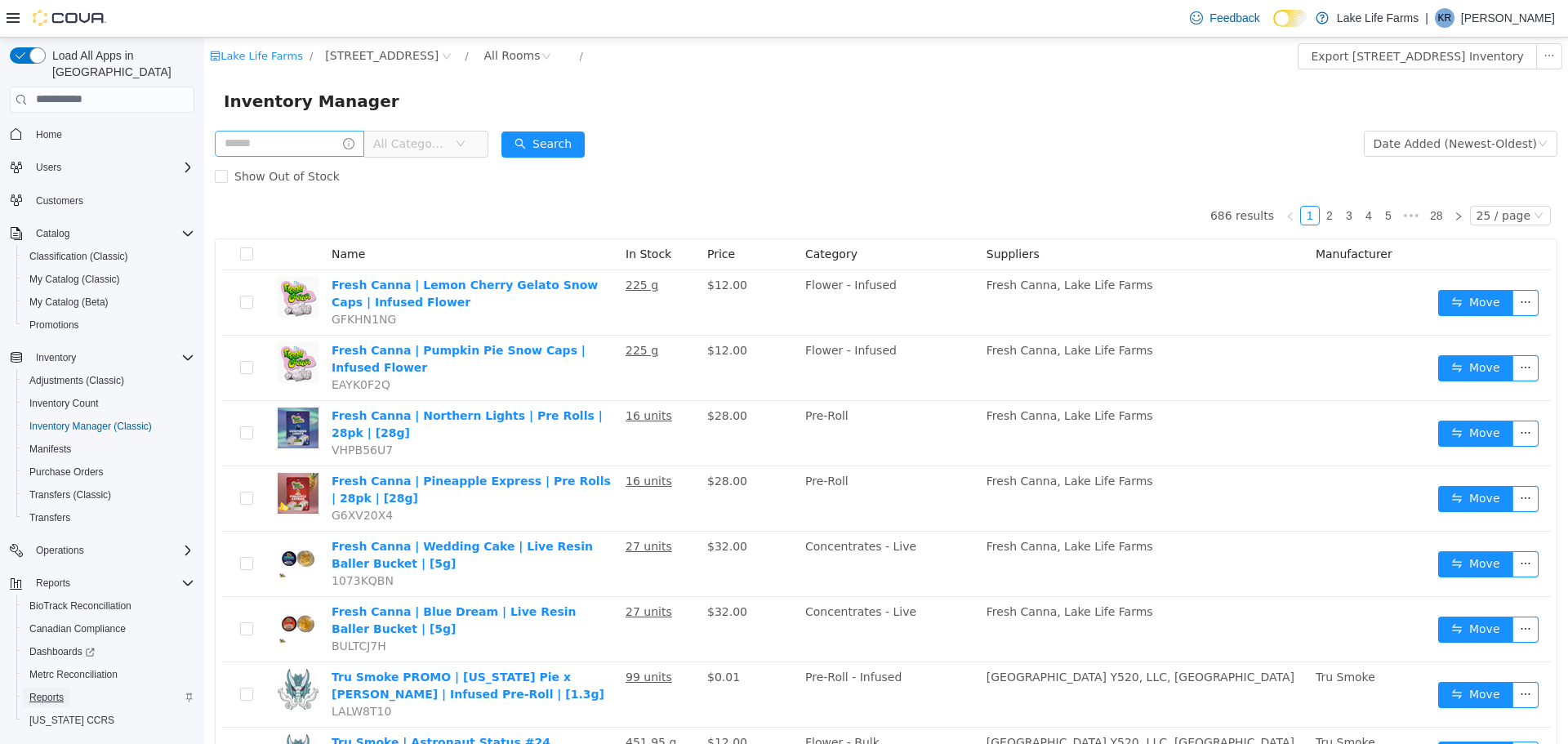
click at [39, 691] on span "Reports" at bounding box center [46, 697] width 34 height 13
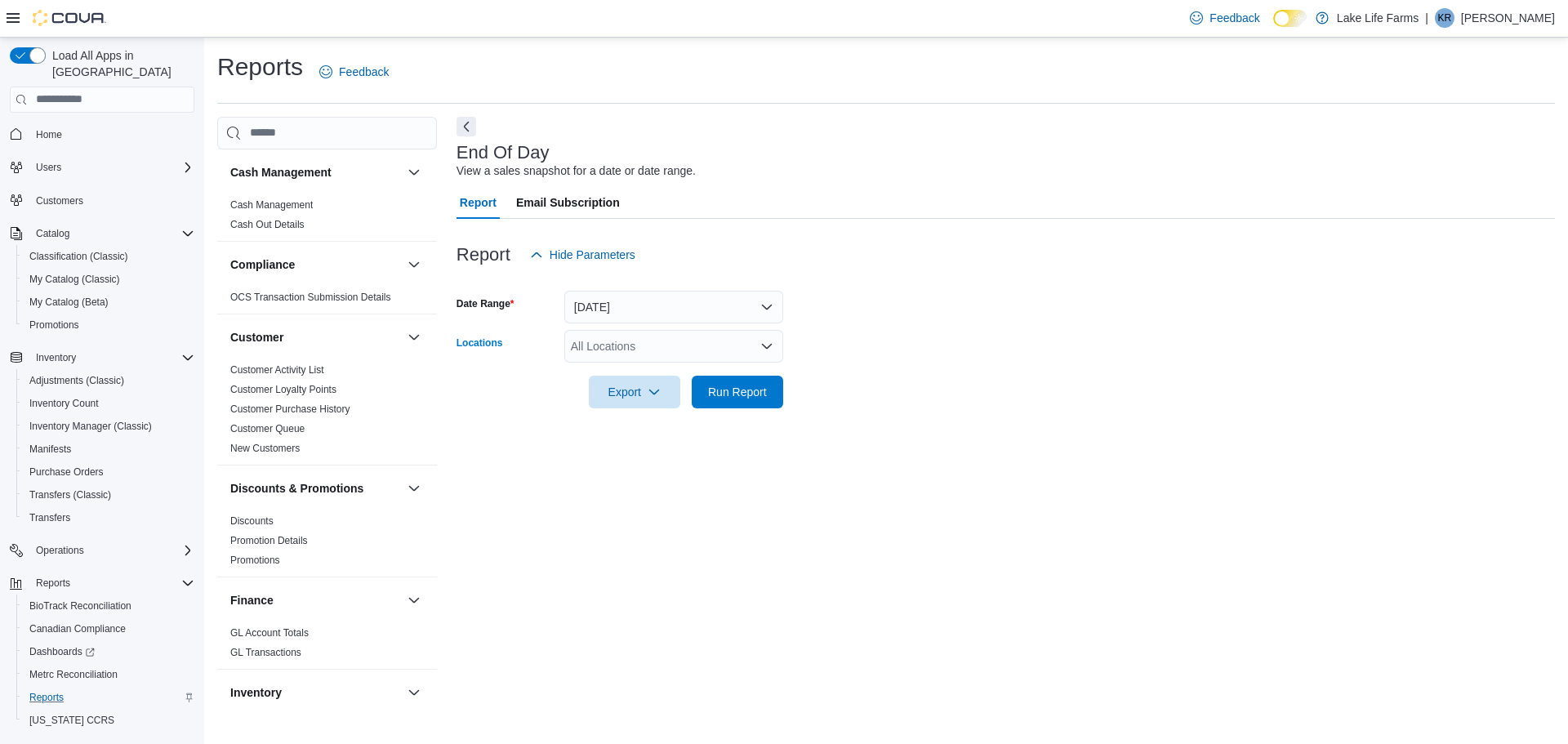
click at [626, 343] on div "All Locations" at bounding box center [673, 346] width 219 height 33
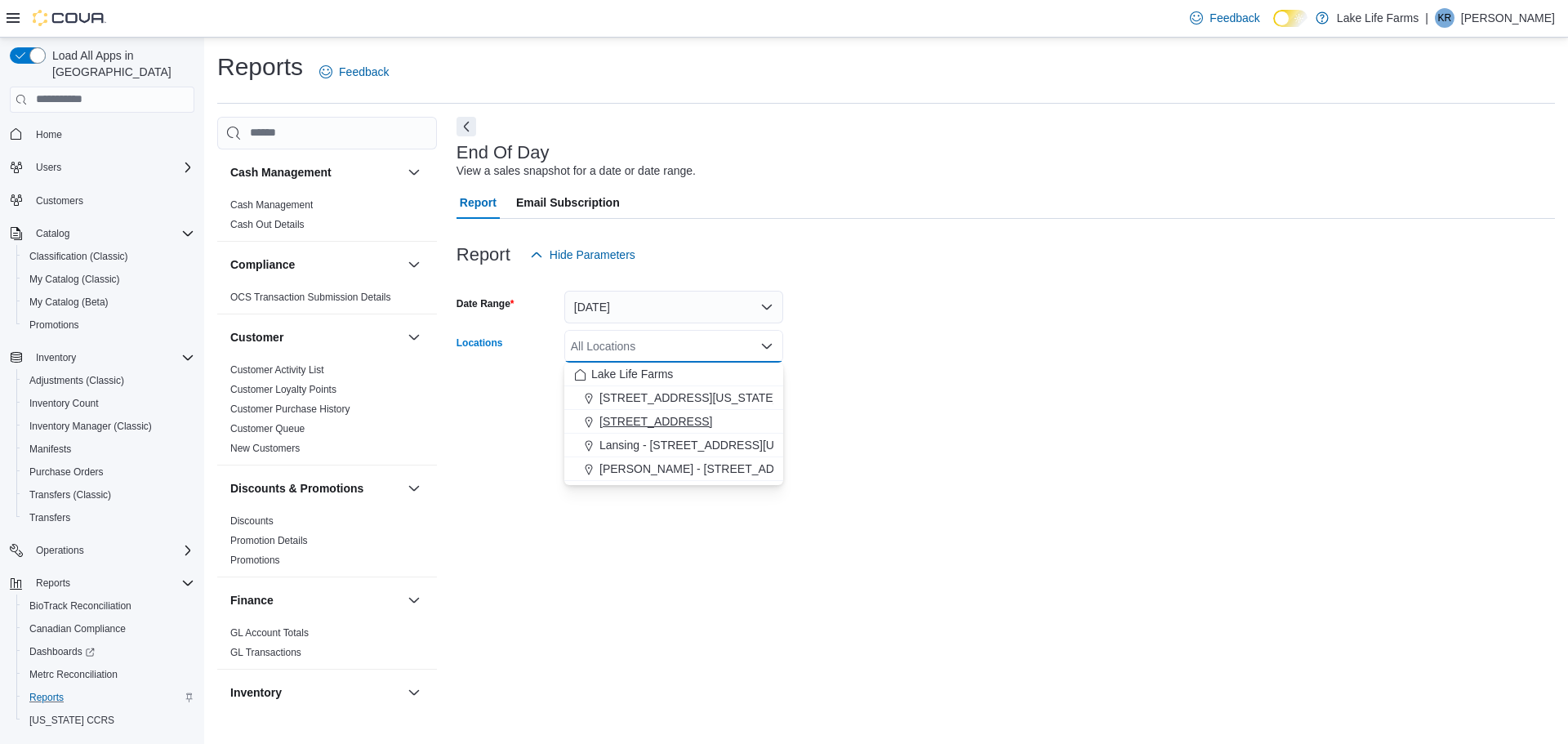
click at [621, 412] on button "[STREET_ADDRESS]" at bounding box center [673, 422] width 219 height 24
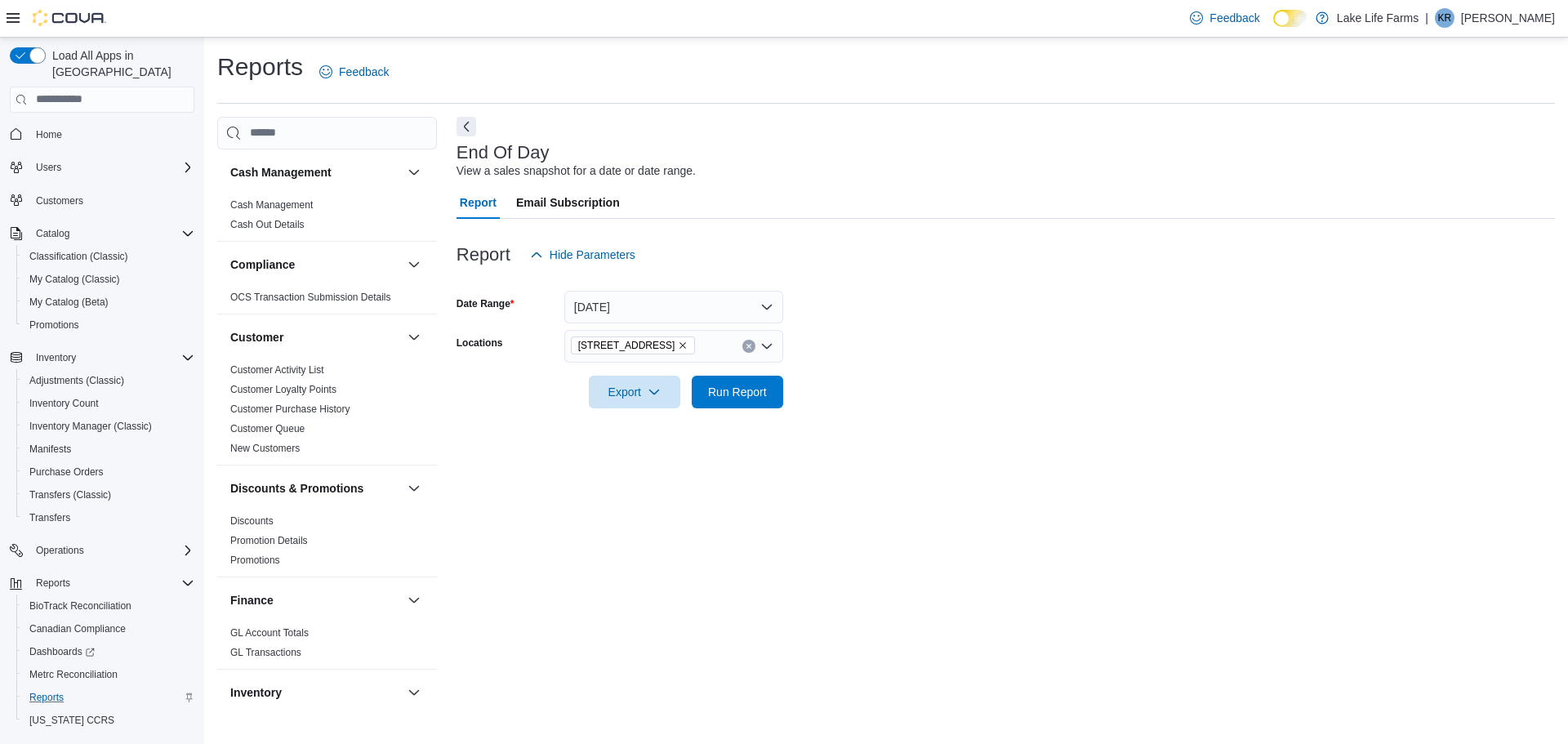
click at [859, 374] on div at bounding box center [1006, 369] width 1099 height 13
click at [736, 384] on span "Run Report" at bounding box center [738, 391] width 59 height 17
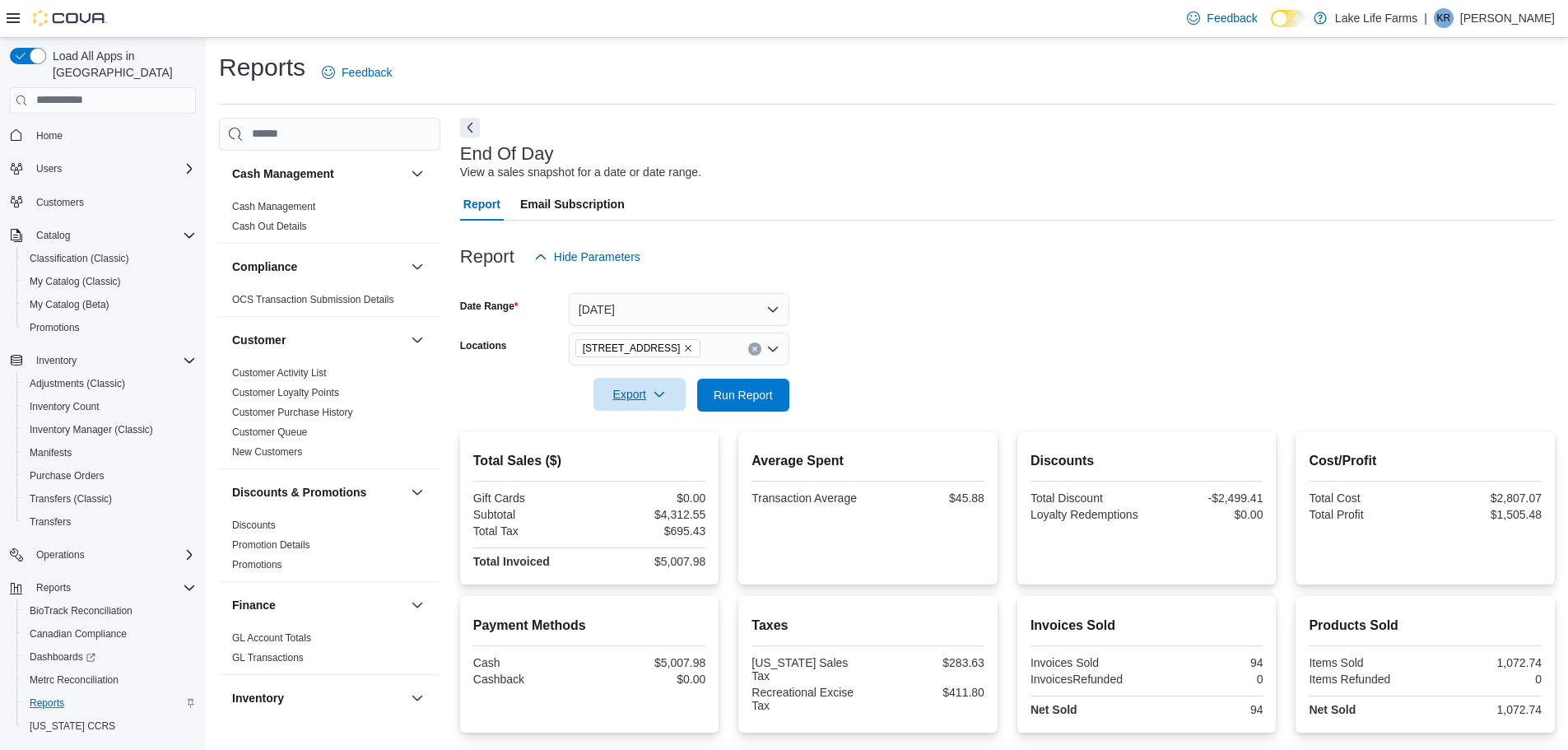
click at [612, 398] on span "Export" at bounding box center [640, 394] width 72 height 33
click at [619, 460] on span "Export to Pdf" at bounding box center [641, 461] width 74 height 13
